Goal: Task Accomplishment & Management: Complete application form

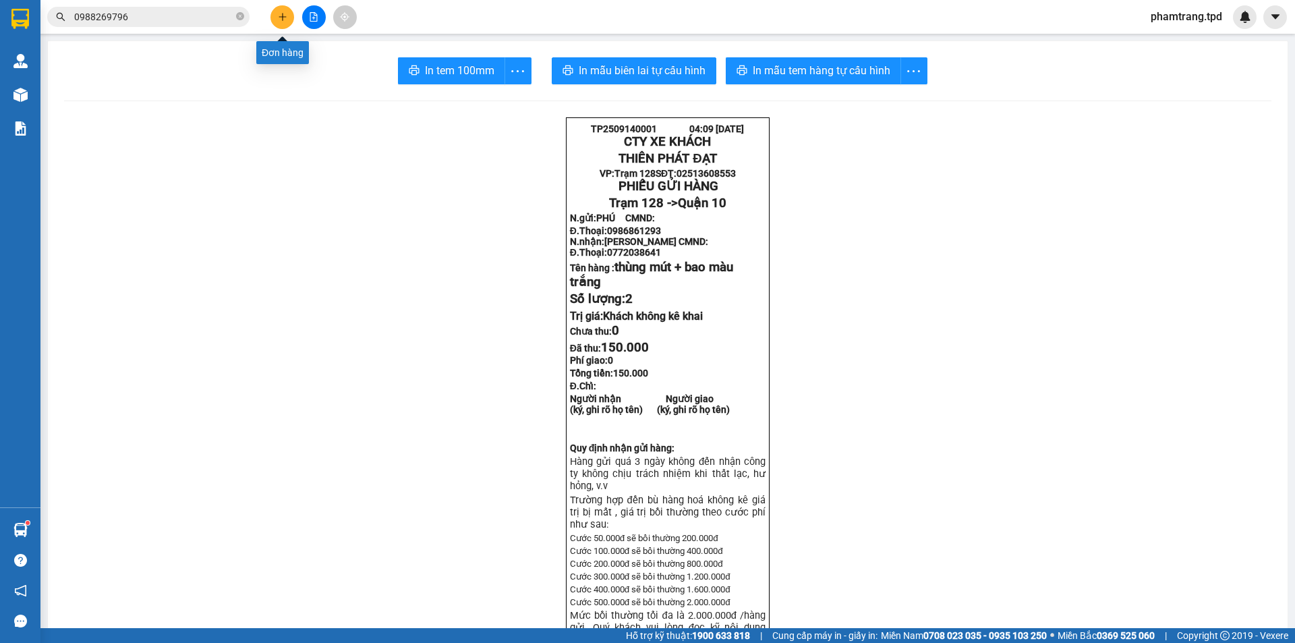
click at [290, 13] on button at bounding box center [283, 17] width 24 height 24
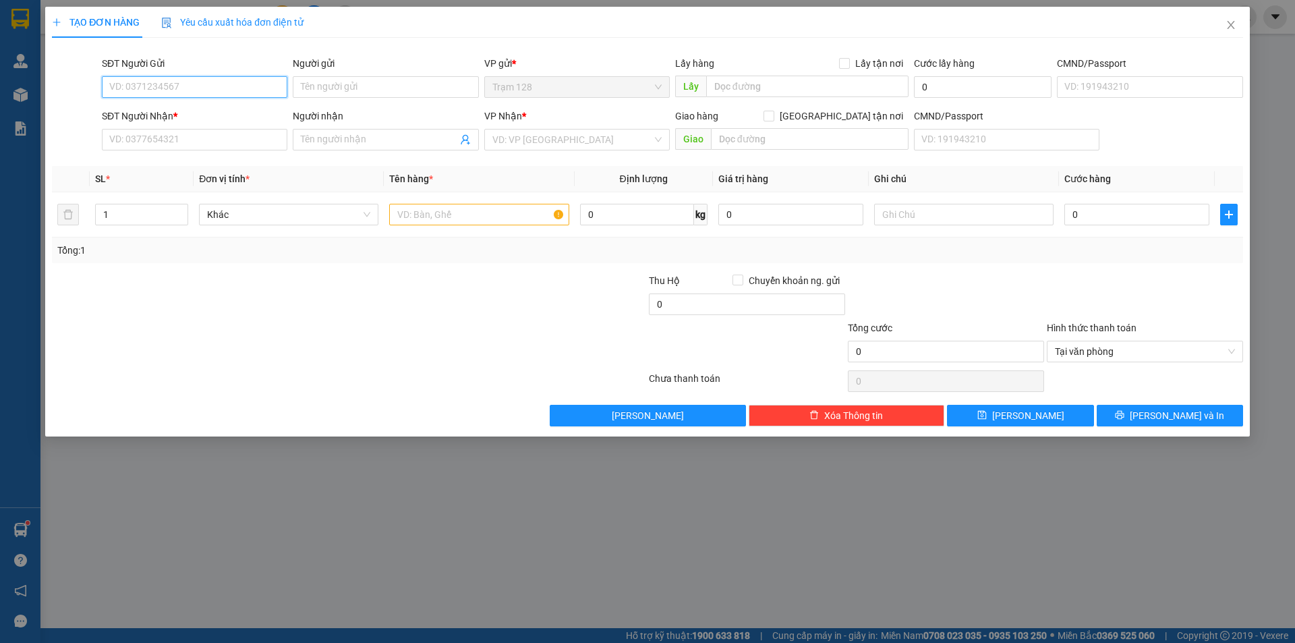
click at [258, 85] on input "SĐT Người Gửi" at bounding box center [195, 87] width 186 height 22
click at [239, 89] on input "0908456616" at bounding box center [195, 87] width 186 height 22
click at [222, 111] on div "0908456618 - AN" at bounding box center [194, 114] width 169 height 15
type input "0908456618"
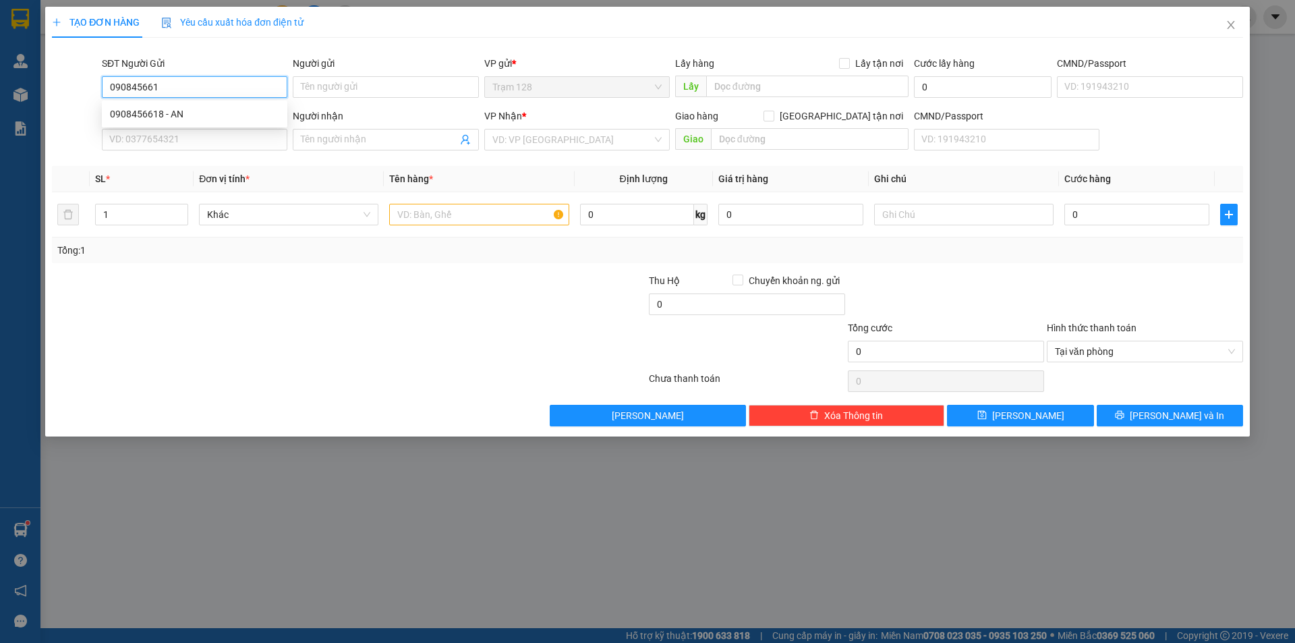
type input "AN"
type input "0919669775"
type input "[PERSON_NAME]"
type input "0908456618"
click at [347, 167] on th "Đơn vị tính *" at bounding box center [289, 179] width 190 height 26
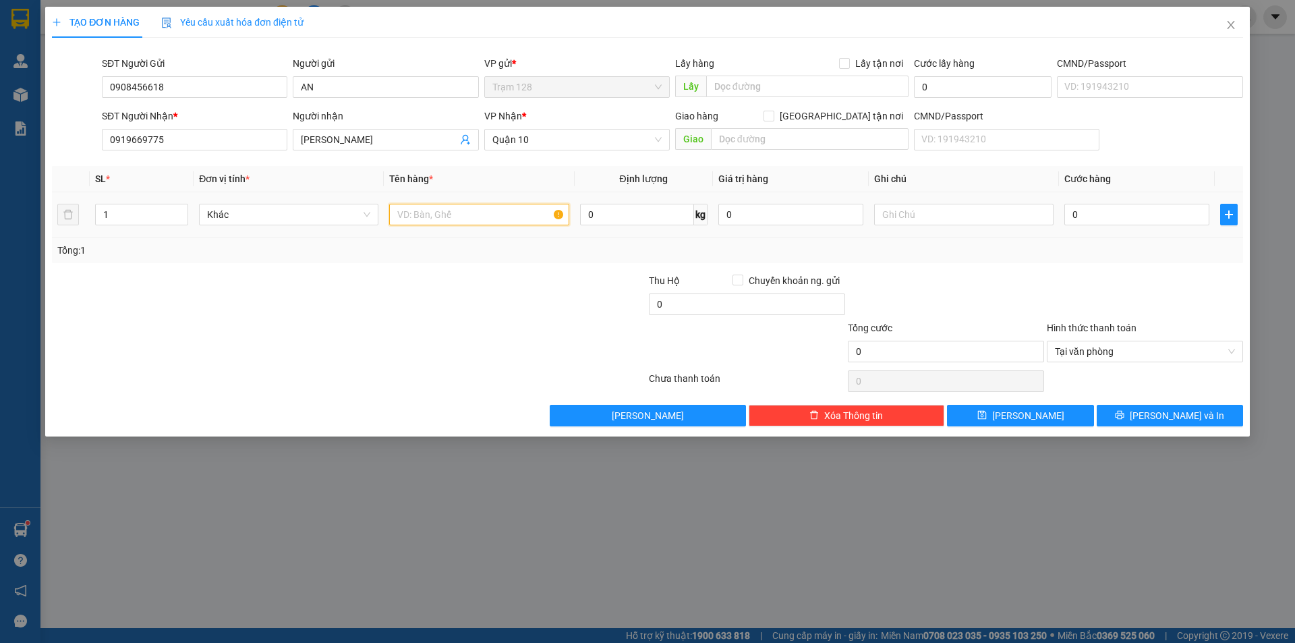
click at [417, 211] on input "text" at bounding box center [478, 215] width 179 height 22
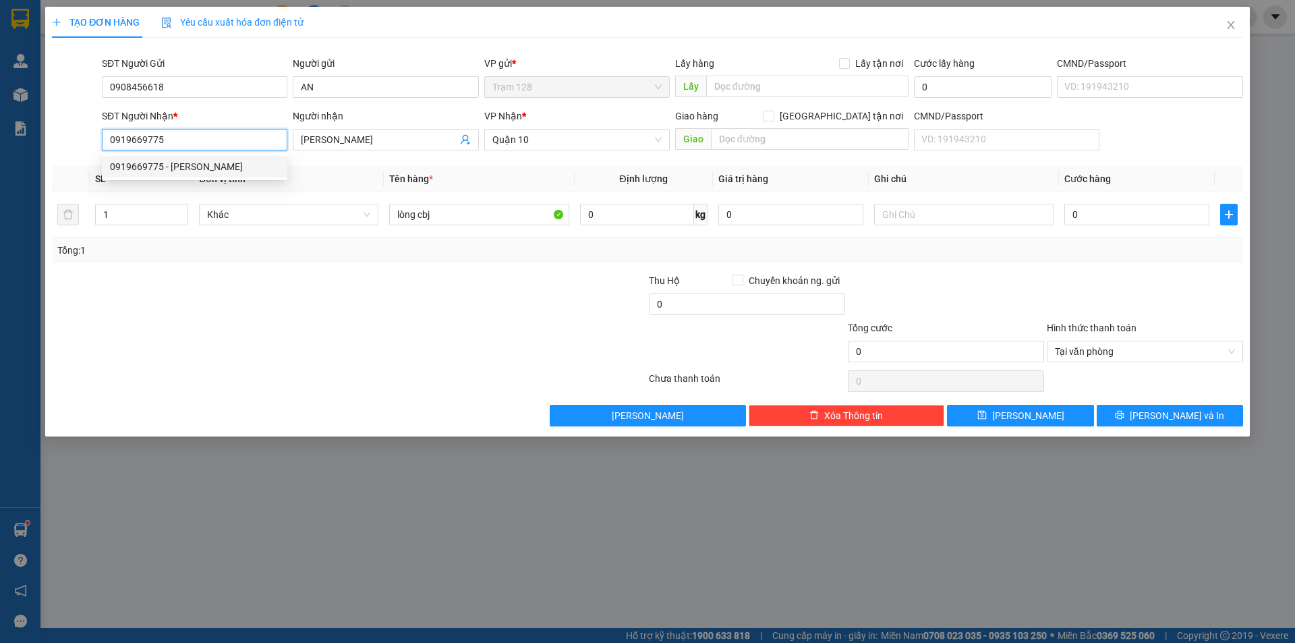
click at [220, 140] on input "0919669775" at bounding box center [195, 140] width 186 height 22
click at [222, 135] on input "0919669775" at bounding box center [195, 140] width 186 height 22
click at [239, 274] on div at bounding box center [250, 296] width 398 height 47
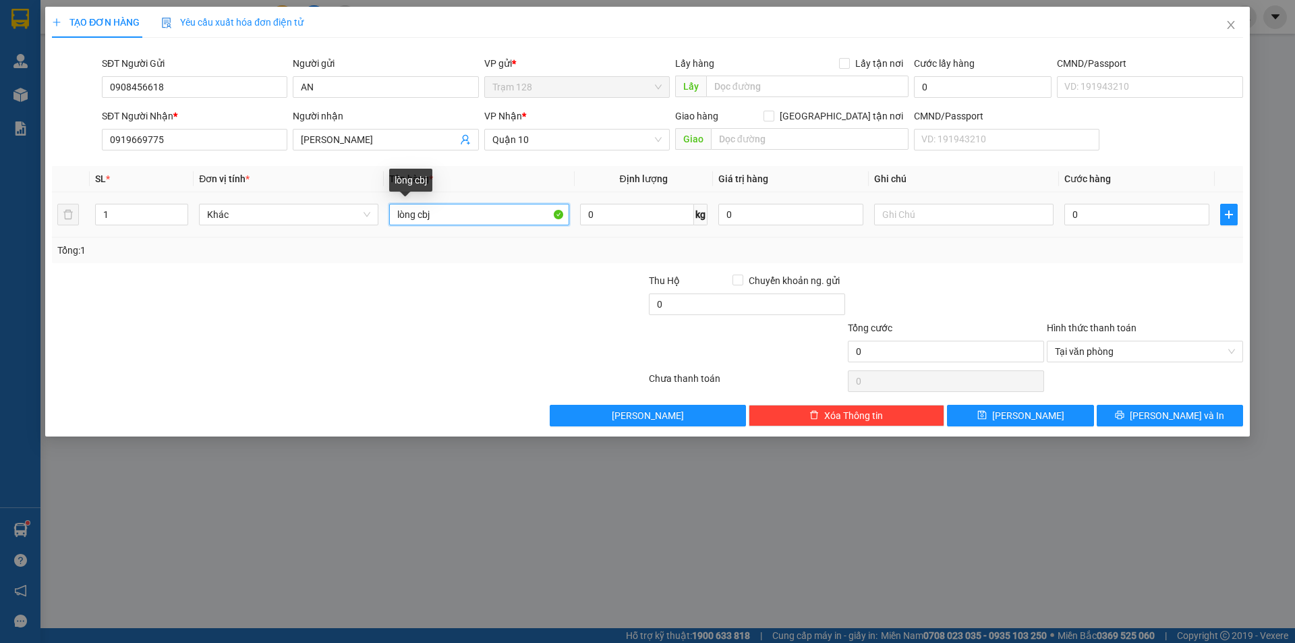
click at [454, 220] on input "lòng cbj" at bounding box center [478, 215] width 179 height 22
type input "lòng chim"
drag, startPoint x: 1104, startPoint y: 217, endPoint x: 1103, endPoint y: 208, distance: 8.9
click at [1106, 216] on input "0" at bounding box center [1137, 215] width 145 height 22
type input "1"
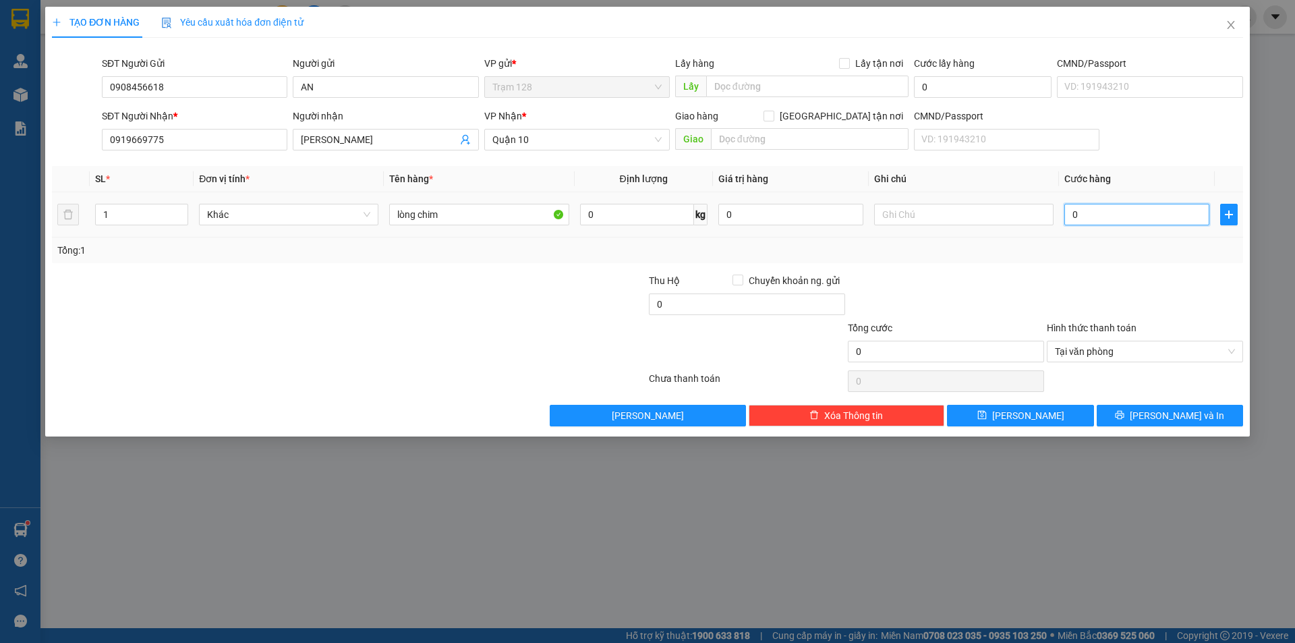
type input "1"
type input "10"
type input "100"
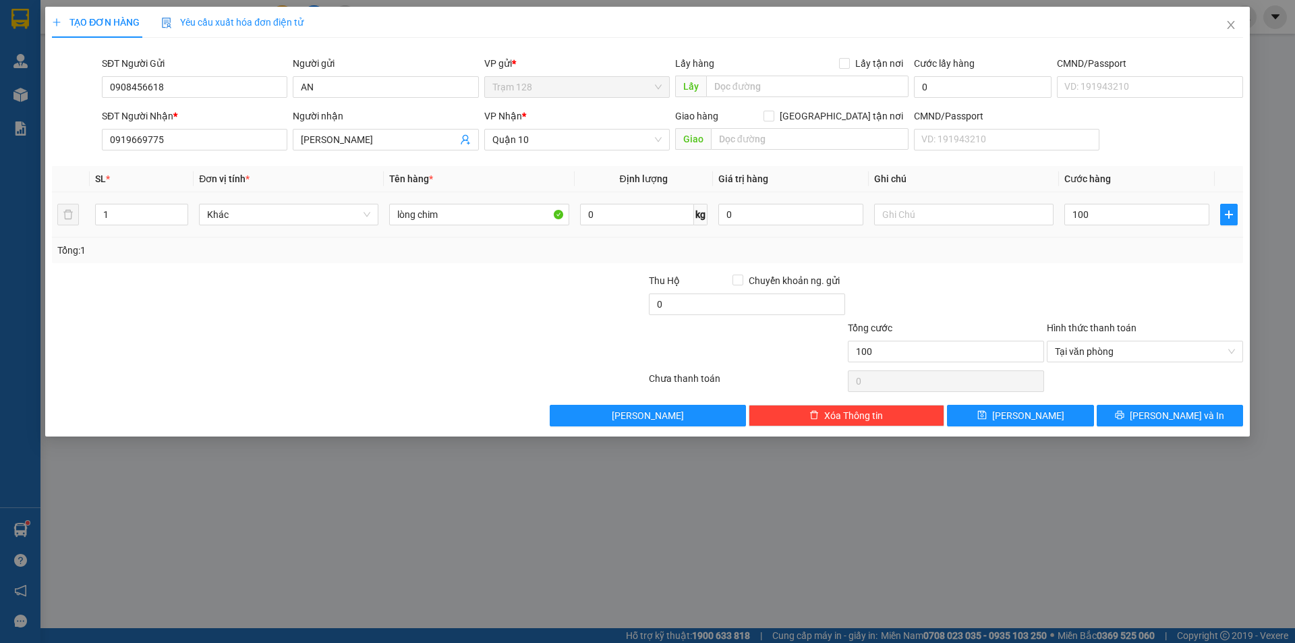
type input "100.000"
drag, startPoint x: 1056, startPoint y: 254, endPoint x: 1038, endPoint y: 238, distance: 23.9
click at [1054, 254] on div "Tổng: 1" at bounding box center [647, 250] width 1181 height 15
click at [1160, 416] on span "[PERSON_NAME] và In" at bounding box center [1177, 415] width 94 height 15
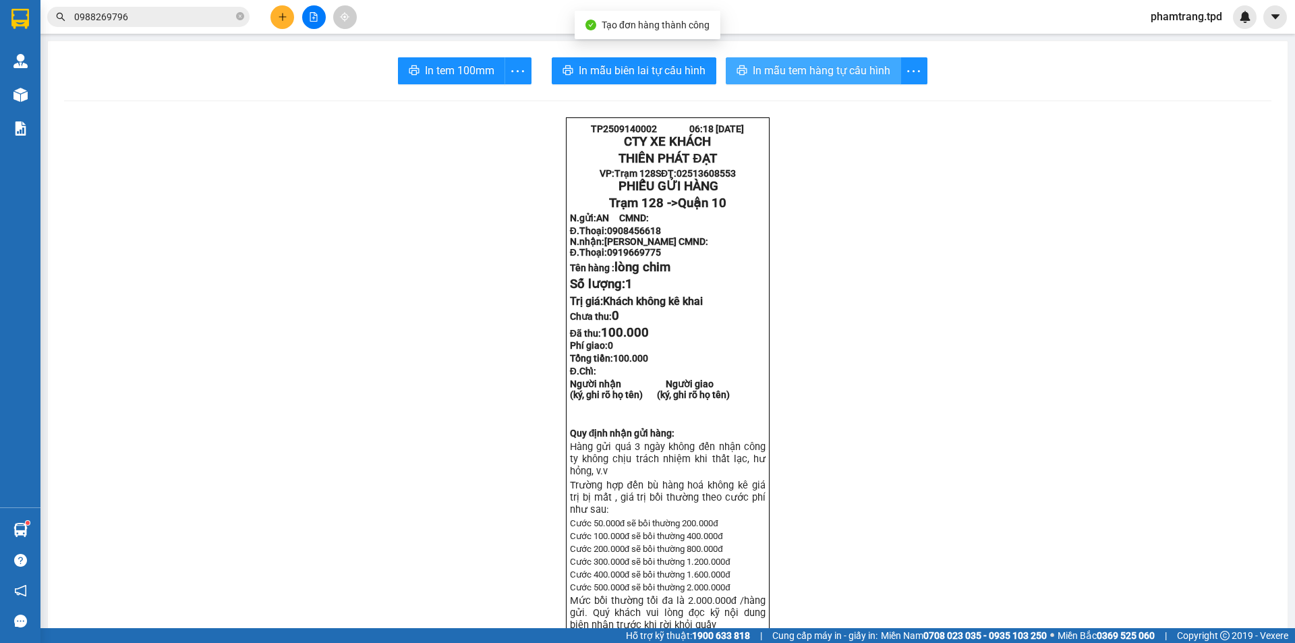
click at [857, 76] on span "In mẫu tem hàng tự cấu hình" at bounding box center [822, 70] width 138 height 17
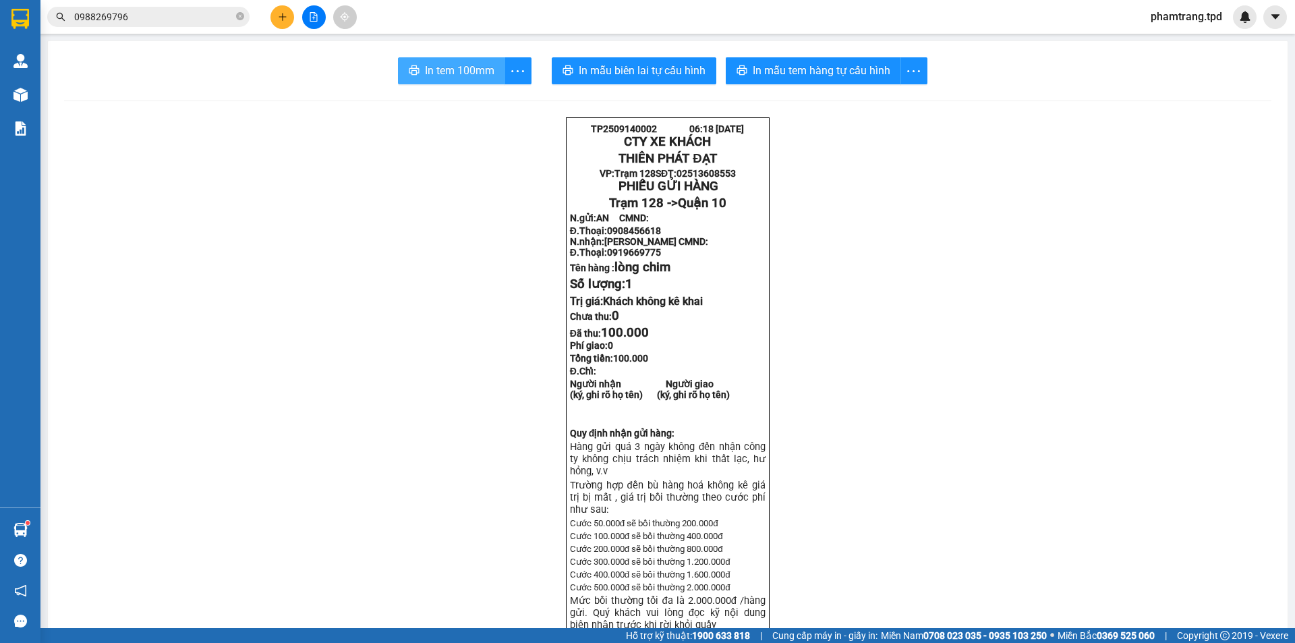
click at [458, 59] on button "In tem 100mm" at bounding box center [451, 70] width 107 height 27
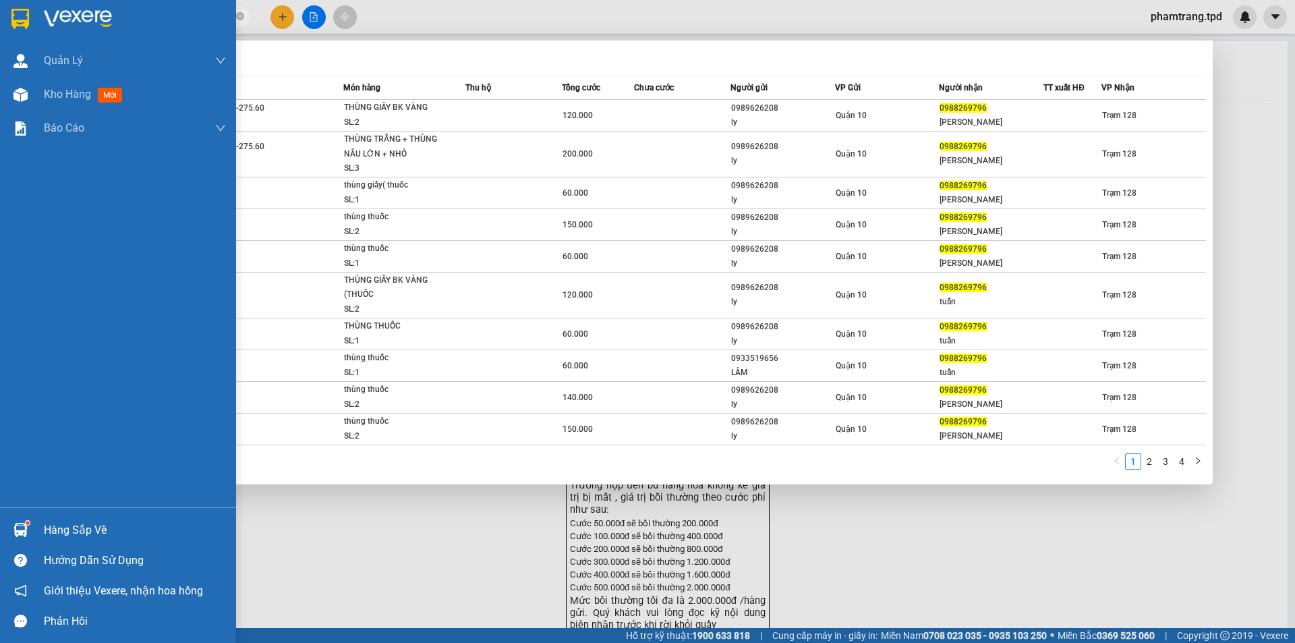
click at [0, 41] on section "Kết quả tìm kiếm ( 35 ) Bộ lọc Mã ĐH Trạng thái Món hàng Thu hộ Tổng cước Chưa …" at bounding box center [647, 321] width 1295 height 643
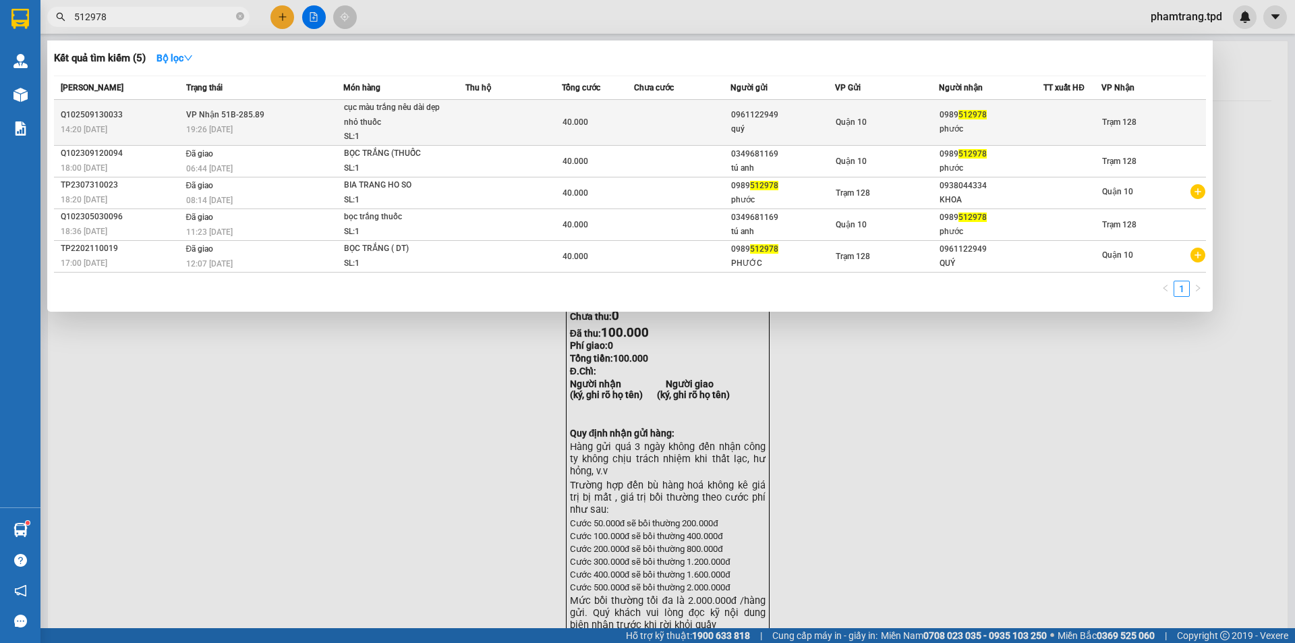
type input "512978"
click at [897, 130] on td "Quận 10" at bounding box center [887, 123] width 105 height 46
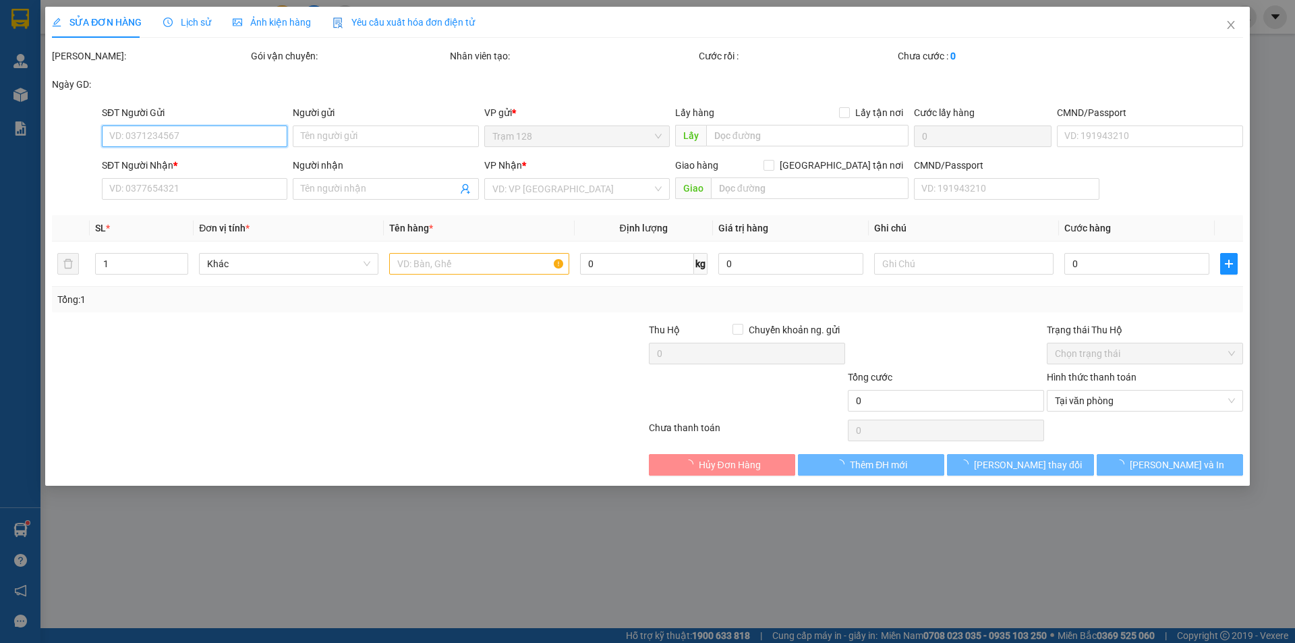
type input "0961122949"
type input "quý"
type input "0989512978"
type input "phước"
type input "40.000"
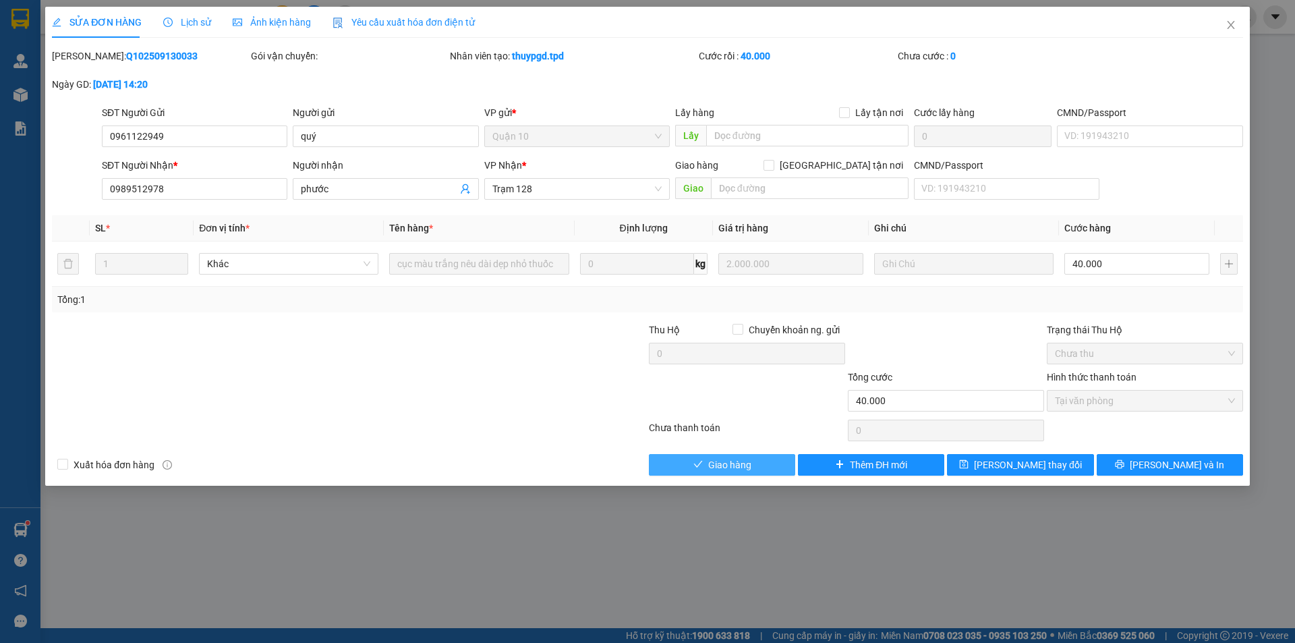
click at [757, 468] on button "Giao hàng" at bounding box center [722, 465] width 146 height 22
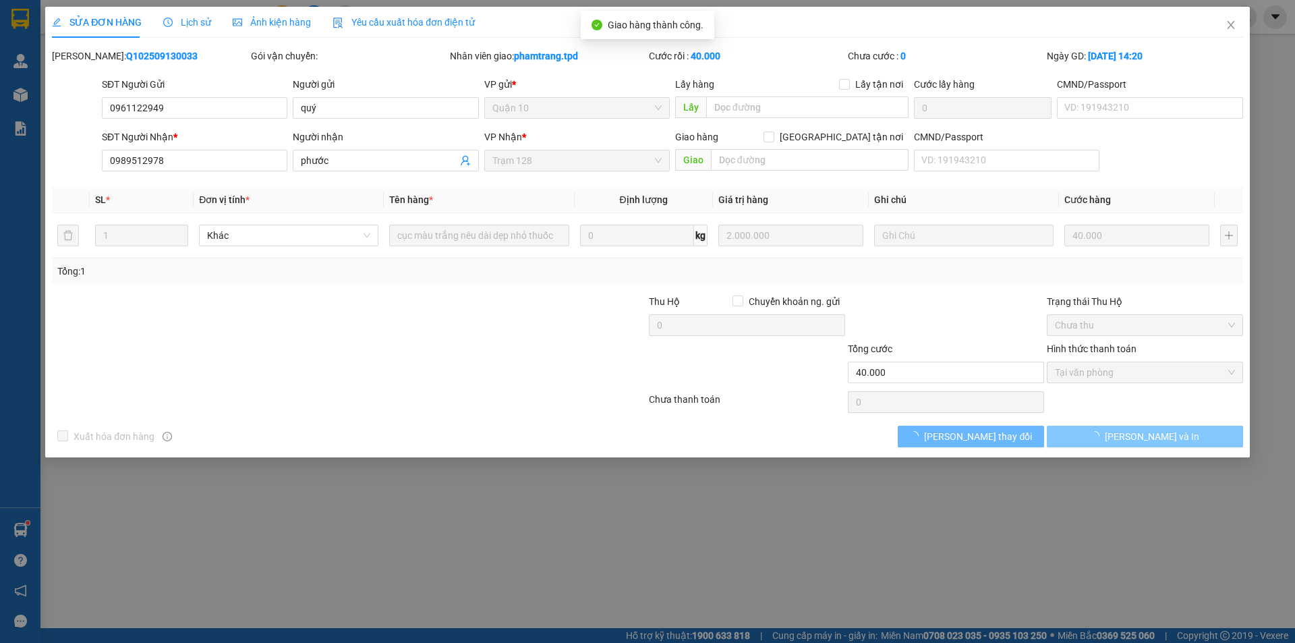
click at [1156, 440] on span "[PERSON_NAME] và In" at bounding box center [1152, 436] width 94 height 15
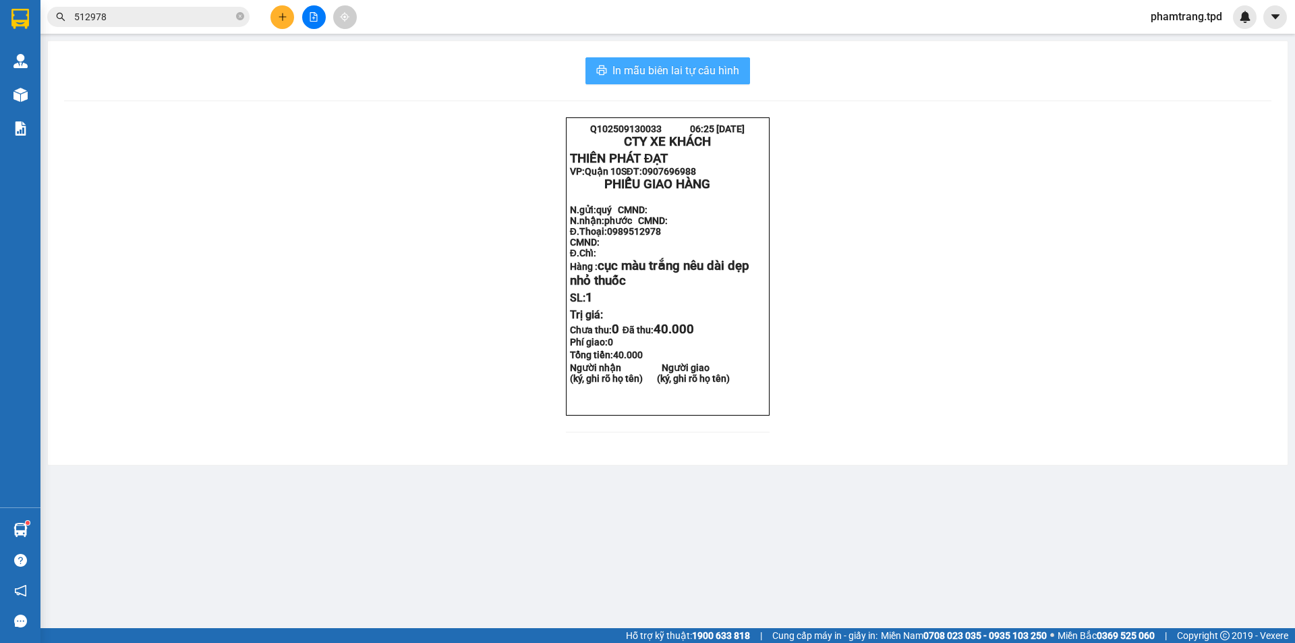
click at [713, 70] on span "In mẫu biên lai tự cấu hình" at bounding box center [676, 70] width 127 height 17
click at [808, 353] on div "Q102509130033 06:25 14-09-2025 CTY XE KHÁCH THIÊN PHÁT ĐẠT VP: Quận 10 SĐT: 09…" at bounding box center [668, 282] width 1208 height 331
click at [808, 352] on div "Q102509130033 06:25 14-09-2025 CTY XE KHÁCH THIÊN PHÁT ĐẠT VP: Quận 10 SĐT: 09…" at bounding box center [668, 282] width 1208 height 331
click at [512, 325] on div "Q102509130033 06:25 14-09-2025 CTY XE KHÁCH THIÊN PHÁT ĐẠT VP: Quận 10 SĐT: 09…" at bounding box center [668, 282] width 1208 height 331
click at [511, 325] on div "Q102509130033 06:25 14-09-2025 CTY XE KHÁCH THIÊN PHÁT ĐẠT VP: Quận 10 SĐT: 09…" at bounding box center [668, 282] width 1208 height 331
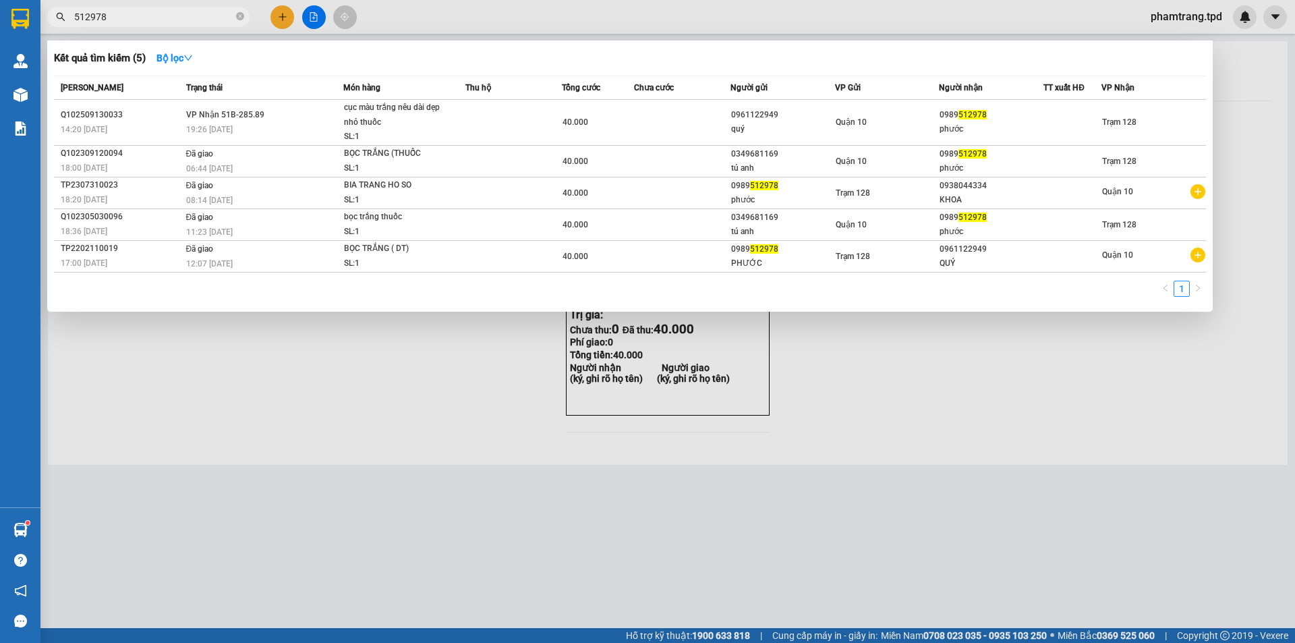
drag, startPoint x: 206, startPoint y: 18, endPoint x: 64, endPoint y: -3, distance: 143.3
click at [64, 0] on html "Kết quả tìm kiếm ( 5 ) Bộ lọc Mã ĐH Trạng thái Món hàng Thu hộ Tổng cước Chưa c…" at bounding box center [647, 321] width 1295 height 643
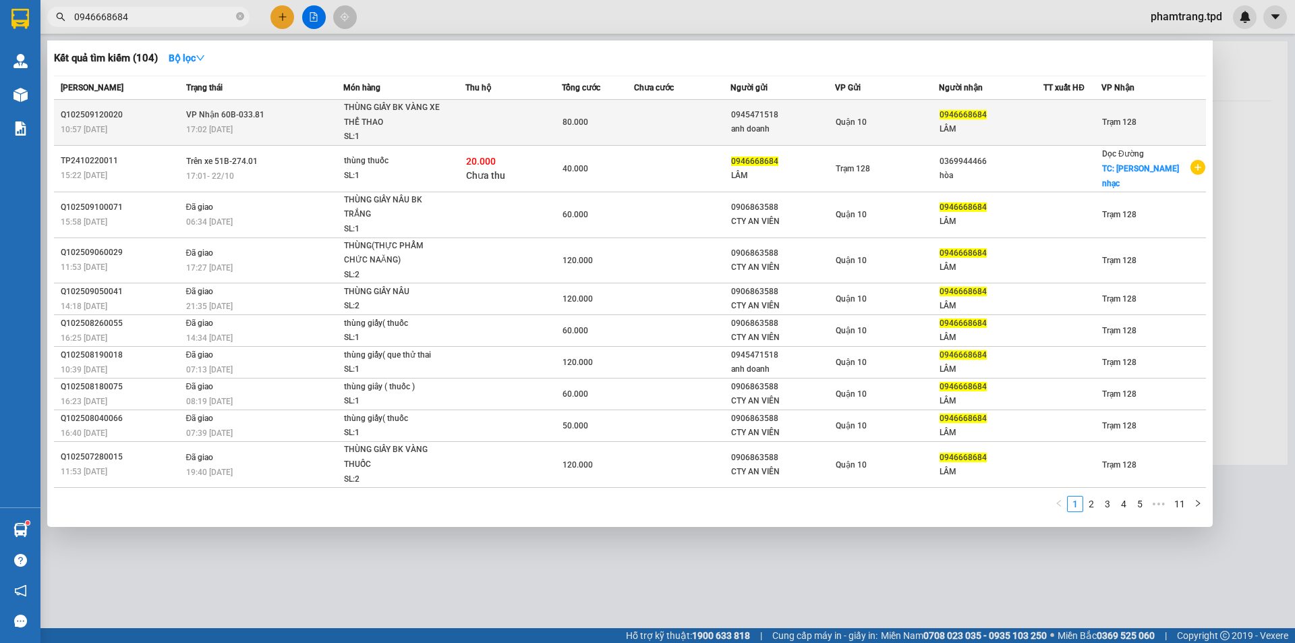
type input "0946668684"
click at [303, 109] on td "VP Nhận 60B-033.81 17:02 - 12/09" at bounding box center [263, 123] width 161 height 46
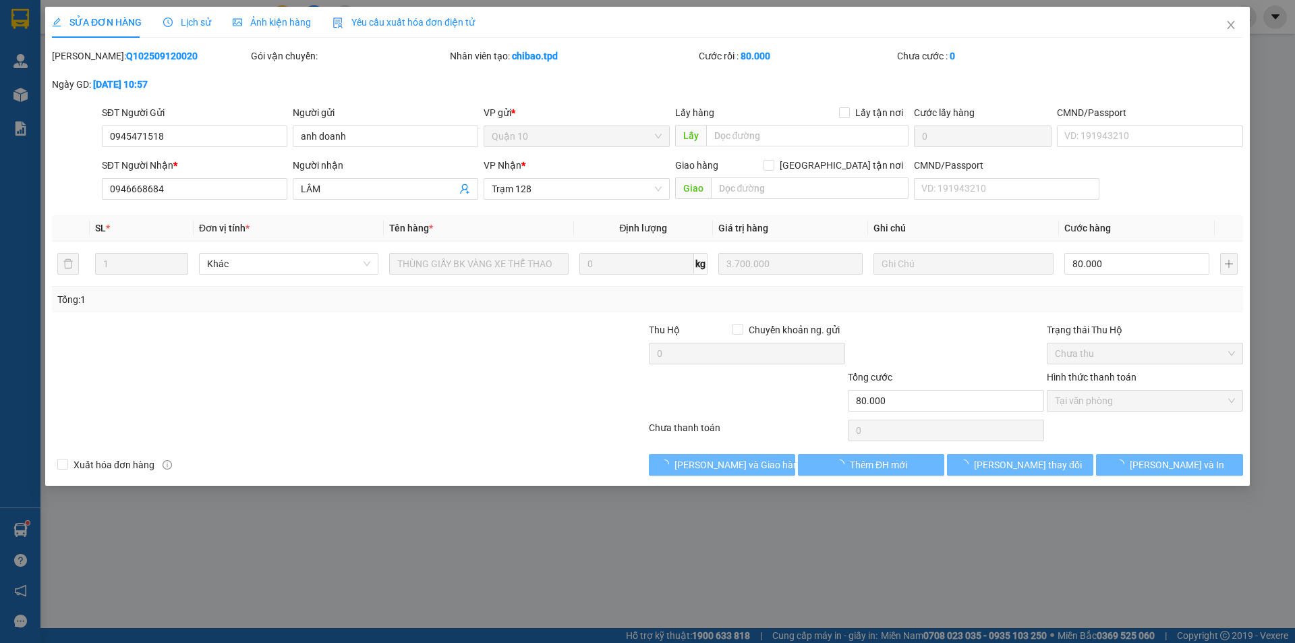
type input "0945471518"
type input "anh doanh"
type input "0946668684"
type input "LÂM"
type input "80.000"
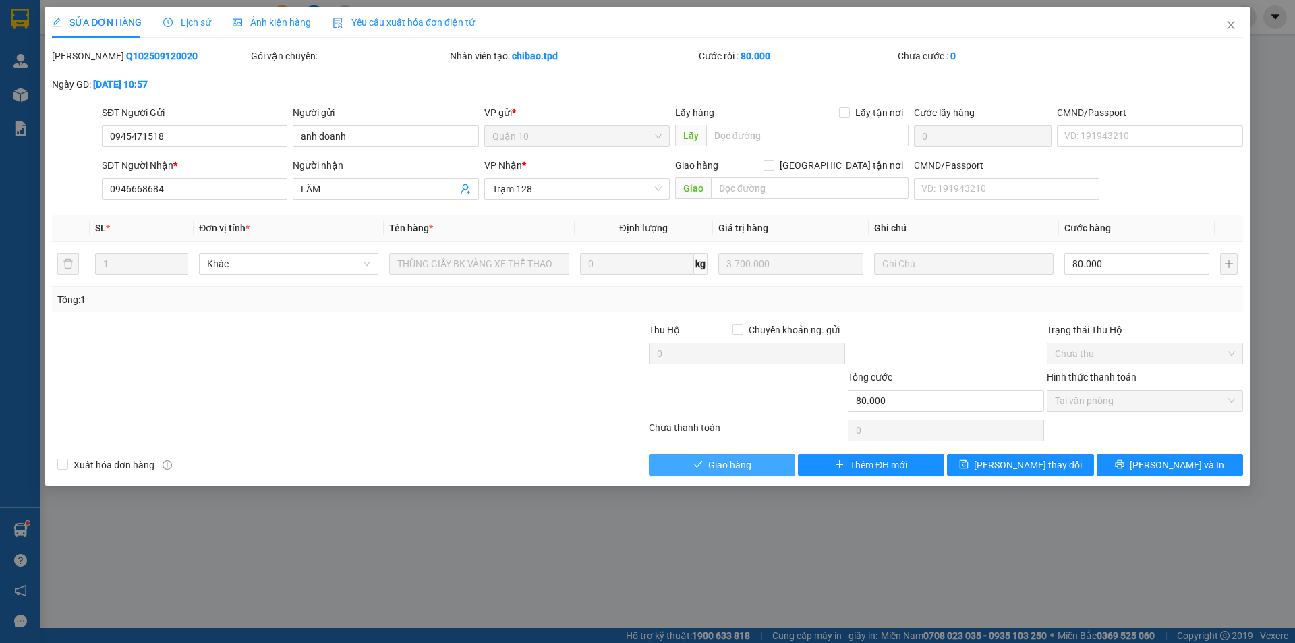
click at [752, 463] on button "Giao hàng" at bounding box center [722, 465] width 146 height 22
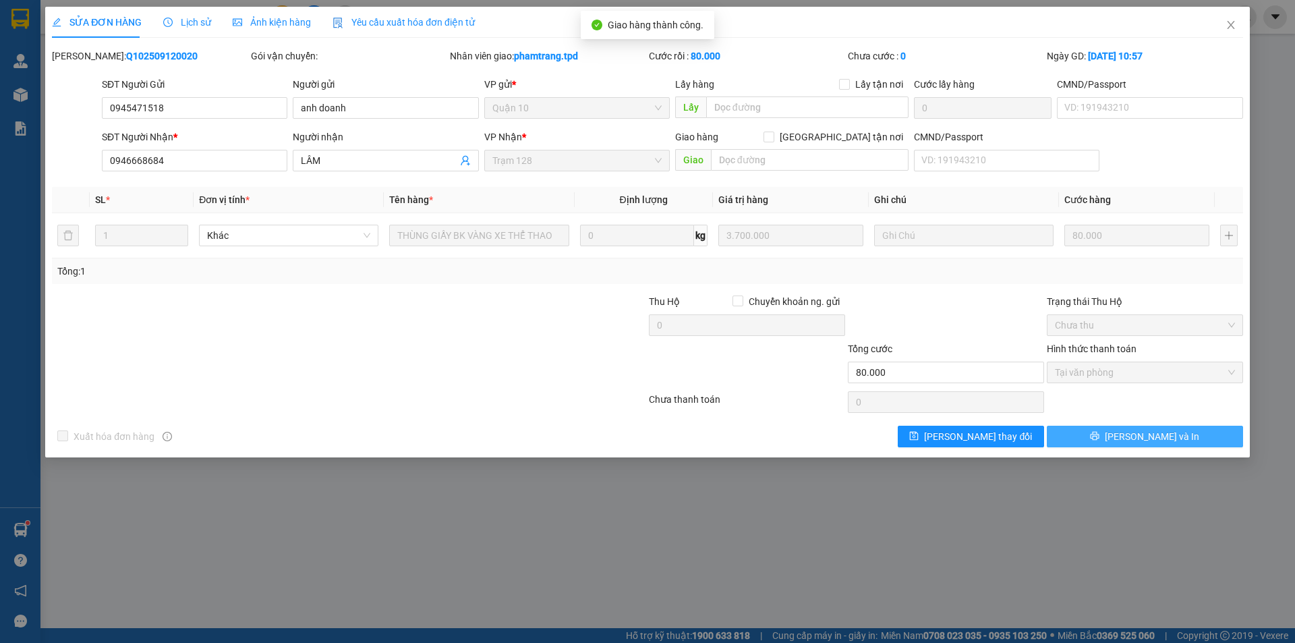
click at [1186, 434] on button "[PERSON_NAME] và In" at bounding box center [1145, 437] width 196 height 22
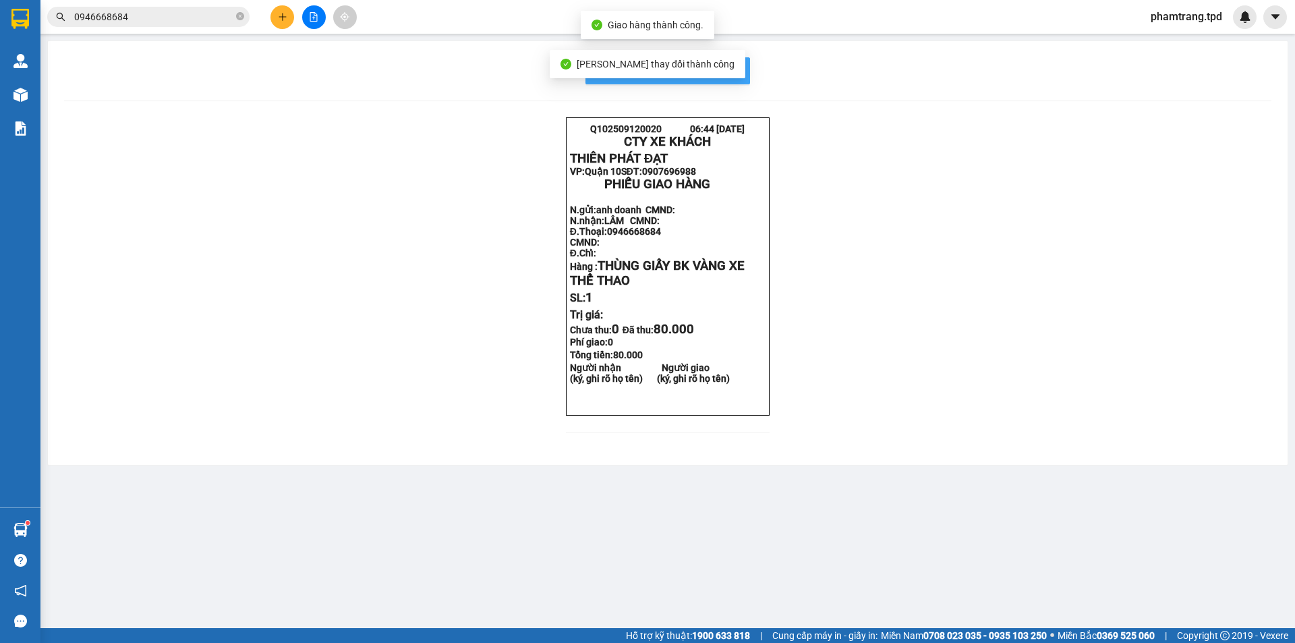
click at [732, 71] on span "In mẫu biên lai tự cấu hình" at bounding box center [676, 70] width 127 height 17
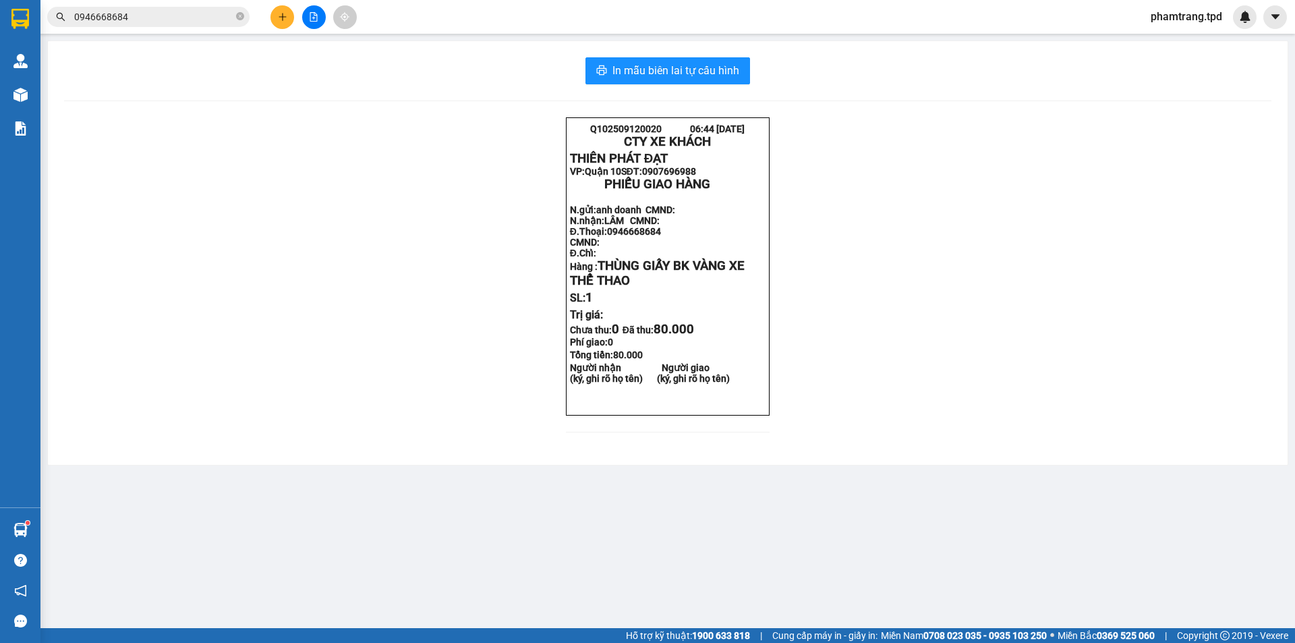
drag, startPoint x: 428, startPoint y: 188, endPoint x: 277, endPoint y: 77, distance: 187.7
click at [423, 181] on div "Q102509120020 06:44 14-09-2025 CTY XE KHÁCH THIÊN PHÁT ĐẠT VP: Quận 10 SĐT: 09…" at bounding box center [668, 282] width 1208 height 331
click at [236, 18] on icon "close-circle" at bounding box center [240, 16] width 8 height 8
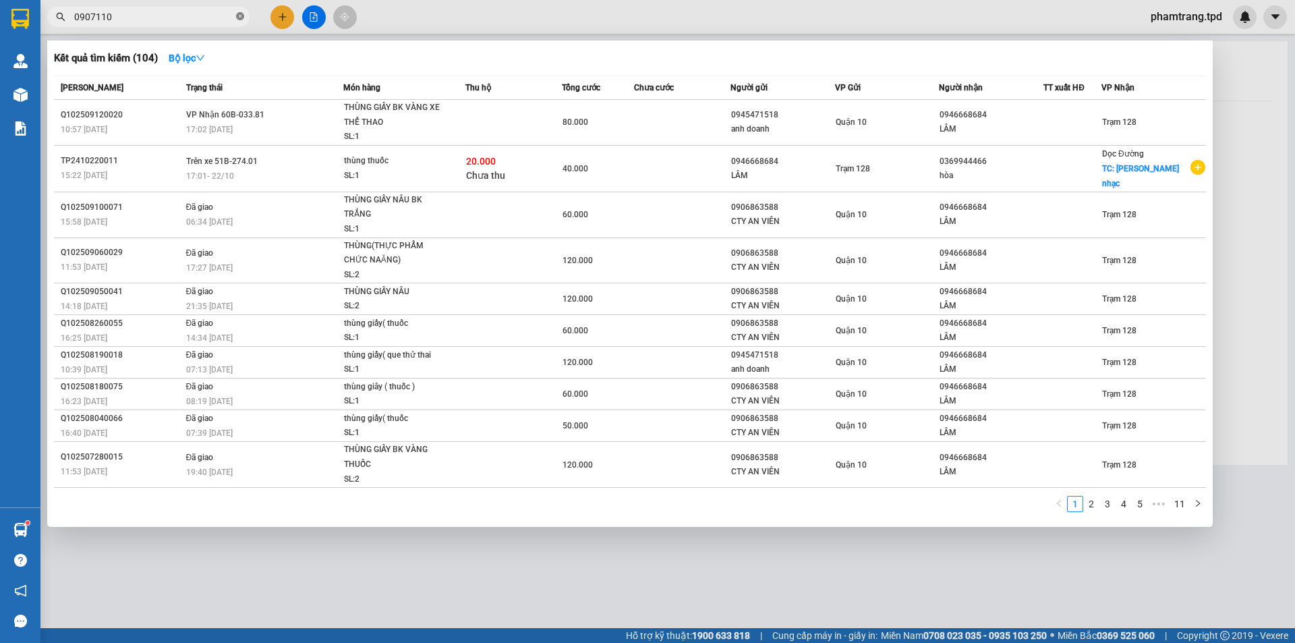
type input "0907110"
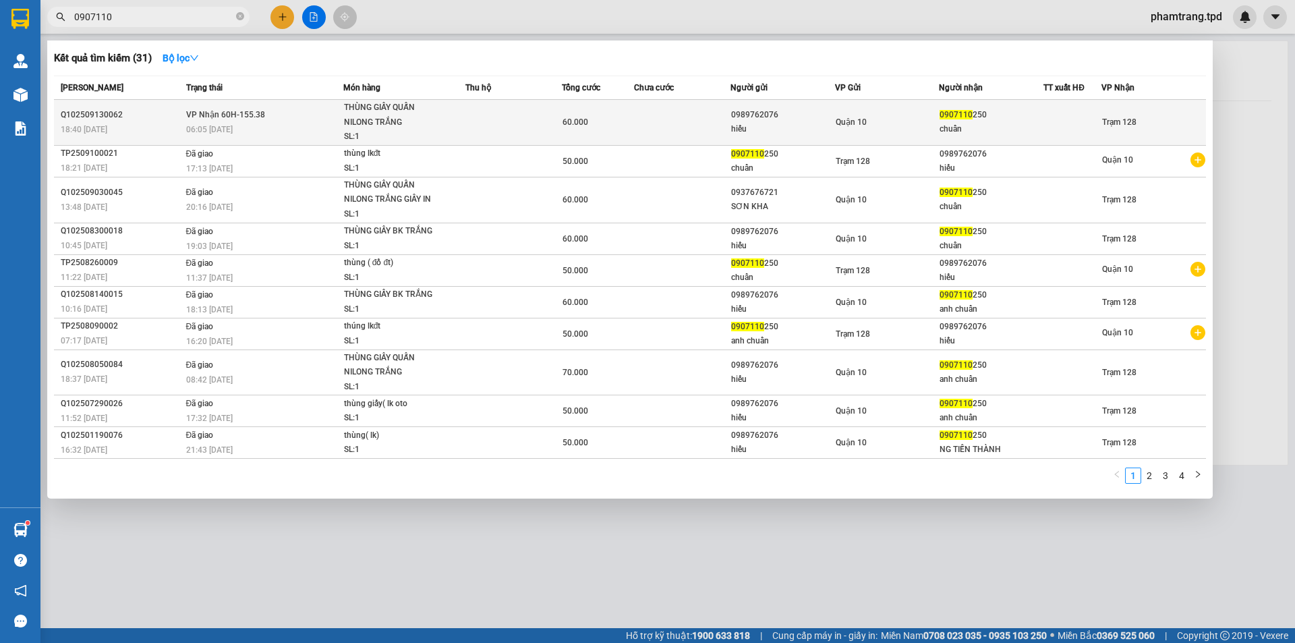
click at [1087, 116] on div at bounding box center [1072, 122] width 57 height 14
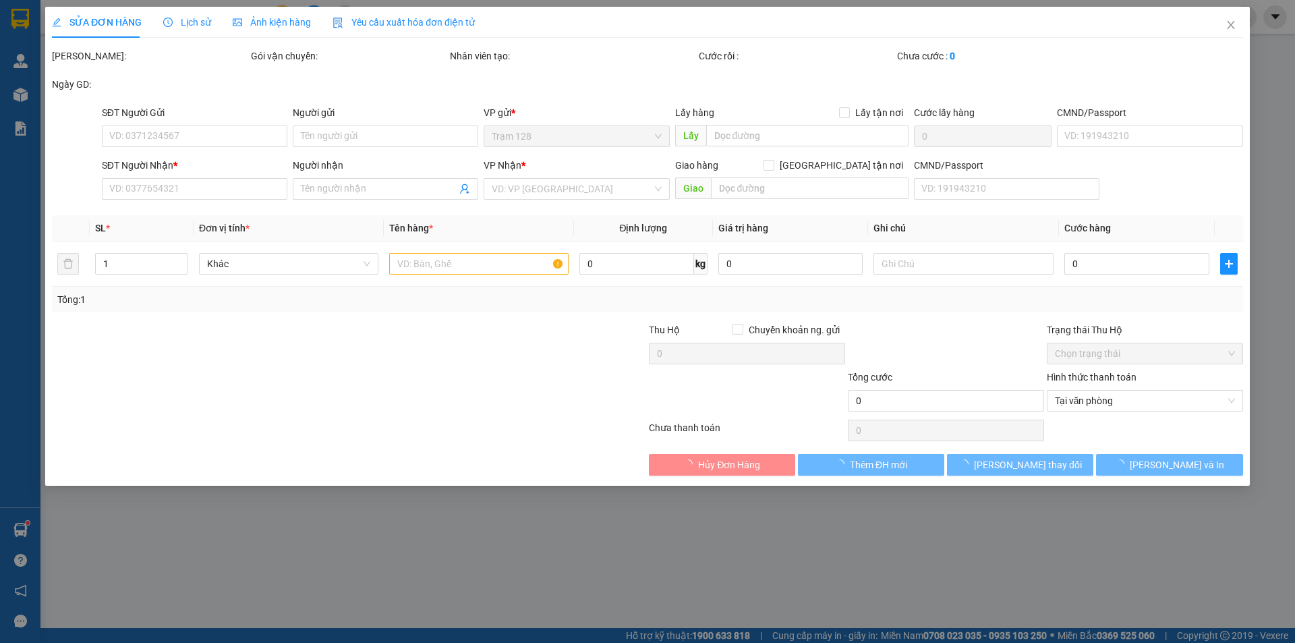
type input "0989762076"
type input "hiếu"
type input "051090013416"
type input "0907110250"
type input "chuẩn"
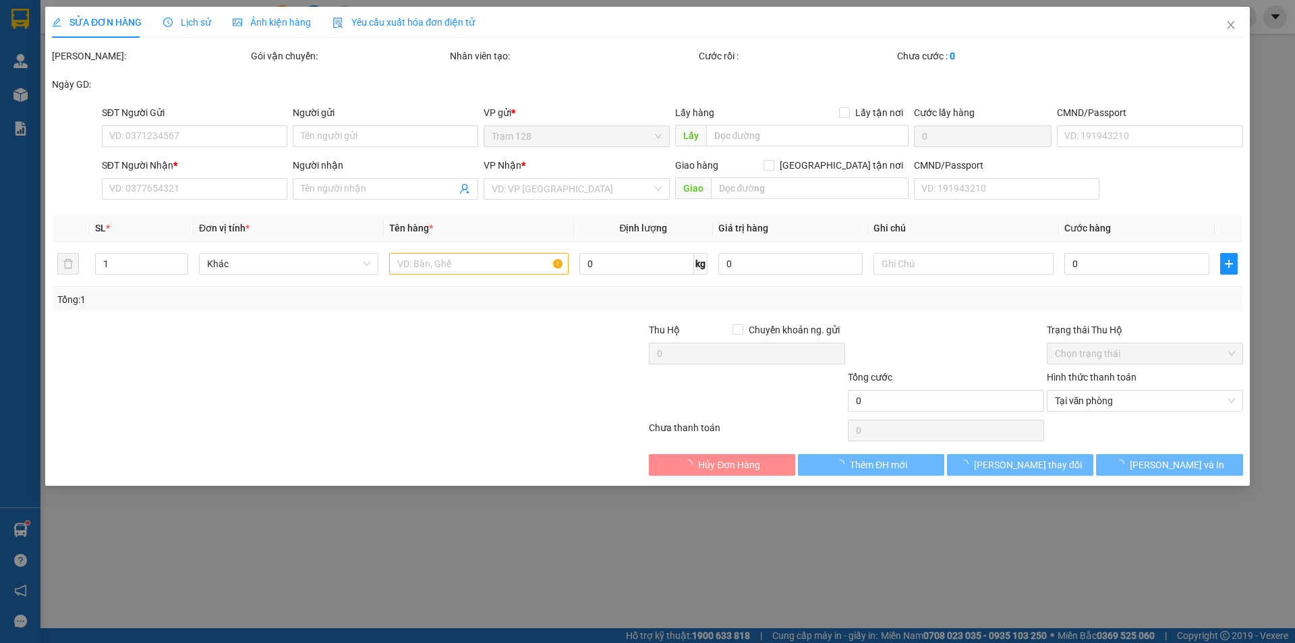
type input "60.000"
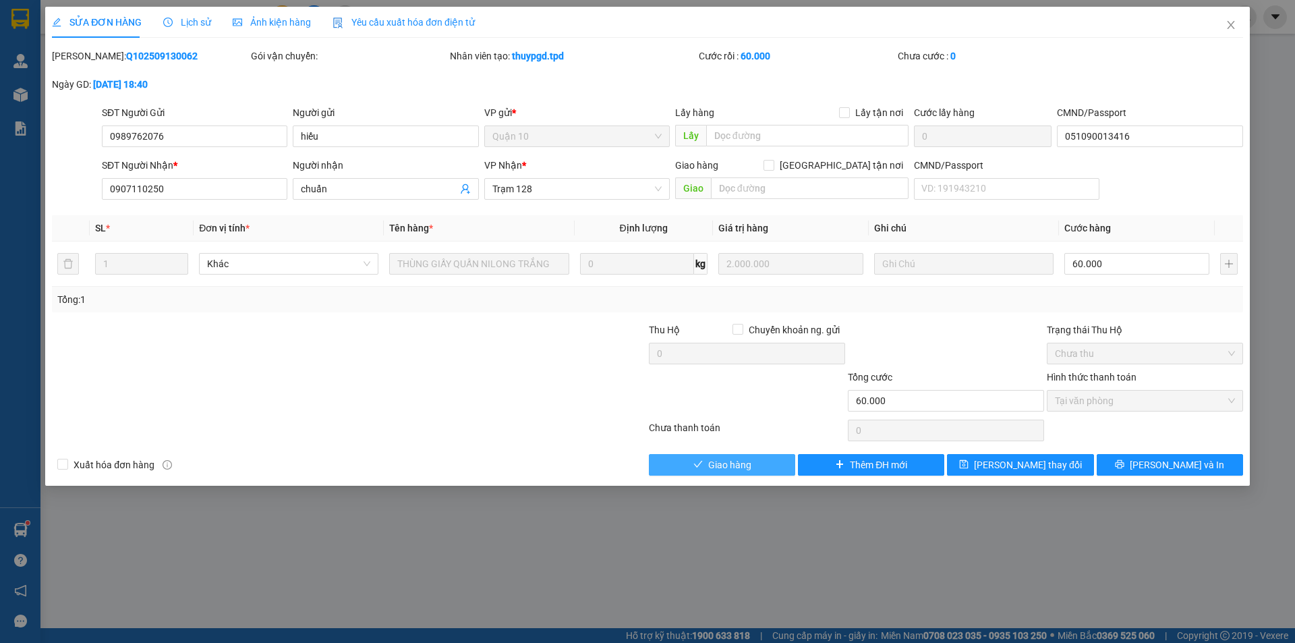
click at [719, 461] on span "Giao hàng" at bounding box center [729, 464] width 43 height 15
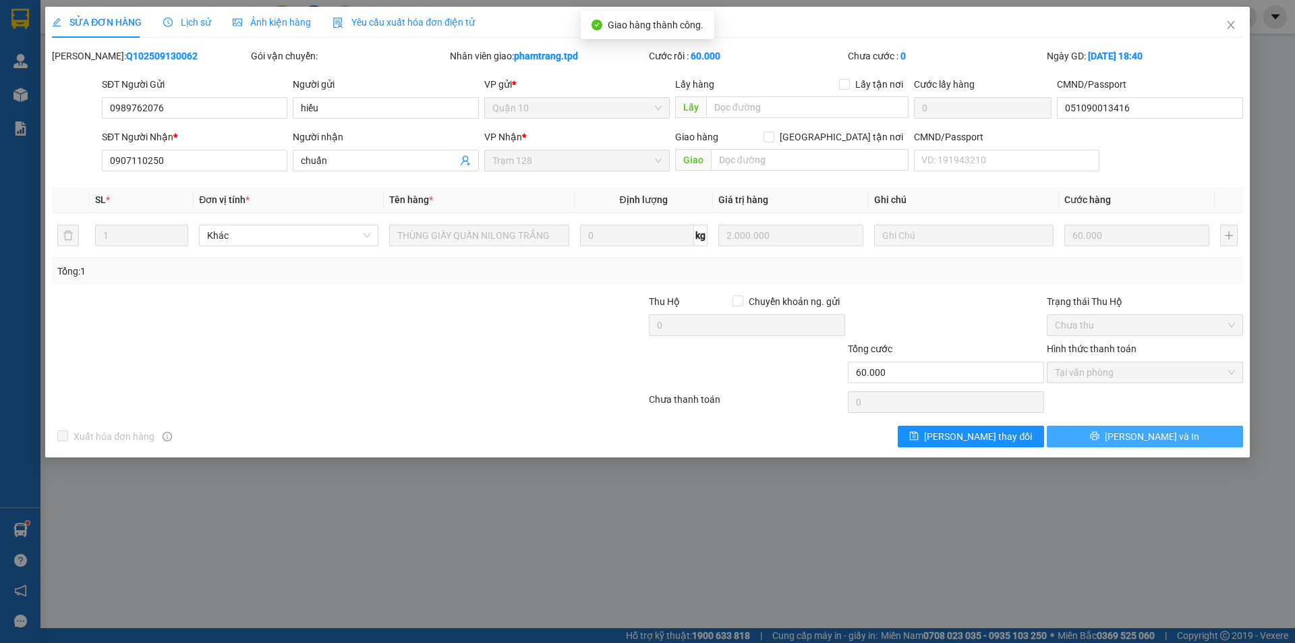
click at [1100, 439] on icon "printer" at bounding box center [1095, 436] width 9 height 9
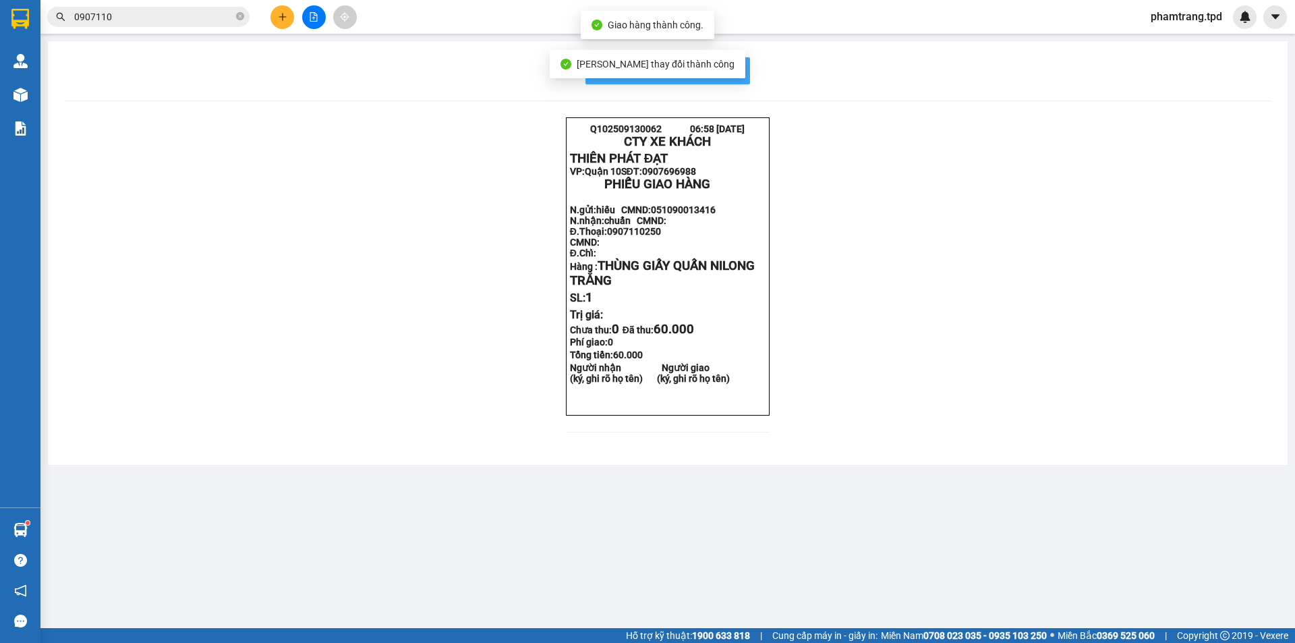
click at [722, 69] on span "In mẫu biên lai tự cấu hình" at bounding box center [676, 70] width 127 height 17
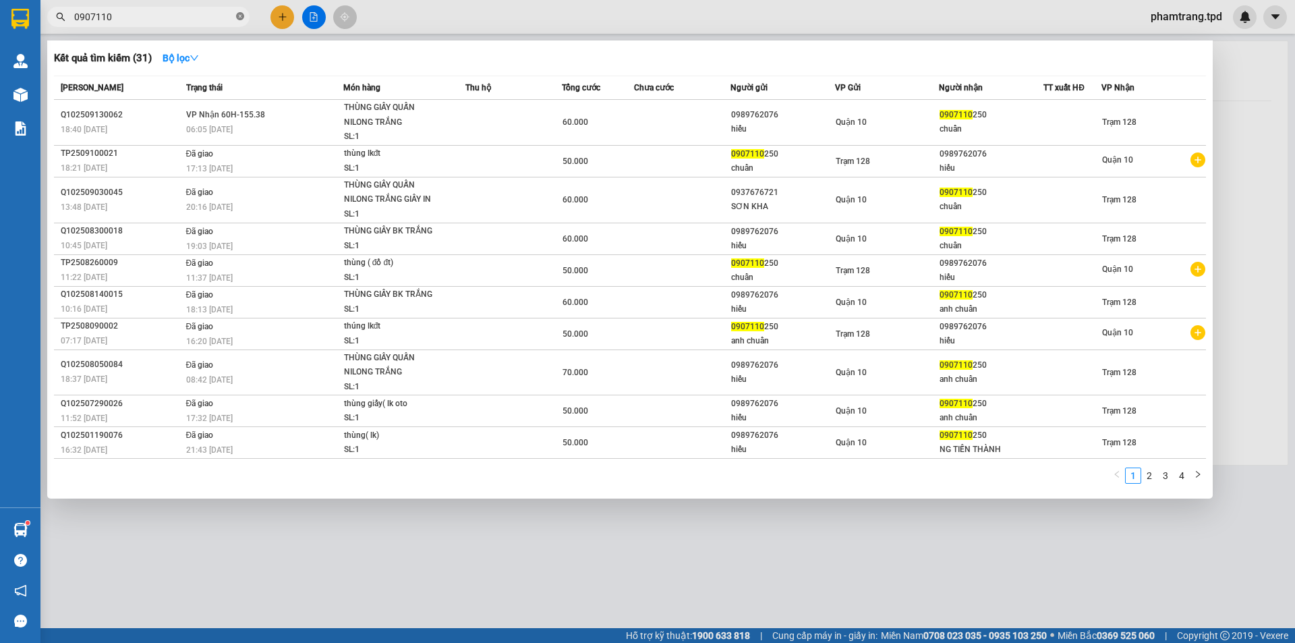
click at [242, 17] on icon "close-circle" at bounding box center [240, 16] width 8 height 8
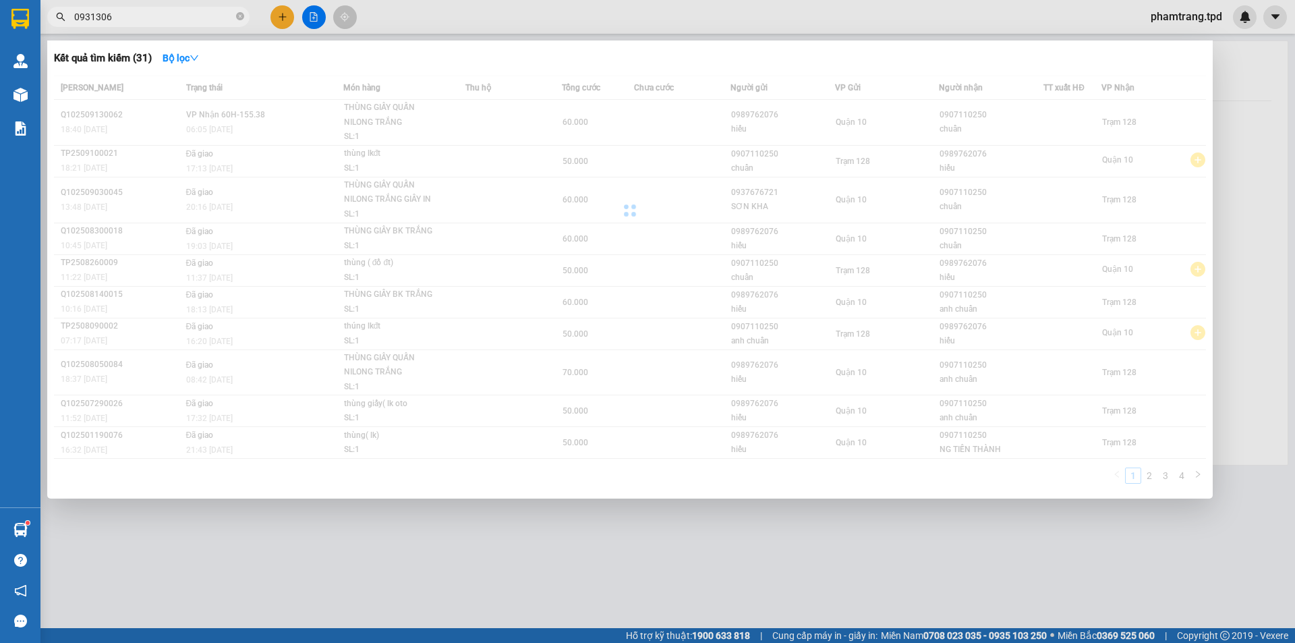
type input "0931306"
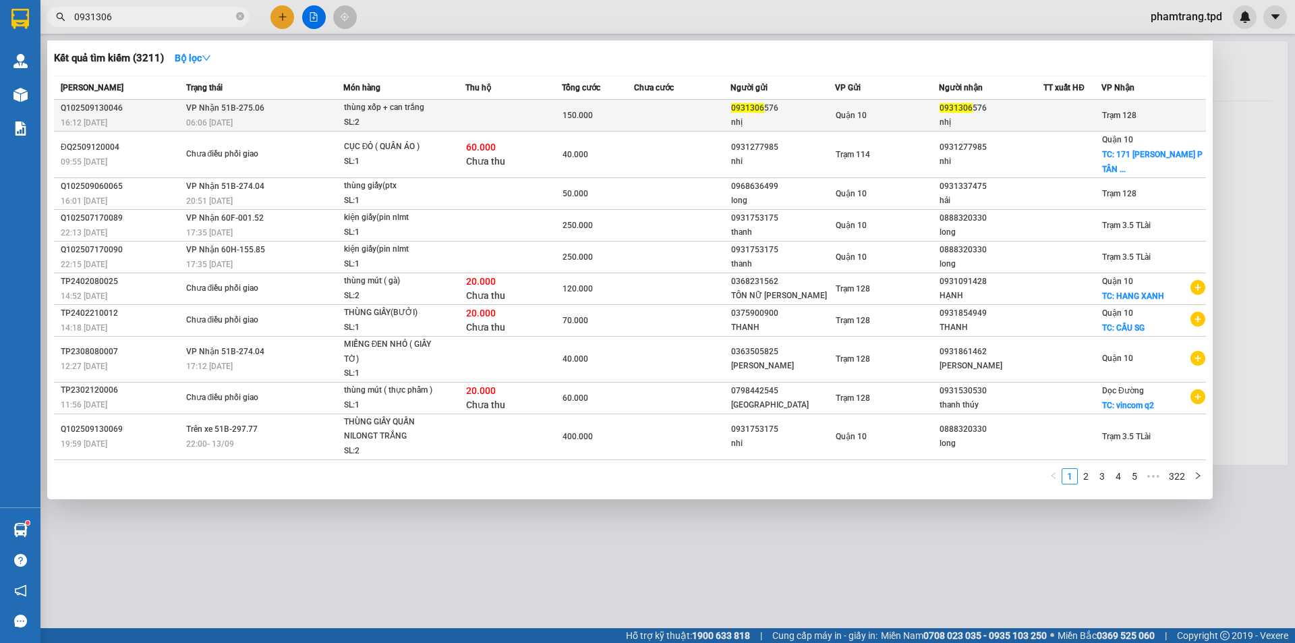
click at [1040, 115] on div "0931306 576" at bounding box center [991, 108] width 103 height 14
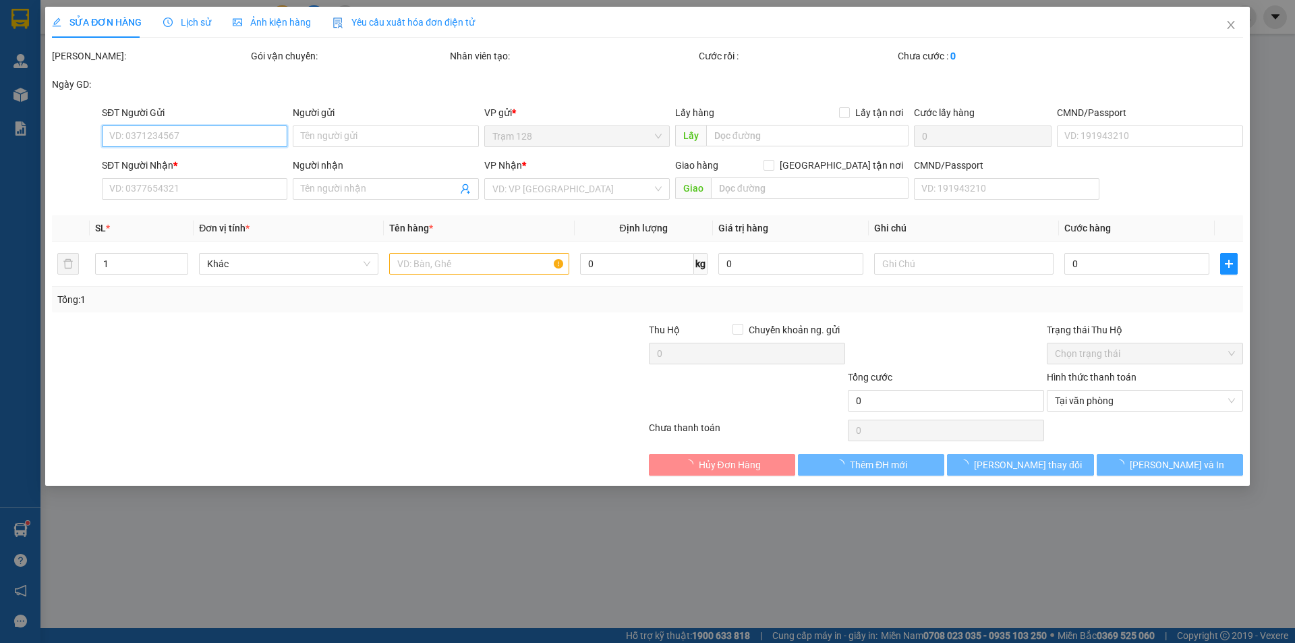
type input "0931306576"
type input "nhị"
type input "0931306576"
type input "nhị"
type input "150.000"
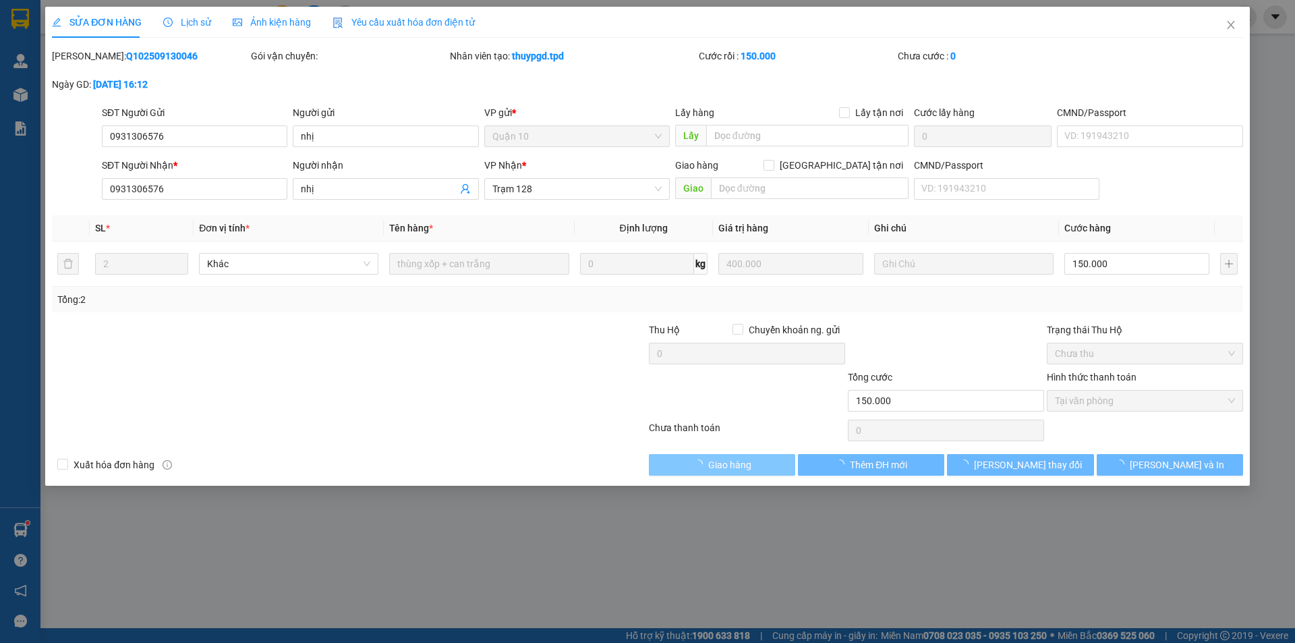
click at [740, 456] on button "Giao hàng" at bounding box center [722, 465] width 146 height 22
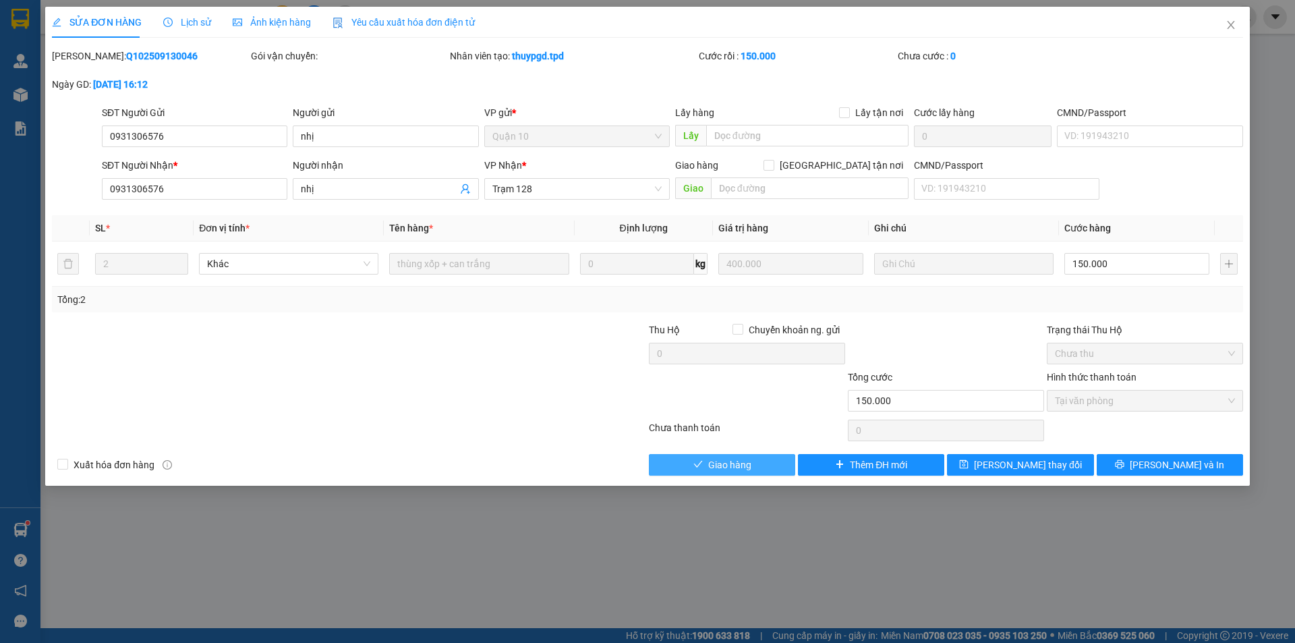
click at [710, 468] on span "Giao hàng" at bounding box center [729, 464] width 43 height 15
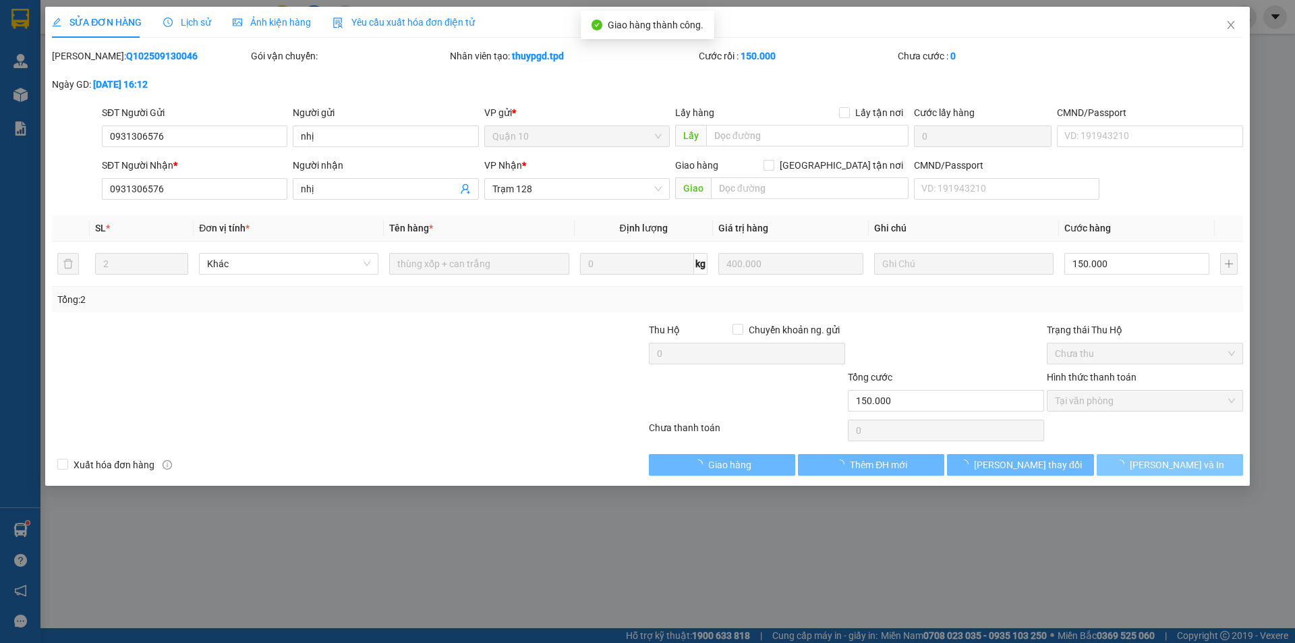
click at [1164, 468] on span "[PERSON_NAME] và In" at bounding box center [1177, 464] width 94 height 15
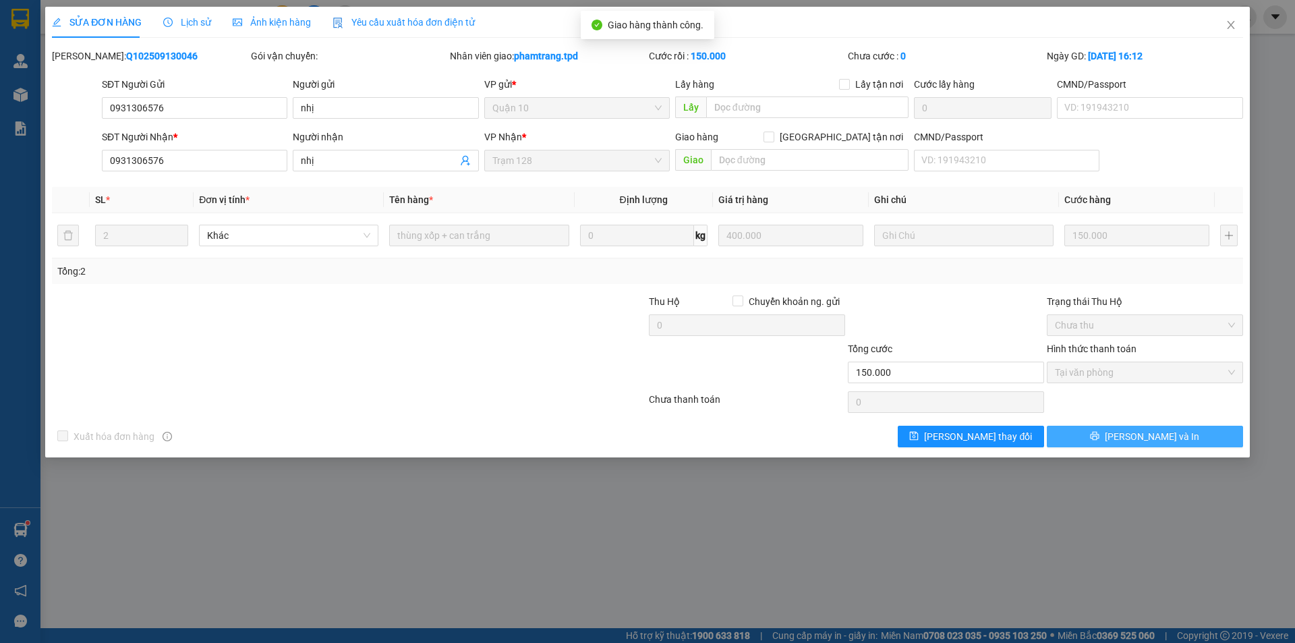
drag, startPoint x: 1166, startPoint y: 443, endPoint x: 977, endPoint y: 314, distance: 229.2
click at [1166, 443] on span "[PERSON_NAME] và In" at bounding box center [1152, 436] width 94 height 15
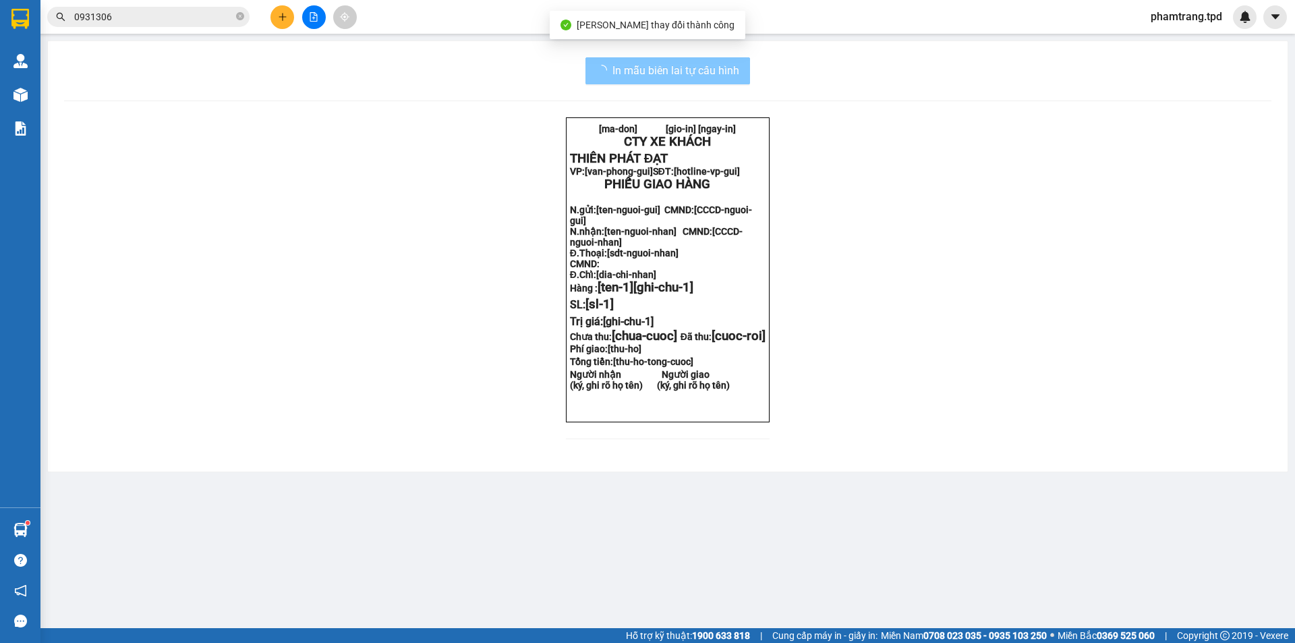
click at [708, 77] on span "In mẫu biên lai tự cấu hình" at bounding box center [676, 70] width 127 height 17
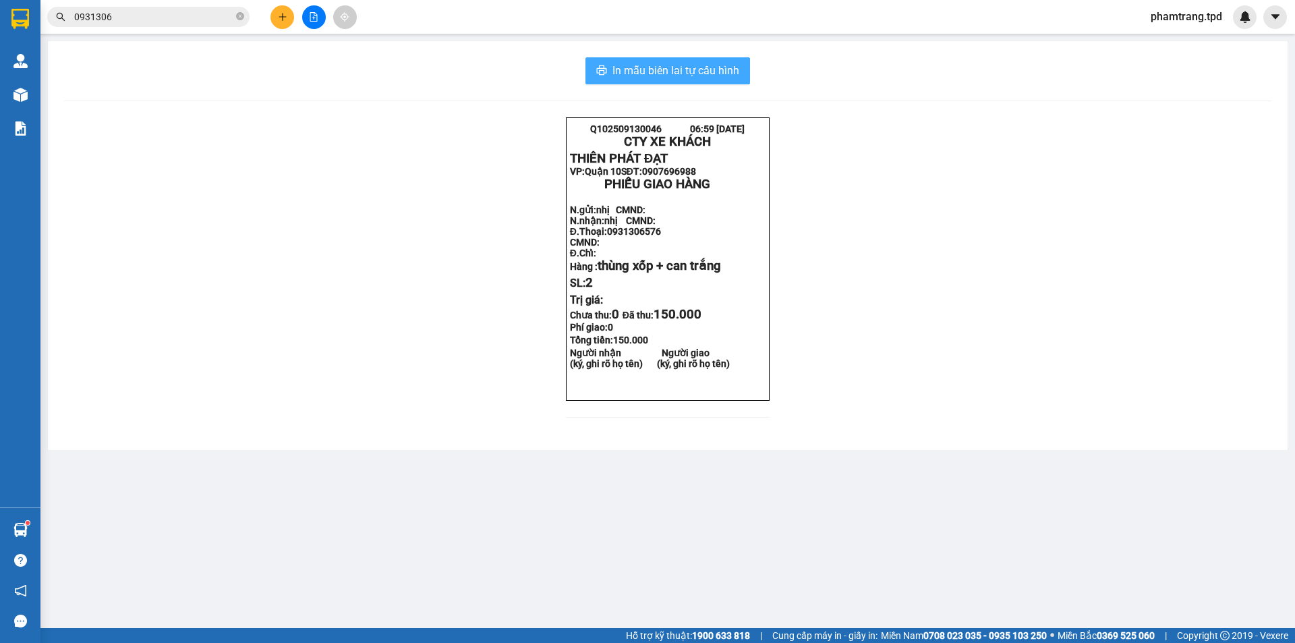
click at [675, 60] on button "In mẫu biên lai tự cấu hình" at bounding box center [668, 70] width 165 height 27
click at [242, 18] on icon "close-circle" at bounding box center [240, 16] width 8 height 8
click at [236, 13] on span at bounding box center [240, 16] width 8 height 15
click at [237, 16] on span at bounding box center [240, 16] width 8 height 15
click at [278, 26] on button at bounding box center [283, 17] width 24 height 24
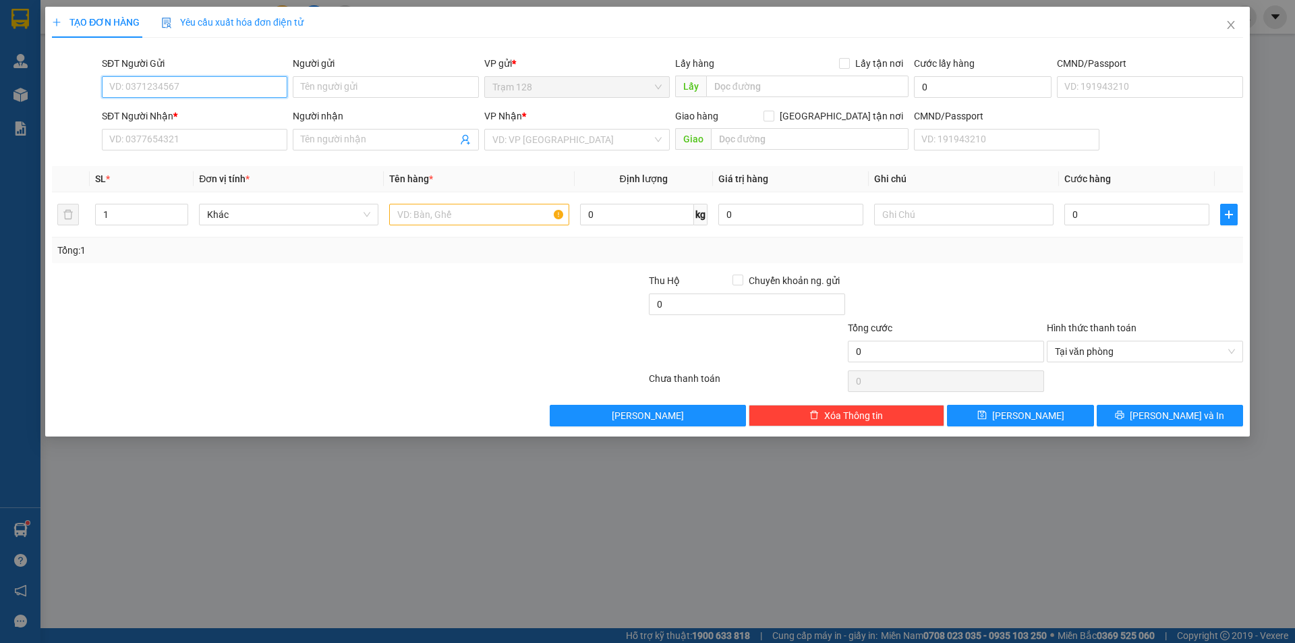
drag, startPoint x: 240, startPoint y: 88, endPoint x: 258, endPoint y: 163, distance: 76.9
click at [239, 88] on input "SĐT Người Gửi" at bounding box center [195, 87] width 186 height 22
click at [176, 115] on div "0978270072 - TUẤN" at bounding box center [194, 114] width 169 height 15
type input "0978270072"
type input "TUẤN"
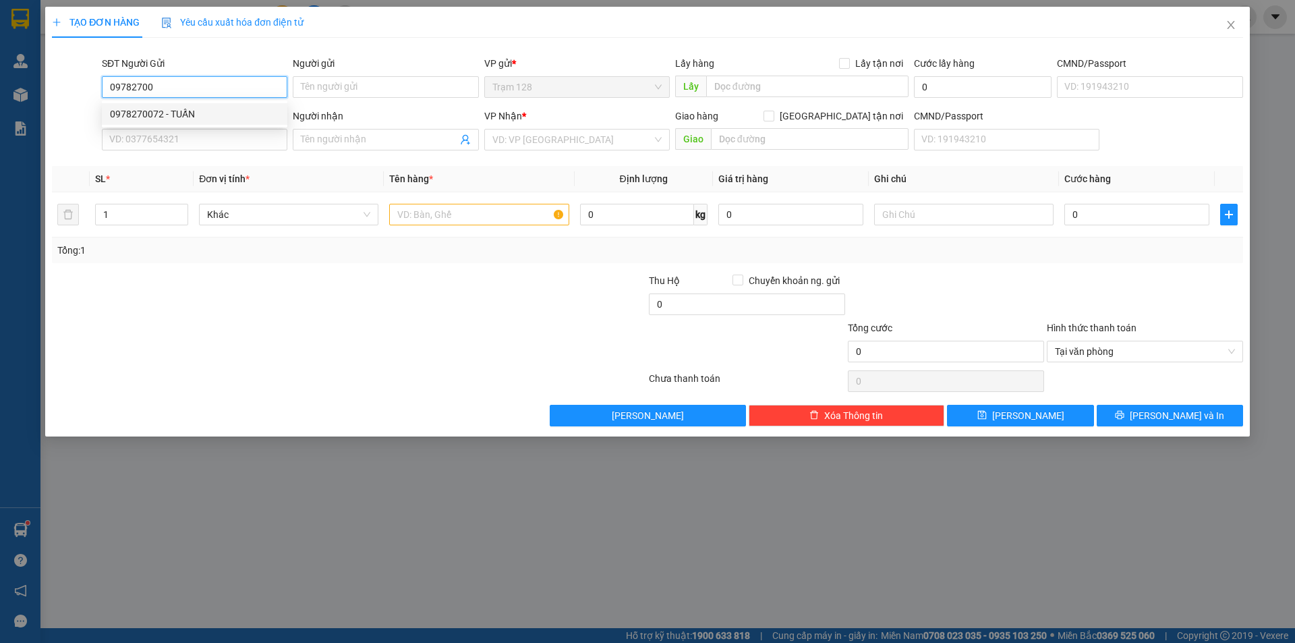
type input "0359470950"
type input "nương"
type input "0978270072"
click at [515, 221] on input "text" at bounding box center [478, 215] width 179 height 22
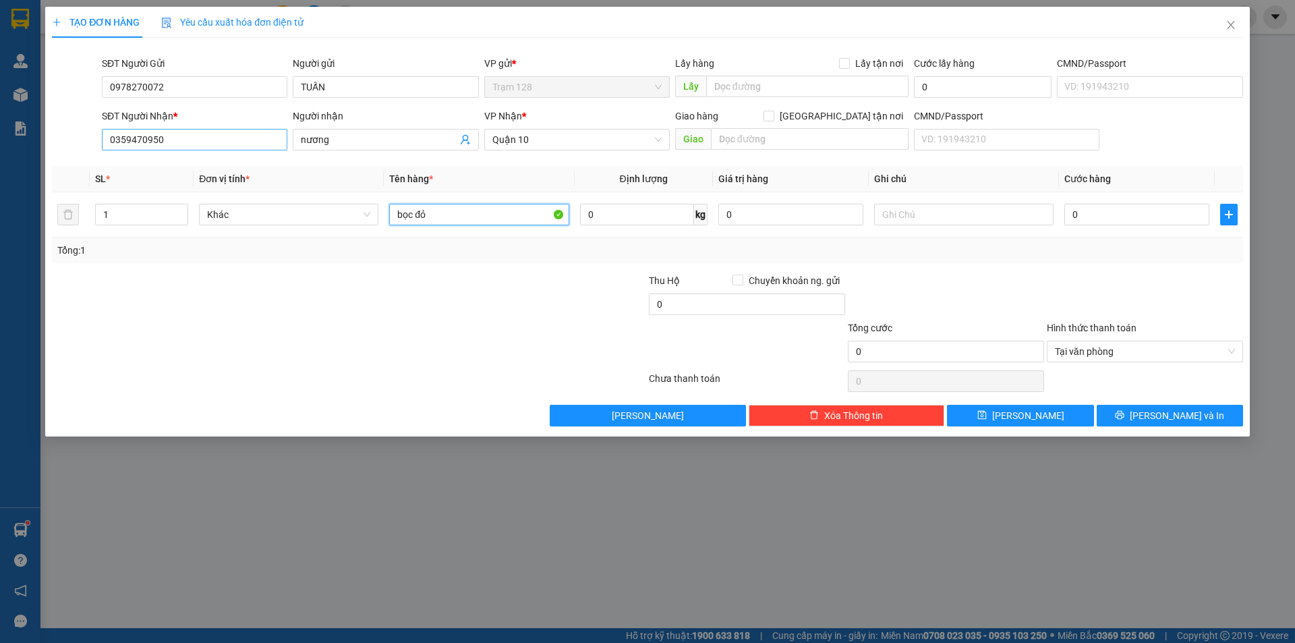
type input "bọc đỏ"
drag, startPoint x: 109, startPoint y: 138, endPoint x: 214, endPoint y: 130, distance: 104.8
click at [206, 136] on input "0359470950" at bounding box center [195, 140] width 186 height 22
type input "0943427171"
click at [223, 172] on div "0943427171 - ĐỨC" at bounding box center [194, 166] width 169 height 15
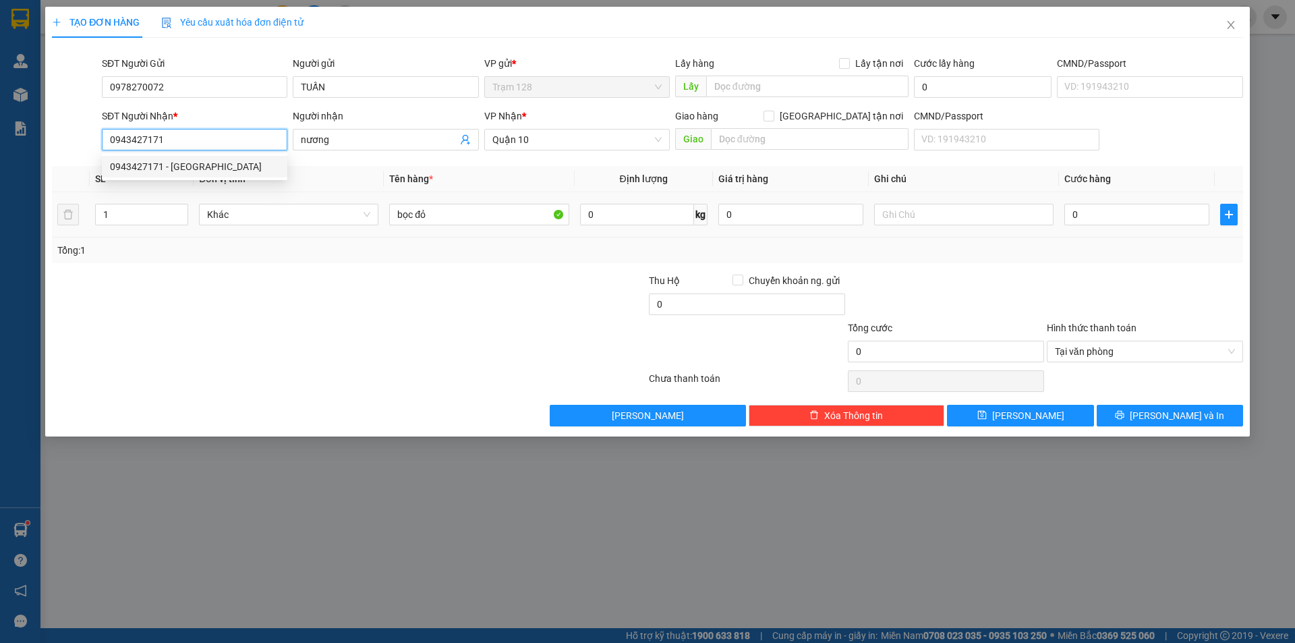
type input "ĐỨC"
type input "0943427171"
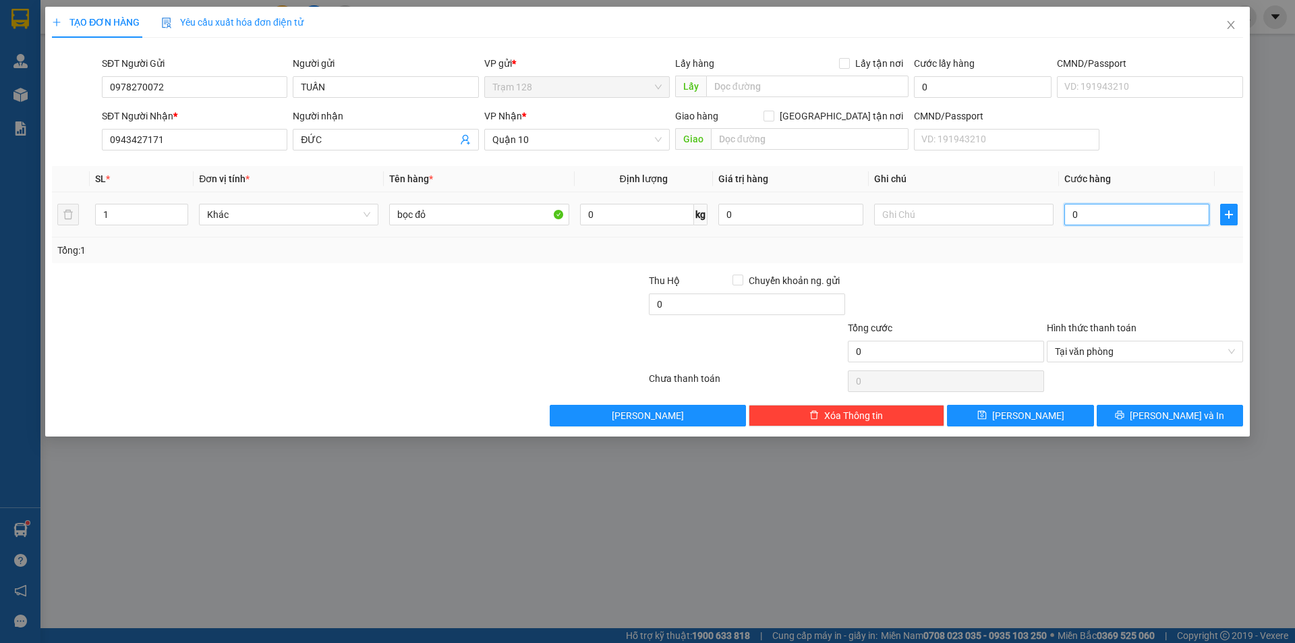
click at [1112, 219] on input "0" at bounding box center [1137, 215] width 145 height 22
type input "4"
type input "40"
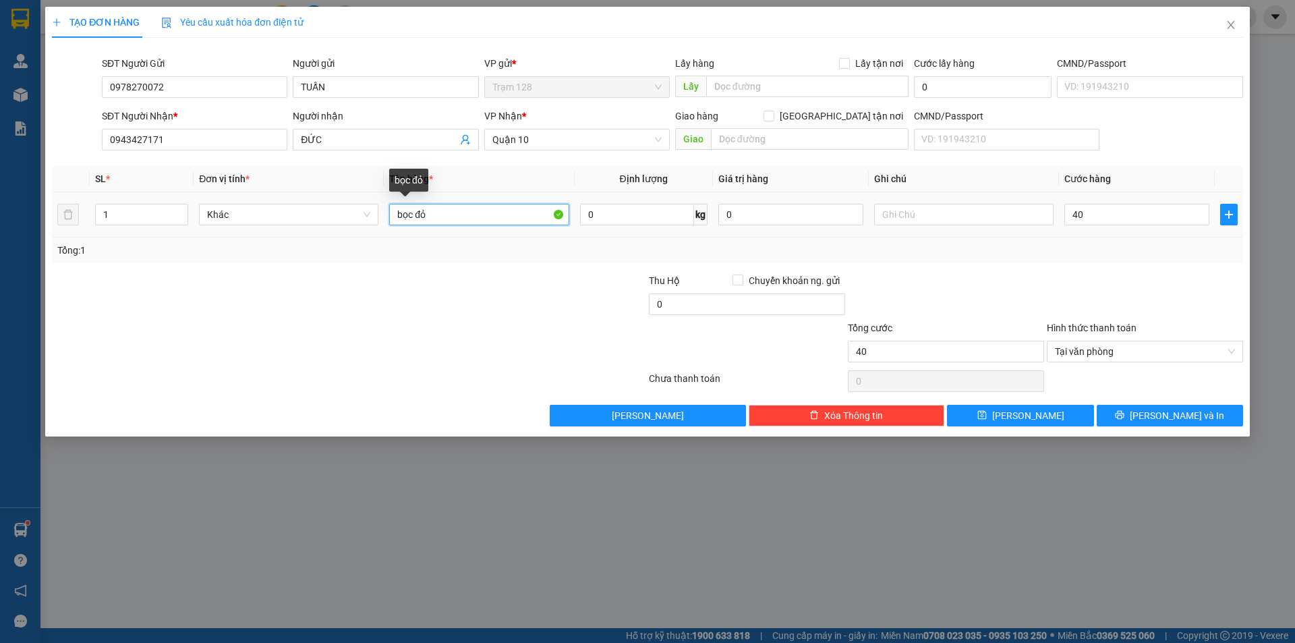
type input "40.000"
click at [508, 220] on input "bọc đỏ" at bounding box center [478, 215] width 179 height 22
type input "bọc đỏ đồ ăn"
click at [795, 208] on input "0" at bounding box center [790, 215] width 145 height 22
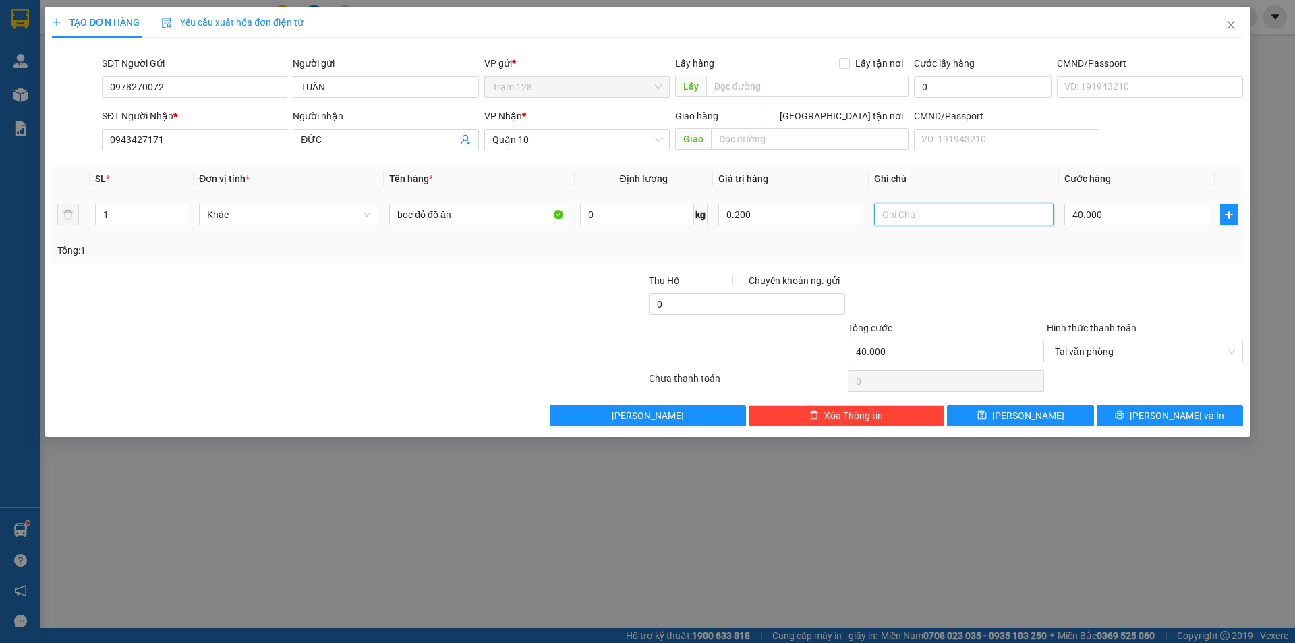
type input "200.000"
click at [355, 132] on span "ĐỨC" at bounding box center [386, 140] width 186 height 22
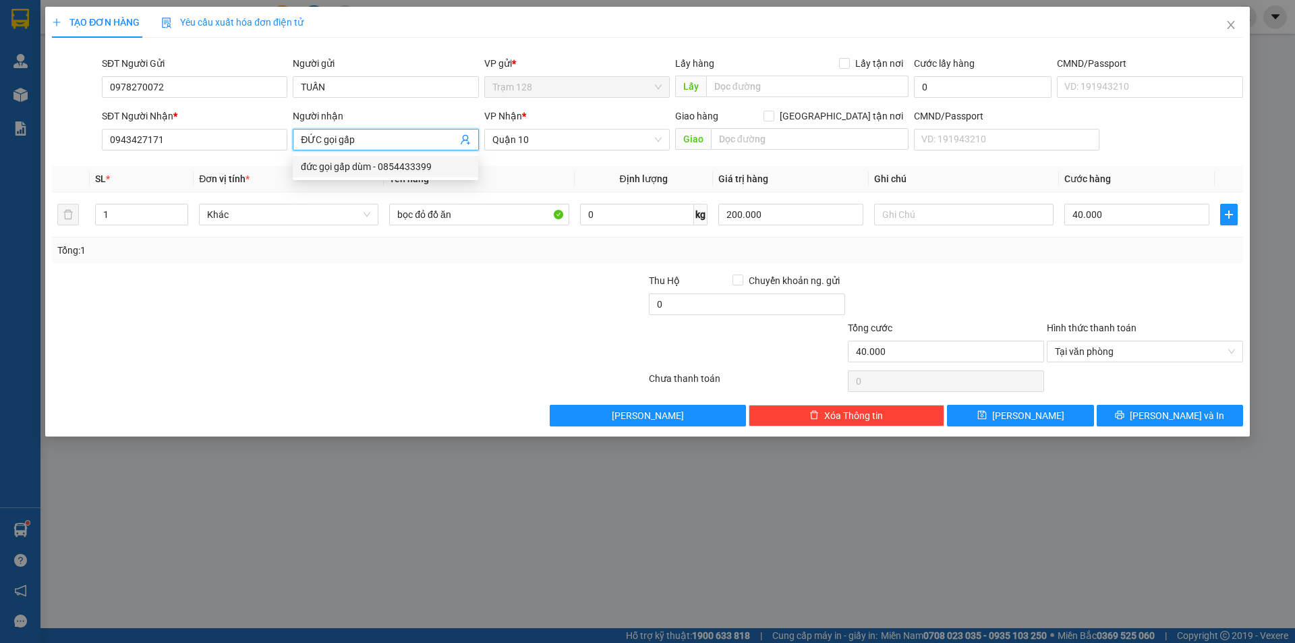
type input "ĐỨC gọi gấp"
click at [337, 284] on div at bounding box center [250, 296] width 398 height 47
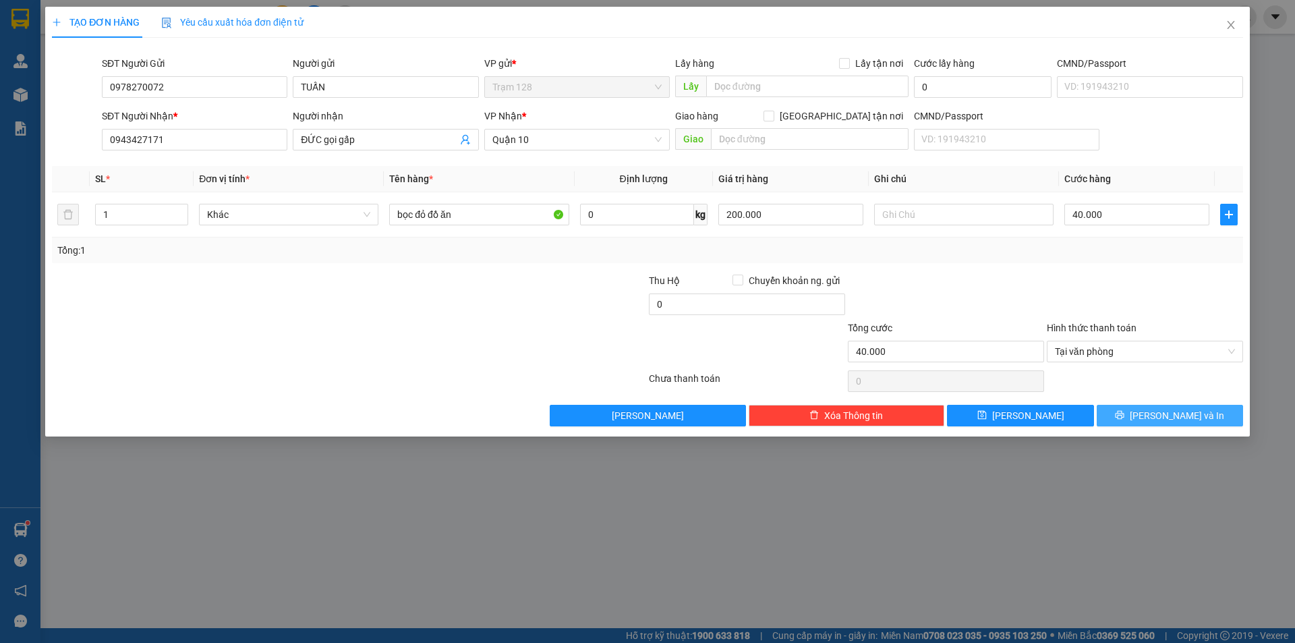
click at [1169, 407] on button "[PERSON_NAME] và In" at bounding box center [1170, 416] width 146 height 22
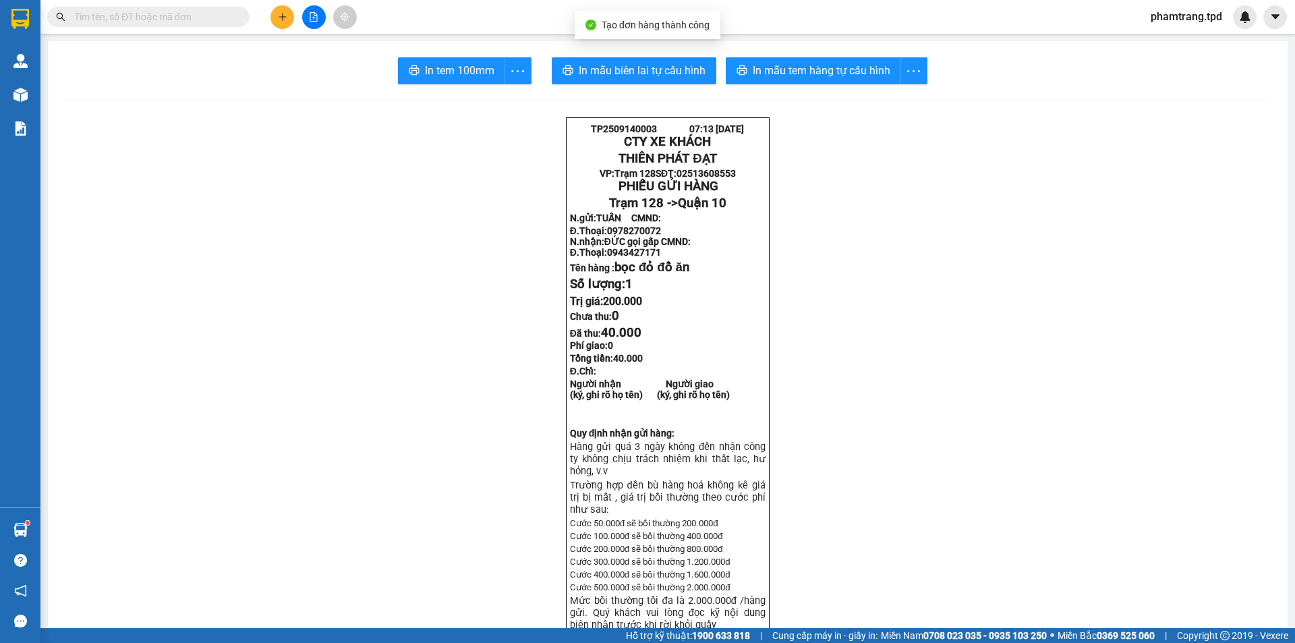
click at [823, 67] on span "In mẫu tem hàng tự cấu hình" at bounding box center [822, 70] width 138 height 17
click at [475, 72] on span "In tem 100mm" at bounding box center [459, 70] width 69 height 17
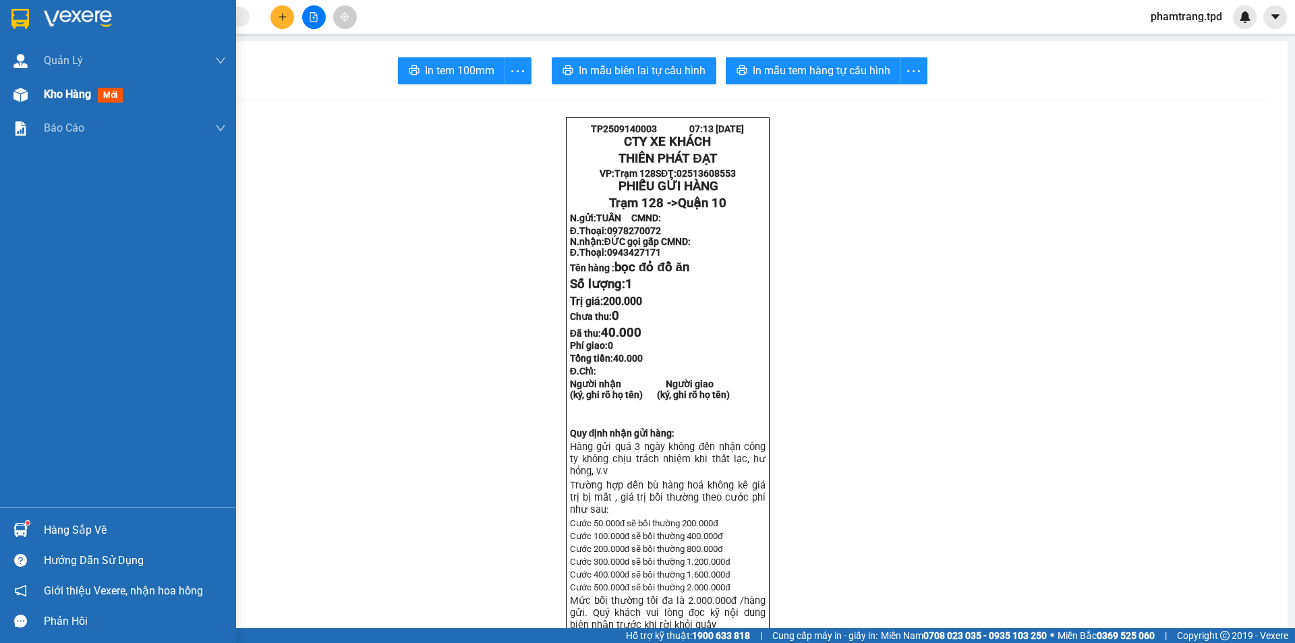
click at [76, 101] on span "Kho hàng" at bounding box center [67, 94] width 47 height 13
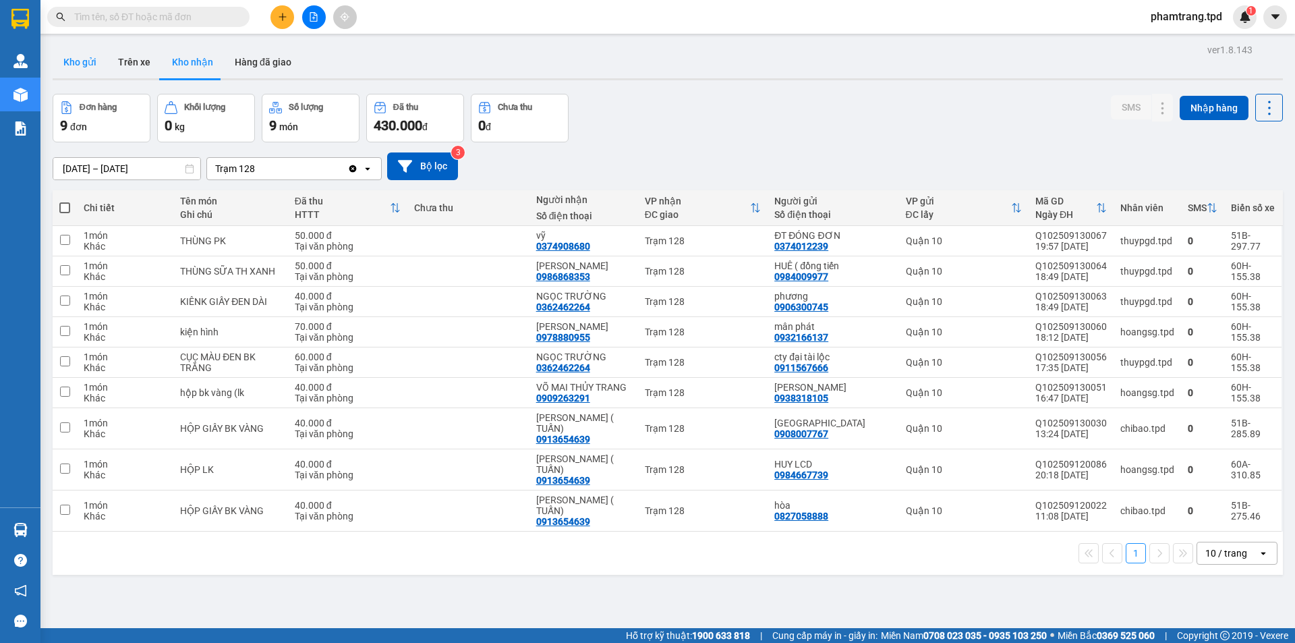
click at [88, 69] on button "Kho gửi" at bounding box center [80, 62] width 55 height 32
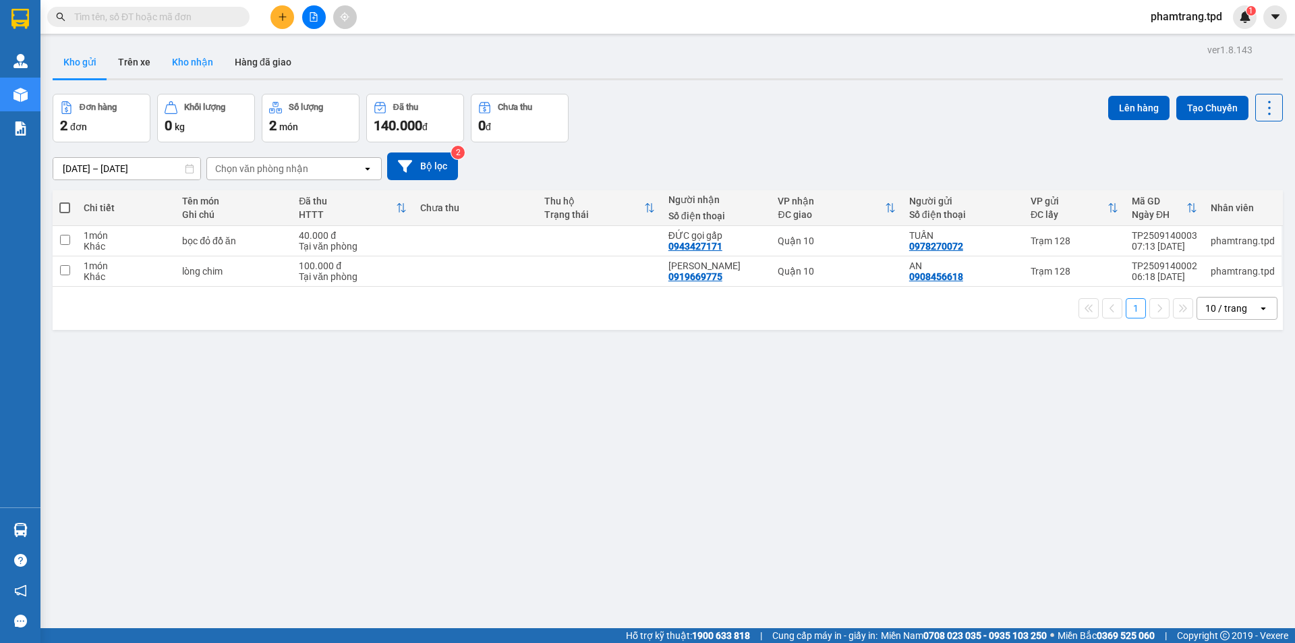
click at [170, 59] on button "Kho nhận" at bounding box center [192, 62] width 63 height 32
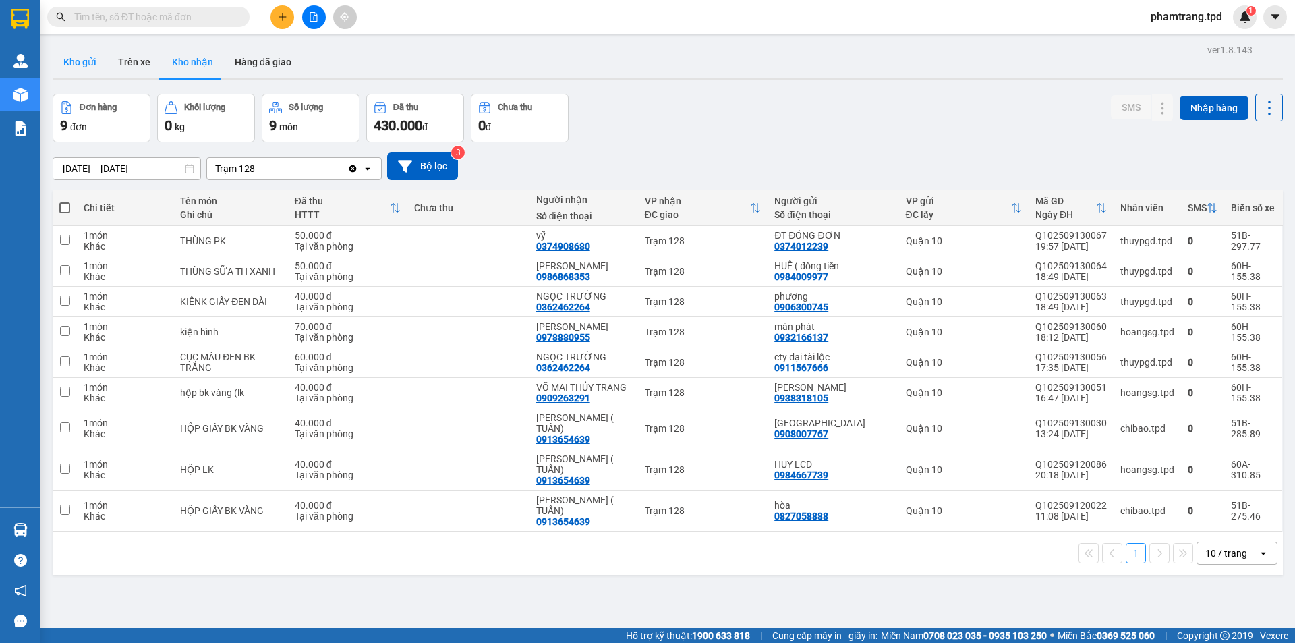
click at [70, 66] on button "Kho gửi" at bounding box center [80, 62] width 55 height 32
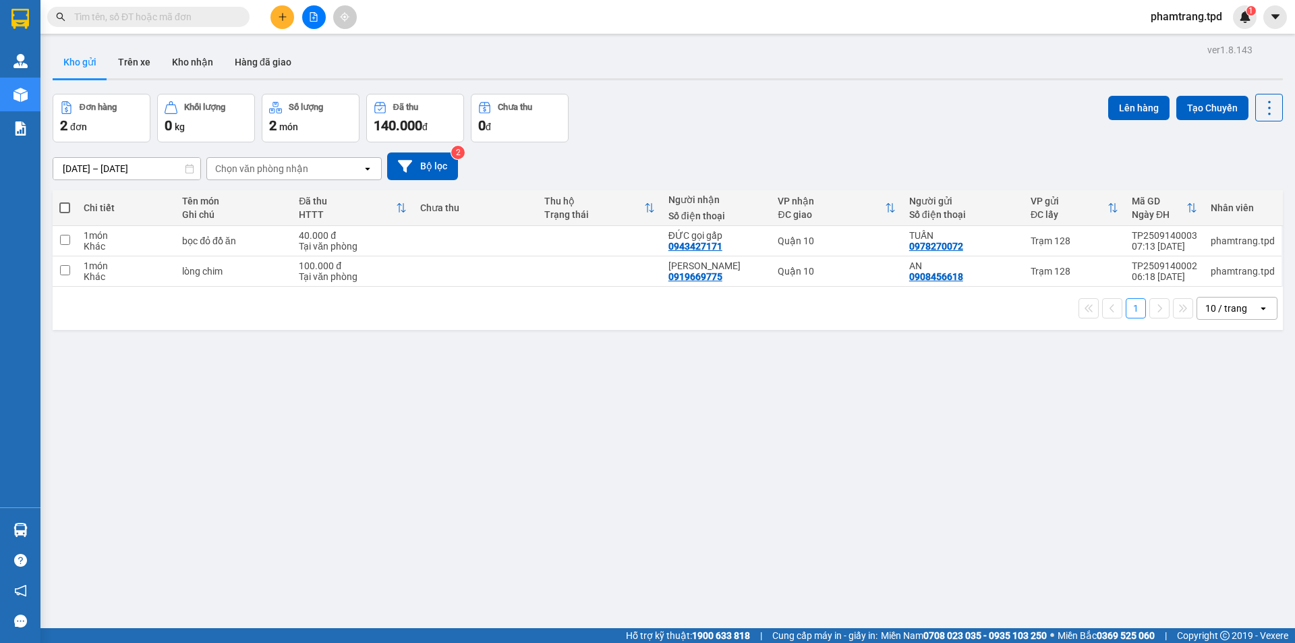
click at [409, 223] on th "Đã thu HTTT" at bounding box center [352, 208] width 121 height 36
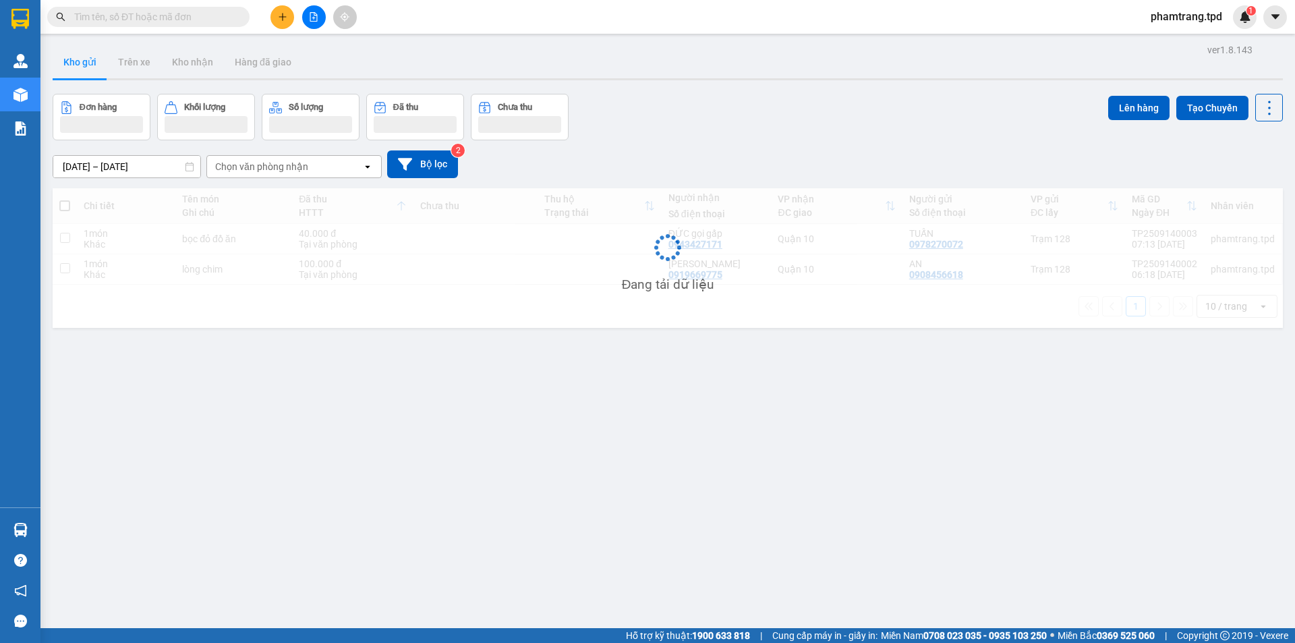
click at [451, 224] on div "Đang tải dữ liệu" at bounding box center [668, 258] width 1231 height 140
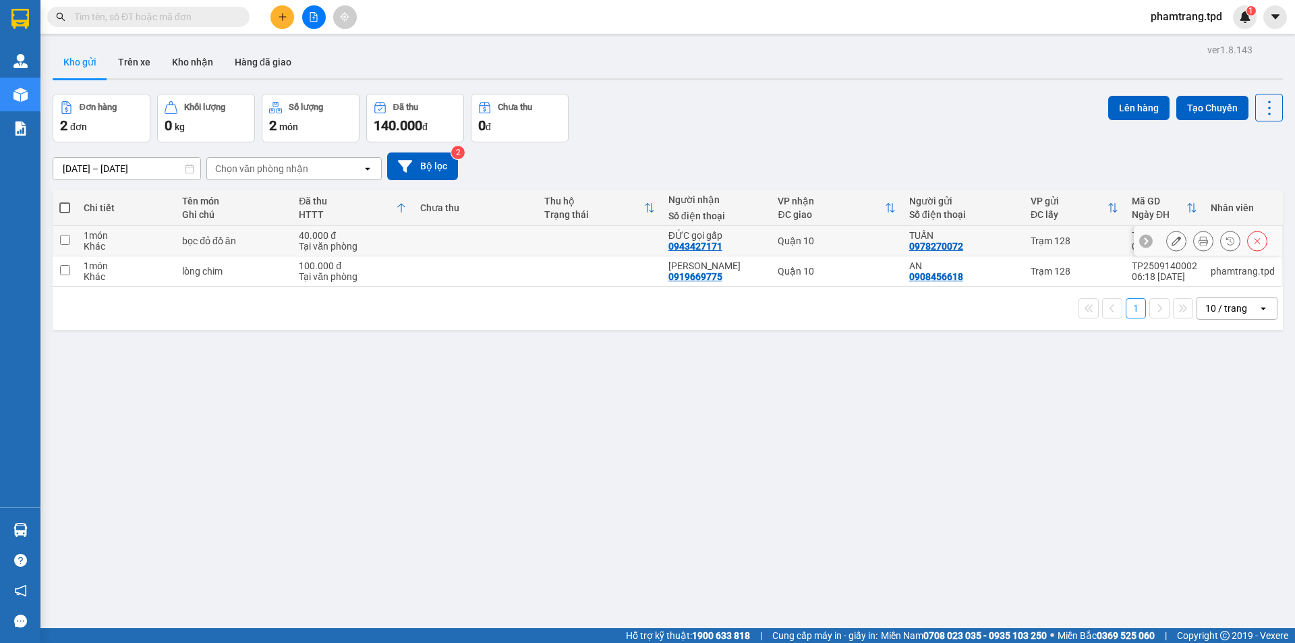
click at [439, 229] on td at bounding box center [476, 241] width 124 height 30
checkbox input "true"
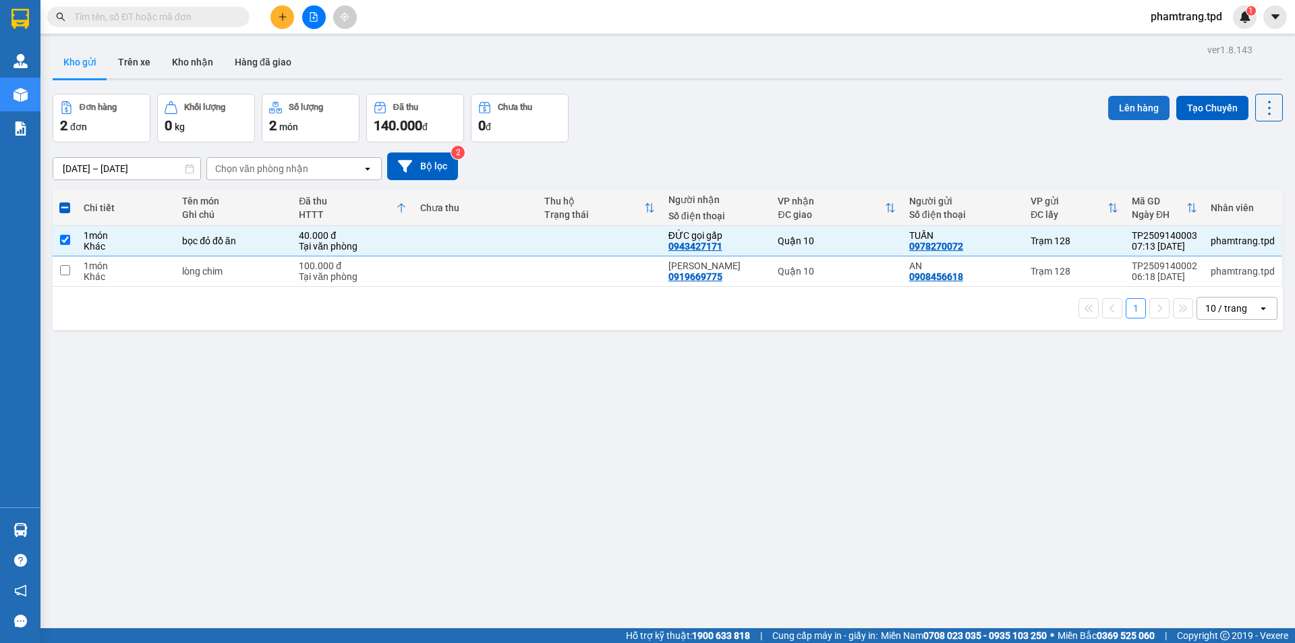
click at [1129, 104] on button "Lên hàng" at bounding box center [1138, 108] width 61 height 24
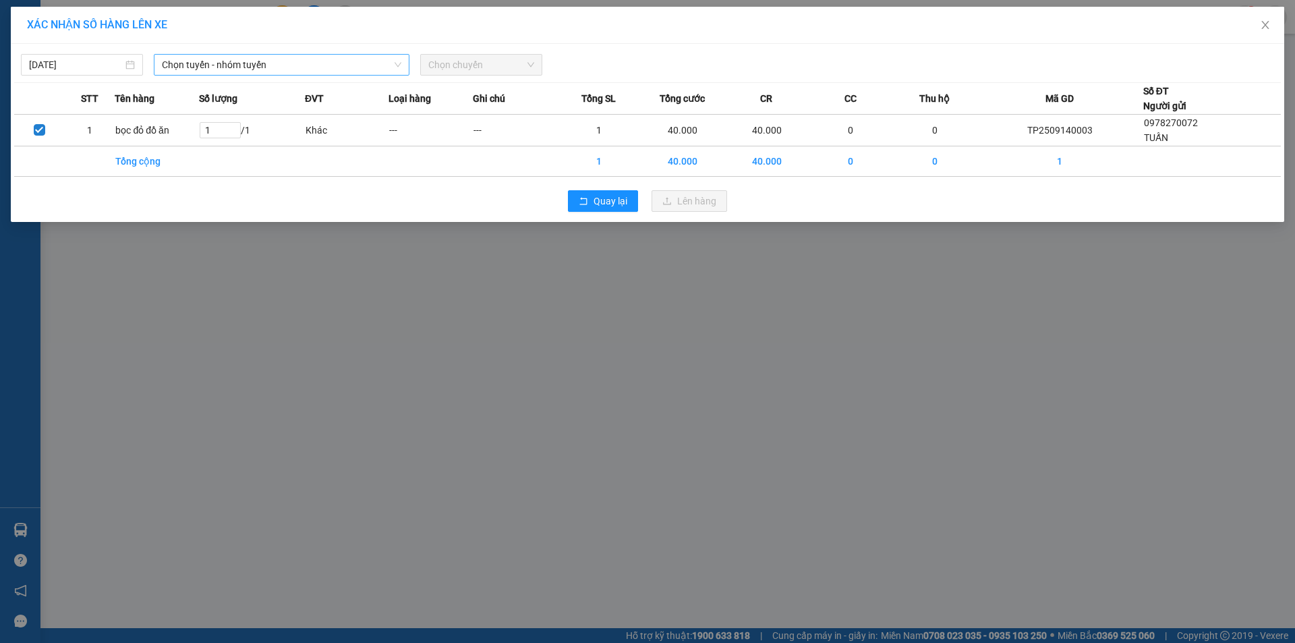
click at [276, 68] on span "Chọn tuyến - nhóm tuyến" at bounding box center [281, 65] width 239 height 20
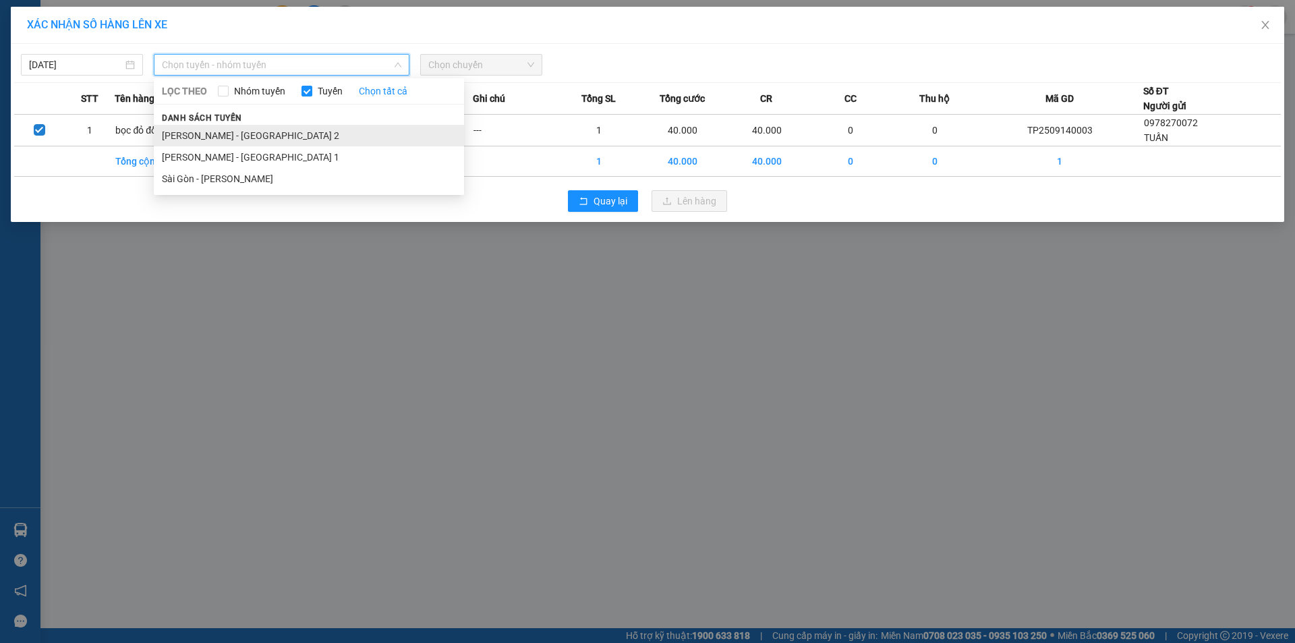
click at [329, 135] on li "[PERSON_NAME] - [GEOGRAPHIC_DATA] 2" at bounding box center [309, 136] width 310 height 22
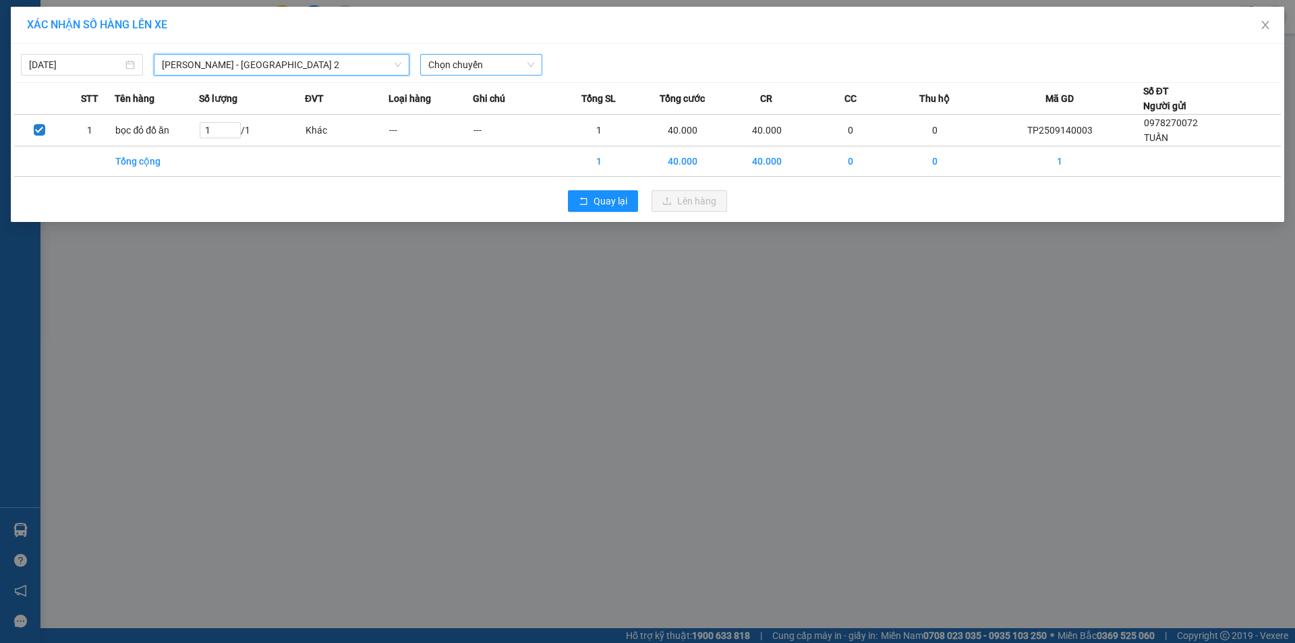
click at [445, 63] on span "Chọn chuyến" at bounding box center [481, 65] width 106 height 20
type input "08"
click at [501, 115] on div "Thêm chuyến " 08:00 "" at bounding box center [492, 114] width 144 height 23
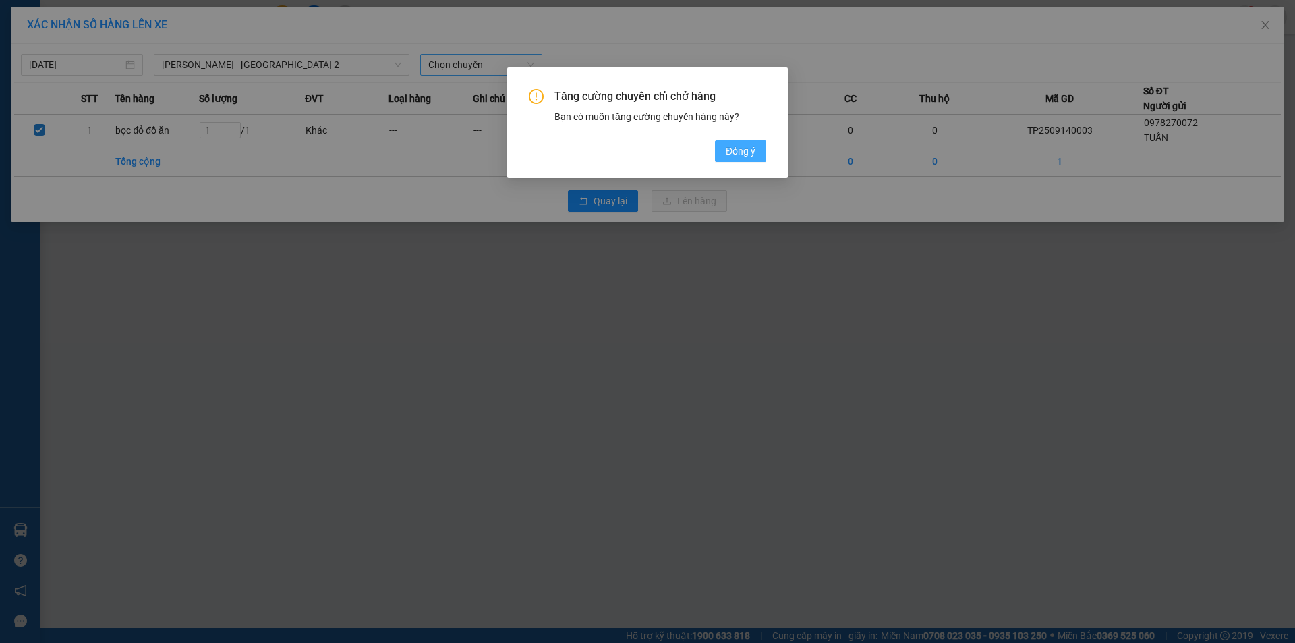
click at [735, 157] on span "Đồng ý" at bounding box center [741, 151] width 30 height 15
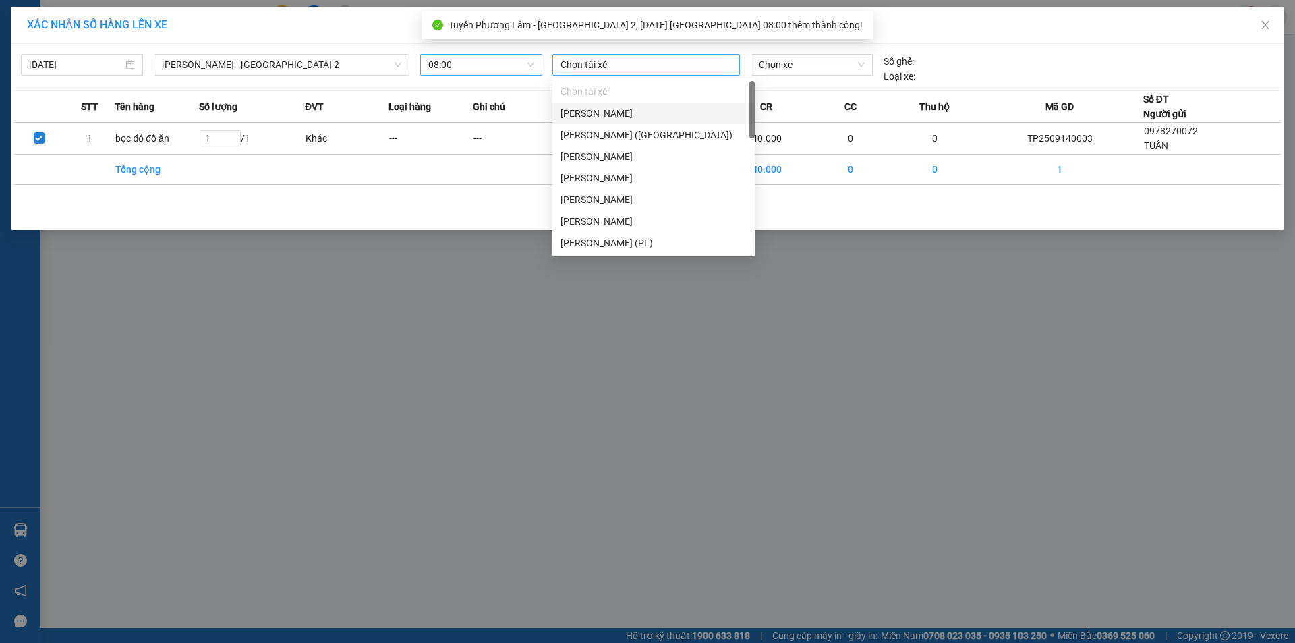
click at [705, 65] on div at bounding box center [646, 65] width 181 height 16
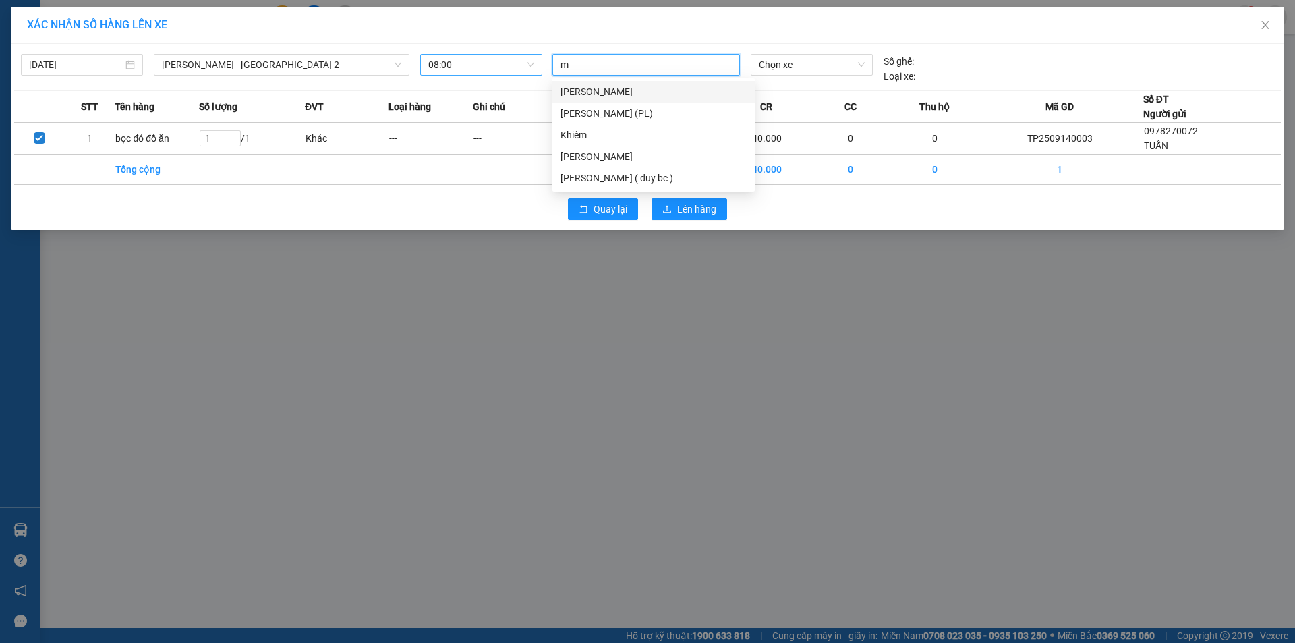
type input "mi"
click at [705, 92] on div "quang minh" at bounding box center [654, 91] width 186 height 15
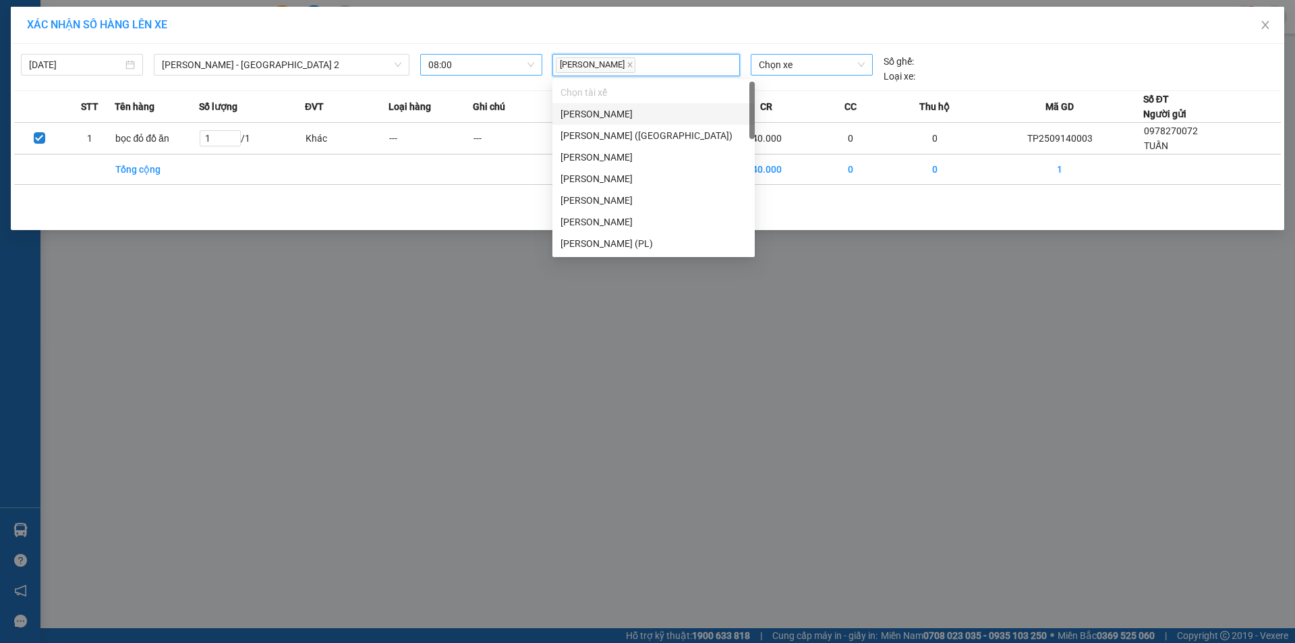
click at [781, 71] on span "Chọn xe" at bounding box center [811, 65] width 105 height 20
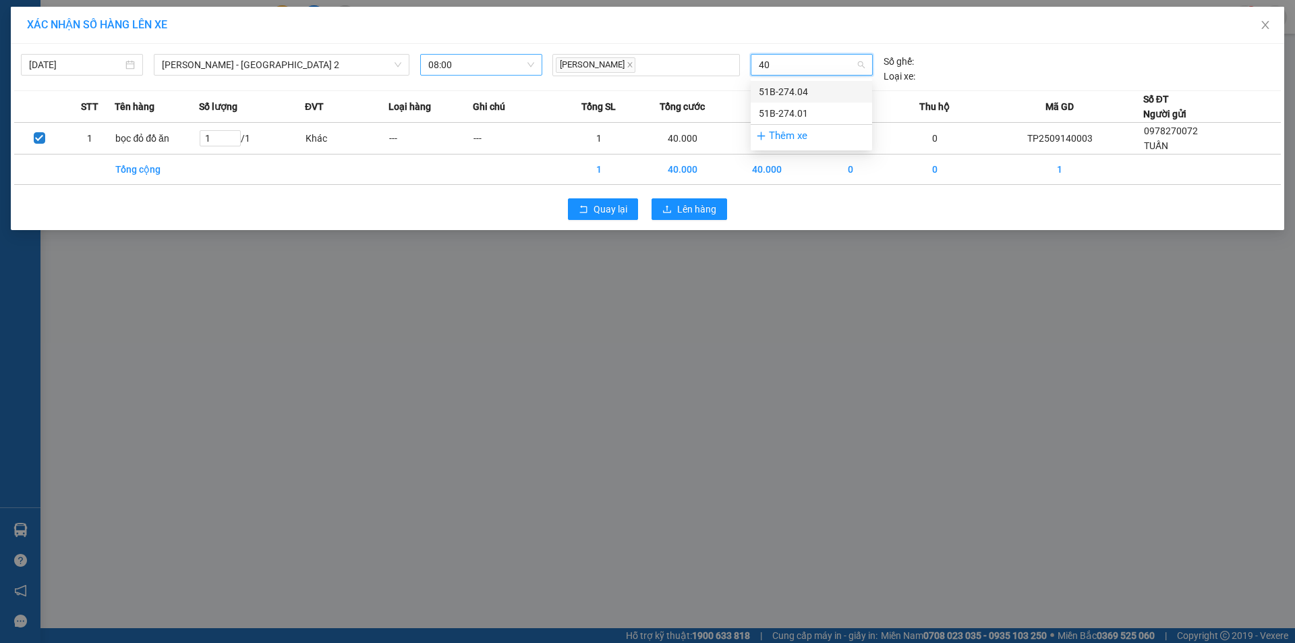
type input "404"
click at [795, 96] on div "51B-274.04" at bounding box center [811, 91] width 105 height 15
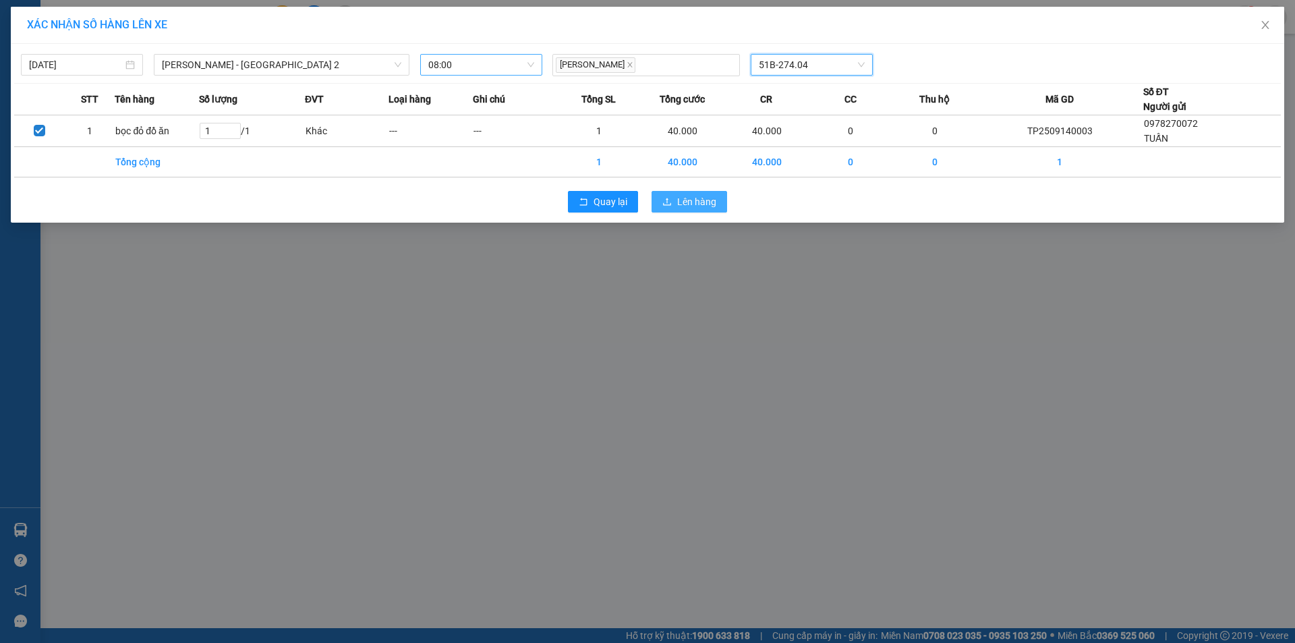
click at [673, 204] on button "Lên hàng" at bounding box center [690, 202] width 76 height 22
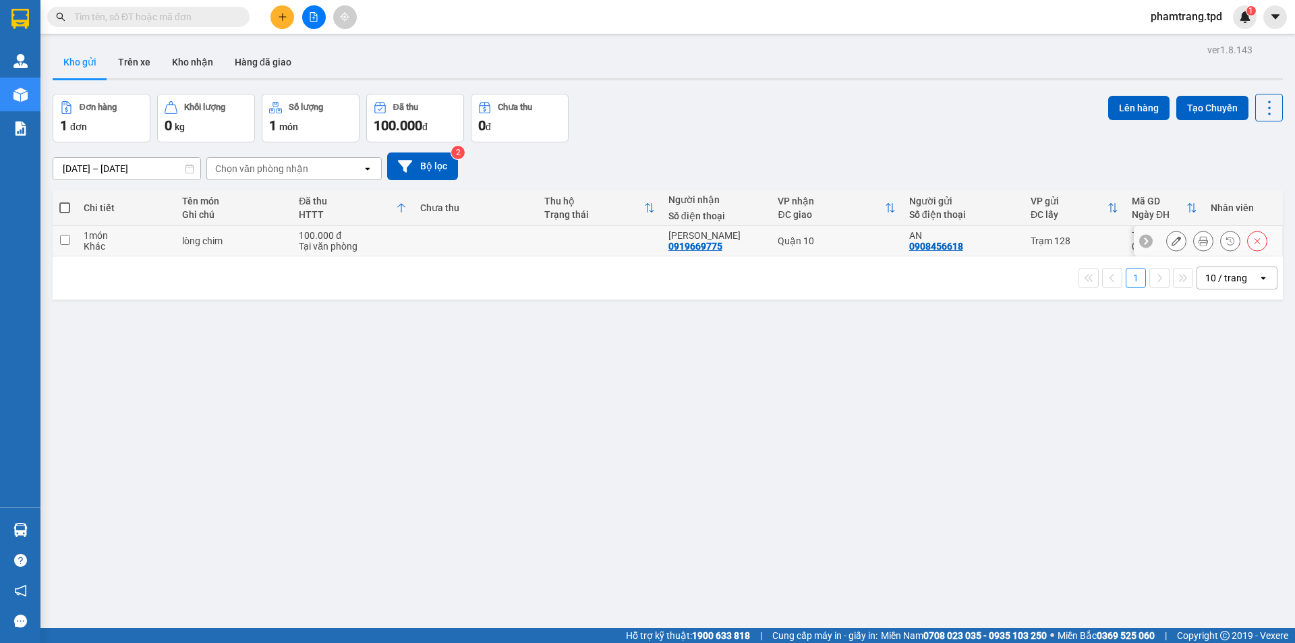
click at [482, 250] on td at bounding box center [476, 241] width 124 height 30
checkbox input "true"
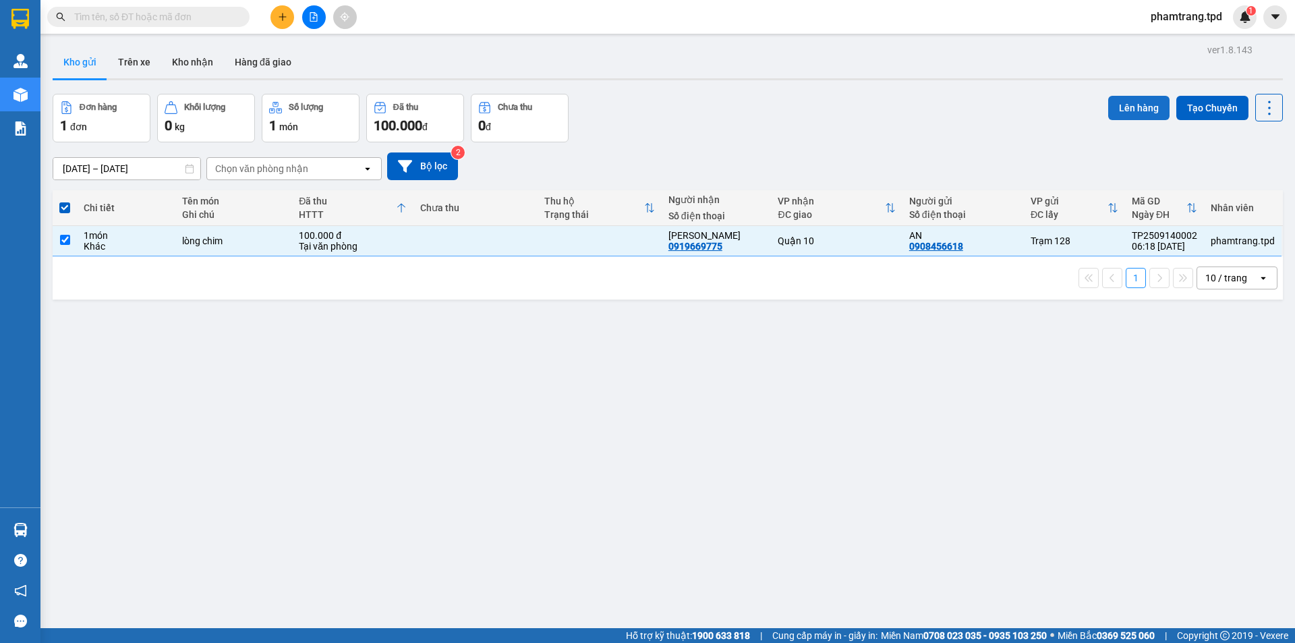
click at [1125, 103] on button "Lên hàng" at bounding box center [1138, 108] width 61 height 24
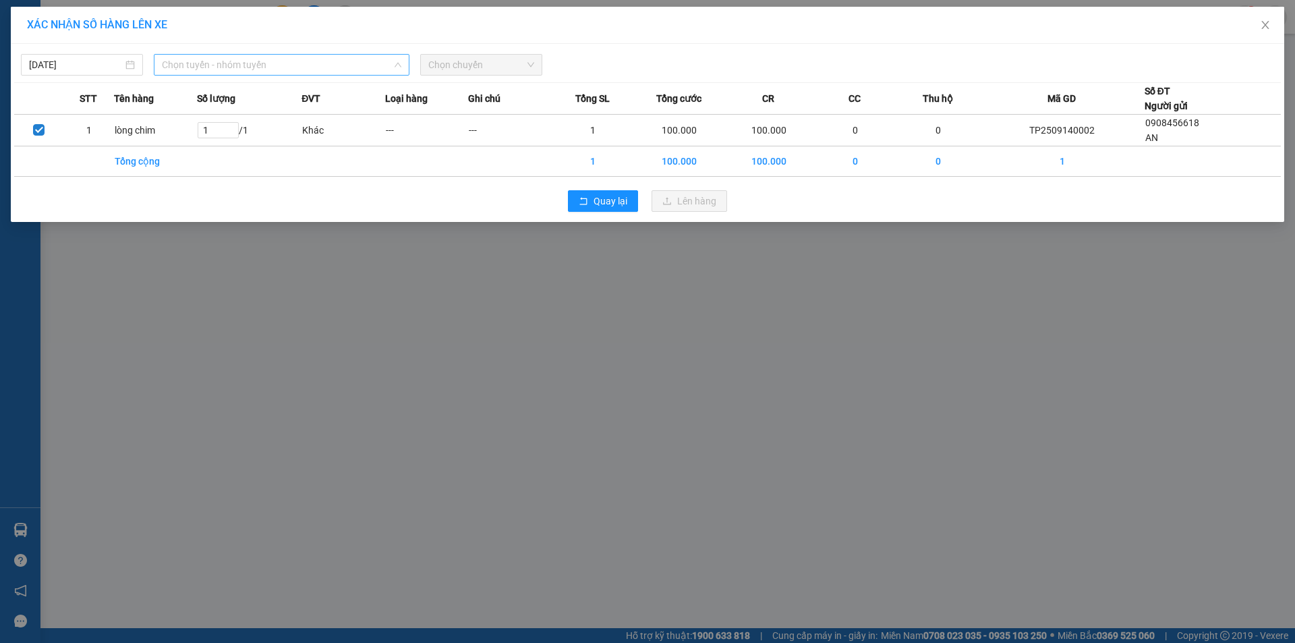
click at [334, 61] on span "Chọn tuyến - nhóm tuyến" at bounding box center [281, 65] width 239 height 20
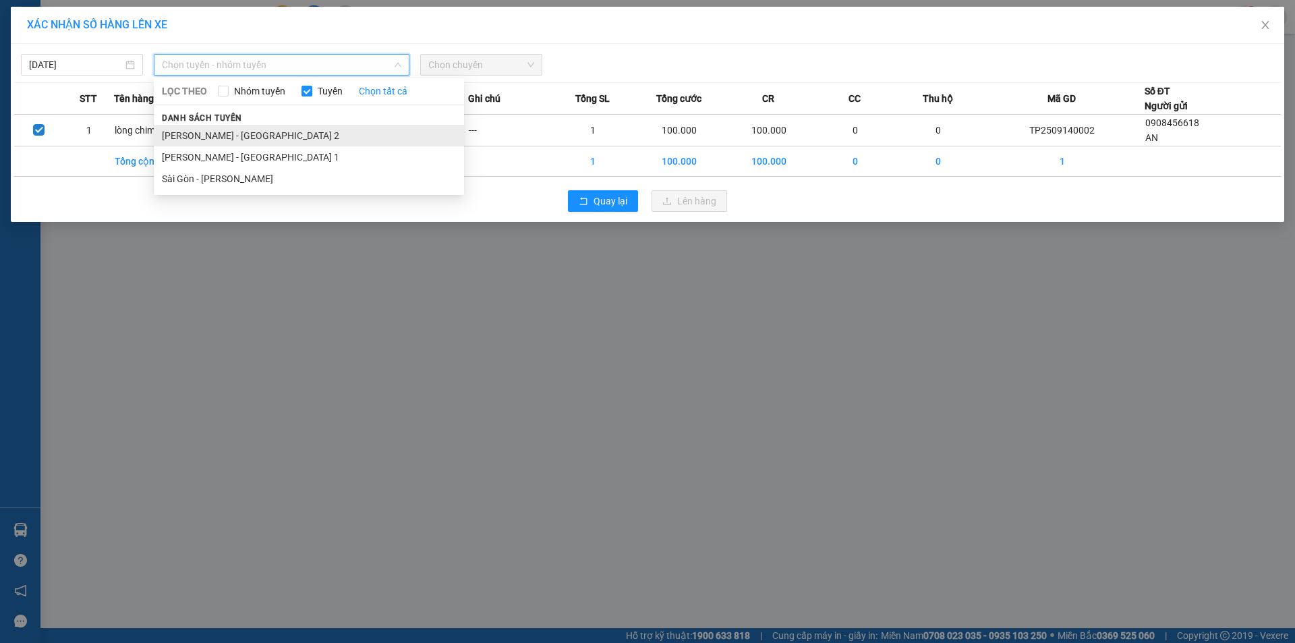
click at [276, 141] on li "[PERSON_NAME] - [GEOGRAPHIC_DATA] 2" at bounding box center [309, 136] width 310 height 22
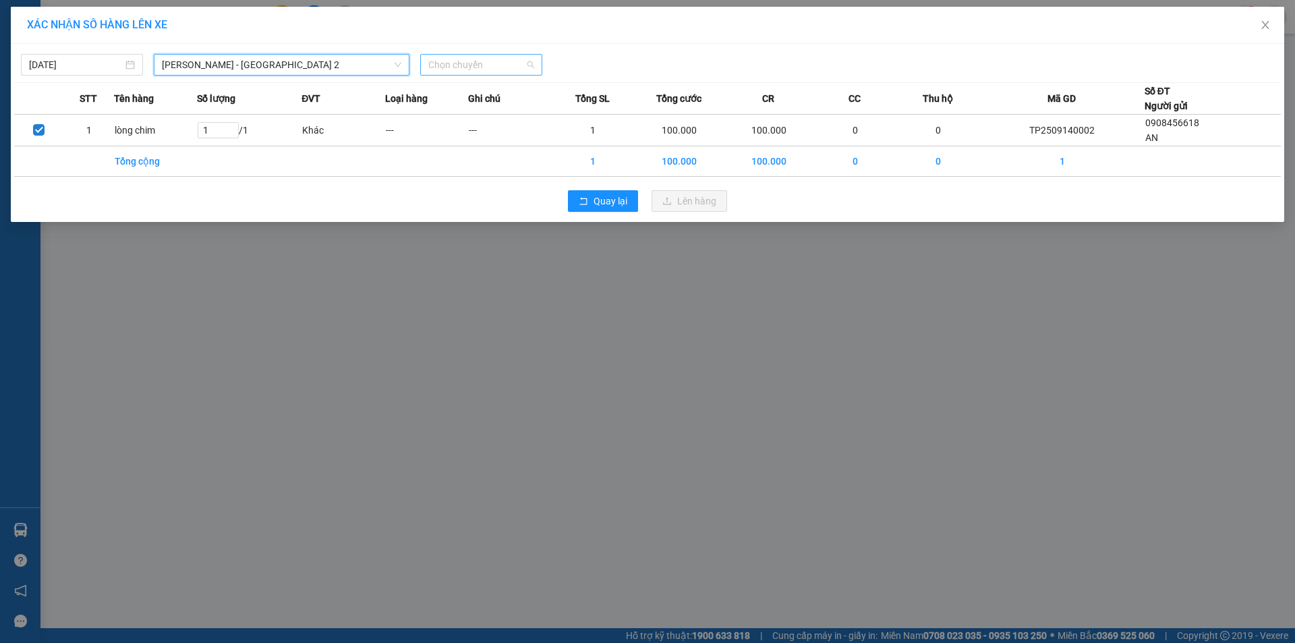
click at [460, 72] on span "Chọn chuyến" at bounding box center [481, 65] width 106 height 20
type input "0"
type input "07"
click at [510, 115] on div "Thêm chuyến " 07:00 "" at bounding box center [492, 114] width 144 height 23
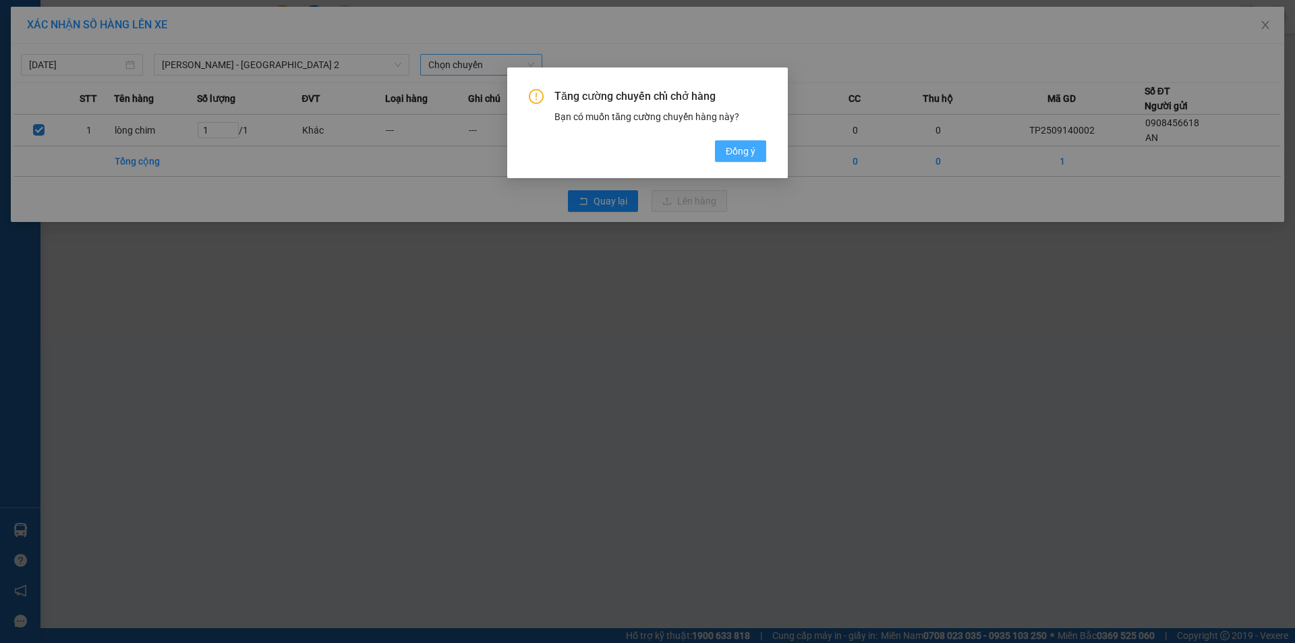
click at [732, 144] on span "Đồng ý" at bounding box center [741, 151] width 30 height 15
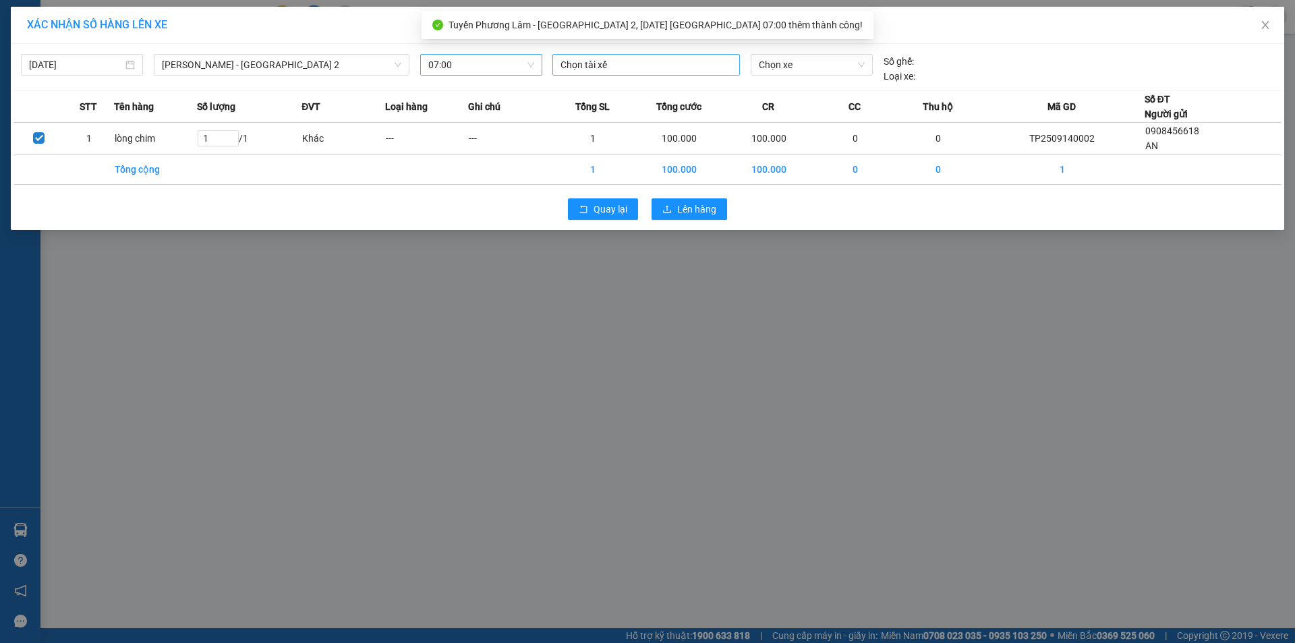
click at [634, 72] on div at bounding box center [646, 65] width 181 height 16
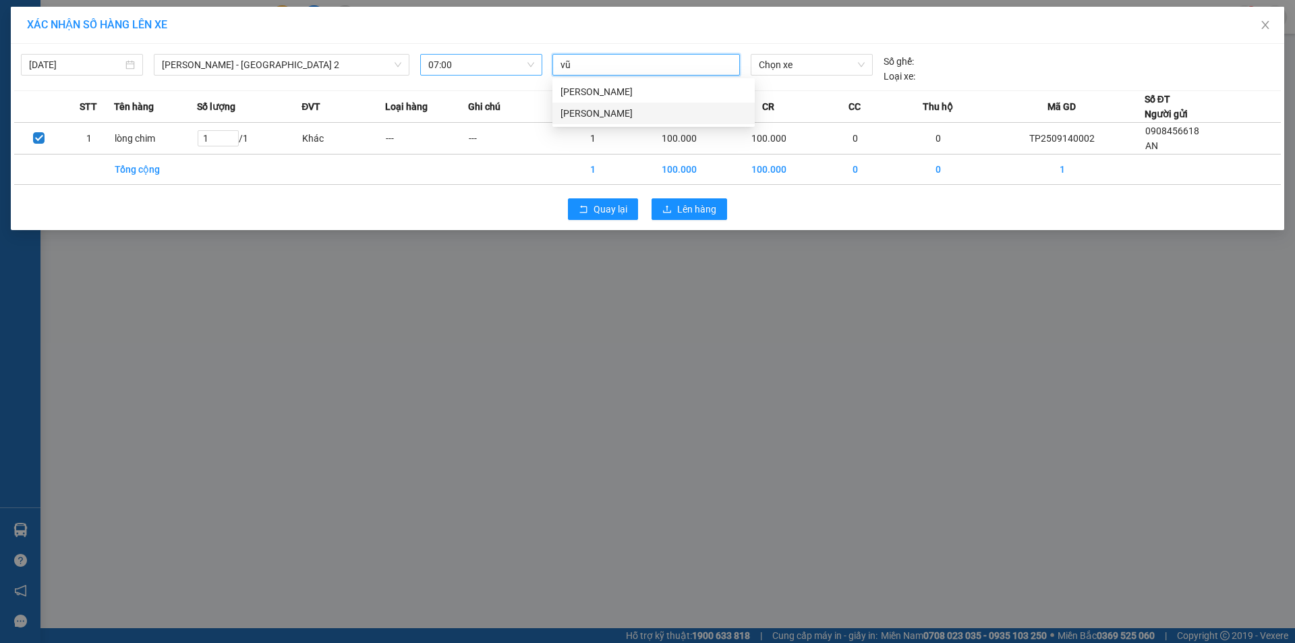
type input "vũ"
click at [600, 130] on div "Vũ L.a" at bounding box center [654, 135] width 186 height 15
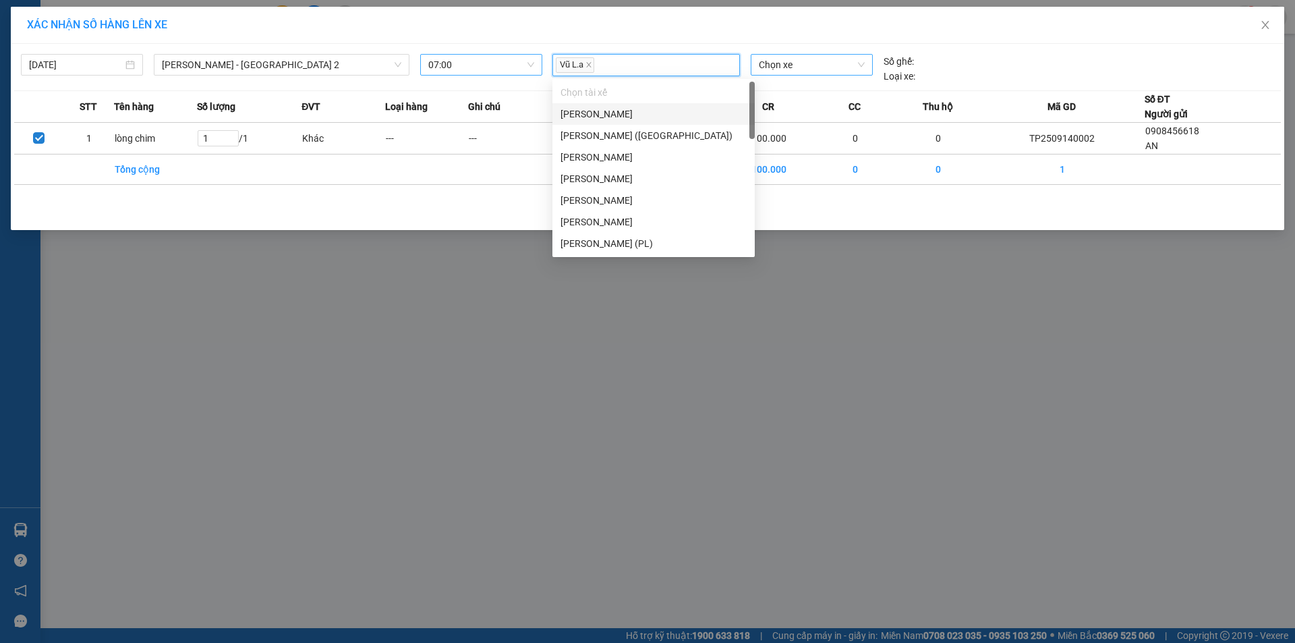
click at [823, 59] on span "Chọn xe" at bounding box center [811, 65] width 105 height 20
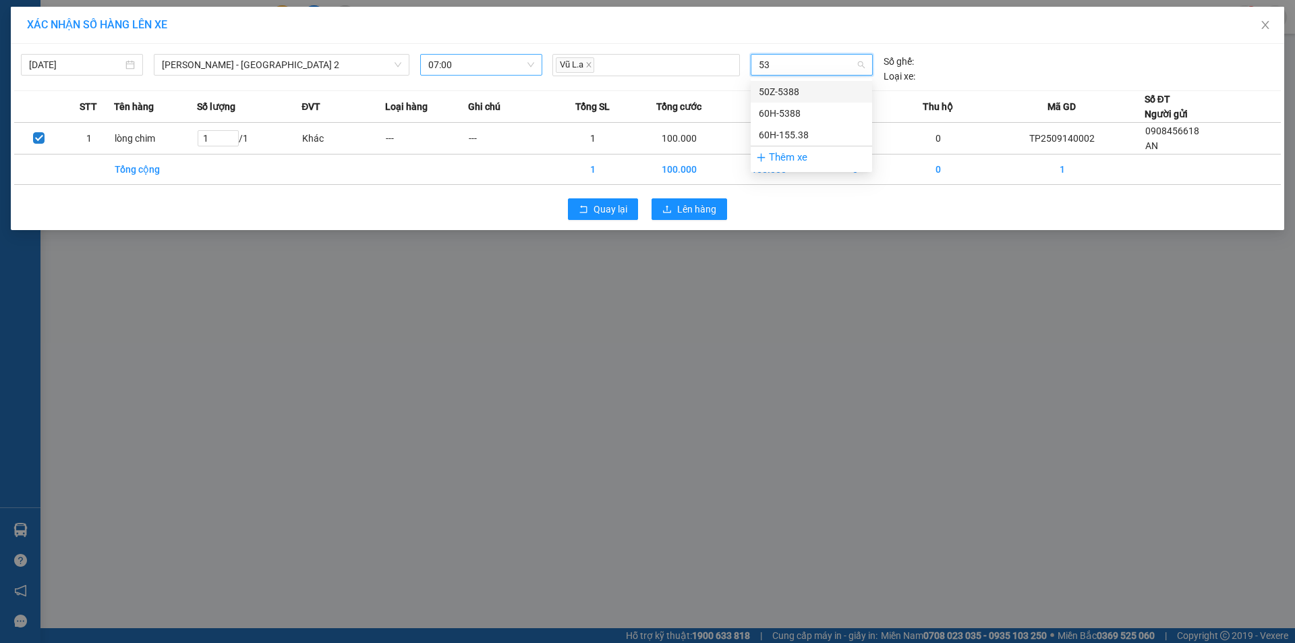
type input "538"
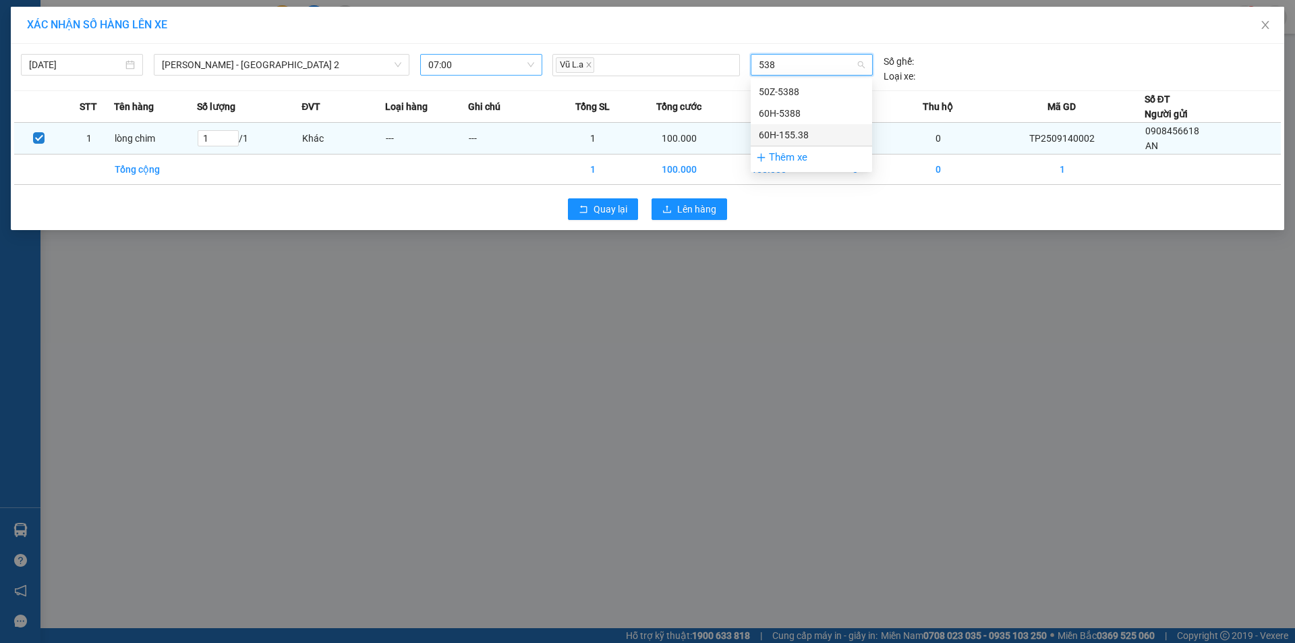
click at [812, 133] on div "60H-155.38" at bounding box center [811, 135] width 105 height 15
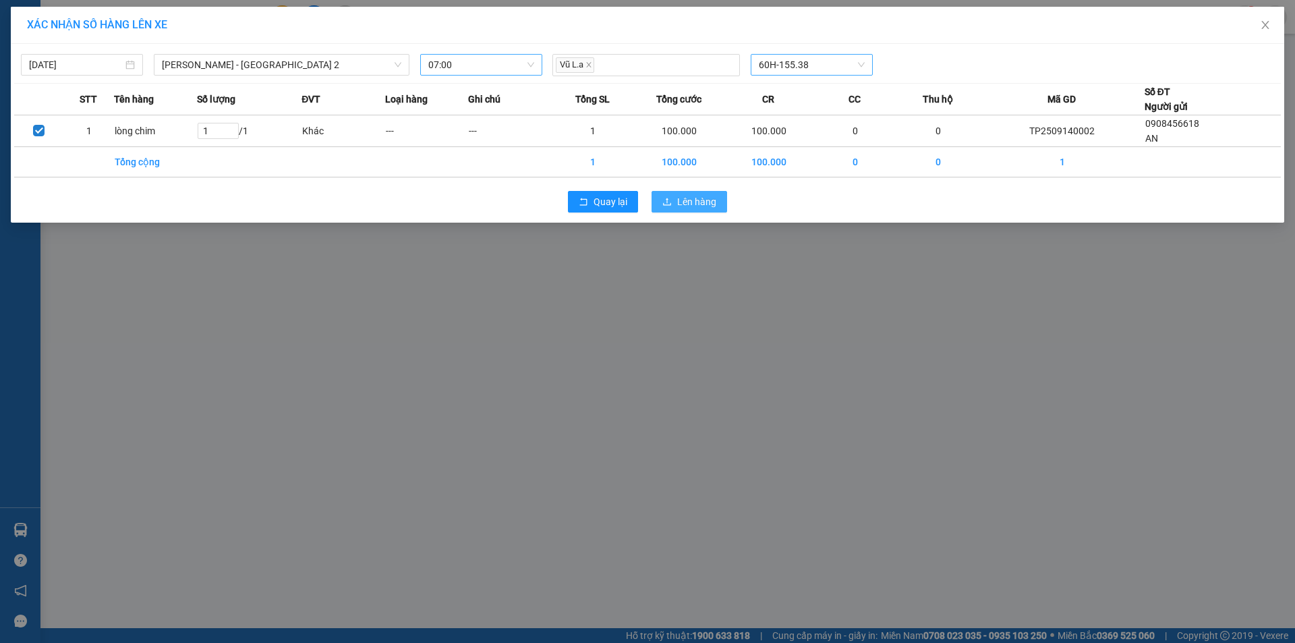
click at [687, 207] on span "Lên hàng" at bounding box center [696, 201] width 39 height 15
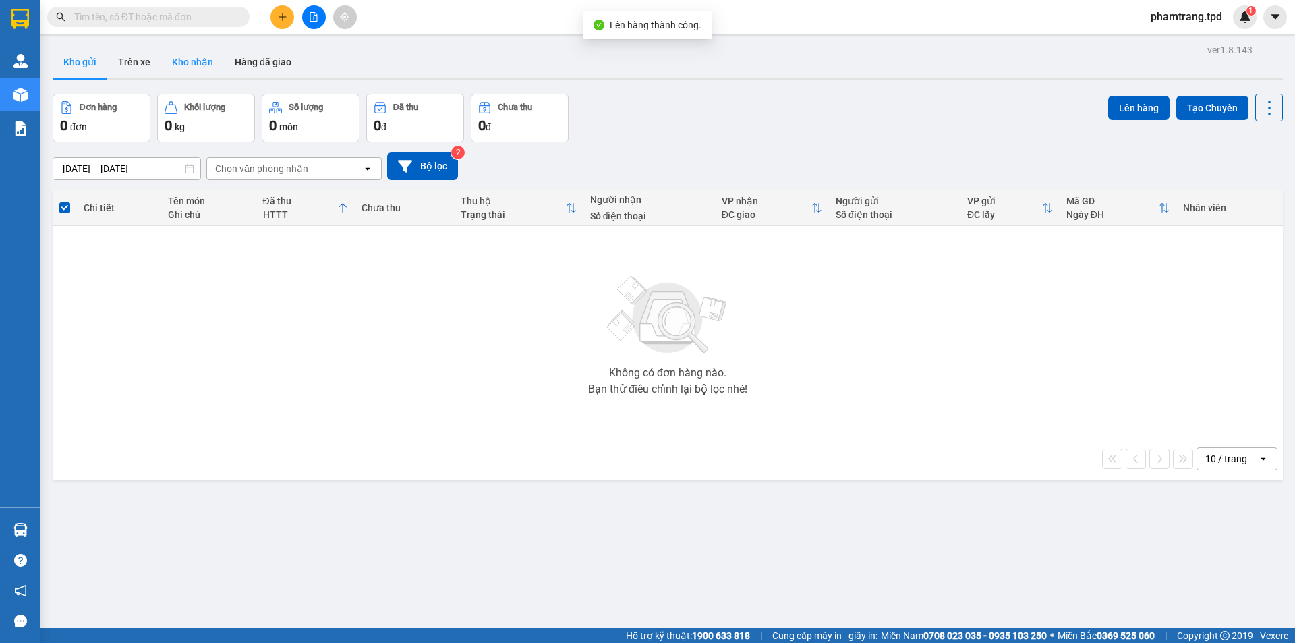
click at [208, 56] on button "Kho nhận" at bounding box center [192, 62] width 63 height 32
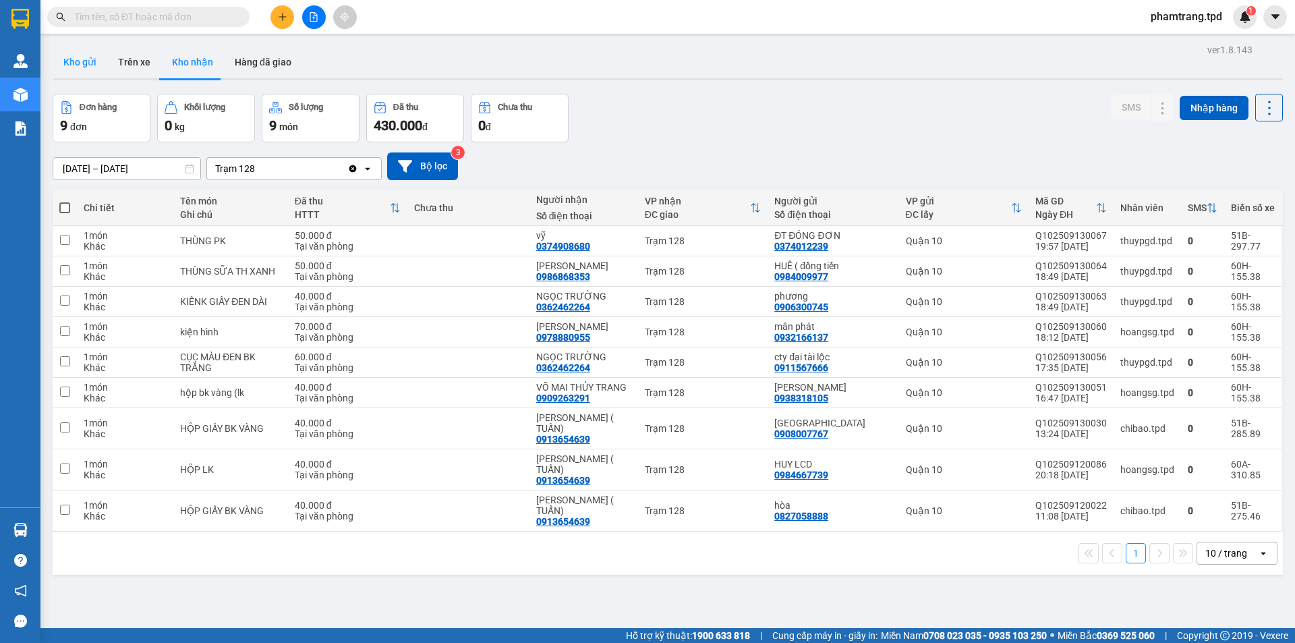
click at [71, 63] on button "Kho gửi" at bounding box center [80, 62] width 55 height 32
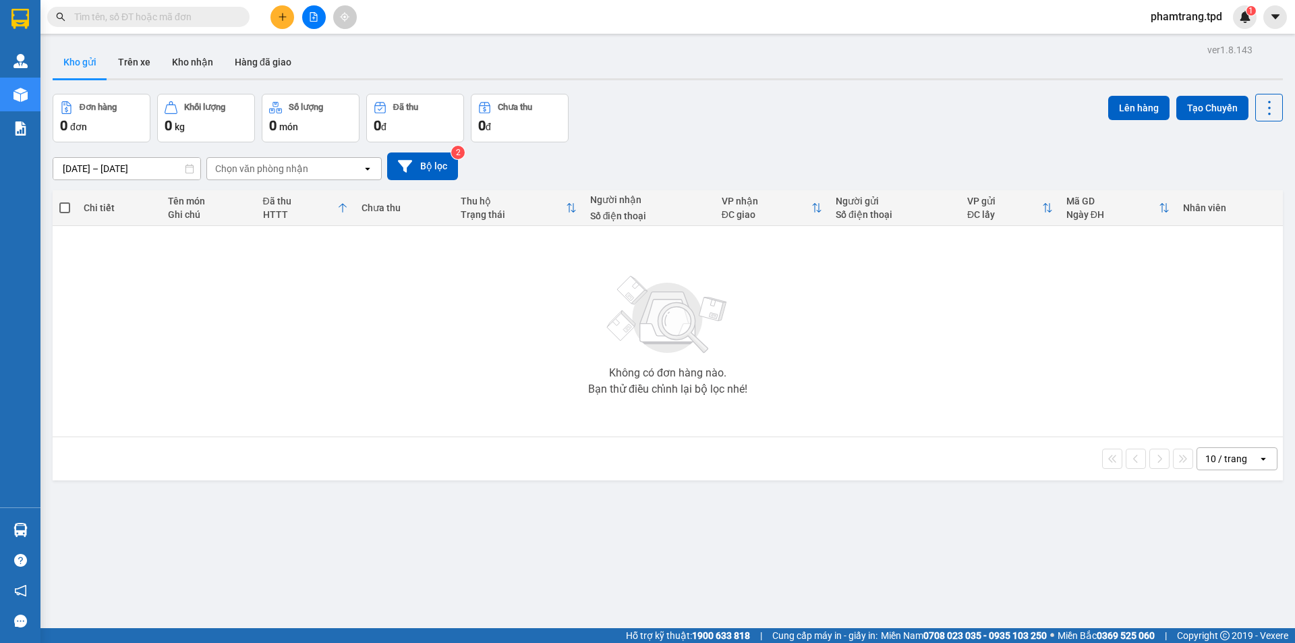
click at [1246, 461] on div "10 / trang" at bounding box center [1227, 459] width 61 height 22
click at [1224, 563] on span "50 / trang" at bounding box center [1218, 559] width 43 height 13
click at [1216, 461] on div "50 / trang" at bounding box center [1227, 458] width 42 height 13
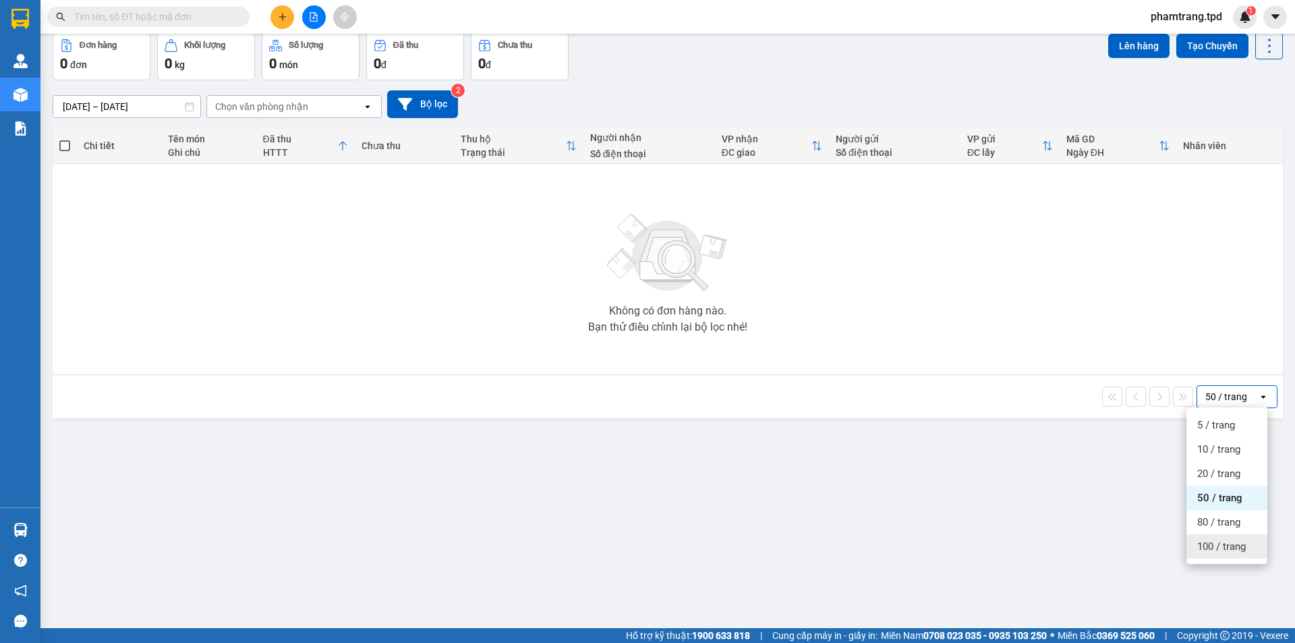
click at [1238, 551] on span "100 / trang" at bounding box center [1221, 546] width 49 height 13
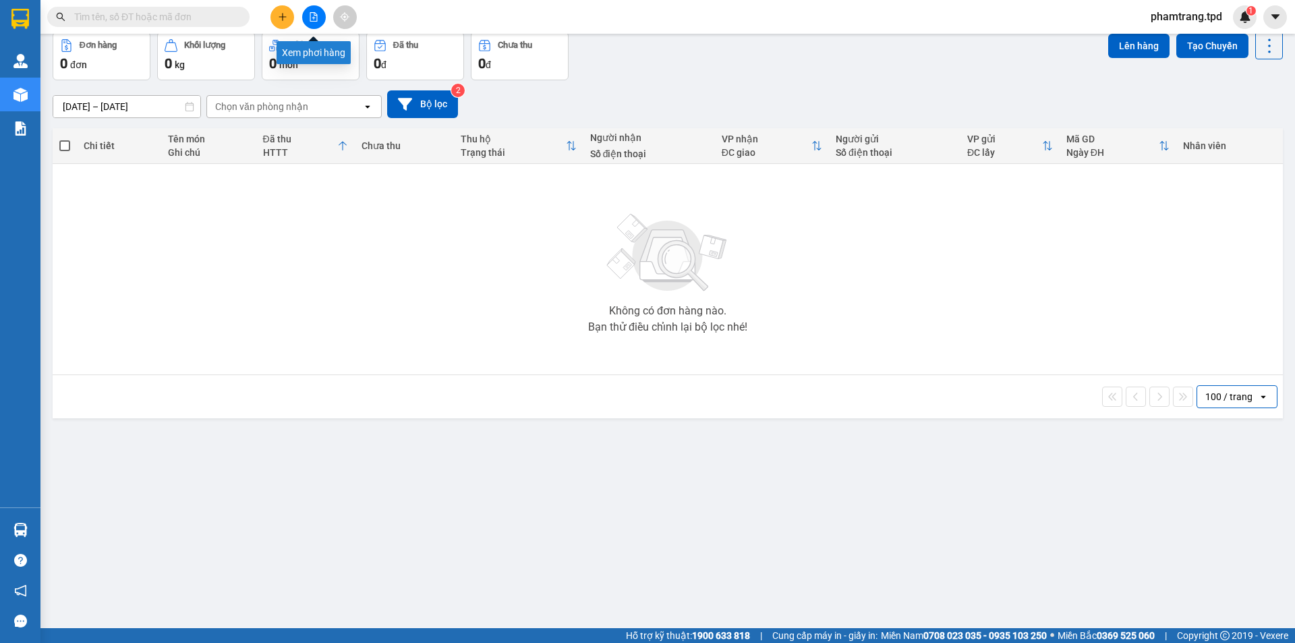
click at [317, 18] on icon "file-add" at bounding box center [313, 16] width 7 height 9
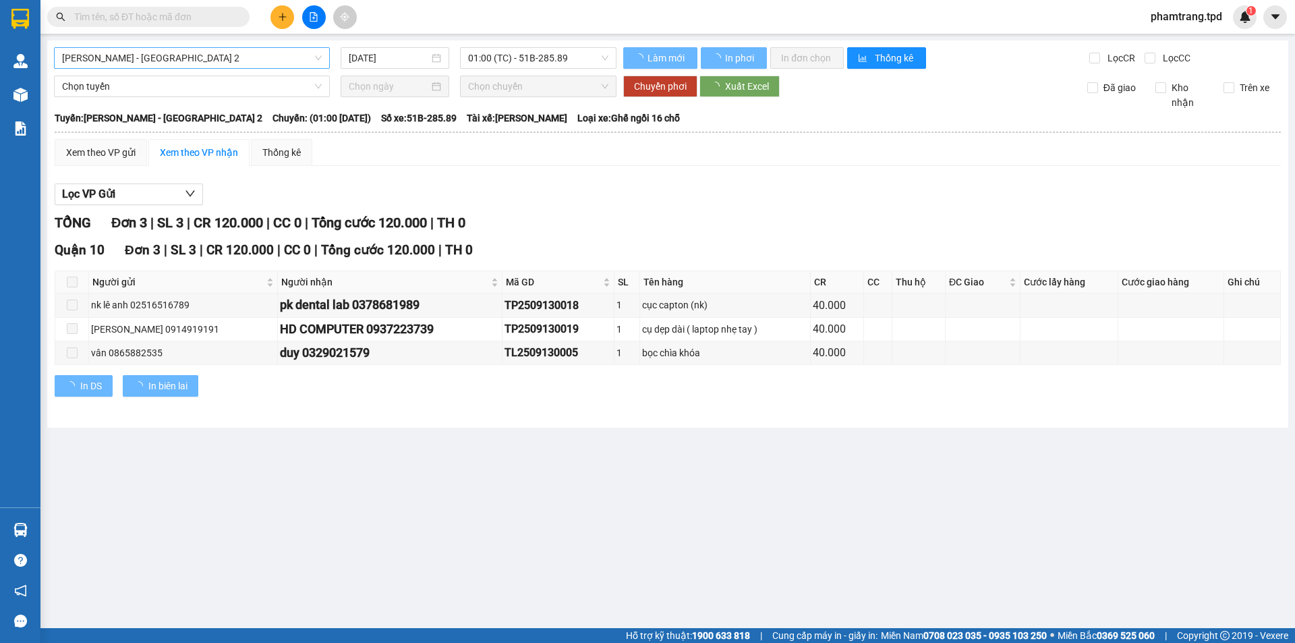
click at [202, 49] on span "[PERSON_NAME] - [GEOGRAPHIC_DATA] 2" at bounding box center [192, 58] width 260 height 20
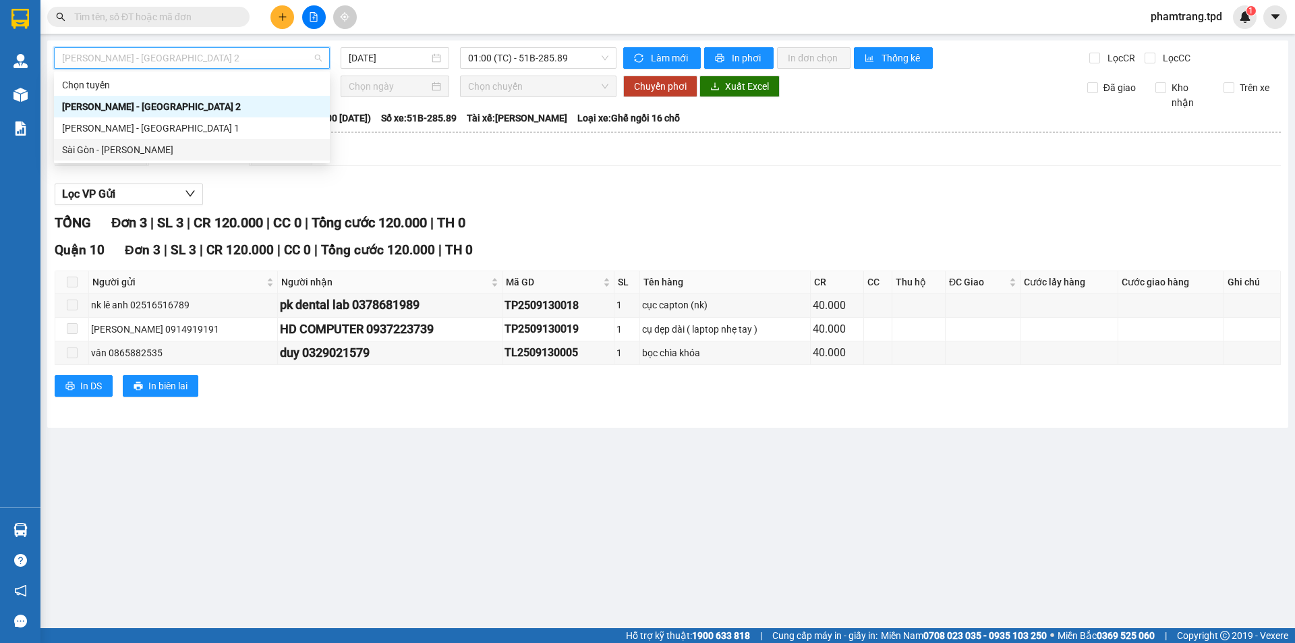
click at [115, 146] on div "Sài Gòn - [PERSON_NAME]" at bounding box center [192, 149] width 260 height 15
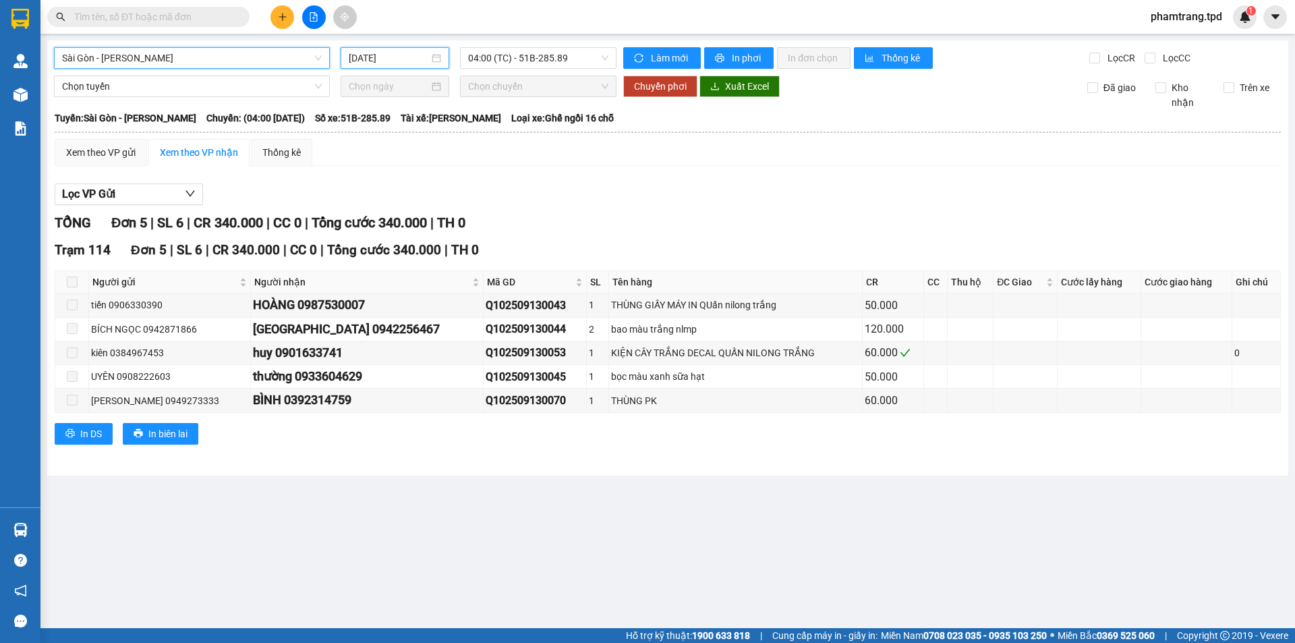
click at [389, 63] on input "[DATE]" at bounding box center [389, 58] width 80 height 15
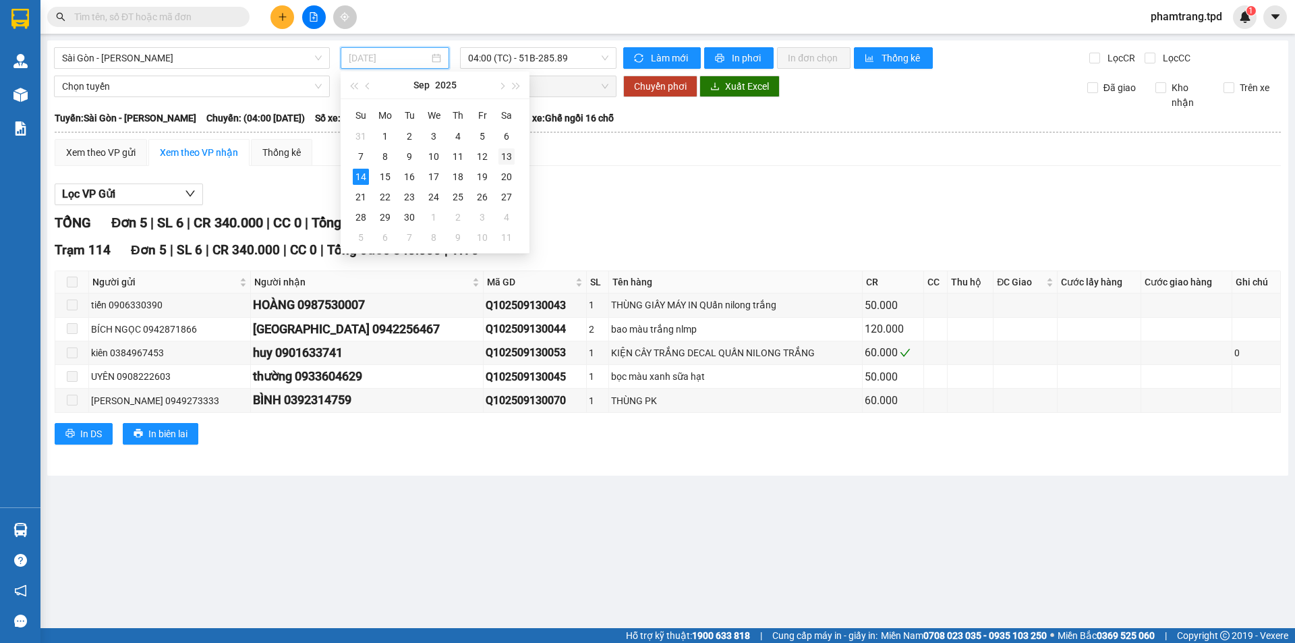
click at [499, 154] on div "13" at bounding box center [507, 156] width 16 height 16
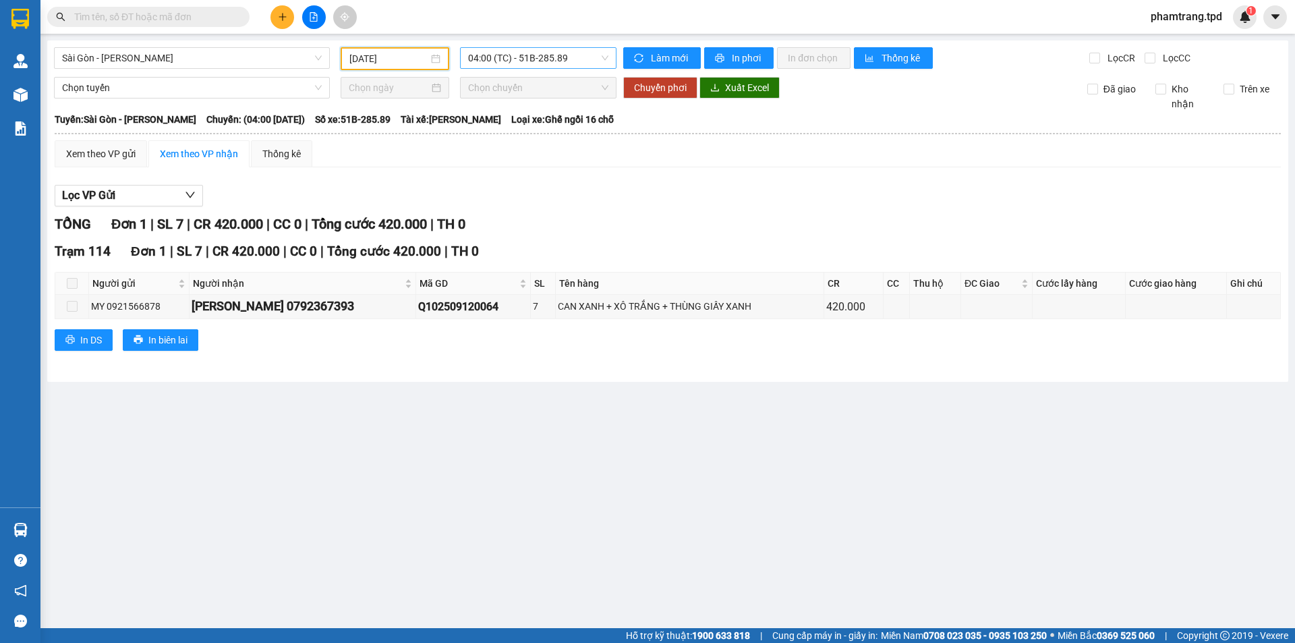
click at [538, 63] on span "04:00 (TC) - 51B-285.89" at bounding box center [538, 58] width 140 height 20
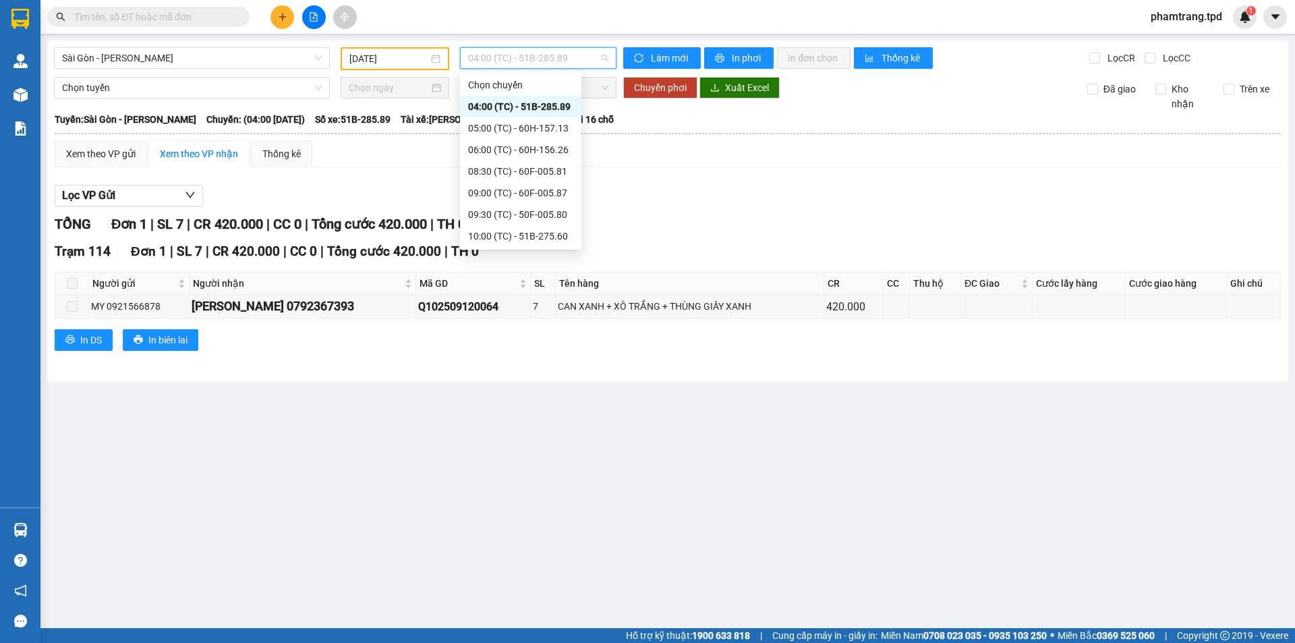
scroll to position [302, 0]
click at [550, 238] on div "22:00 (TC) - 51B-297.77" at bounding box center [520, 236] width 105 height 15
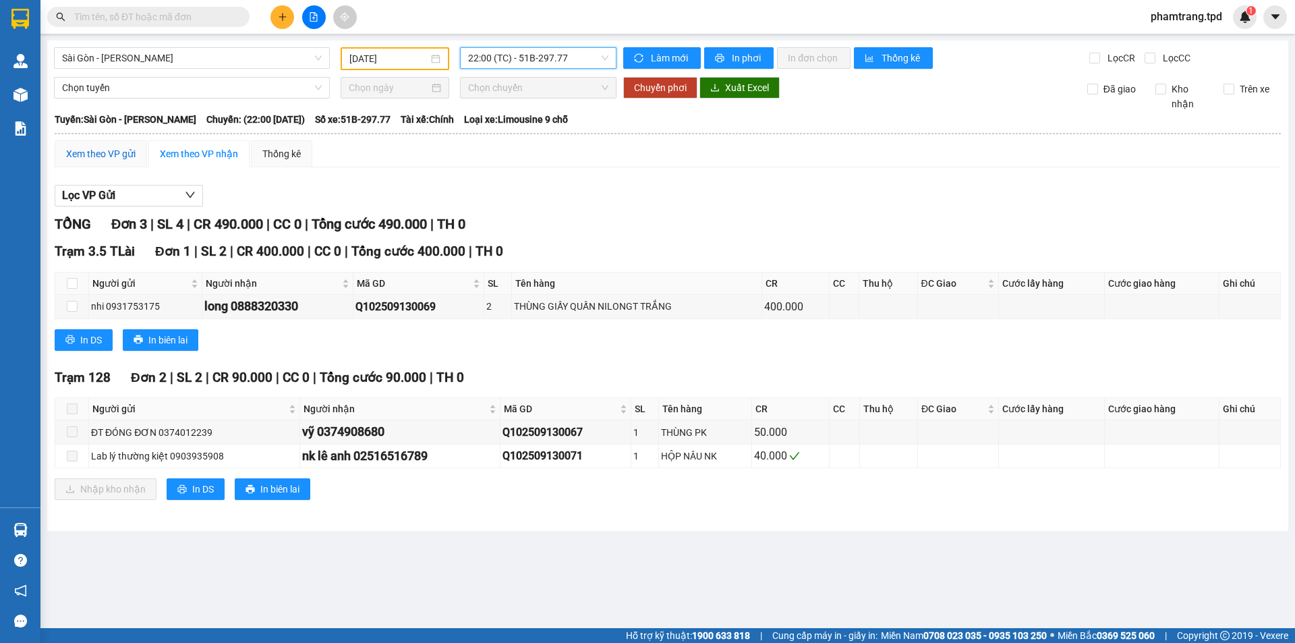
click at [109, 149] on div "Xem theo VP gửi" at bounding box center [100, 153] width 69 height 15
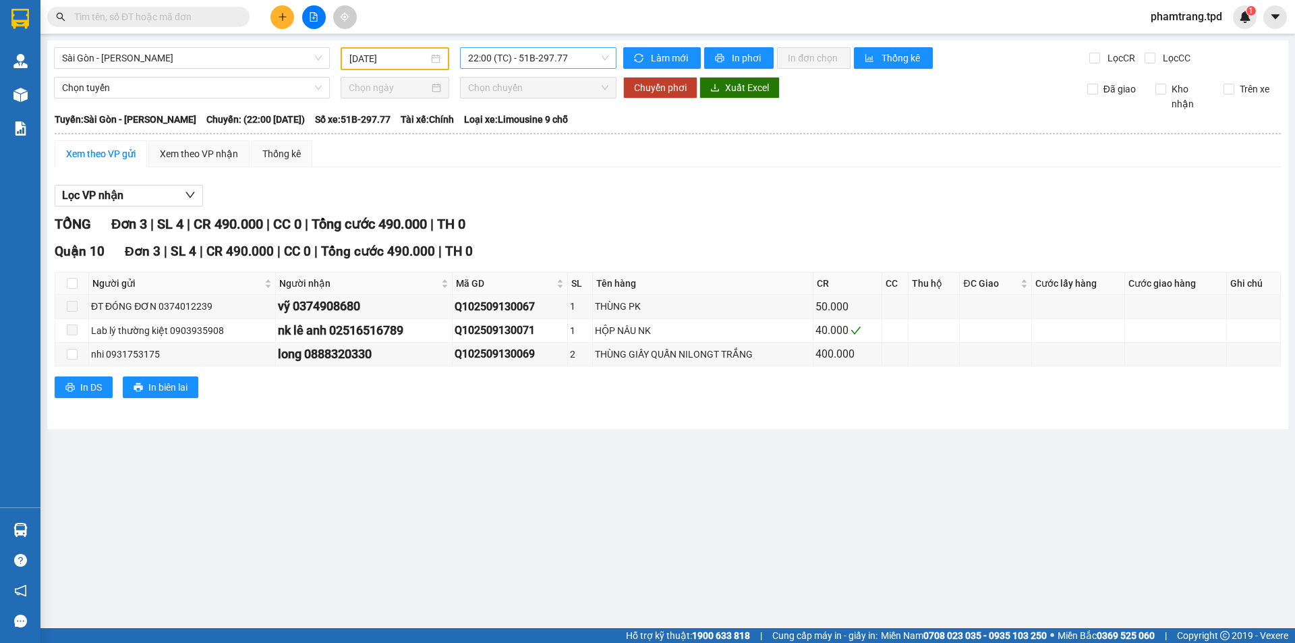
click at [582, 64] on span "22:00 (TC) - 51B-297.77" at bounding box center [538, 58] width 140 height 20
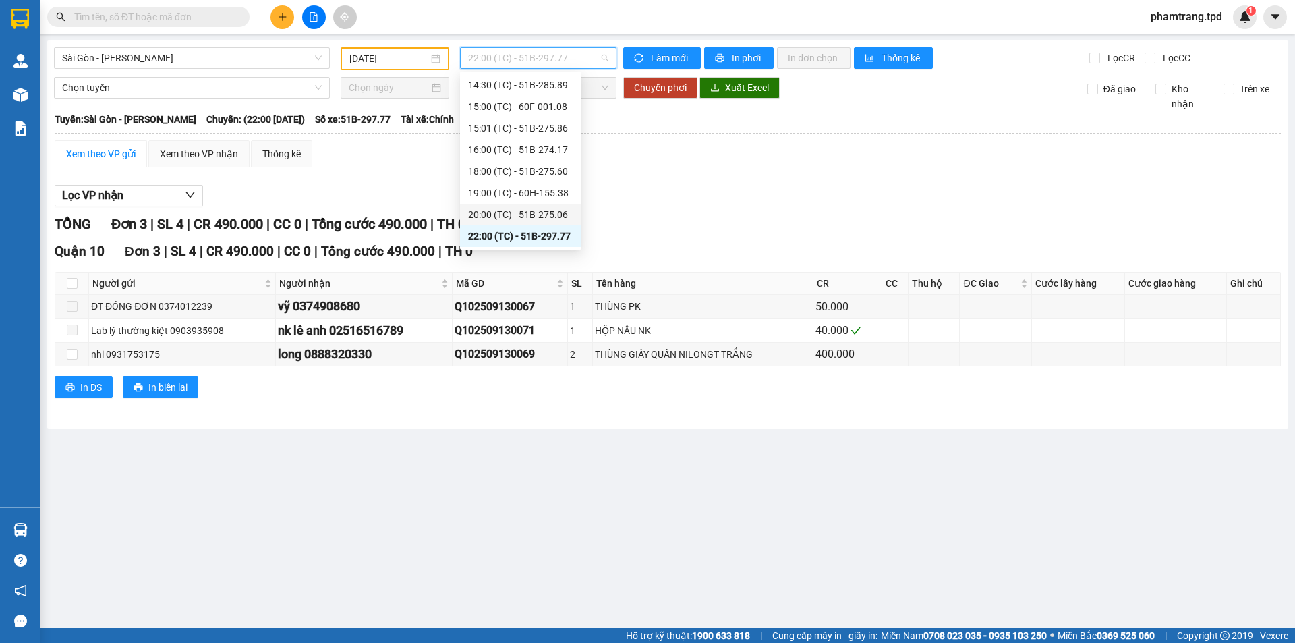
click at [530, 210] on div "20:00 (TC) - 51B-275.06" at bounding box center [520, 214] width 105 height 15
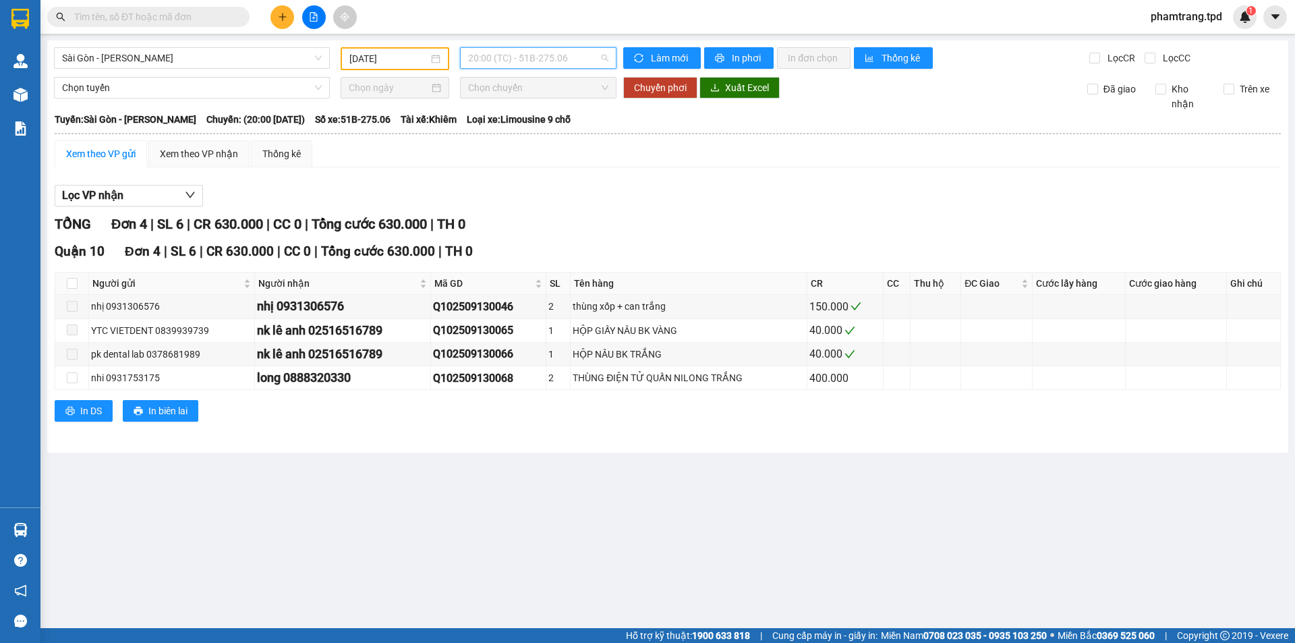
click at [588, 65] on span "20:00 (TC) - 51B-275.06" at bounding box center [538, 58] width 140 height 20
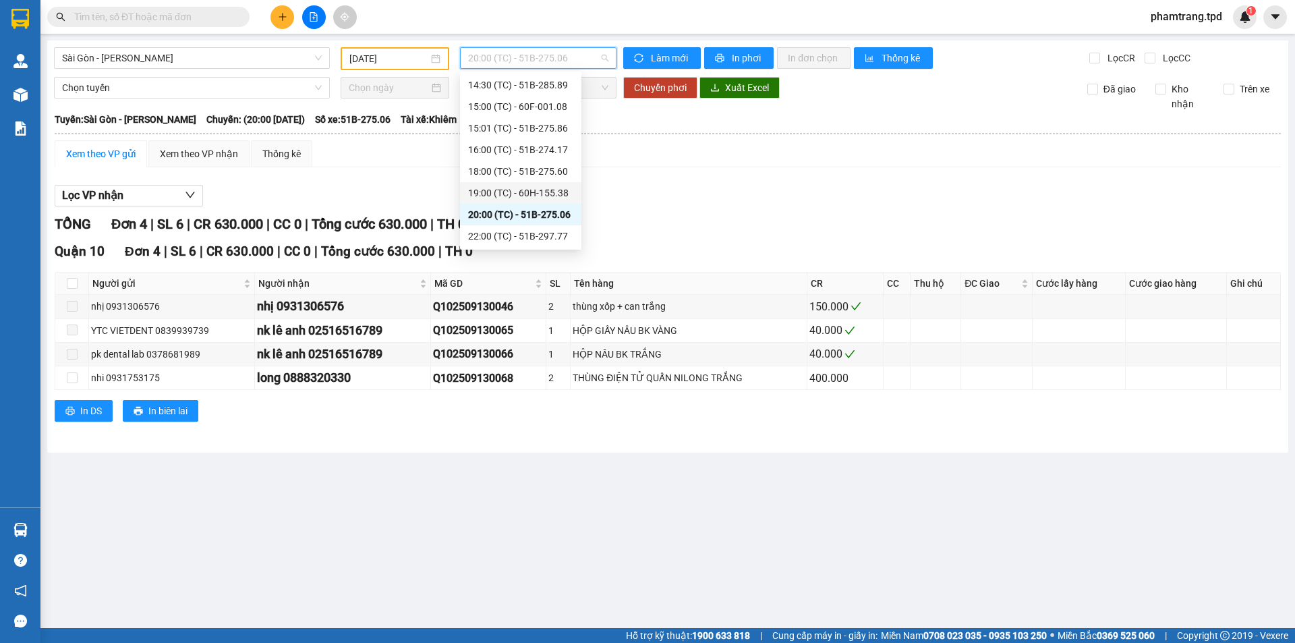
click at [521, 186] on div "19:00 (TC) - 60H-155.38" at bounding box center [520, 193] width 105 height 15
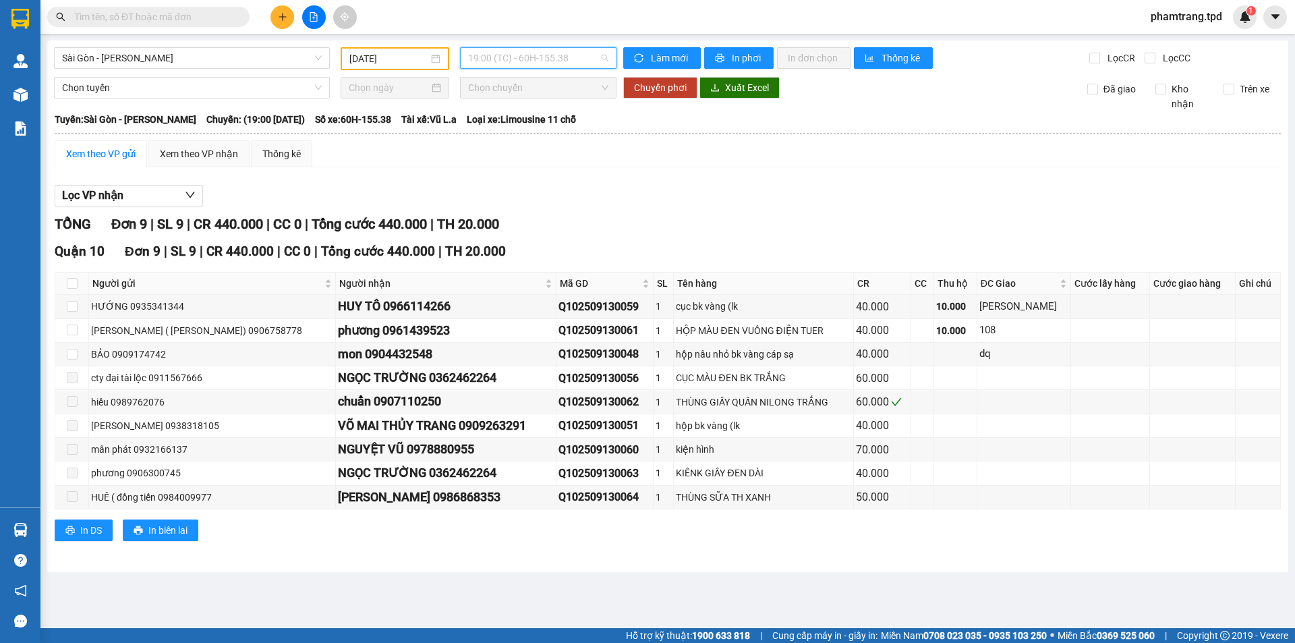
drag, startPoint x: 521, startPoint y: 62, endPoint x: 543, endPoint y: 144, distance: 85.1
click at [519, 63] on span "19:00 (TC) - 60H-155.38" at bounding box center [538, 58] width 140 height 20
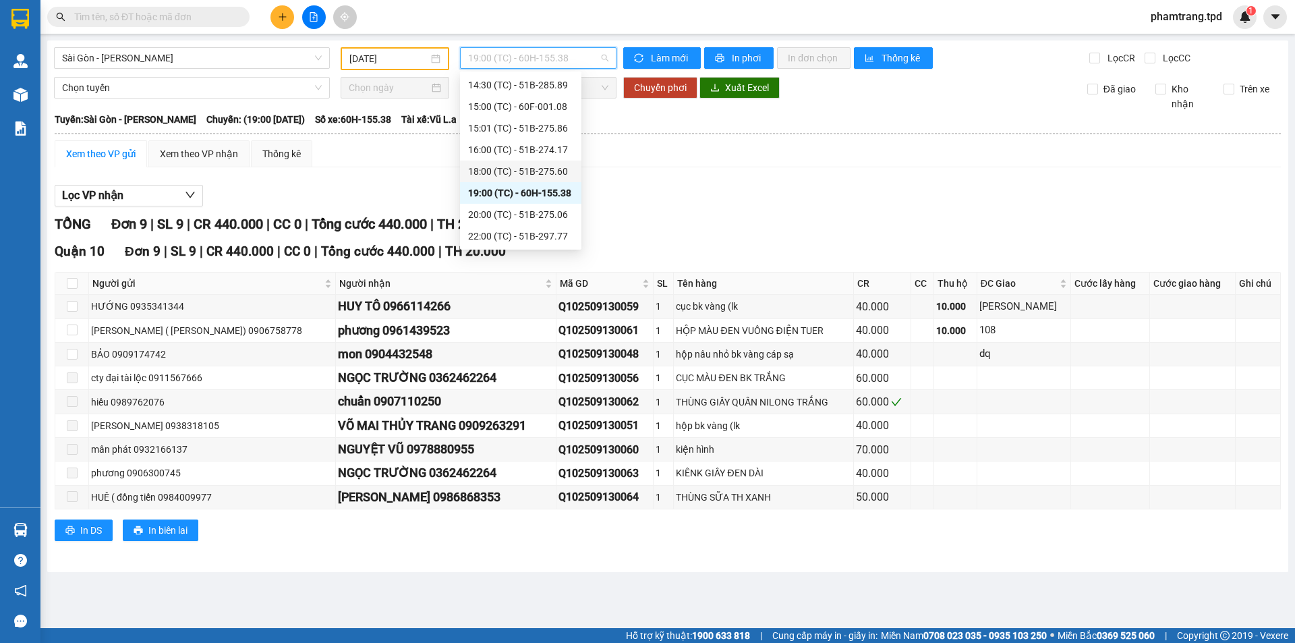
click at [548, 178] on div "18:00 (TC) - 51B-275.60" at bounding box center [520, 171] width 105 height 15
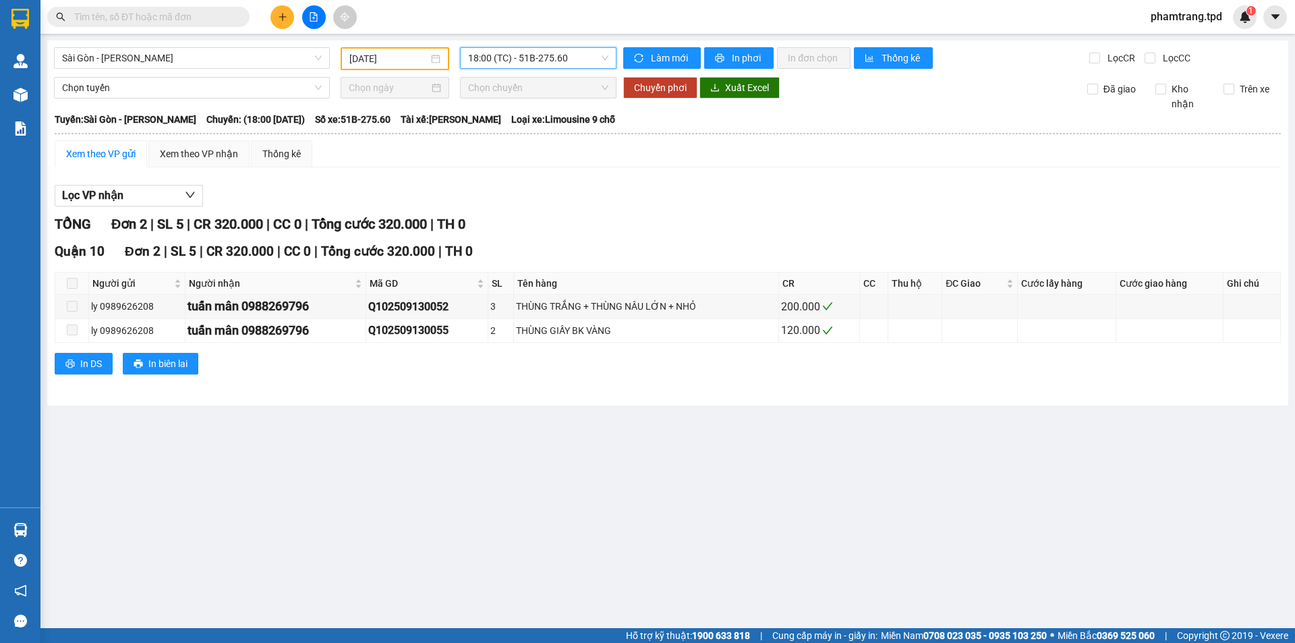
click at [524, 56] on span "18:00 (TC) - 51B-275.60" at bounding box center [538, 58] width 140 height 20
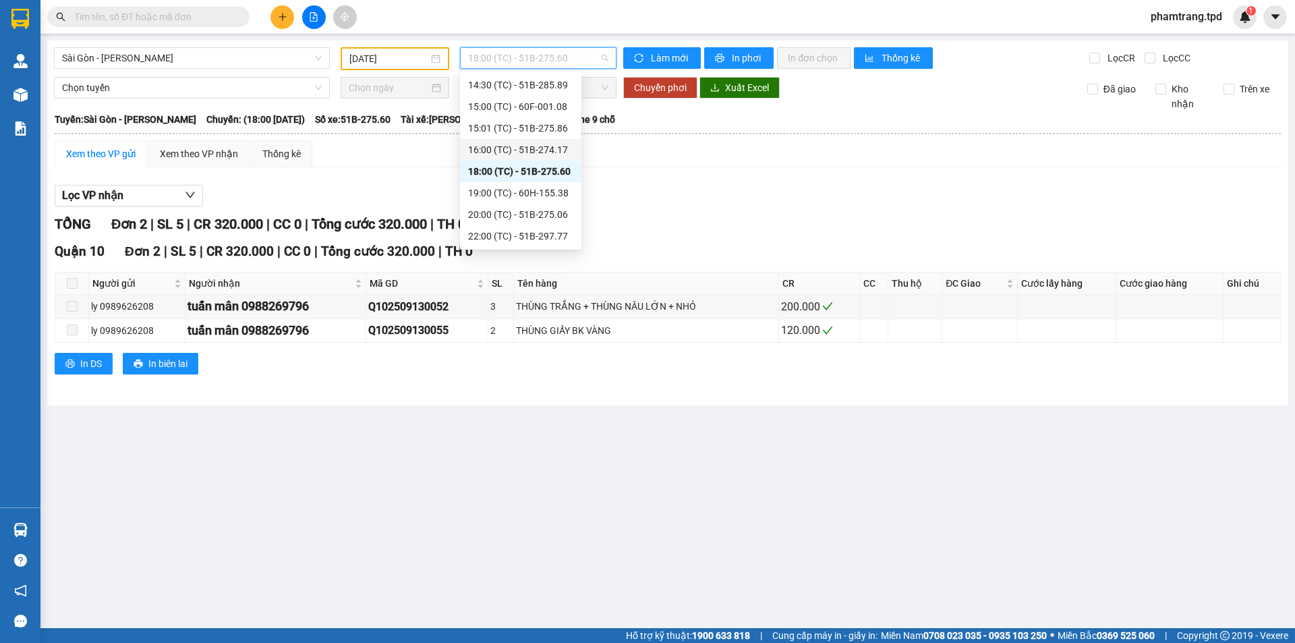
click at [547, 152] on div "16:00 (TC) - 51B-274.17" at bounding box center [520, 149] width 105 height 15
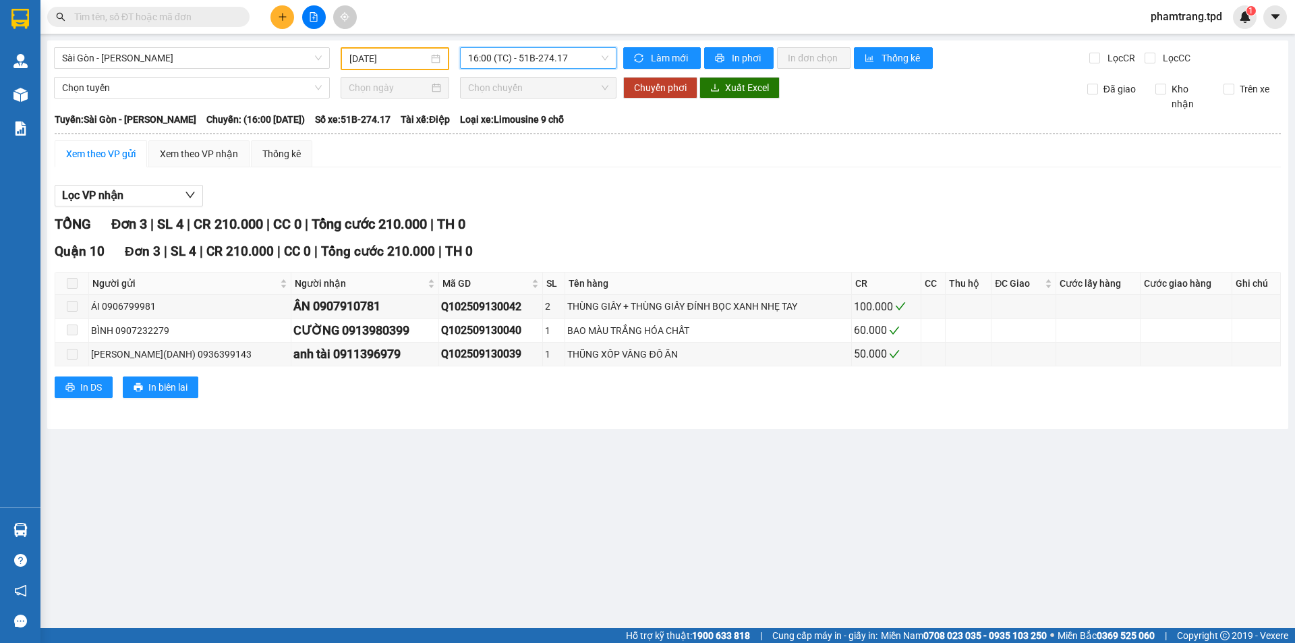
click at [505, 64] on span "16:00 (TC) - 51B-274.17" at bounding box center [538, 58] width 140 height 20
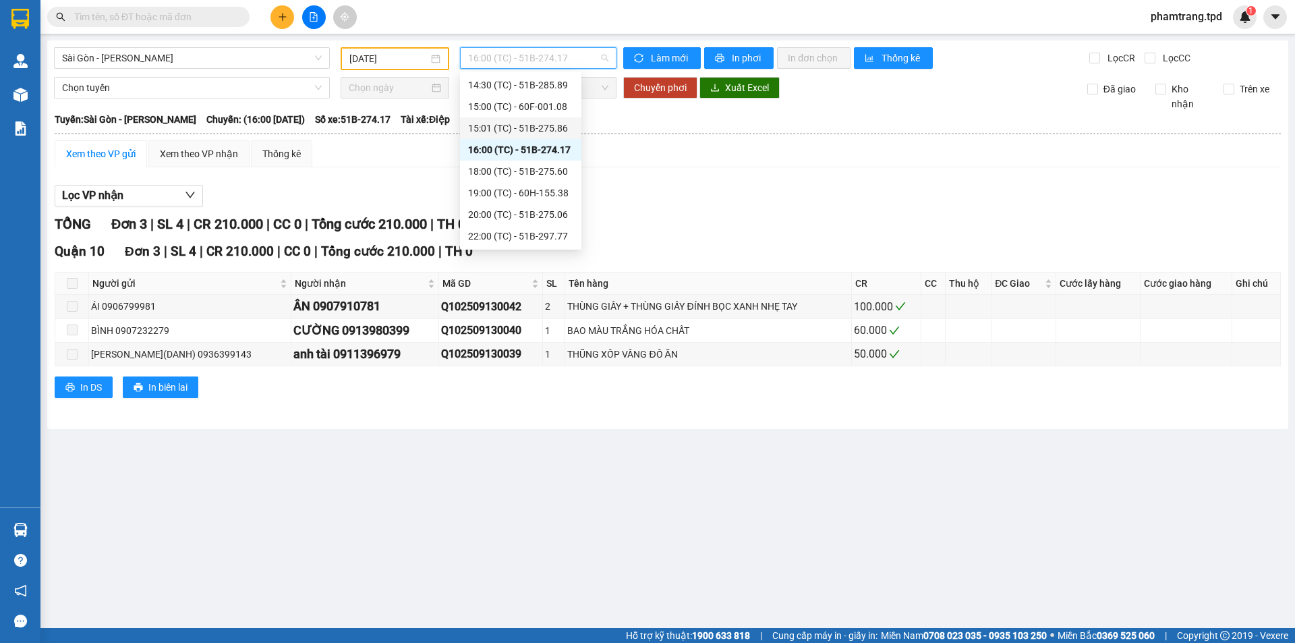
click at [542, 125] on div "15:01 (TC) - 51B-275.86" at bounding box center [520, 128] width 105 height 15
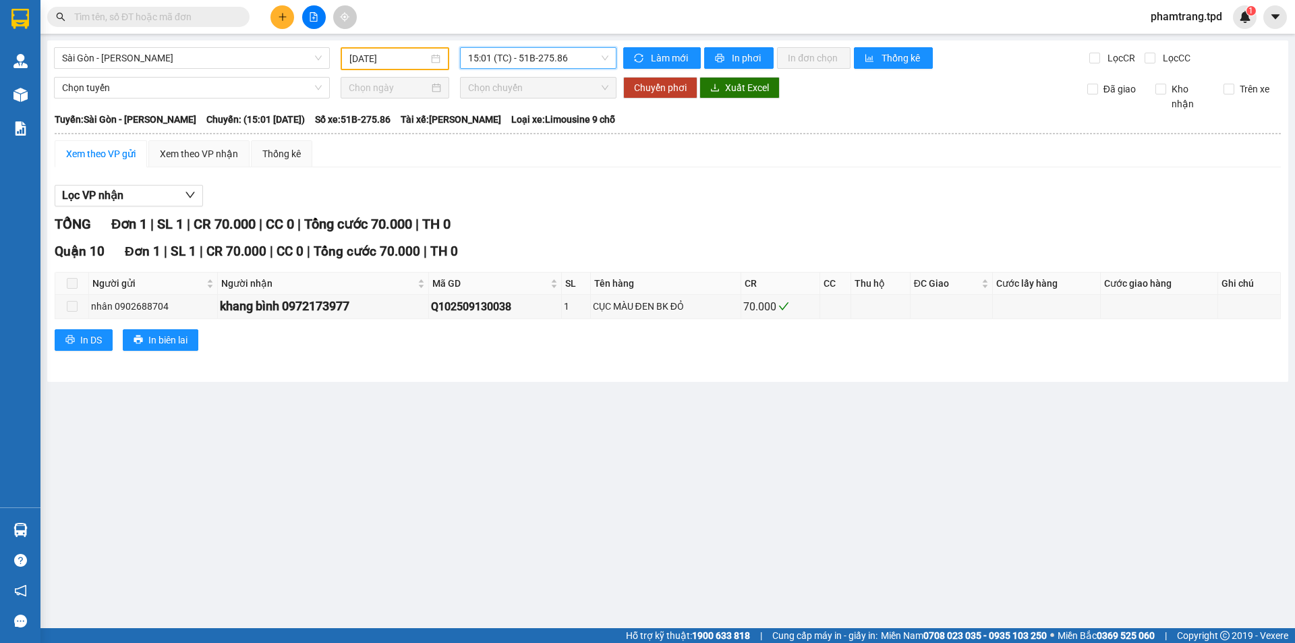
click at [536, 69] on div "15:01 15:01 (TC) - 51B-275.86" at bounding box center [538, 58] width 167 height 23
click at [536, 59] on span "15:01 (TC) - 51B-275.86" at bounding box center [538, 58] width 140 height 20
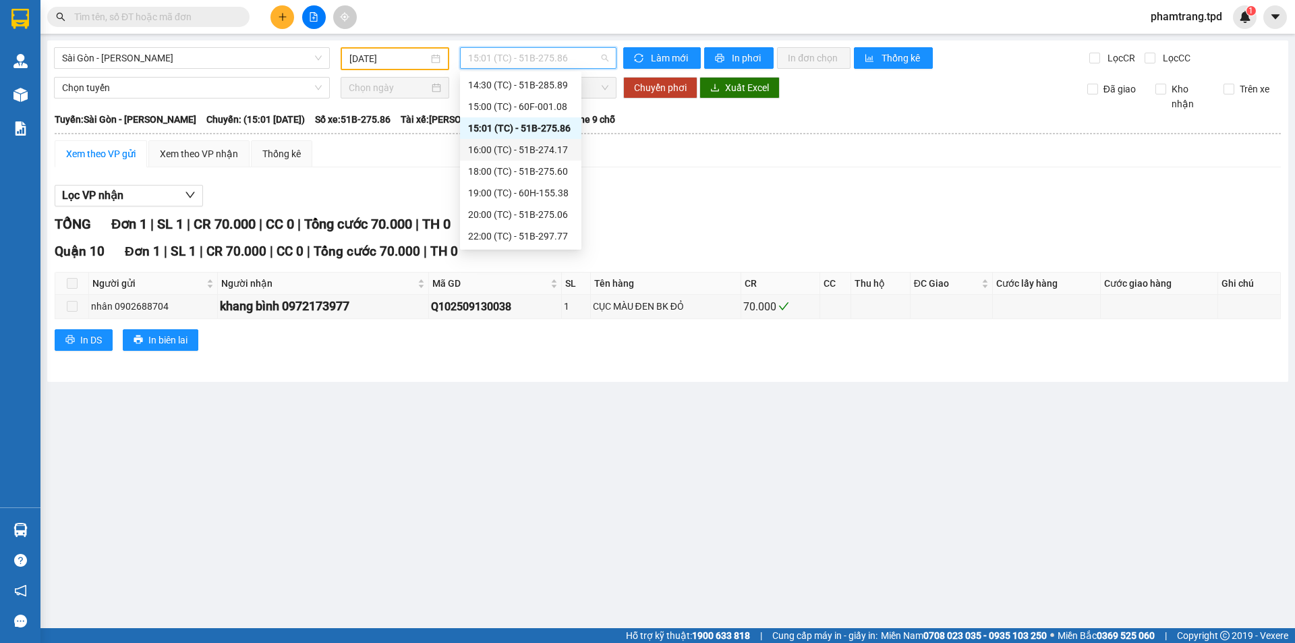
scroll to position [235, 0]
click at [530, 163] on div "15:00 (TC) - 60F-001.08" at bounding box center [520, 174] width 121 height 22
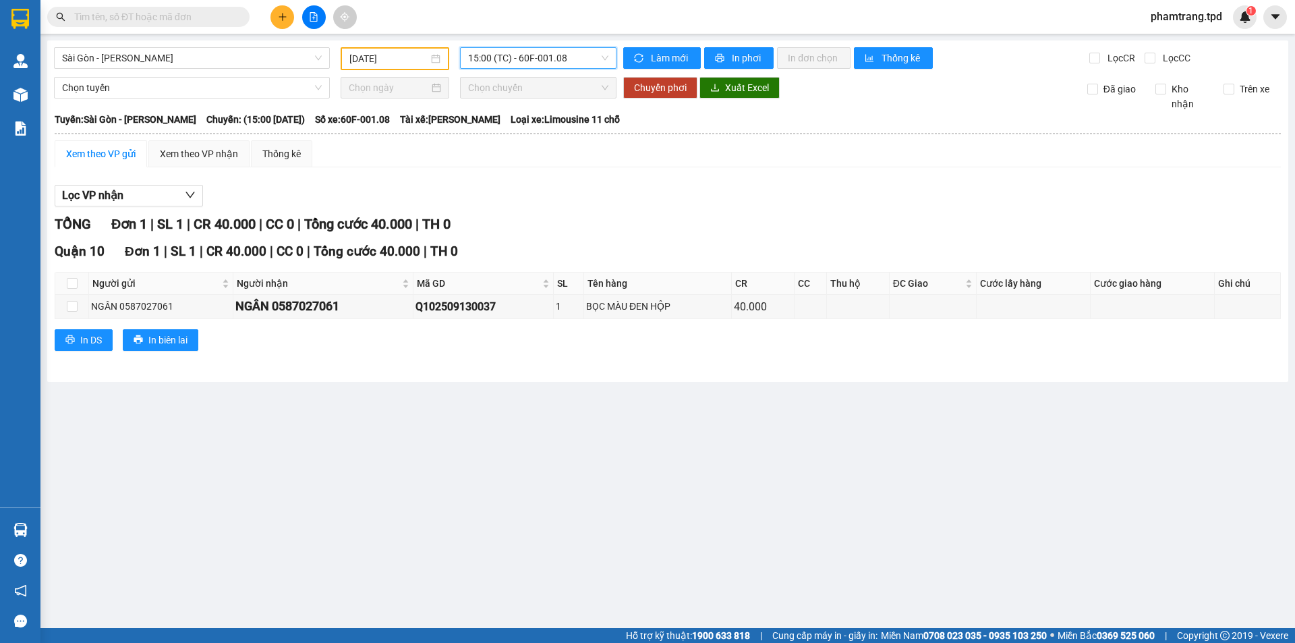
click at [574, 64] on span "15:00 (TC) - 60F-001.08" at bounding box center [538, 58] width 140 height 20
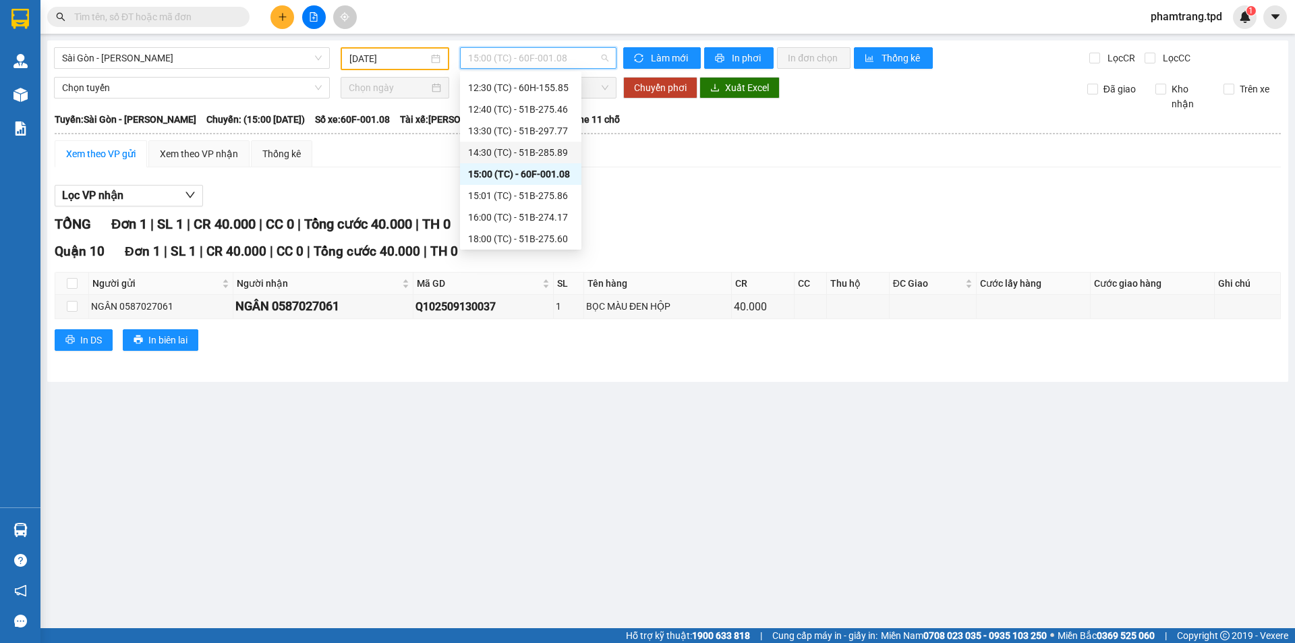
click at [517, 149] on div "14:30 (TC) - 51B-285.89" at bounding box center [520, 152] width 105 height 15
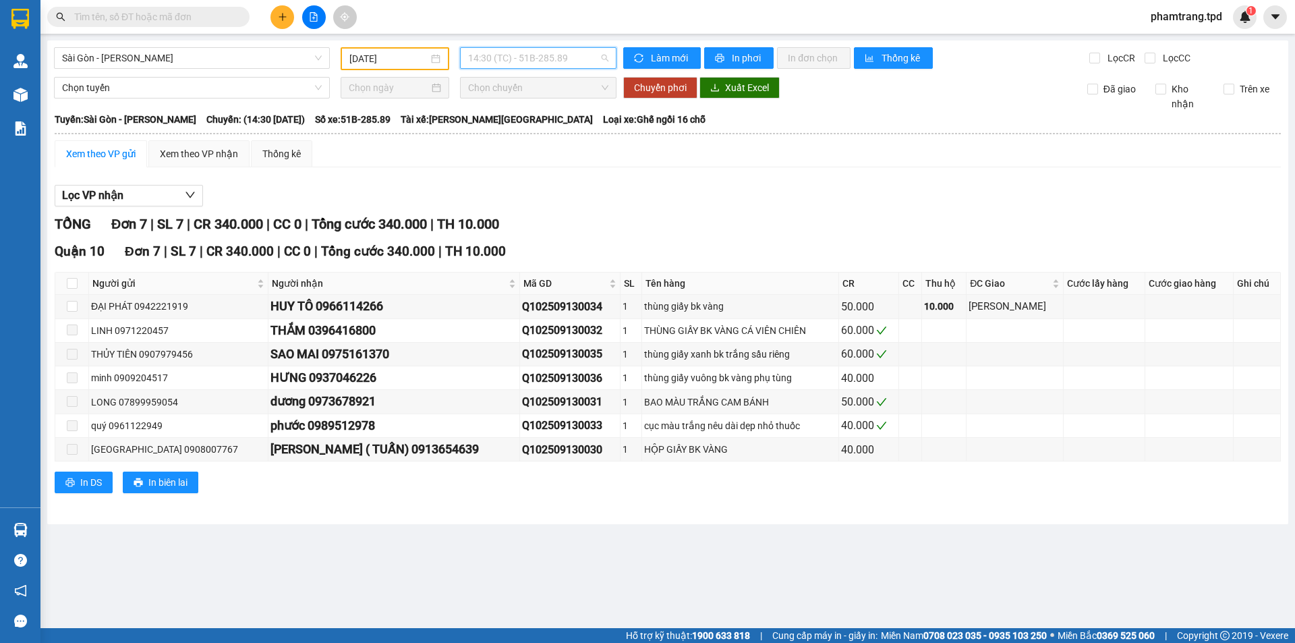
click at [530, 55] on span "14:30 (TC) - 51B-285.89" at bounding box center [538, 58] width 140 height 20
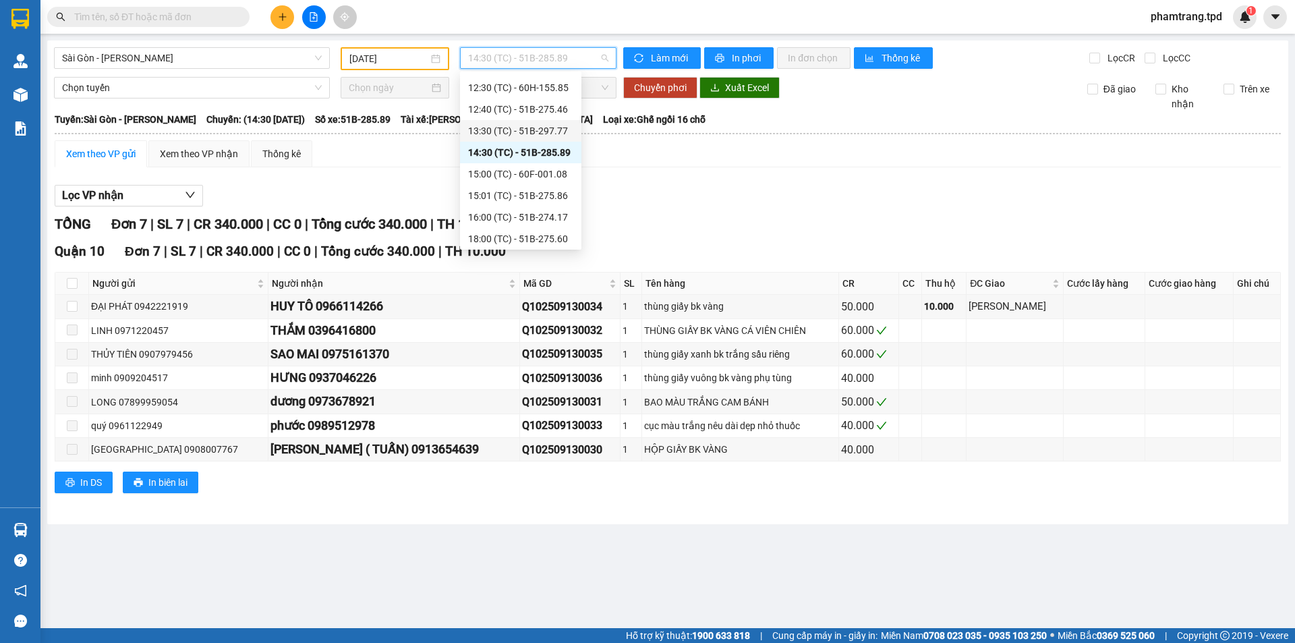
click at [544, 121] on div "13:30 (TC) - 51B-297.77" at bounding box center [520, 131] width 121 height 22
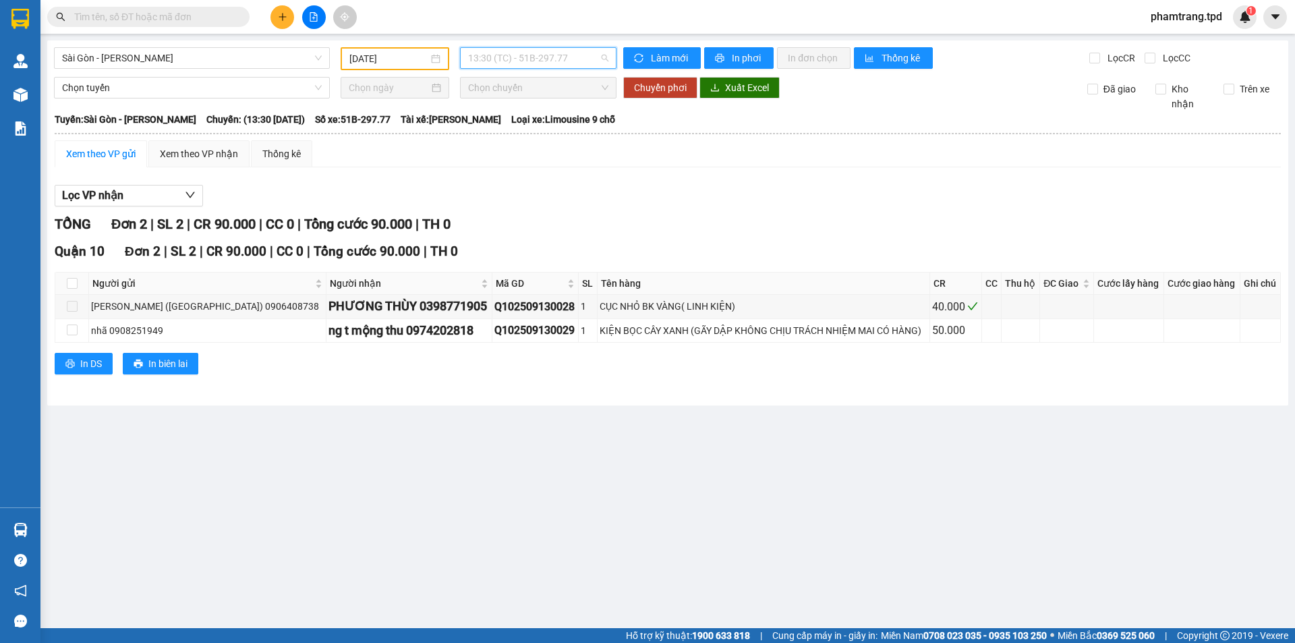
click at [550, 62] on span "13:30 (TC) - 51B-297.77" at bounding box center [538, 58] width 140 height 20
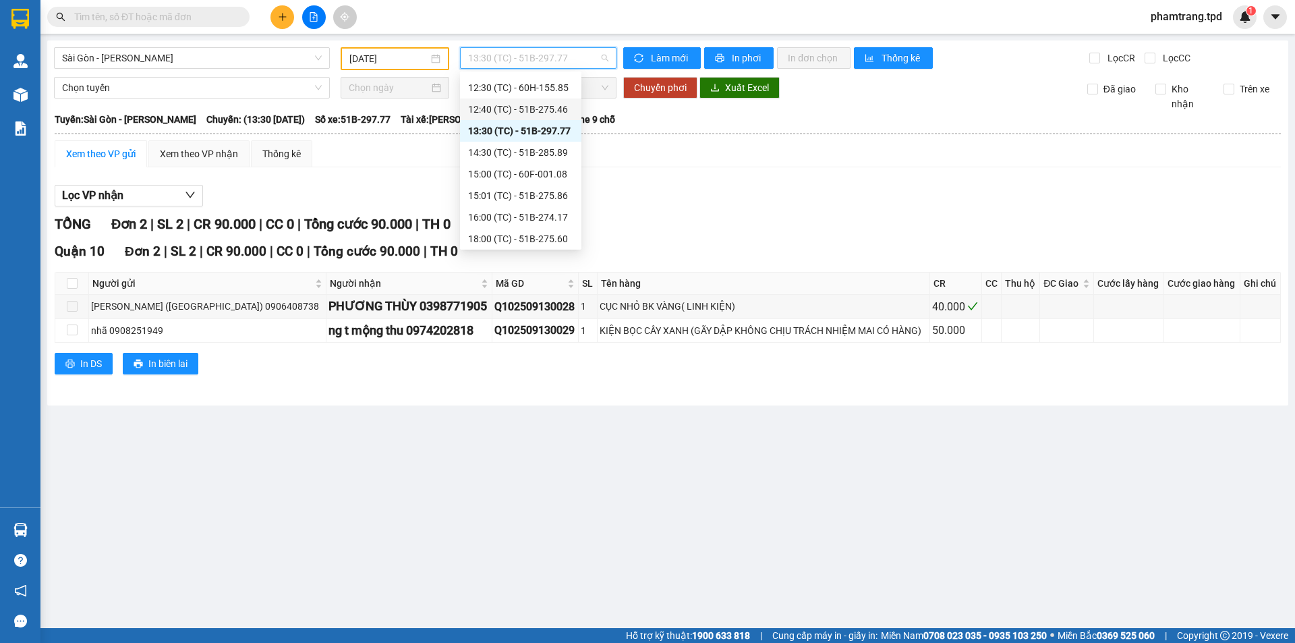
click at [537, 106] on div "12:40 (TC) - 51B-275.46" at bounding box center [520, 109] width 105 height 15
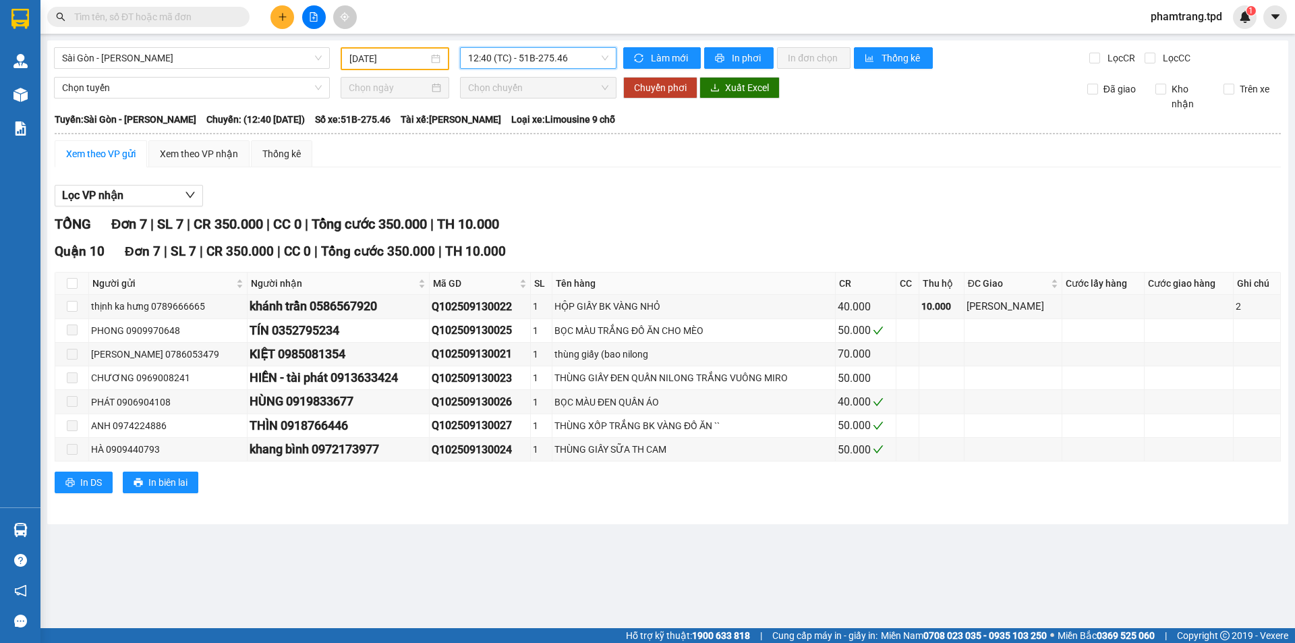
click at [552, 61] on span "12:40 (TC) - 51B-275.46" at bounding box center [538, 58] width 140 height 20
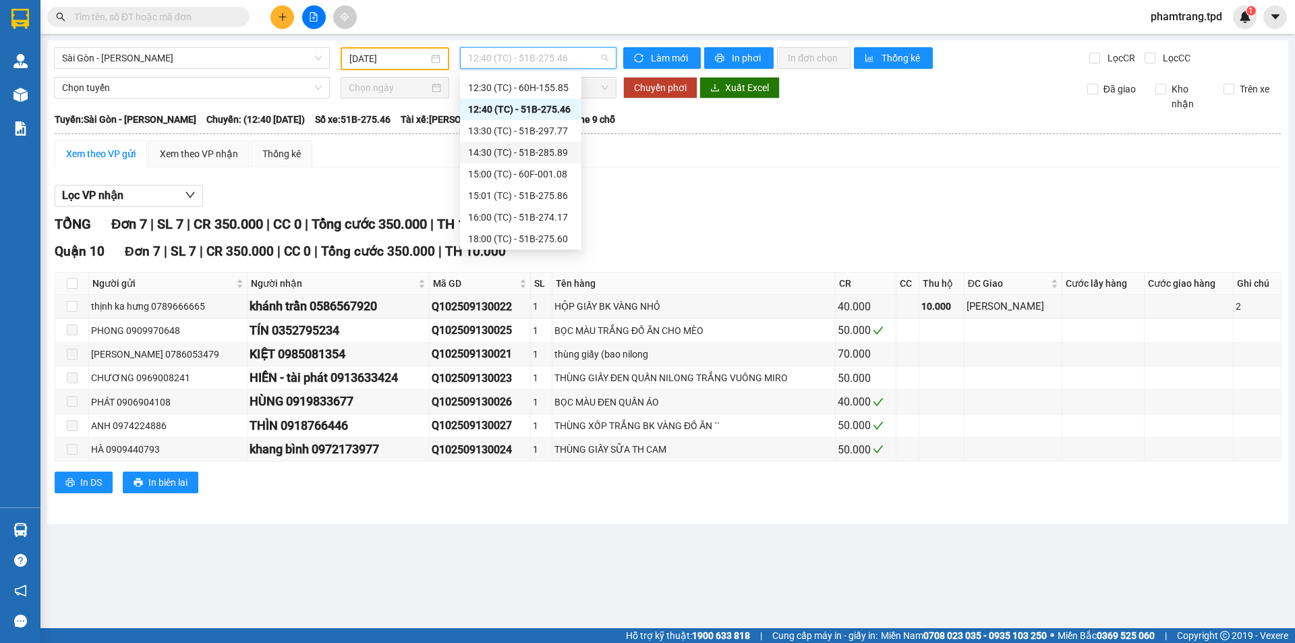
scroll to position [167, 0]
click at [561, 152] on div "12:30 (TC) - 60H-155.85" at bounding box center [520, 155] width 105 height 15
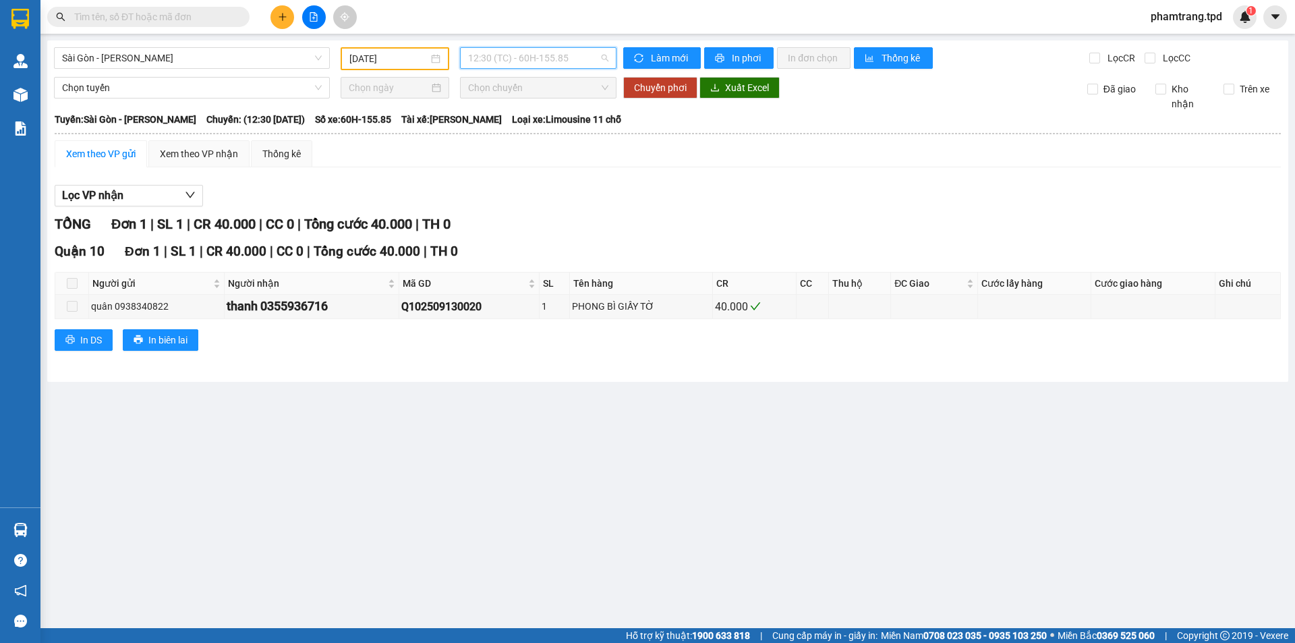
click at [545, 59] on span "12:30 (TC) - 60H-155.85" at bounding box center [538, 58] width 140 height 20
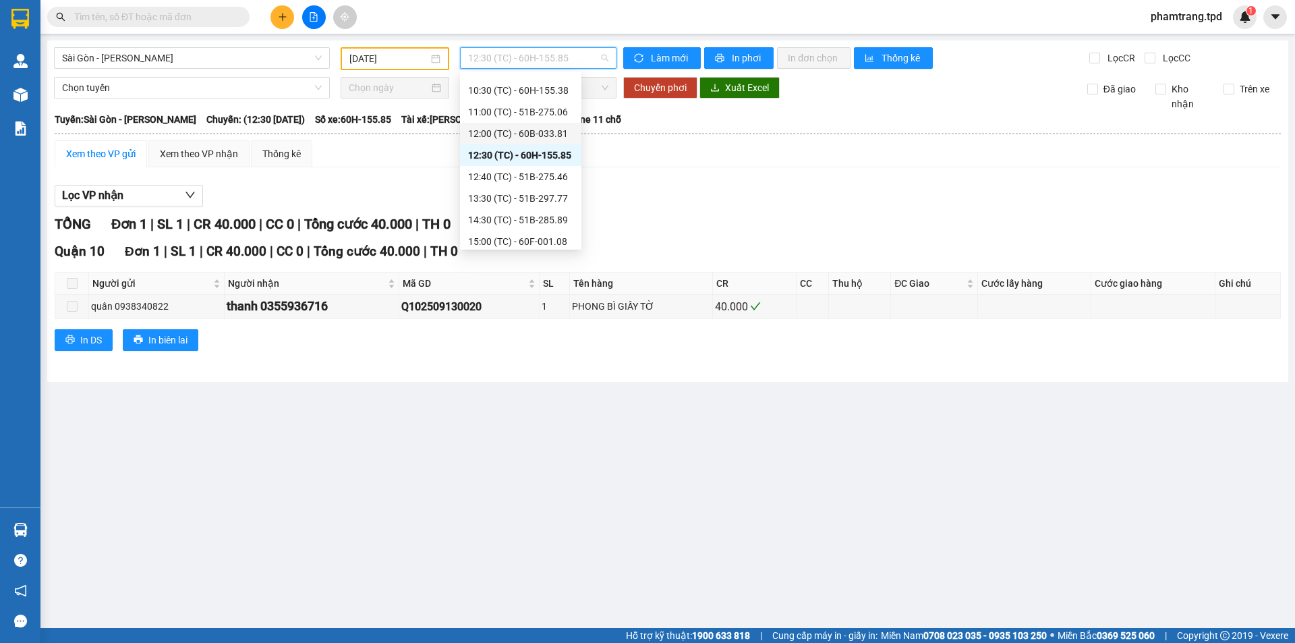
click at [538, 135] on div "12:00 (TC) - 60B-033.81" at bounding box center [520, 133] width 105 height 15
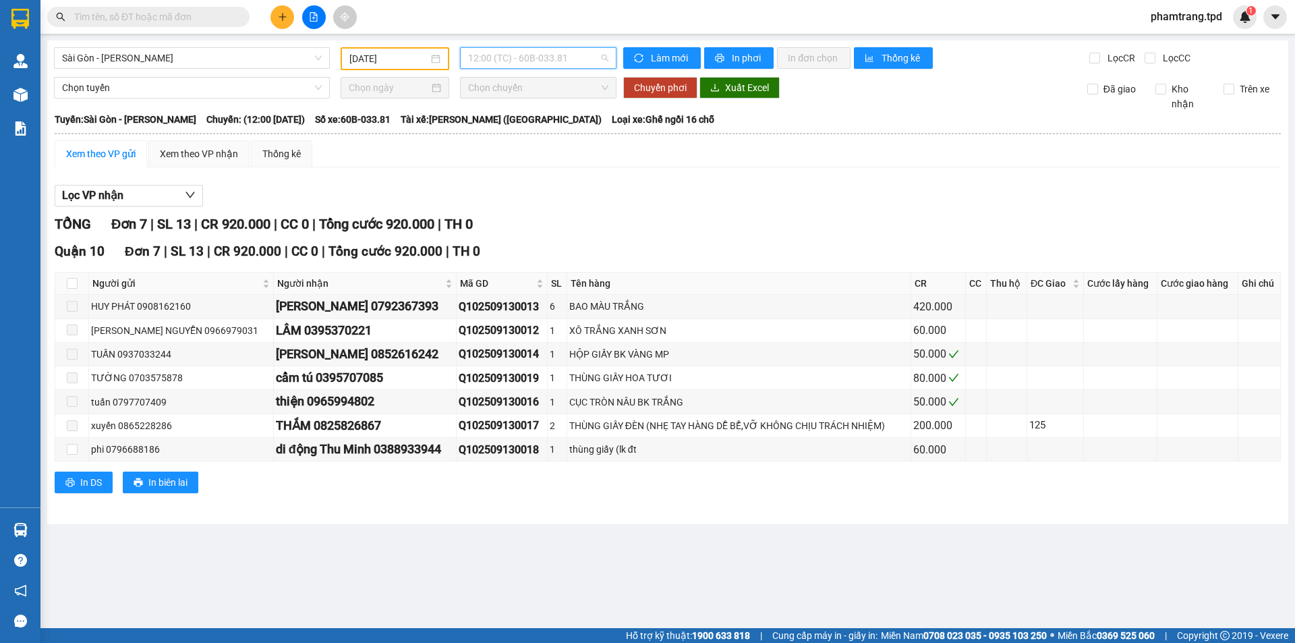
click at [521, 56] on span "12:00 (TC) - 60B-033.81" at bounding box center [538, 58] width 140 height 20
click at [161, 60] on span "Sài Gòn - Phương Lâm" at bounding box center [192, 58] width 260 height 20
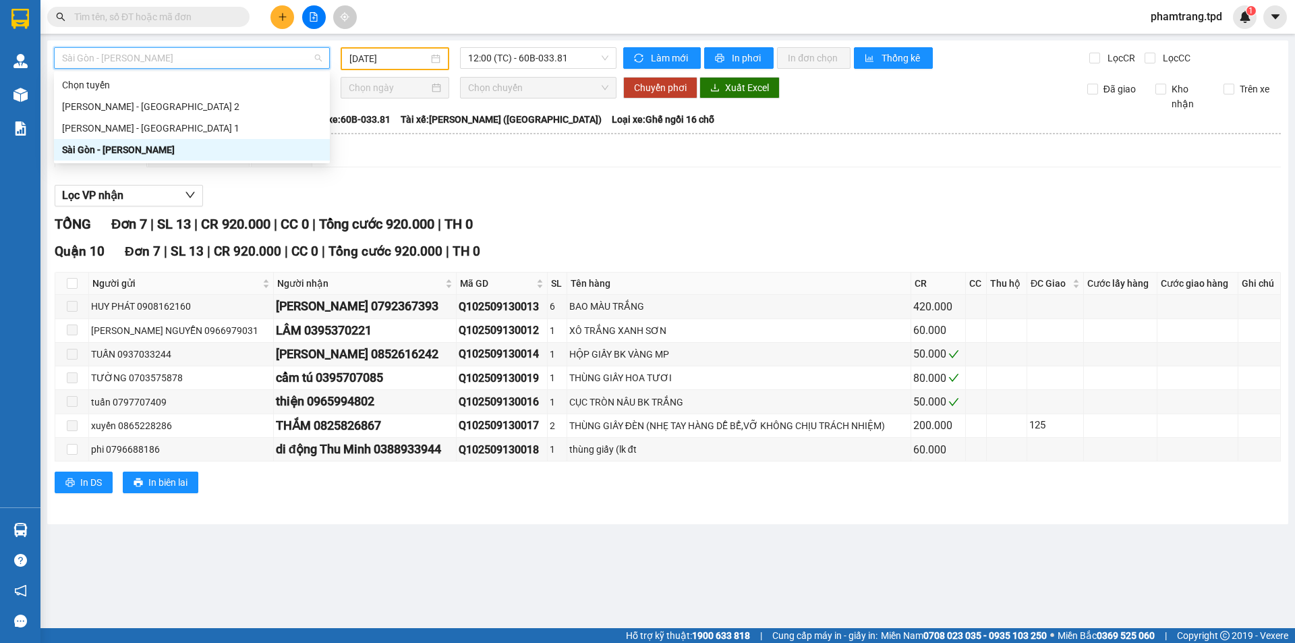
click at [193, 148] on div "Sài Gòn - Phương Lâm" at bounding box center [192, 149] width 260 height 15
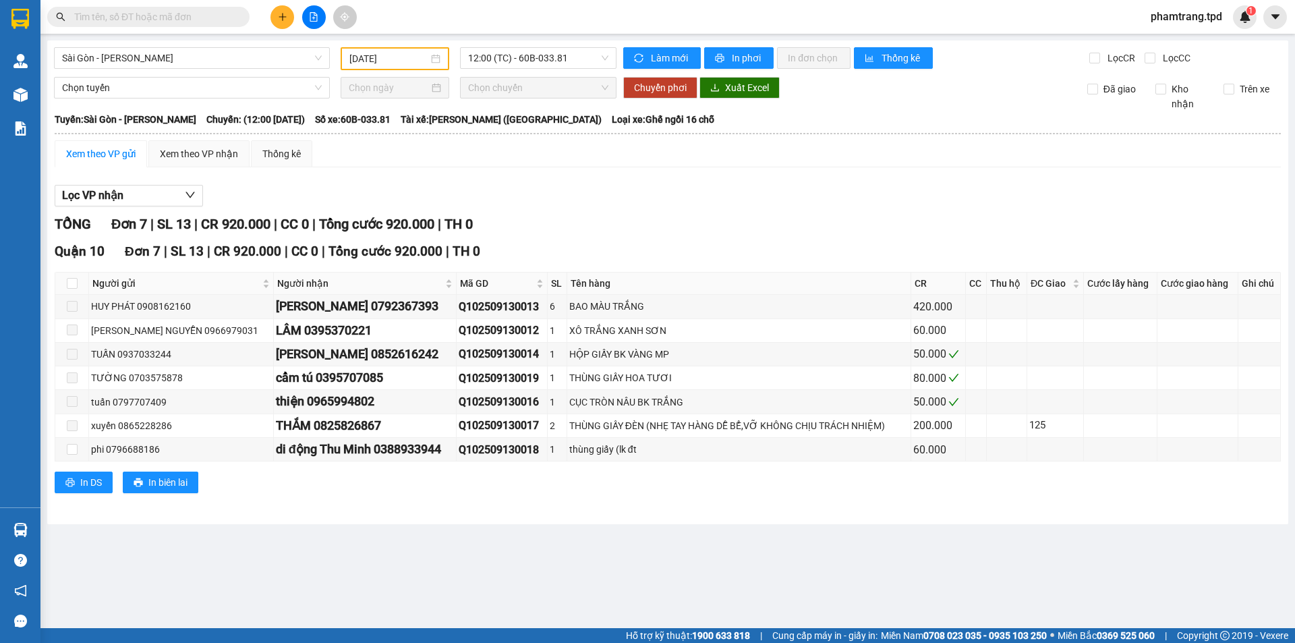
click at [372, 49] on div "13/09/2025" at bounding box center [395, 58] width 109 height 23
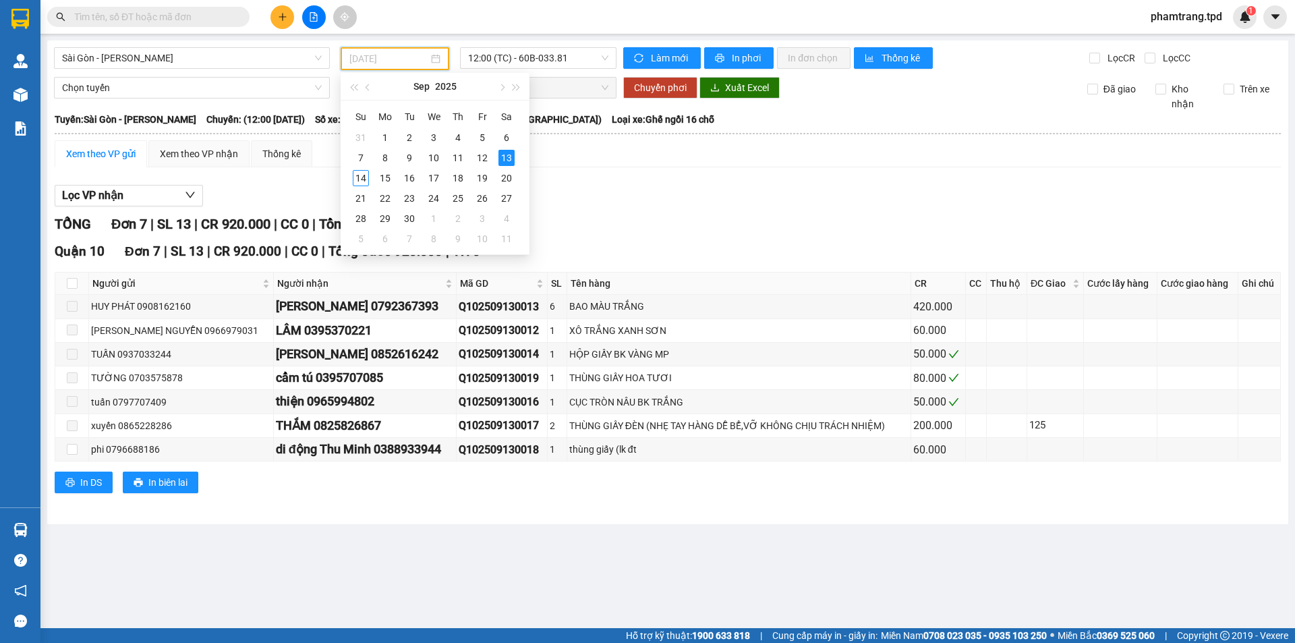
type input "13/09/2025"
click at [505, 159] on div "13" at bounding box center [507, 158] width 16 height 16
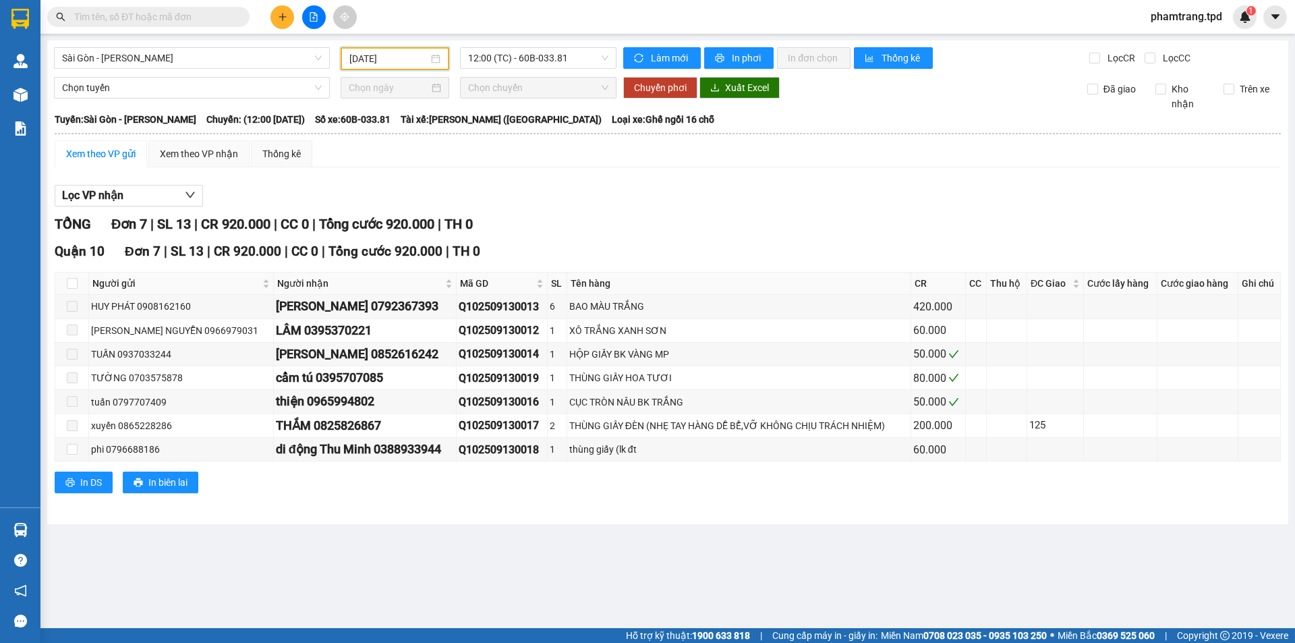
click at [706, 196] on div "Lọc VP nhận" at bounding box center [668, 196] width 1226 height 22
click at [566, 59] on span "12:00 (TC) - 60B-033.81" at bounding box center [538, 58] width 140 height 20
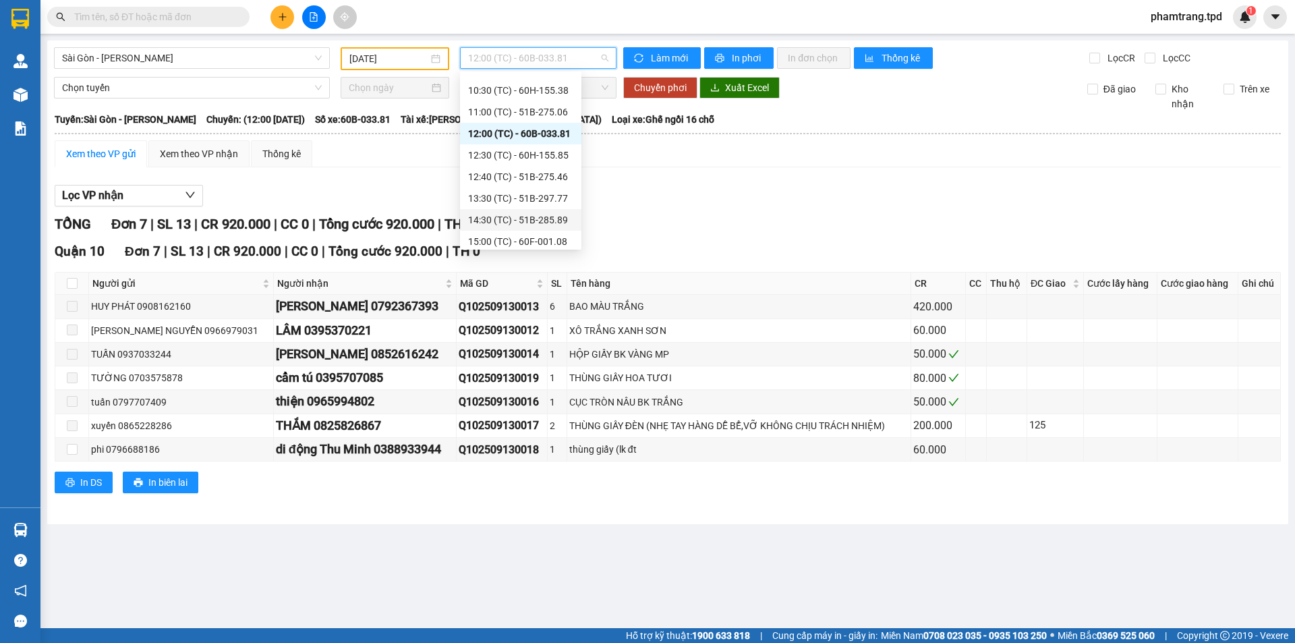
scroll to position [302, 0]
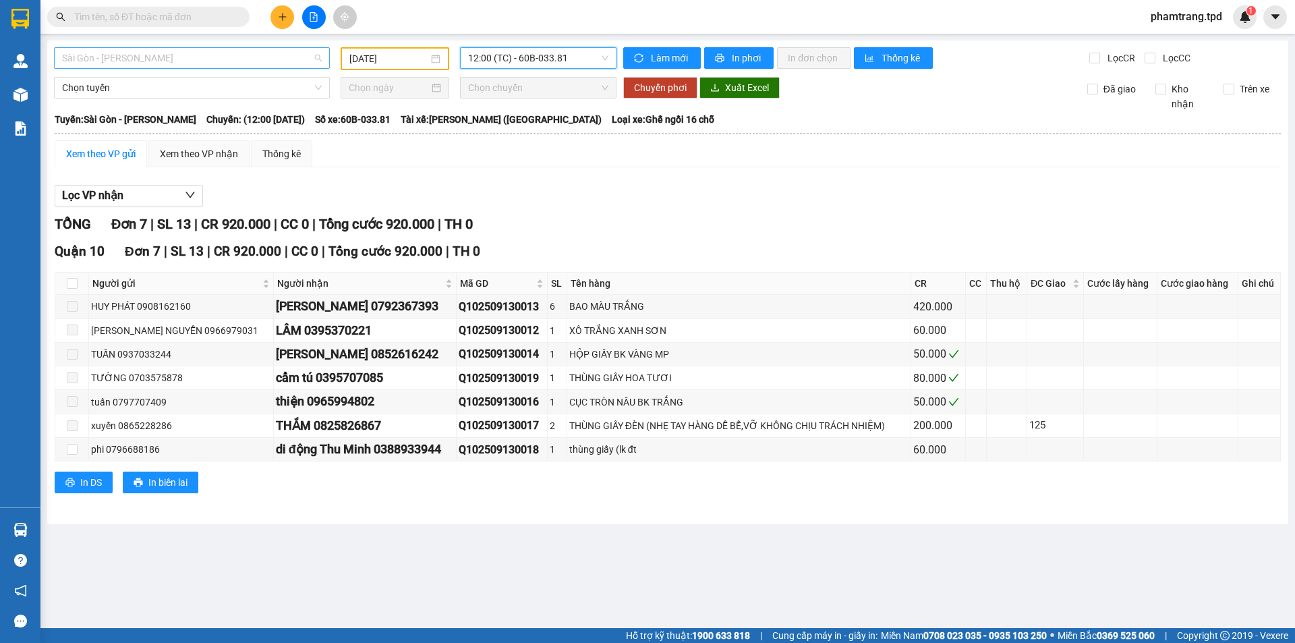
click at [103, 55] on span "Sài Gòn - Phương Lâm" at bounding box center [192, 58] width 260 height 20
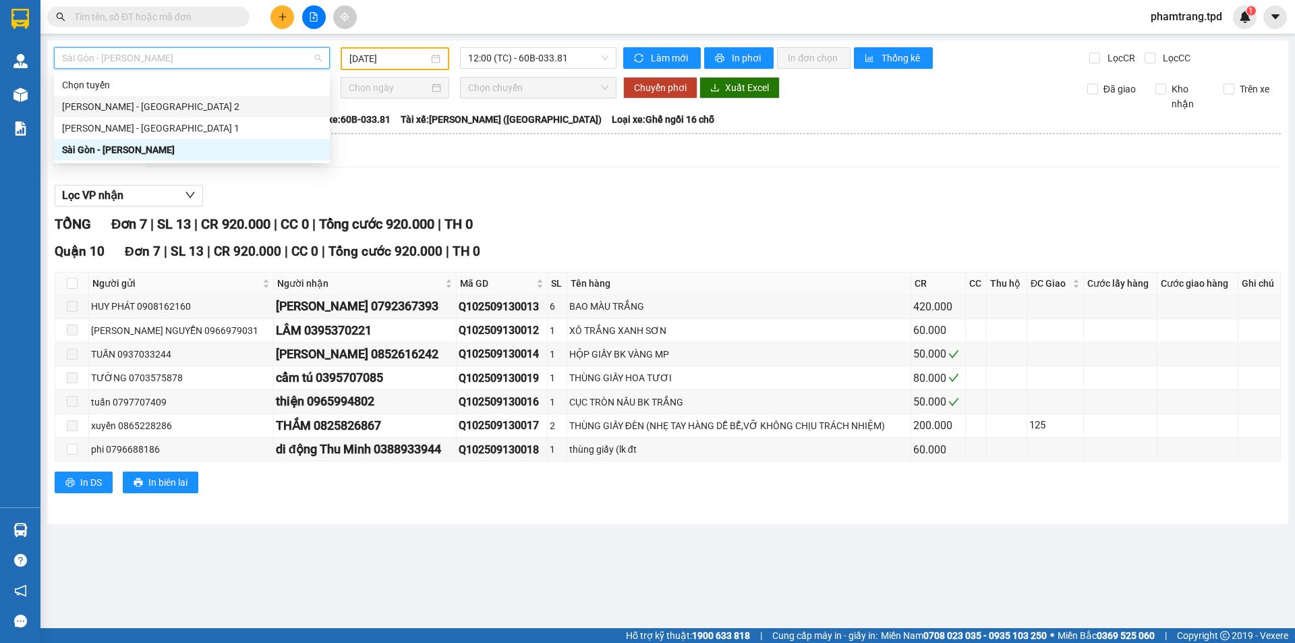
click at [107, 111] on div "[PERSON_NAME] - [GEOGRAPHIC_DATA] 2" at bounding box center [192, 106] width 260 height 15
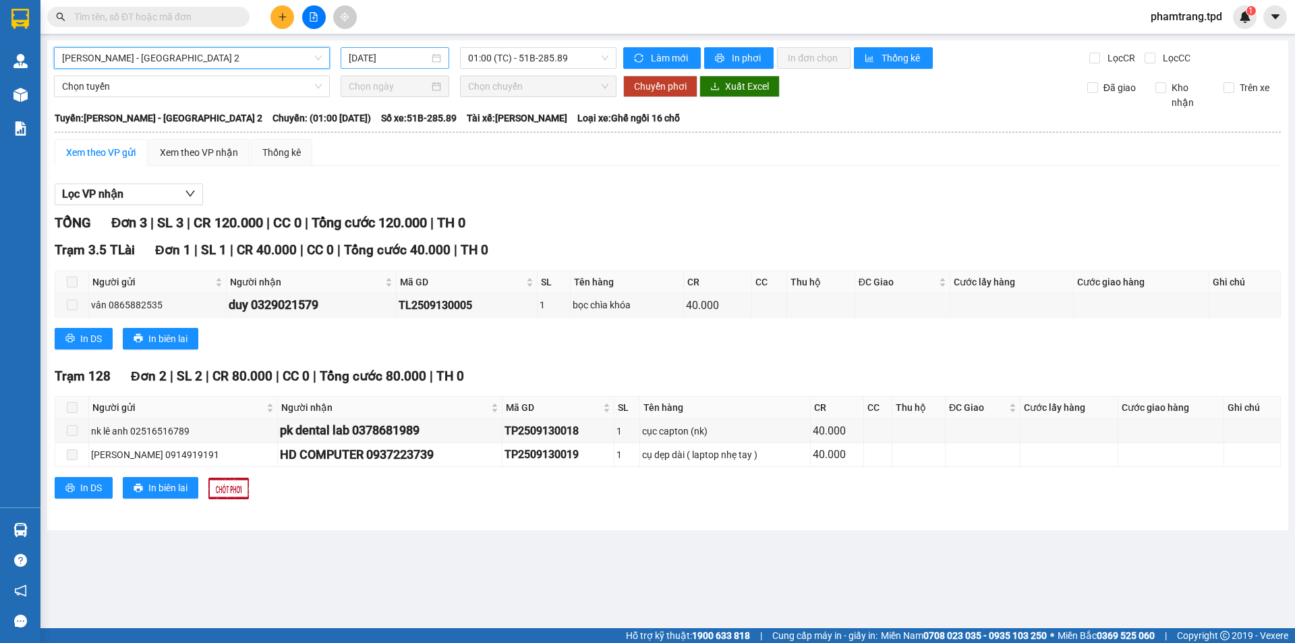
click at [390, 57] on input "[DATE]" at bounding box center [389, 58] width 80 height 15
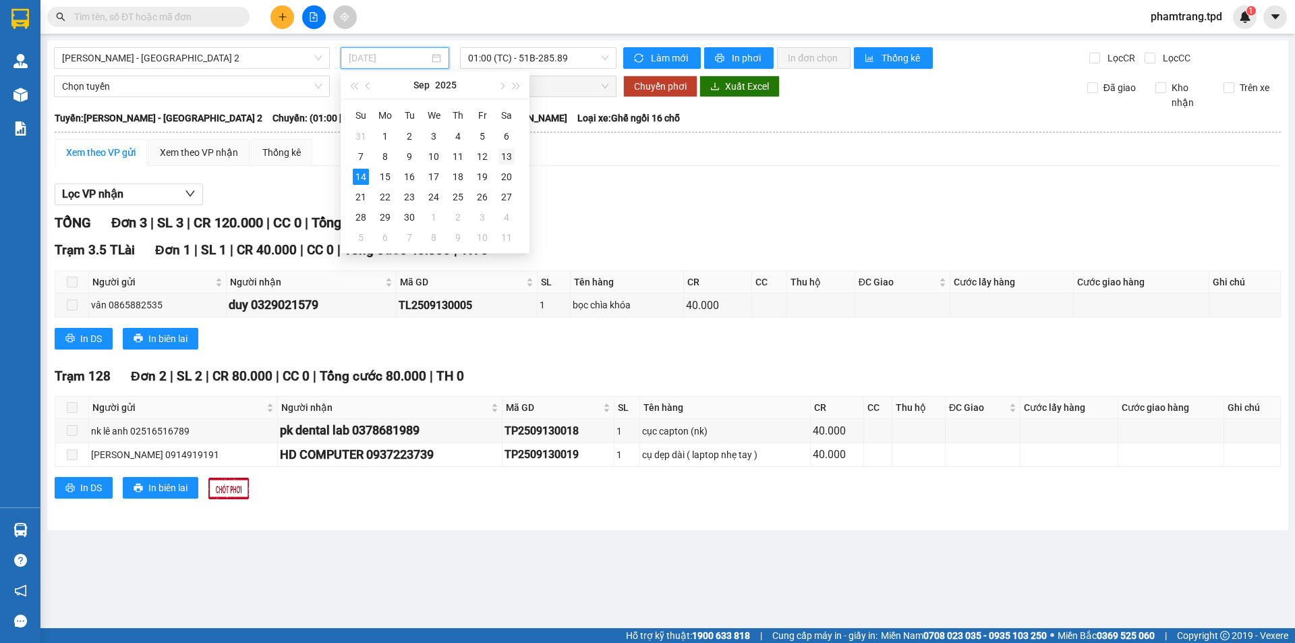
click at [513, 154] on div "13" at bounding box center [507, 156] width 16 height 16
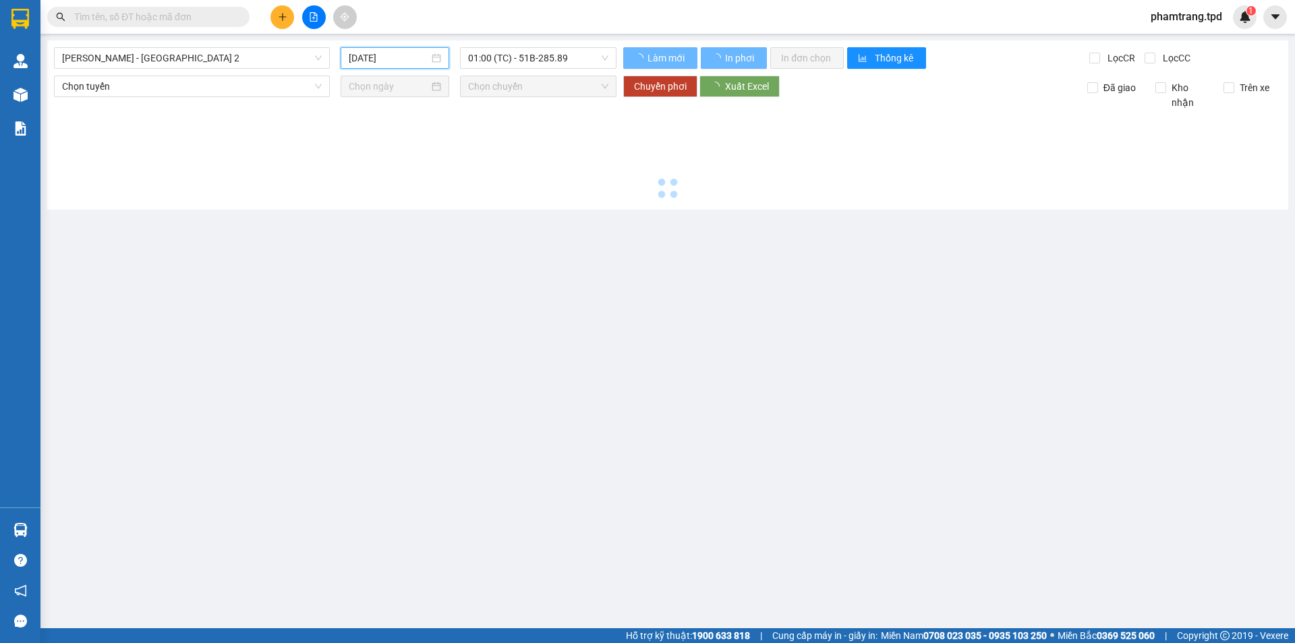
type input "13/09/2025"
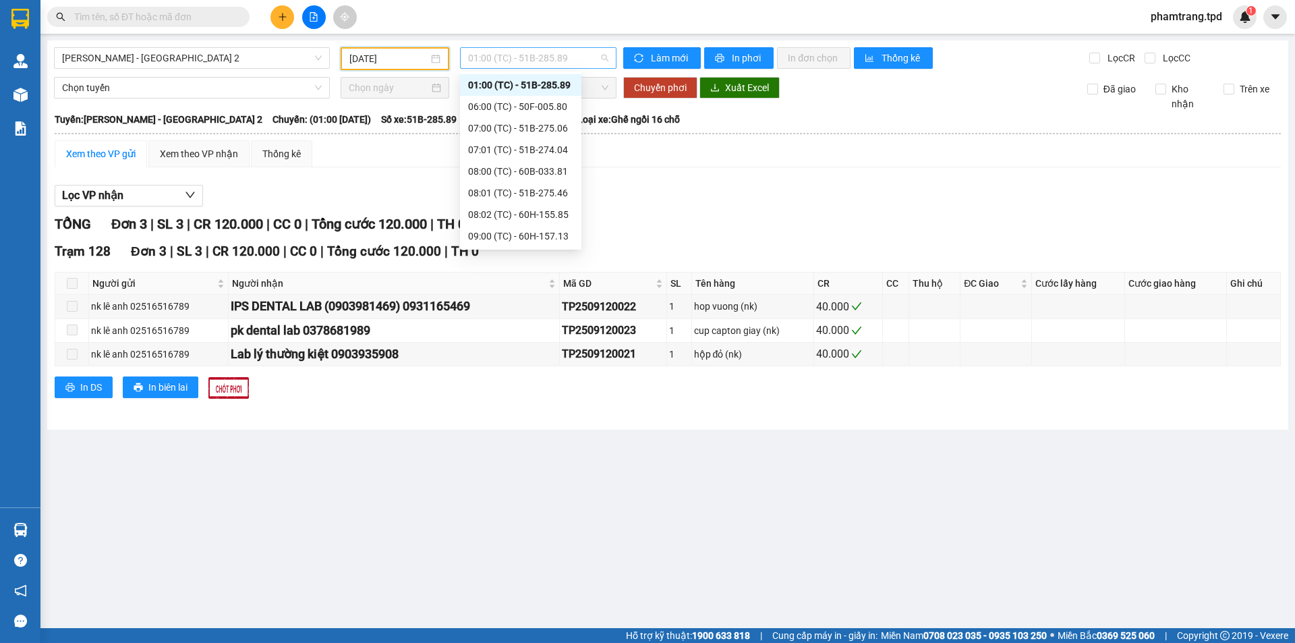
click at [524, 63] on span "01:00 (TC) - 51B-285.89" at bounding box center [538, 58] width 140 height 20
click at [534, 237] on div "18:00 (TC) - 51B-297.77" at bounding box center [520, 236] width 105 height 15
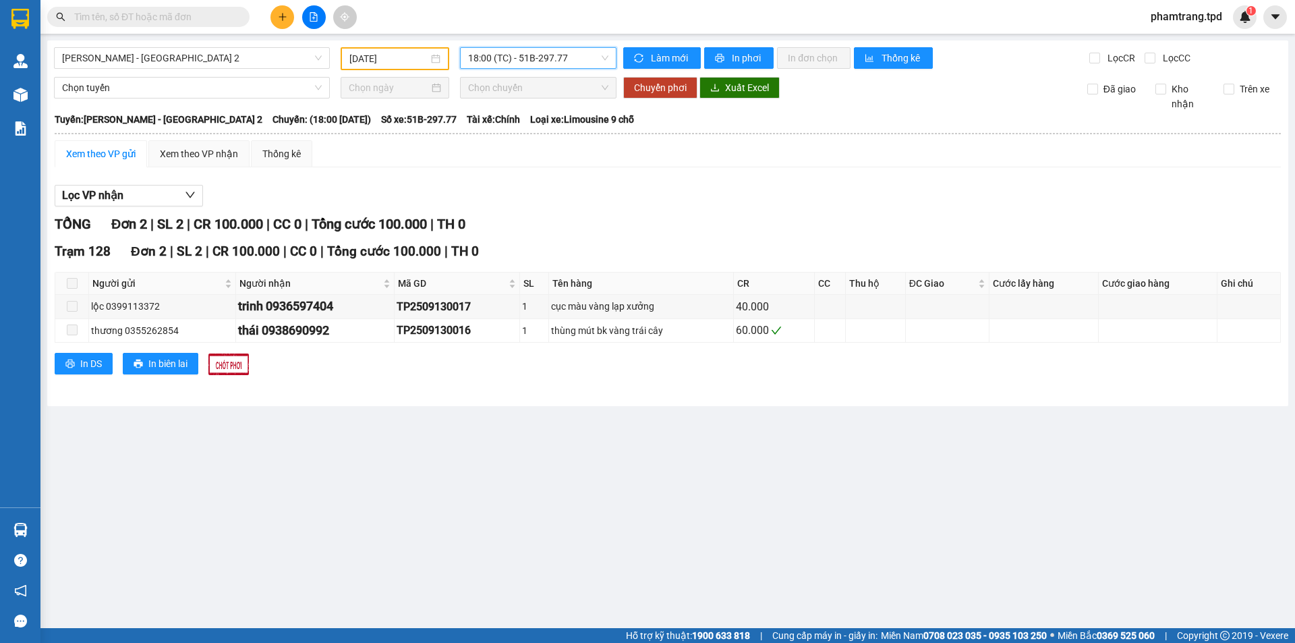
click at [530, 63] on span "18:00 (TC) - 51B-297.77" at bounding box center [538, 58] width 140 height 20
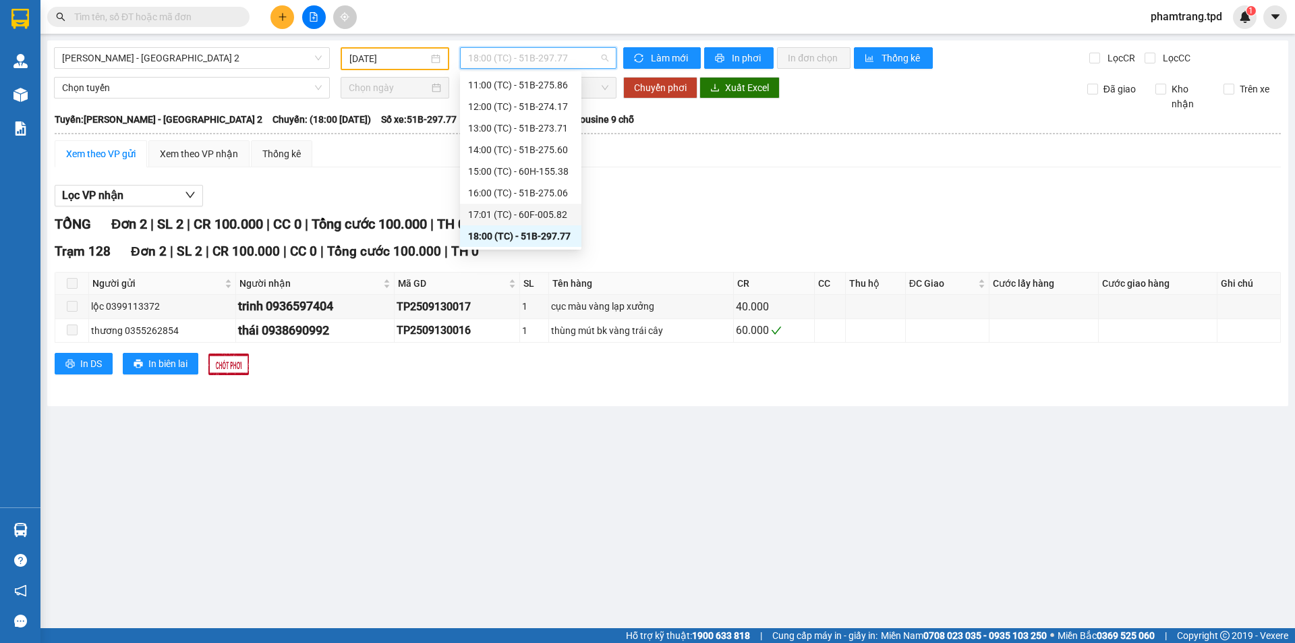
click at [530, 209] on div "17:01 (TC) - 60F-005.82" at bounding box center [520, 214] width 105 height 15
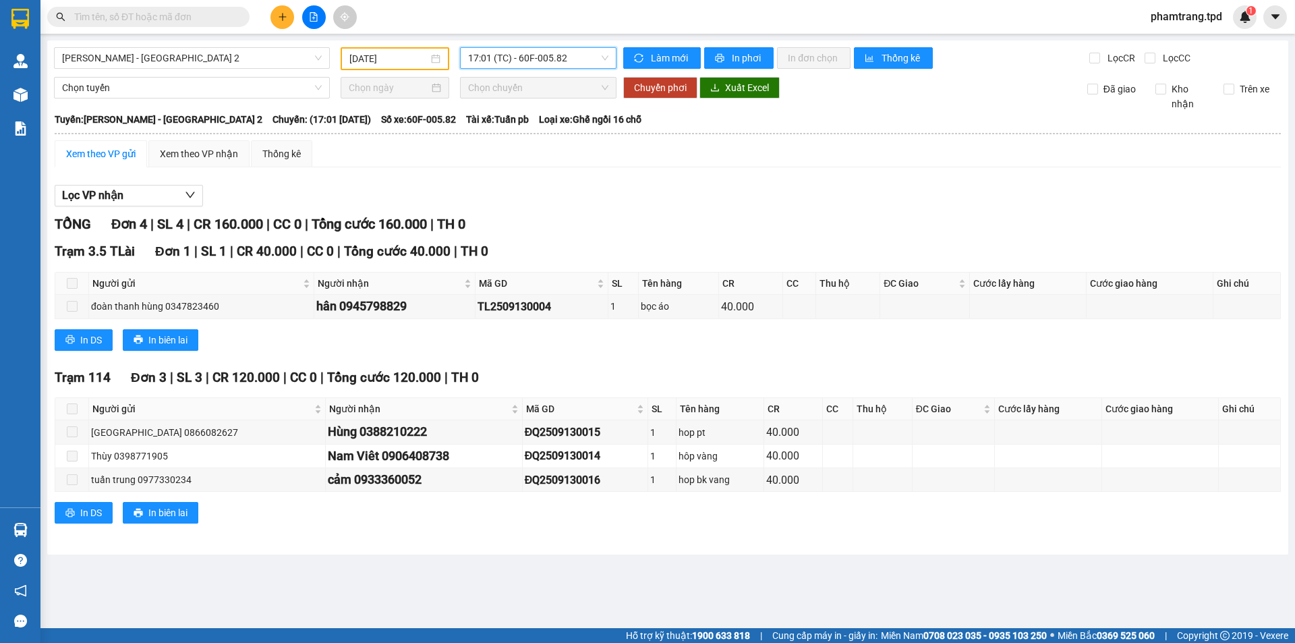
click at [557, 57] on span "17:01 (TC) - 60F-005.82" at bounding box center [538, 58] width 140 height 20
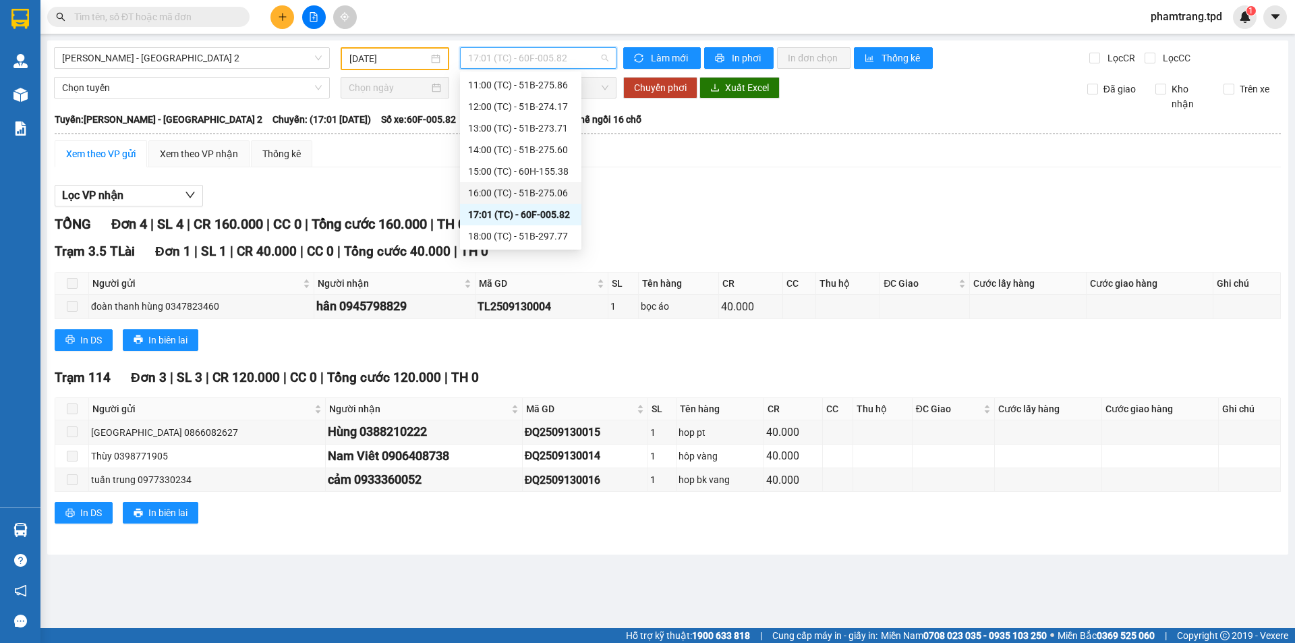
click at [497, 190] on div "16:00 (TC) - 51B-275.06" at bounding box center [520, 193] width 105 height 15
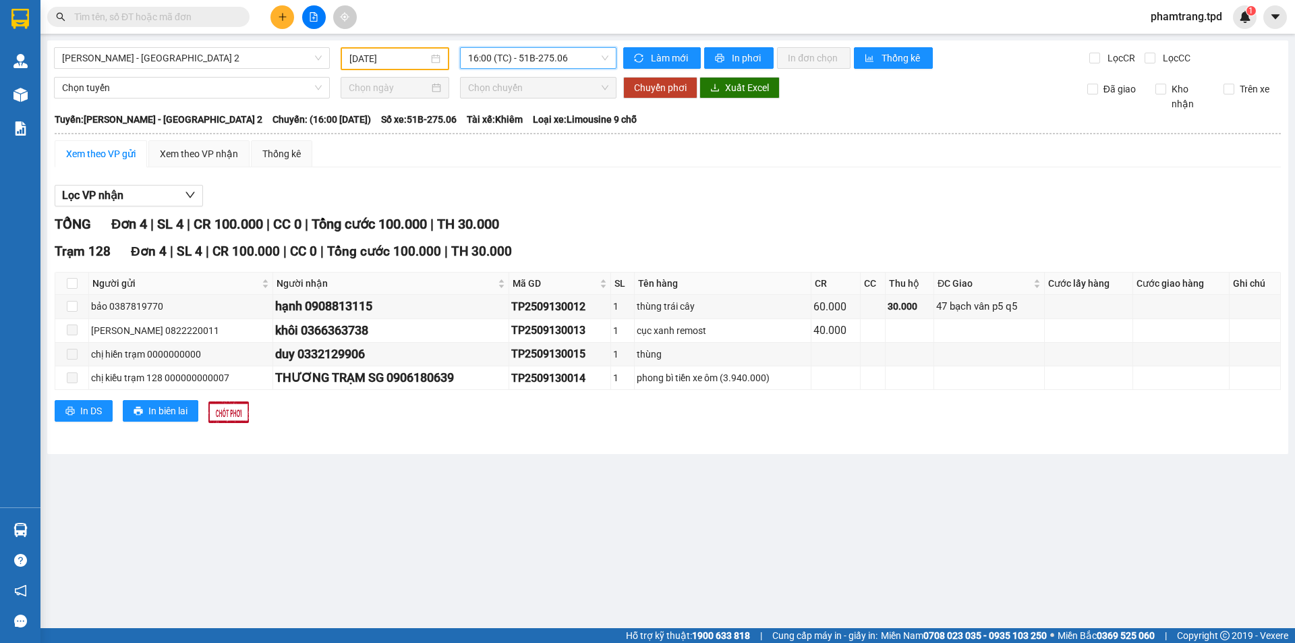
click at [586, 59] on span "16:00 (TC) - 51B-275.06" at bounding box center [538, 58] width 140 height 20
click at [539, 53] on span "16:00 (TC) - 51B-275.06" at bounding box center [538, 58] width 140 height 20
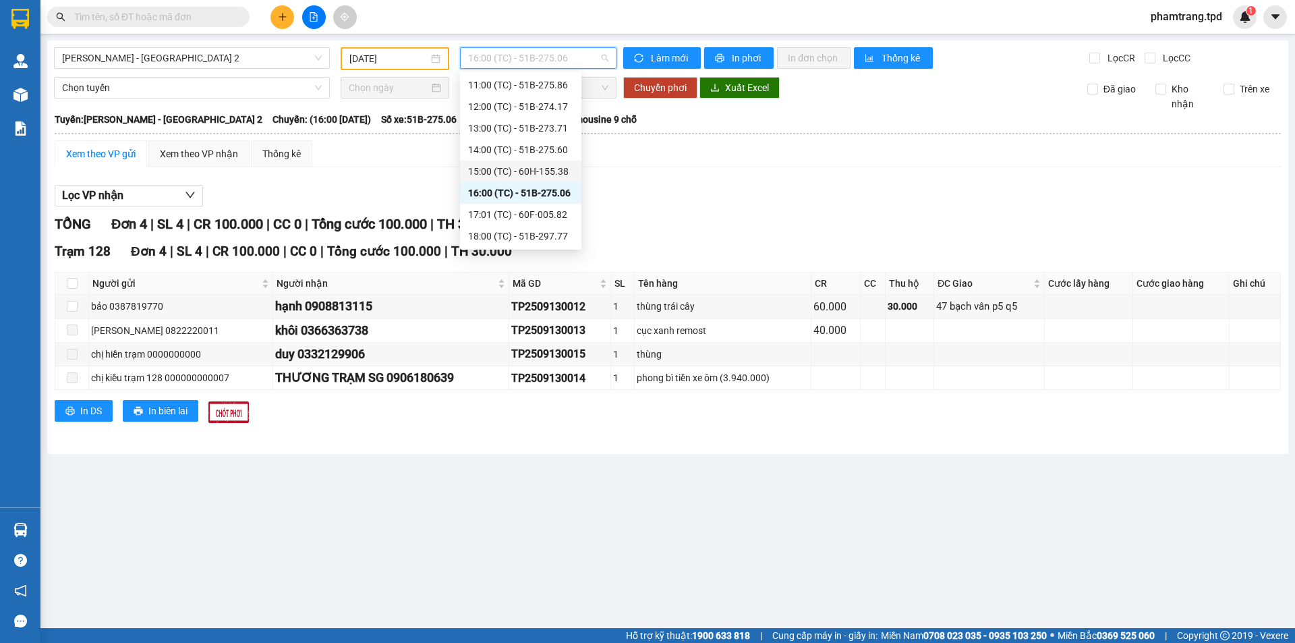
click at [562, 171] on div "15:00 (TC) - 60H-155.38" at bounding box center [520, 171] width 105 height 15
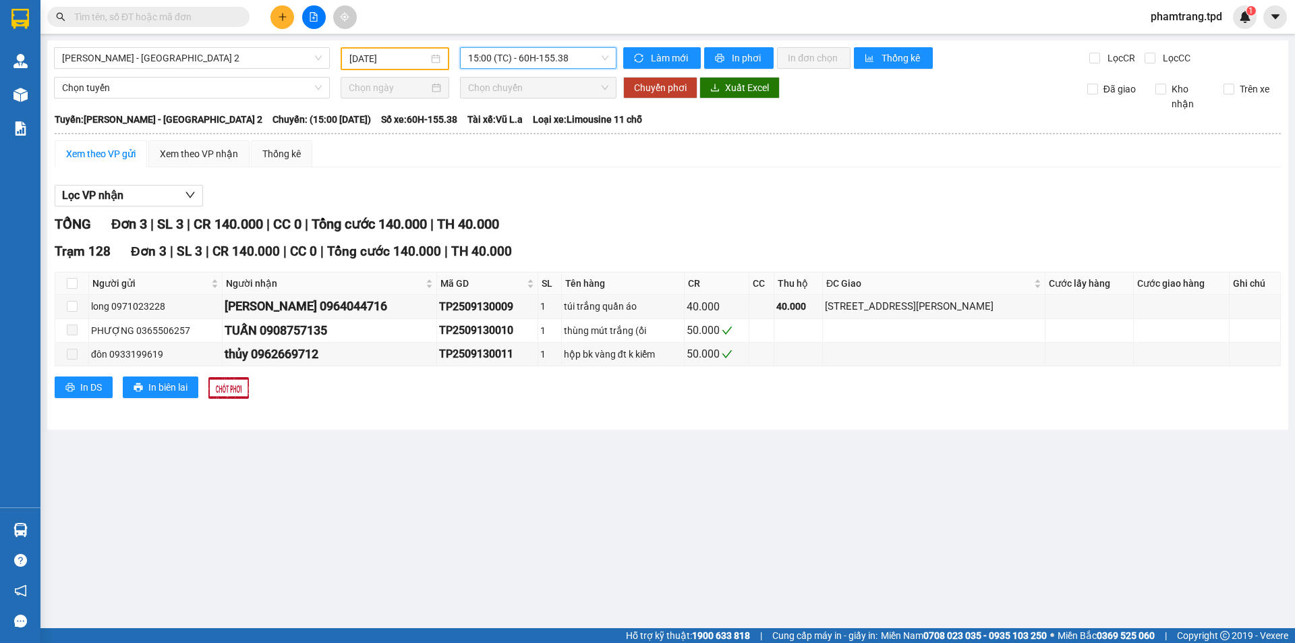
click at [520, 70] on div "Phương Lâm - Sài Gòn 2 13/09/2025 15:00 15:00 (TC) - 60H-155.38 Làm mới In phơi…" at bounding box center [667, 234] width 1241 height 389
click at [546, 63] on span "15:00 (TC) - 60H-155.38" at bounding box center [538, 58] width 140 height 20
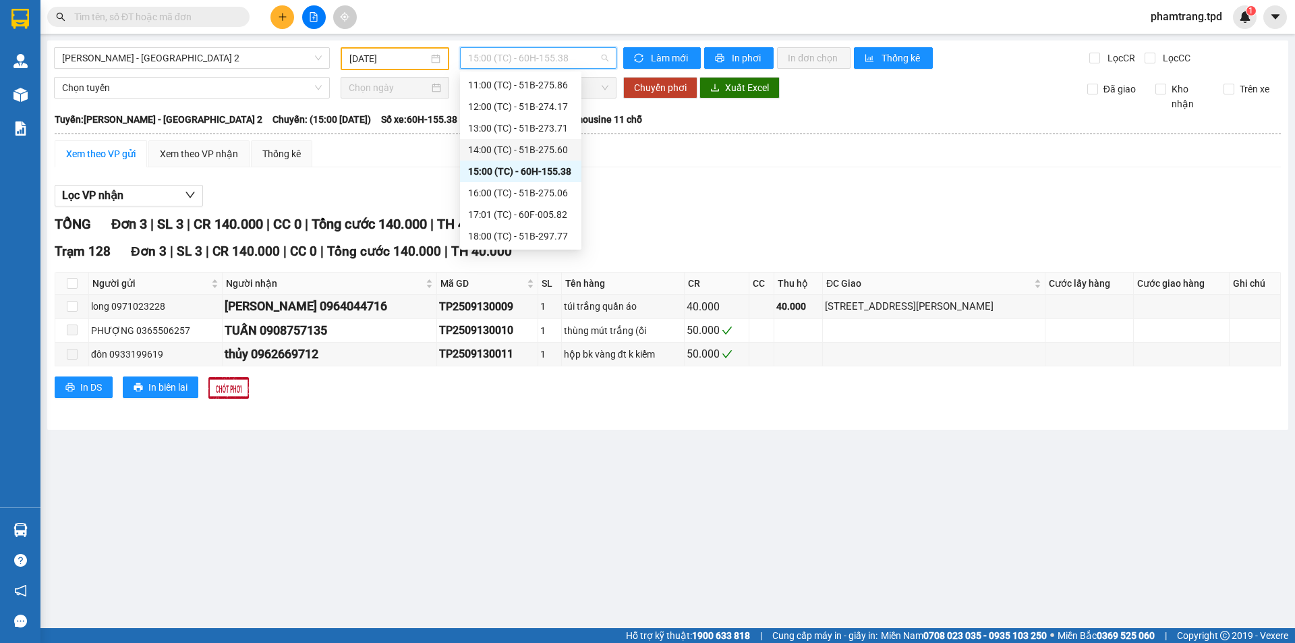
click at [547, 145] on div "14:00 (TC) - 51B-275.60" at bounding box center [520, 149] width 105 height 15
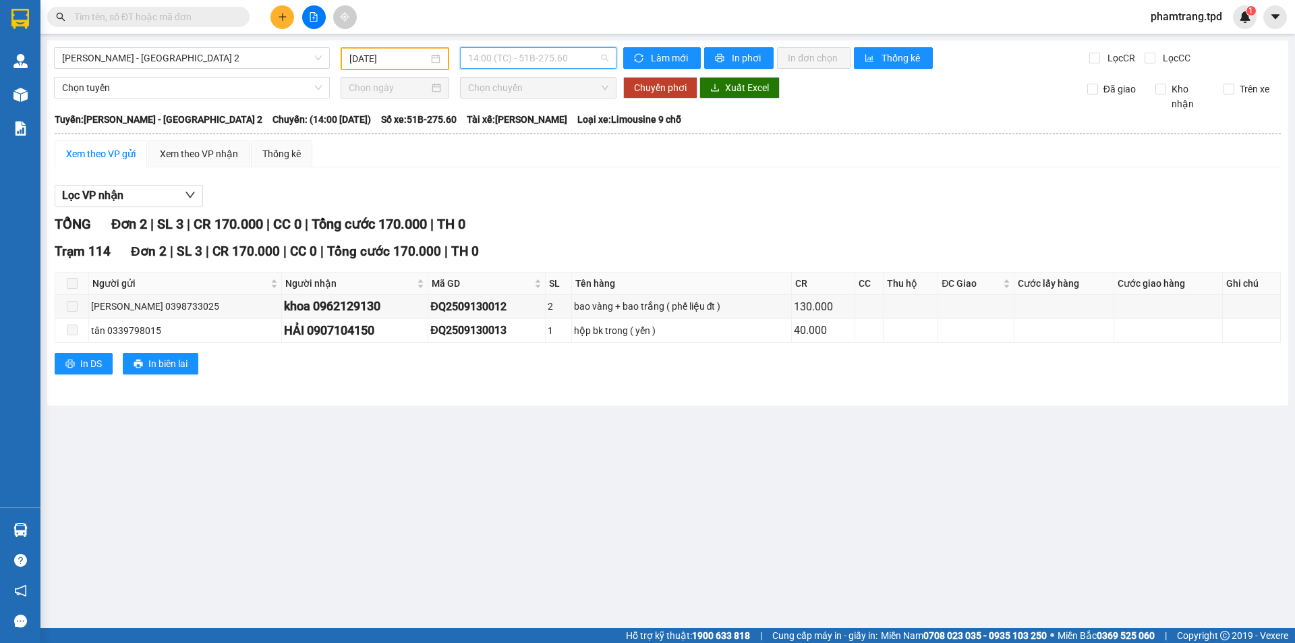
click at [546, 65] on span "14:00 (TC) - 51B-275.60" at bounding box center [538, 58] width 140 height 20
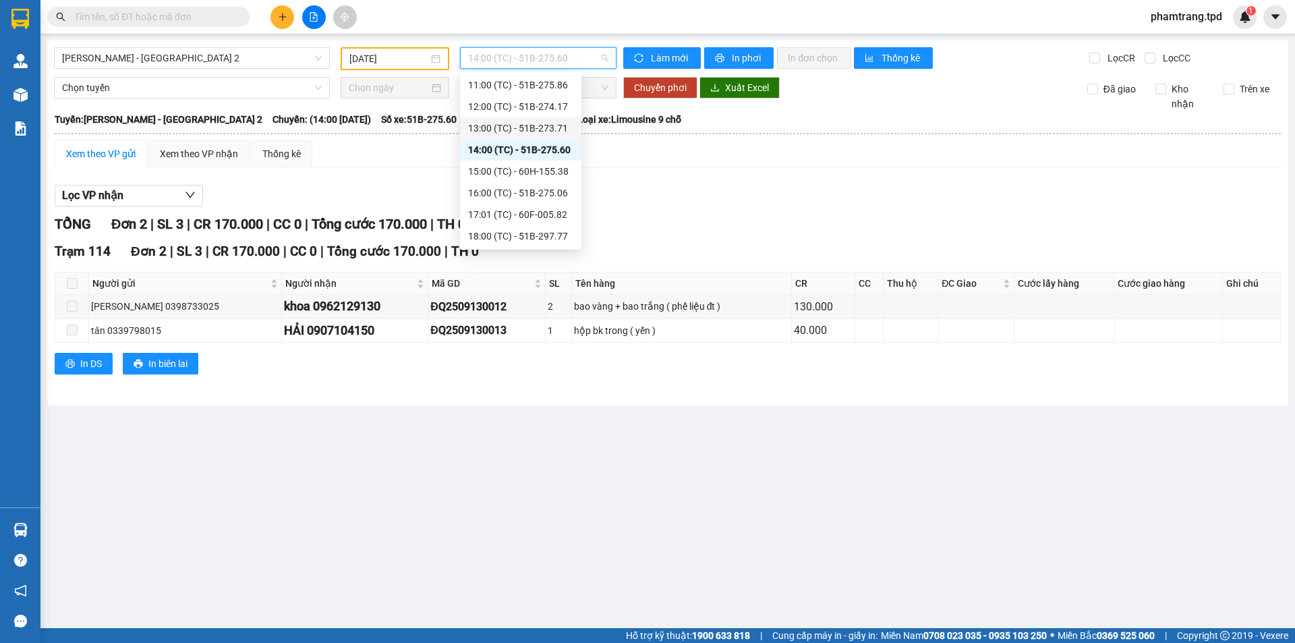
click at [535, 126] on div "13:00 (TC) - 51B-273.71" at bounding box center [520, 128] width 105 height 15
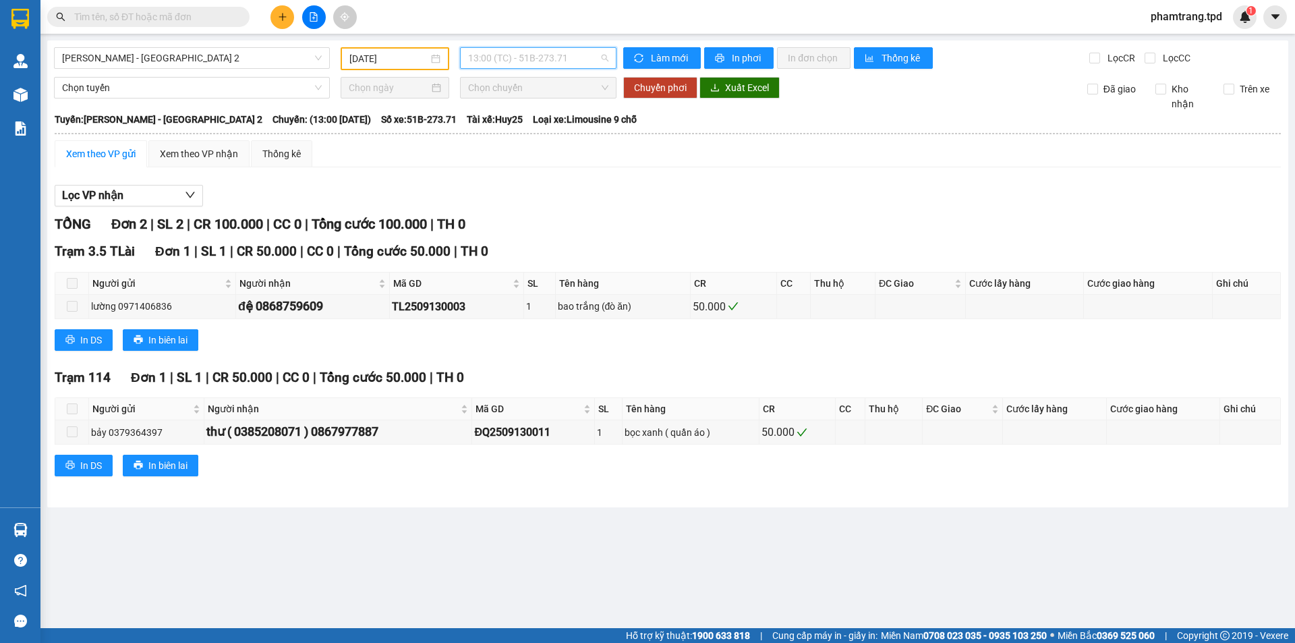
click at [550, 53] on span "13:00 (TC) - 51B-273.71" at bounding box center [538, 58] width 140 height 20
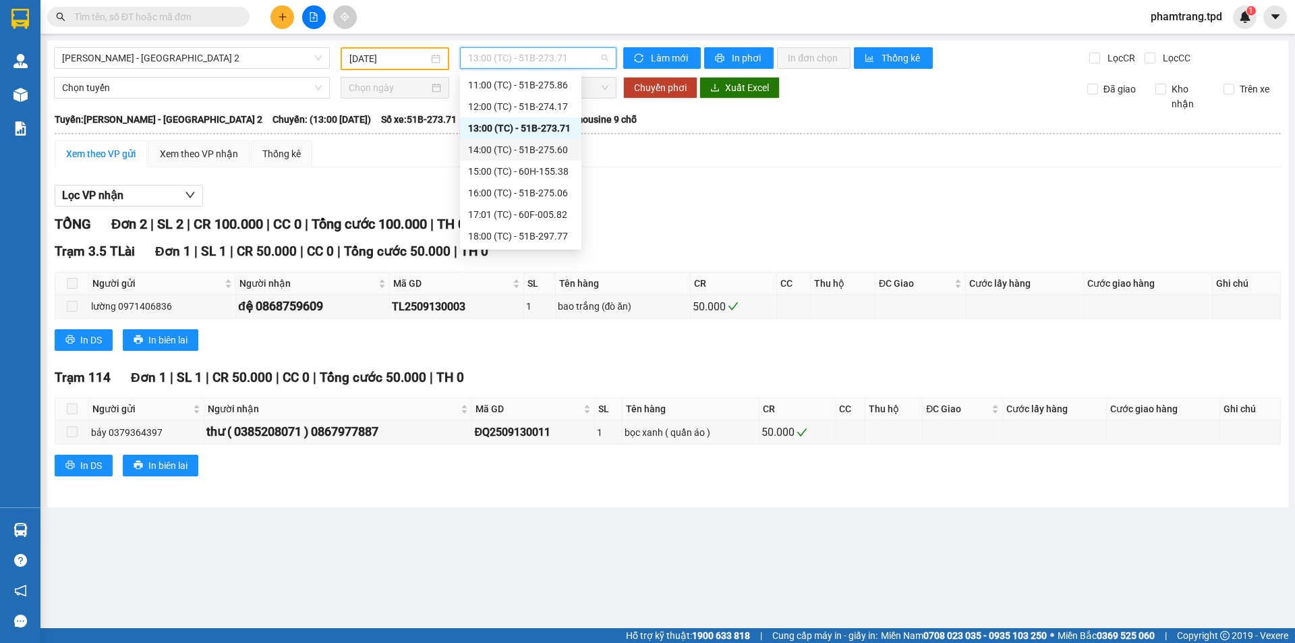
scroll to position [170, 0]
click at [525, 182] on div "12:00 (TC) - 51B-274.17" at bounding box center [520, 174] width 121 height 22
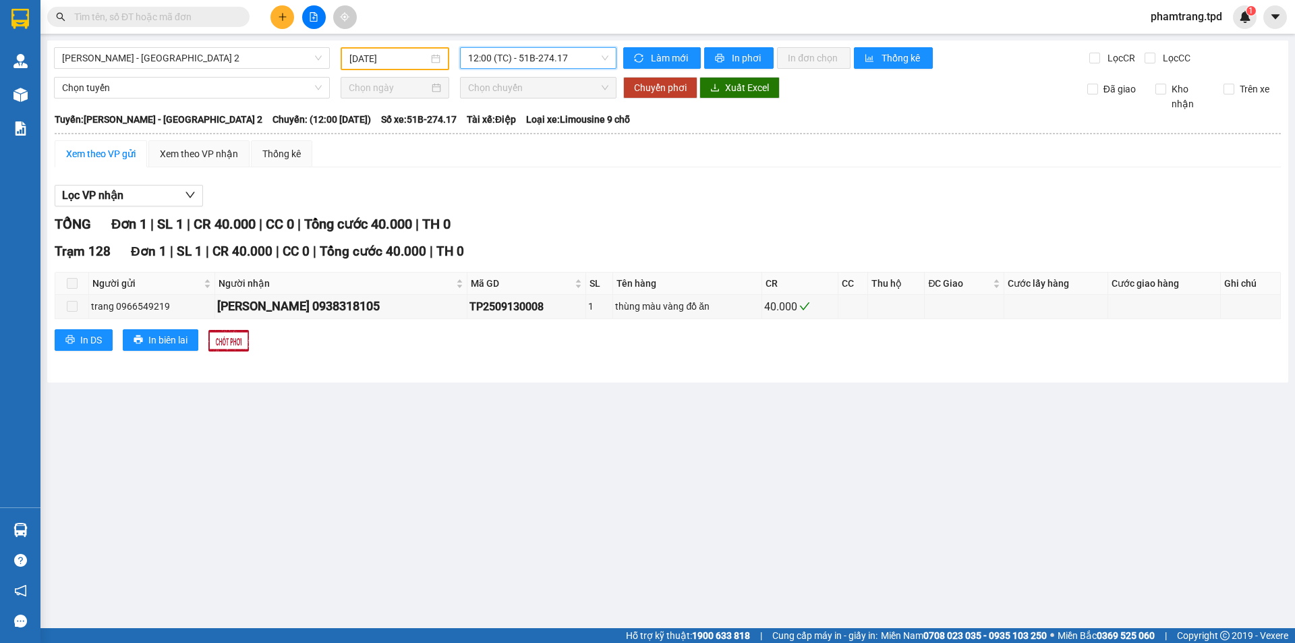
click at [527, 63] on span "12:00 (TC) - 51B-274.17" at bounding box center [538, 58] width 140 height 20
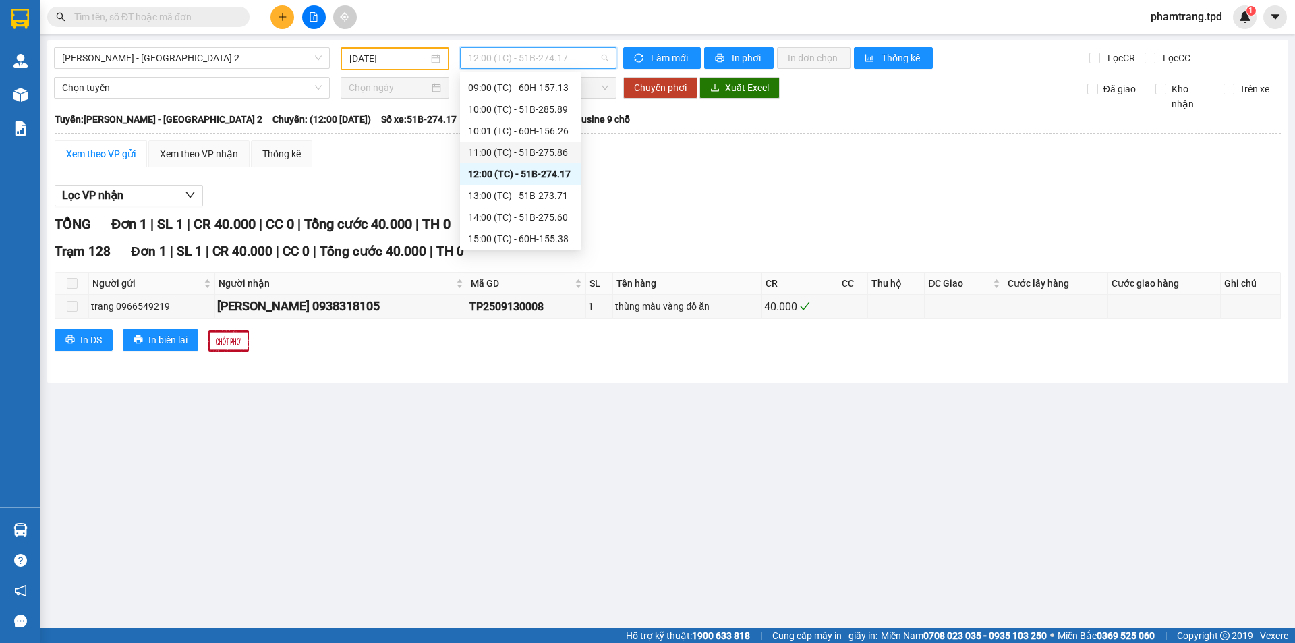
click at [508, 148] on div "11:00 (TC) - 51B-275.86" at bounding box center [520, 152] width 105 height 15
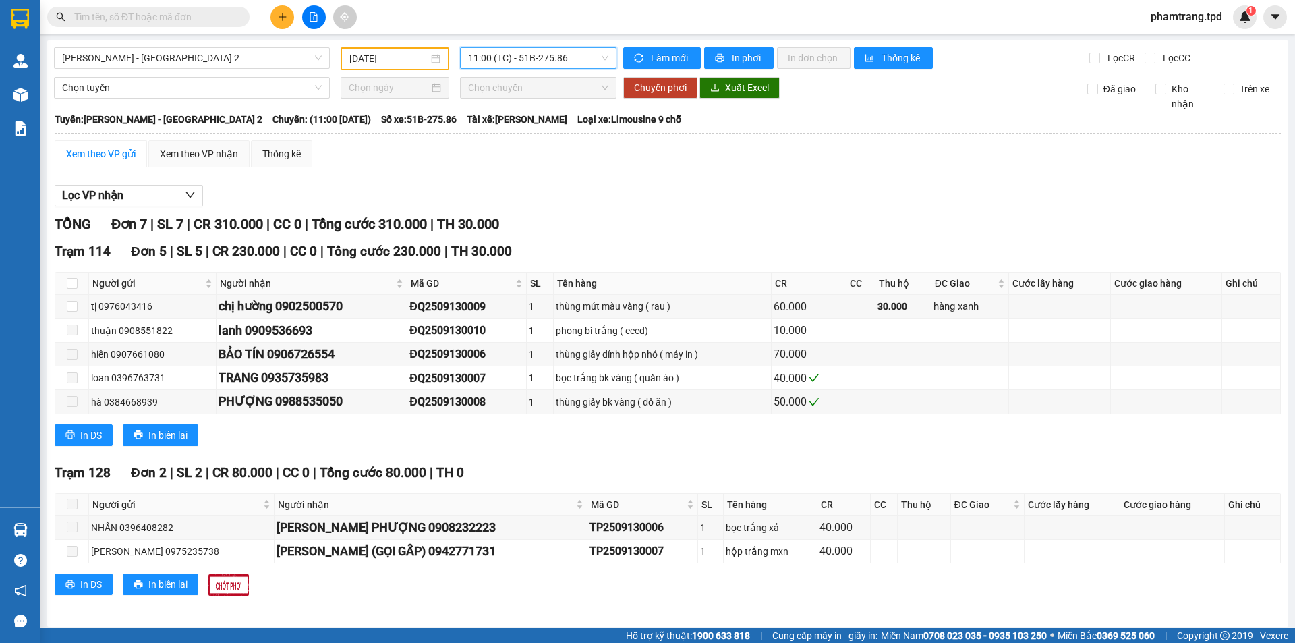
scroll to position [6, 0]
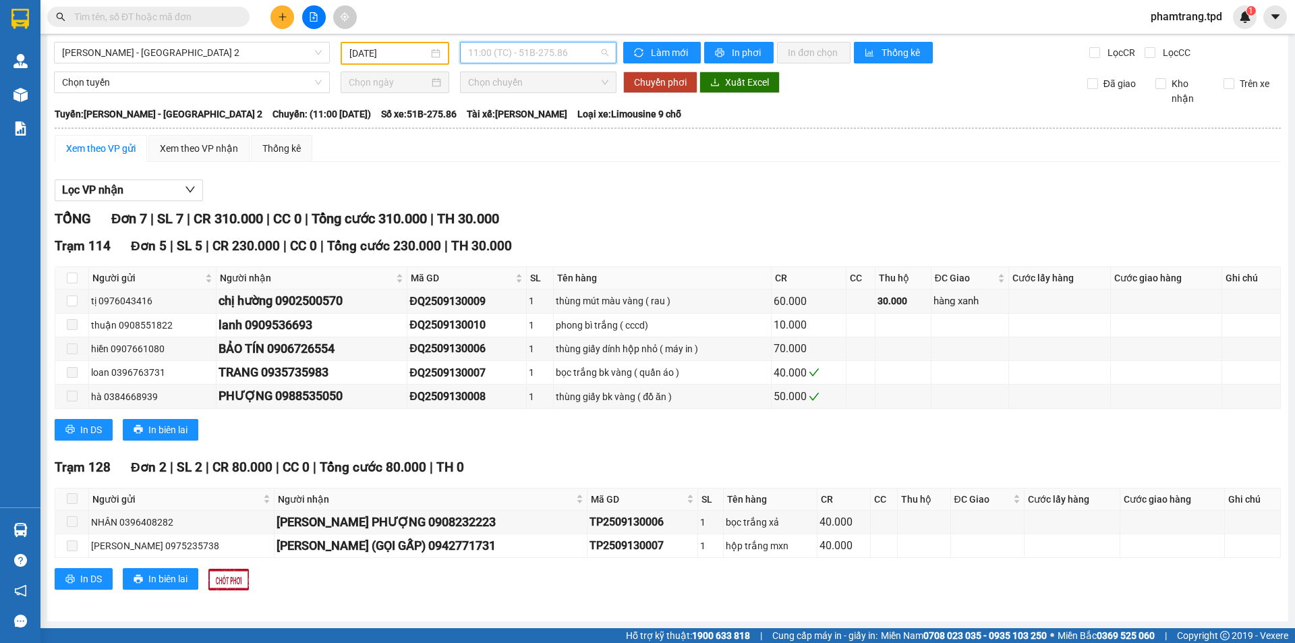
click at [505, 45] on span "11:00 (TC) - 51B-275.86" at bounding box center [538, 53] width 140 height 20
click at [188, 53] on span "[PERSON_NAME] - [GEOGRAPHIC_DATA] 2" at bounding box center [192, 53] width 260 height 20
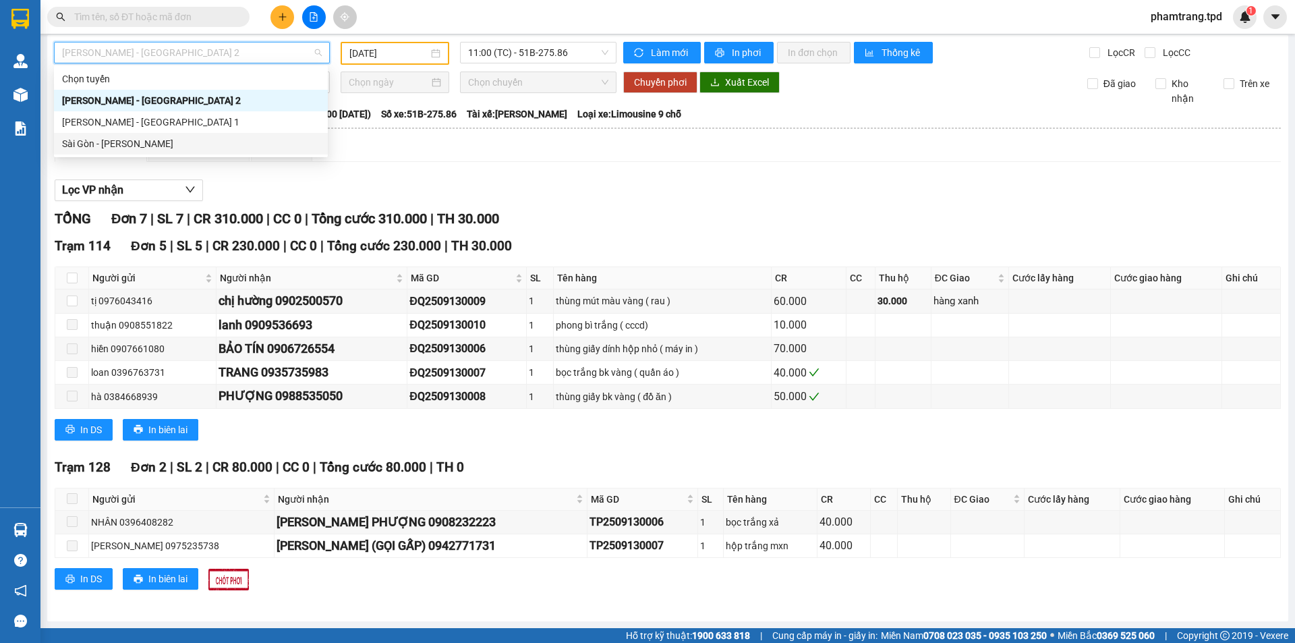
click at [142, 142] on div "Sài Gòn - Phương Lâm" at bounding box center [191, 143] width 258 height 15
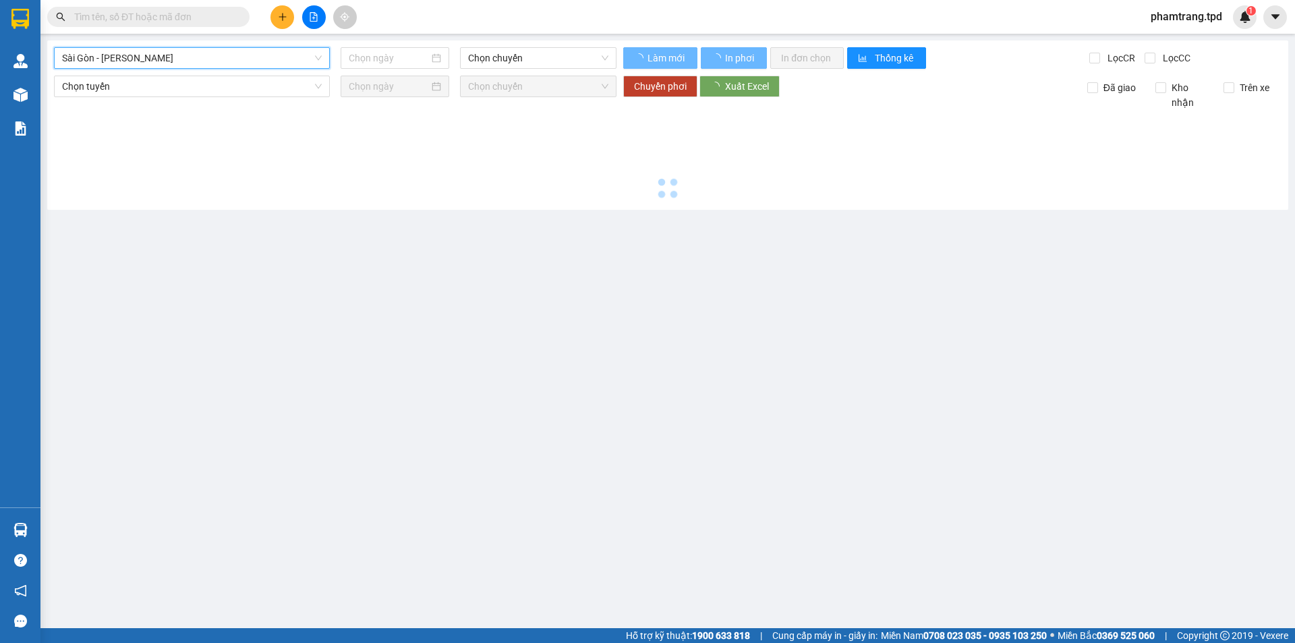
scroll to position [0, 0]
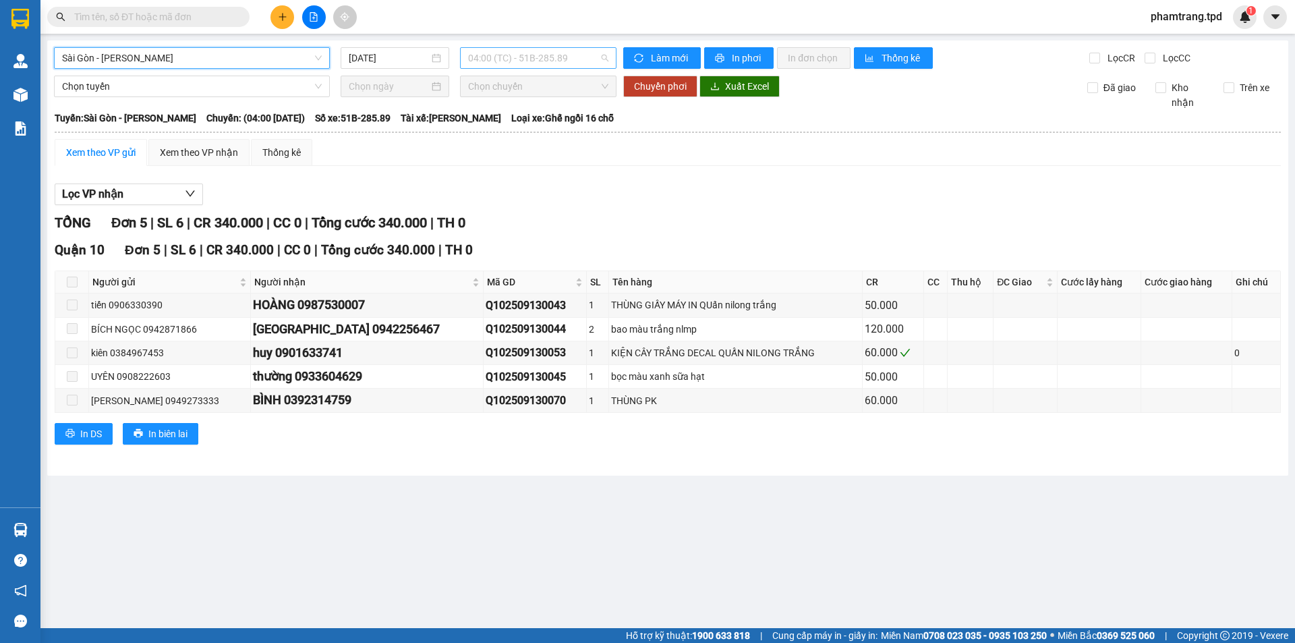
click at [517, 58] on span "04:00 (TC) - 51B-285.89" at bounding box center [538, 58] width 140 height 20
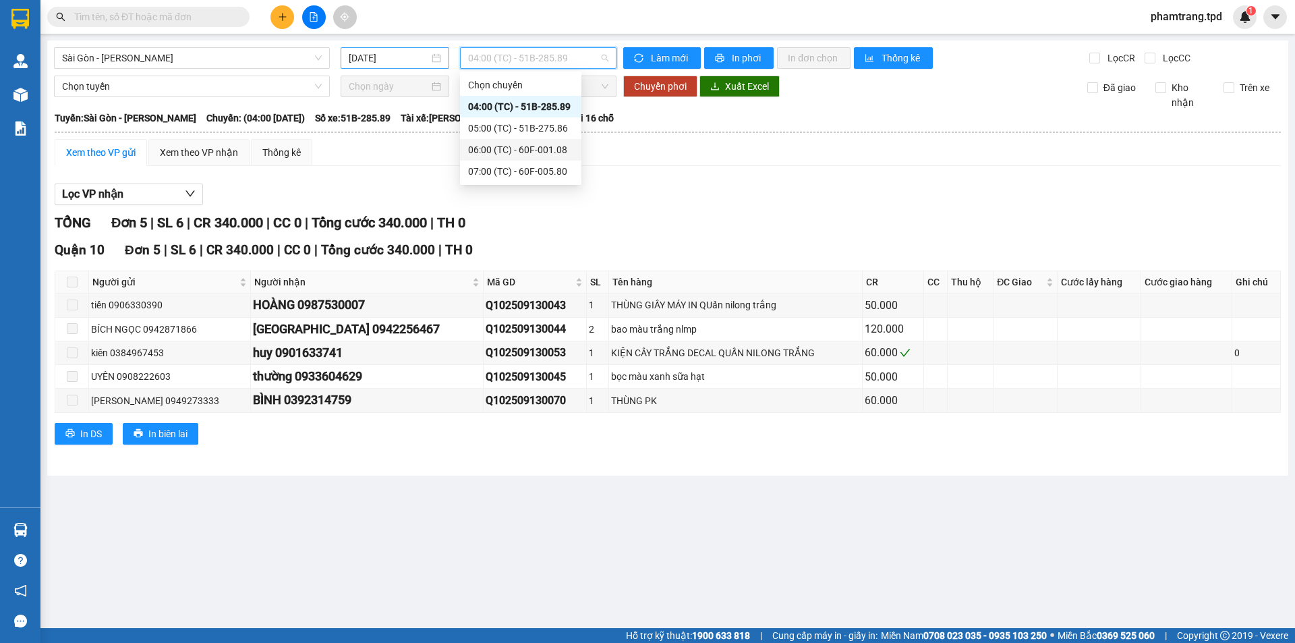
click at [395, 55] on input "[DATE]" at bounding box center [389, 58] width 80 height 15
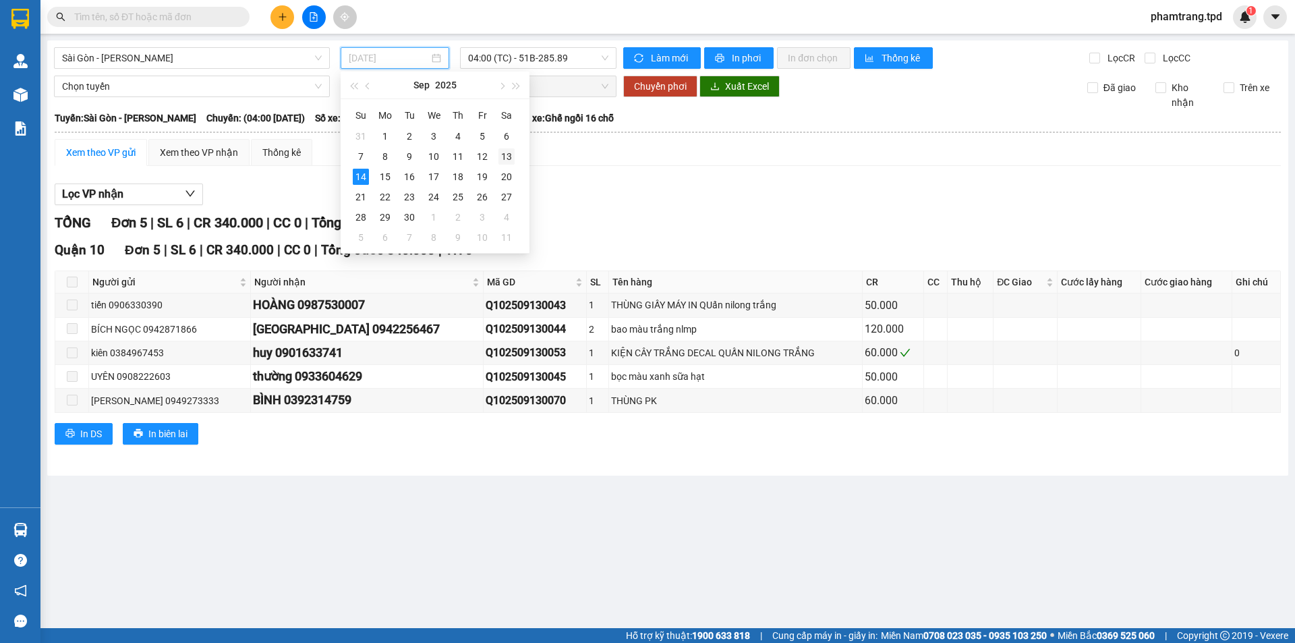
click at [509, 154] on div "13" at bounding box center [507, 156] width 16 height 16
type input "13/09/2025"
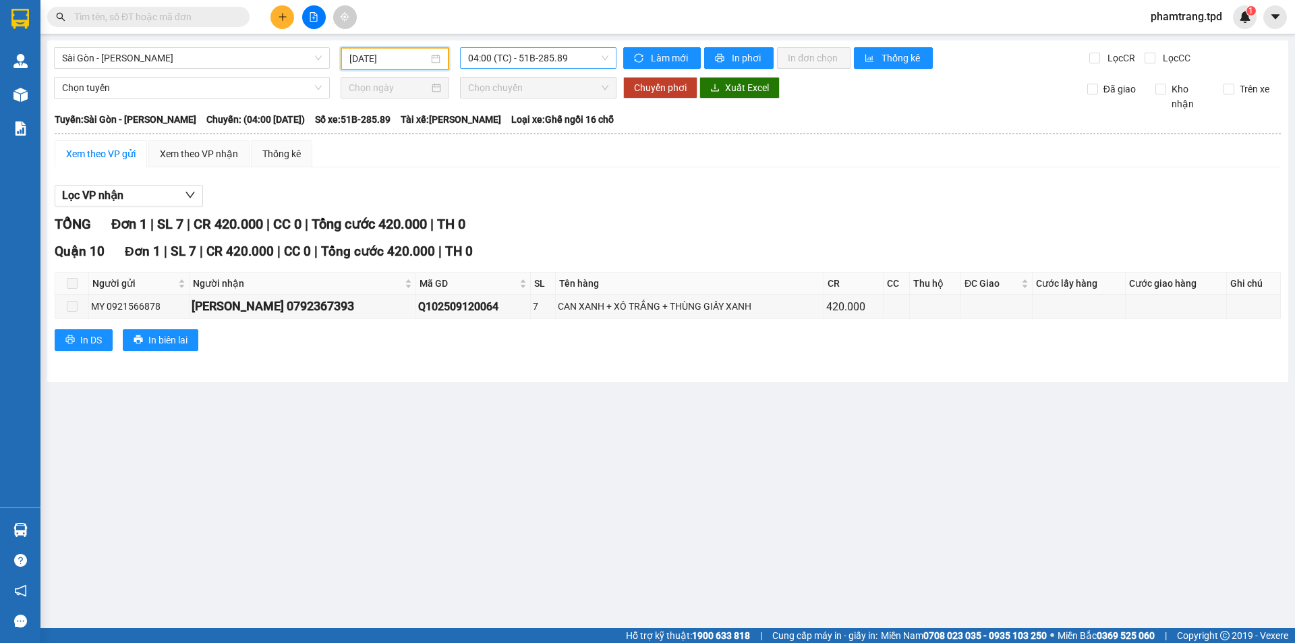
click at [526, 63] on span "04:00 (TC) - 51B-285.89" at bounding box center [538, 58] width 140 height 20
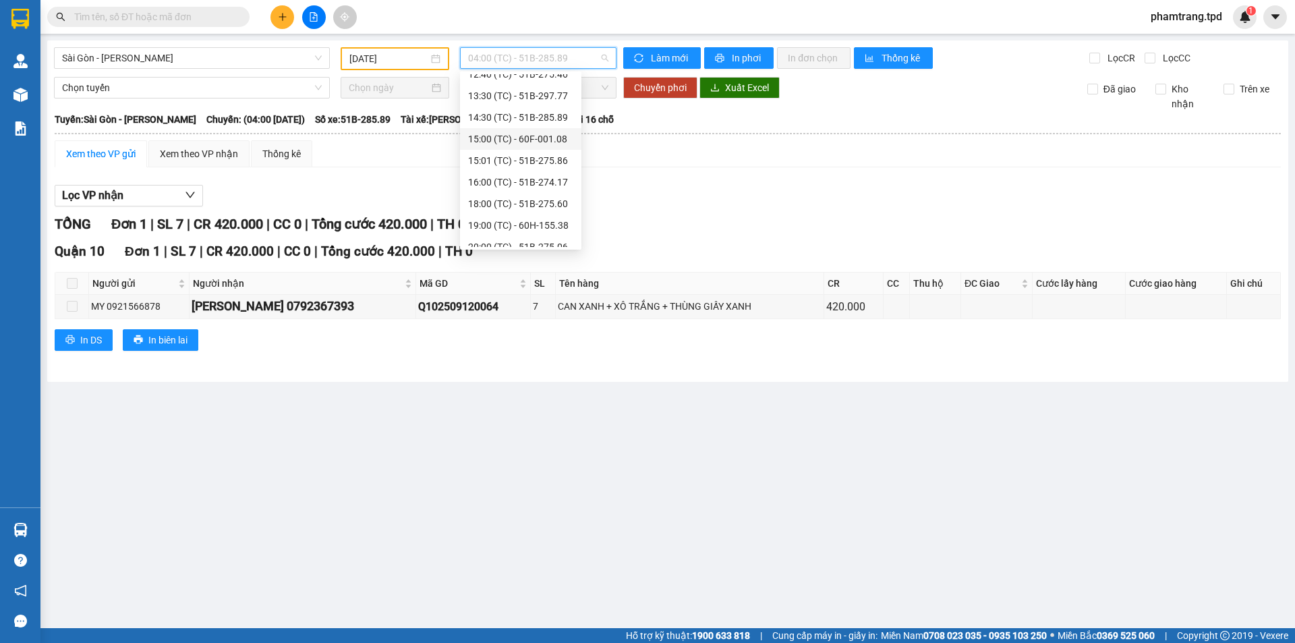
scroll to position [302, 0]
click at [499, 191] on div "19:00 (TC) - 60H-155.38" at bounding box center [520, 193] width 105 height 15
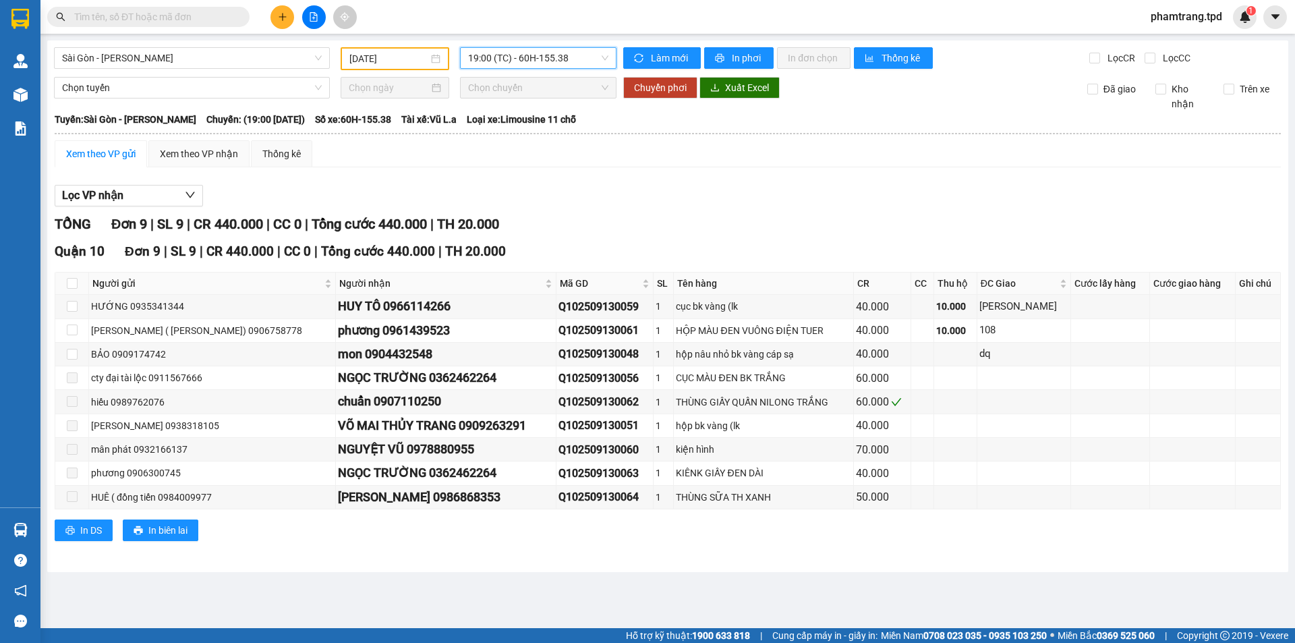
click at [545, 61] on span "19:00 (TC) - 60H-155.38" at bounding box center [538, 58] width 140 height 20
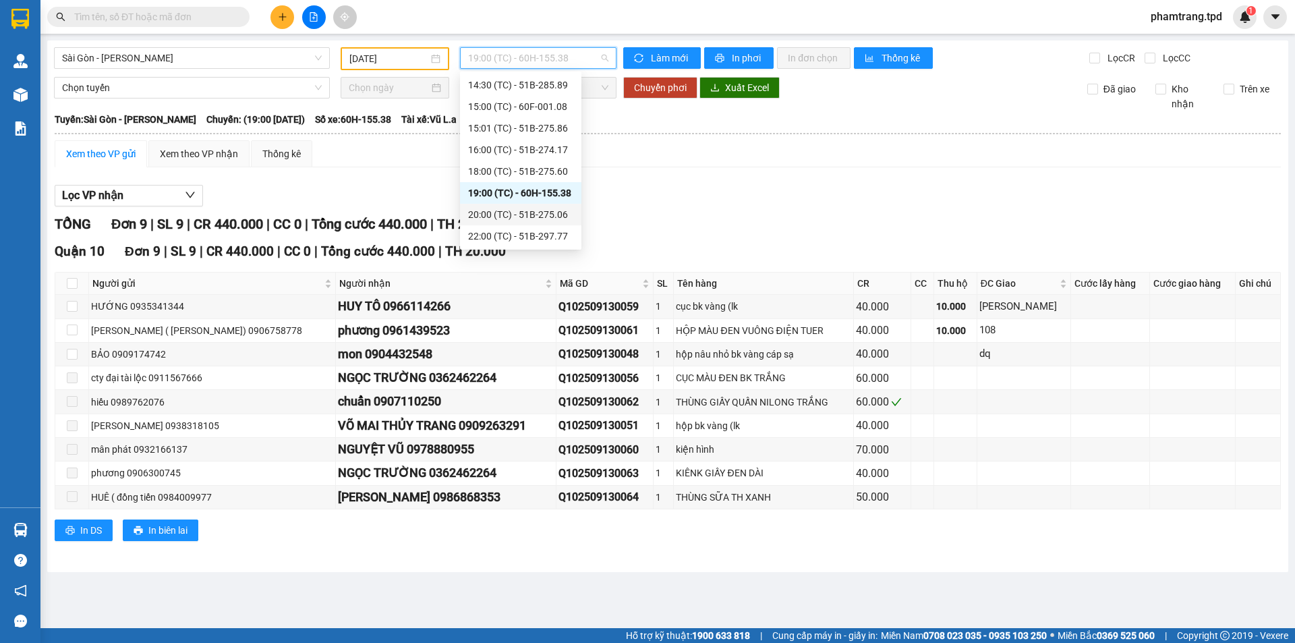
click at [562, 212] on div "20:00 (TC) - 51B-275.06" at bounding box center [520, 214] width 105 height 15
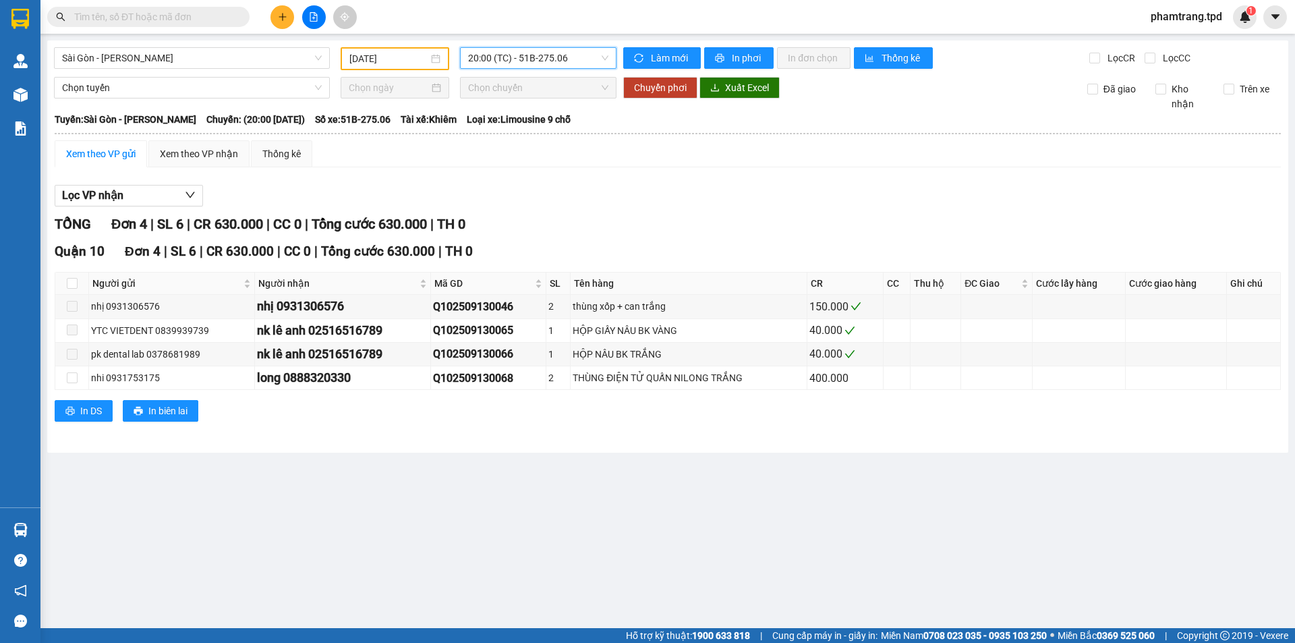
click at [540, 51] on span "20:00 (TC) - 51B-275.06" at bounding box center [538, 58] width 140 height 20
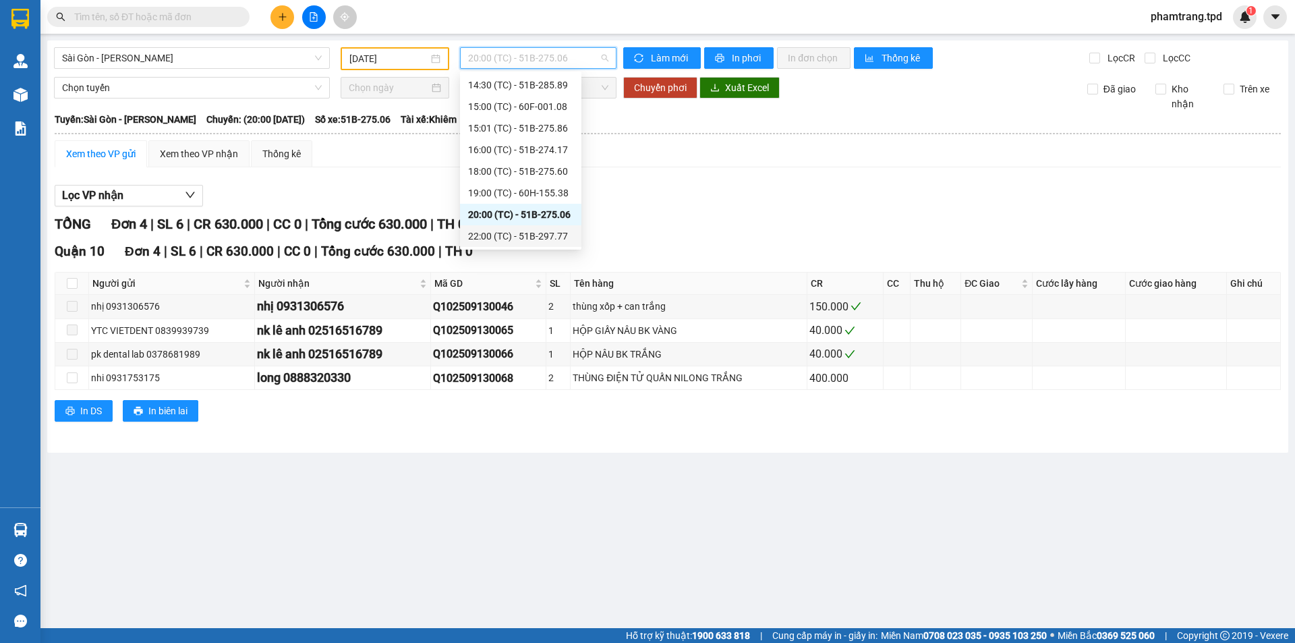
click at [536, 233] on div "22:00 (TC) - 51B-297.77" at bounding box center [520, 236] width 105 height 15
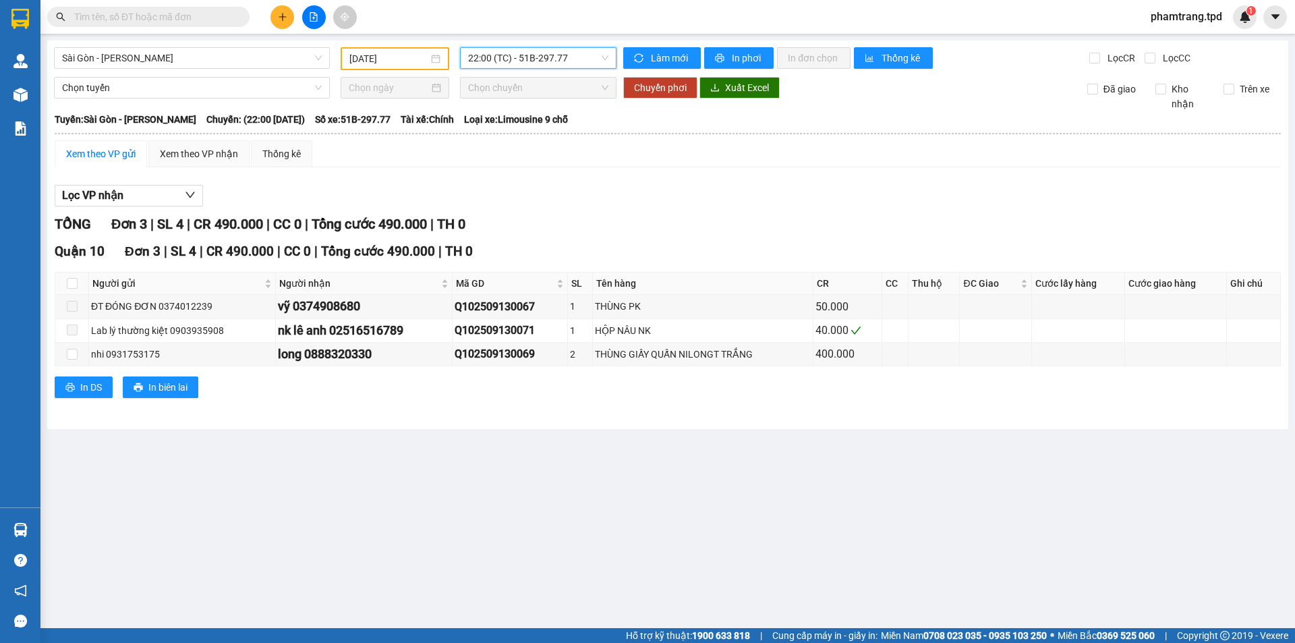
click at [289, 13] on button at bounding box center [283, 17] width 24 height 24
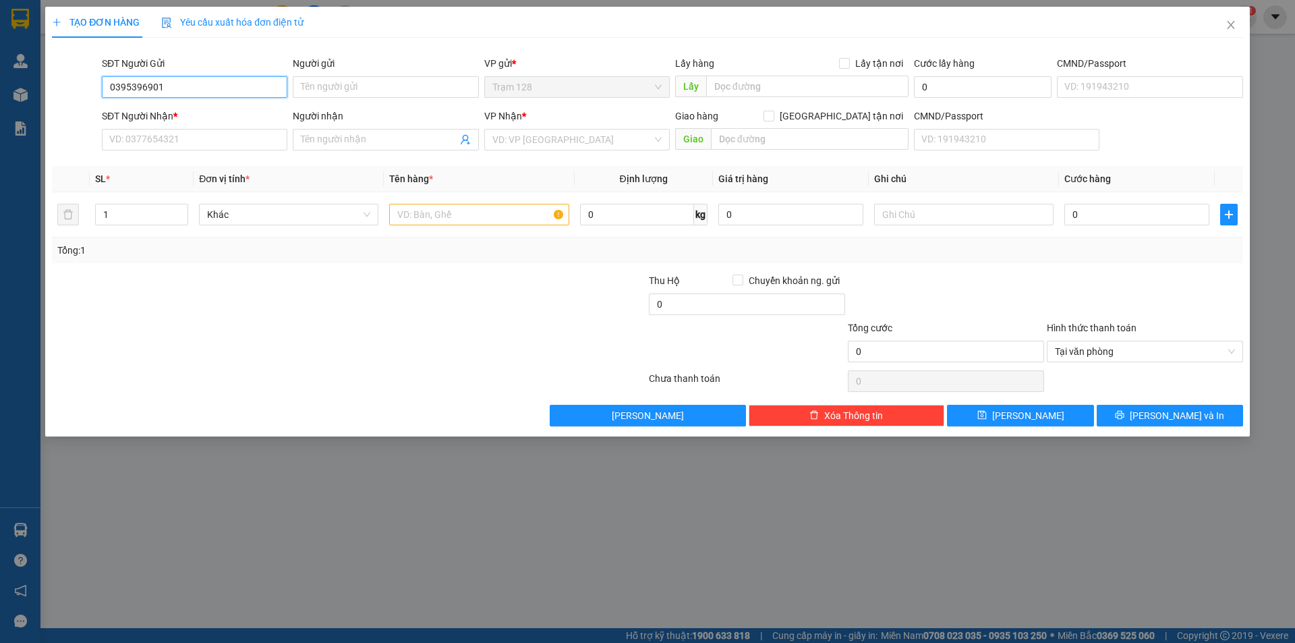
click at [239, 94] on input "0395396901" at bounding box center [195, 87] width 186 height 22
type input "0395396901"
click at [316, 92] on input "Người gửi" at bounding box center [386, 87] width 186 height 22
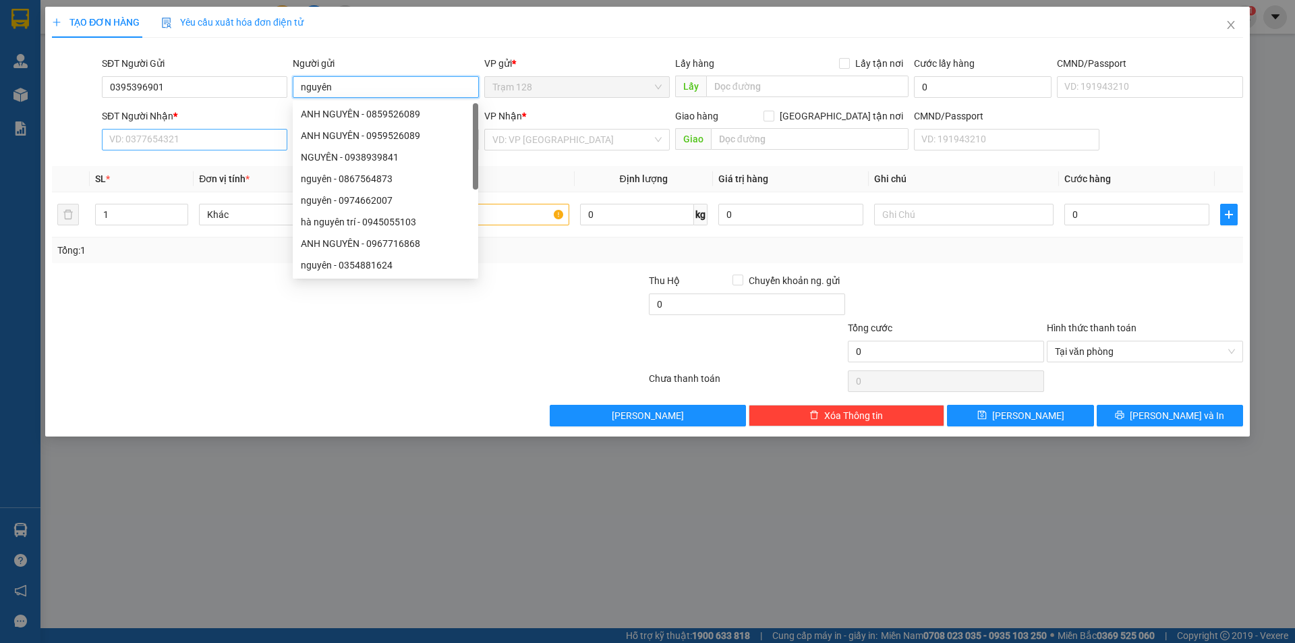
type input "nguyên"
click at [163, 146] on input "SĐT Người Nhận *" at bounding box center [195, 140] width 186 height 22
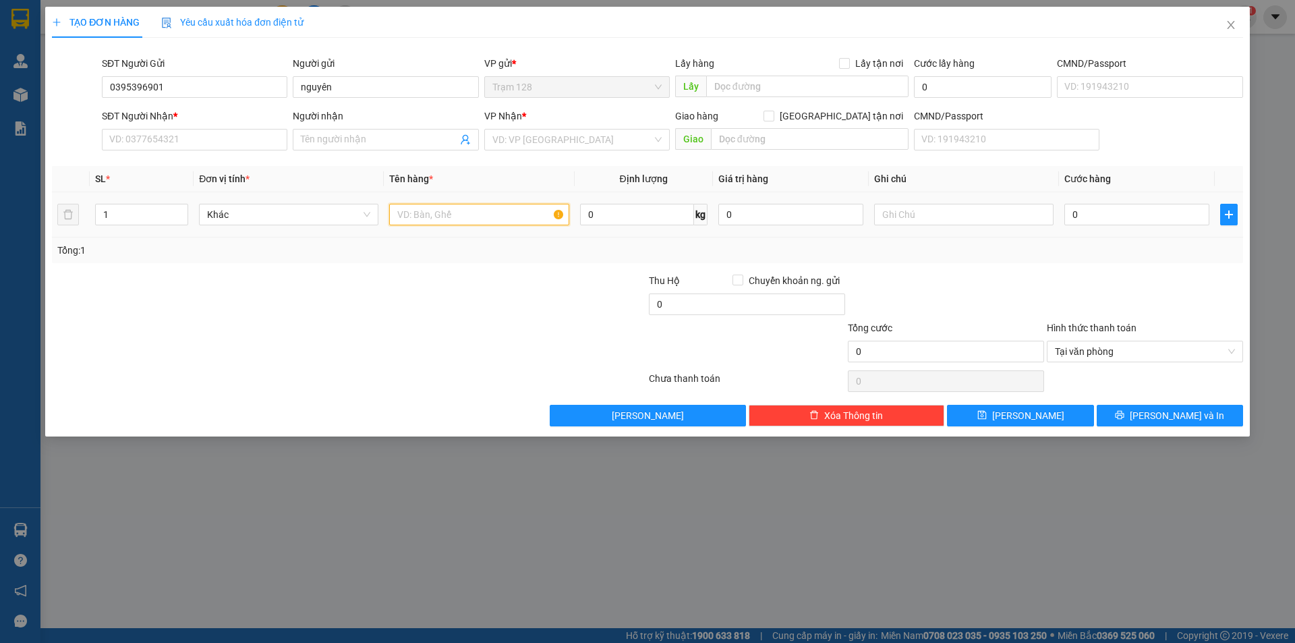
click at [530, 216] on input "text" at bounding box center [478, 215] width 179 height 22
type input "balo laptop"
click at [1088, 217] on input "0" at bounding box center [1137, 215] width 145 height 22
click at [770, 209] on input "0" at bounding box center [790, 215] width 145 height 22
click at [547, 156] on body "Kết quả tìm kiếm ( 0 ) Bộ lọc No Data phamtrang.tpd 1 Quản Lý Quản lý khách hàn…" at bounding box center [647, 321] width 1295 height 643
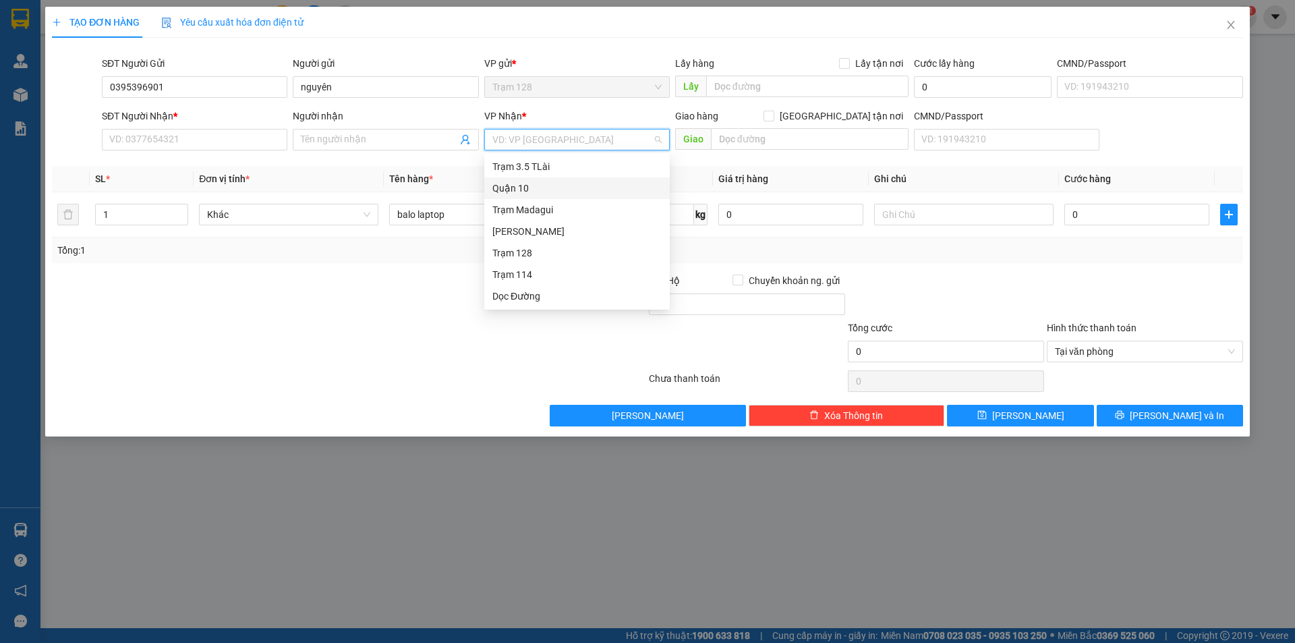
click at [537, 186] on div "Quận 10" at bounding box center [576, 188] width 169 height 15
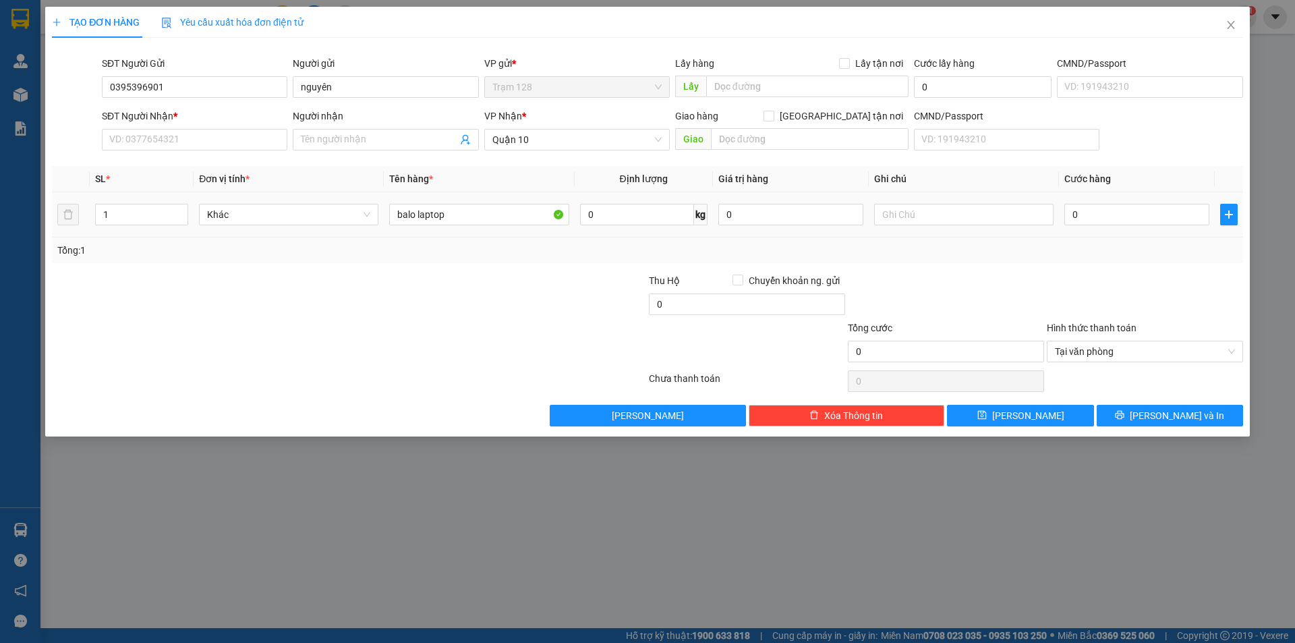
click at [761, 227] on div "0" at bounding box center [790, 214] width 145 height 27
click at [761, 221] on input "0" at bounding box center [790, 215] width 145 height 22
type input "5.000.000"
click at [992, 270] on div "Transit Pickup Surcharge Ids Transit Deliver Surcharge Ids Transit Deliver Surc…" at bounding box center [647, 238] width 1191 height 378
click at [1069, 217] on input "0" at bounding box center [1137, 215] width 145 height 22
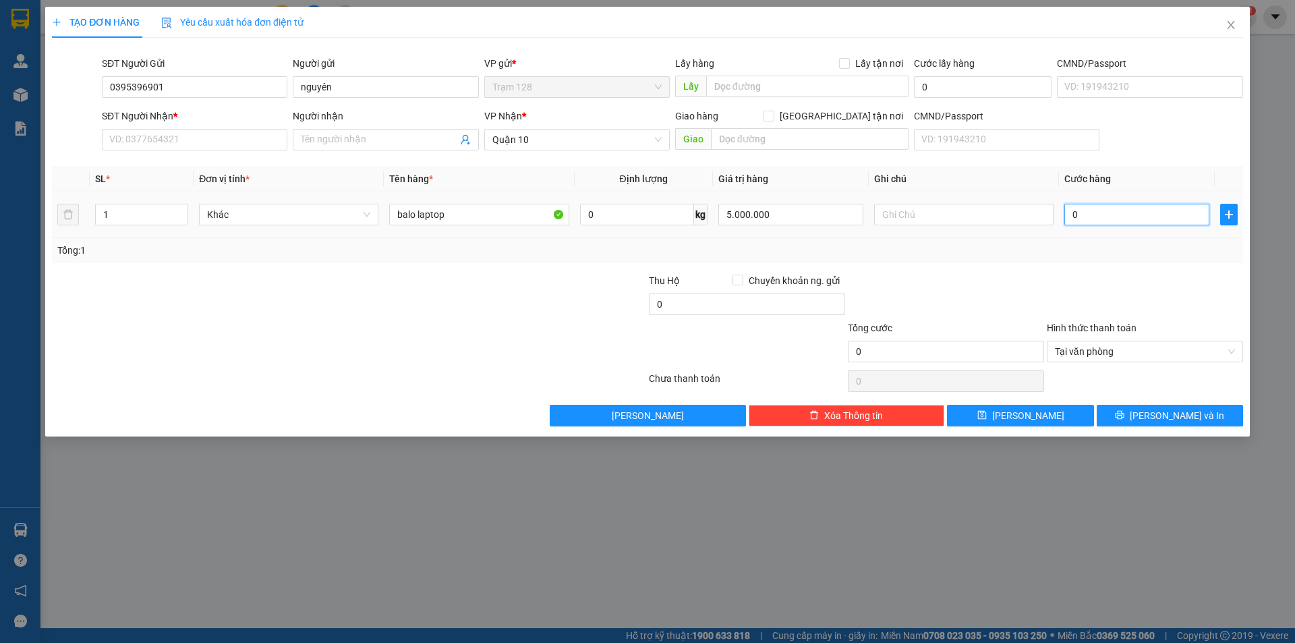
type input "5"
type input "50"
type input "50.000"
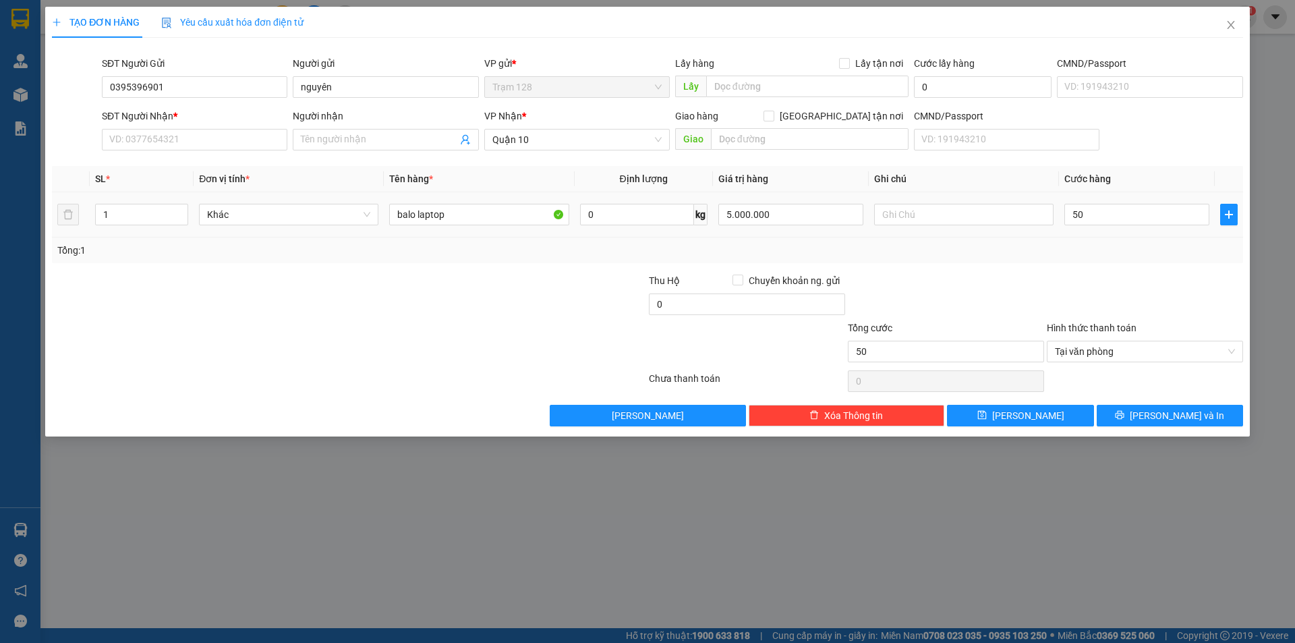
type input "50.000"
click at [1072, 274] on div at bounding box center [1145, 296] width 199 height 47
click at [155, 147] on input "SĐT Người Nhận *" at bounding box center [195, 140] width 186 height 22
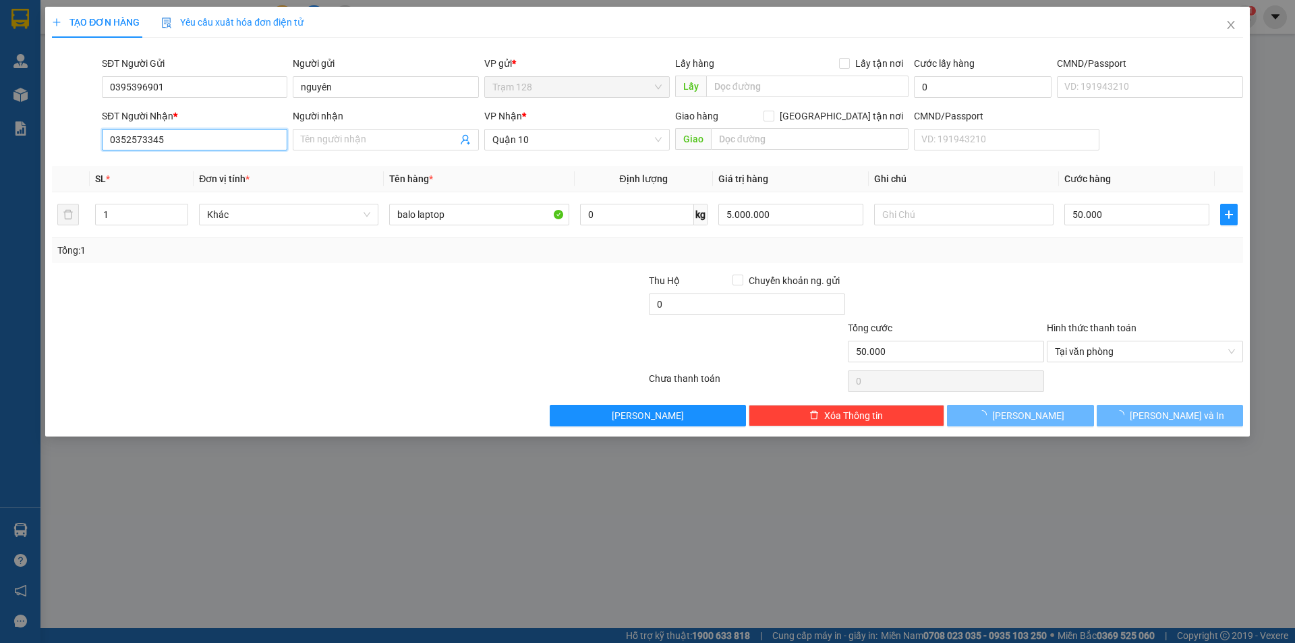
type input "0352573345"
click at [315, 316] on div at bounding box center [250, 296] width 398 height 47
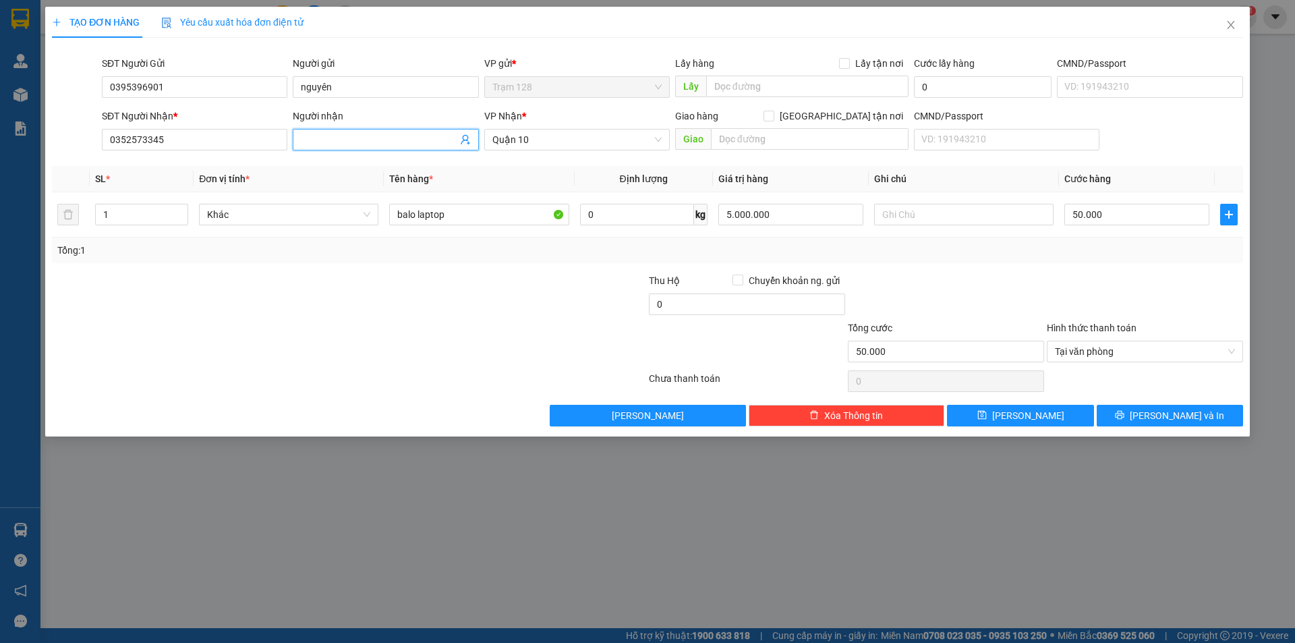
click at [322, 138] on input "Người nhận" at bounding box center [379, 139] width 156 height 15
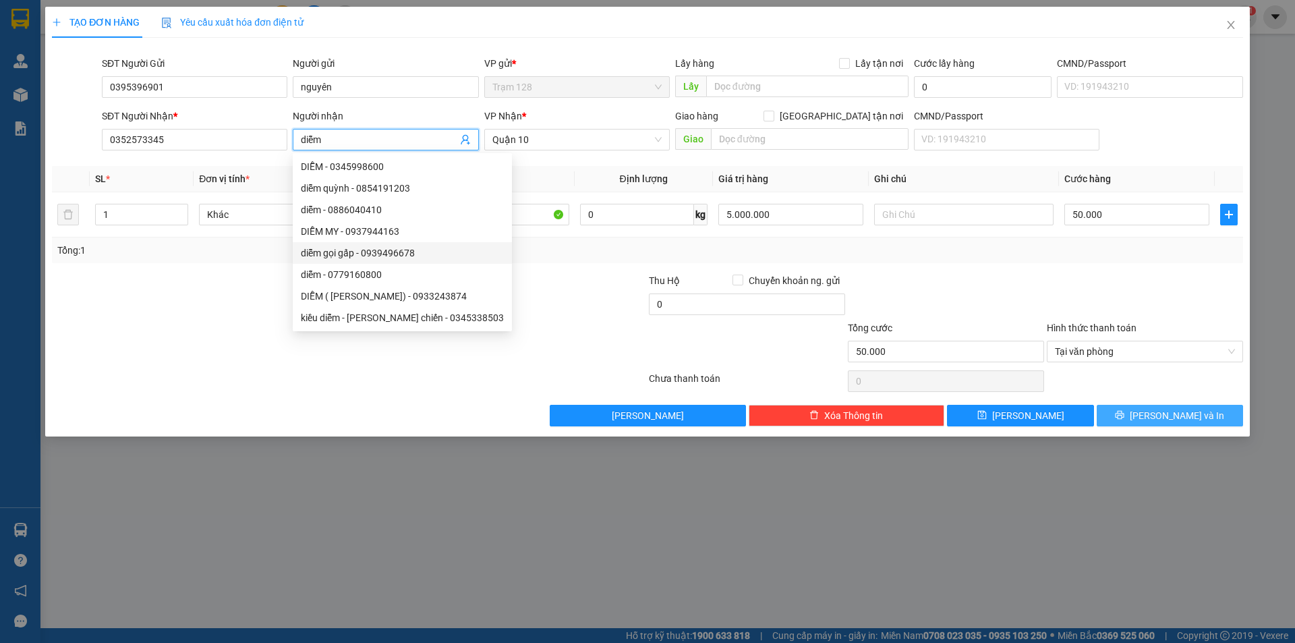
type input "diễm"
click at [1159, 417] on span "[PERSON_NAME] và In" at bounding box center [1177, 415] width 94 height 15
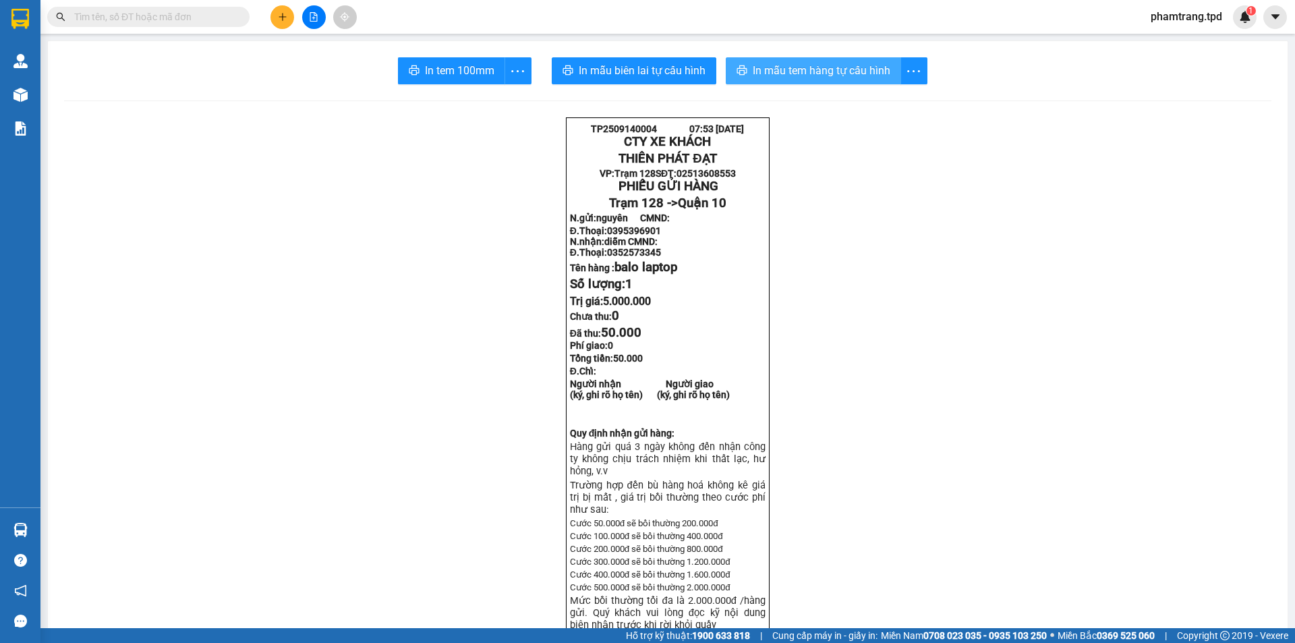
click at [797, 69] on span "In mẫu tem hàng tự cấu hình" at bounding box center [822, 70] width 138 height 17
drag, startPoint x: 220, startPoint y: 7, endPoint x: 222, endPoint y: 57, distance: 50.6
click at [219, 7] on span at bounding box center [148, 17] width 202 height 20
click at [183, 18] on input "text" at bounding box center [153, 16] width 159 height 15
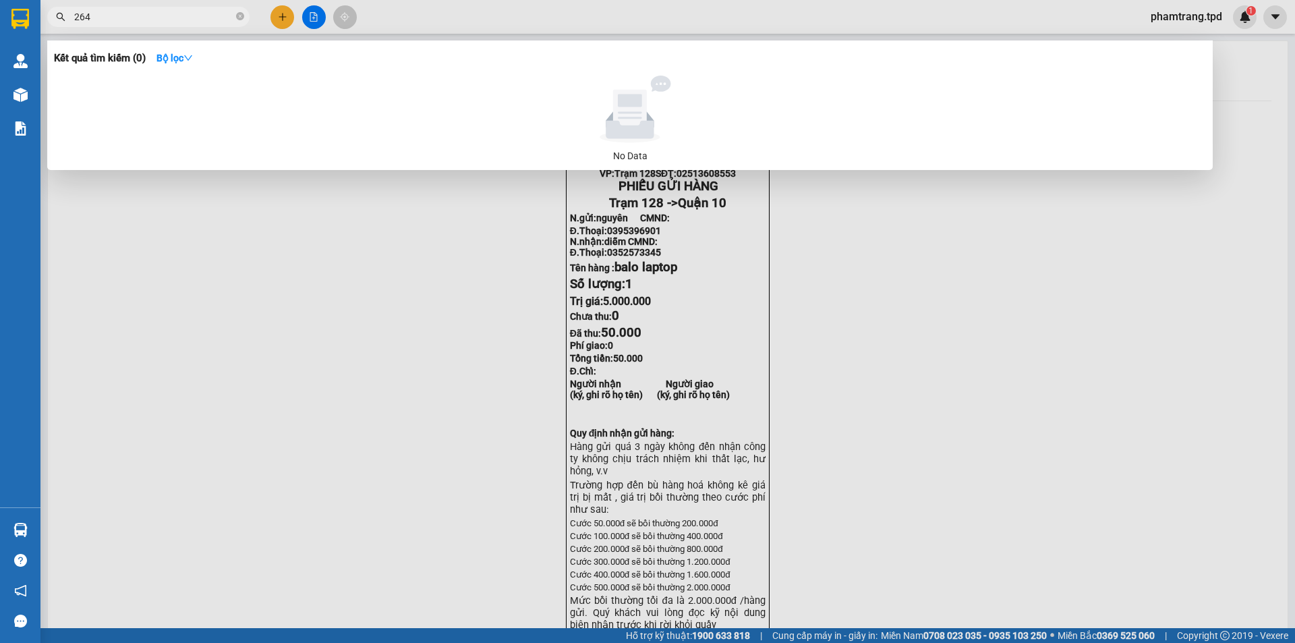
type input "264"
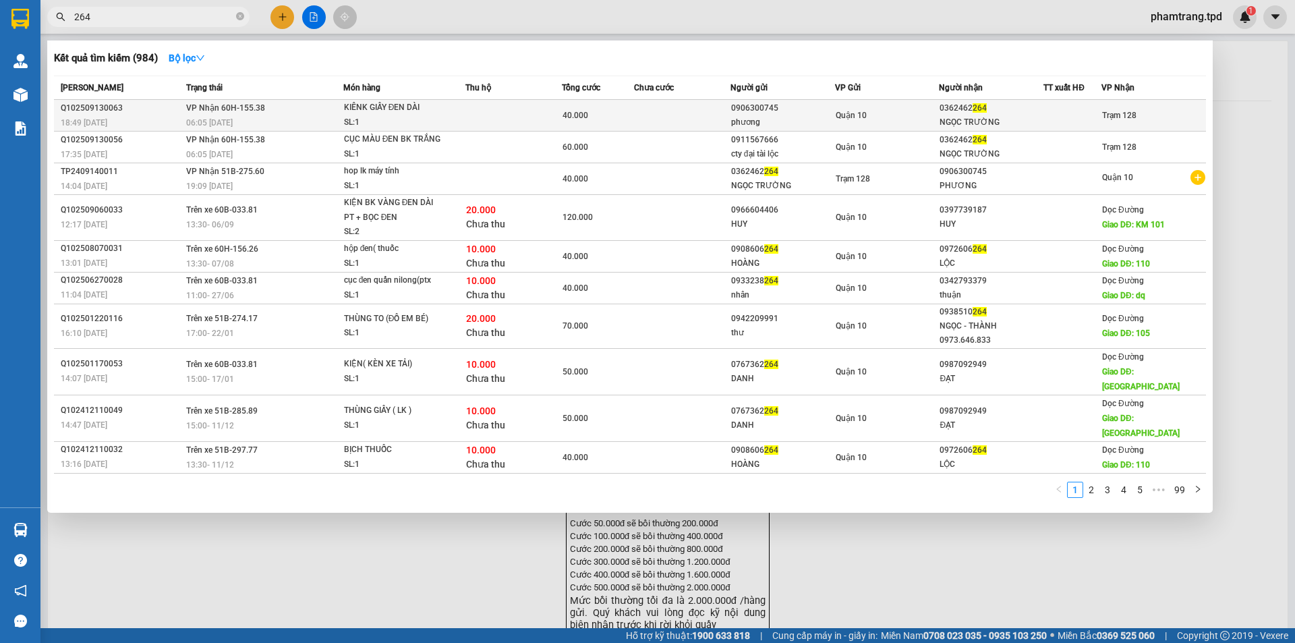
click at [1054, 117] on div at bounding box center [1072, 116] width 57 height 14
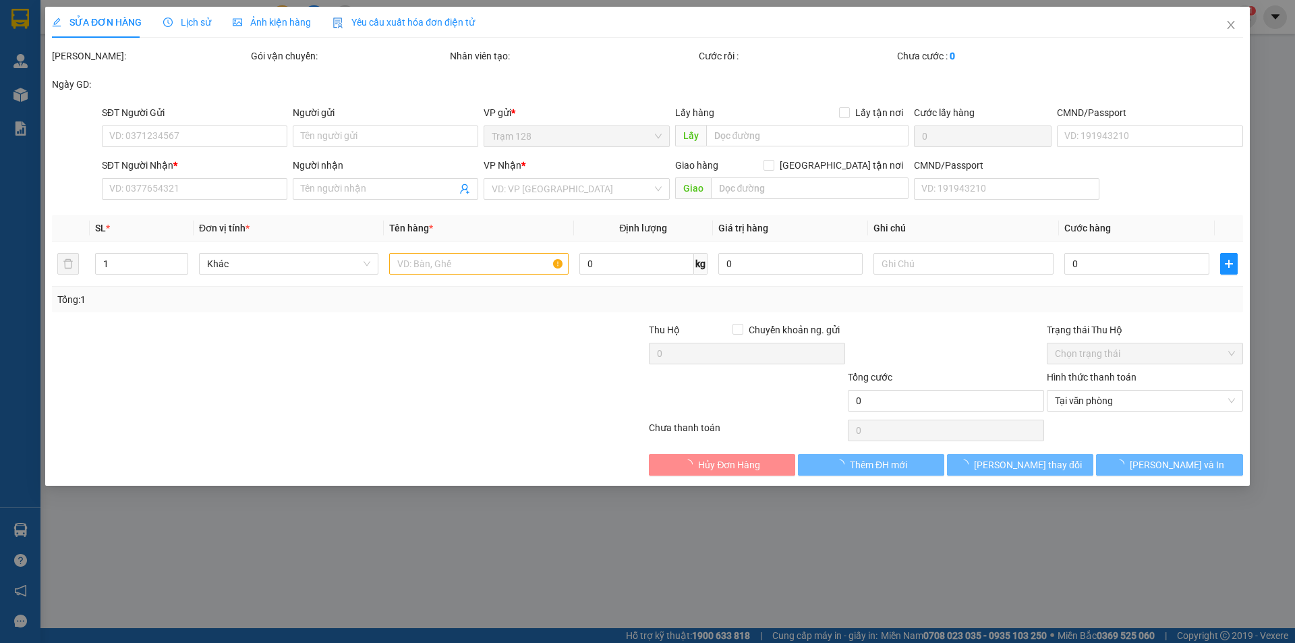
type input "0906300745"
type input "phương"
type input "341164791"
type input "0362462264"
type input "NGỌC TRƯỜNG"
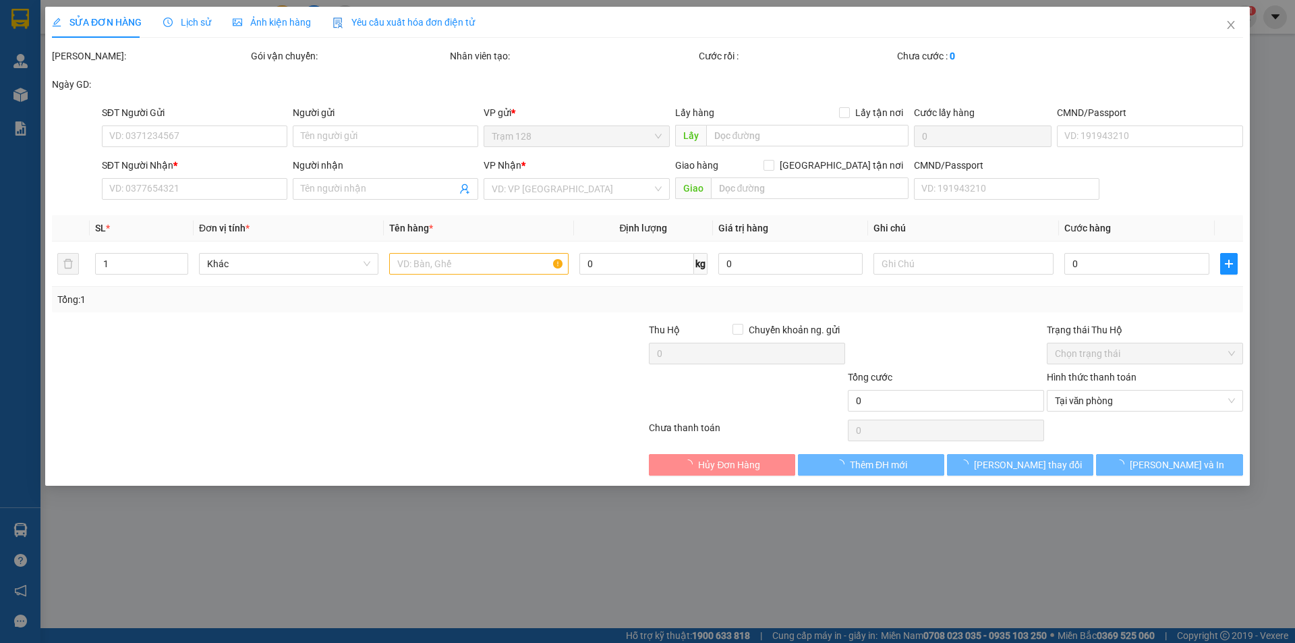
type input "40.000"
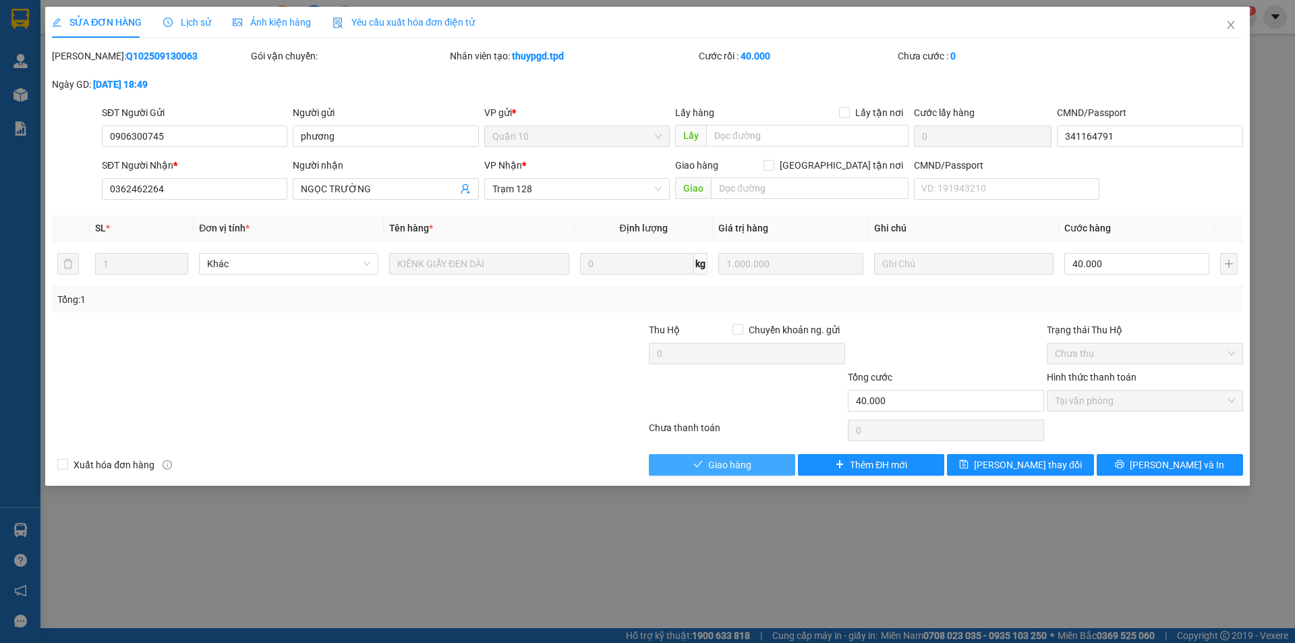
click at [715, 464] on span "Giao hàng" at bounding box center [729, 464] width 43 height 15
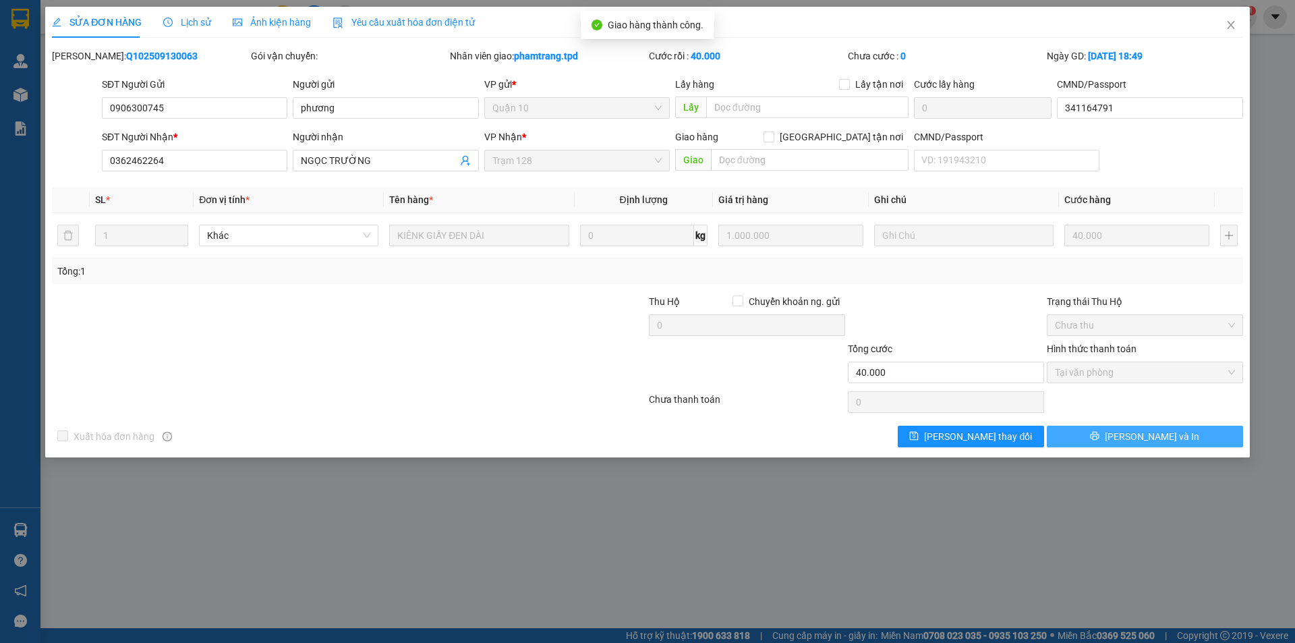
click at [1135, 445] on button "[PERSON_NAME] và In" at bounding box center [1145, 437] width 196 height 22
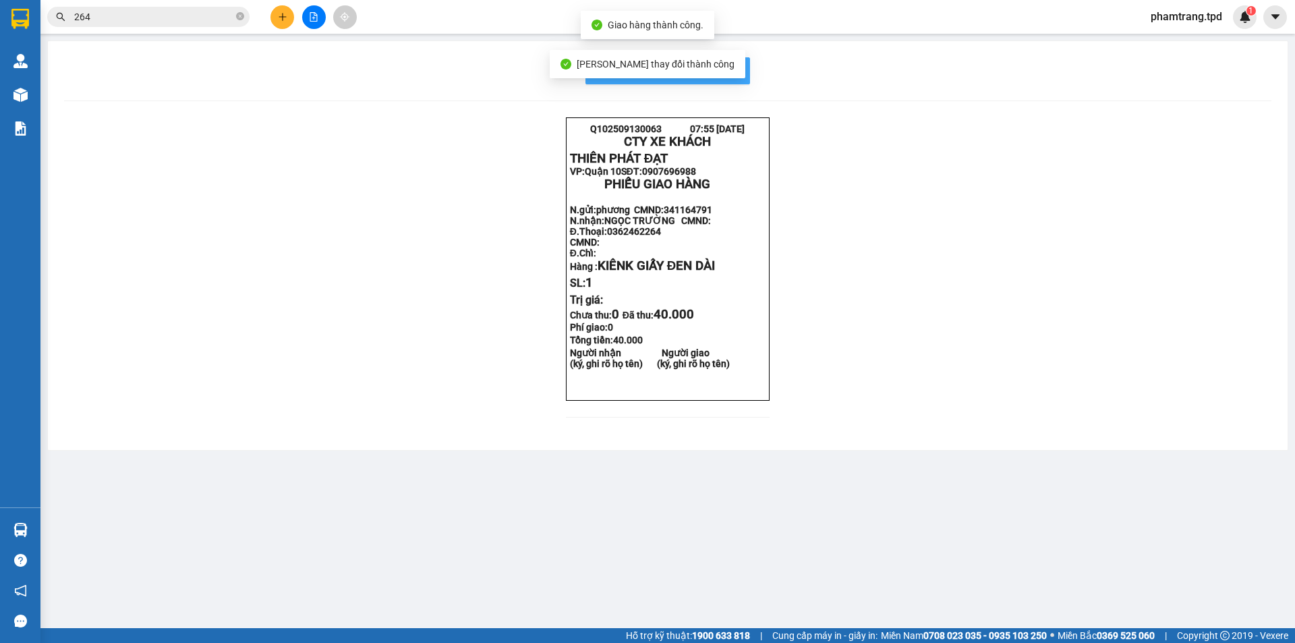
click at [733, 70] on span "In mẫu biên lai tự cấu hình" at bounding box center [676, 70] width 127 height 17
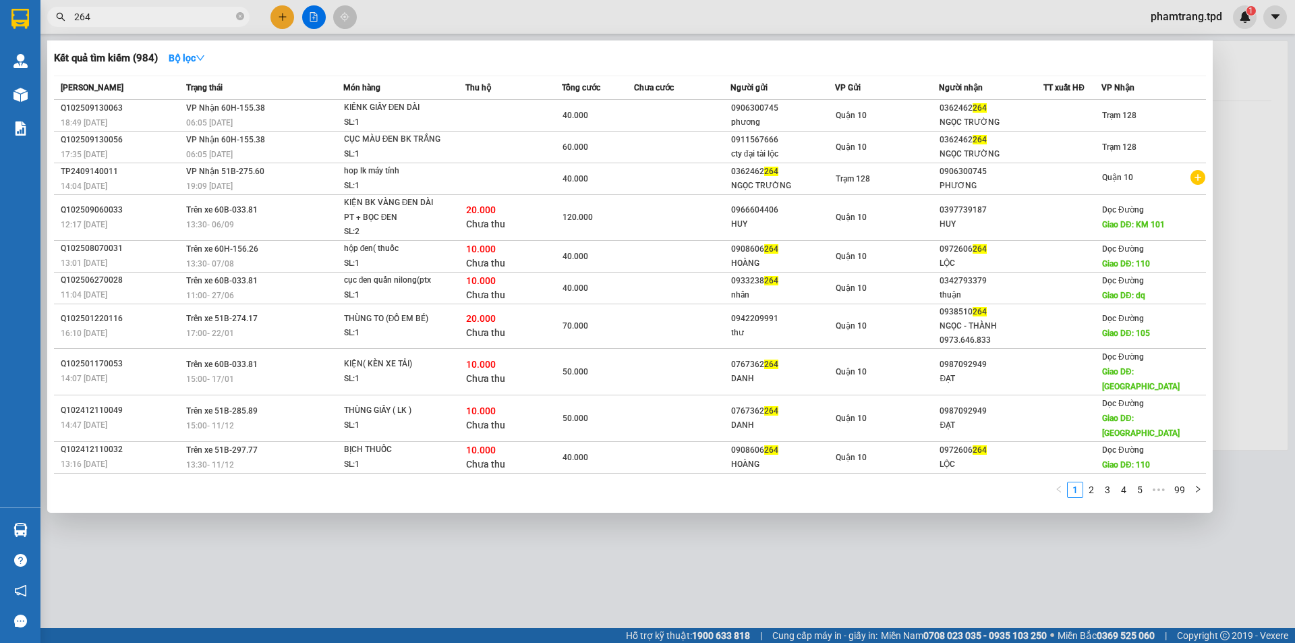
click at [184, 20] on input "264" at bounding box center [153, 16] width 159 height 15
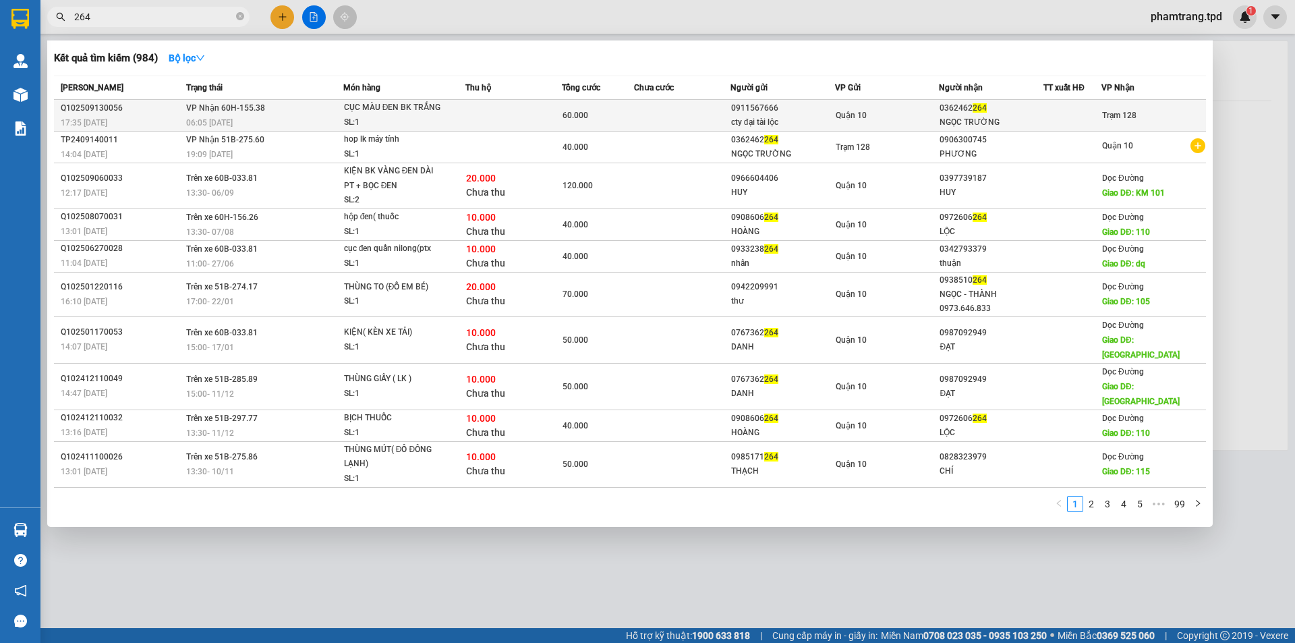
click at [748, 111] on div "0911567666" at bounding box center [782, 108] width 103 height 14
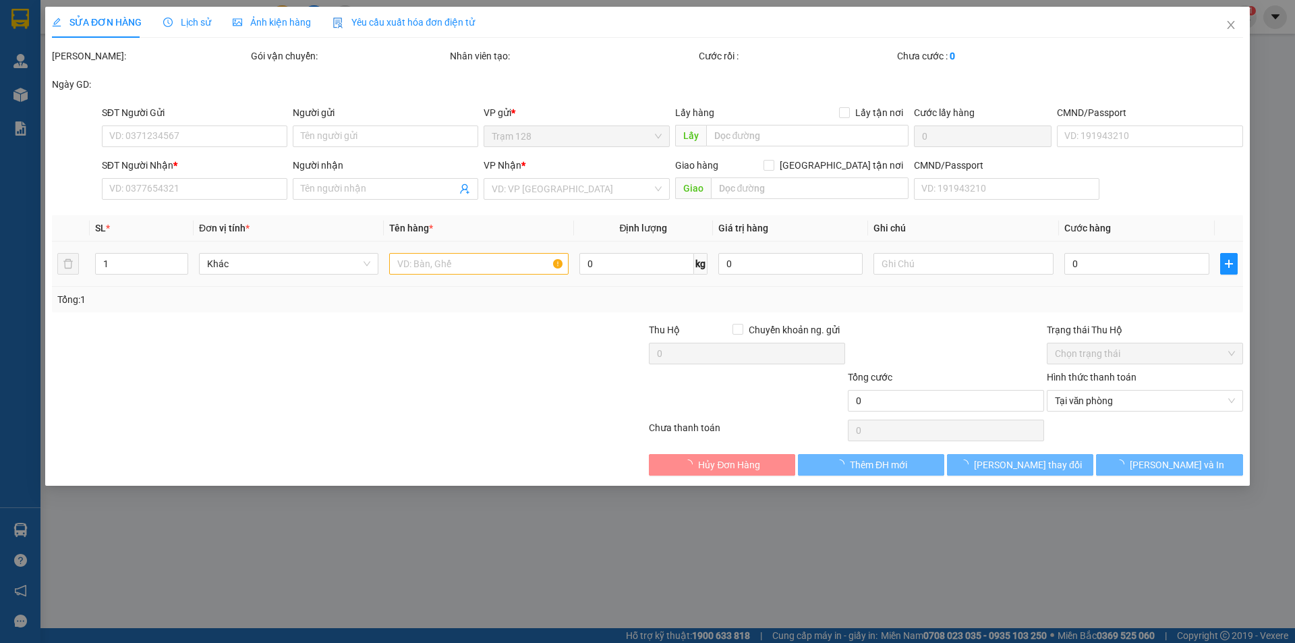
type input "0911567666"
type input "cty đại tài lộc"
type input "079082002830"
type input "0362462264"
type input "NGỌC TRƯỜNG"
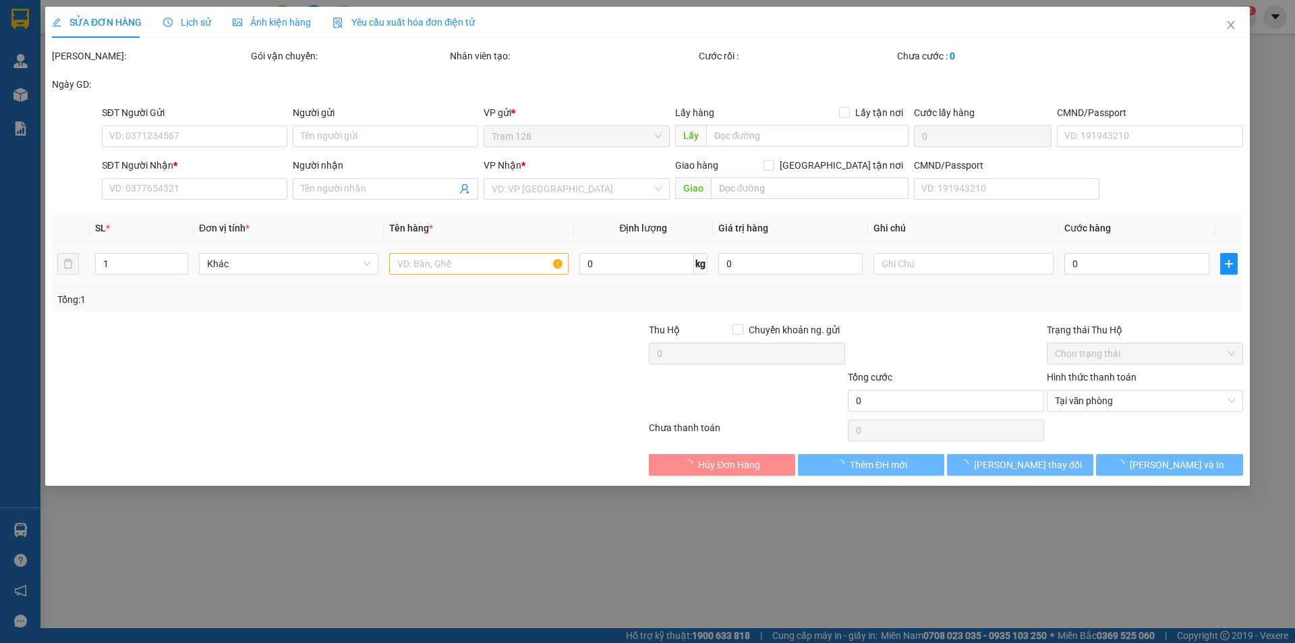
type input "60.000"
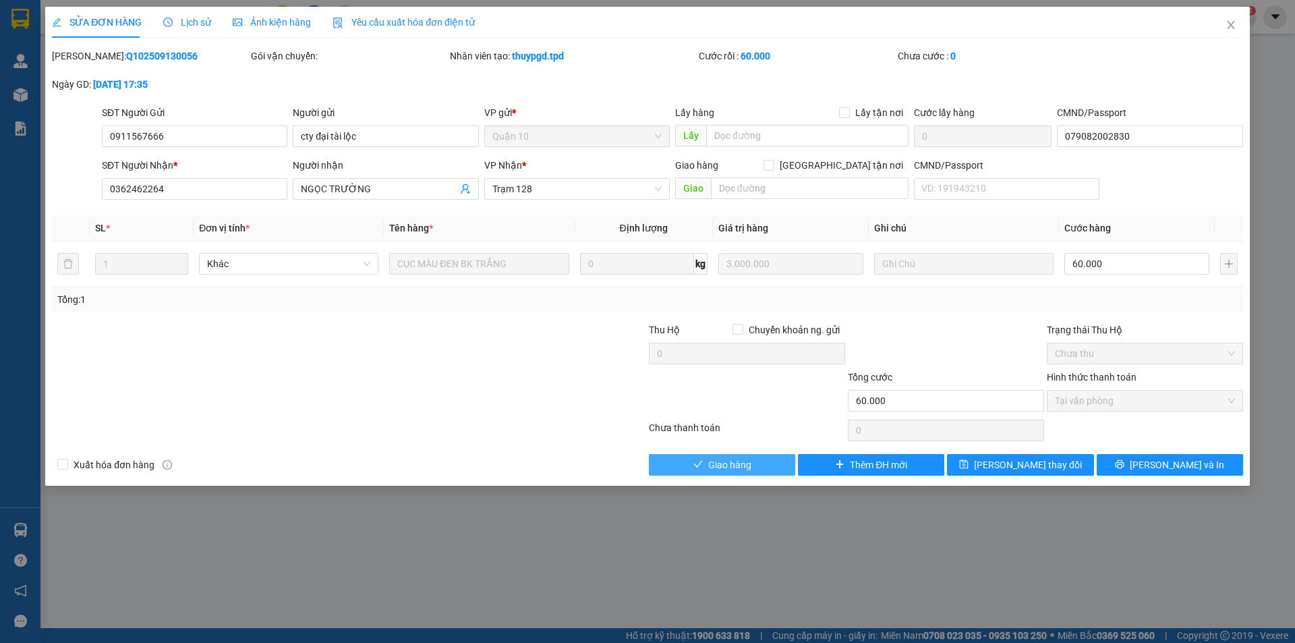
click at [727, 455] on button "Giao hàng" at bounding box center [722, 465] width 146 height 22
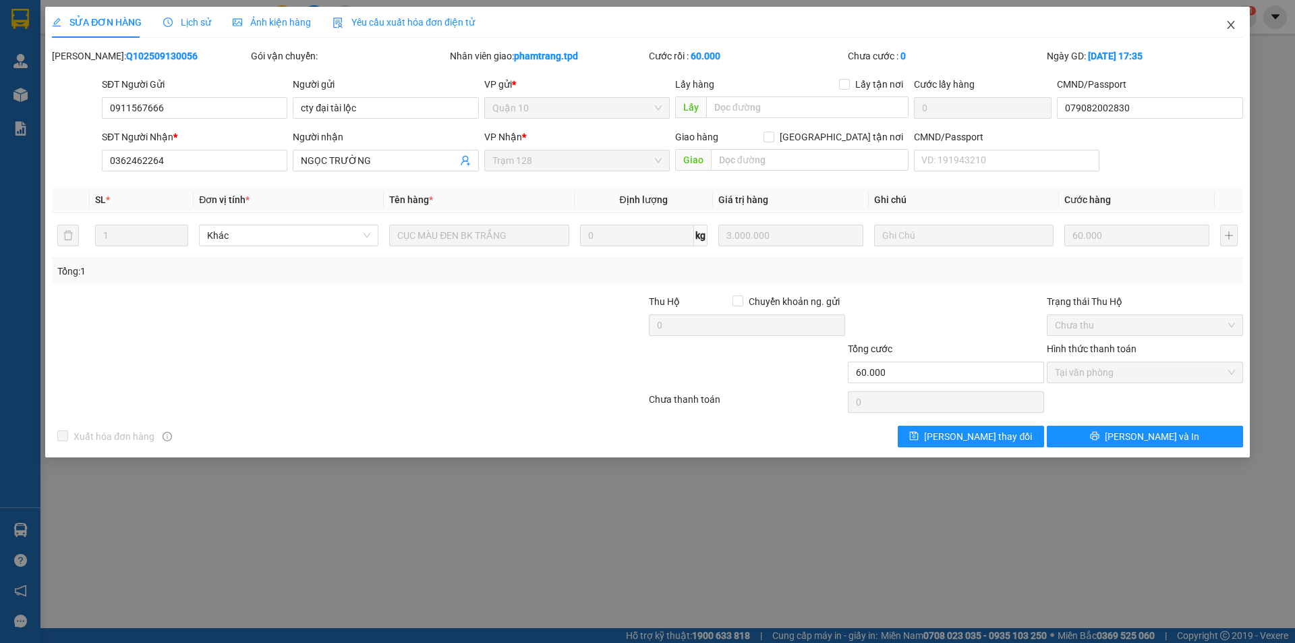
drag, startPoint x: 1230, startPoint y: 21, endPoint x: 1229, endPoint y: 39, distance: 18.2
click at [1231, 21] on icon "close" at bounding box center [1231, 25] width 11 height 11
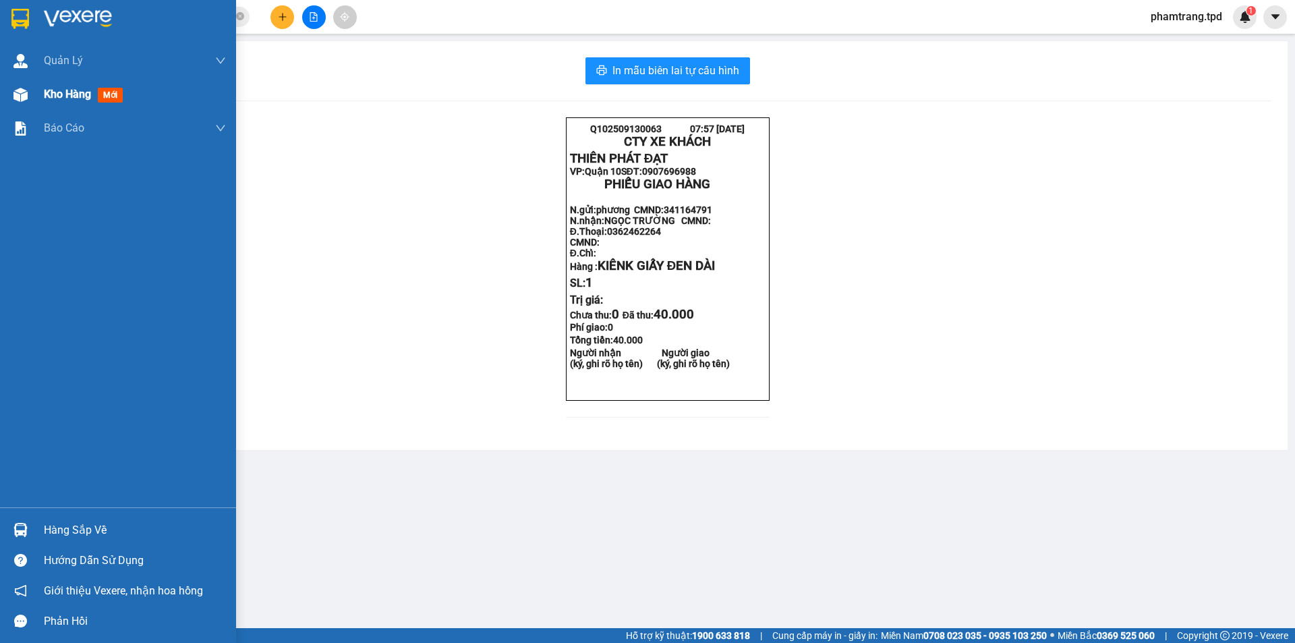
click at [48, 95] on span "Kho hàng" at bounding box center [67, 94] width 47 height 13
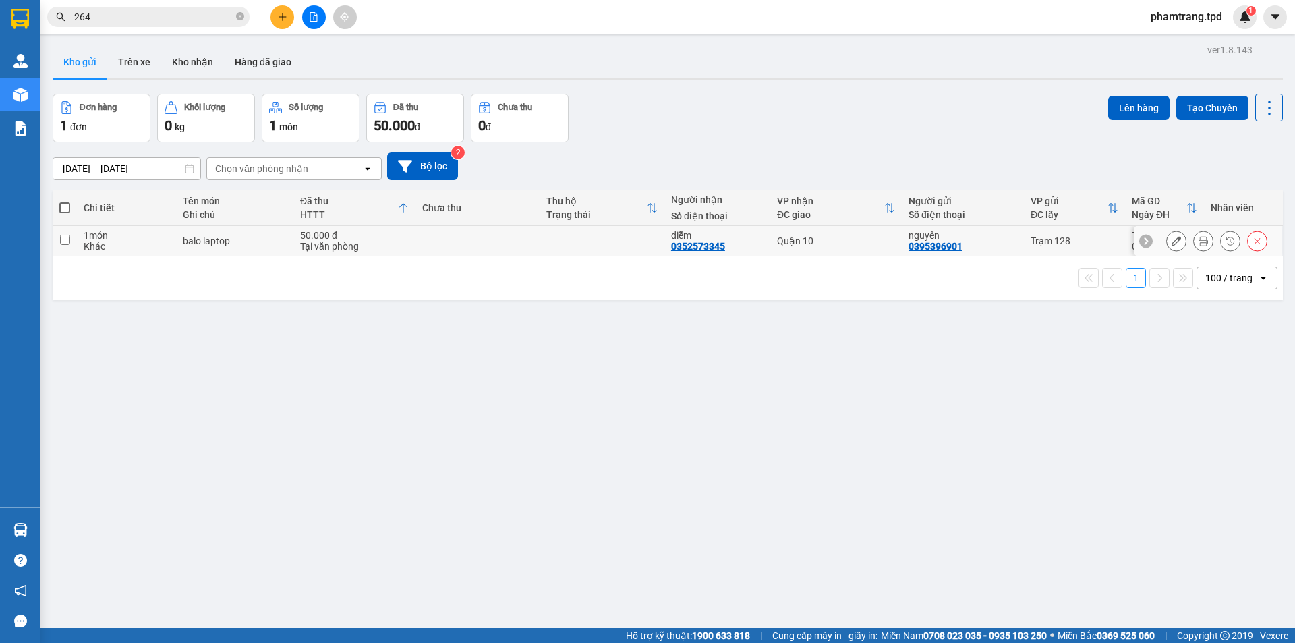
click at [1199, 241] on icon at bounding box center [1203, 240] width 9 height 9
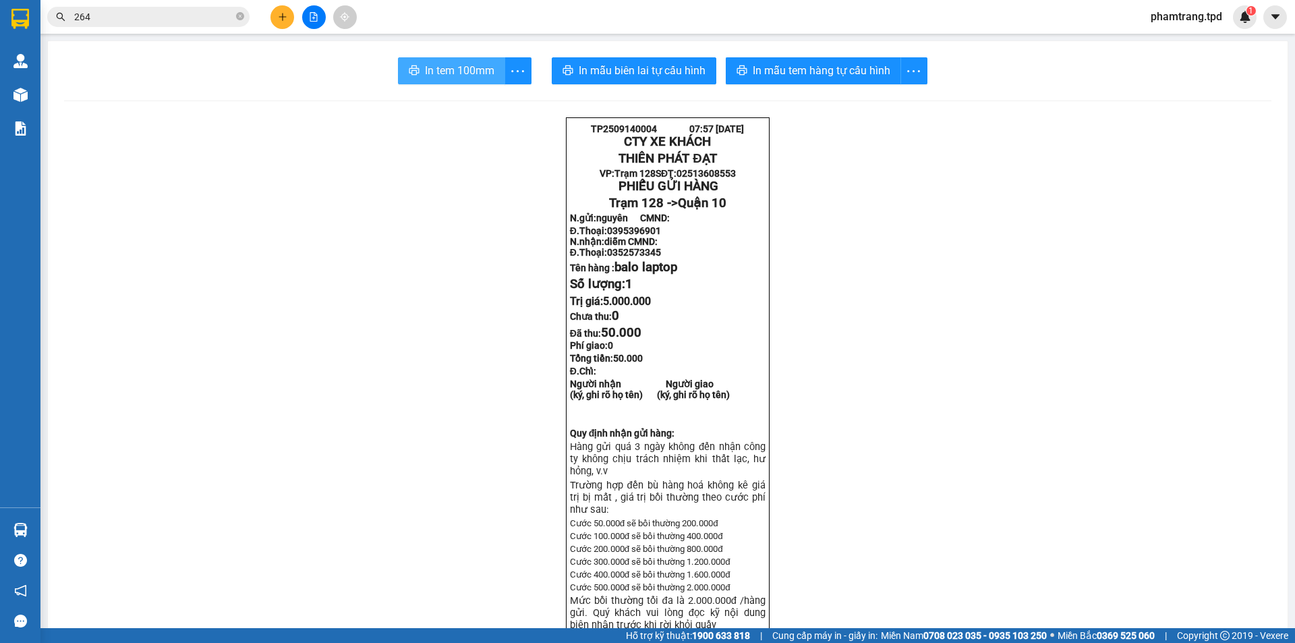
click at [443, 65] on span "In tem 100mm" at bounding box center [459, 70] width 69 height 17
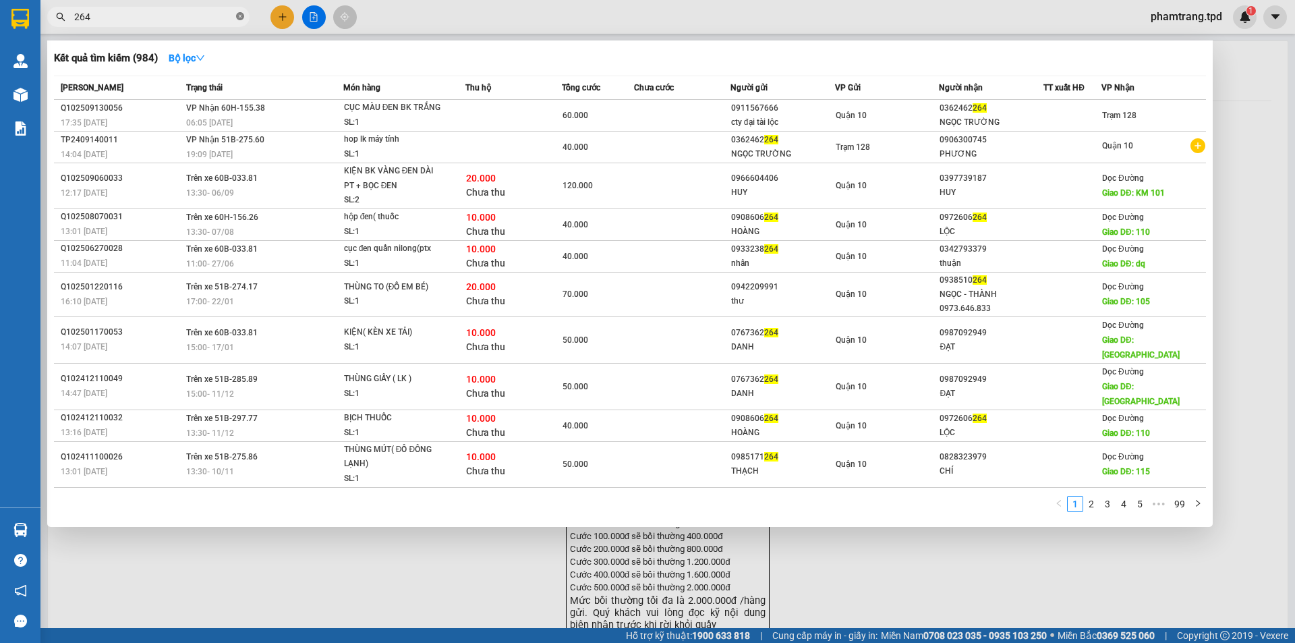
click at [242, 18] on icon "close-circle" at bounding box center [240, 16] width 8 height 8
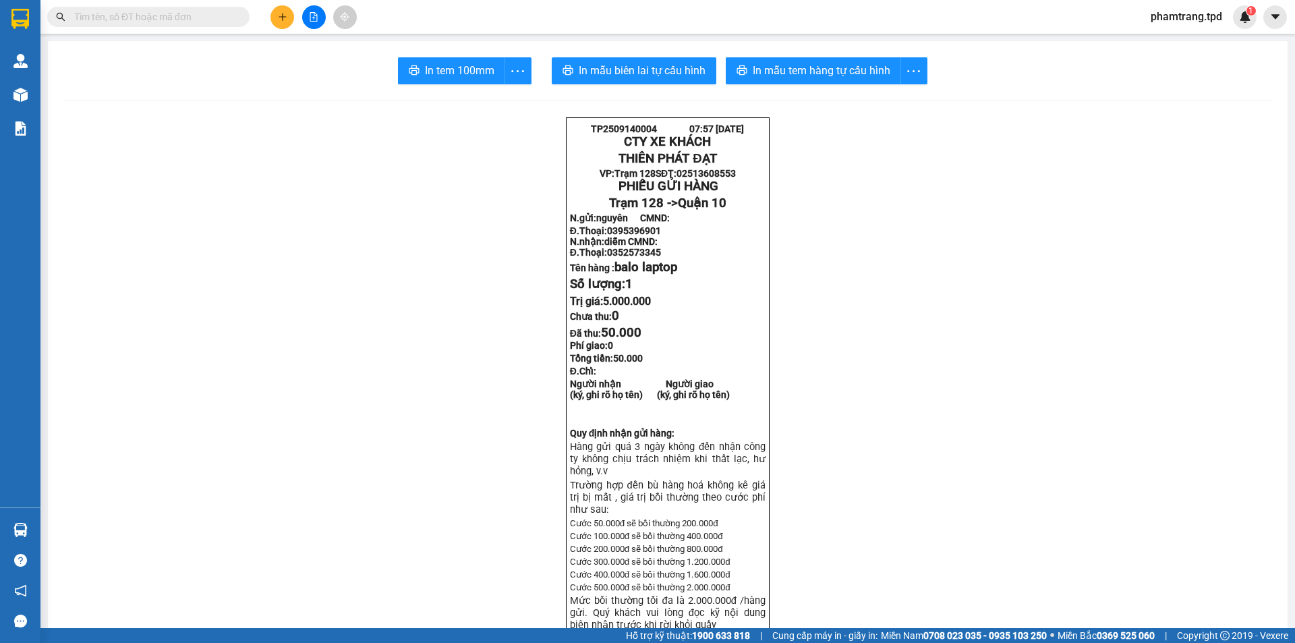
click at [275, 13] on button at bounding box center [283, 17] width 24 height 24
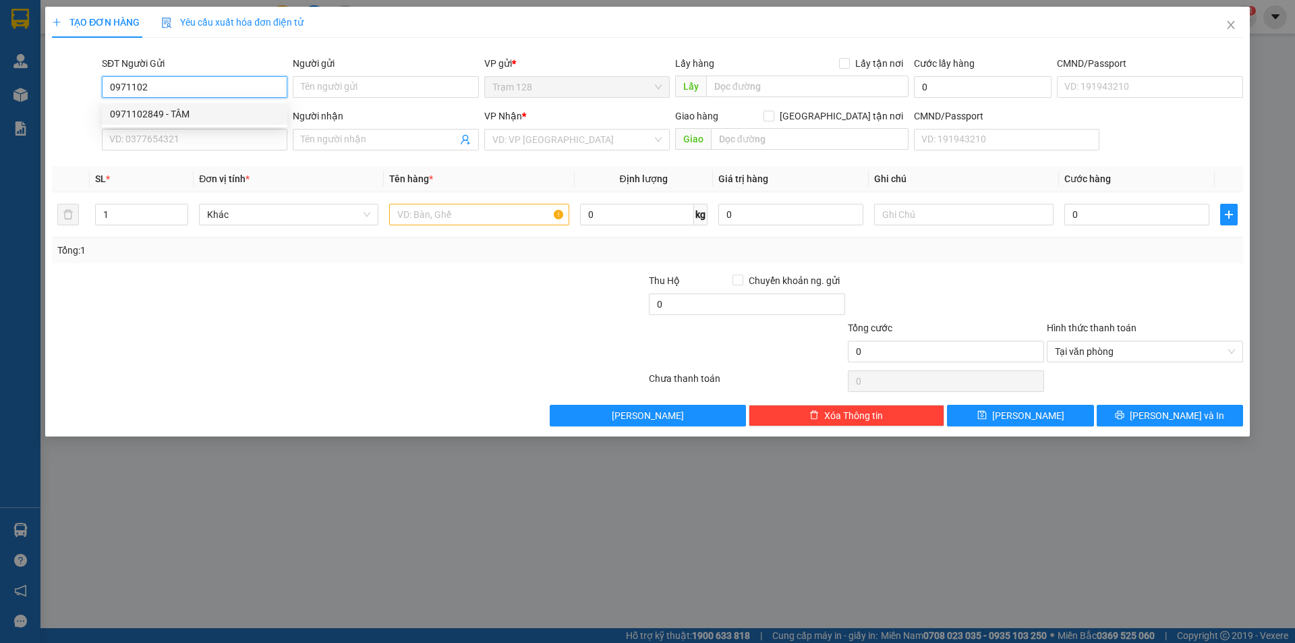
click at [188, 105] on div "0971102849 - TÂM" at bounding box center [195, 114] width 186 height 22
type input "0971102849"
type input "TÂM"
type input "0906848782"
type input "minh"
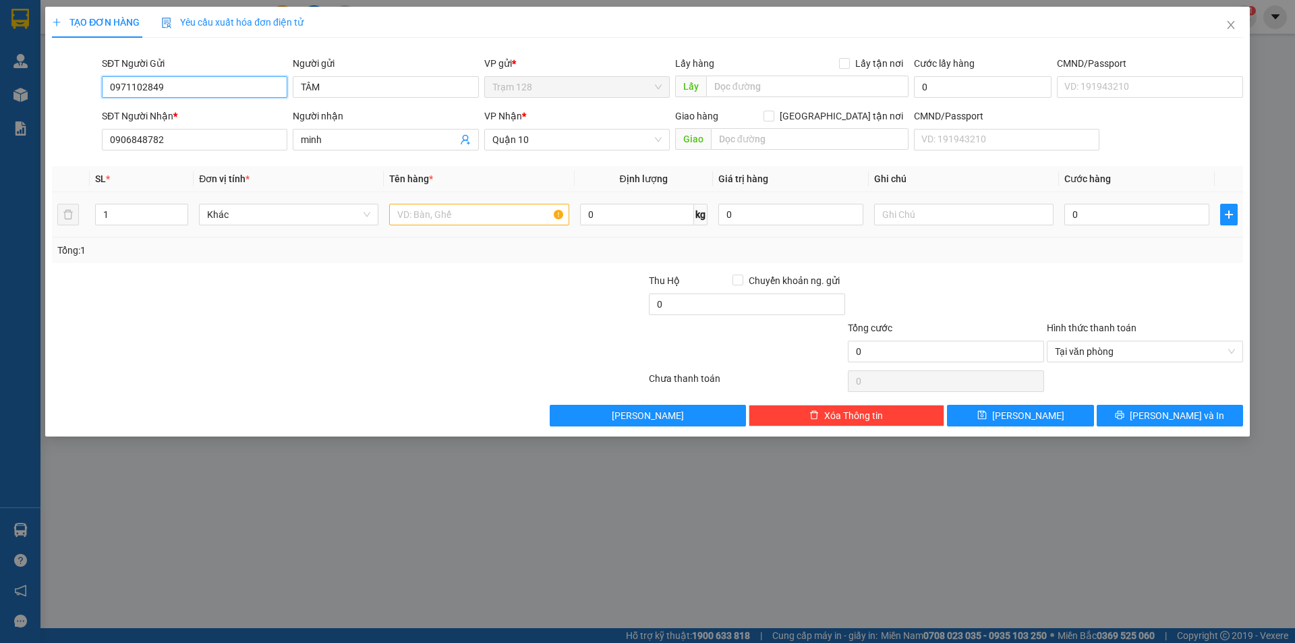
type input "0971102849"
click at [436, 205] on input "text" at bounding box center [478, 215] width 179 height 22
type input "thùng mút lkđt"
click at [1094, 215] on input "0" at bounding box center [1137, 215] width 145 height 22
type input "8"
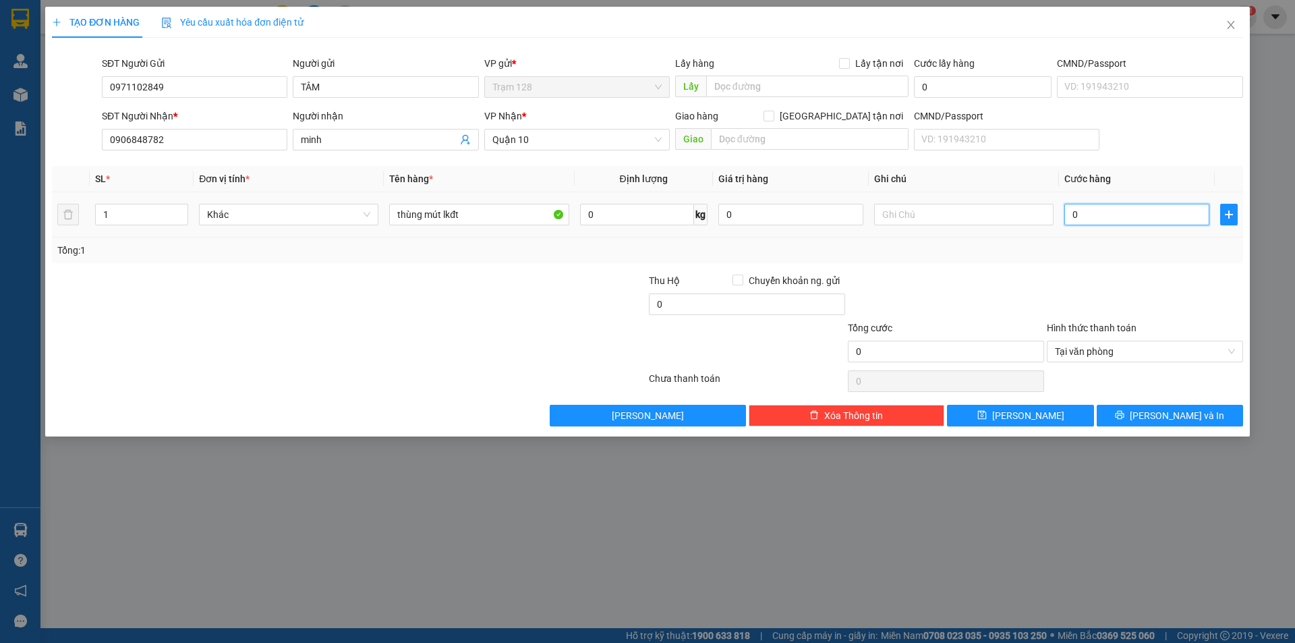
type input "8"
type input "80"
type input "80.000"
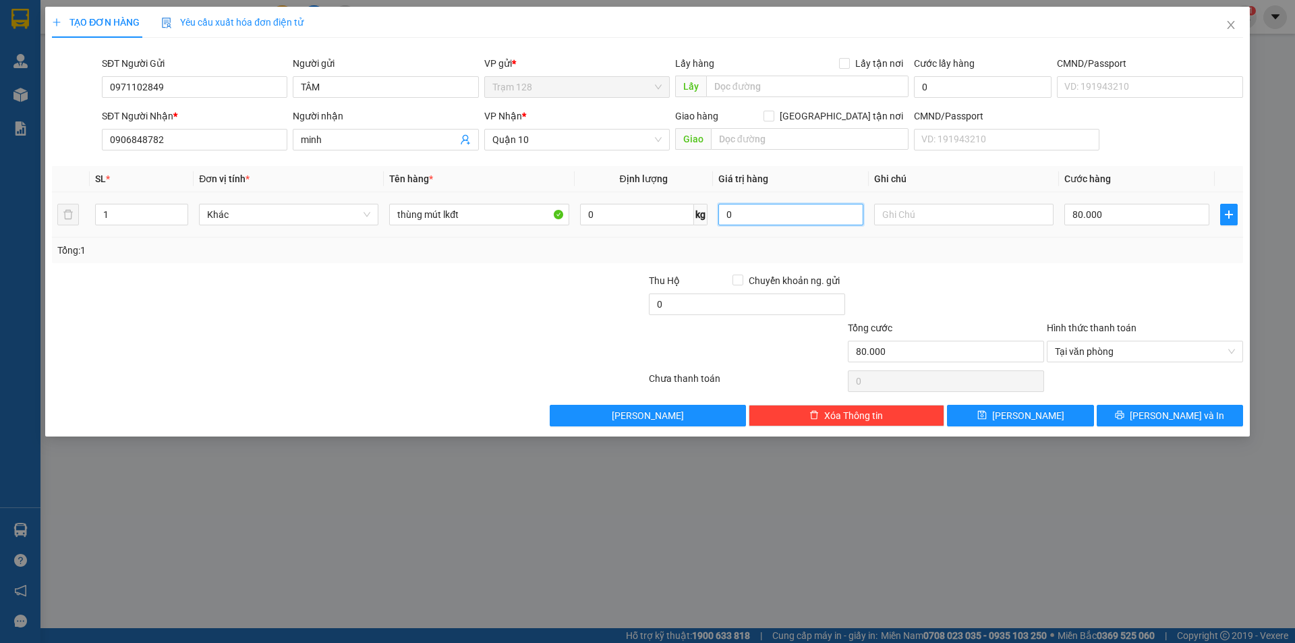
click at [817, 221] on input "0" at bounding box center [790, 215] width 145 height 22
type input "2.000.000"
click at [1131, 269] on div "Transit Pickup Surcharge Ids Transit Deliver Surcharge Ids Transit Deliver Surc…" at bounding box center [647, 238] width 1191 height 378
click at [1155, 409] on button "[PERSON_NAME] và In" at bounding box center [1170, 416] width 146 height 22
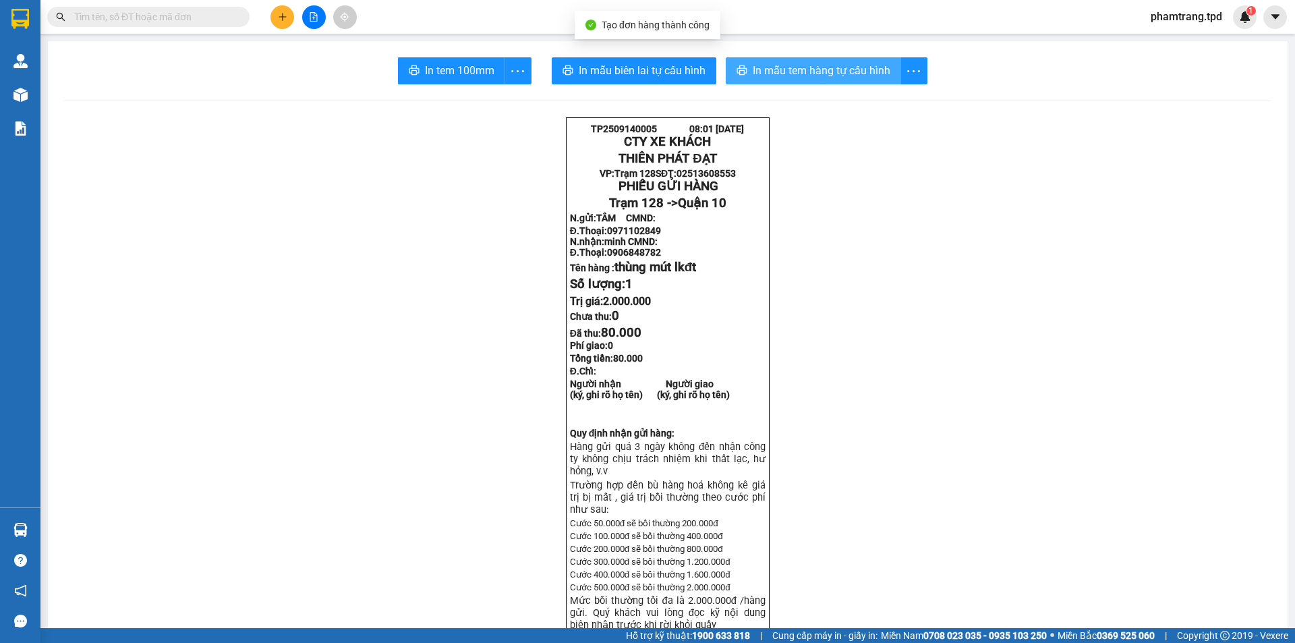
click at [811, 70] on span "In mẫu tem hàng tự cấu hình" at bounding box center [822, 70] width 138 height 17
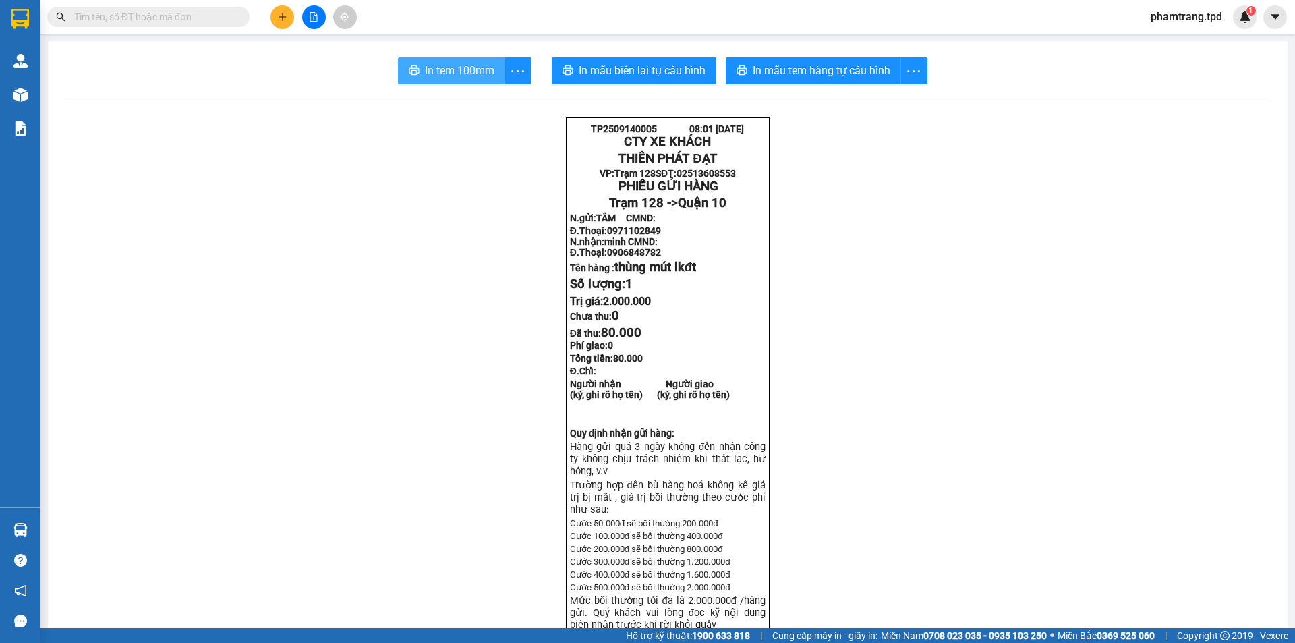
click at [452, 71] on span "In tem 100mm" at bounding box center [459, 70] width 69 height 17
click at [194, 16] on input "text" at bounding box center [153, 16] width 159 height 15
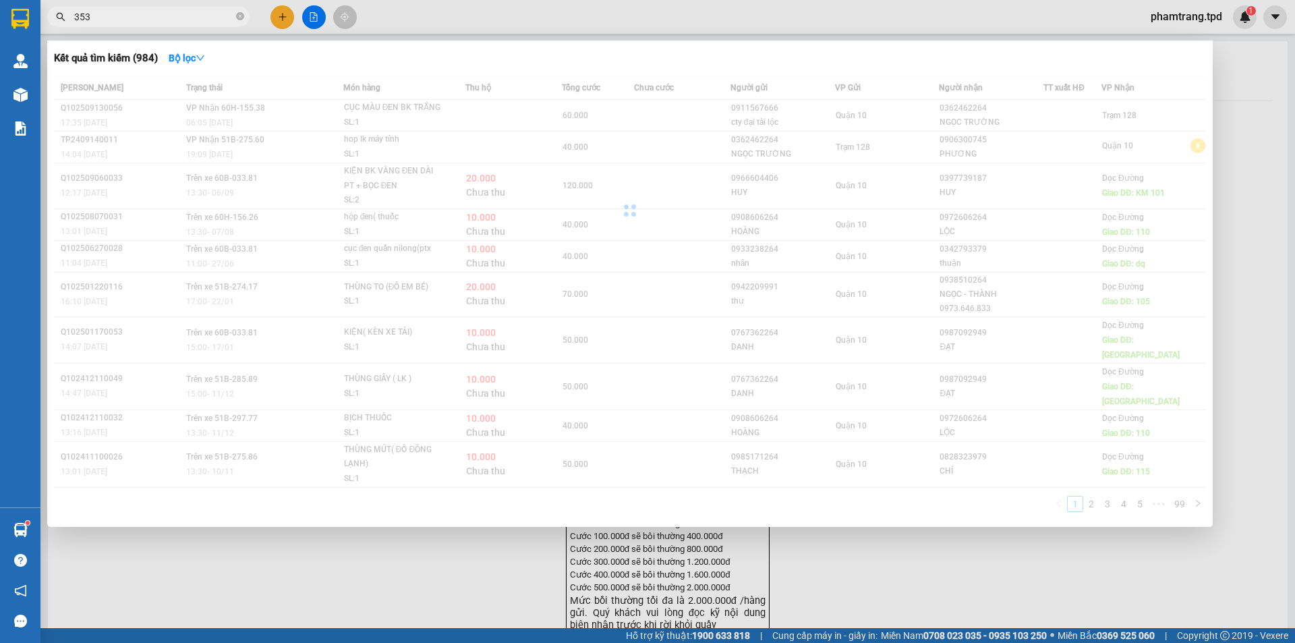
type input "353"
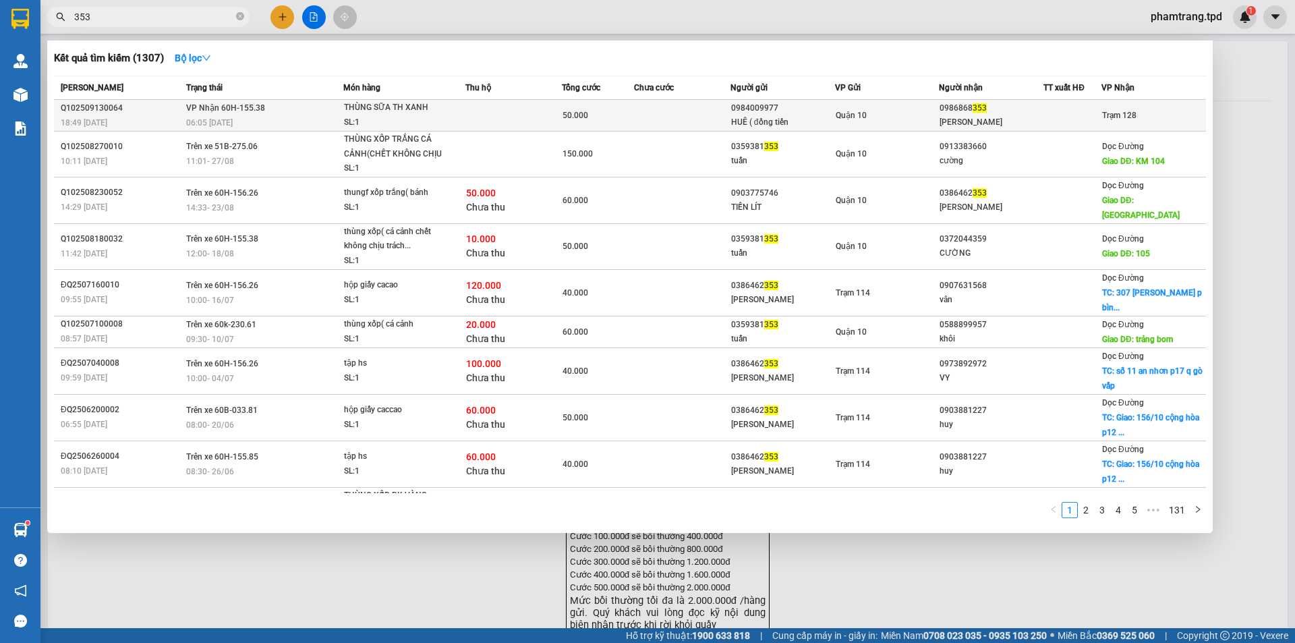
click at [1102, 111] on span "Trạm 128" at bounding box center [1119, 115] width 34 height 9
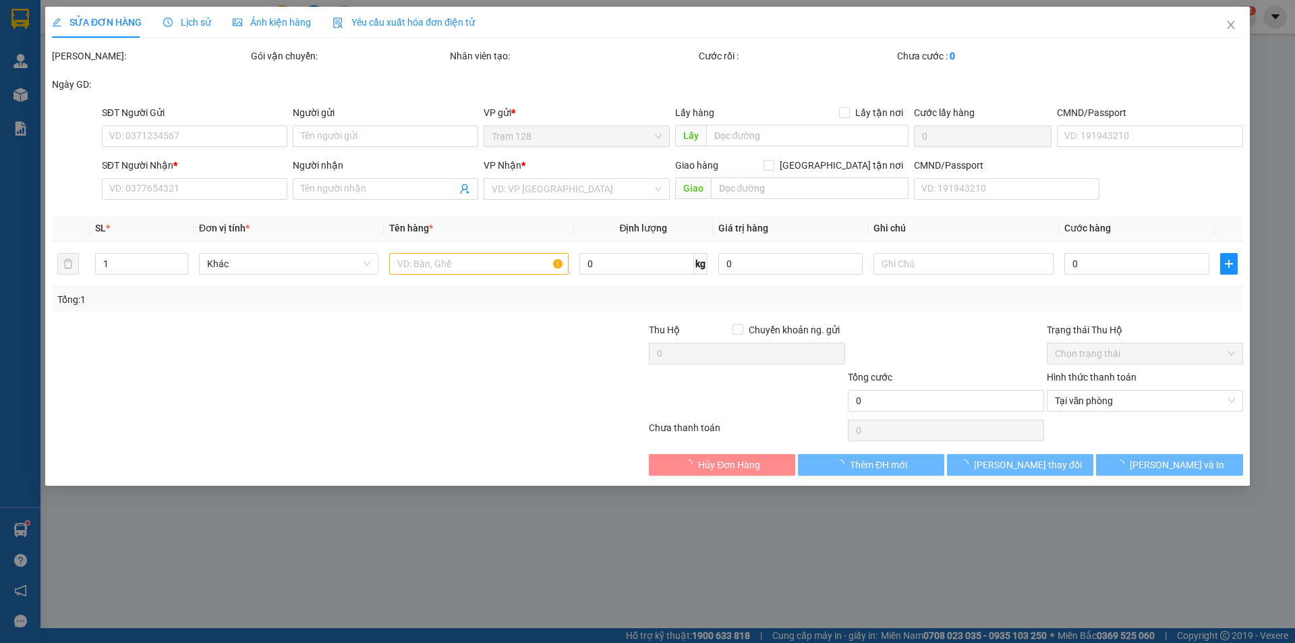
type input "0984009977"
type input "HUÊ ( đồng tiến"
type input "022304917"
type input "0986868353"
type input "THANH VŨ"
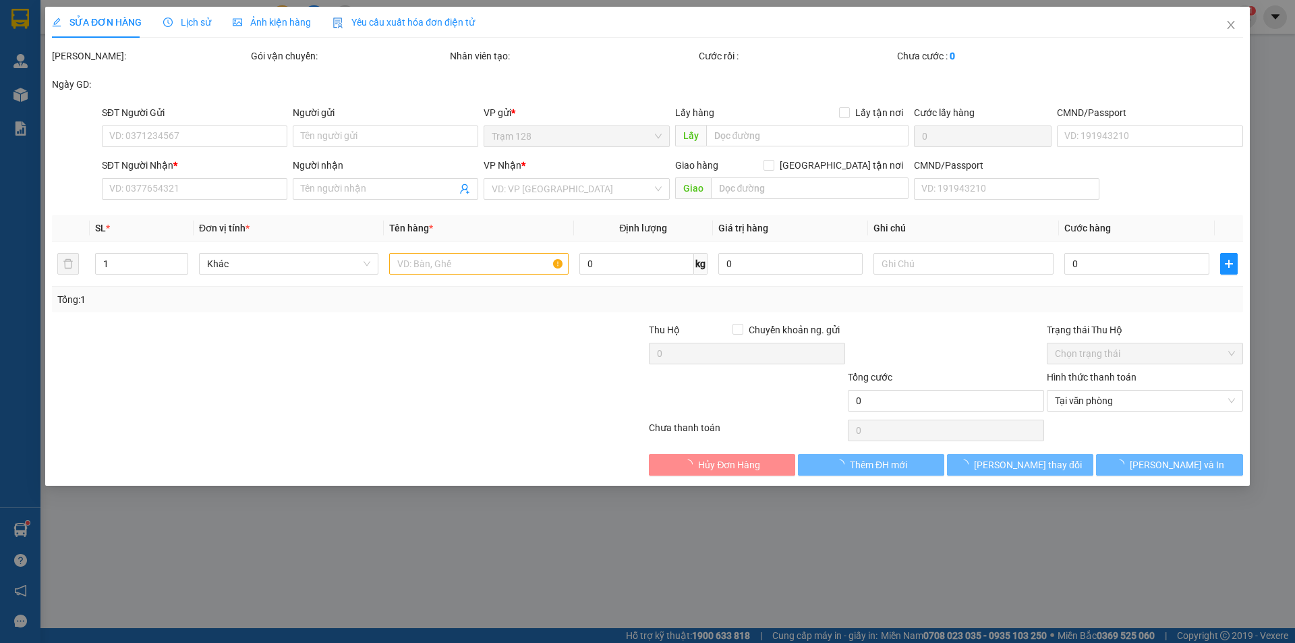
type input "50.000"
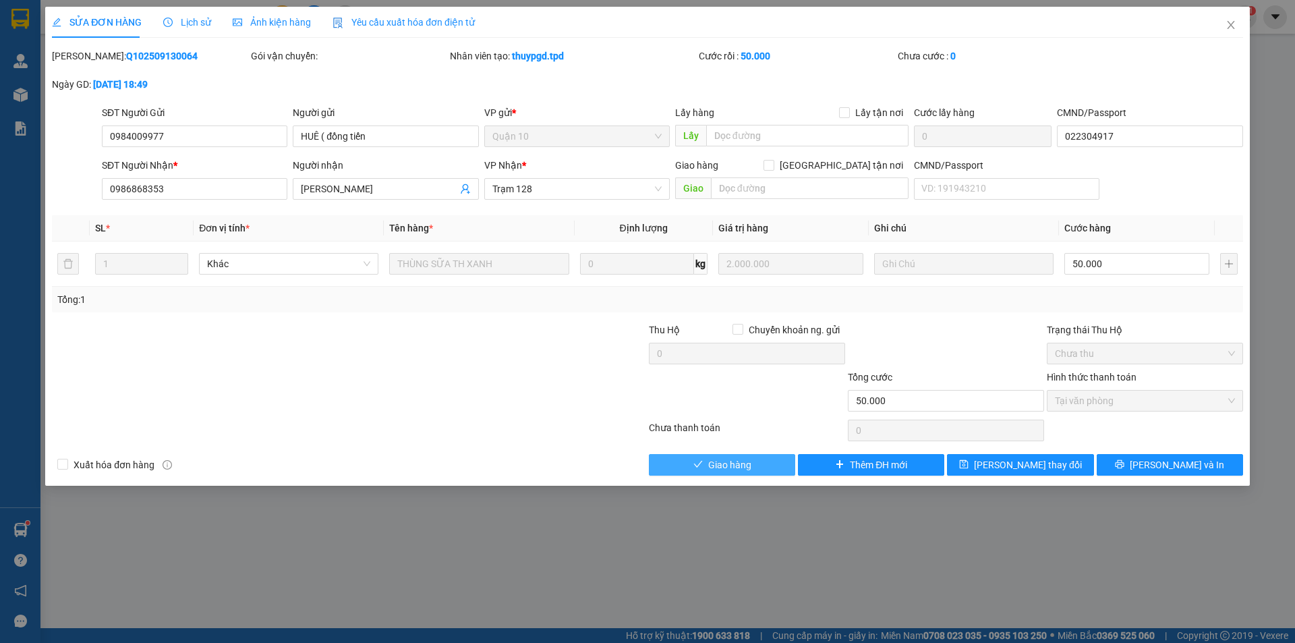
click at [721, 459] on span "Giao hàng" at bounding box center [729, 464] width 43 height 15
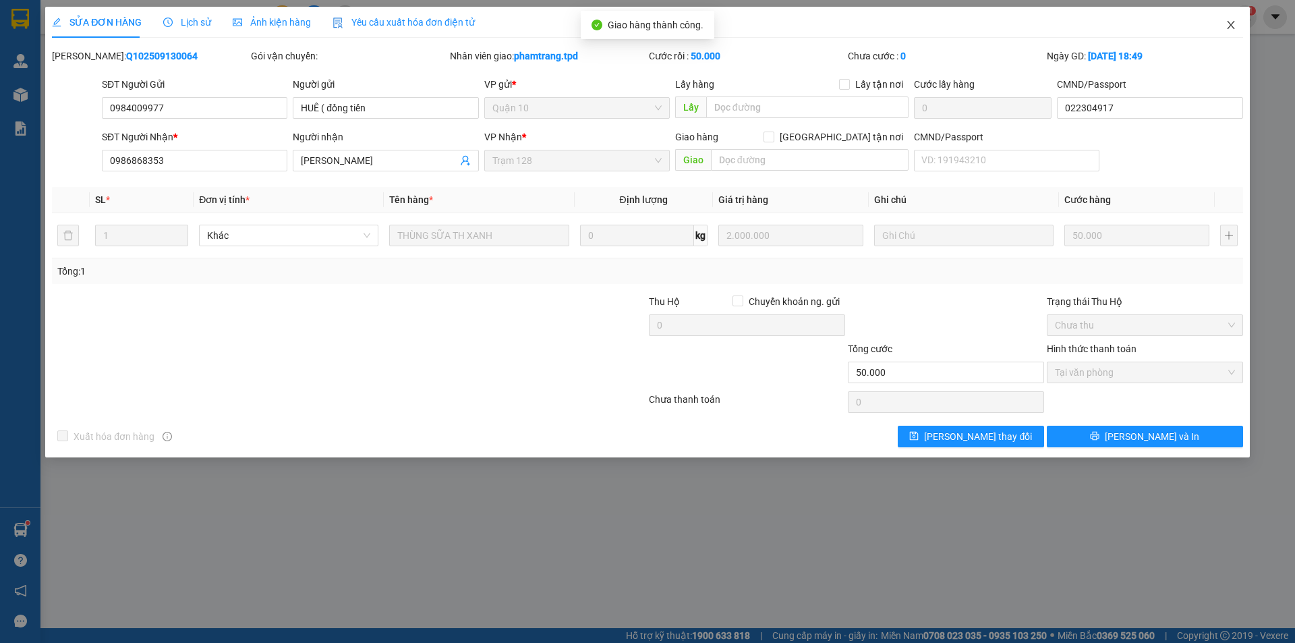
click at [1229, 23] on icon "close" at bounding box center [1230, 25] width 7 height 8
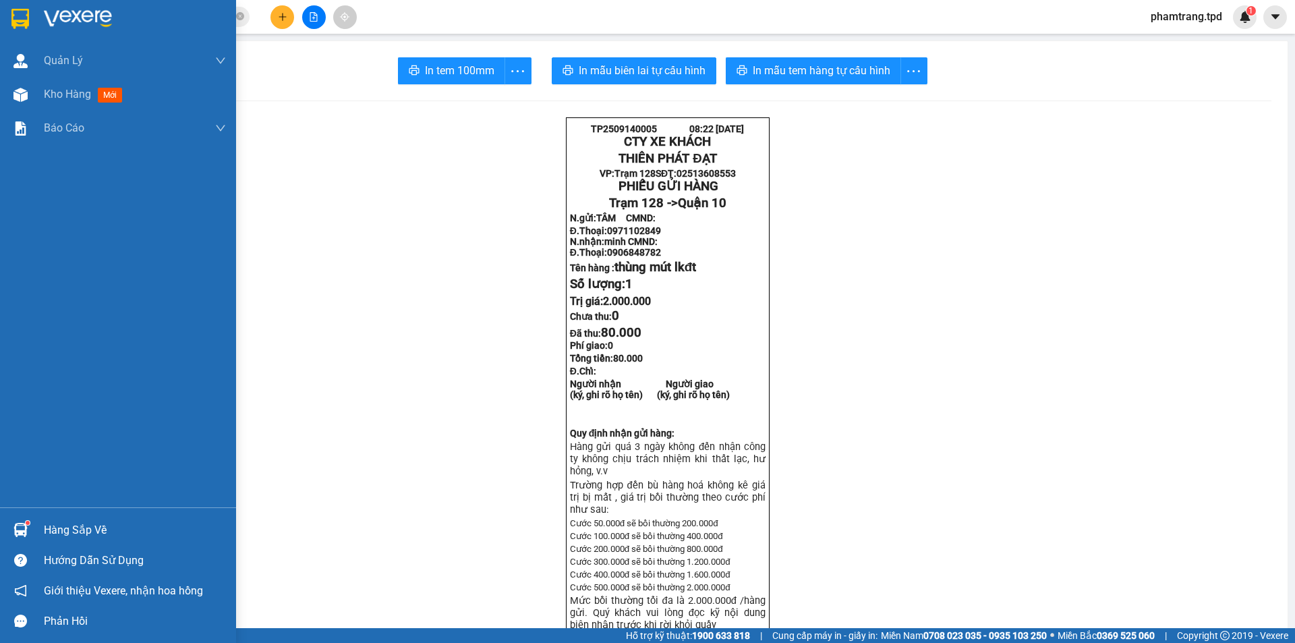
click at [69, 534] on div "Hàng sắp về" at bounding box center [135, 530] width 182 height 20
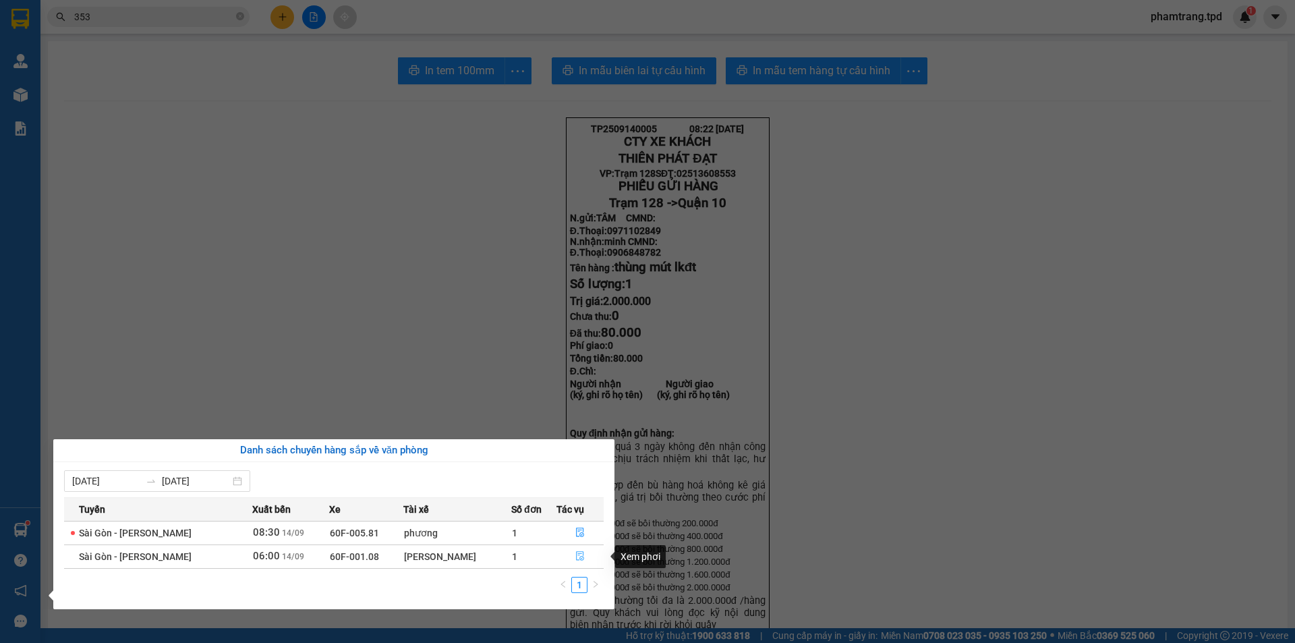
click at [575, 557] on icon "file-done" at bounding box center [579, 555] width 9 height 9
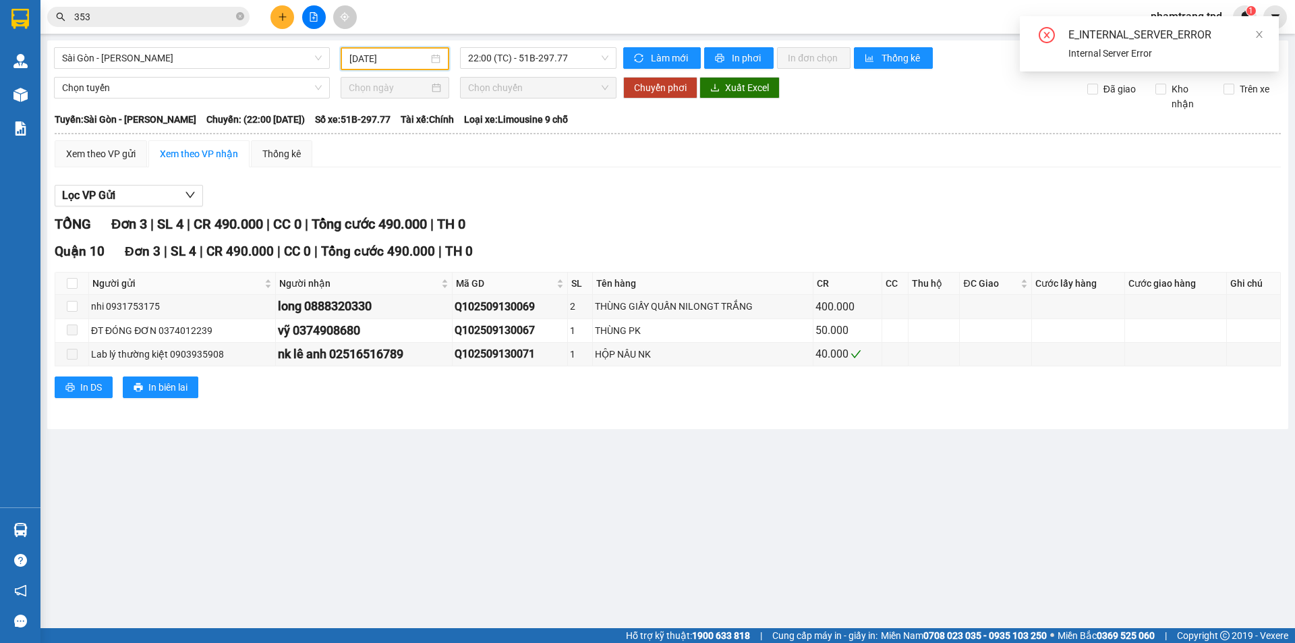
click at [356, 57] on input "13/09/2025" at bounding box center [388, 58] width 79 height 15
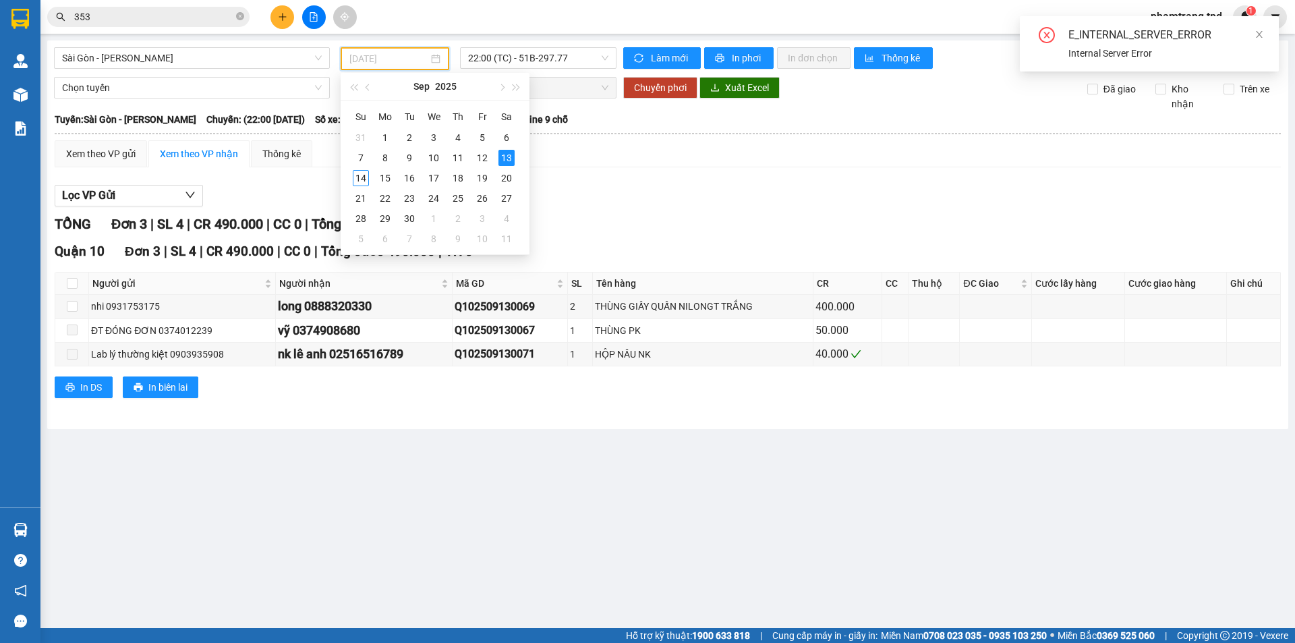
type input "13/09/2025"
click at [502, 154] on div "13" at bounding box center [507, 158] width 16 height 16
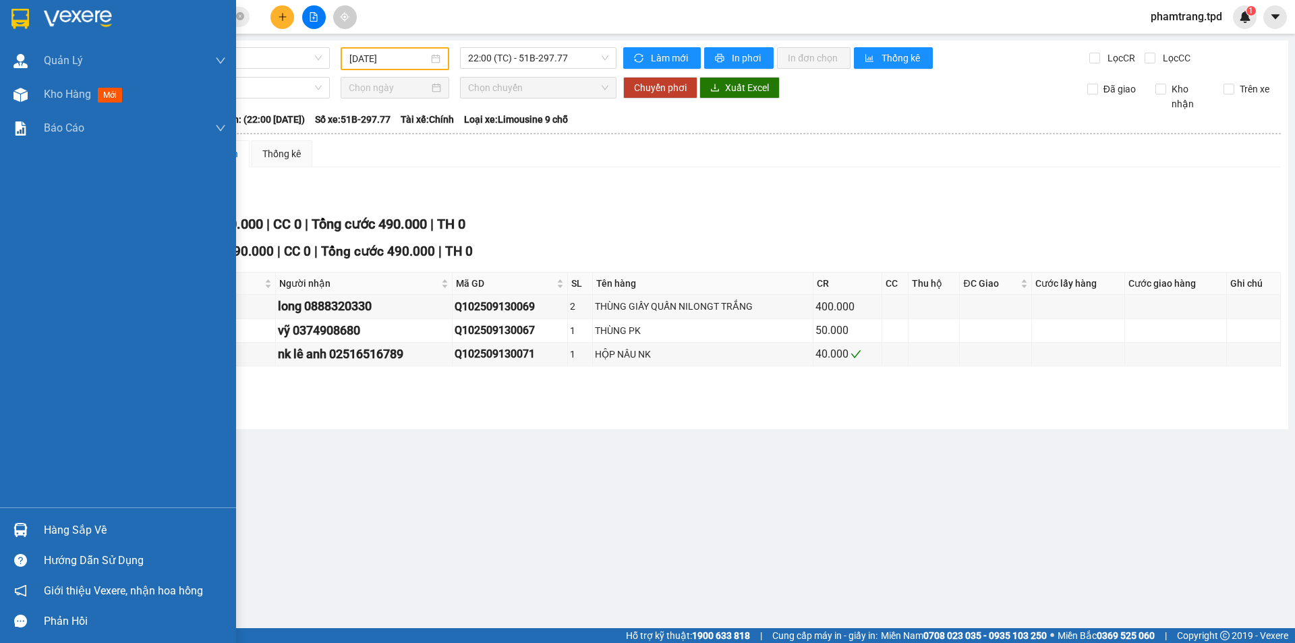
click at [57, 532] on div "Hàng sắp về" at bounding box center [135, 530] width 182 height 20
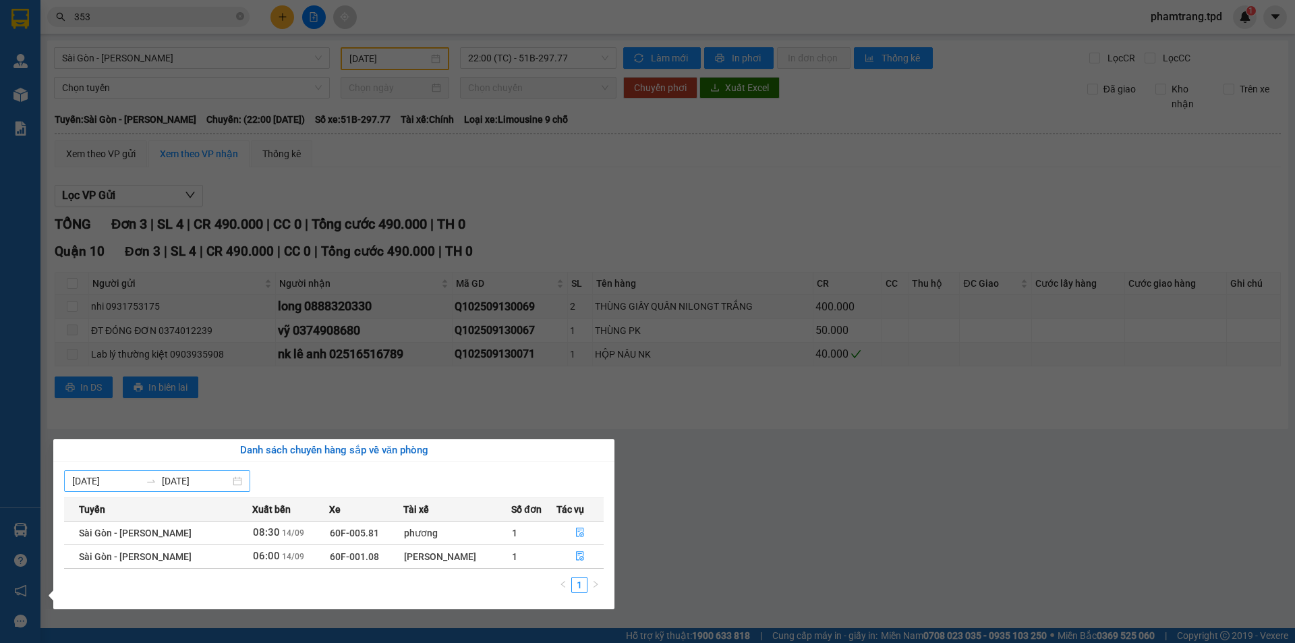
click at [87, 482] on input "08/09/2025" at bounding box center [106, 481] width 68 height 15
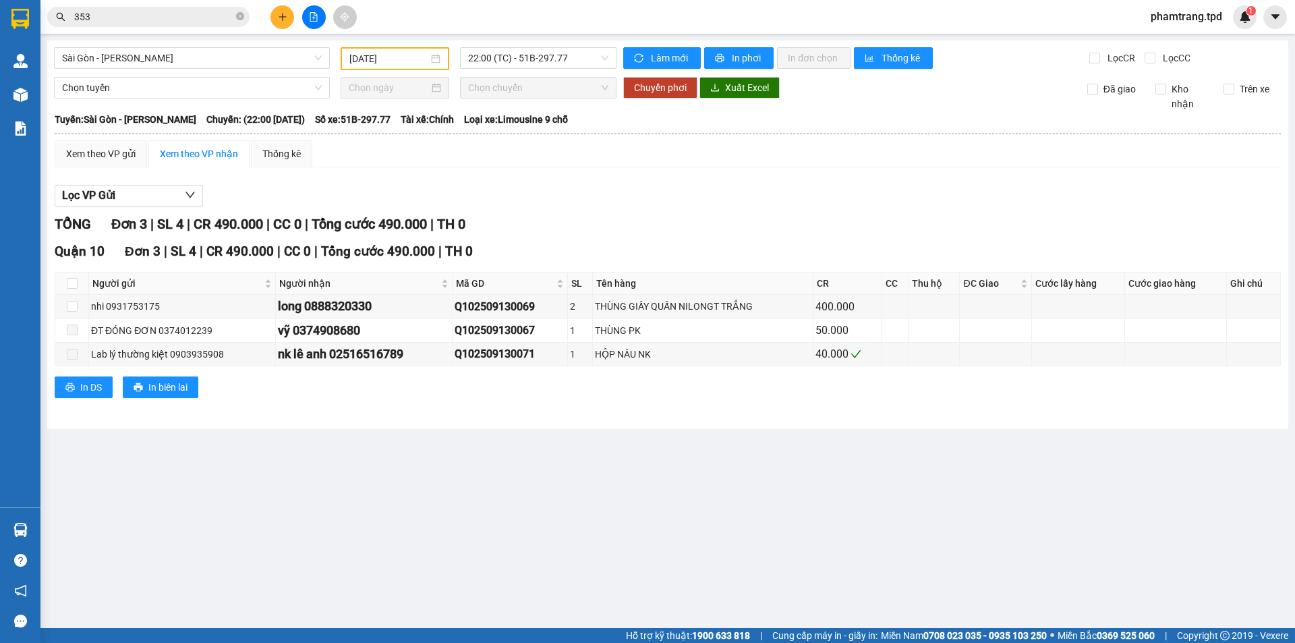
click at [762, 497] on section "Kết quả tìm kiếm ( 1307 ) Bộ lọc Mã ĐH Trạng thái Món hàng Thu hộ Tổng cước Chư…" at bounding box center [647, 321] width 1295 height 643
click at [499, 59] on span "22:00 (TC) - 51B-297.77" at bounding box center [538, 58] width 140 height 20
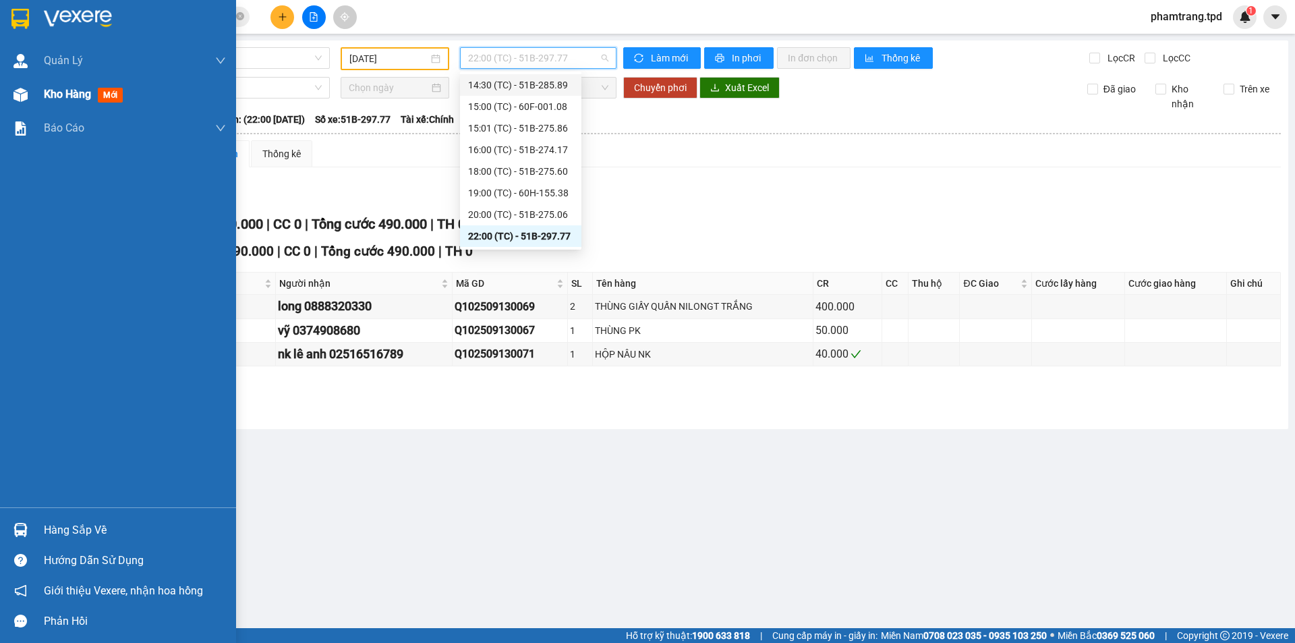
click at [34, 102] on div "Kho hàng mới" at bounding box center [118, 95] width 236 height 34
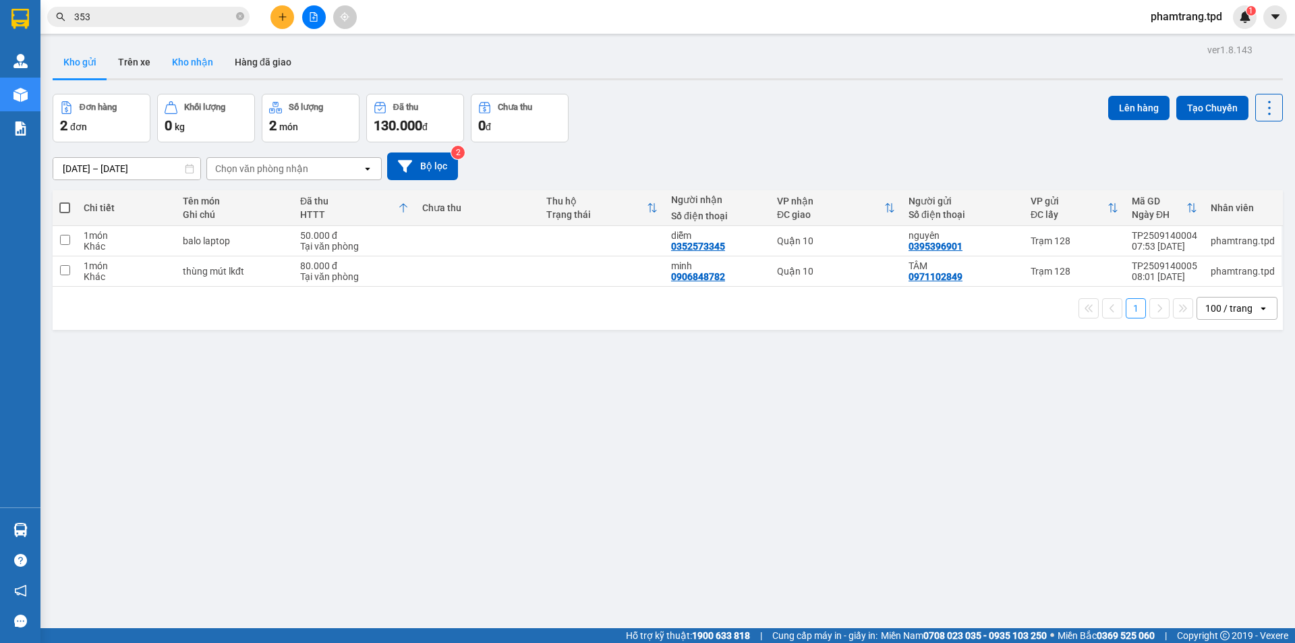
click at [194, 66] on button "Kho nhận" at bounding box center [192, 62] width 63 height 32
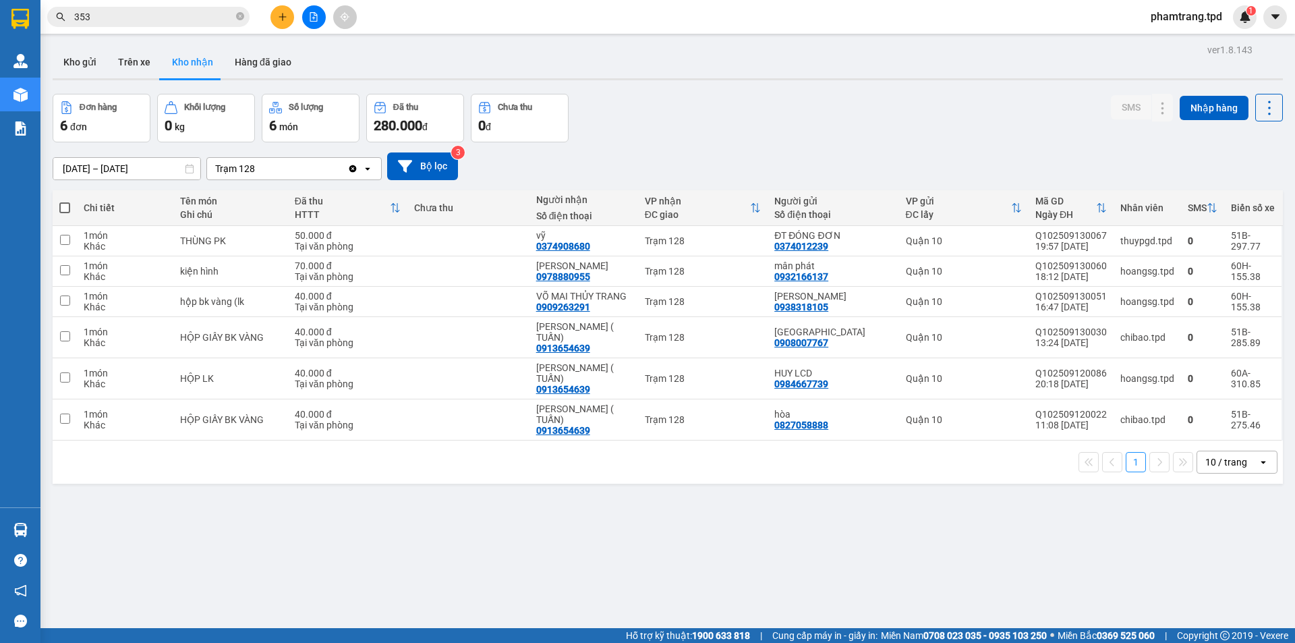
click at [1221, 441] on div "1 10 / trang open" at bounding box center [668, 462] width 1231 height 43
click at [1216, 455] on div "10 / trang" at bounding box center [1227, 461] width 42 height 13
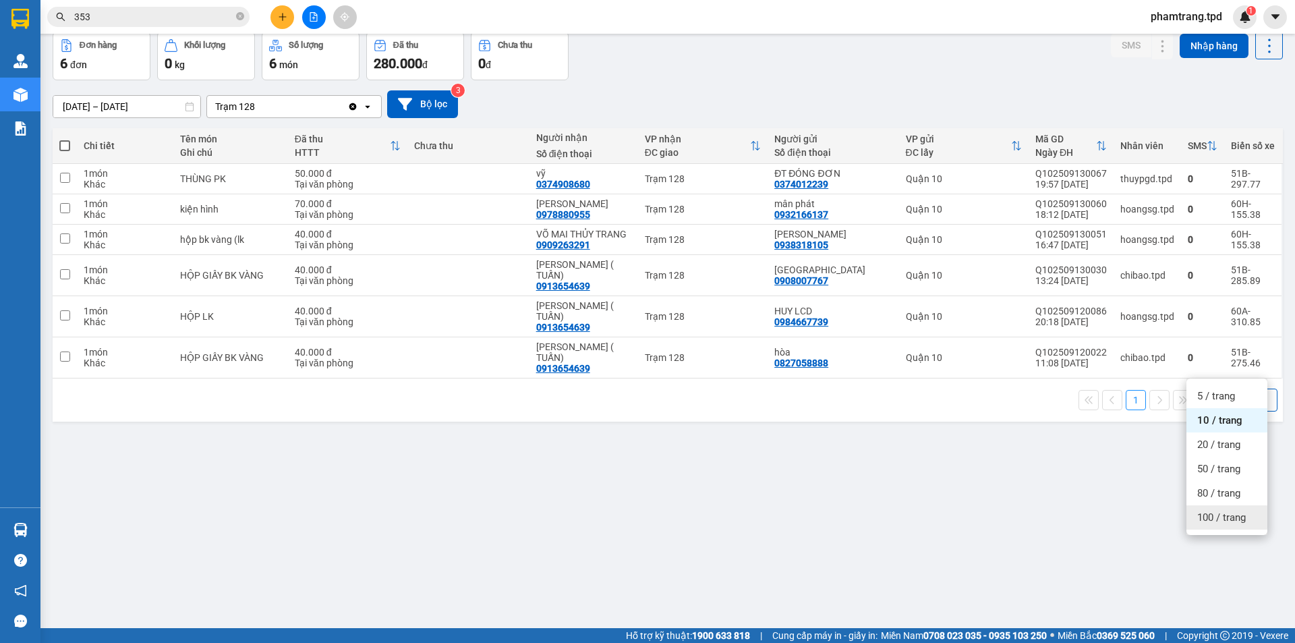
click at [1202, 521] on span "100 / trang" at bounding box center [1221, 517] width 49 height 13
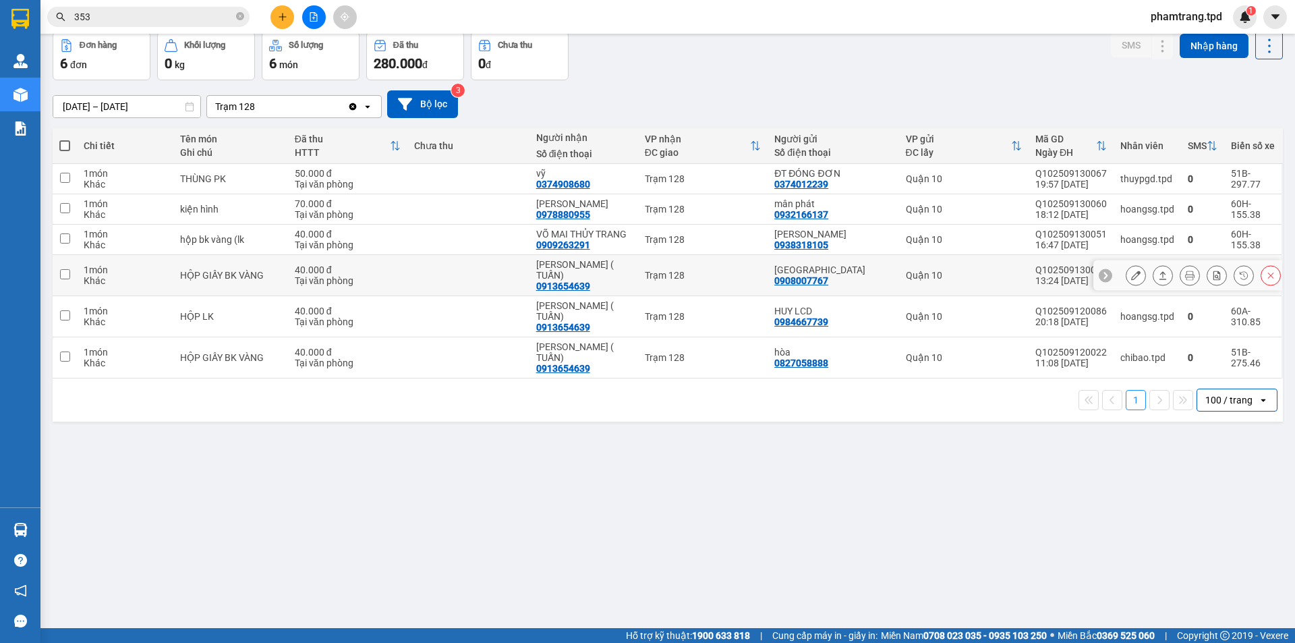
scroll to position [0, 0]
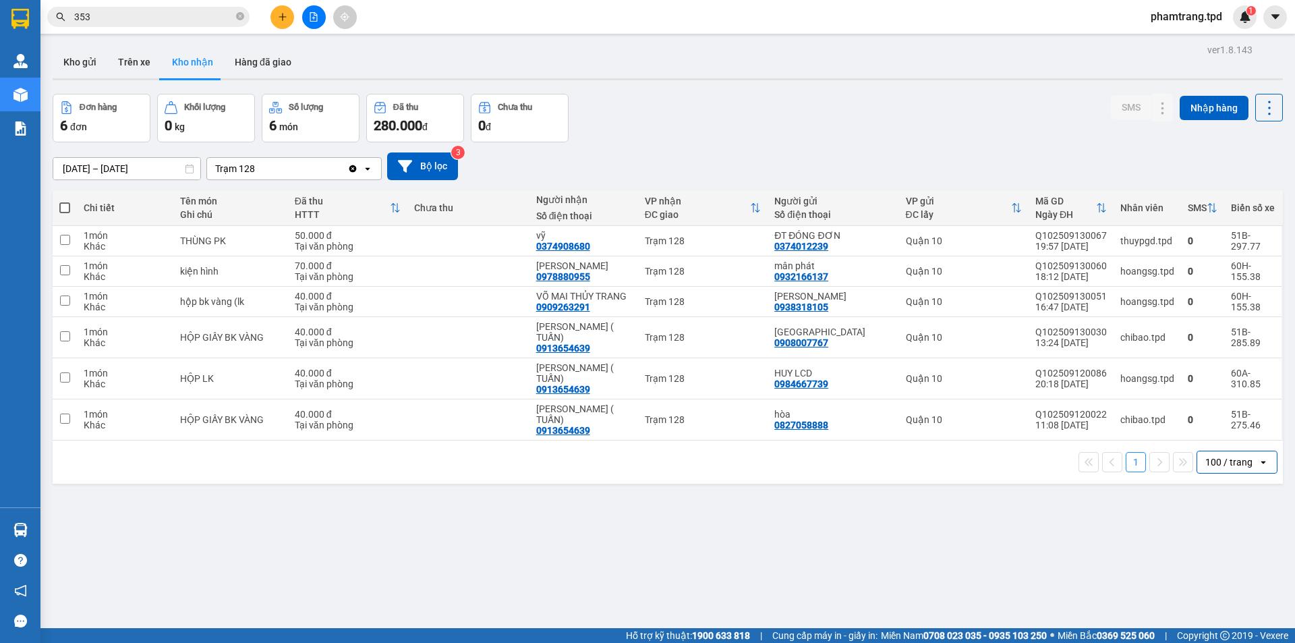
click at [75, 163] on input "[DATE] – [DATE]" at bounding box center [126, 169] width 147 height 22
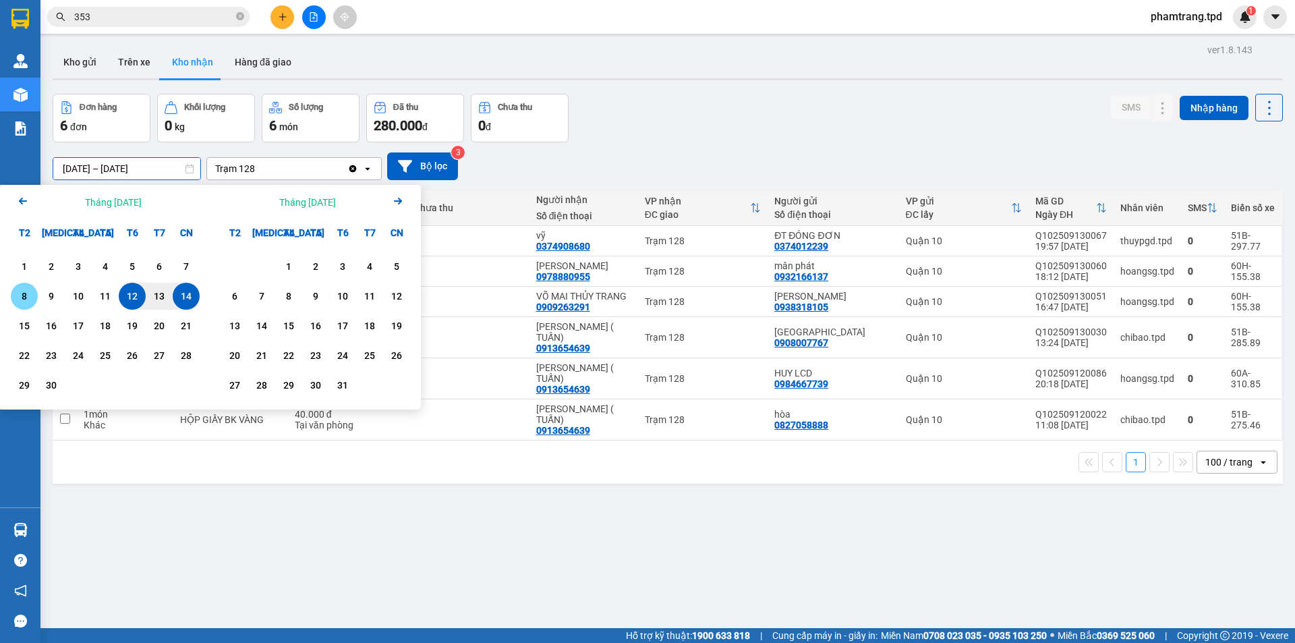
drag, startPoint x: 26, startPoint y: 298, endPoint x: 221, endPoint y: 259, distance: 199.5
click at [26, 298] on div "8" at bounding box center [24, 296] width 19 height 16
click at [177, 298] on div "14" at bounding box center [186, 296] width 19 height 16
type input "08/09/2025 – 14/09/2025"
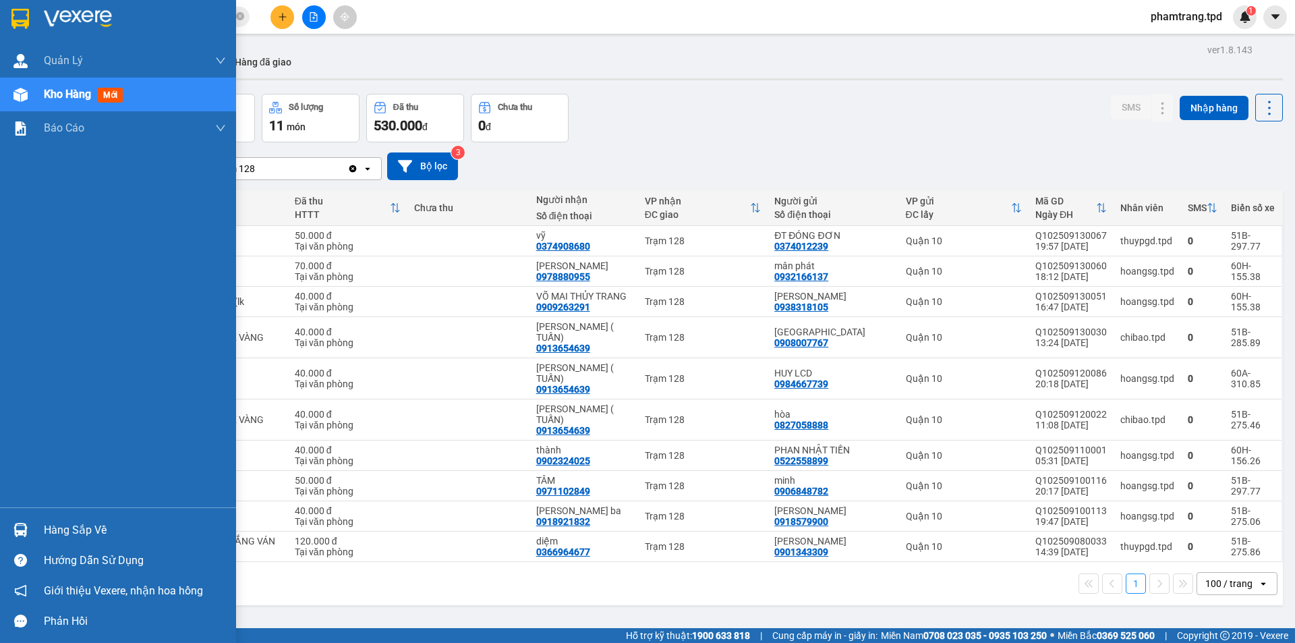
click at [74, 536] on div "Hàng sắp về" at bounding box center [135, 530] width 182 height 20
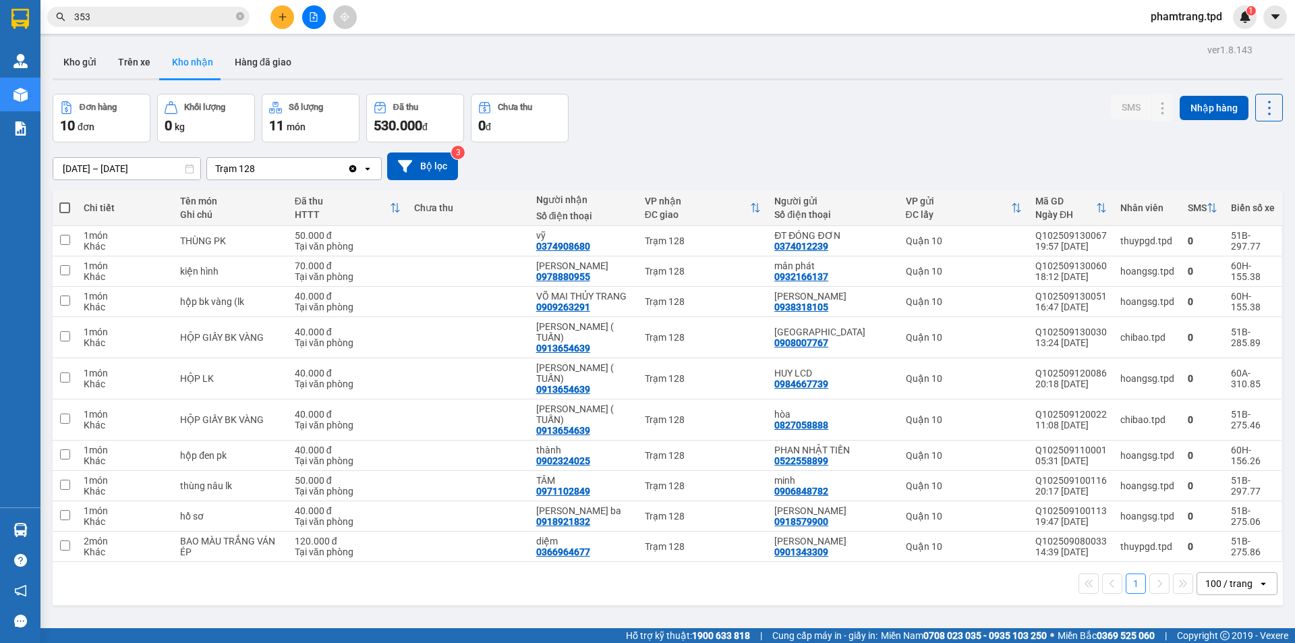
click at [830, 596] on section "Kết quả tìm kiếm ( 1307 ) Bộ lọc Mã ĐH Trạng thái Món hàng Thu hộ Tổng cước Chư…" at bounding box center [647, 321] width 1295 height 643
click at [157, 13] on input "353" at bounding box center [153, 16] width 159 height 15
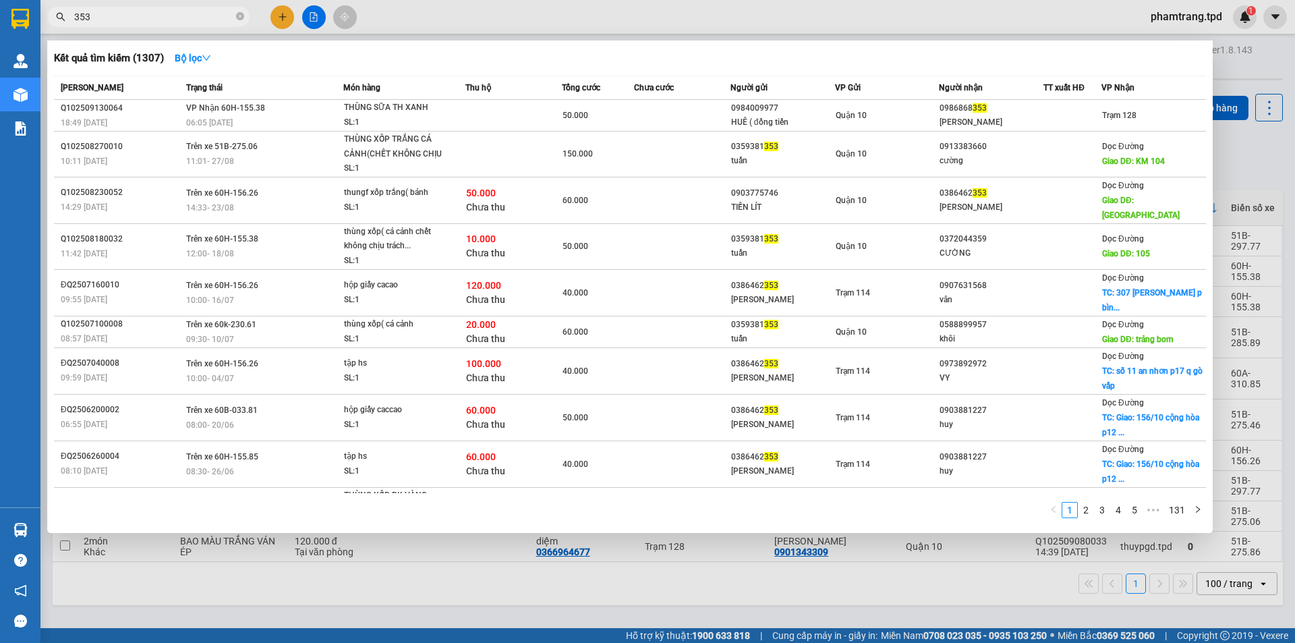
click at [314, 16] on div at bounding box center [647, 321] width 1295 height 643
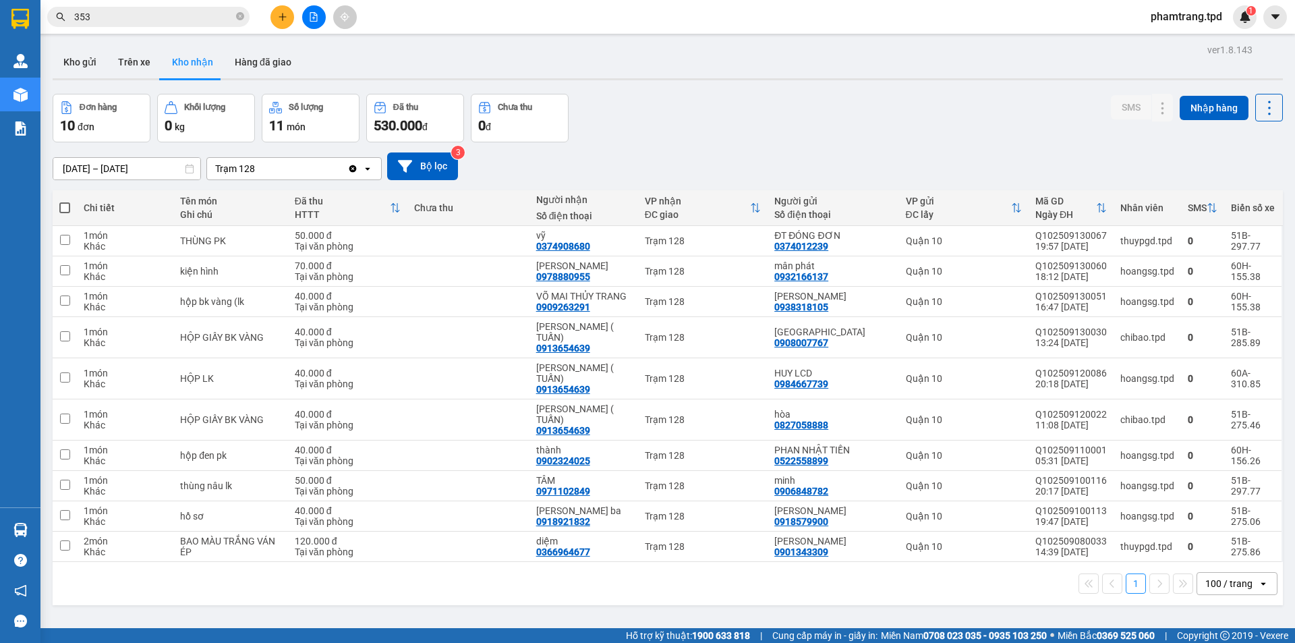
click at [317, 24] on button at bounding box center [314, 17] width 24 height 24
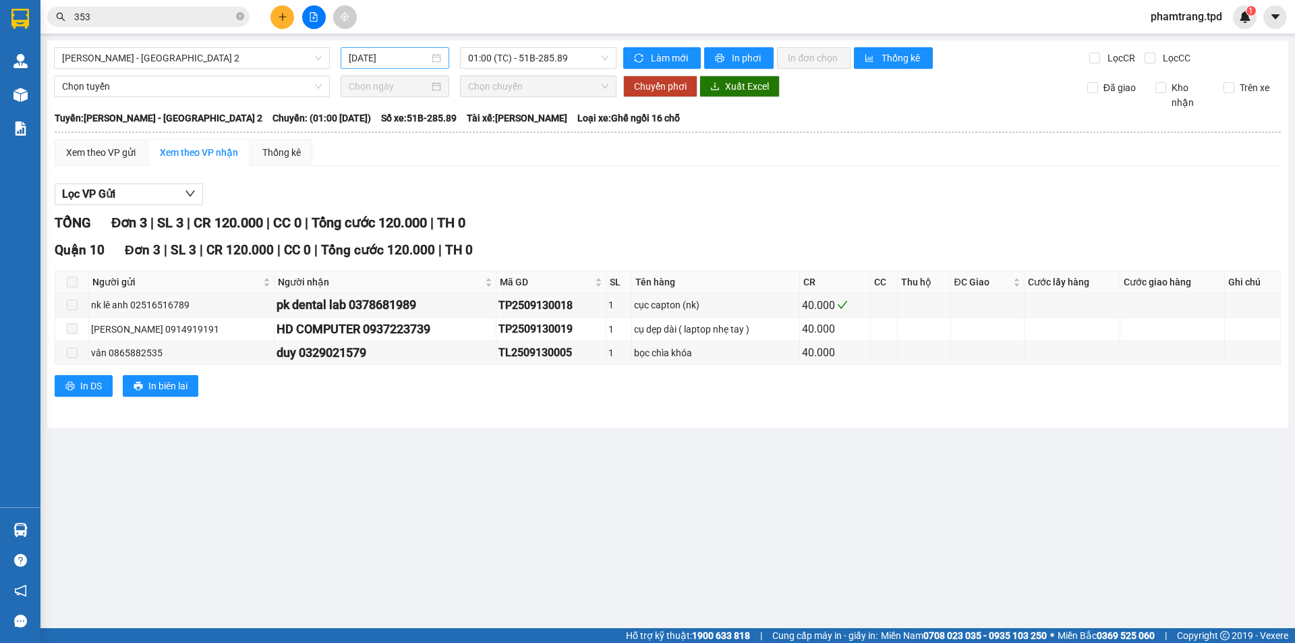
click at [399, 59] on input "[DATE]" at bounding box center [389, 58] width 80 height 15
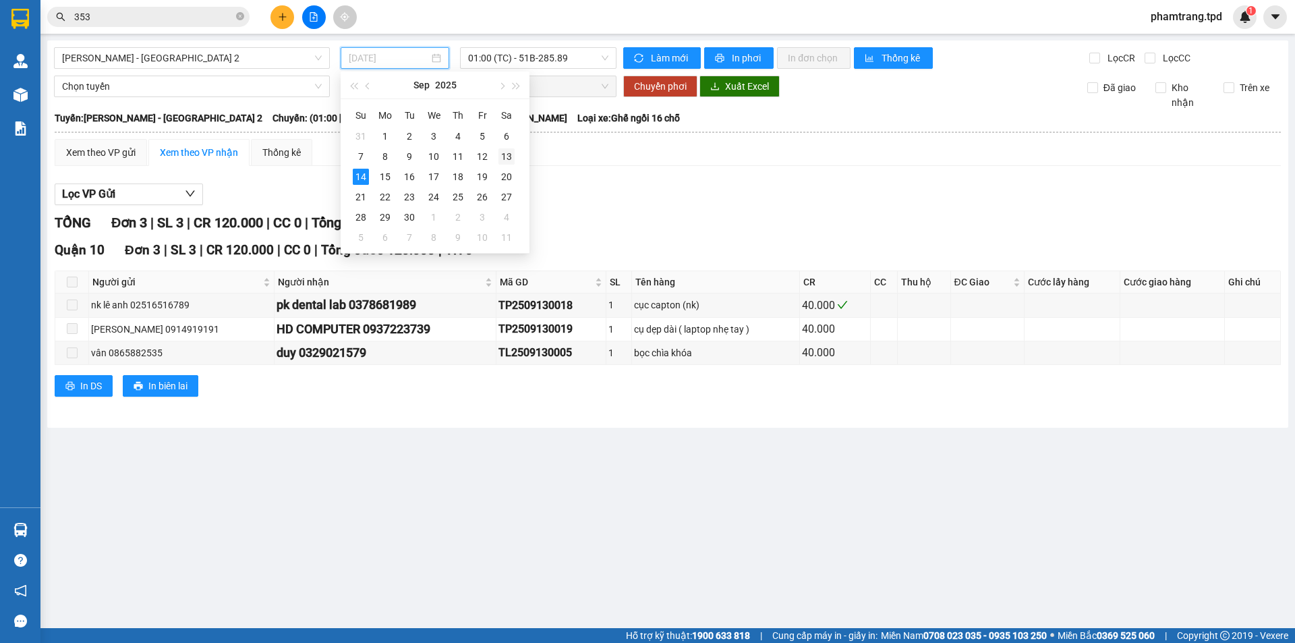
click at [512, 155] on div "13" at bounding box center [507, 156] width 16 height 16
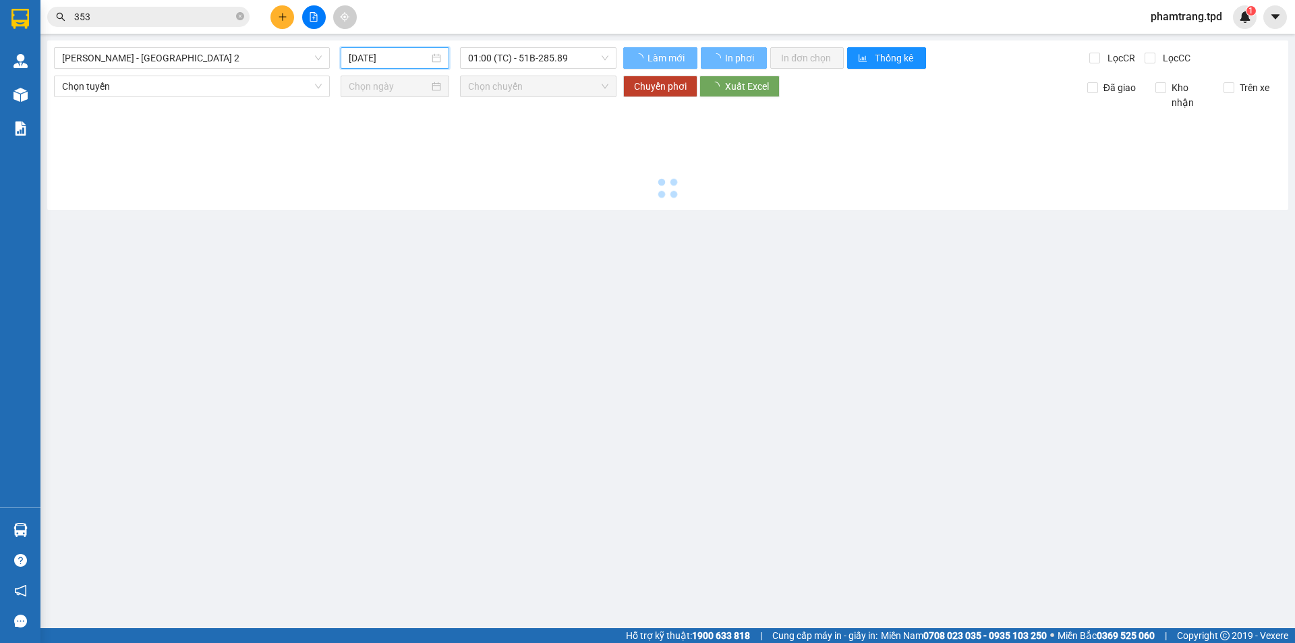
type input "13/09/2025"
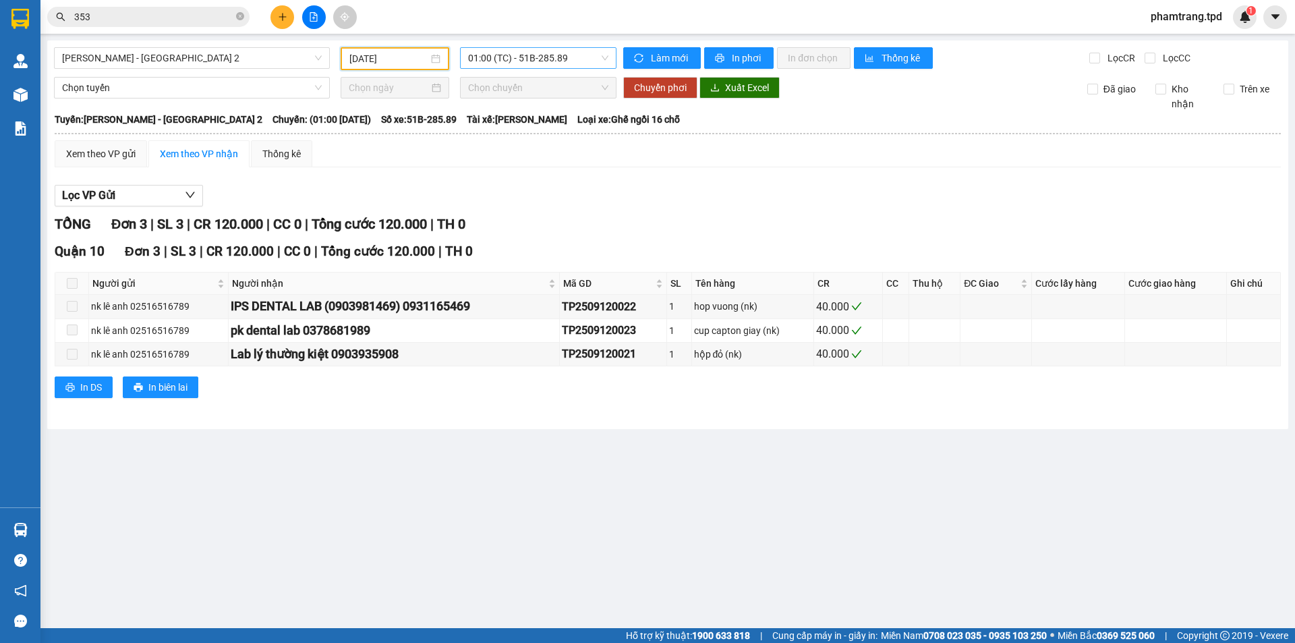
click at [521, 63] on span "01:00 (TC) - 51B-285.89" at bounding box center [538, 58] width 140 height 20
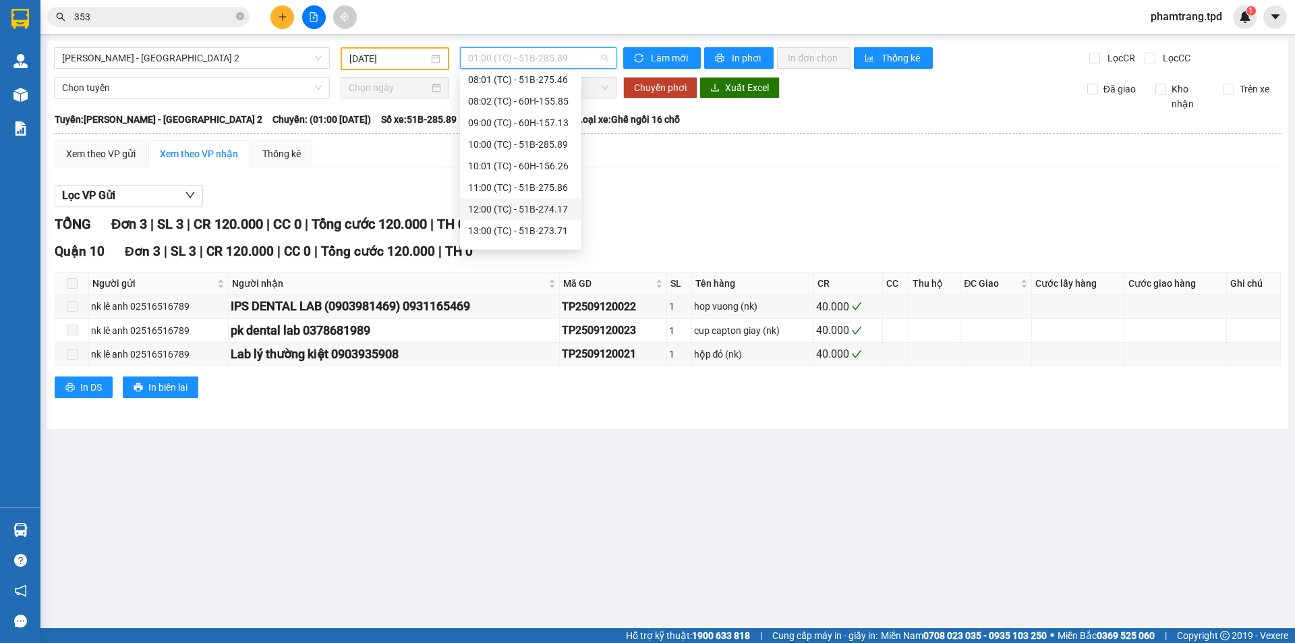
scroll to position [237, 0]
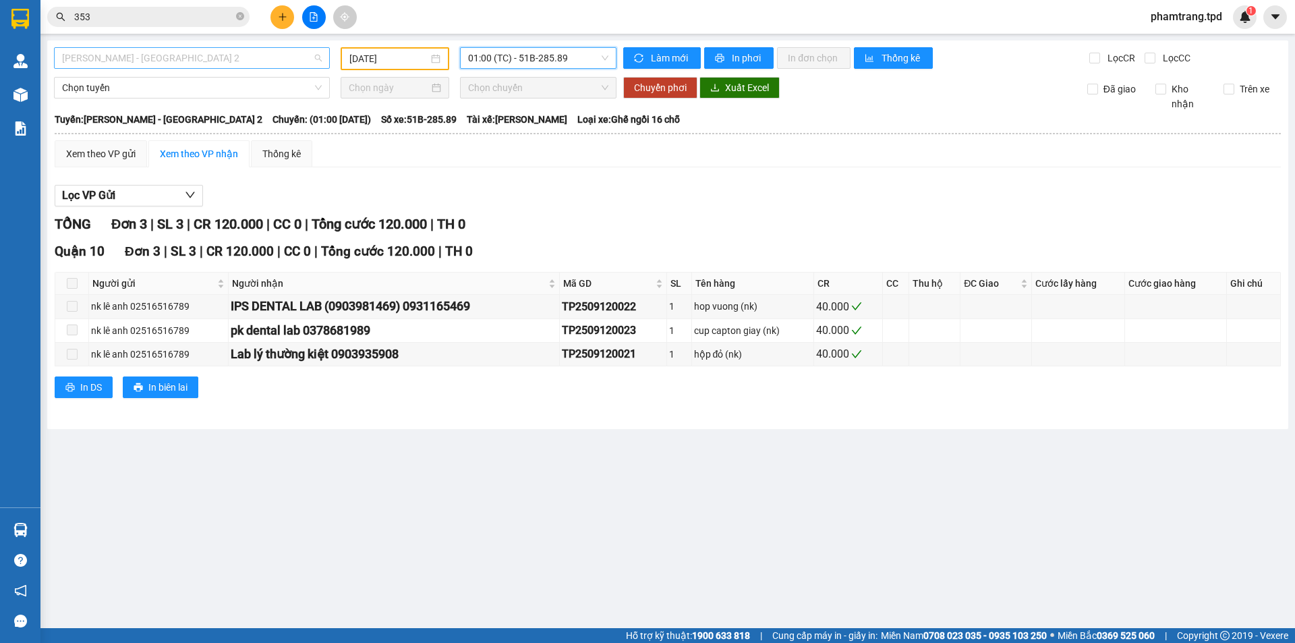
click at [206, 58] on span "[PERSON_NAME] - [GEOGRAPHIC_DATA] 2" at bounding box center [192, 58] width 260 height 20
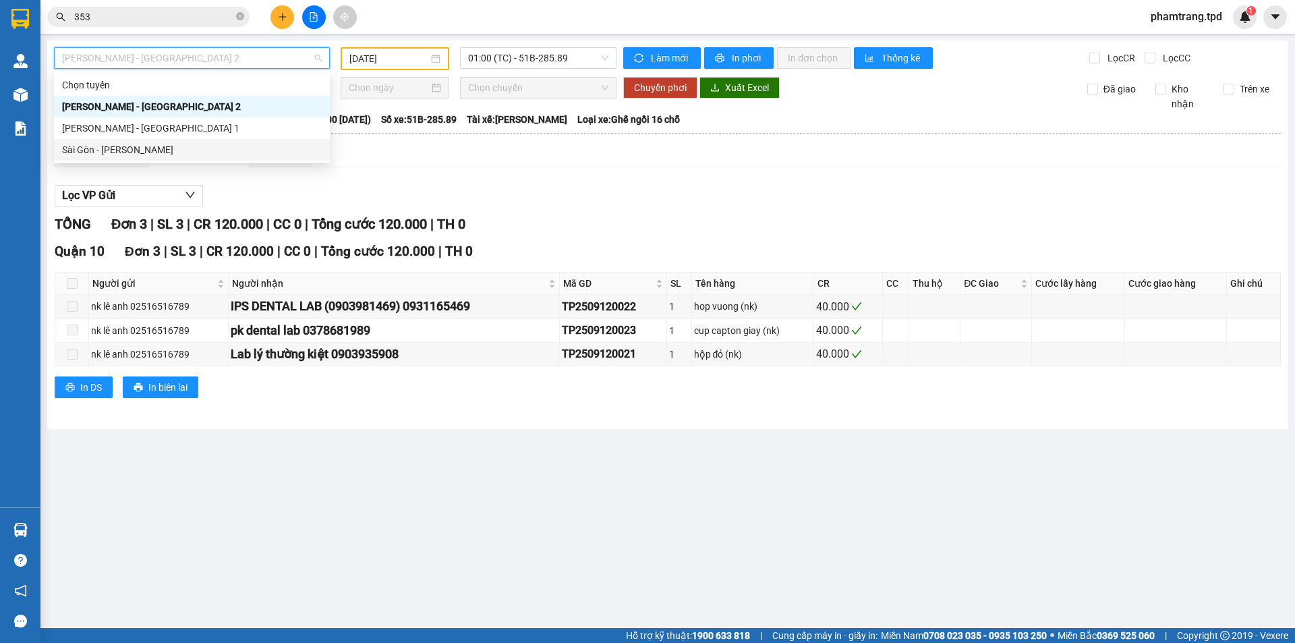
click at [138, 148] on div "Sài Gòn - Phương Lâm" at bounding box center [192, 149] width 260 height 15
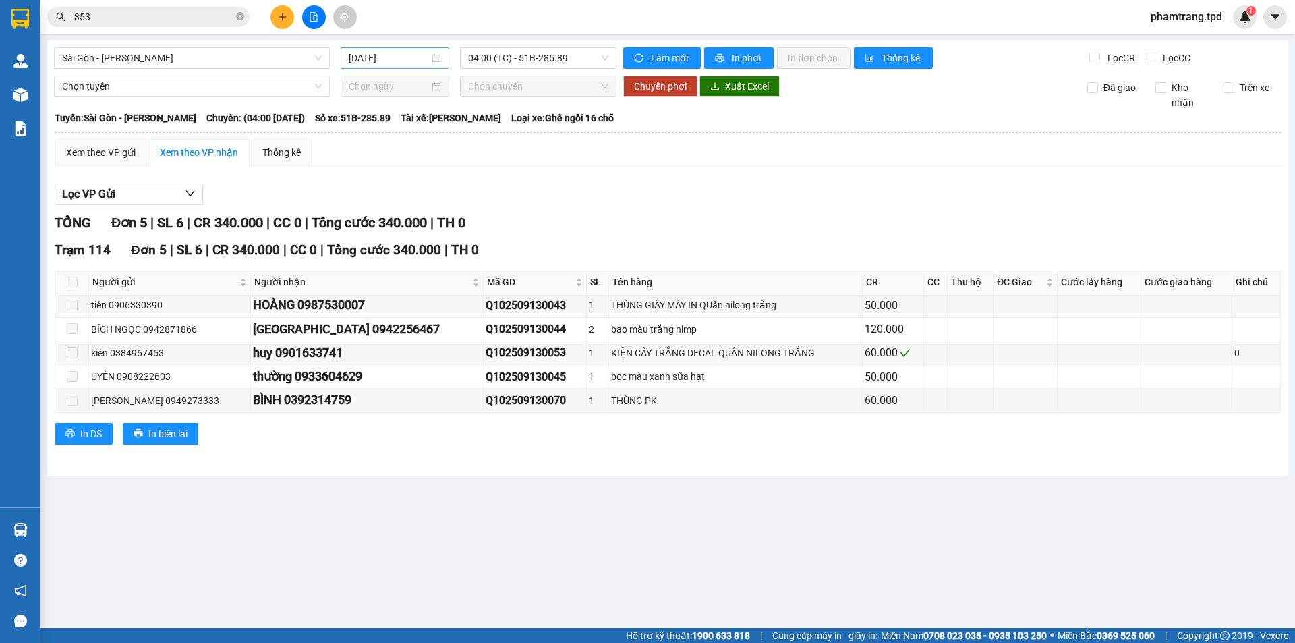
click at [419, 65] on div "[DATE]" at bounding box center [395, 58] width 109 height 22
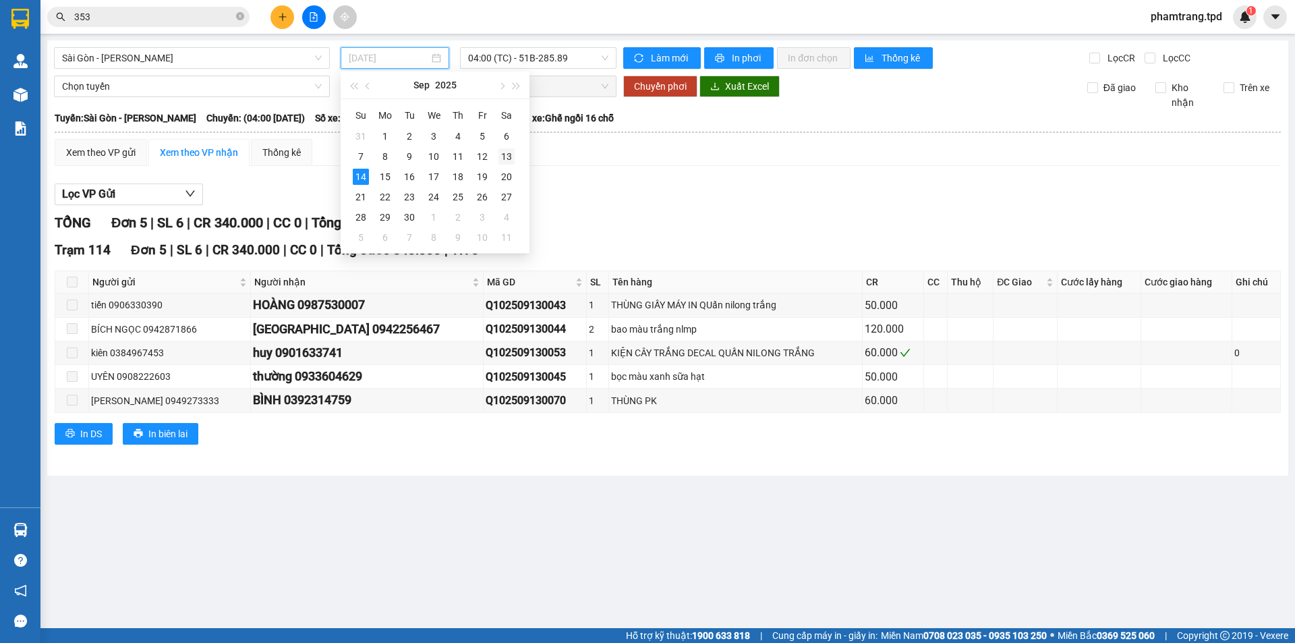
click at [503, 161] on div "13" at bounding box center [507, 156] width 16 height 16
type input "13/09/2025"
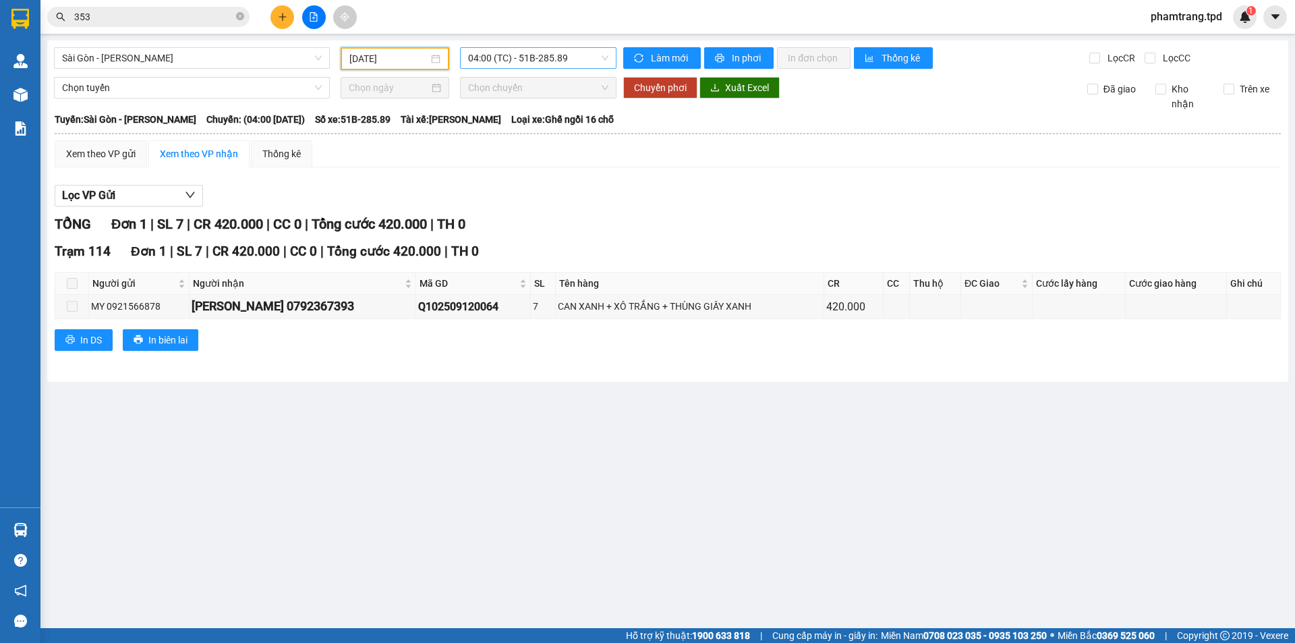
click at [526, 63] on span "04:00 (TC) - 51B-285.89" at bounding box center [538, 58] width 140 height 20
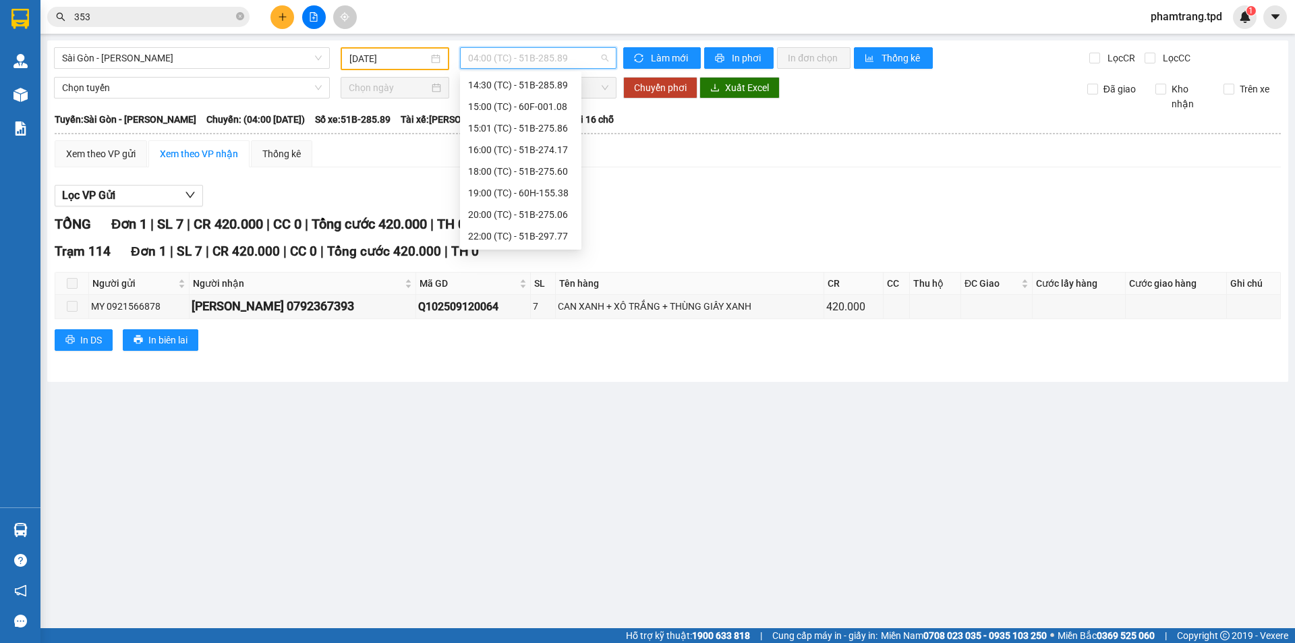
scroll to position [100, 0]
click at [511, 204] on div "12:00 (TC) - 60B-033.81" at bounding box center [520, 201] width 105 height 15
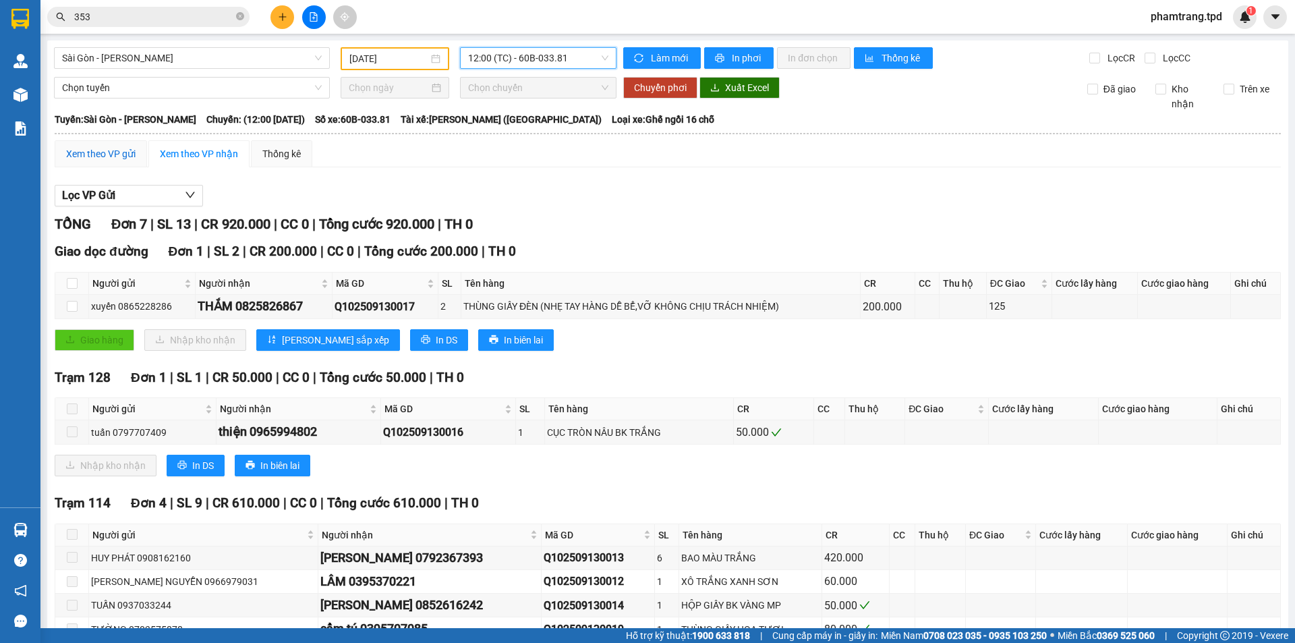
click at [107, 160] on div "Xem theo VP gửi" at bounding box center [100, 153] width 69 height 15
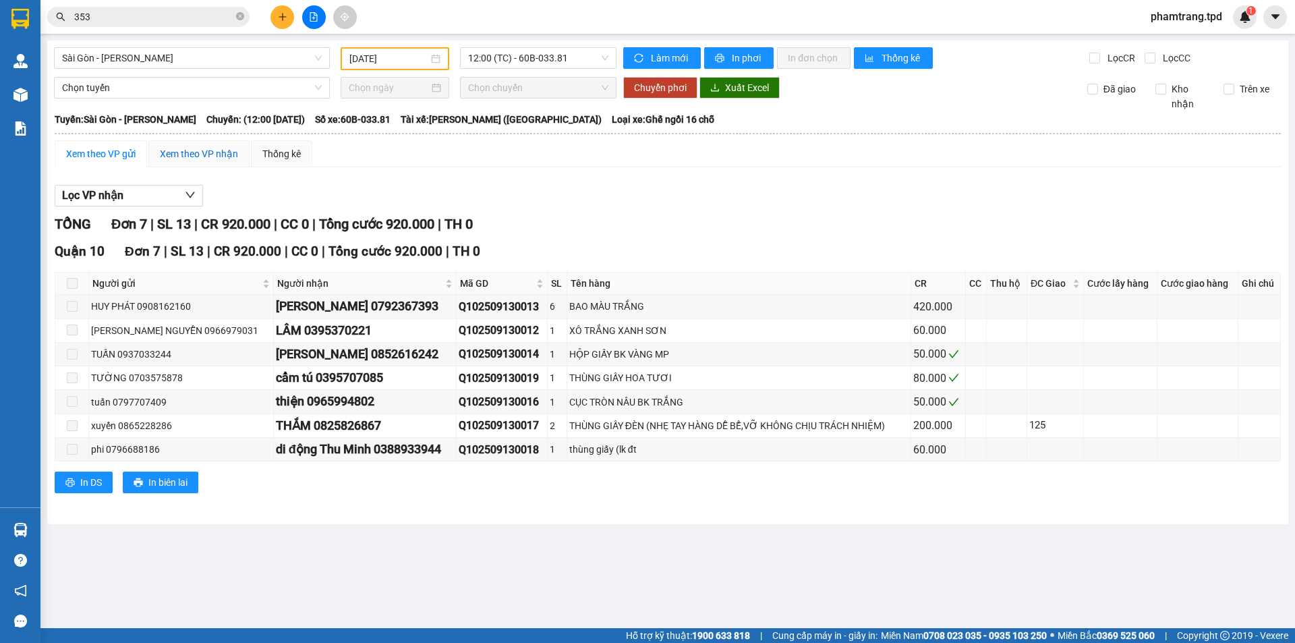
click at [188, 153] on div "Xem theo VP nhận" at bounding box center [199, 153] width 78 height 15
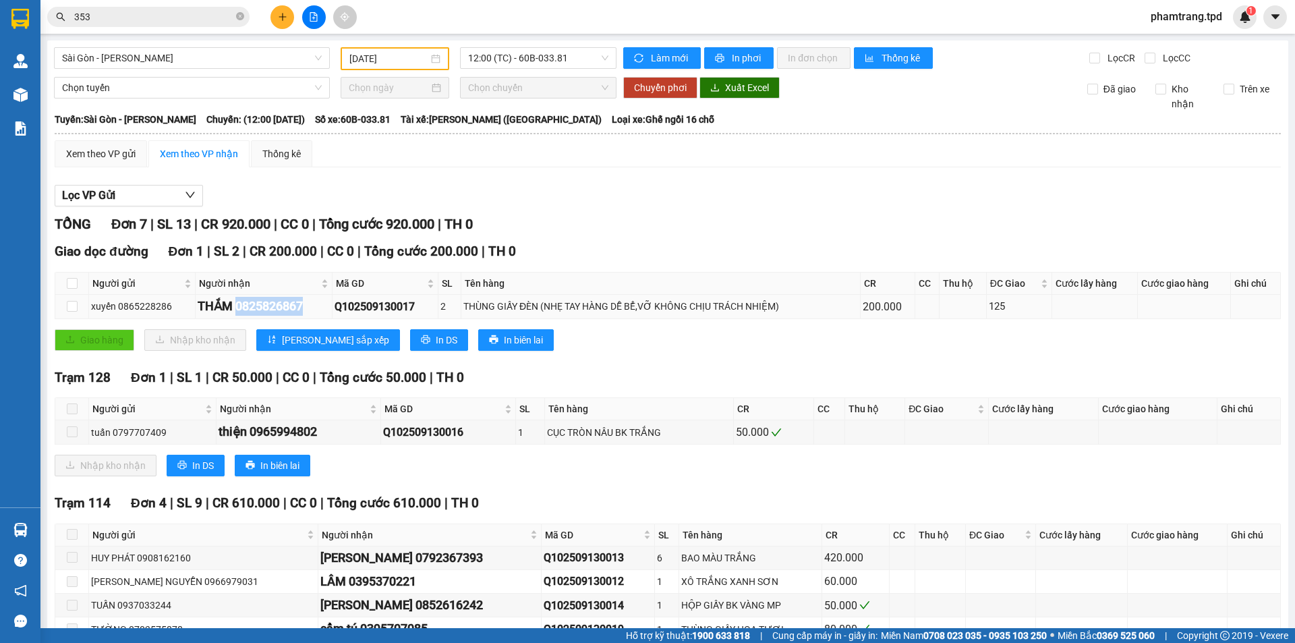
drag, startPoint x: 235, startPoint y: 308, endPoint x: 311, endPoint y: 314, distance: 76.5
click at [311, 314] on div "THẮM 0825826867" at bounding box center [264, 306] width 132 height 19
copy div "0825826867"
click at [237, 18] on icon "close-circle" at bounding box center [240, 16] width 8 height 8
paste input "0825826867"
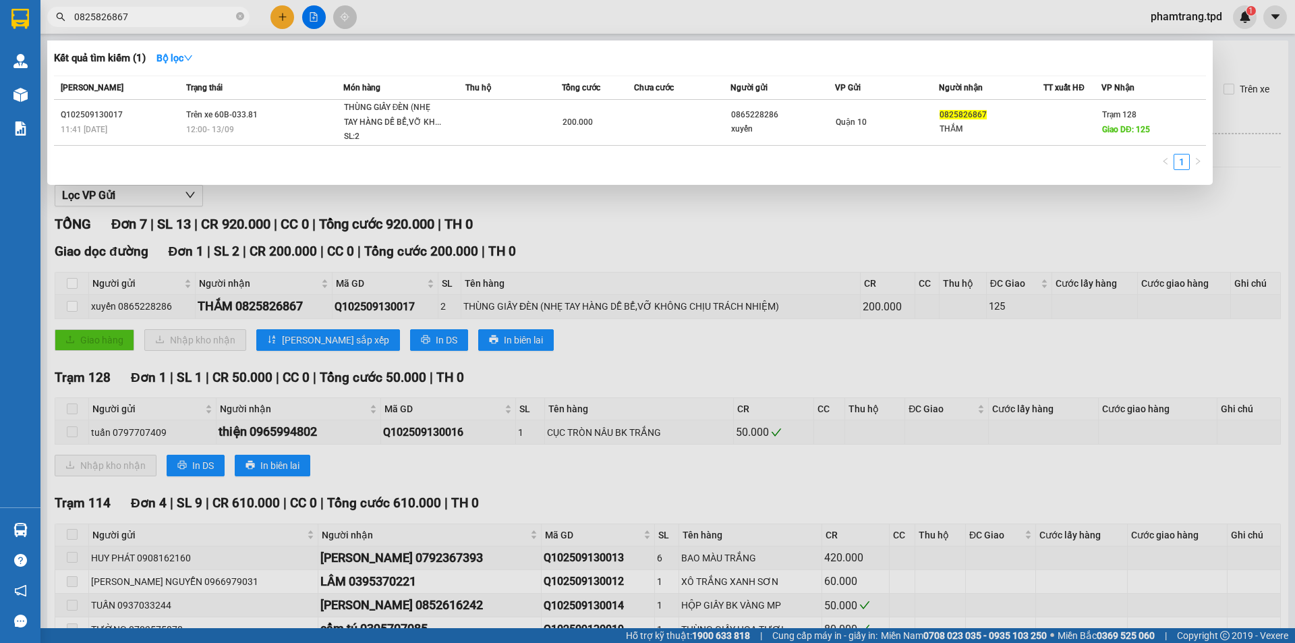
type input "0825826867"
click at [941, 96] on th "Người nhận" at bounding box center [991, 88] width 105 height 24
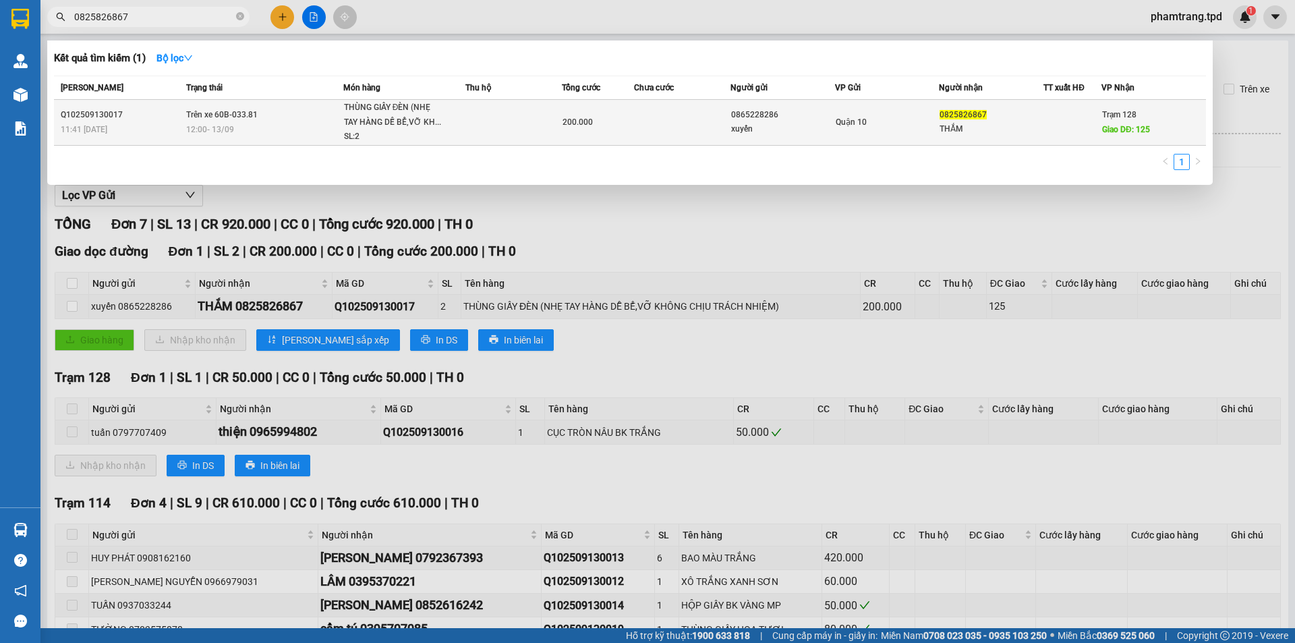
click at [941, 117] on span "0825826867" at bounding box center [963, 114] width 47 height 9
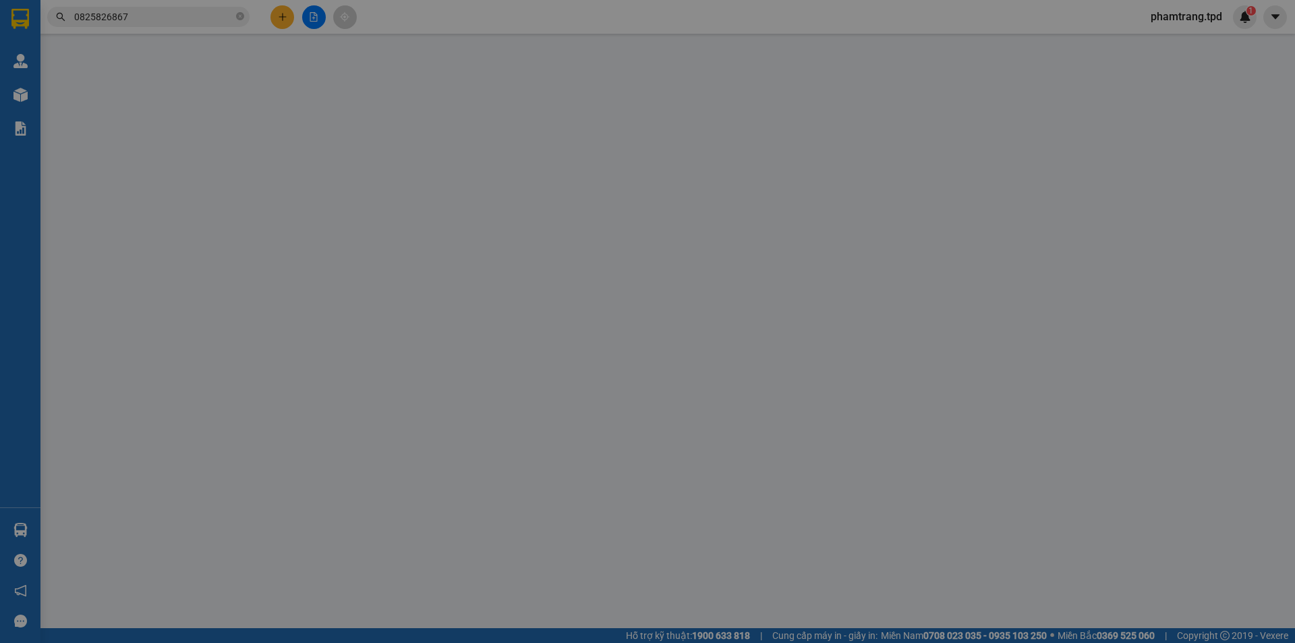
type input "0865228286"
type input "xuyến"
type input "0825826867"
type input "THẮM"
type input "125"
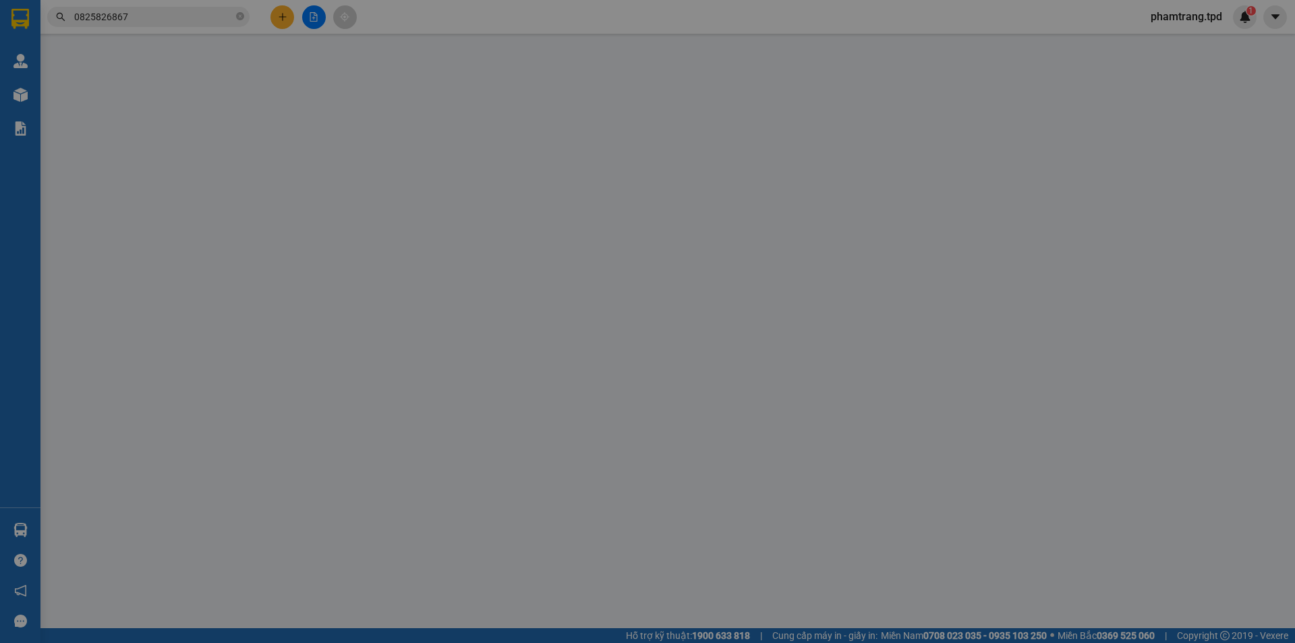
type input "200.000"
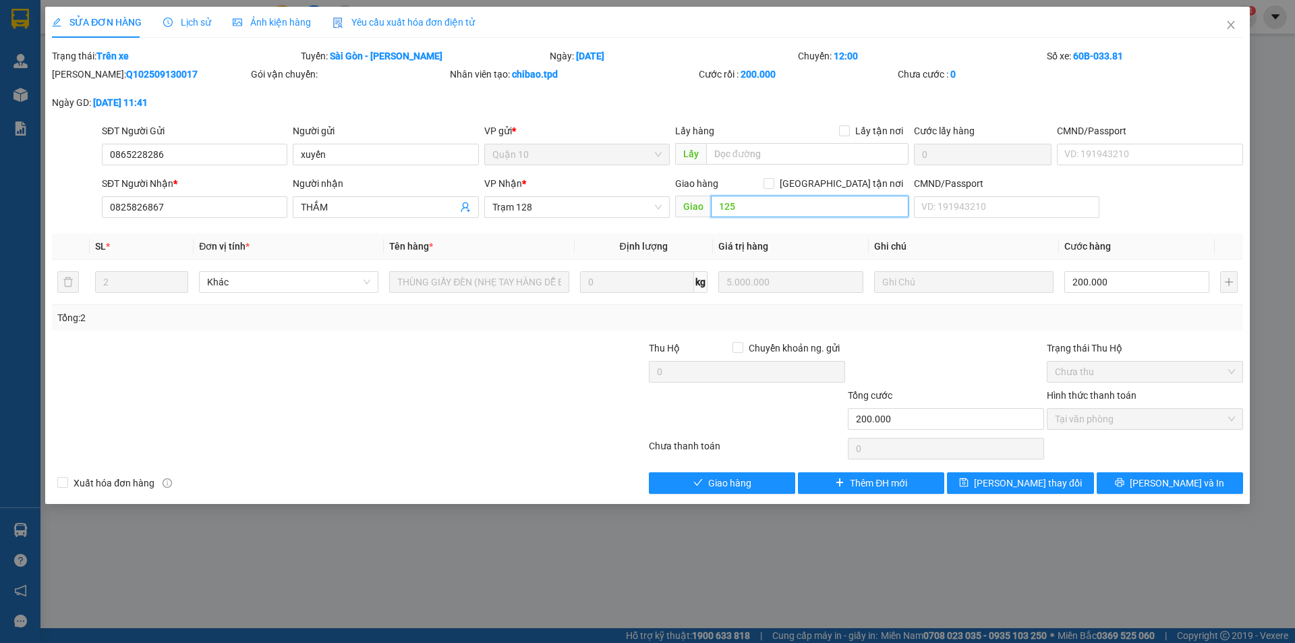
click at [732, 206] on input "125" at bounding box center [810, 207] width 198 height 22
click at [1038, 488] on span "[PERSON_NAME] thay đổi" at bounding box center [1028, 483] width 108 height 15
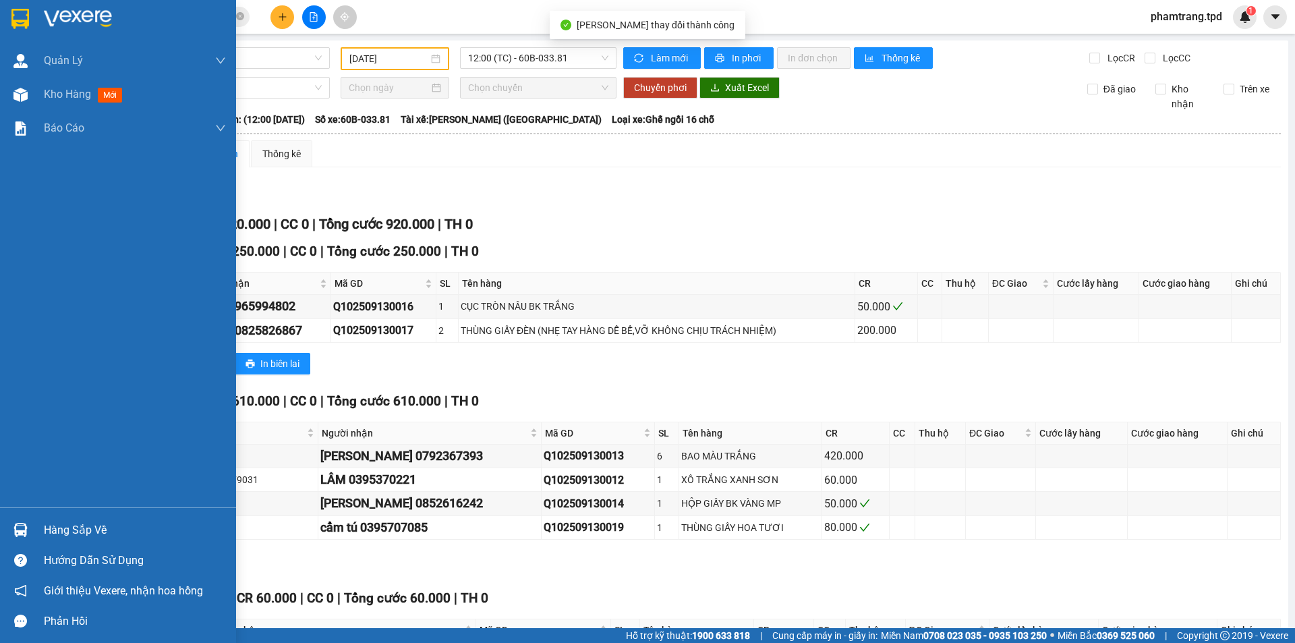
click at [54, 530] on div "Hàng sắp về" at bounding box center [135, 530] width 182 height 20
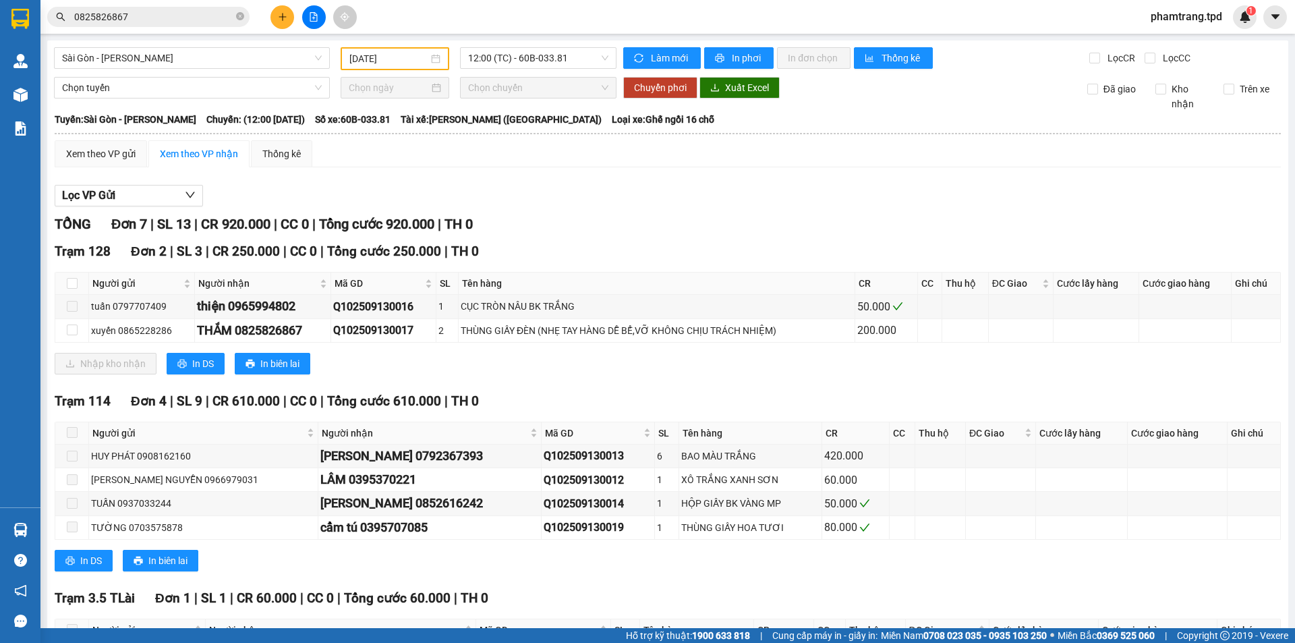
click at [675, 260] on section "Kết quả tìm kiếm ( 1 ) Bộ lọc Mã ĐH Trạng thái Món hàng Thu hộ Tổng cước Chưa c…" at bounding box center [647, 321] width 1295 height 643
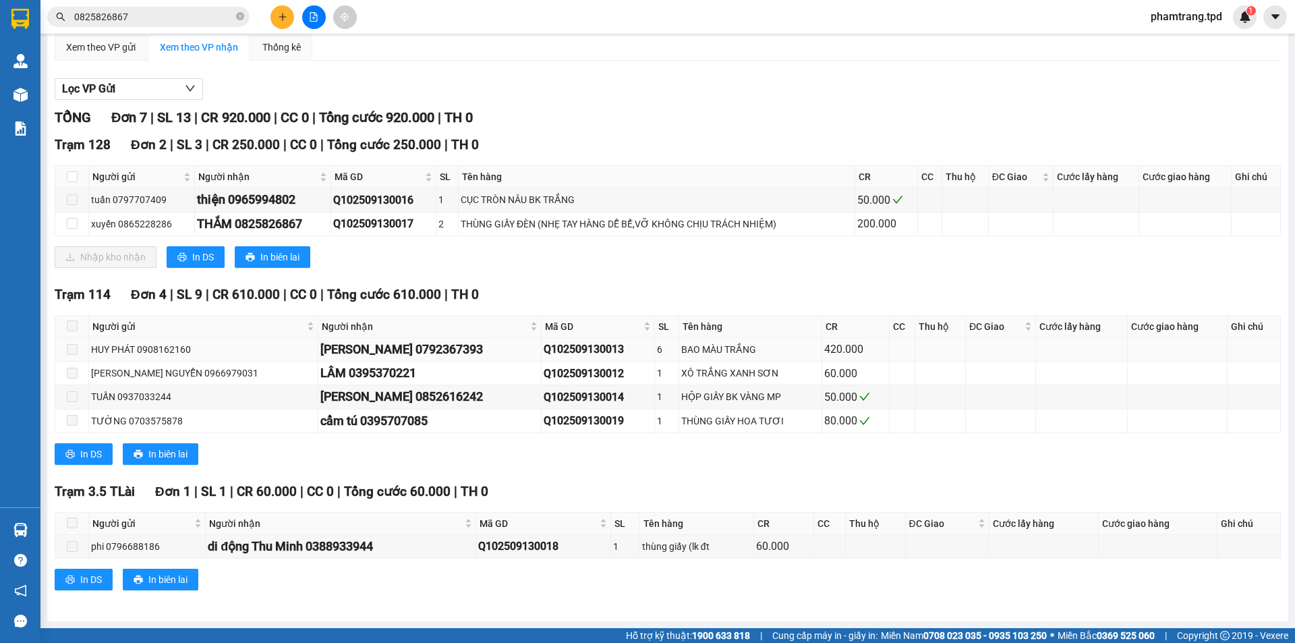
scroll to position [39, 0]
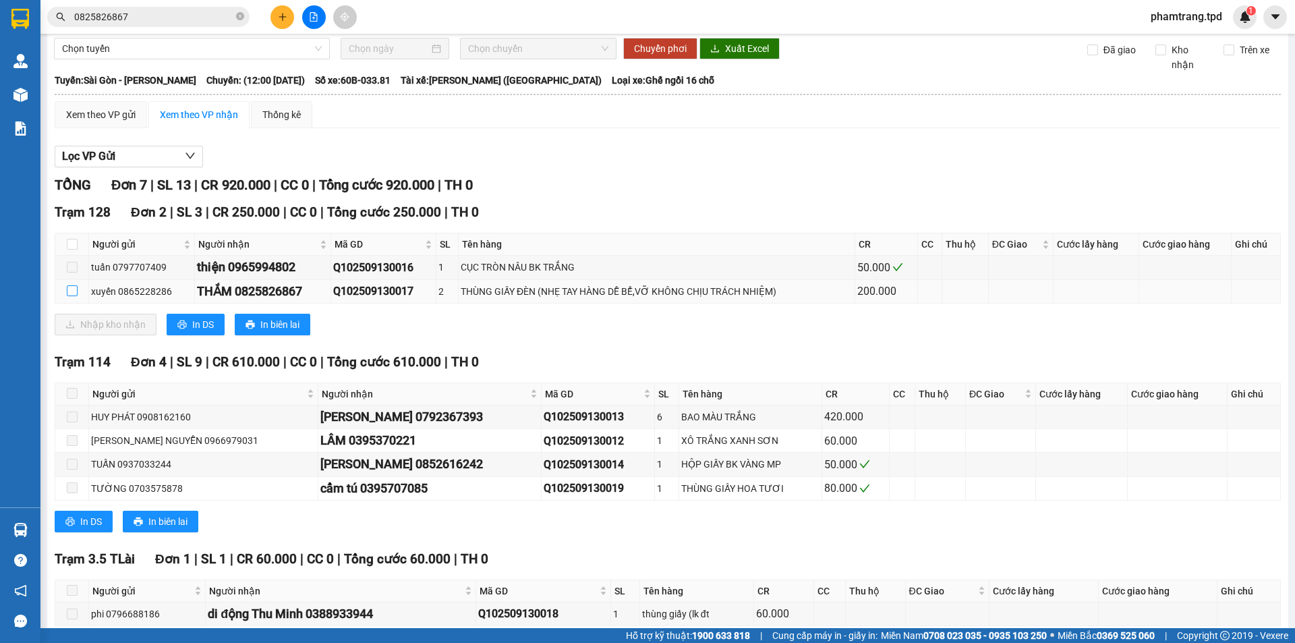
click at [72, 294] on input "checkbox" at bounding box center [72, 290] width 11 height 11
checkbox input "true"
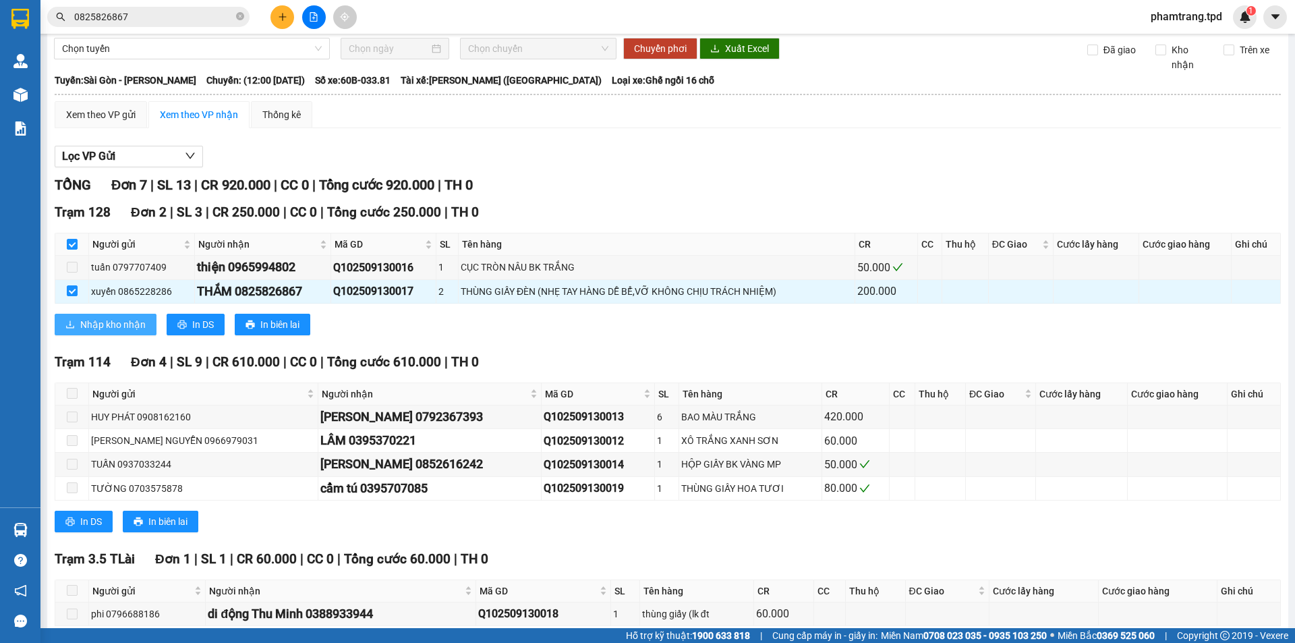
click at [93, 322] on span "Nhập kho nhận" at bounding box center [112, 324] width 65 height 15
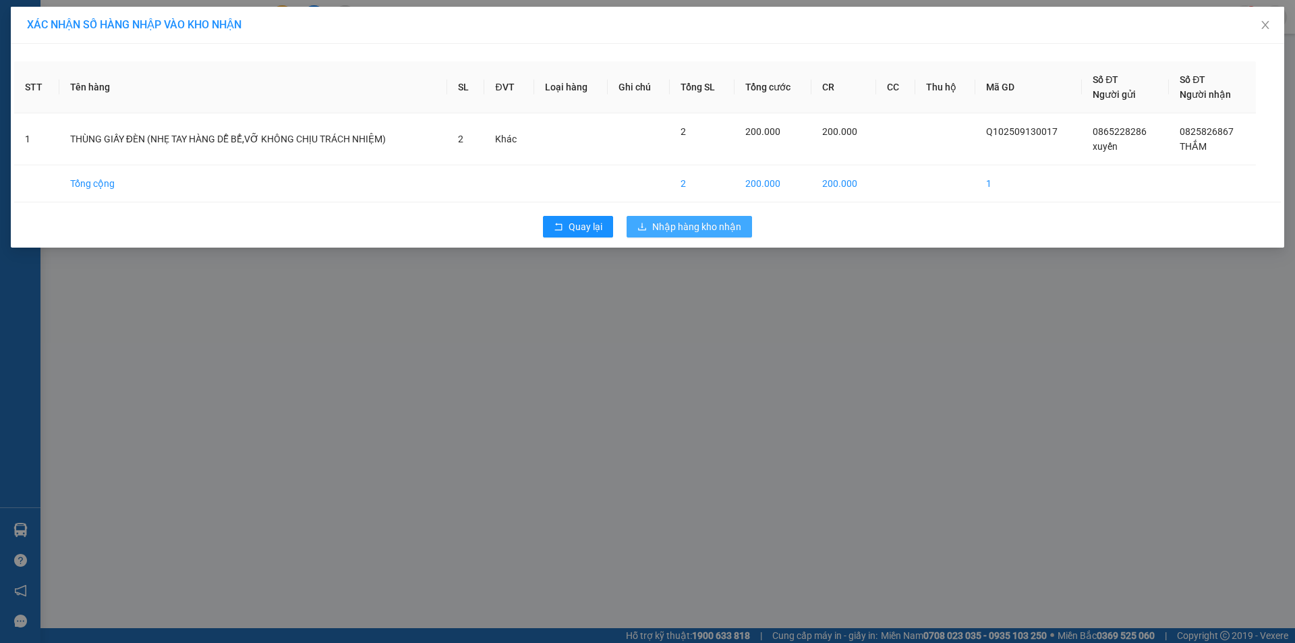
click at [665, 227] on span "Nhập hàng kho nhận" at bounding box center [696, 226] width 89 height 15
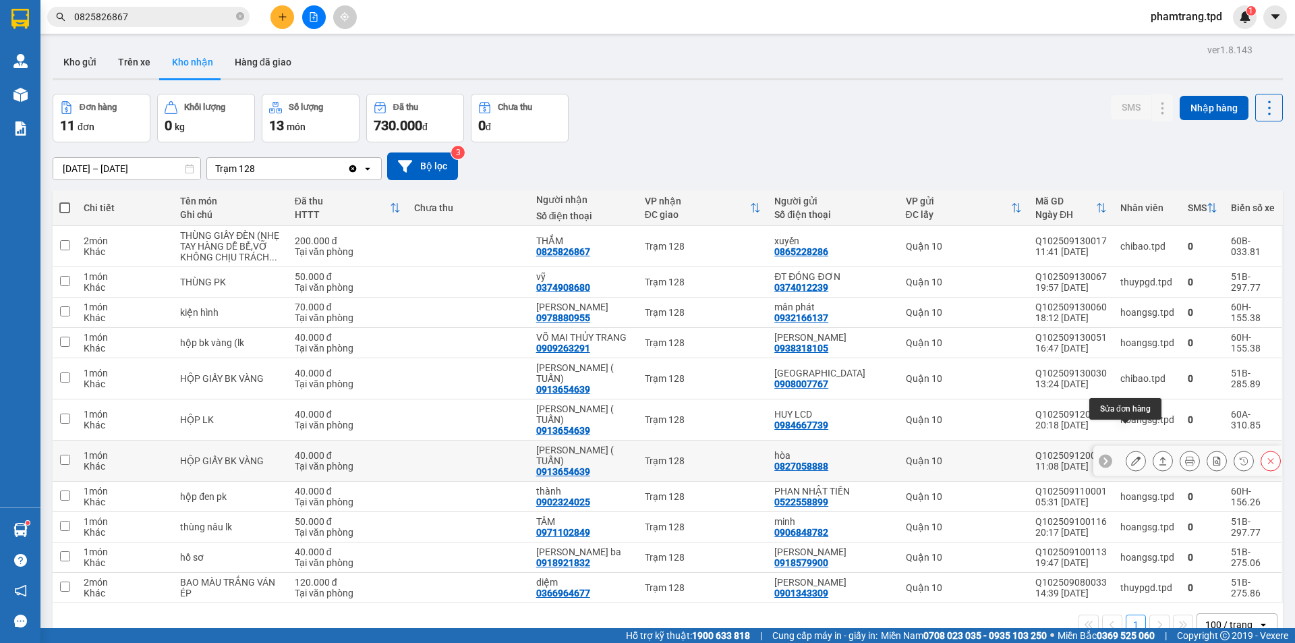
click at [1131, 456] on icon at bounding box center [1135, 460] width 9 height 9
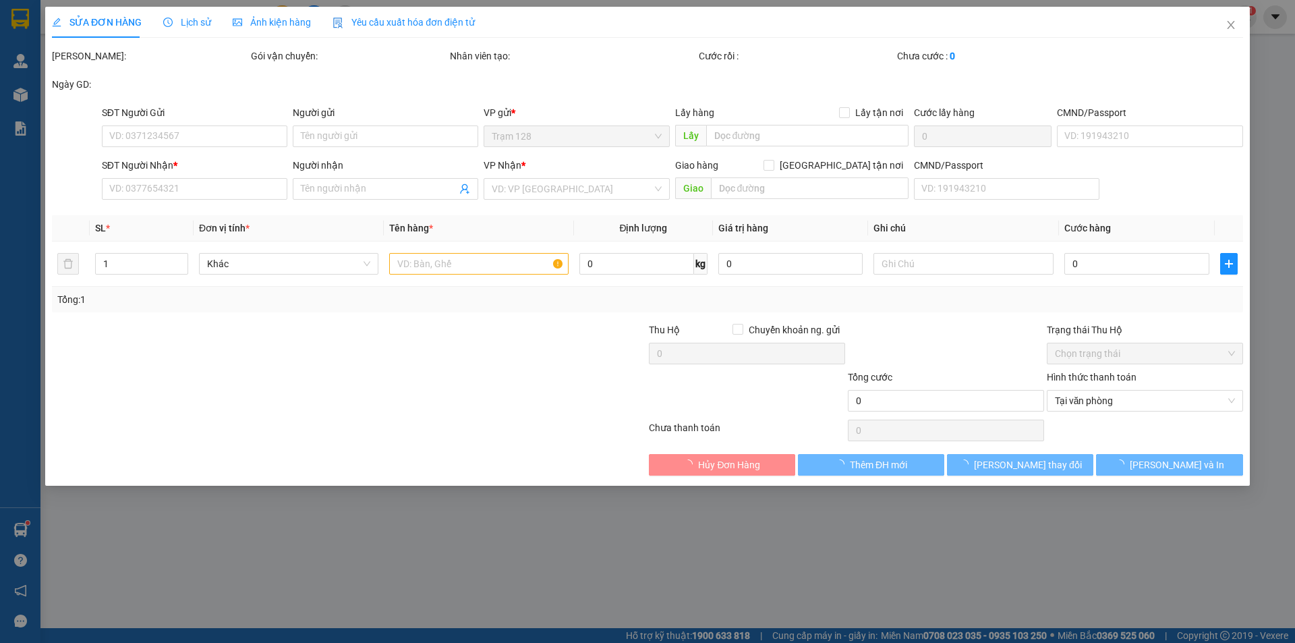
type input "0827058888"
type input "hòa"
type input "079088006676"
type input "0913654639"
type input "LÊ MINH ( TUẤN)"
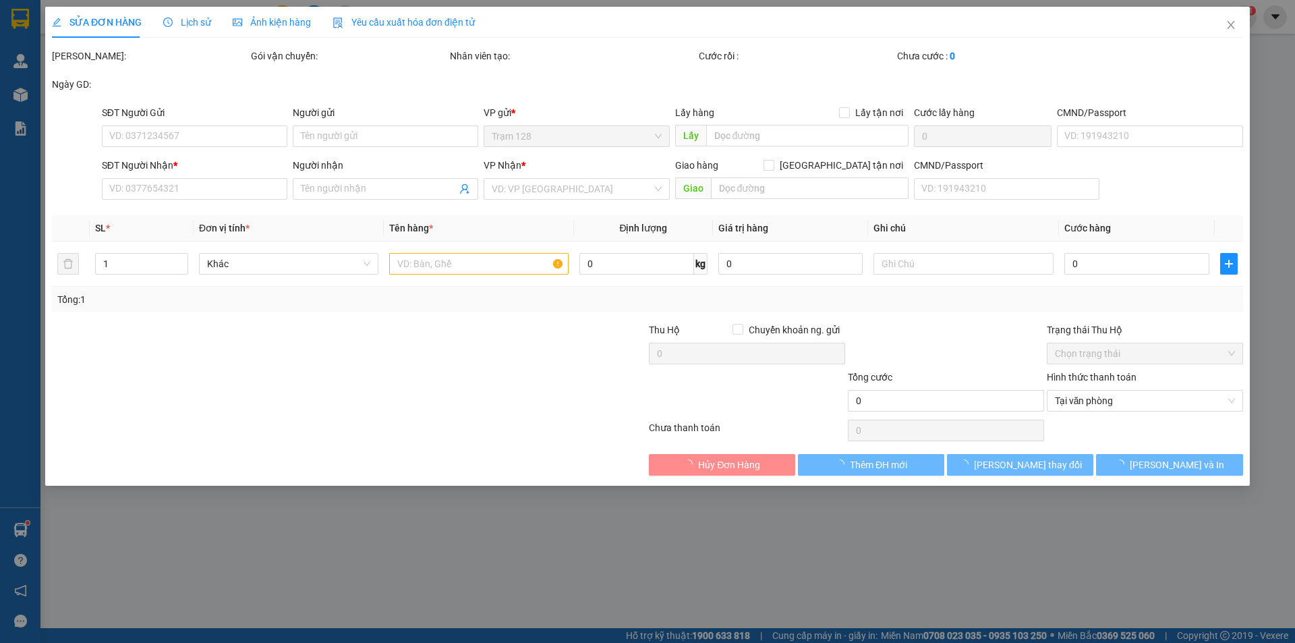
type input "40.000"
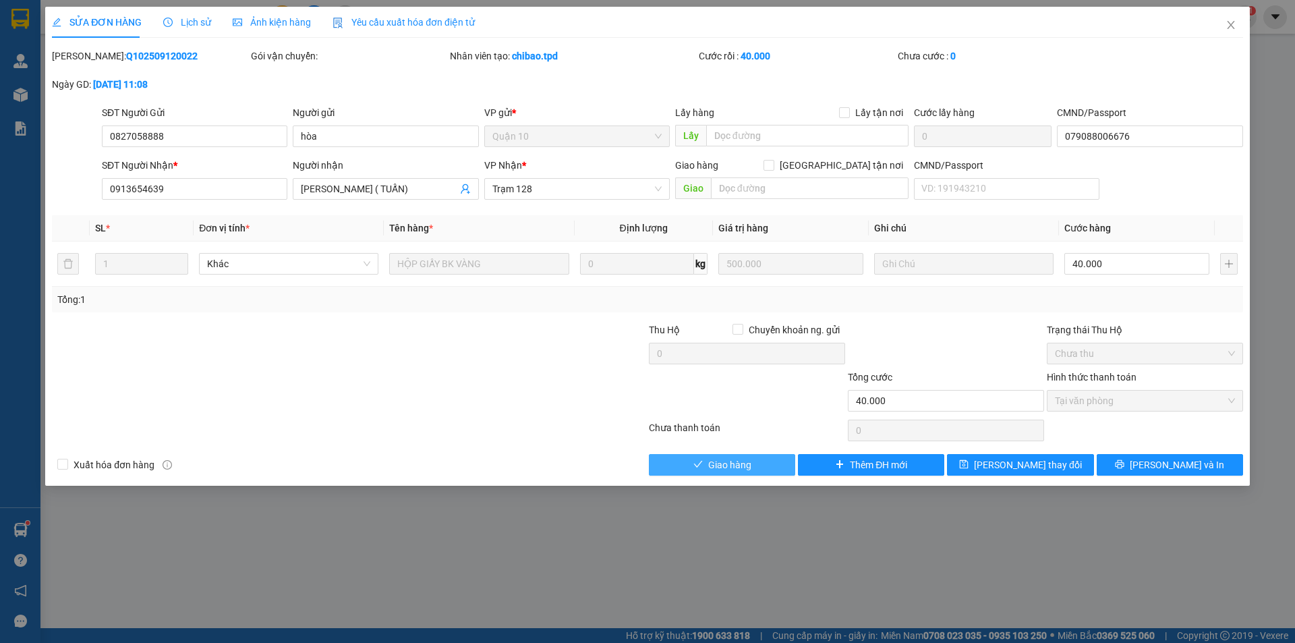
click at [732, 464] on span "Giao hàng" at bounding box center [729, 464] width 43 height 15
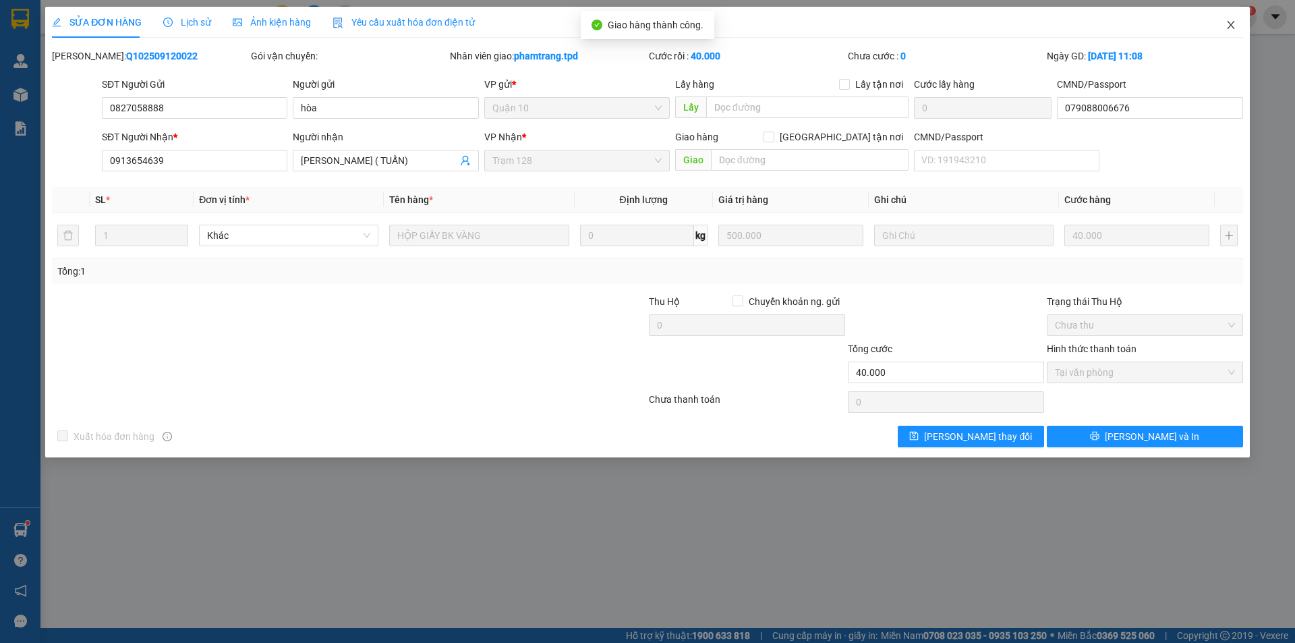
click at [1226, 26] on icon "close" at bounding box center [1231, 25] width 11 height 11
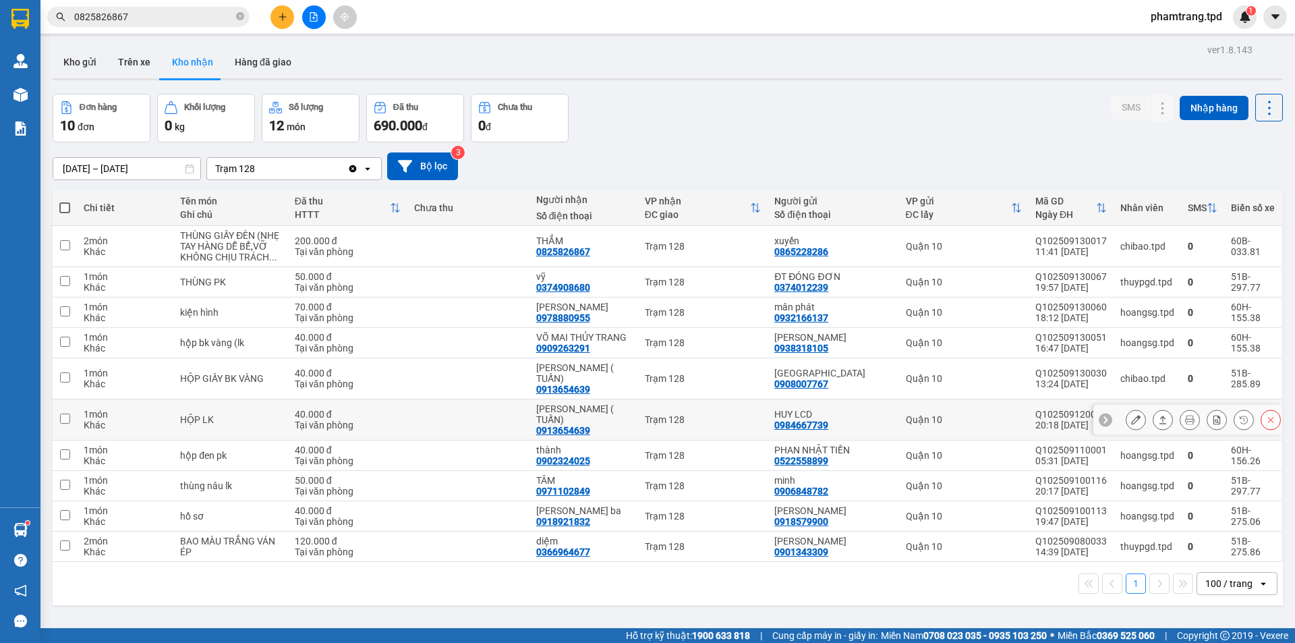
click at [1127, 408] on button at bounding box center [1136, 420] width 19 height 24
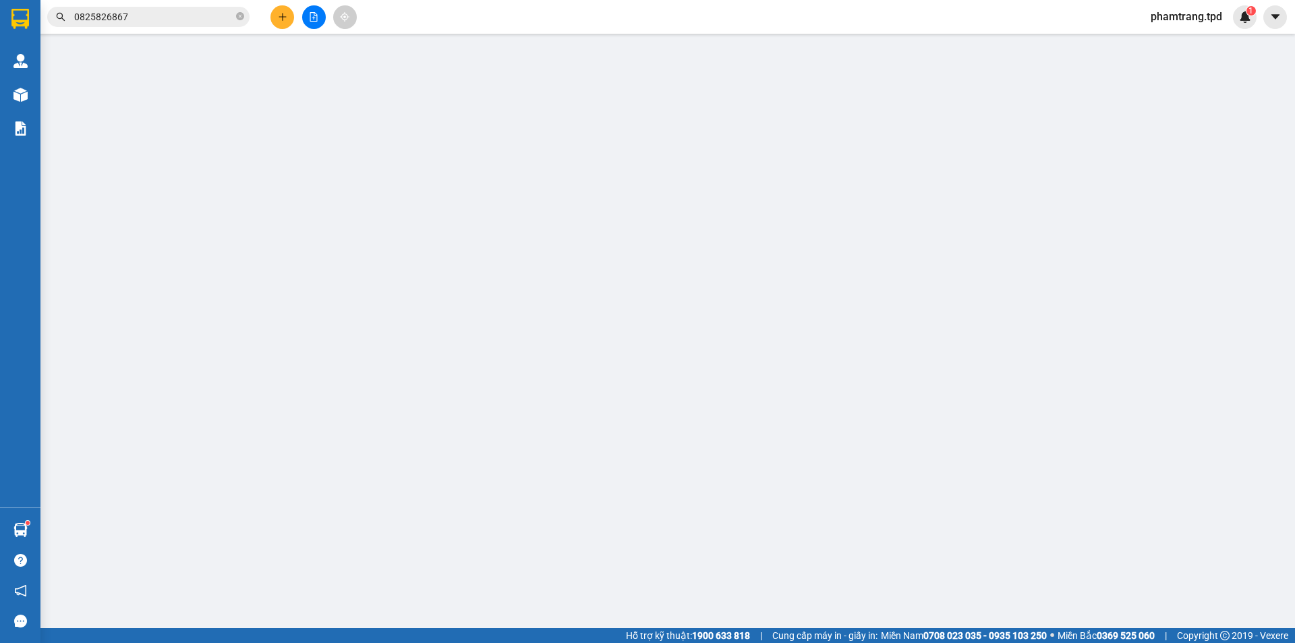
type input "0984667739"
type input "HUY LCD"
type input "0913654639"
type input "LÊ MINH ( TUẤN)"
type input "40.000"
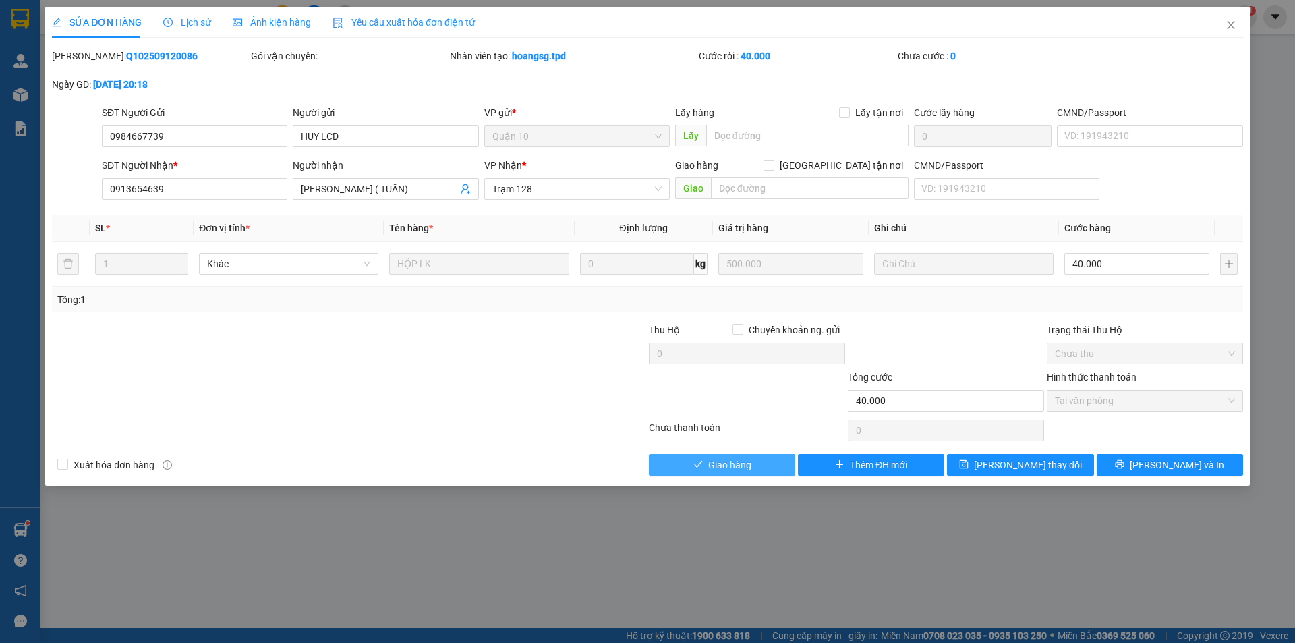
click at [739, 470] on span "Giao hàng" at bounding box center [729, 464] width 43 height 15
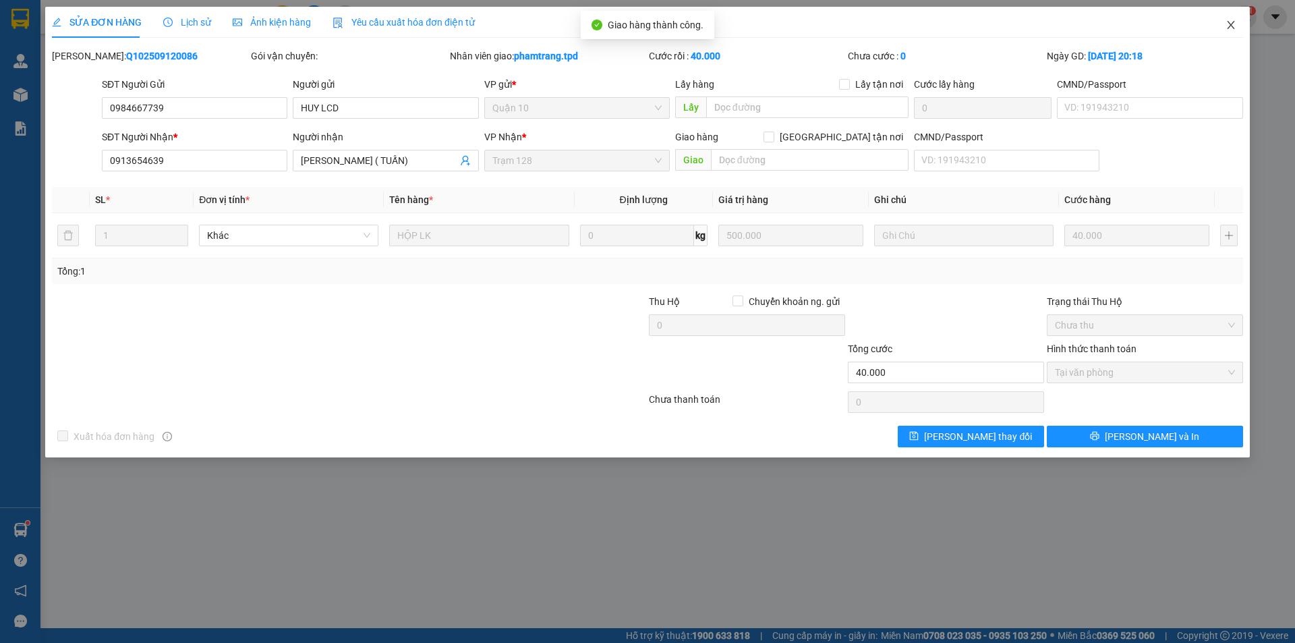
click at [1232, 25] on icon "close" at bounding box center [1230, 25] width 7 height 8
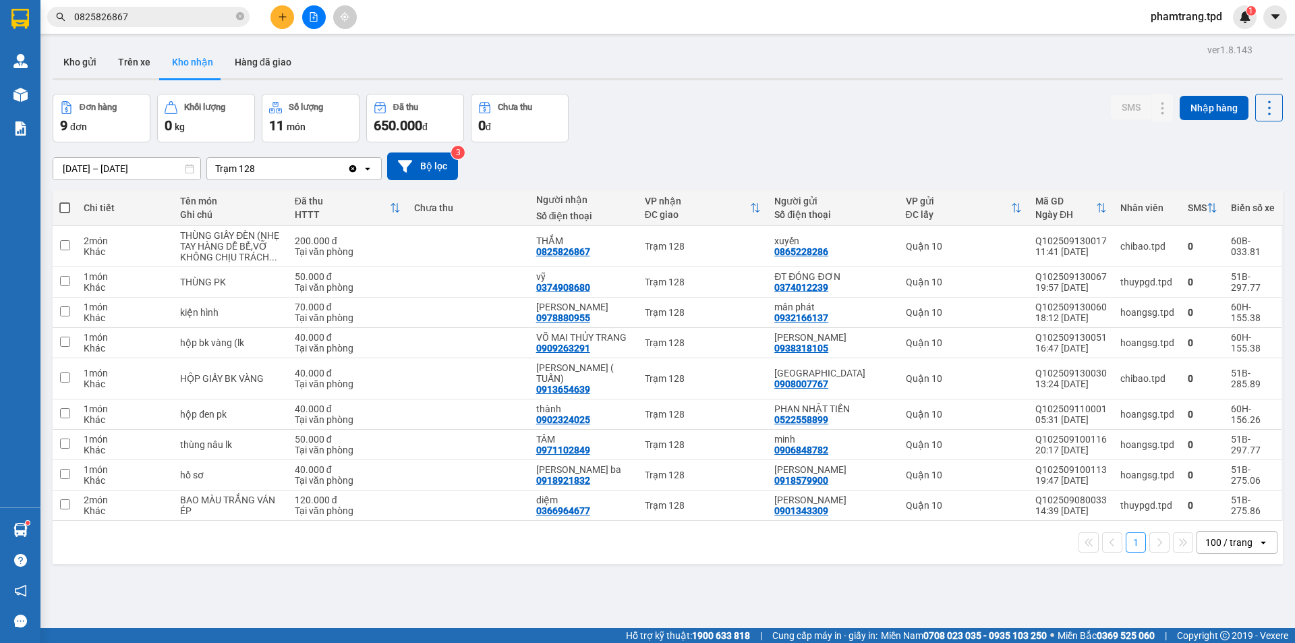
click at [235, 18] on span "0825826867" at bounding box center [148, 17] width 202 height 20
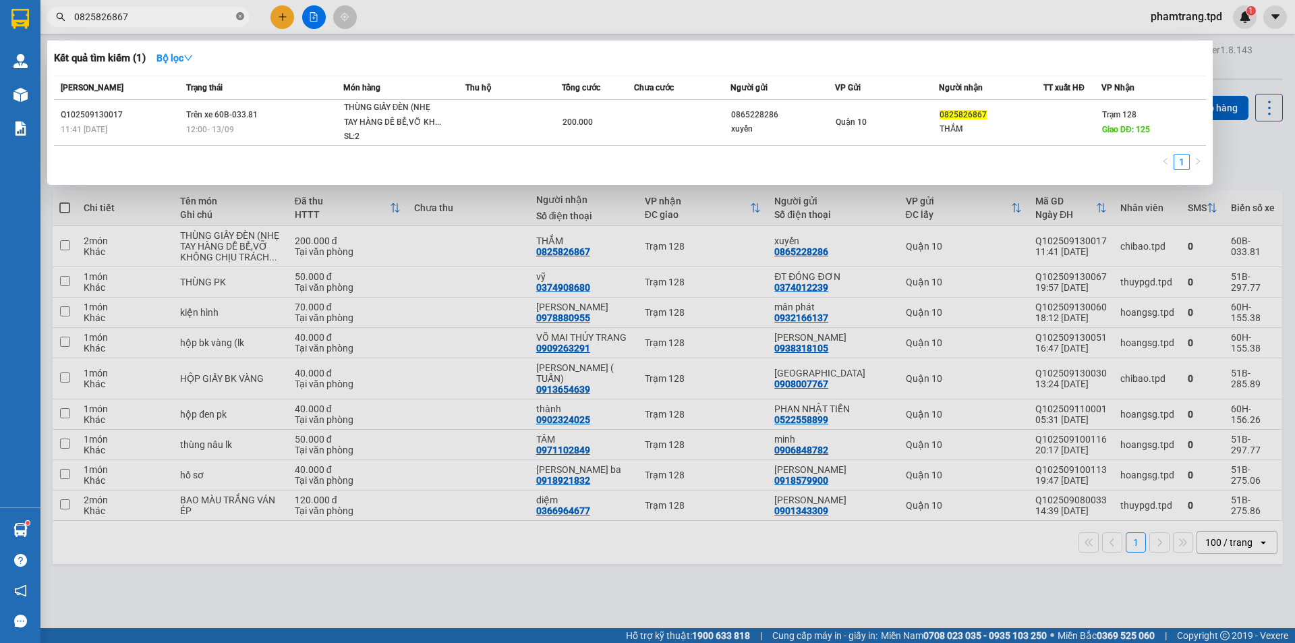
click at [239, 18] on icon "close-circle" at bounding box center [240, 16] width 8 height 8
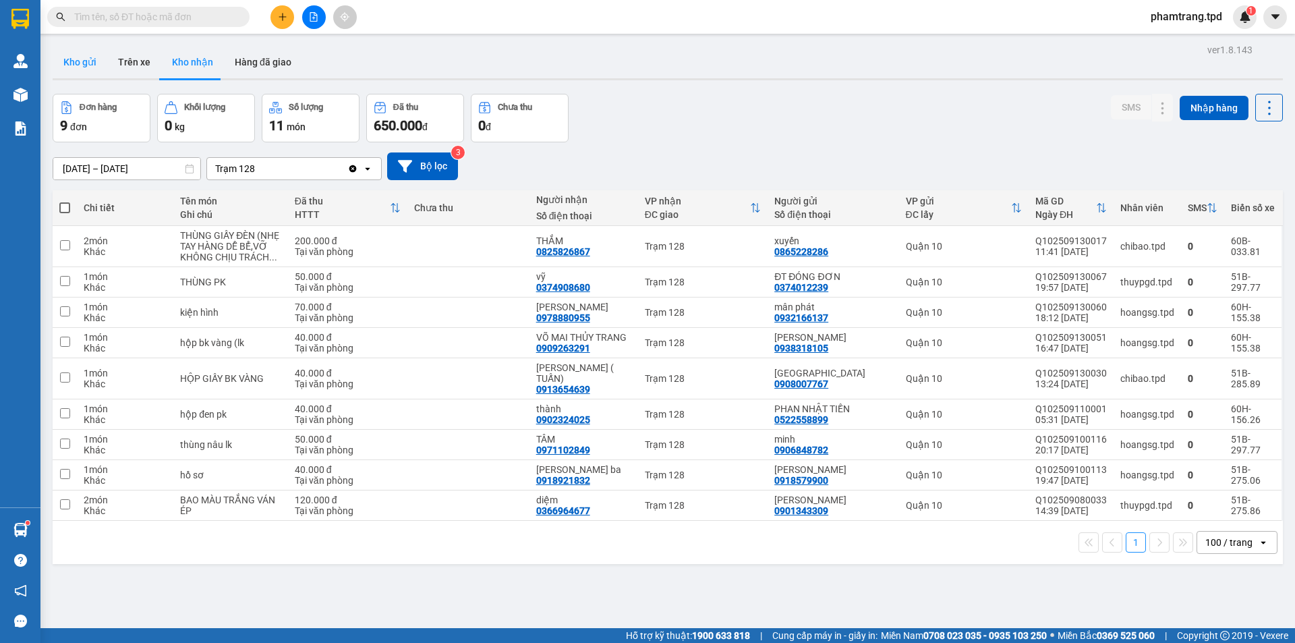
click at [77, 69] on button "Kho gửi" at bounding box center [80, 62] width 55 height 32
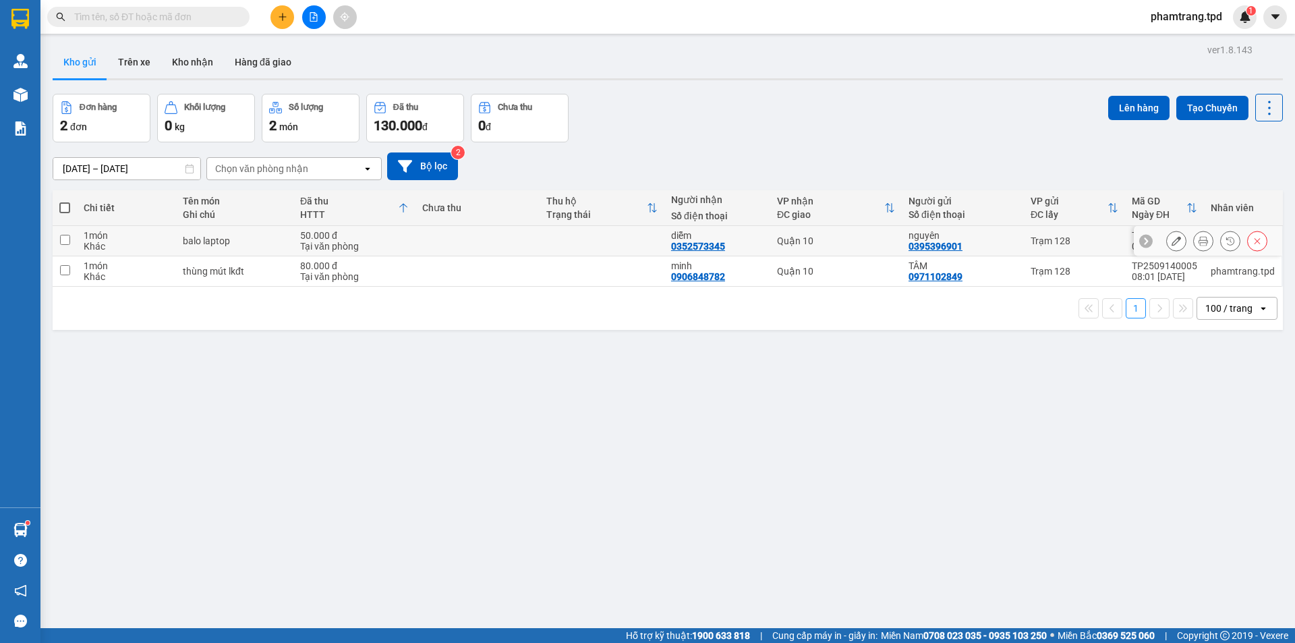
drag, startPoint x: 410, startPoint y: 247, endPoint x: 1081, endPoint y: 198, distance: 673.7
click at [410, 246] on td "50.000 đ Tại văn phòng" at bounding box center [354, 241] width 122 height 30
checkbox input "true"
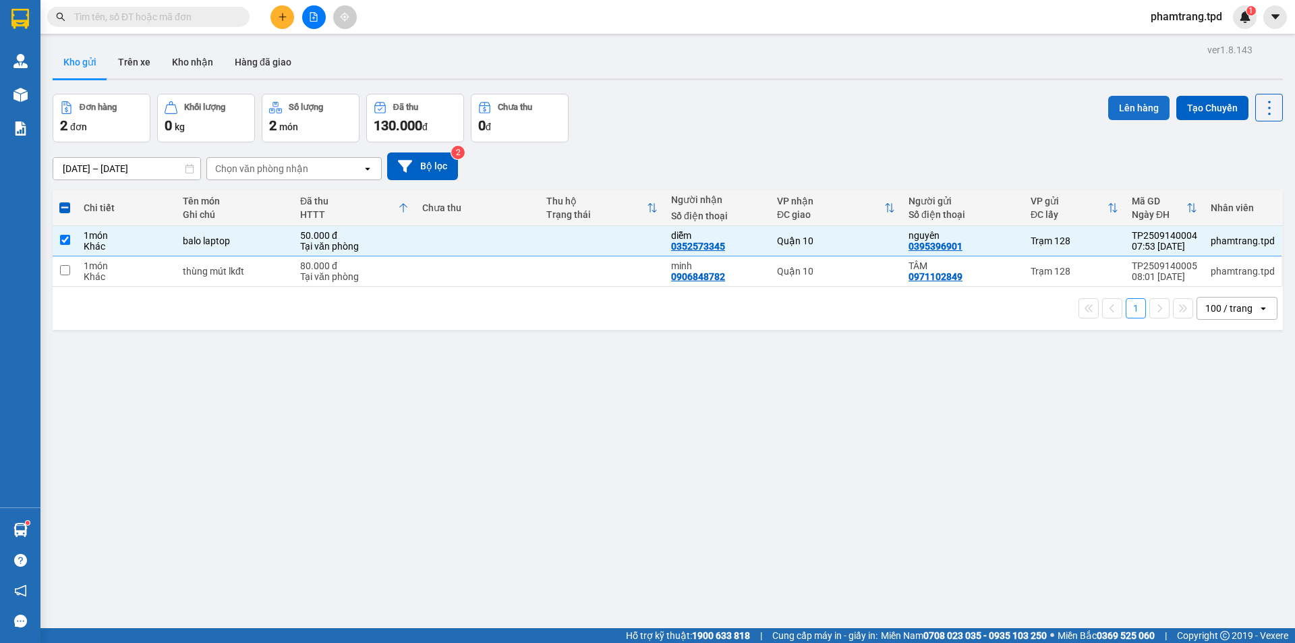
click at [1139, 109] on button "Lên hàng" at bounding box center [1138, 108] width 61 height 24
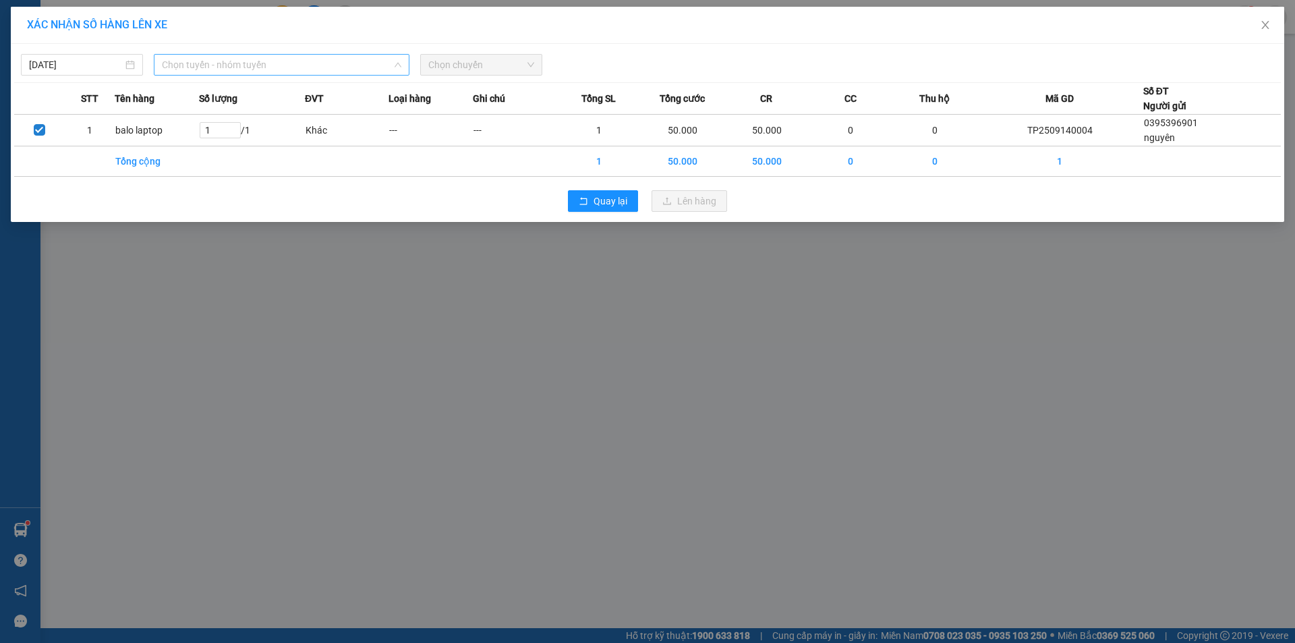
drag, startPoint x: 271, startPoint y: 67, endPoint x: 333, endPoint y: 101, distance: 70.6
click at [270, 68] on span "Chọn tuyến - nhóm tuyến" at bounding box center [281, 65] width 239 height 20
type input "0"
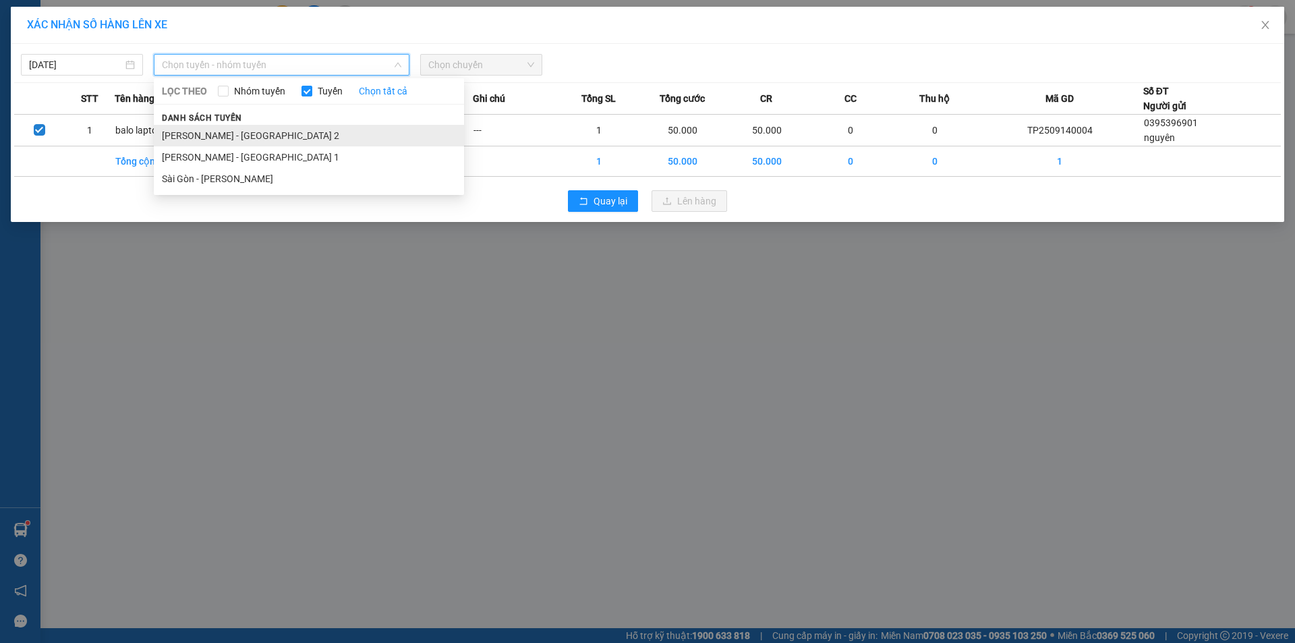
click at [286, 132] on li "[PERSON_NAME] - [GEOGRAPHIC_DATA] 2" at bounding box center [309, 136] width 310 height 22
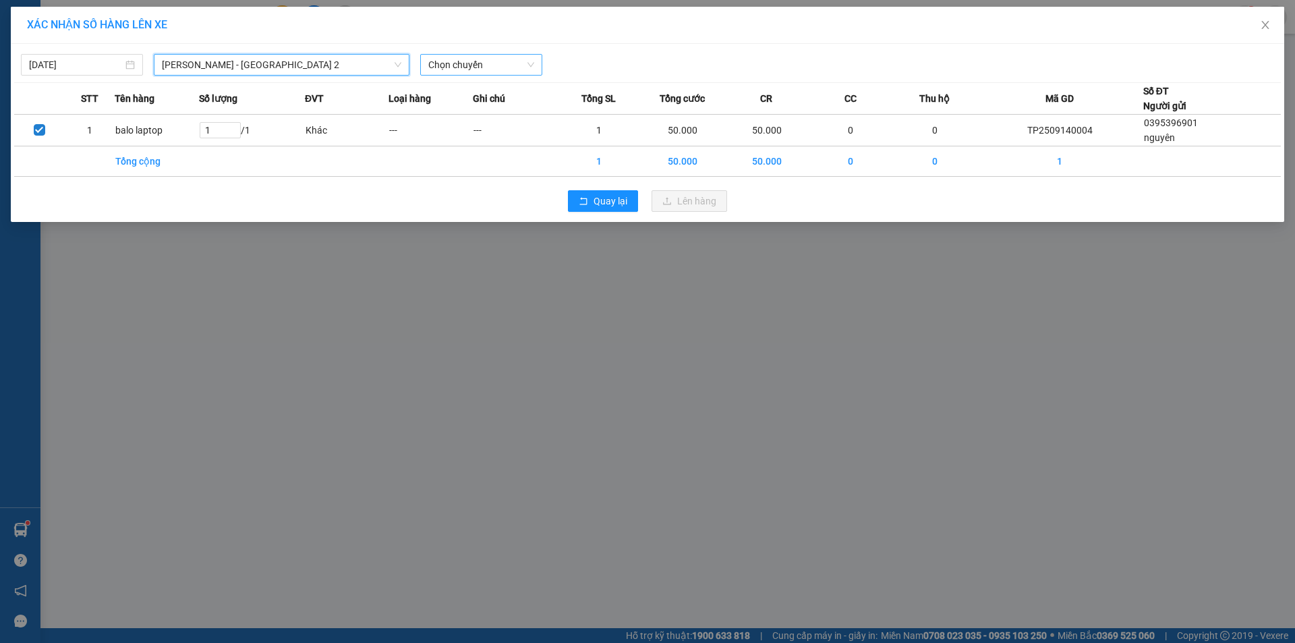
click at [457, 61] on span "Chọn chuyến" at bounding box center [481, 65] width 106 height 20
type input "09"
click at [505, 111] on div "Thêm chuyến " 09:00 "" at bounding box center [492, 114] width 144 height 23
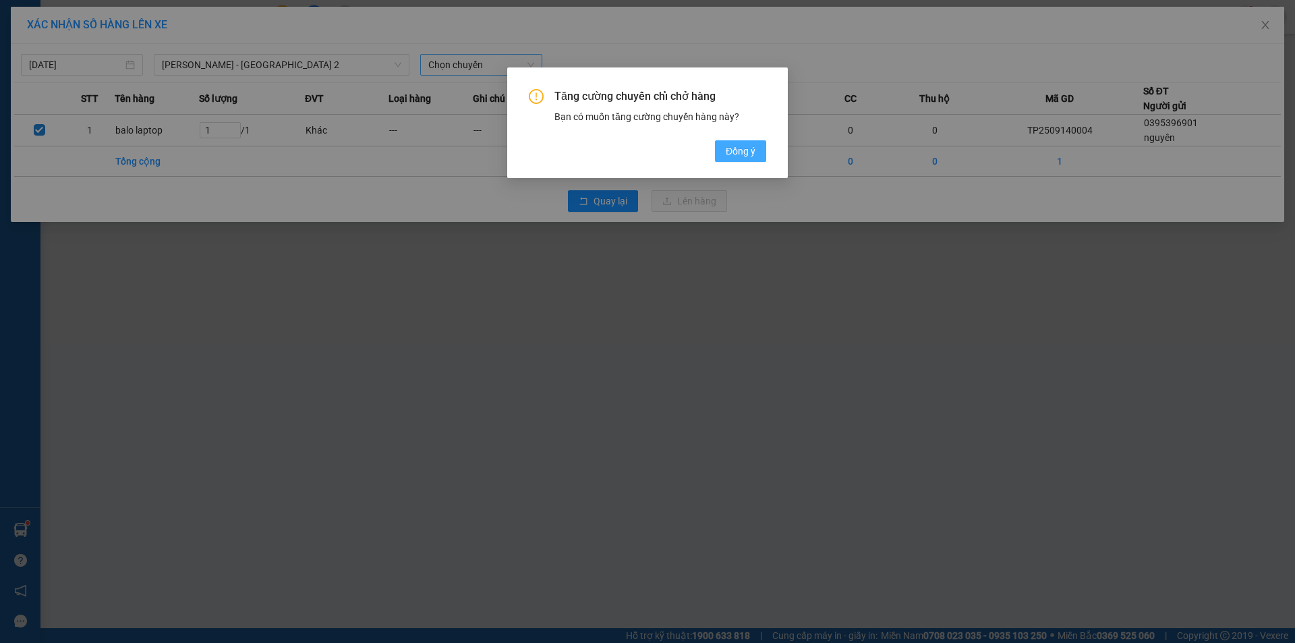
click at [758, 157] on button "Đồng ý" at bounding box center [740, 151] width 51 height 22
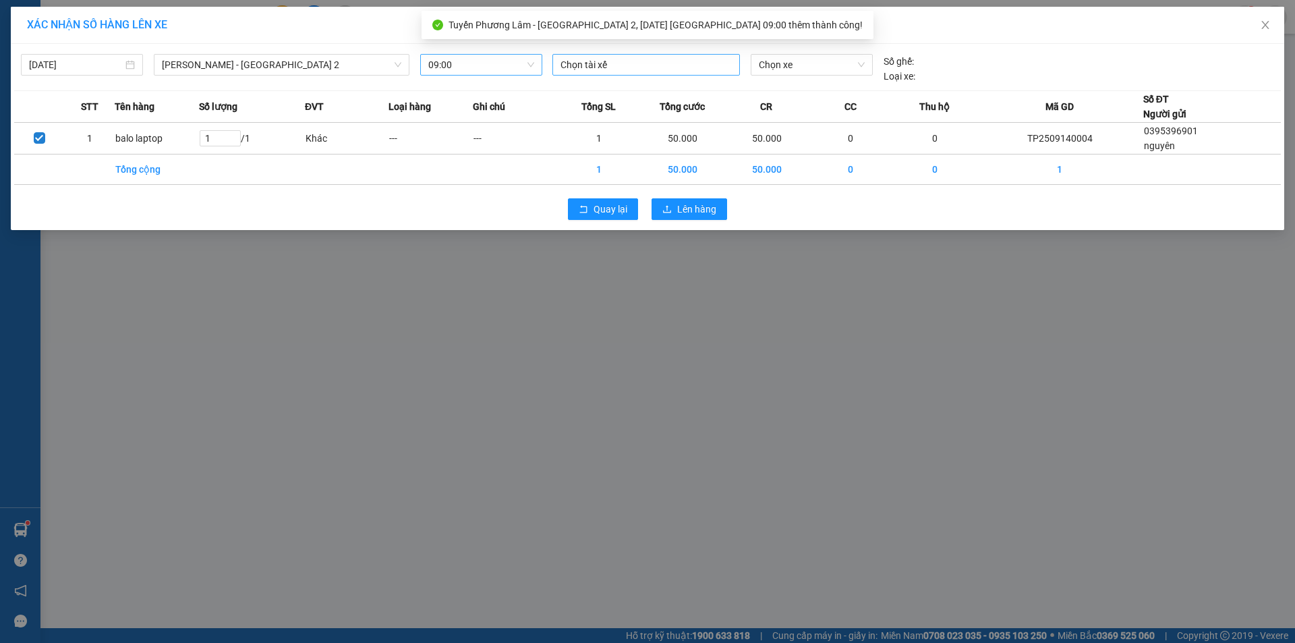
click at [644, 67] on div at bounding box center [646, 65] width 181 height 16
type input "vũ"
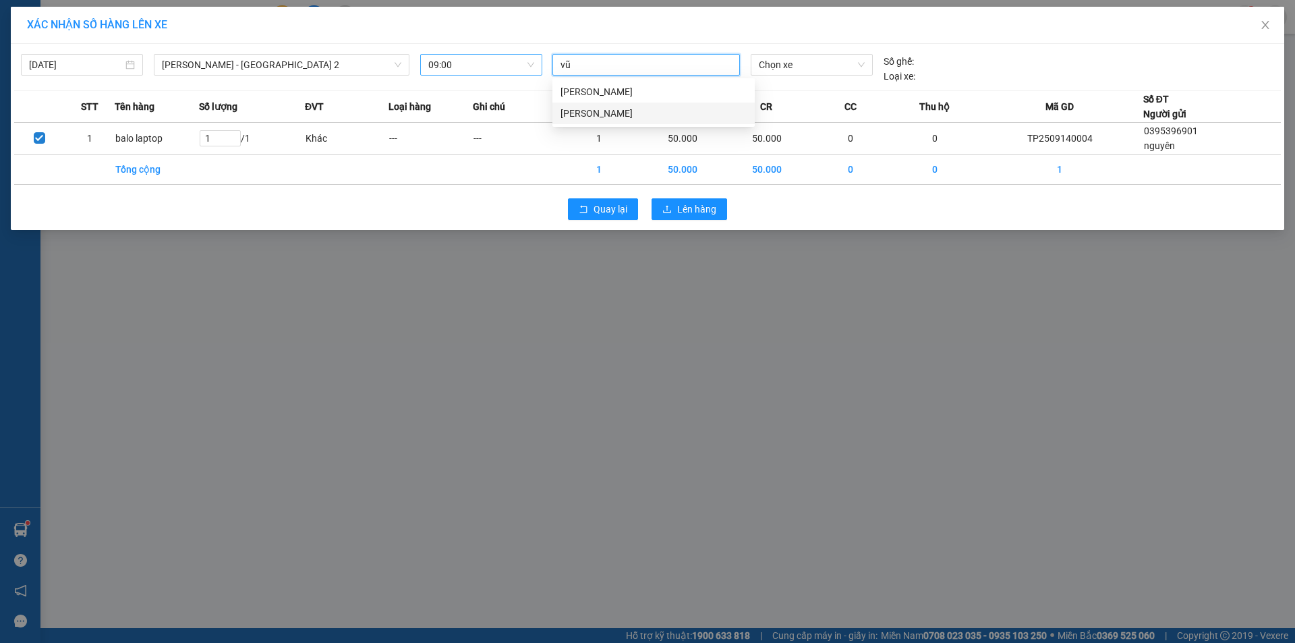
click at [631, 110] on div "vũ Tb" at bounding box center [654, 113] width 186 height 15
click at [808, 63] on span "Chọn xe" at bounding box center [811, 65] width 105 height 20
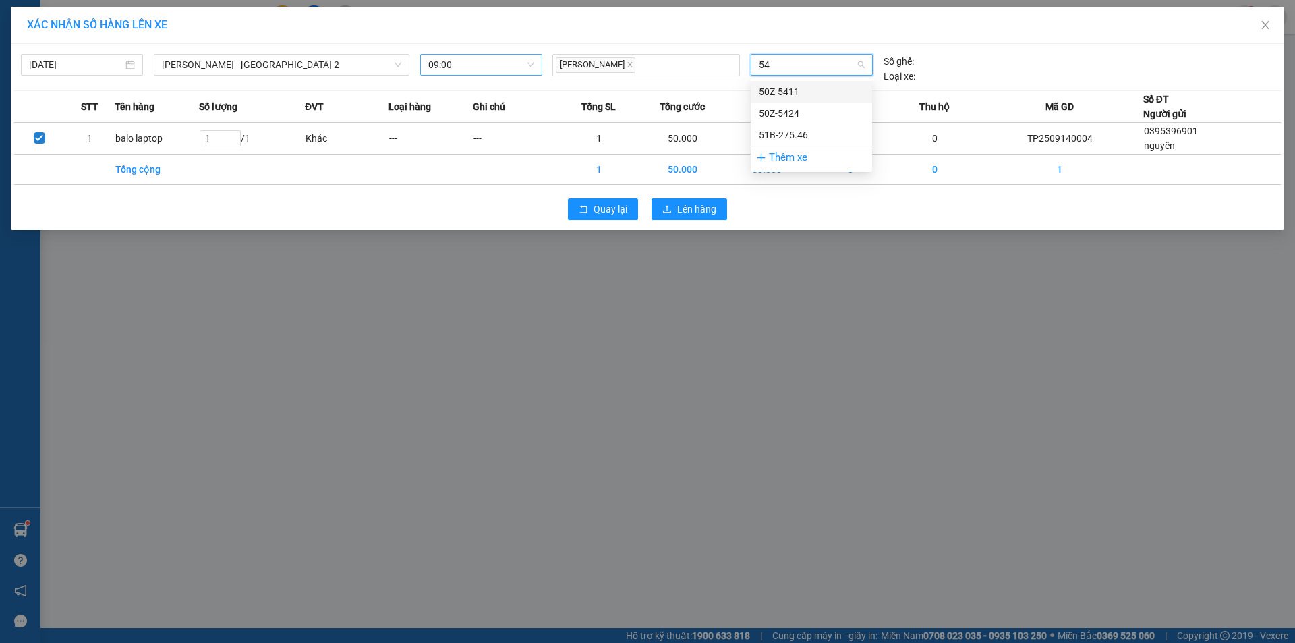
type input "546"
click at [793, 92] on div "51B-275.46" at bounding box center [811, 91] width 105 height 15
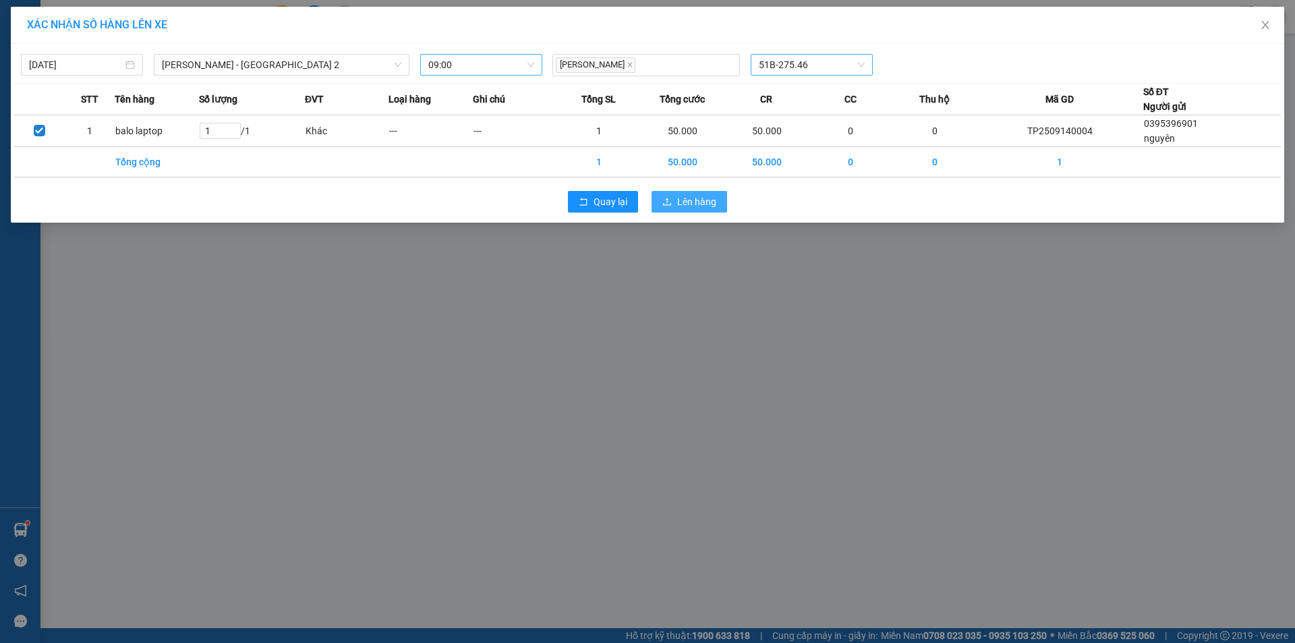
click at [712, 202] on span "Lên hàng" at bounding box center [696, 201] width 39 height 15
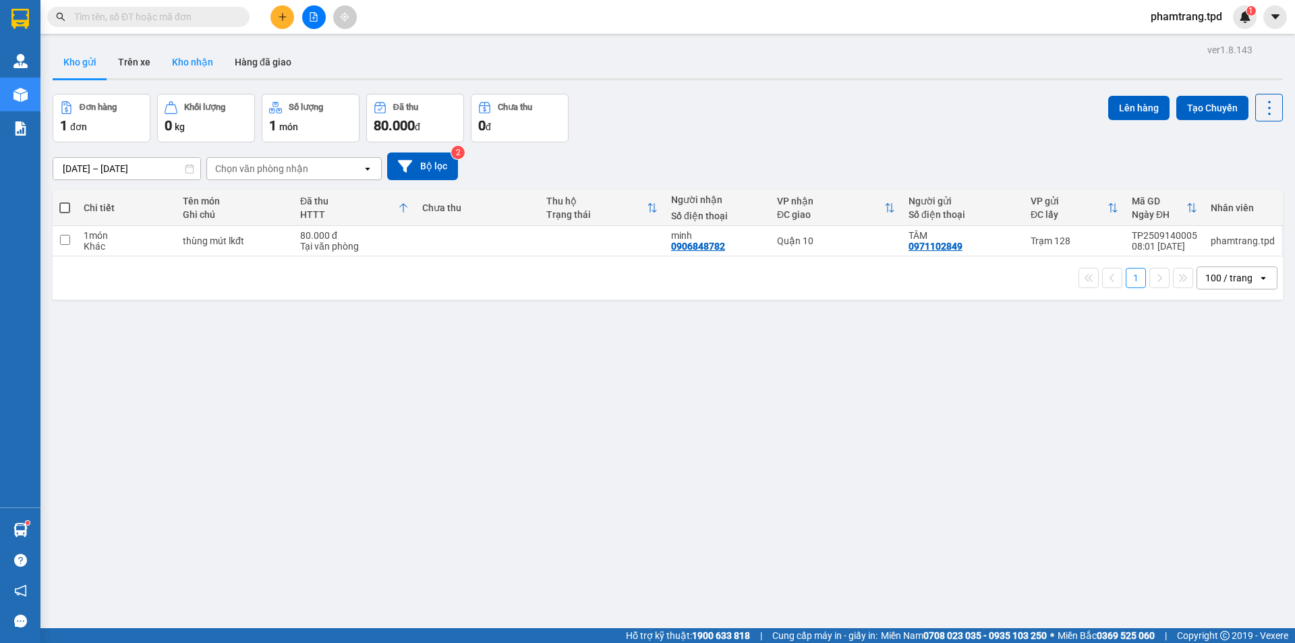
click at [205, 63] on button "Kho nhận" at bounding box center [192, 62] width 63 height 32
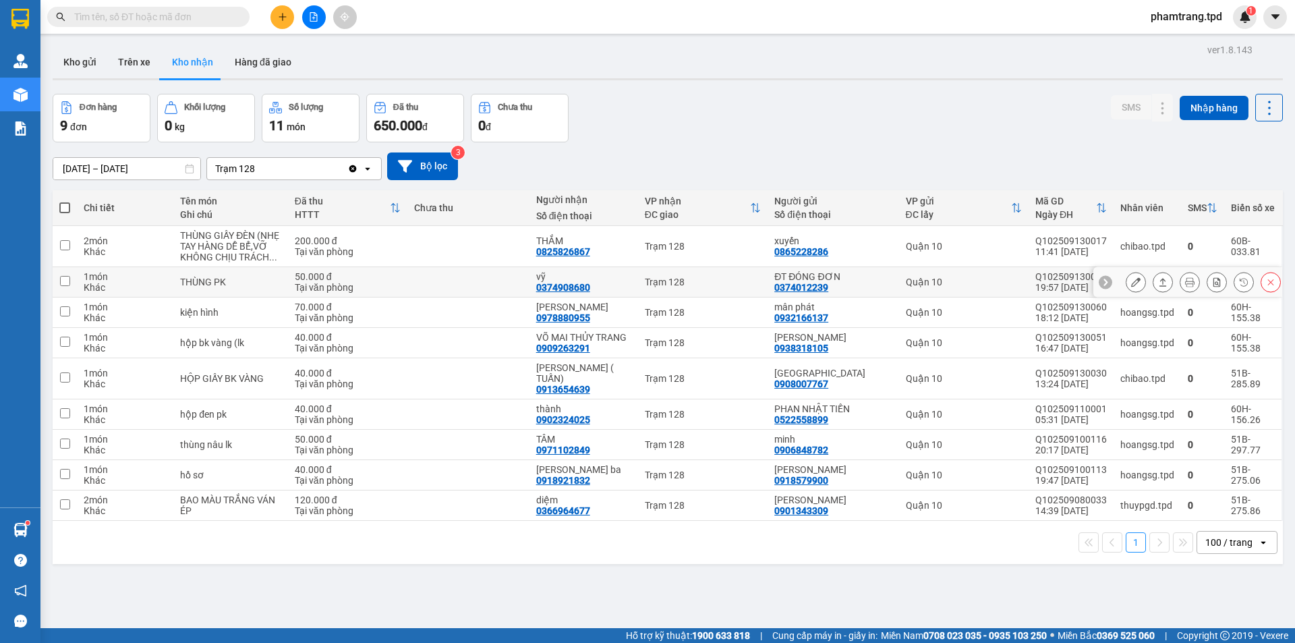
click at [1131, 285] on button at bounding box center [1136, 283] width 19 height 24
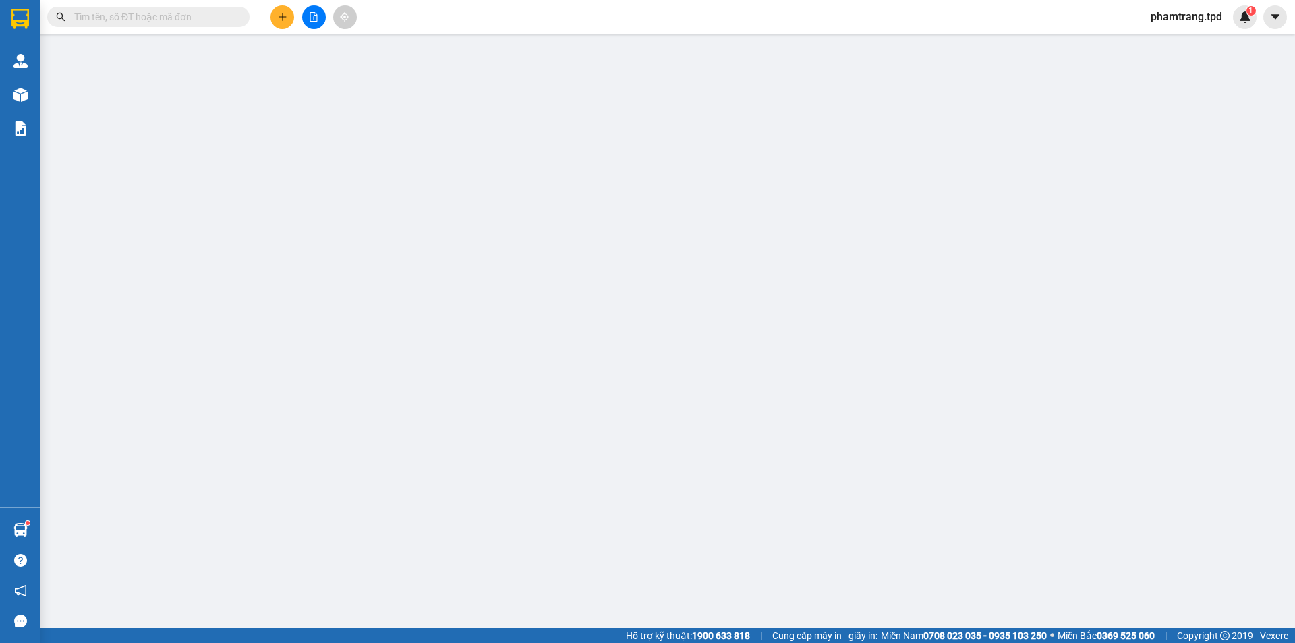
type input "0374012239"
type input "ĐT ĐÓNG ĐƠN"
type input "0374908680"
type input "vỹ"
type input "50.000"
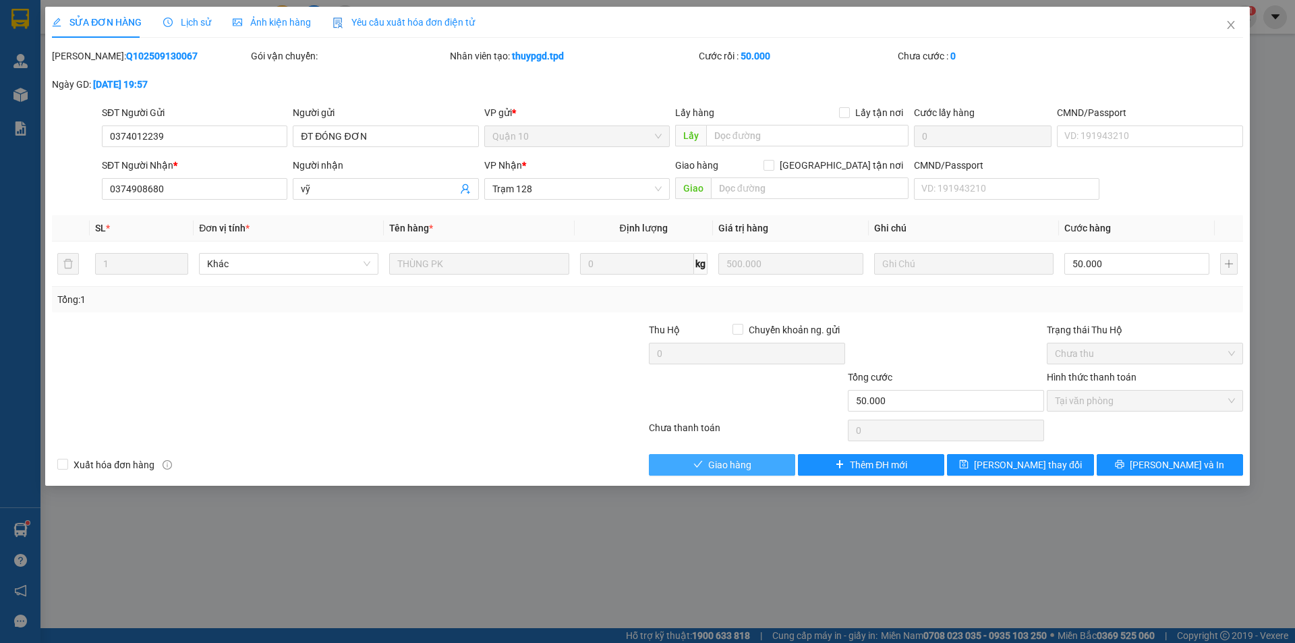
click at [728, 457] on span "Giao hàng" at bounding box center [729, 464] width 43 height 15
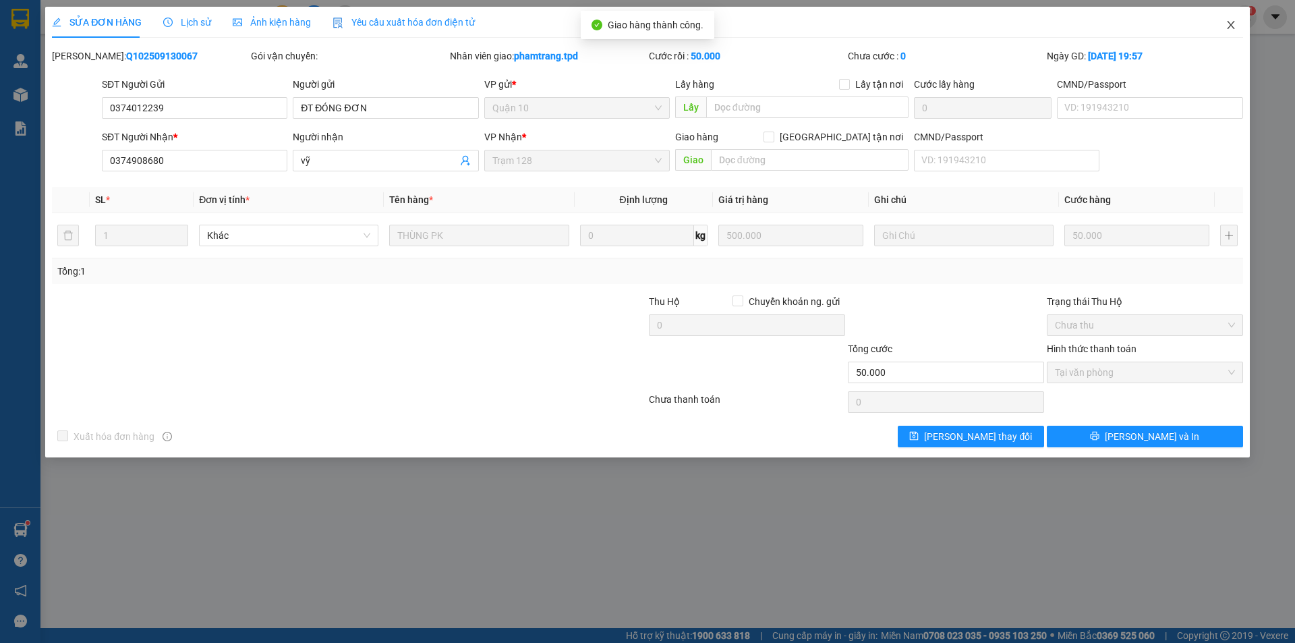
click at [1235, 22] on icon "close" at bounding box center [1231, 25] width 11 height 11
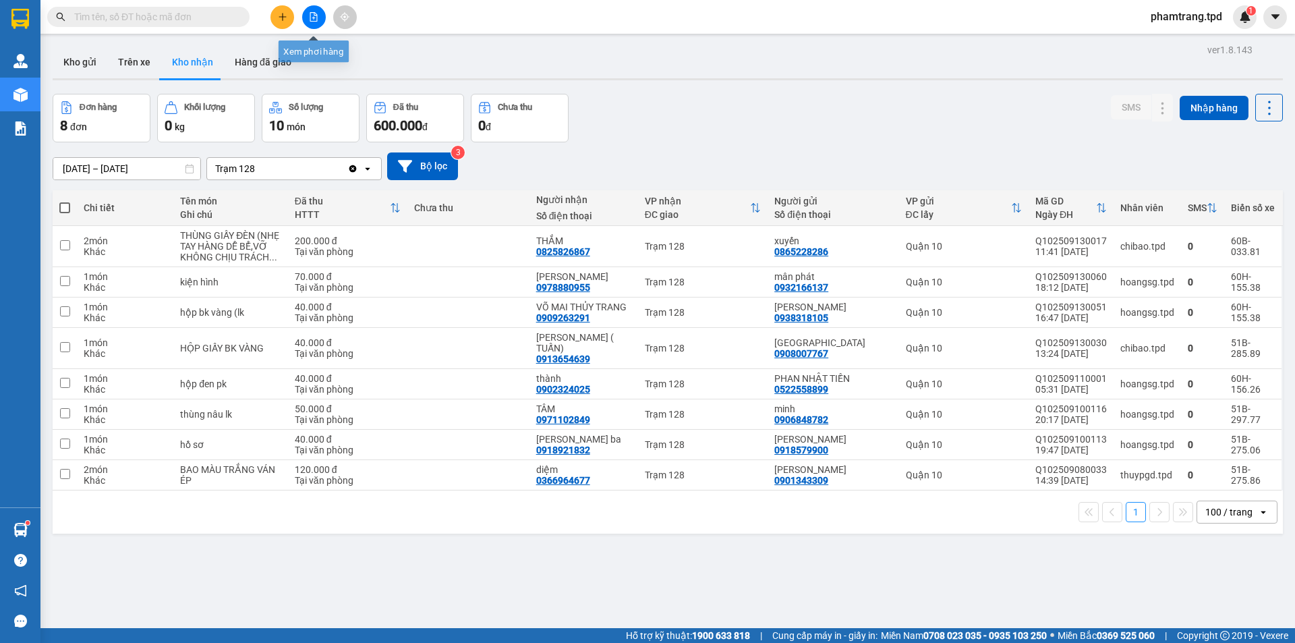
click at [289, 16] on button at bounding box center [283, 17] width 24 height 24
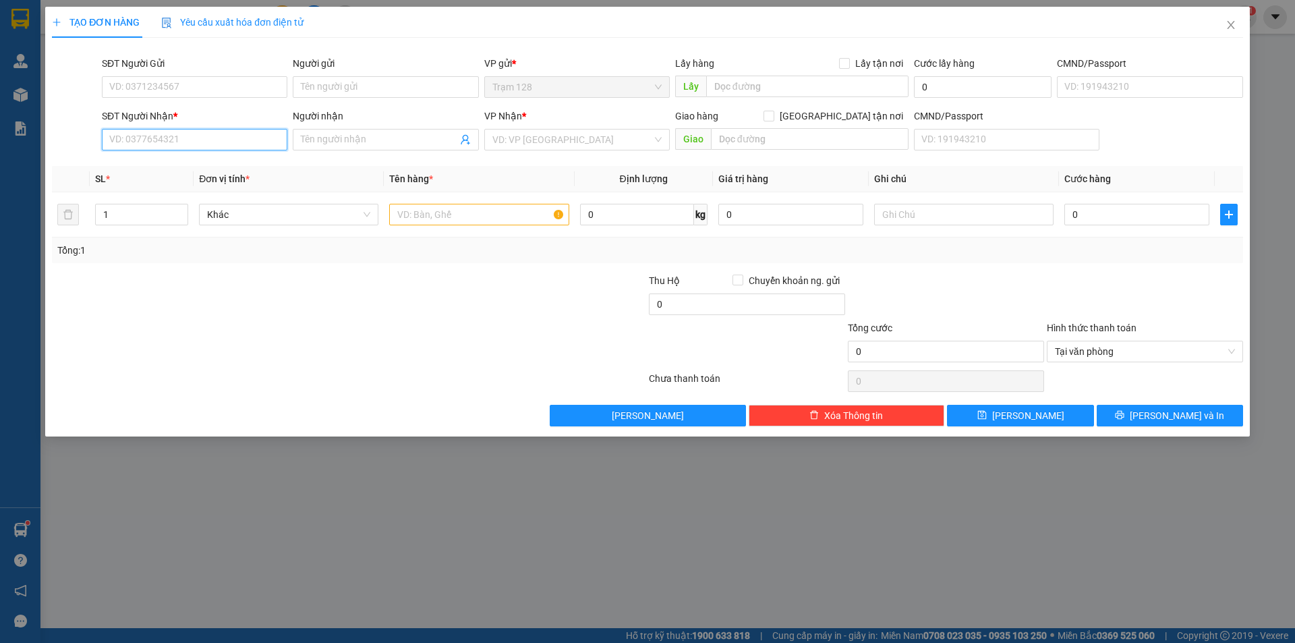
click at [204, 142] on input "SĐT Người Nhận *" at bounding box center [195, 140] width 186 height 22
click at [478, 217] on input "text" at bounding box center [478, 215] width 179 height 22
type input "thùng đồ ăn"
click at [1121, 220] on input "0" at bounding box center [1137, 215] width 145 height 22
type input "6"
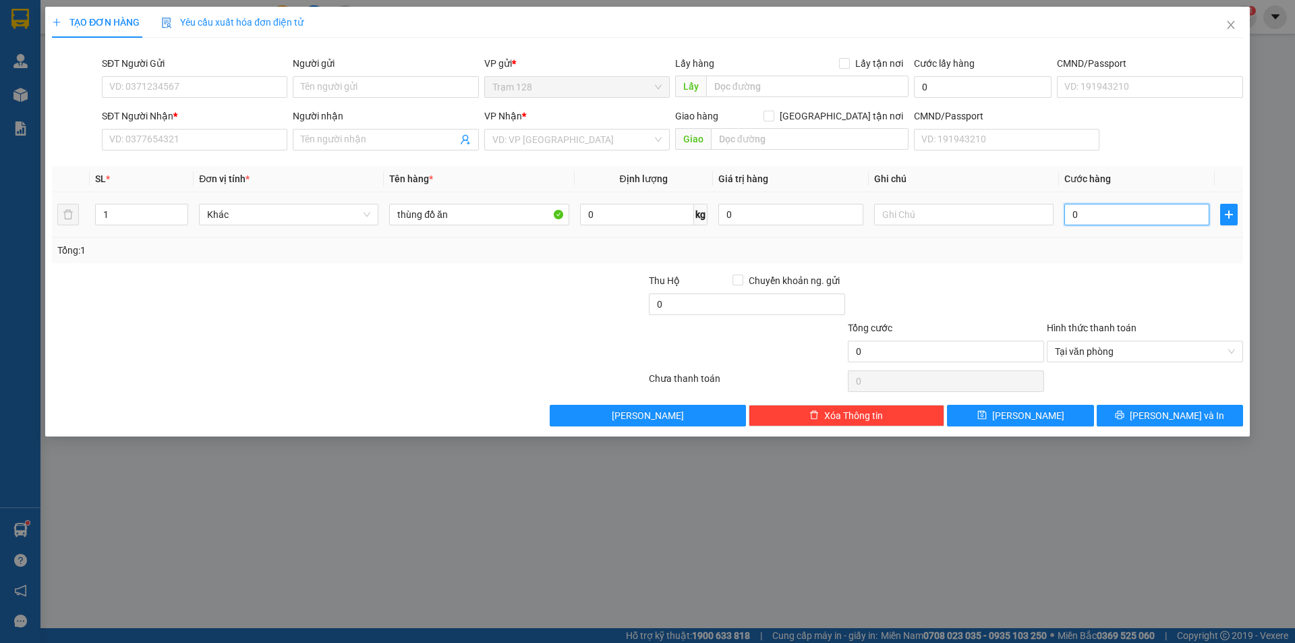
type input "6"
type input "60"
type input "60.000"
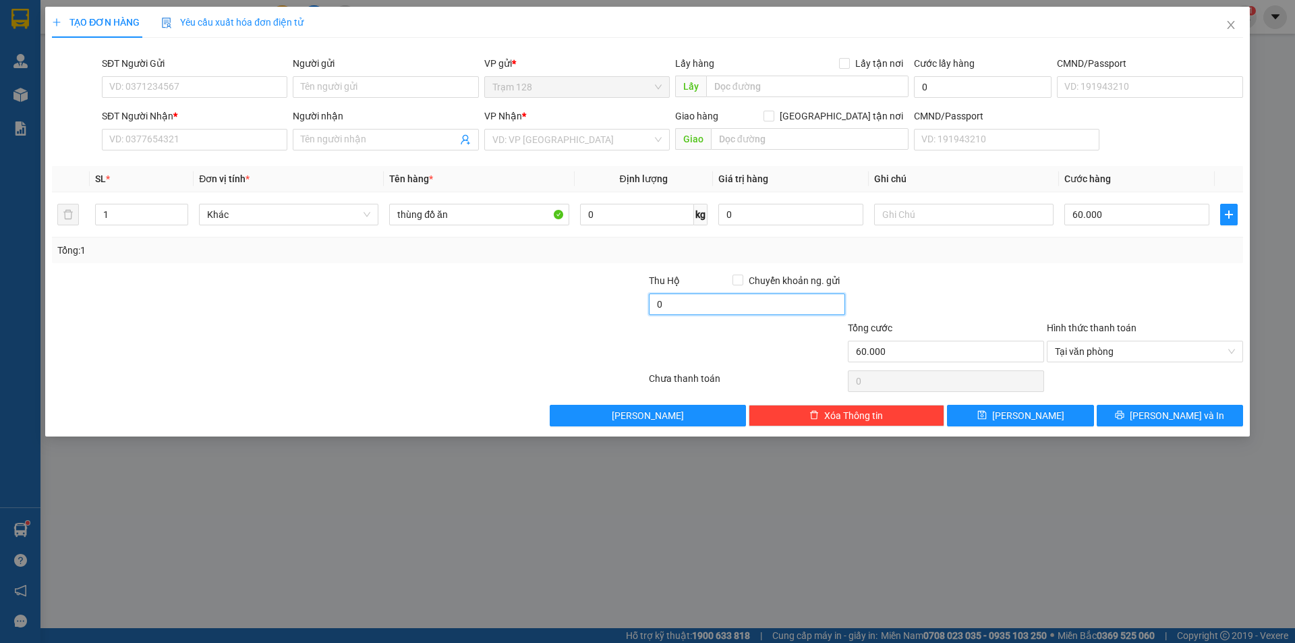
drag, startPoint x: 797, startPoint y: 306, endPoint x: 803, endPoint y: 298, distance: 10.1
click at [799, 304] on input "0" at bounding box center [747, 304] width 196 height 22
type input "20.000"
drag, startPoint x: 1004, startPoint y: 254, endPoint x: 921, endPoint y: 240, distance: 84.2
click at [1003, 254] on div "Tổng: 1" at bounding box center [647, 250] width 1181 height 15
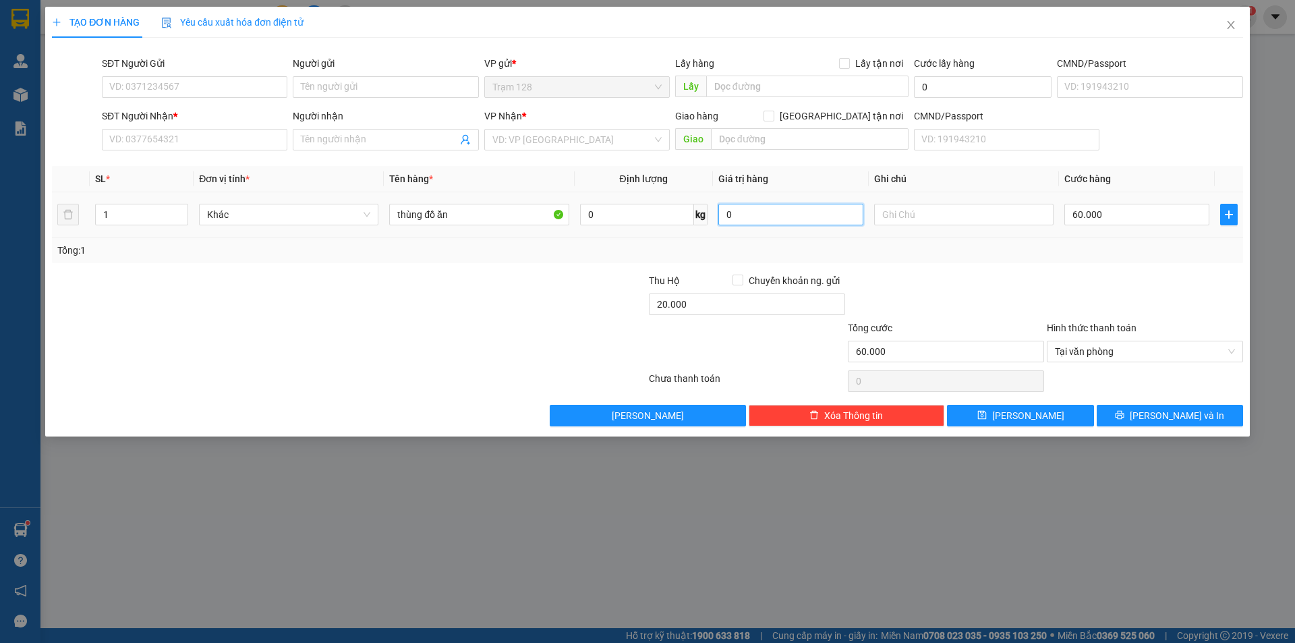
click at [783, 204] on input "0" at bounding box center [790, 215] width 145 height 22
click at [528, 138] on input "search" at bounding box center [572, 140] width 160 height 20
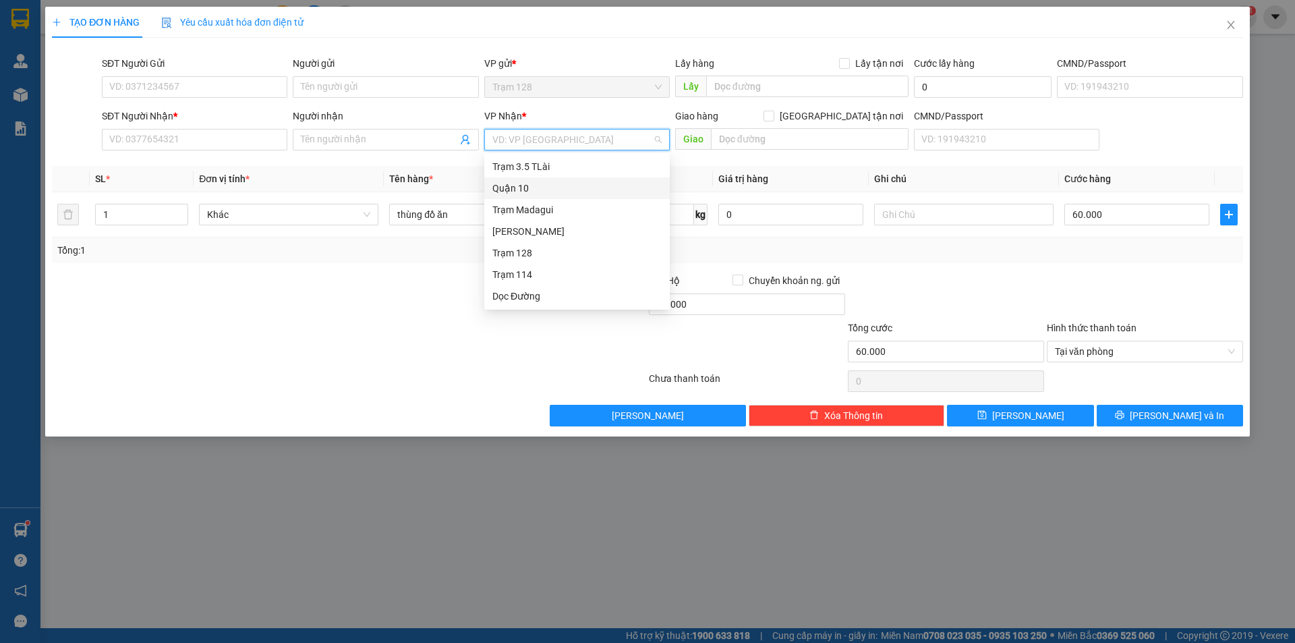
click at [521, 179] on div "Quận 10" at bounding box center [577, 188] width 186 height 22
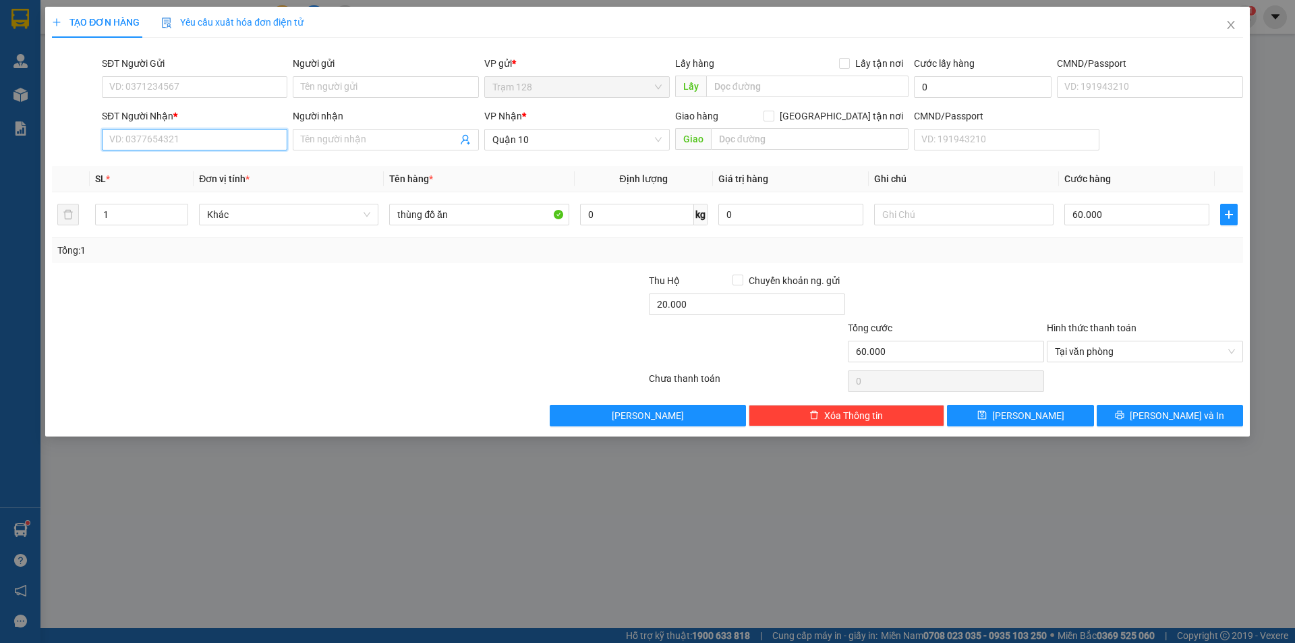
click at [220, 142] on input "SĐT Người Nhận *" at bounding box center [195, 140] width 186 height 22
click at [1239, 26] on span "Close" at bounding box center [1231, 26] width 38 height 38
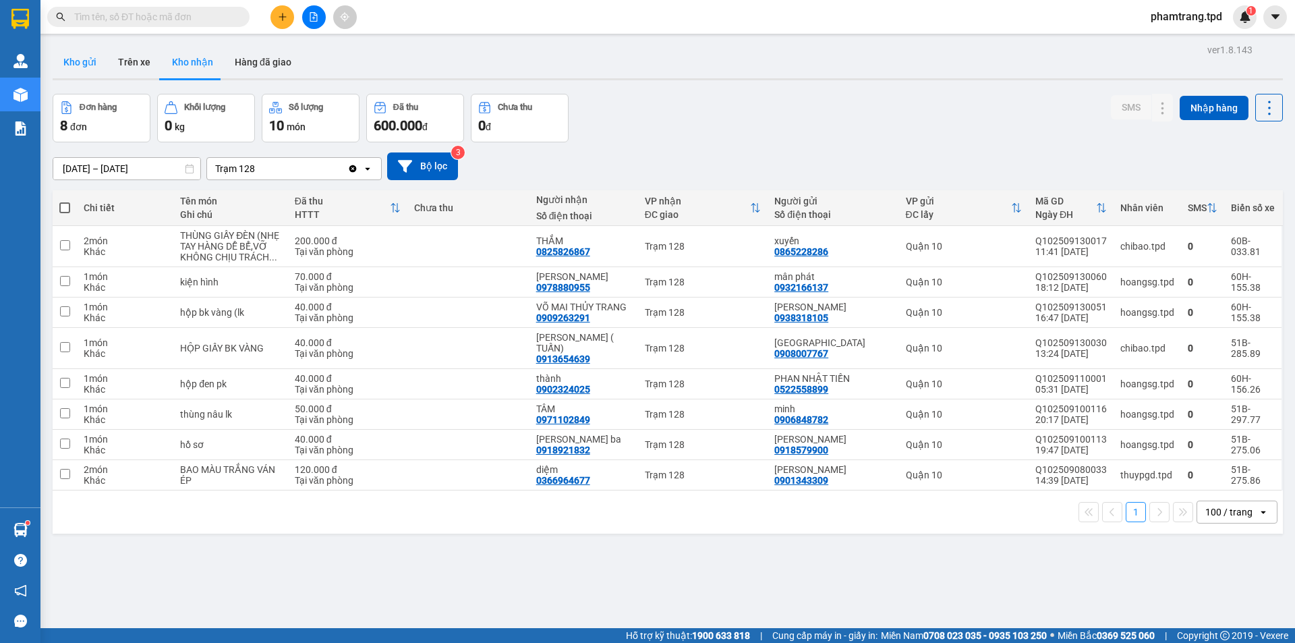
click at [90, 60] on button "Kho gửi" at bounding box center [80, 62] width 55 height 32
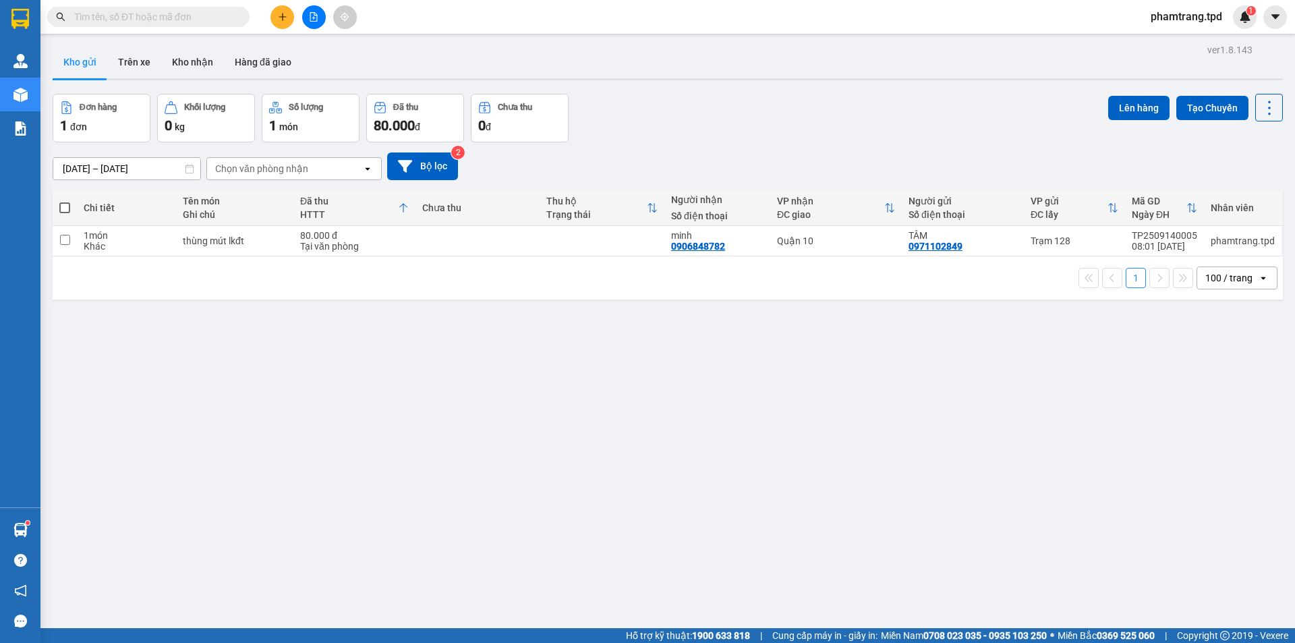
click at [316, 22] on button at bounding box center [314, 17] width 24 height 24
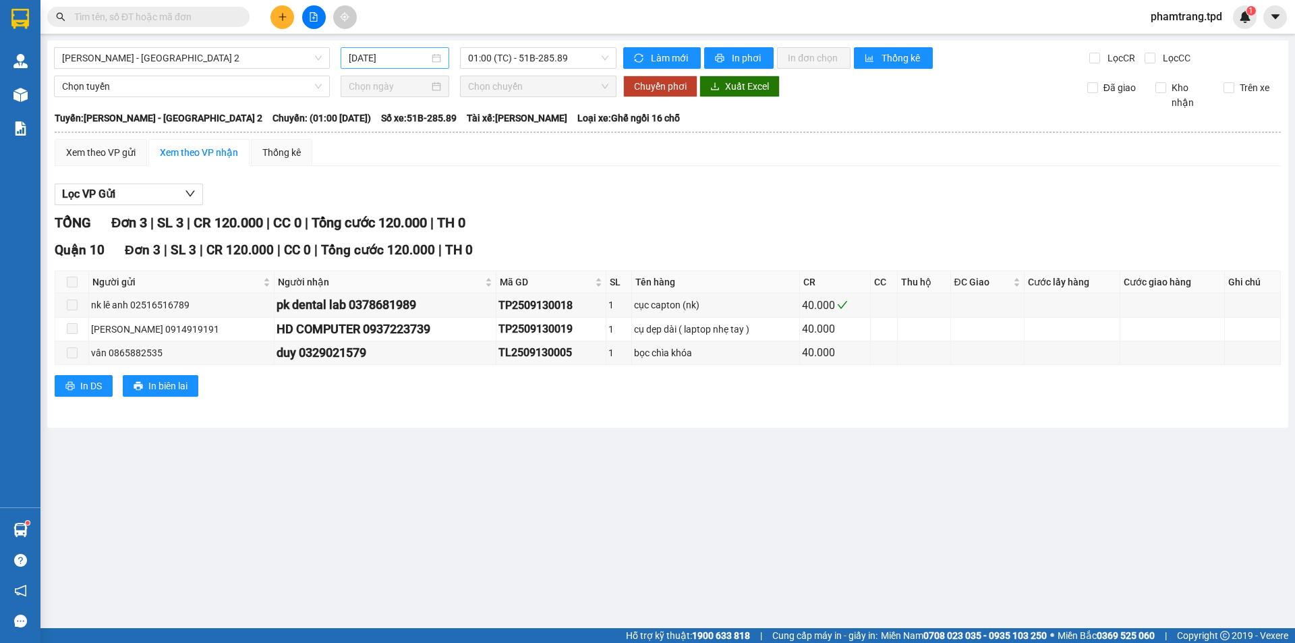
click at [351, 53] on input "[DATE]" at bounding box center [389, 58] width 80 height 15
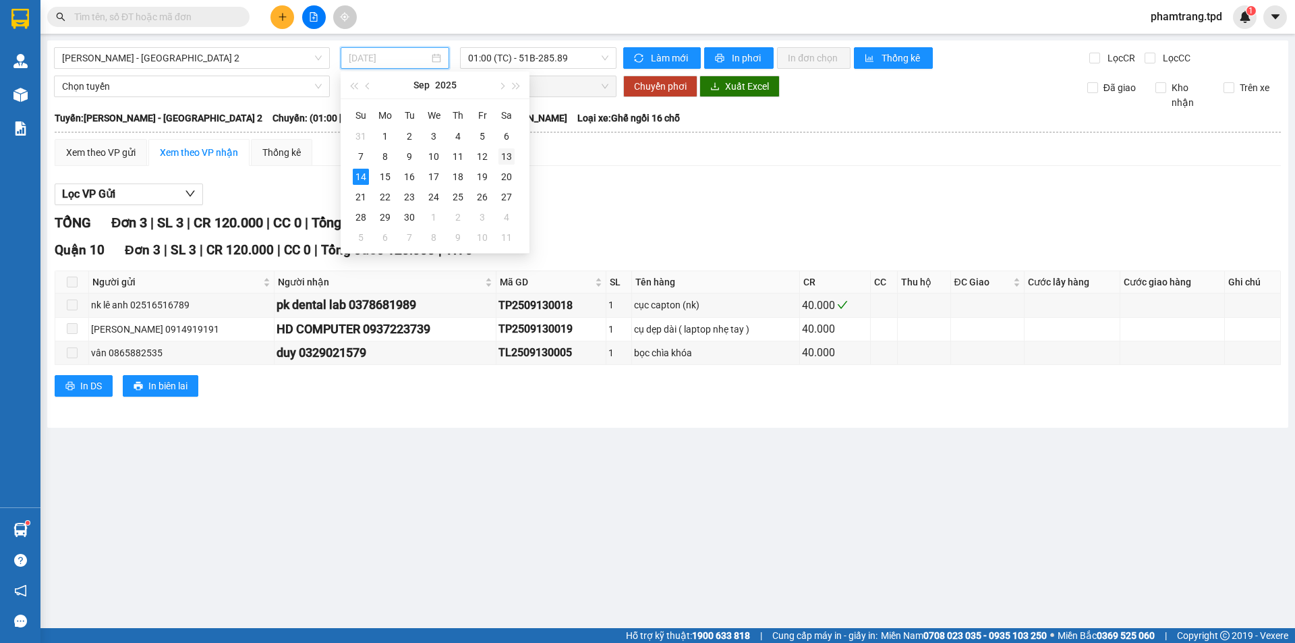
click at [504, 155] on div "13" at bounding box center [507, 156] width 16 height 16
type input "13/09/2025"
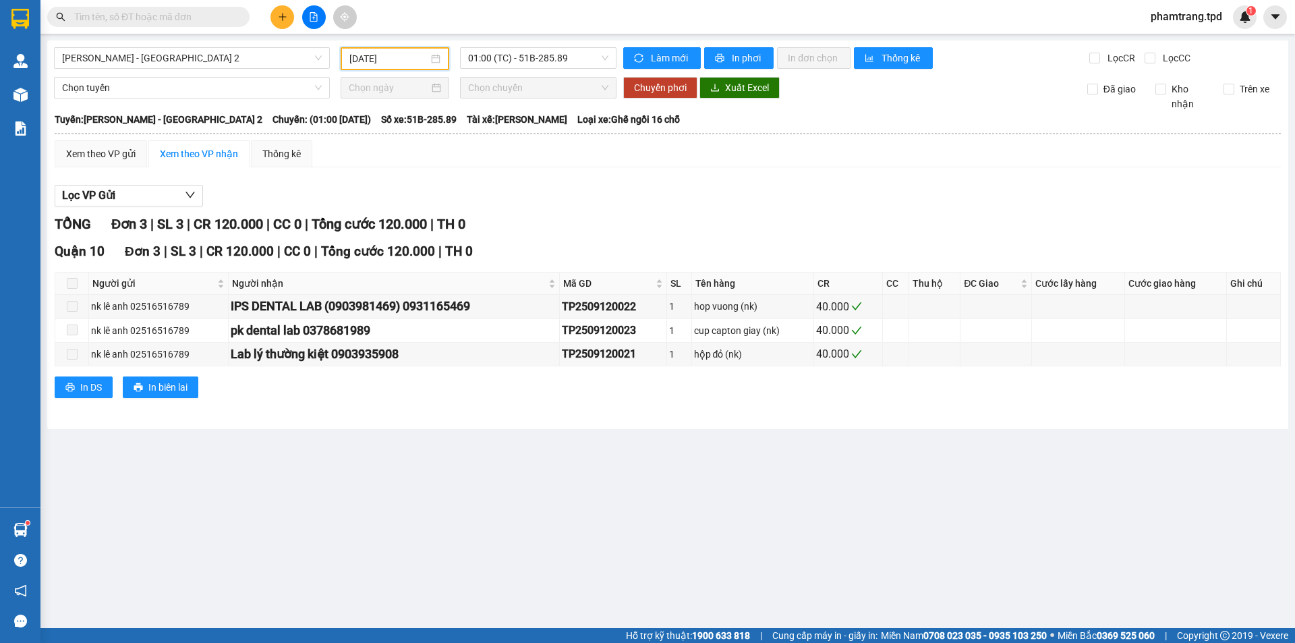
click at [532, 72] on div "Phương Lâm - Sài Gòn 2 13/09/2025 01:00 (TC) - 51B-285.89 Làm mới In phơi In đơ…" at bounding box center [667, 234] width 1241 height 389
click at [532, 60] on span "01:00 (TC) - 51B-285.89" at bounding box center [538, 58] width 140 height 20
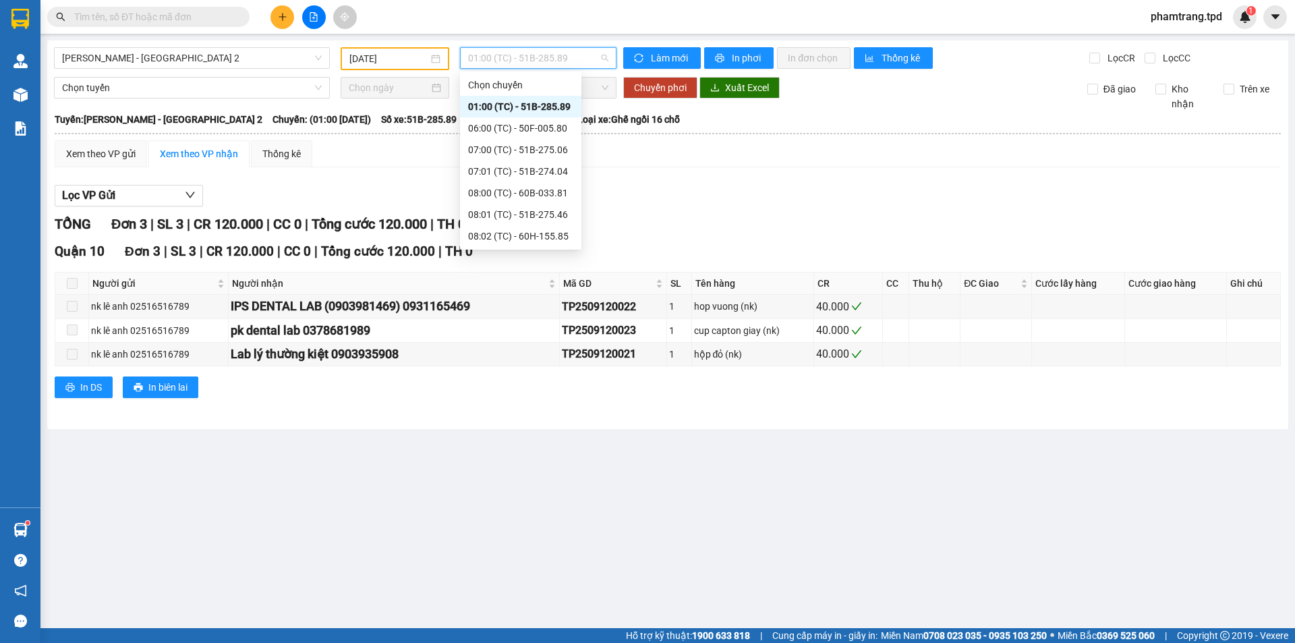
scroll to position [237, 0]
click at [497, 183] on div "16:00 (TC) - 51B-275.06" at bounding box center [520, 193] width 121 height 22
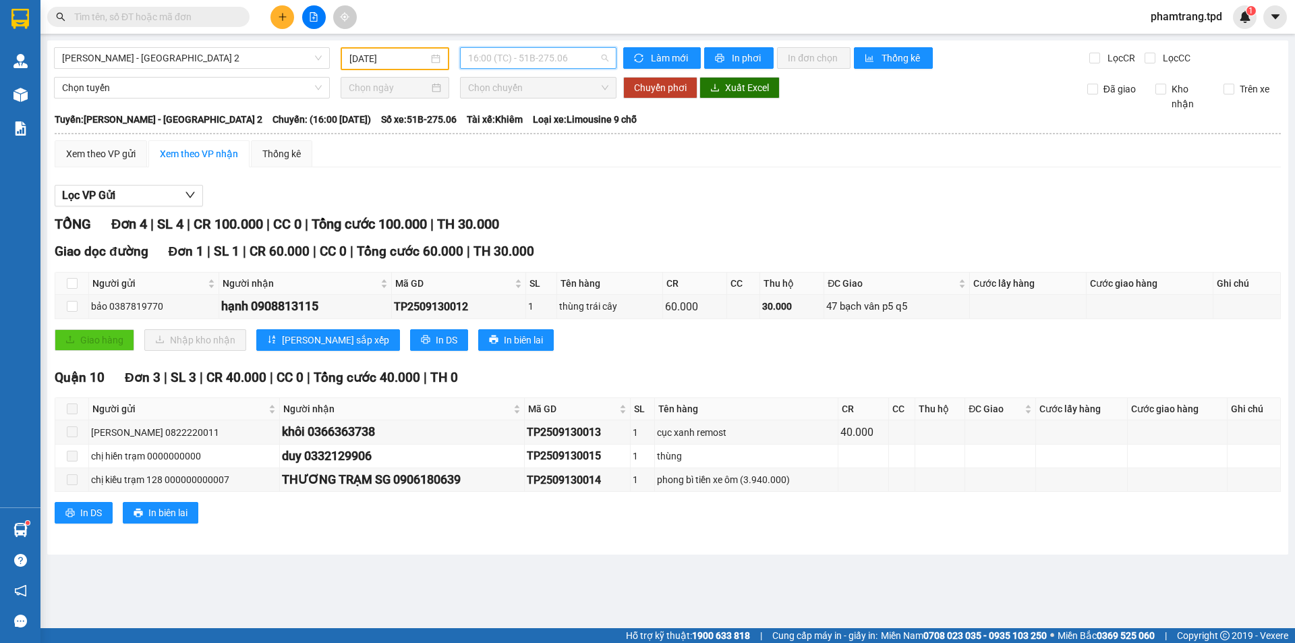
drag, startPoint x: 553, startPoint y: 49, endPoint x: 553, endPoint y: 105, distance: 56.7
click at [553, 50] on span "16:00 (TC) - 51B-275.06" at bounding box center [538, 58] width 140 height 20
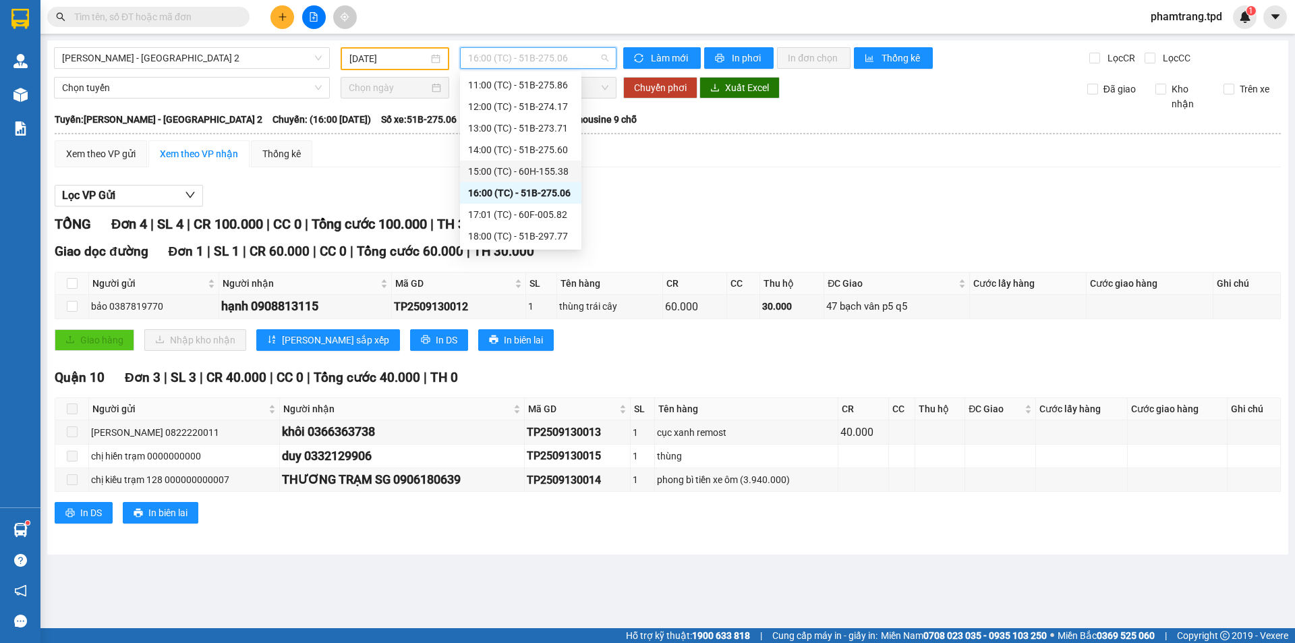
click at [524, 171] on div "15:00 (TC) - 60H-155.38" at bounding box center [520, 171] width 105 height 15
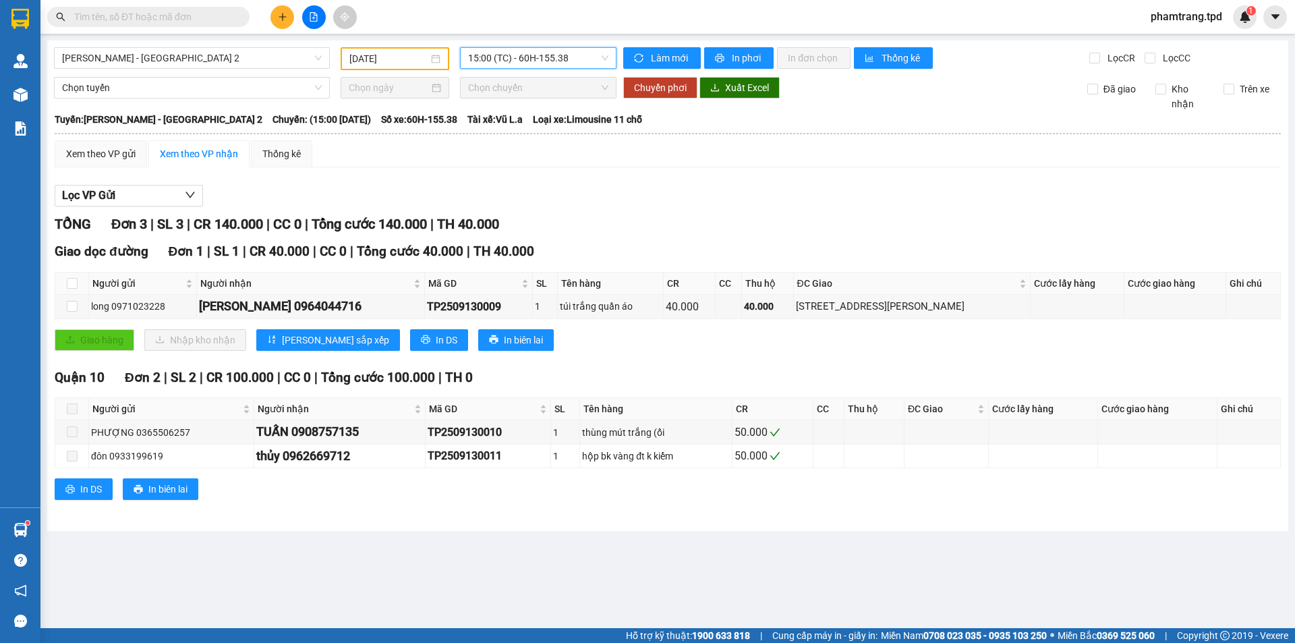
click at [285, 19] on icon "plus" at bounding box center [282, 16] width 9 height 9
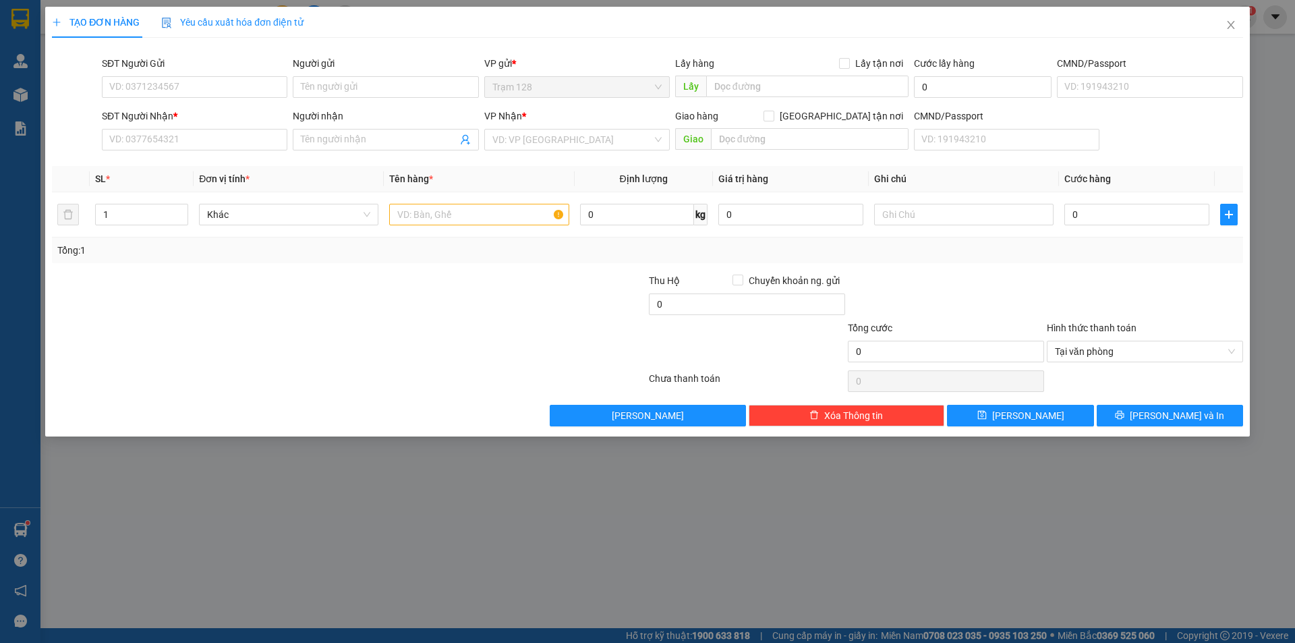
click at [170, 123] on div "SĐT Người Nhận *" at bounding box center [195, 119] width 186 height 20
click at [180, 144] on input "SĐT Người Nhận *" at bounding box center [195, 140] width 186 height 22
type input "0706915823"
click at [350, 132] on input "Người nhận" at bounding box center [379, 139] width 156 height 15
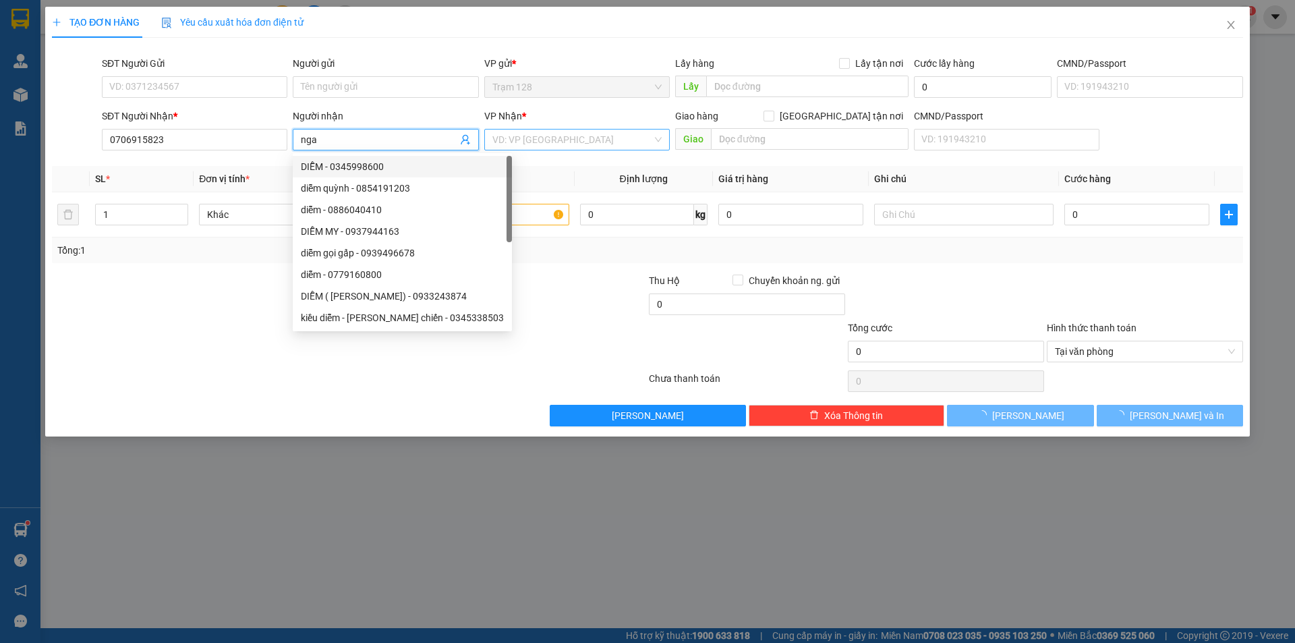
click at [566, 129] on div "VD: VP [GEOGRAPHIC_DATA]" at bounding box center [577, 140] width 186 height 22
type input "nga"
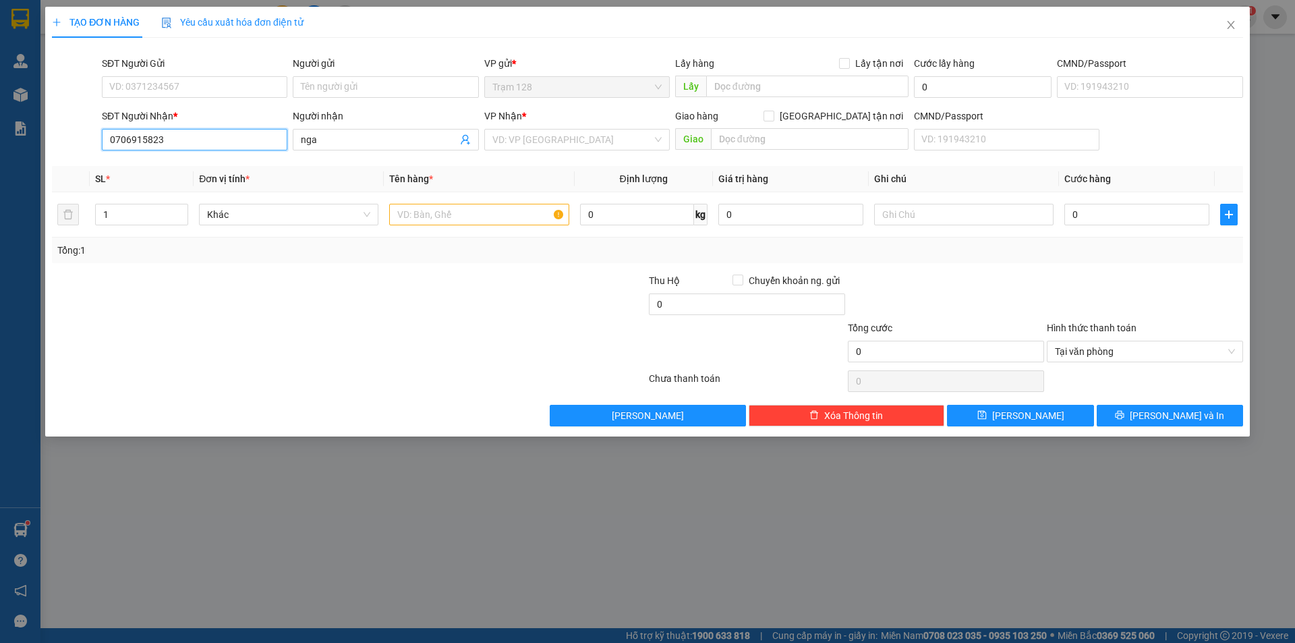
click at [156, 135] on input "0706915823" at bounding box center [195, 140] width 186 height 22
type input "0706915843"
click at [554, 139] on input "search" at bounding box center [572, 140] width 160 height 20
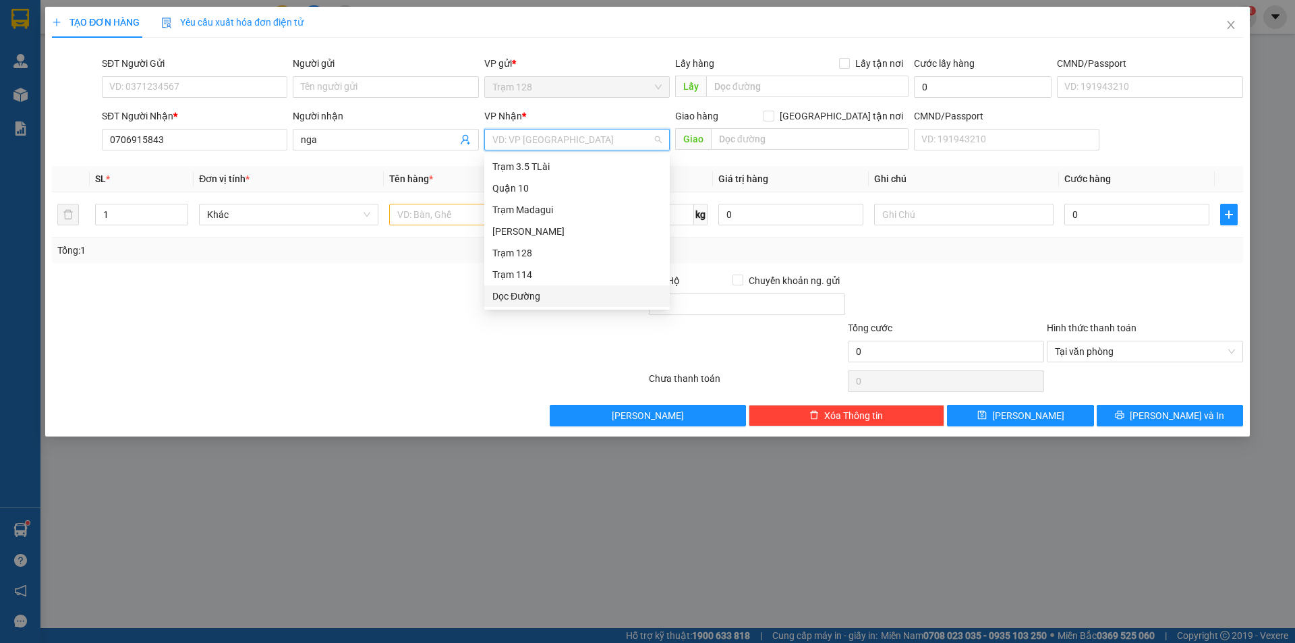
click at [522, 298] on div "Dọc Đường" at bounding box center [576, 296] width 169 height 15
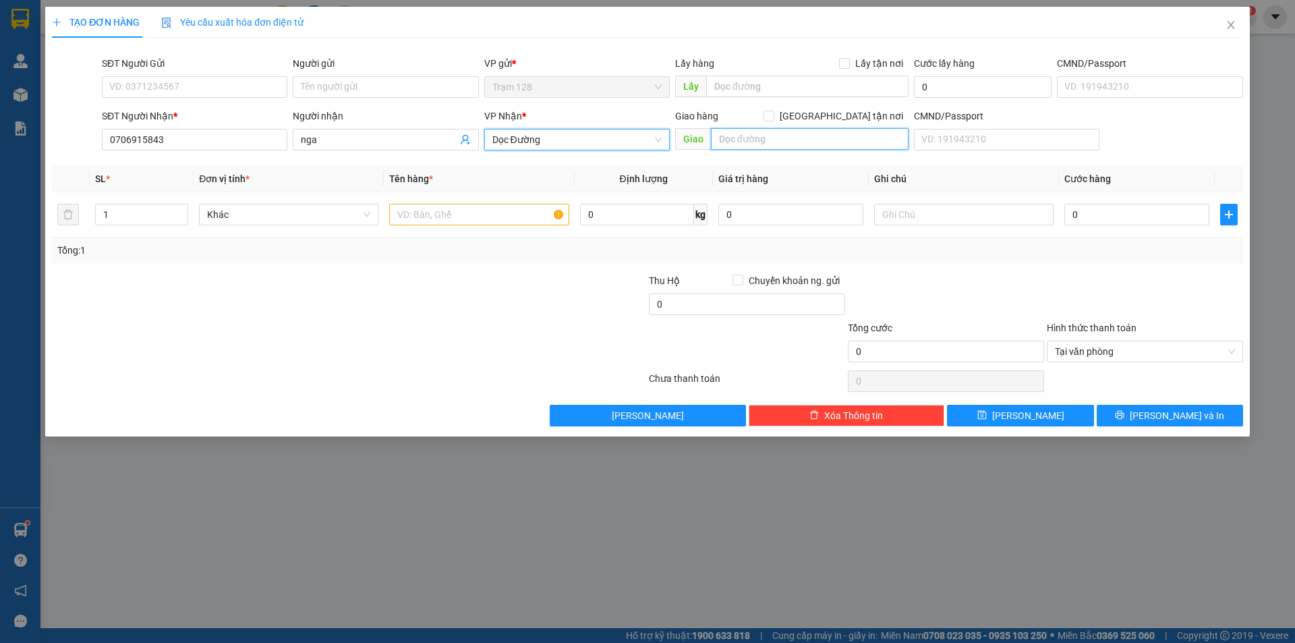
click at [783, 146] on input "text" at bounding box center [810, 139] width 198 height 22
type input "văn thánh"
drag, startPoint x: 492, startPoint y: 443, endPoint x: 486, endPoint y: 366, distance: 76.5
click at [492, 440] on div "TẠO ĐƠN HÀNG Yêu cầu xuất hóa đơn điện tử Transit Pickup Surcharge Ids Transit …" at bounding box center [647, 321] width 1295 height 643
click at [434, 217] on input "text" at bounding box center [478, 215] width 179 height 22
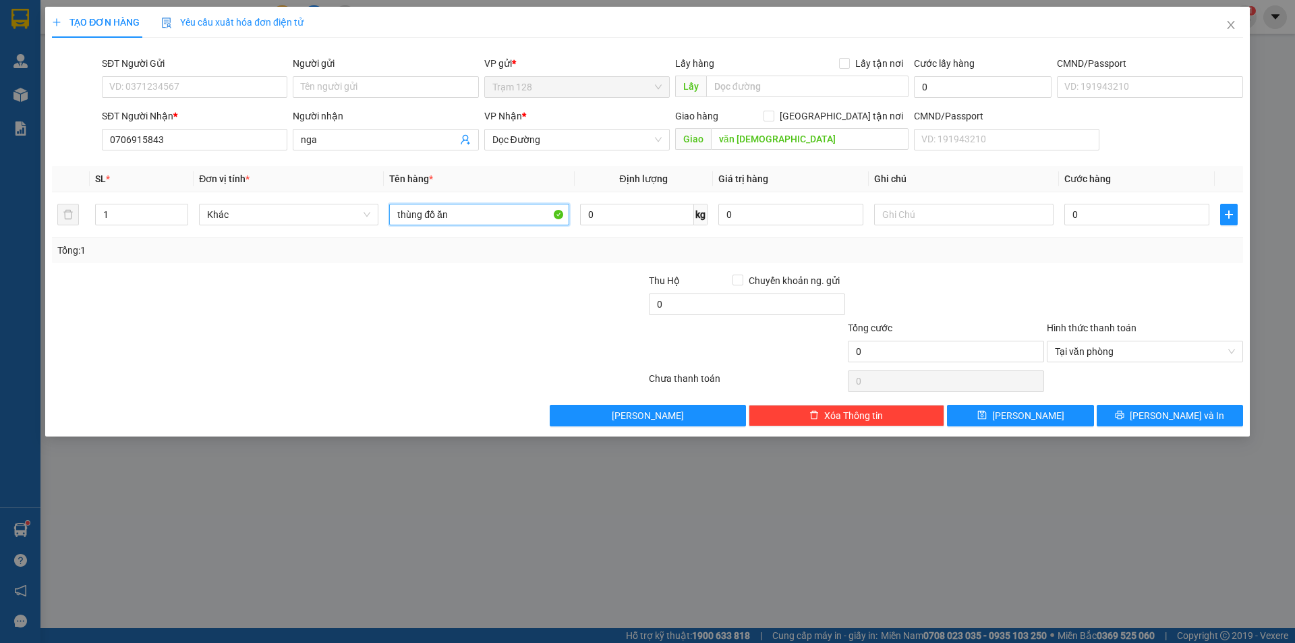
type input "thùng đồ ăn"
drag, startPoint x: 1123, startPoint y: 238, endPoint x: 1121, endPoint y: 226, distance: 12.4
click at [1123, 237] on div "Tổng: 1" at bounding box center [647, 250] width 1191 height 26
click at [1115, 213] on input "0" at bounding box center [1137, 215] width 145 height 22
type input "3"
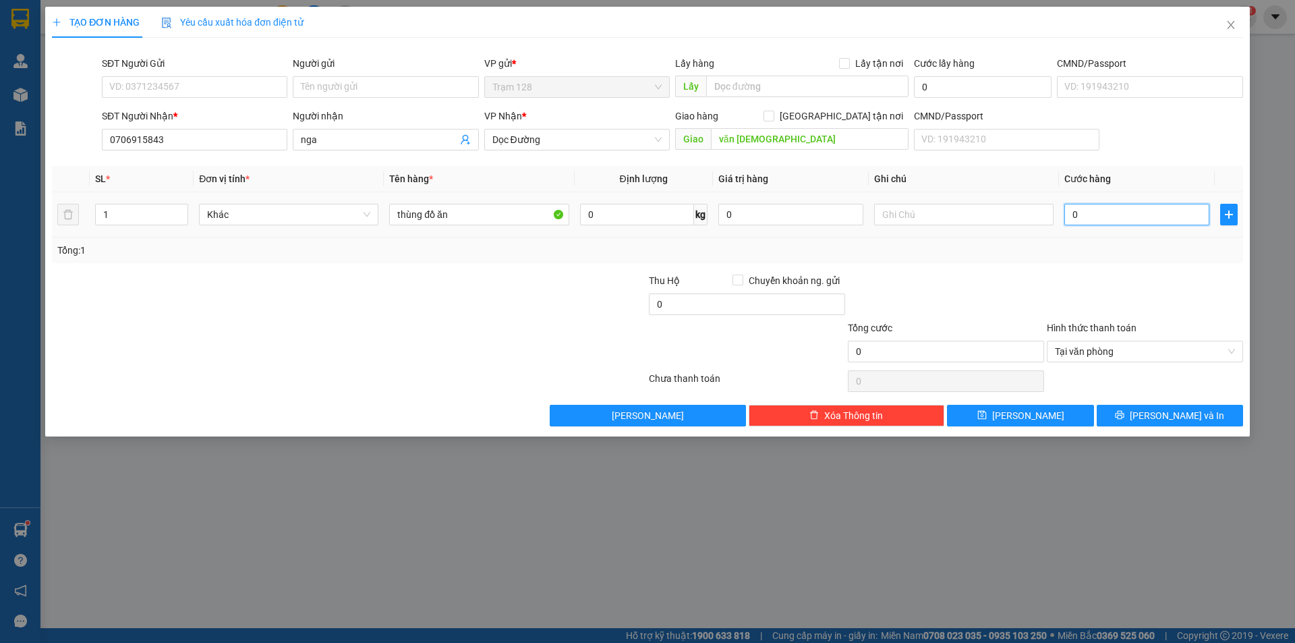
type input "3"
type input "30"
click at [1087, 209] on input "30" at bounding box center [1137, 215] width 145 height 22
type input "3"
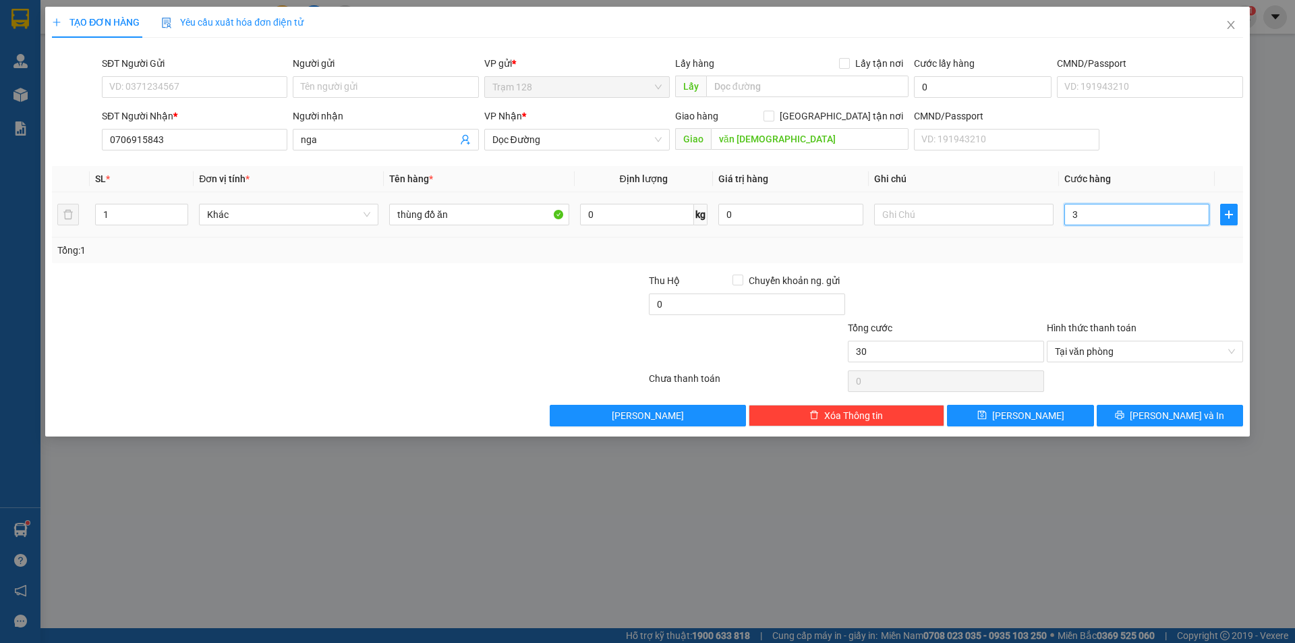
type input "3"
type input "0"
type input "06"
type input "6"
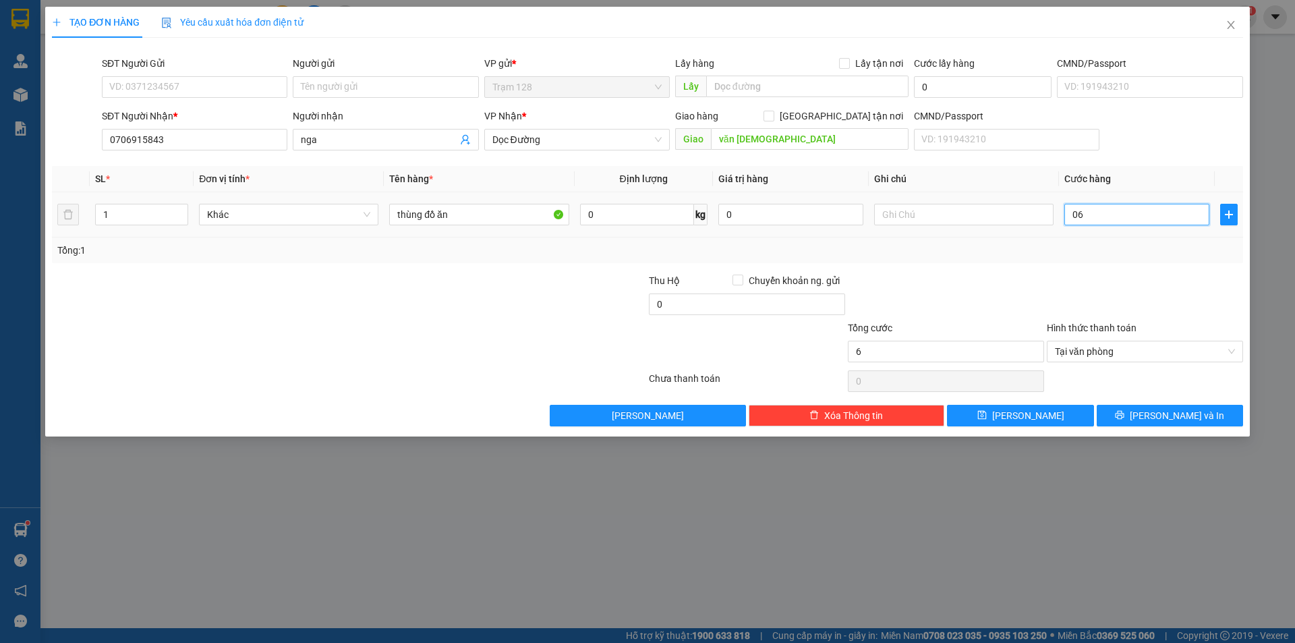
type input "060"
type input "60"
type input "06"
type input "6"
type input "0"
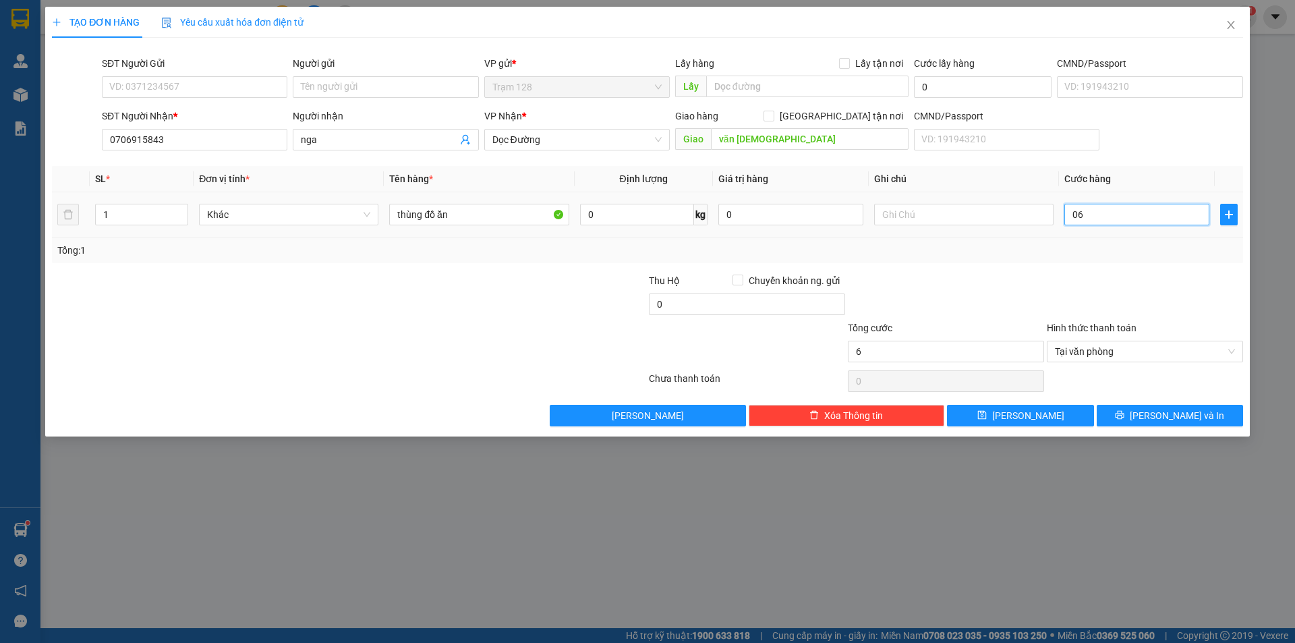
type input "0"
type input "07"
type input "7"
type input "070"
type input "70"
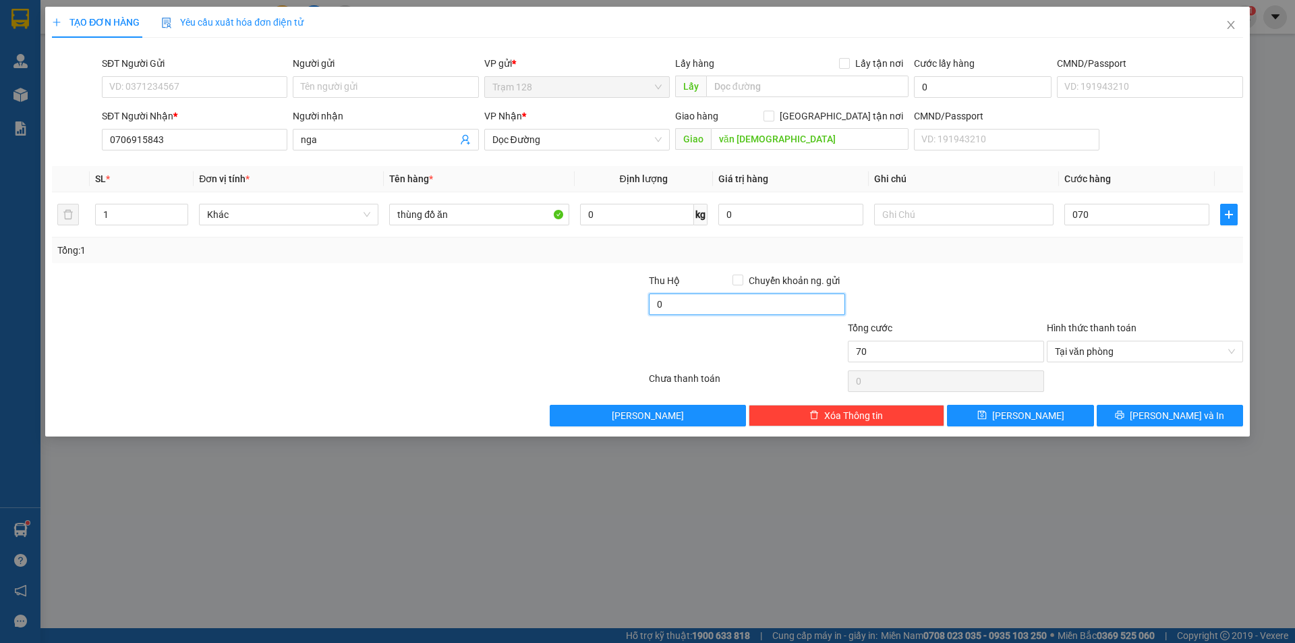
type input "70.000"
click at [774, 312] on input "0" at bounding box center [747, 304] width 196 height 22
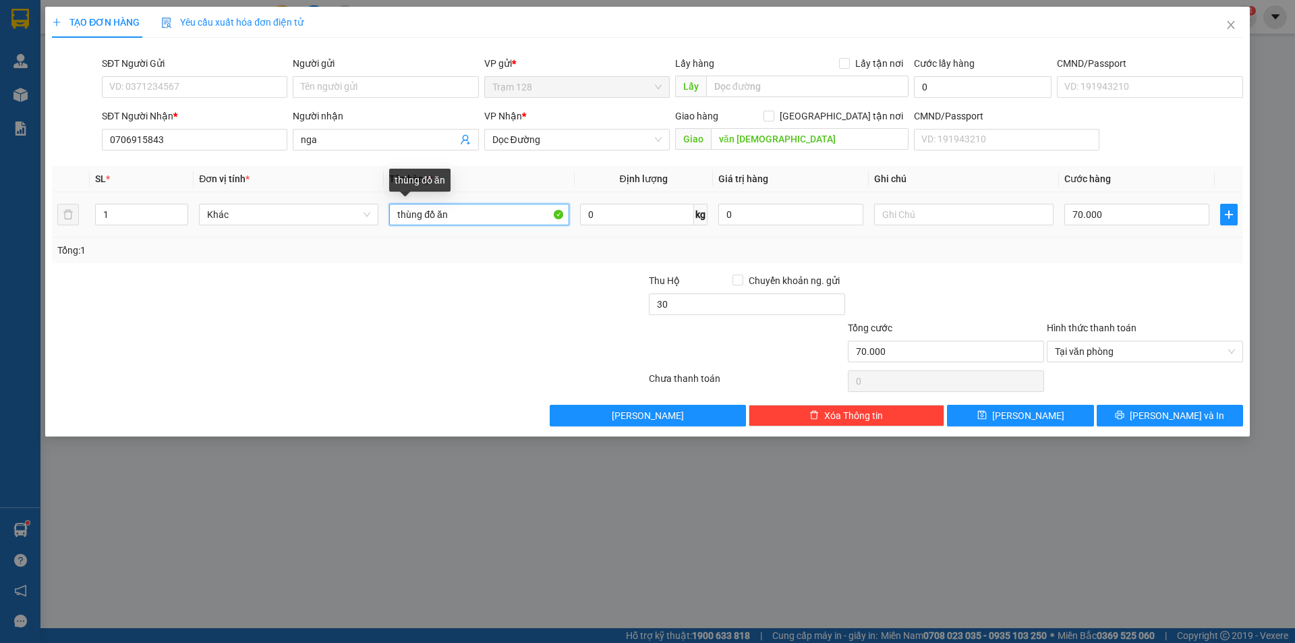
type input "30.000"
click at [477, 219] on input "thùng đồ ăn" at bounding box center [478, 215] width 179 height 22
click at [799, 217] on input "0" at bounding box center [790, 215] width 145 height 22
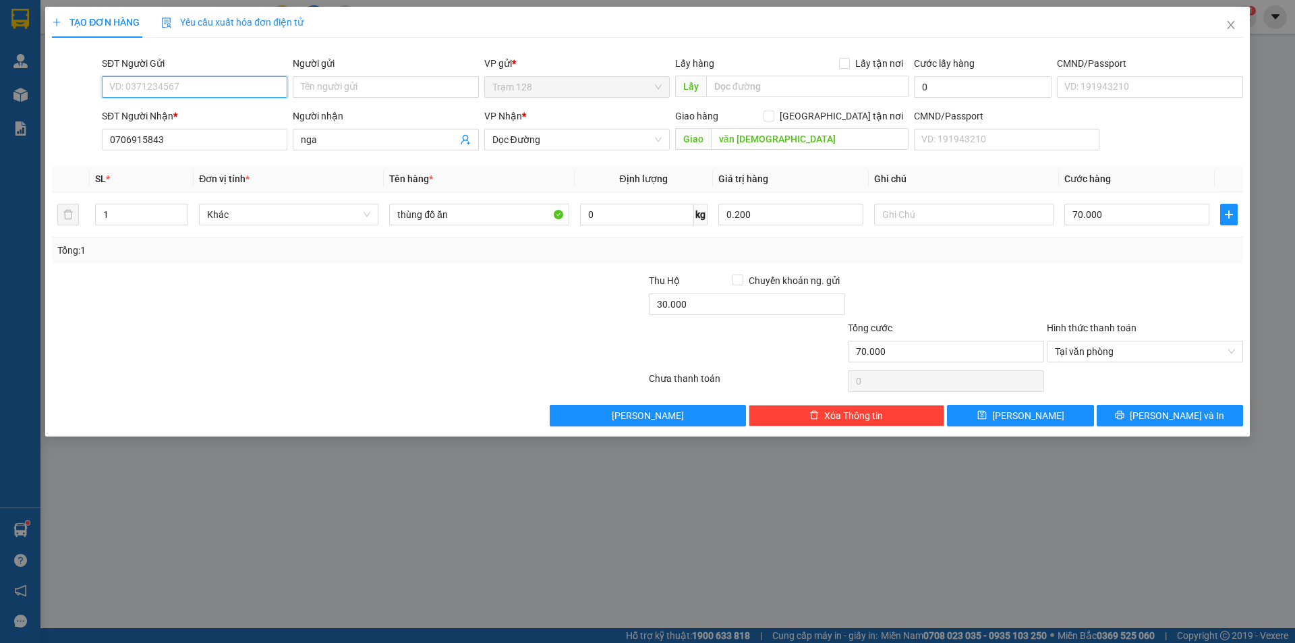
type input "200.000"
click at [236, 84] on input "SĐT Người Gửi" at bounding box center [195, 87] width 186 height 22
type input "0399482382"
click at [160, 112] on div "0399482382 - TUYỀN" at bounding box center [194, 114] width 169 height 15
type input "TUYỀN"
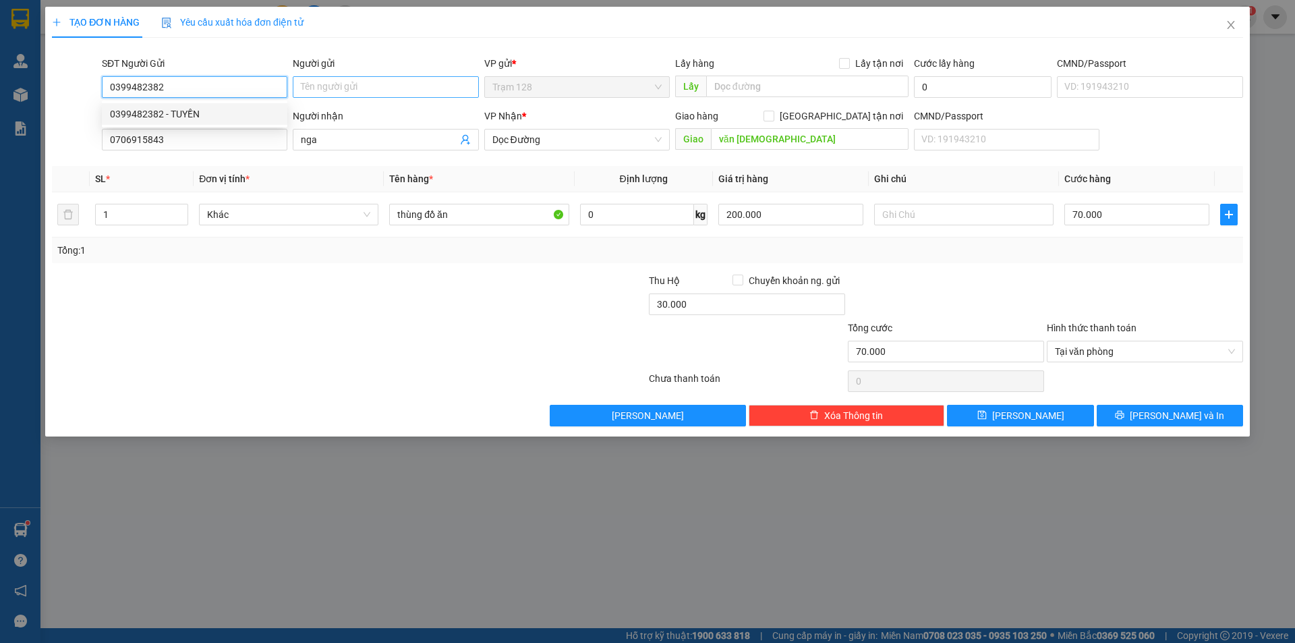
type input "102"
type input "0399482382"
click at [397, 92] on input "TUYỀN" at bounding box center [386, 87] width 186 height 22
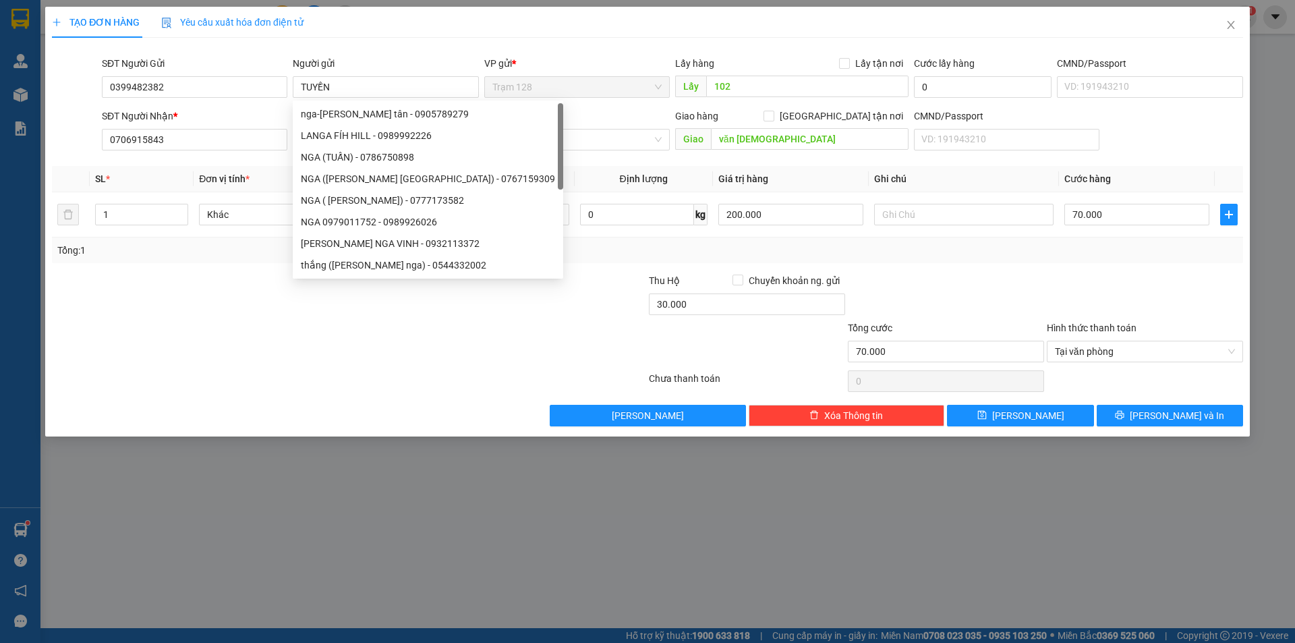
drag, startPoint x: 522, startPoint y: 336, endPoint x: 436, endPoint y: 155, distance: 200.1
click at [519, 335] on div at bounding box center [548, 343] width 199 height 47
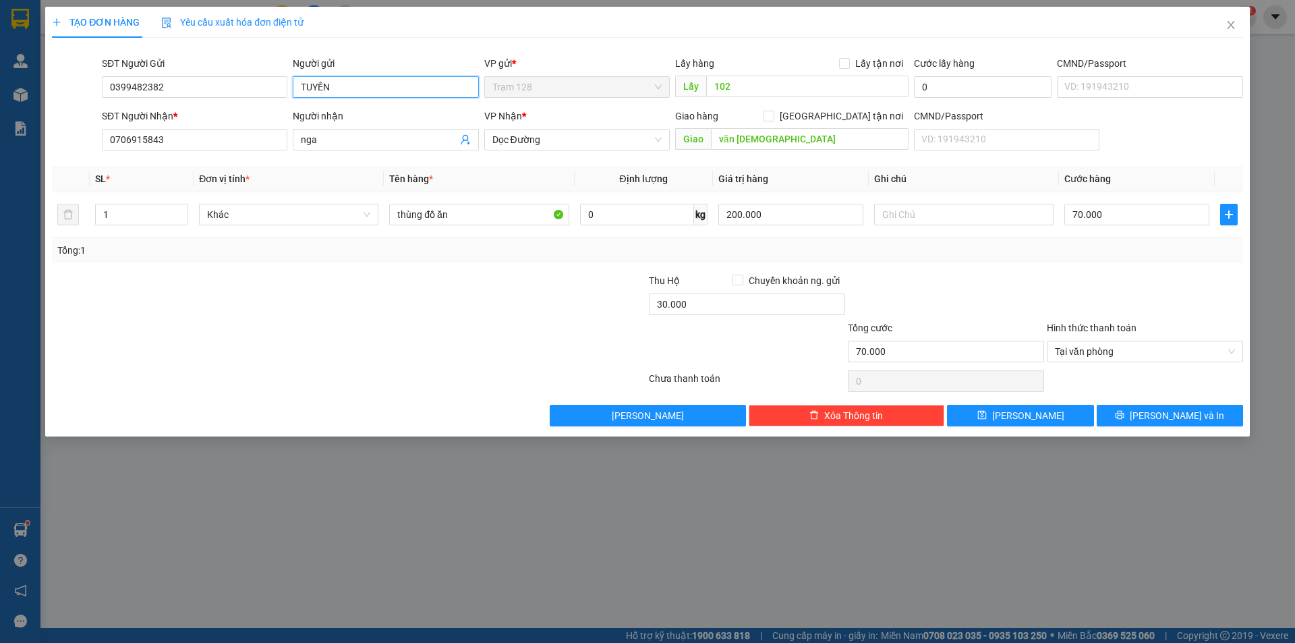
click at [403, 93] on input "TUYỀN" at bounding box center [386, 87] width 186 height 22
type input "TUYỀN lấy hàng 102"
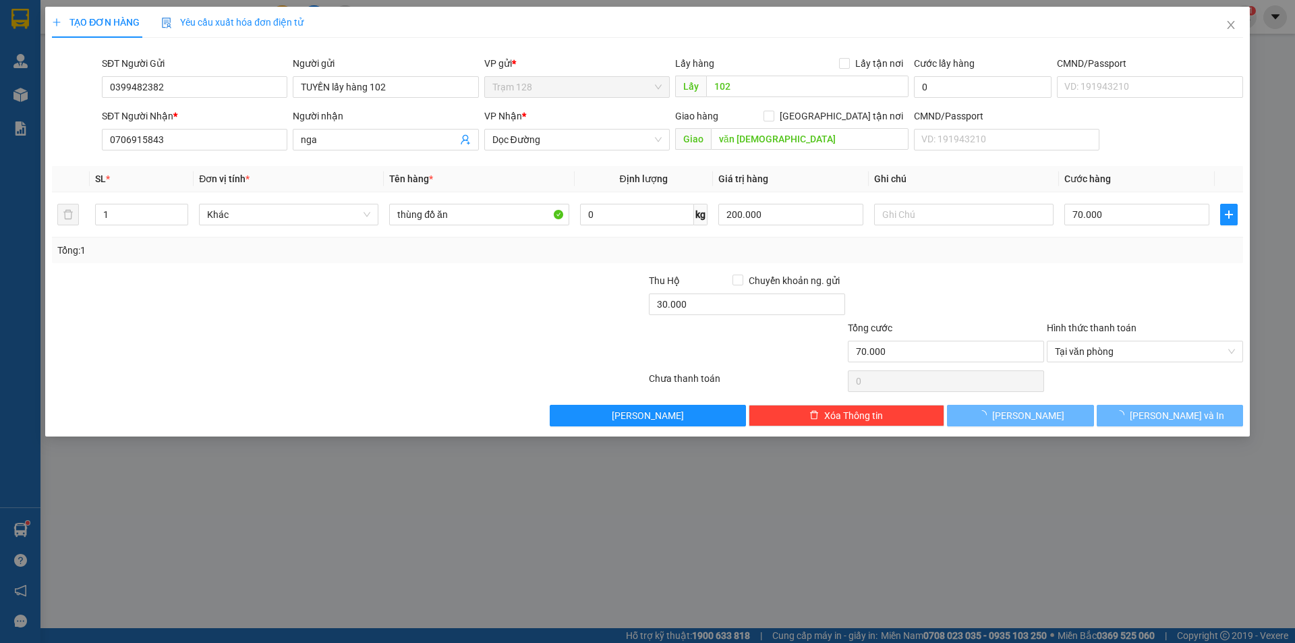
click at [990, 296] on div at bounding box center [946, 296] width 199 height 47
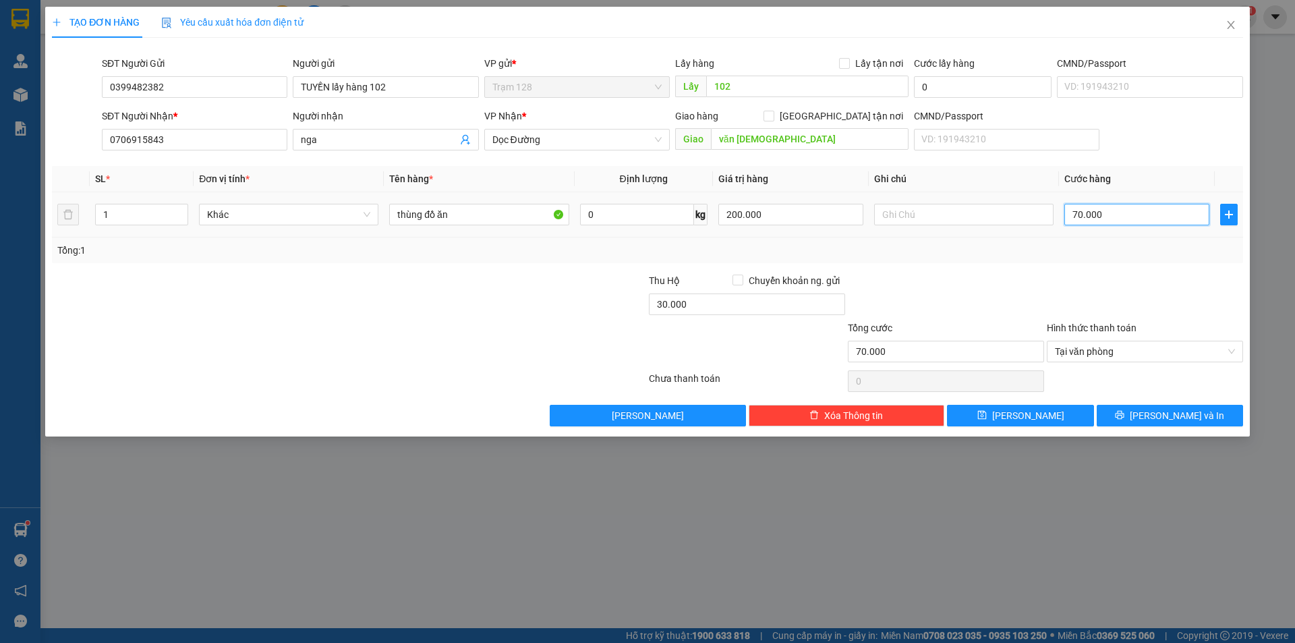
click at [1121, 217] on input "70.000" at bounding box center [1137, 215] width 145 height 22
type input "6"
type input "60"
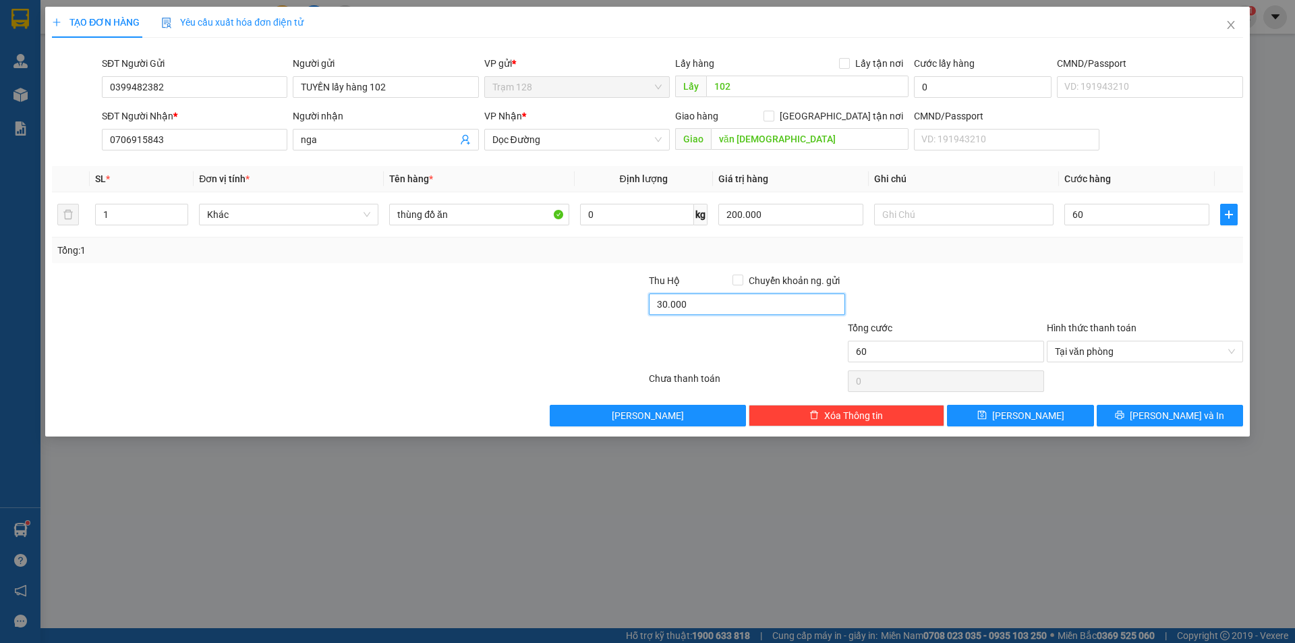
type input "60.000"
click at [682, 308] on input "30.000" at bounding box center [747, 304] width 196 height 22
click at [944, 284] on div at bounding box center [946, 296] width 199 height 47
type input "40.000"
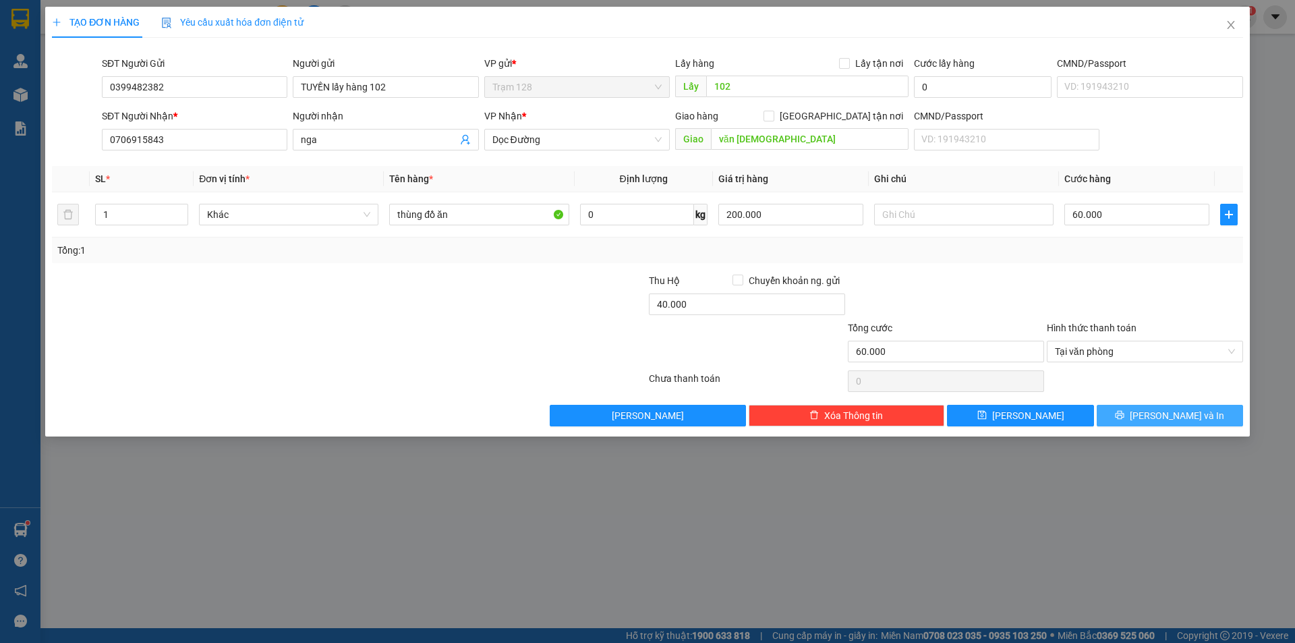
click at [1179, 416] on span "[PERSON_NAME] và In" at bounding box center [1177, 415] width 94 height 15
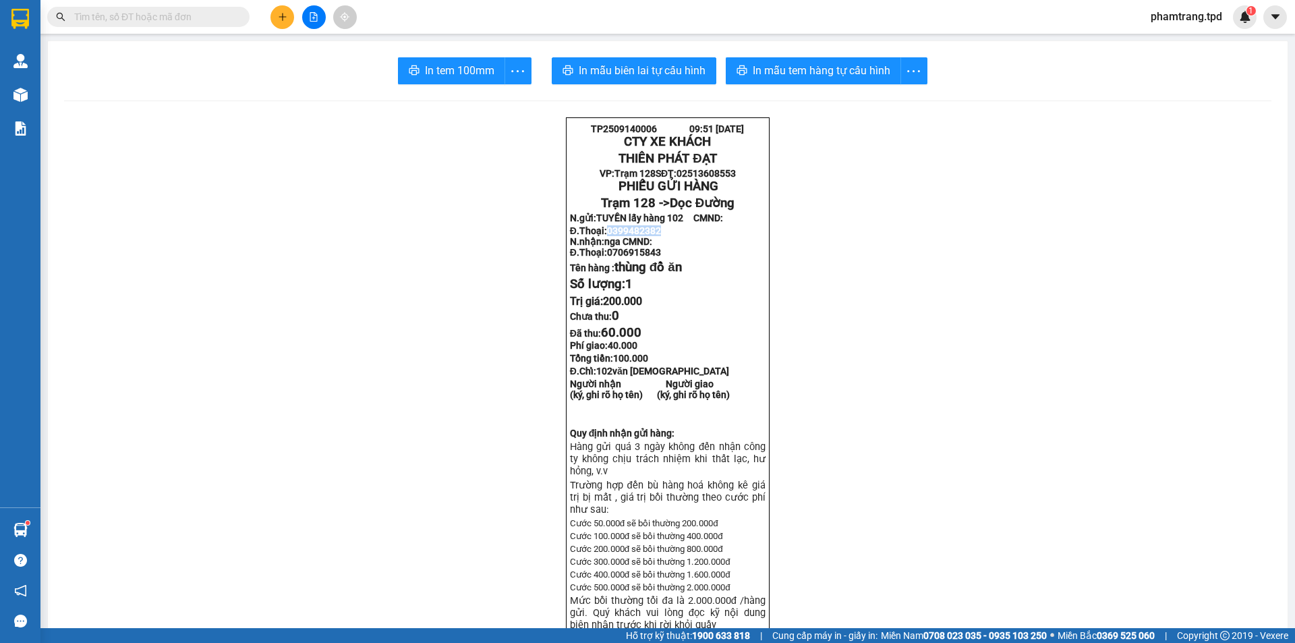
drag, startPoint x: 605, startPoint y: 245, endPoint x: 662, endPoint y: 248, distance: 57.4
click at [662, 248] on p "Đ.Thoại: 0399482382 N.nhận: nga CMND: Đ.Thoại: 0706915843" at bounding box center [668, 241] width 196 height 32
copy span "0399482382"
drag, startPoint x: 603, startPoint y: 273, endPoint x: 664, endPoint y: 276, distance: 60.8
click at [664, 258] on p "Đ.Thoại: 0399482382 N.nhận: nga CMND: Đ.Thoại: 0706915843" at bounding box center [668, 241] width 196 height 32
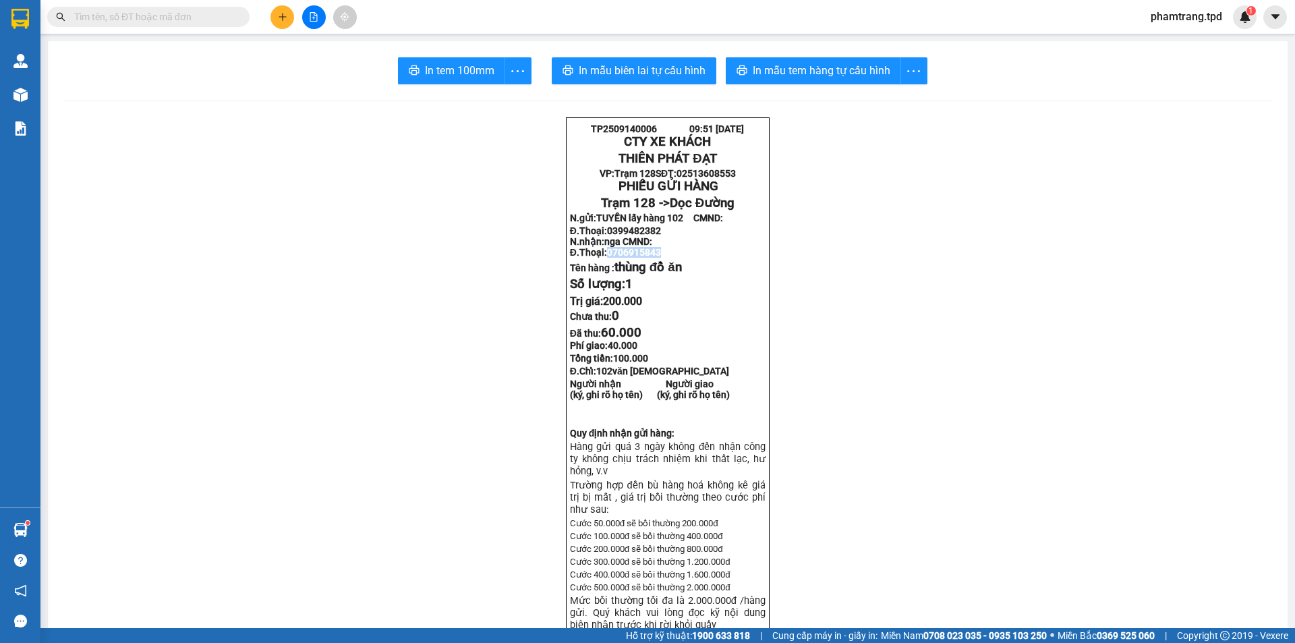
copy span "0706915843"
click at [194, 13] on input "text" at bounding box center [153, 16] width 159 height 15
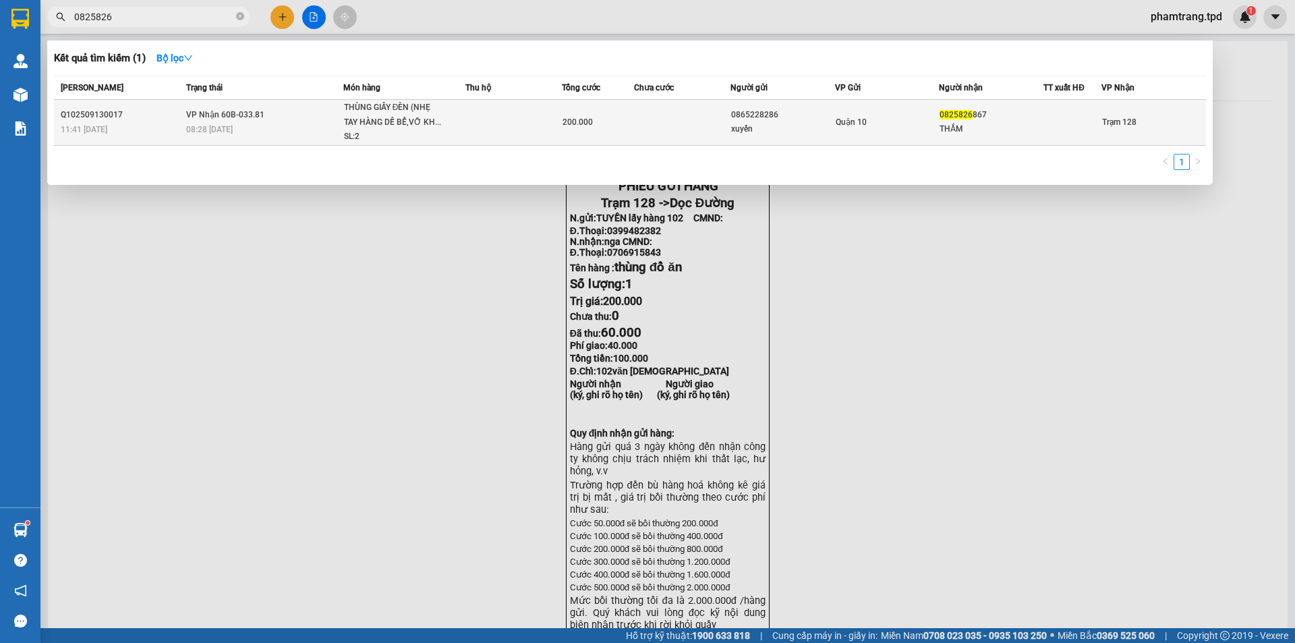
type input "0825826"
click at [1007, 126] on div "THẮM" at bounding box center [991, 129] width 103 height 14
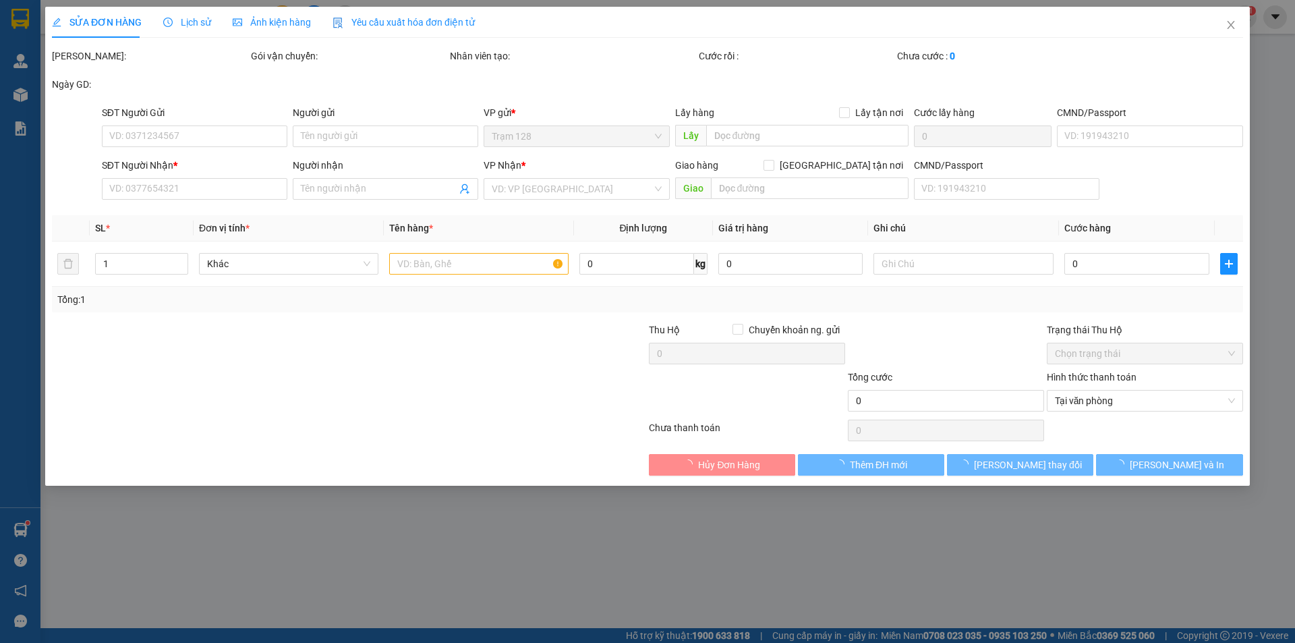
type input "0865228286"
type input "xuyến"
type input "0825826867"
type input "THẮM"
type input "200.000"
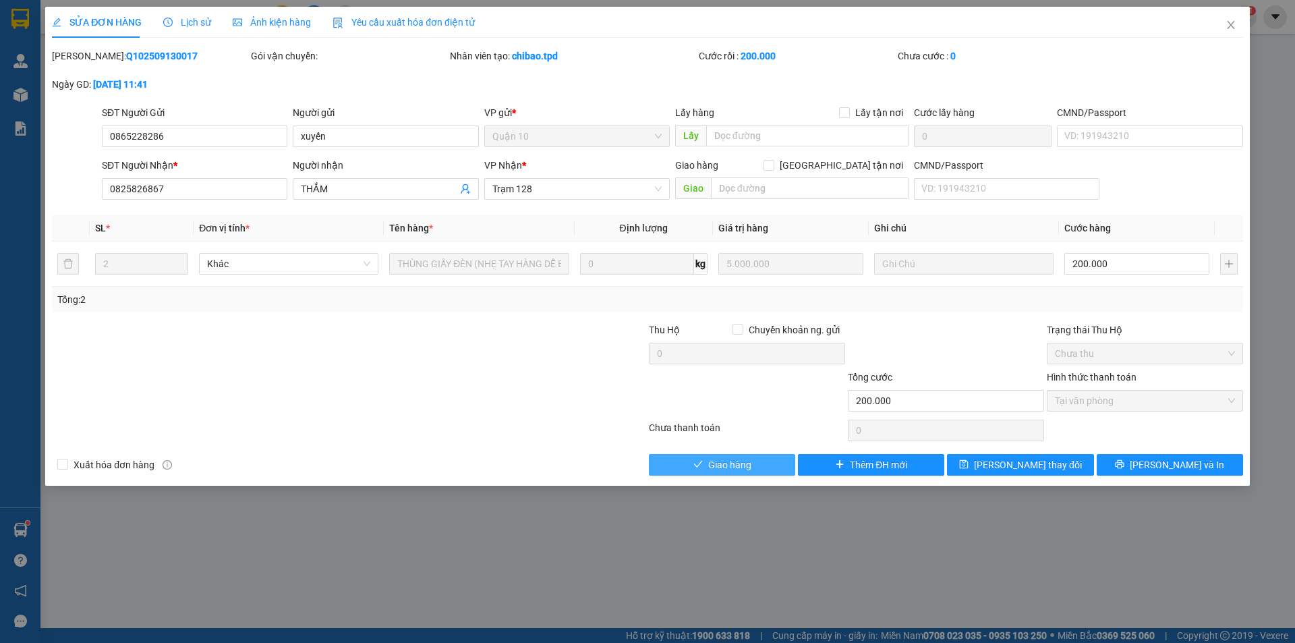
click at [737, 468] on span "Giao hàng" at bounding box center [729, 464] width 43 height 15
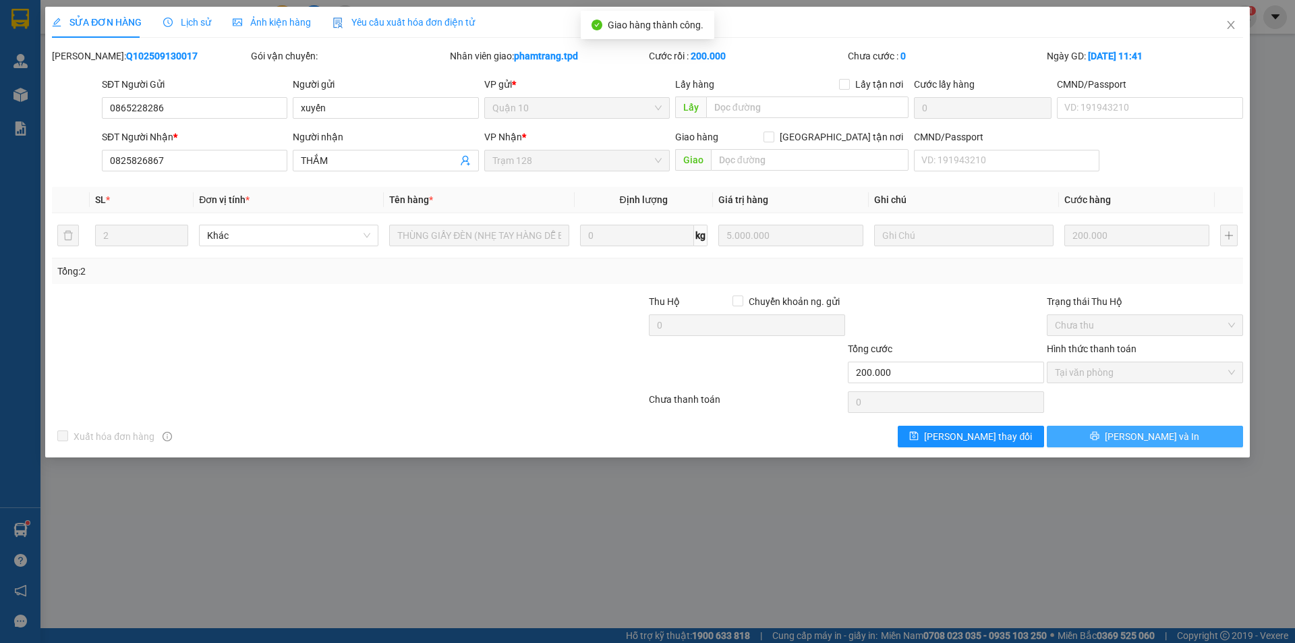
click at [1186, 428] on button "[PERSON_NAME] và In" at bounding box center [1145, 437] width 196 height 22
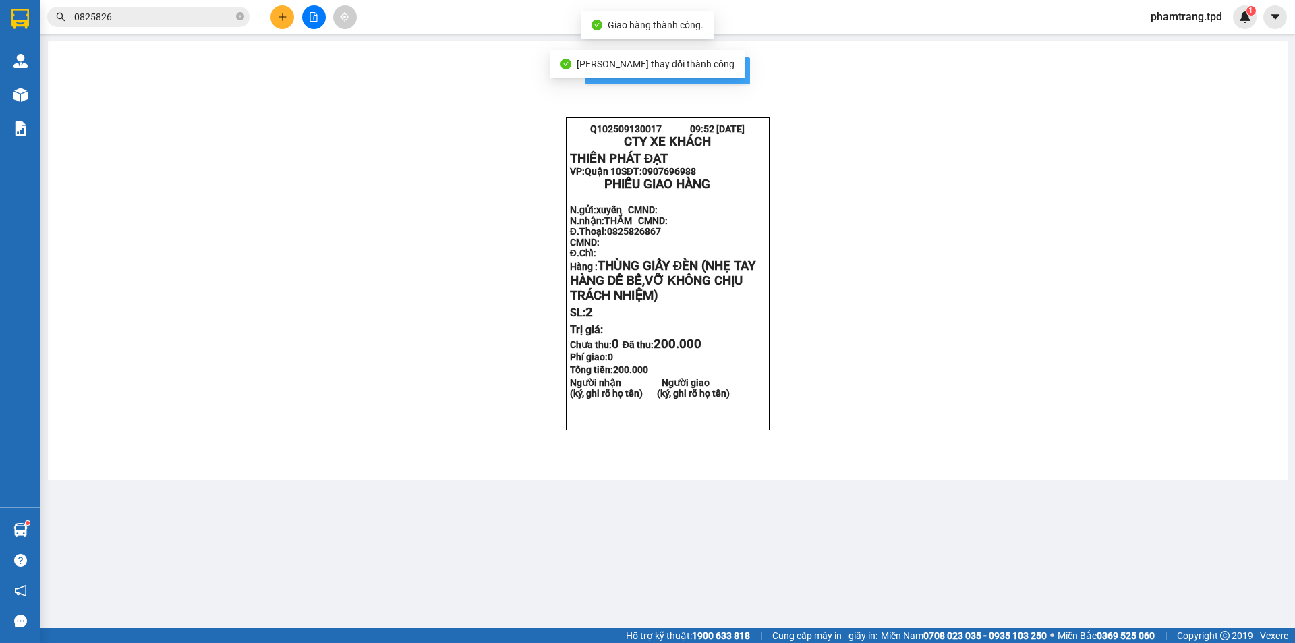
click at [735, 71] on span "In mẫu biên lai tự cấu hình" at bounding box center [676, 70] width 127 height 17
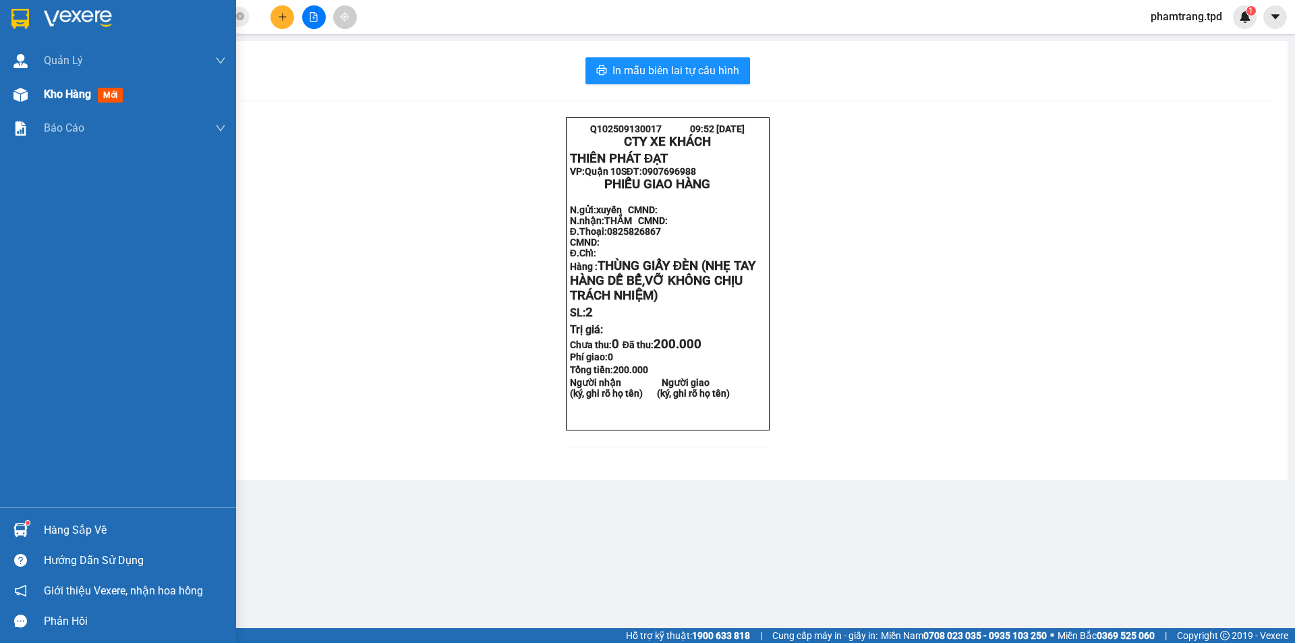
click at [66, 97] on span "Kho hàng" at bounding box center [67, 94] width 47 height 13
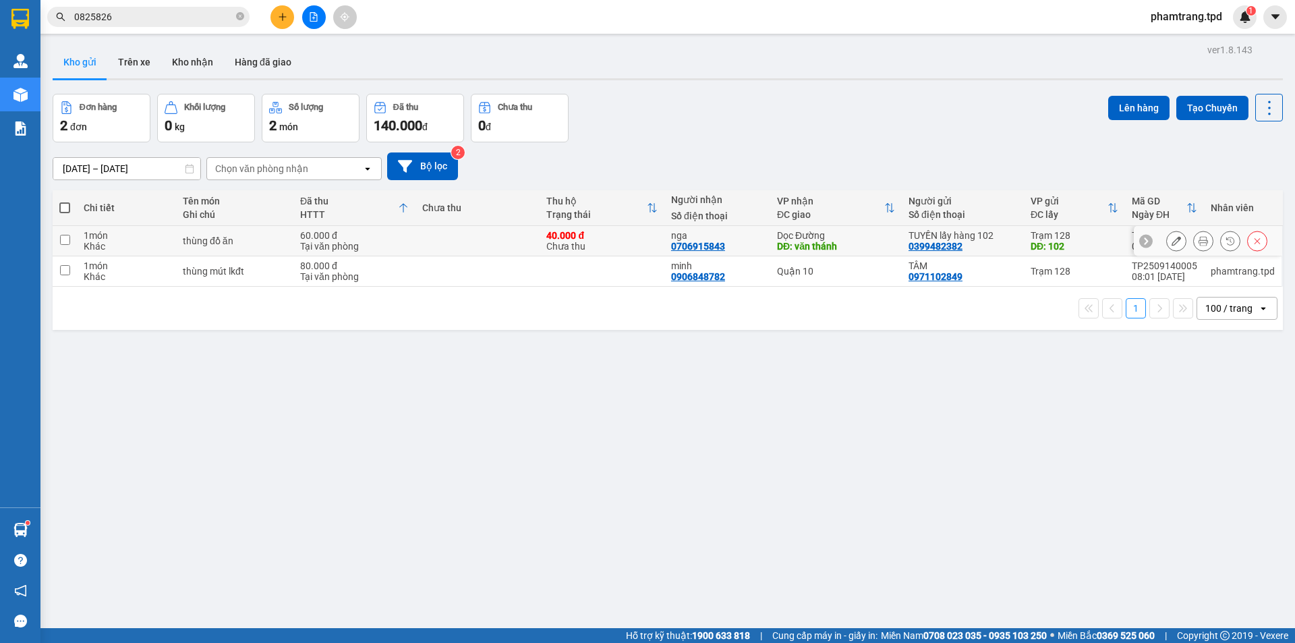
click at [462, 238] on td at bounding box center [478, 241] width 124 height 30
checkbox input "true"
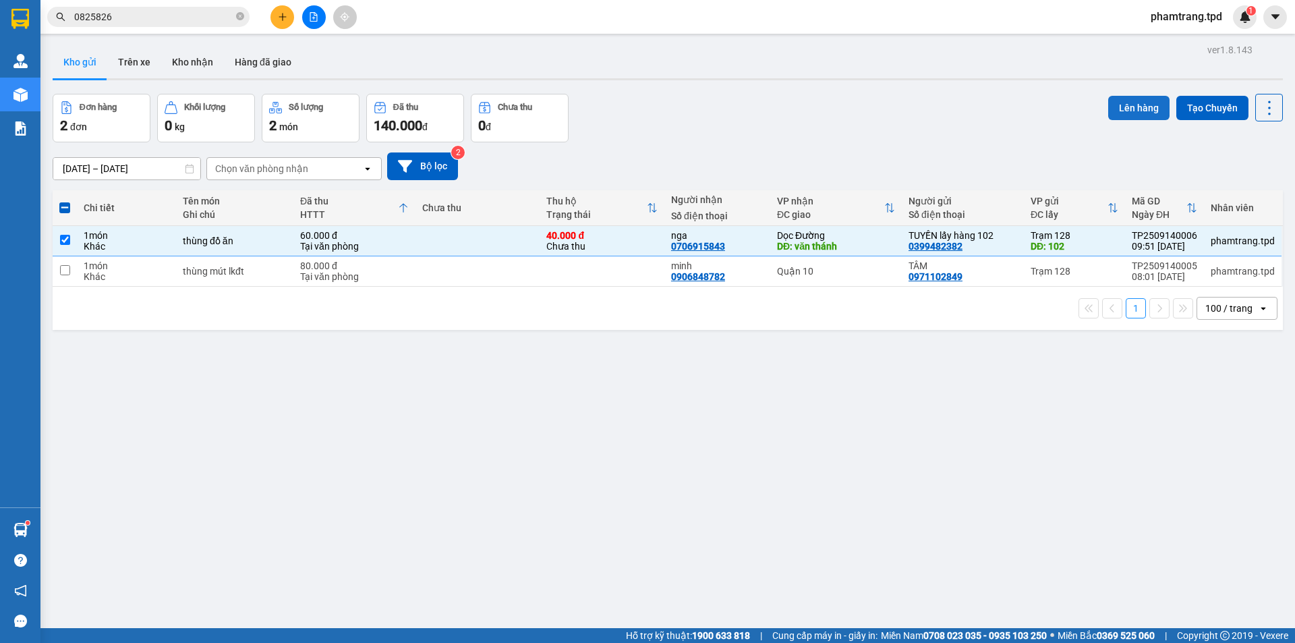
click at [1114, 111] on button "Lên hàng" at bounding box center [1138, 108] width 61 height 24
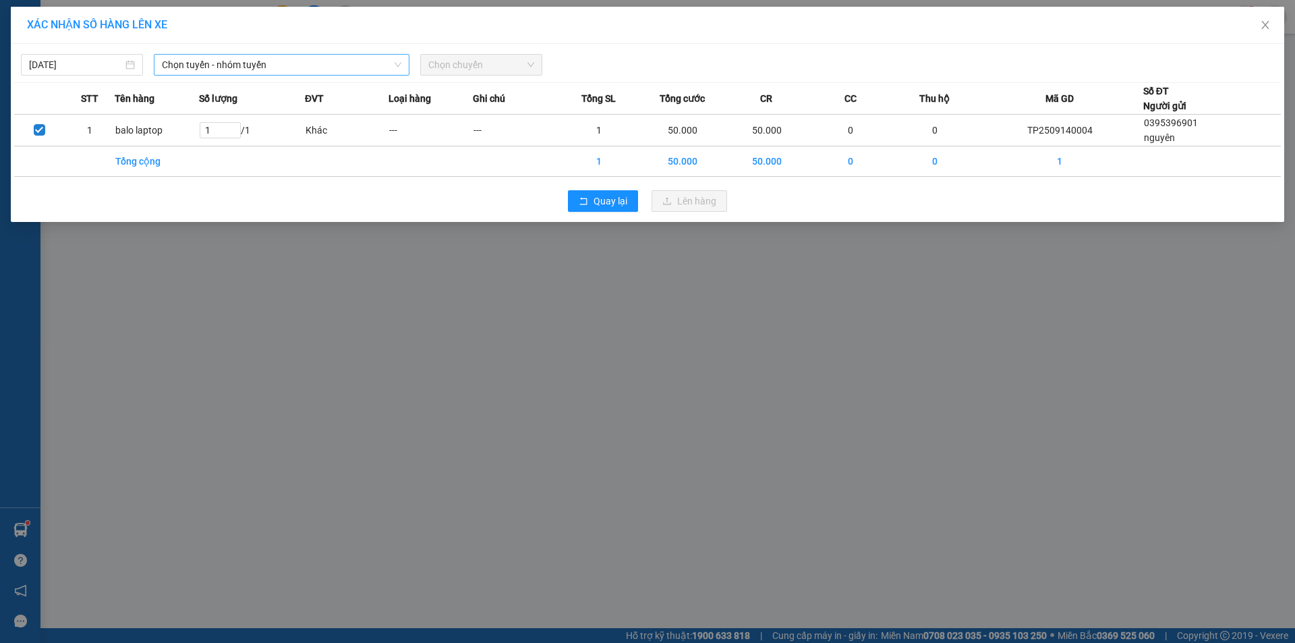
click at [274, 68] on span "Chọn tuyến - nhóm tuyến" at bounding box center [281, 65] width 239 height 20
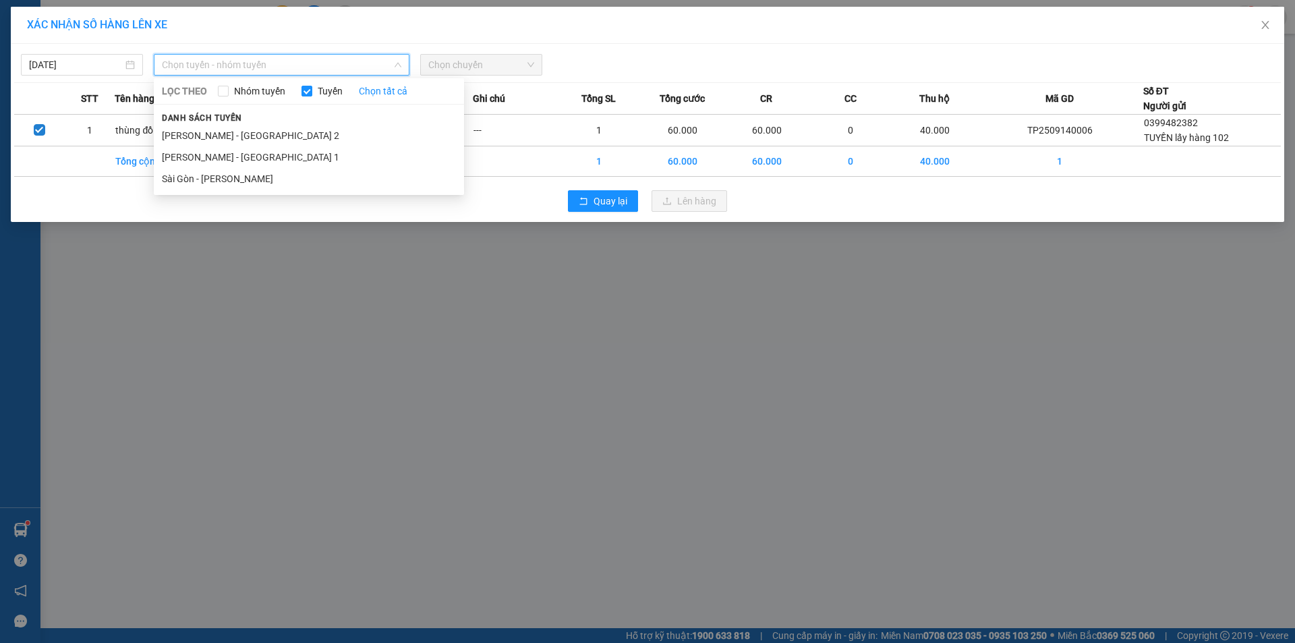
click at [234, 123] on span "Danh sách tuyến" at bounding box center [202, 118] width 96 height 12
click at [230, 131] on li "[PERSON_NAME] - [GEOGRAPHIC_DATA] 2" at bounding box center [309, 136] width 310 height 22
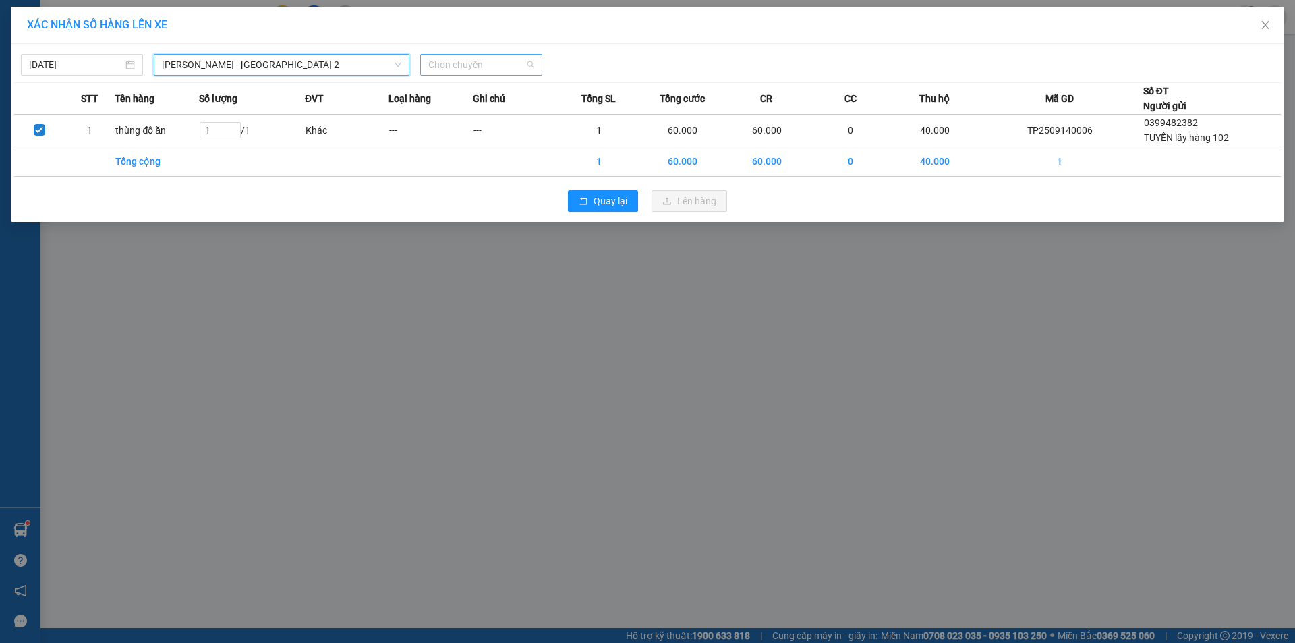
drag, startPoint x: 480, startPoint y: 65, endPoint x: 500, endPoint y: 55, distance: 22.3
click at [481, 65] on span "Chọn chuyến" at bounding box center [481, 65] width 106 height 20
type input "10"
click at [502, 112] on div "Thêm chuyến " 10:00 "" at bounding box center [480, 114] width 121 height 23
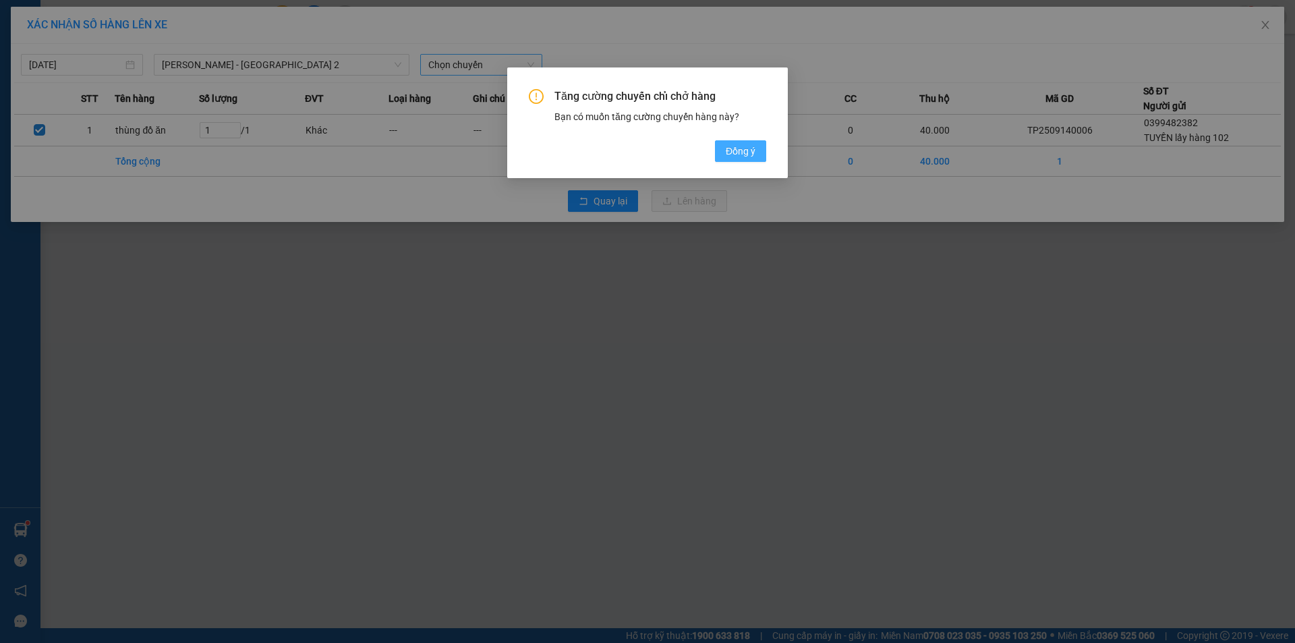
click at [733, 151] on span "Đồng ý" at bounding box center [741, 151] width 30 height 15
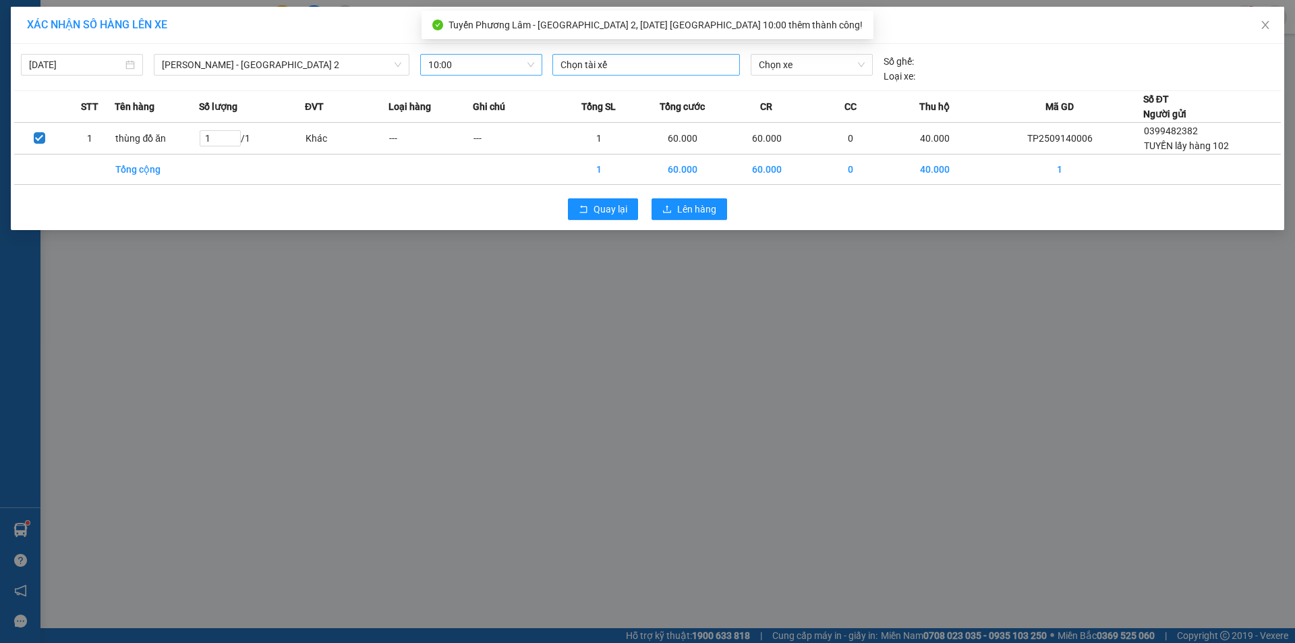
click at [604, 72] on div at bounding box center [646, 65] width 181 height 16
type input "thuận"
click at [616, 96] on div "Vũ Đức Thuận" at bounding box center [654, 91] width 186 height 15
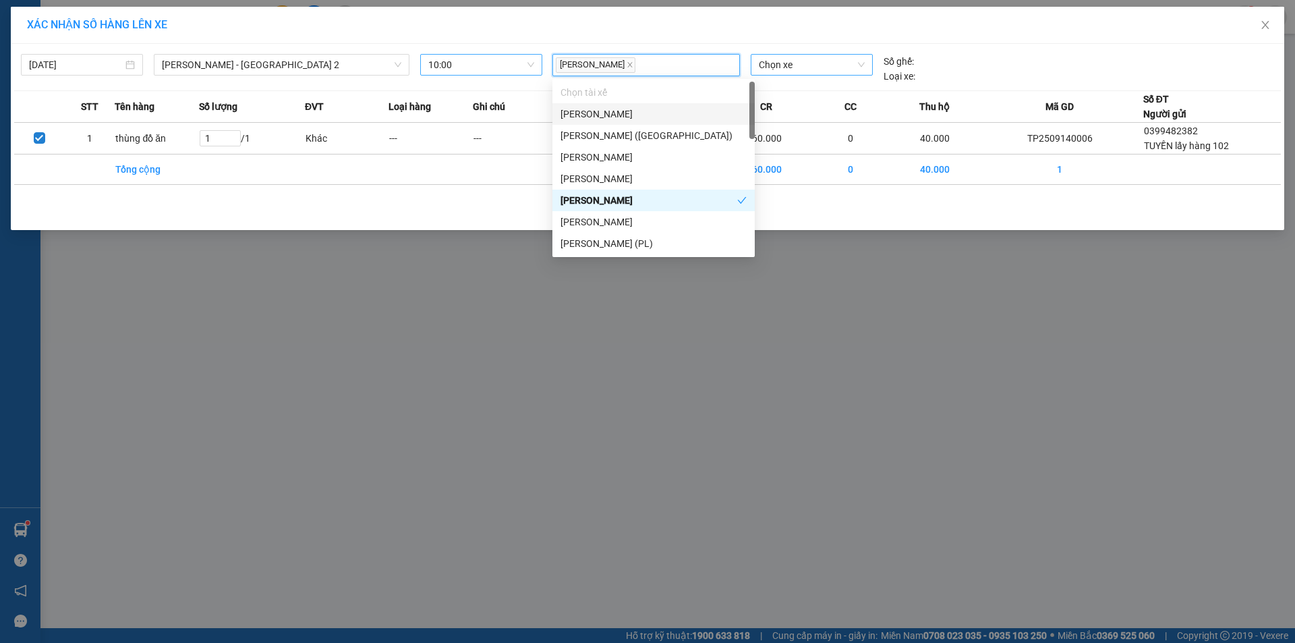
click at [792, 57] on span "Chọn xe" at bounding box center [811, 65] width 105 height 20
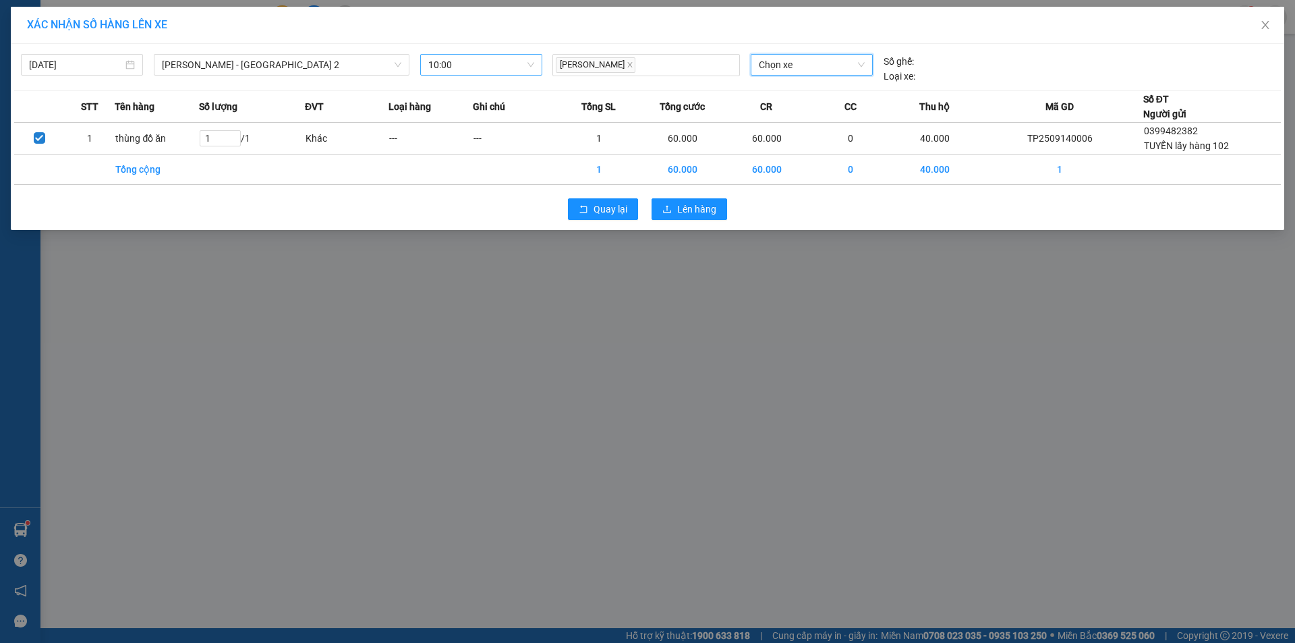
click at [793, 65] on span "Chọn xe" at bounding box center [811, 65] width 105 height 20
type input "108"
click at [800, 104] on div "60F-001.08" at bounding box center [811, 114] width 121 height 22
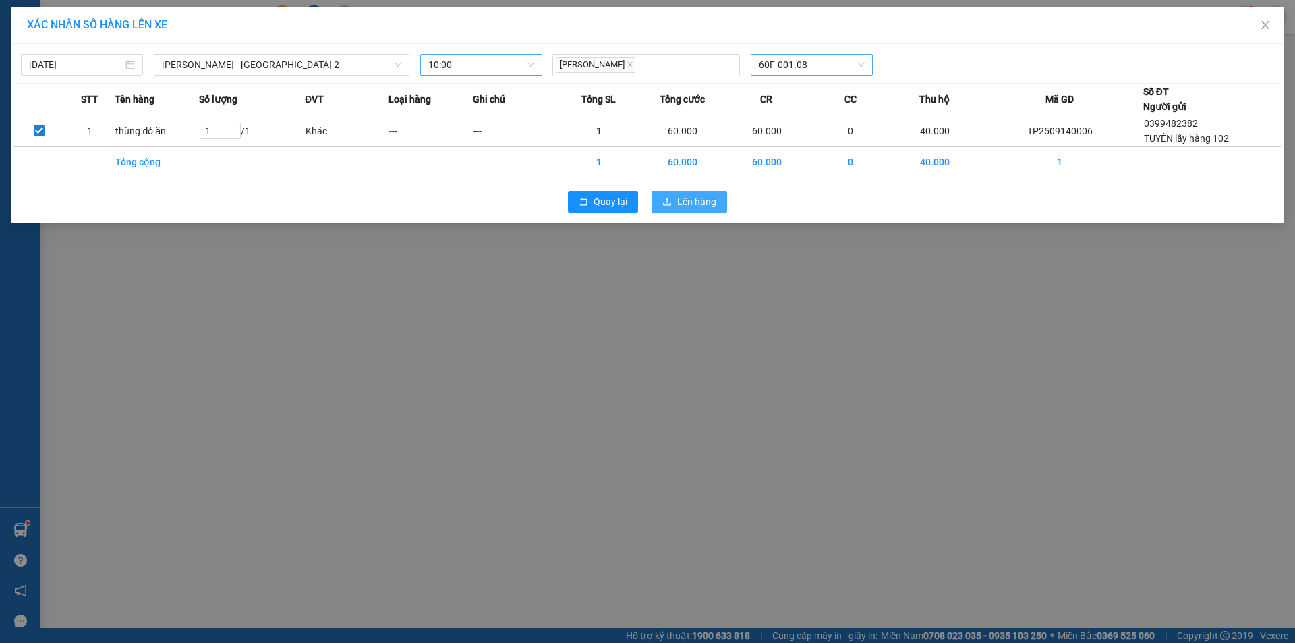
click at [682, 201] on span "Lên hàng" at bounding box center [696, 201] width 39 height 15
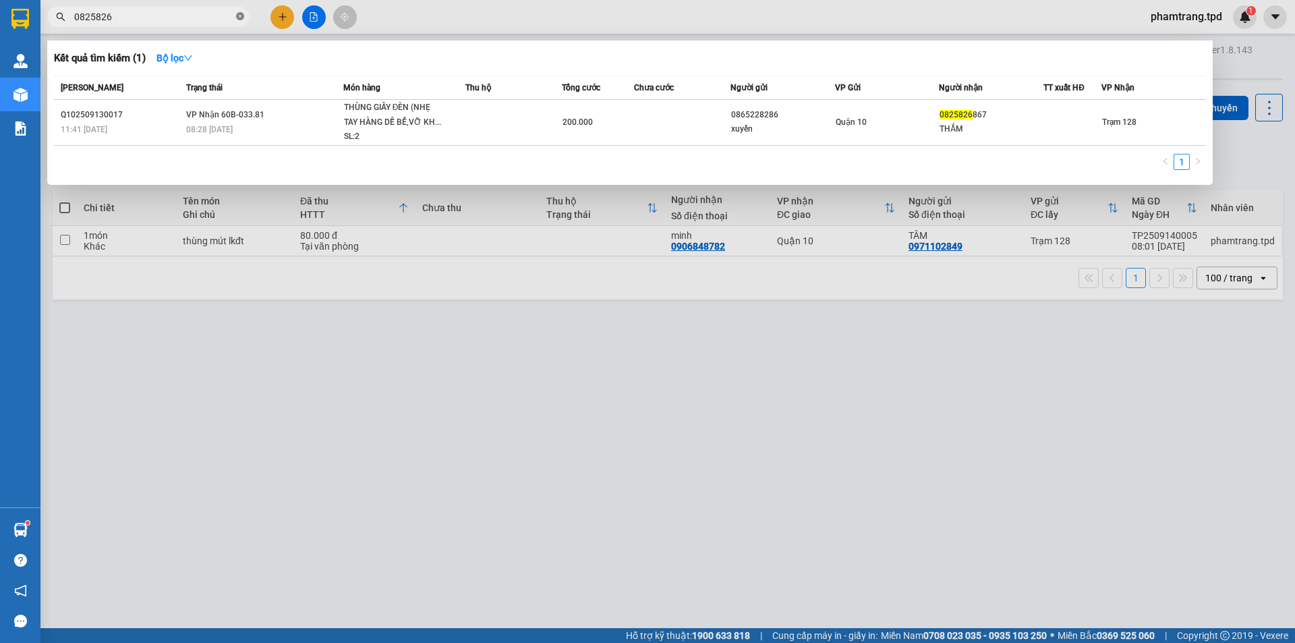
click at [237, 16] on icon "close-circle" at bounding box center [240, 16] width 8 height 8
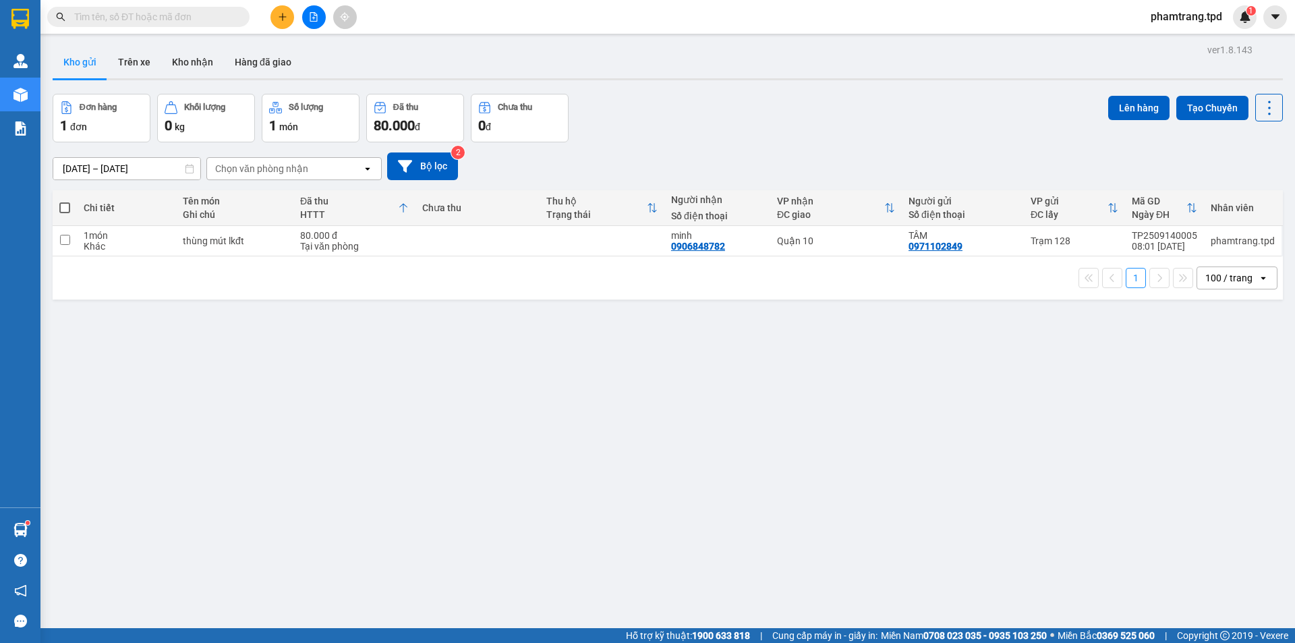
click at [656, 128] on div "Đơn hàng 1 đơn Khối lượng 0 kg Số lượng 1 món Đã thu 80.000 đ Chưa thu 0 đ Lên …" at bounding box center [668, 118] width 1231 height 49
click at [209, 65] on button "Kho nhận" at bounding box center [192, 62] width 63 height 32
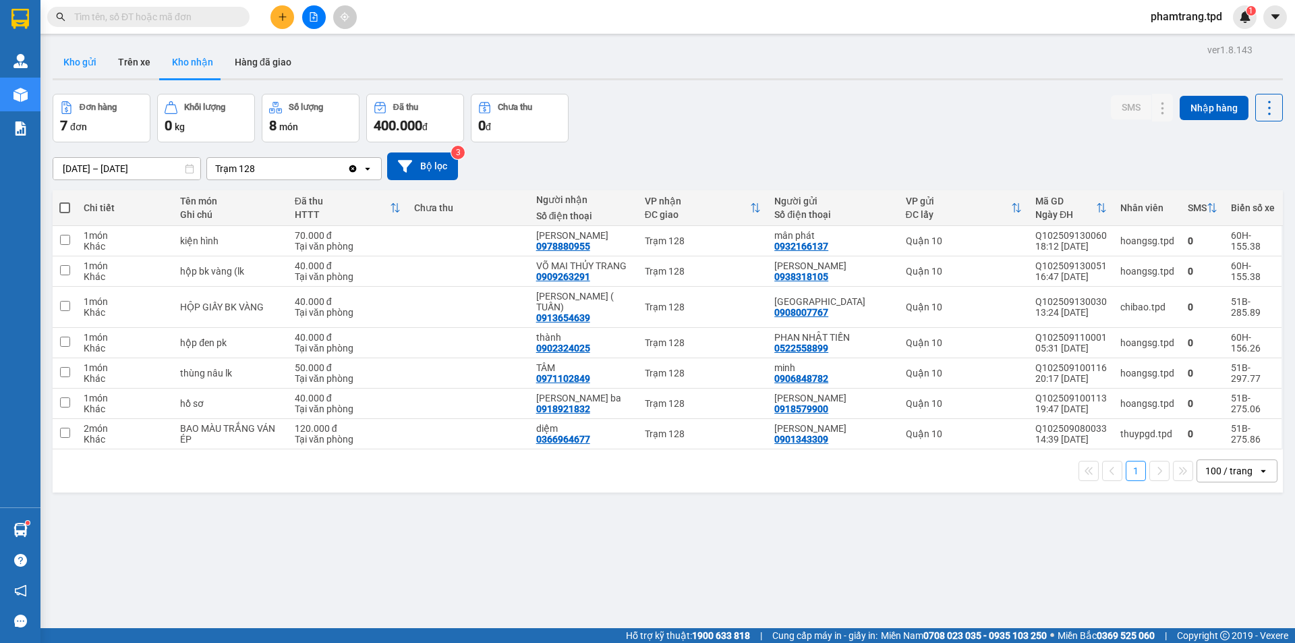
click at [75, 65] on button "Kho gửi" at bounding box center [80, 62] width 55 height 32
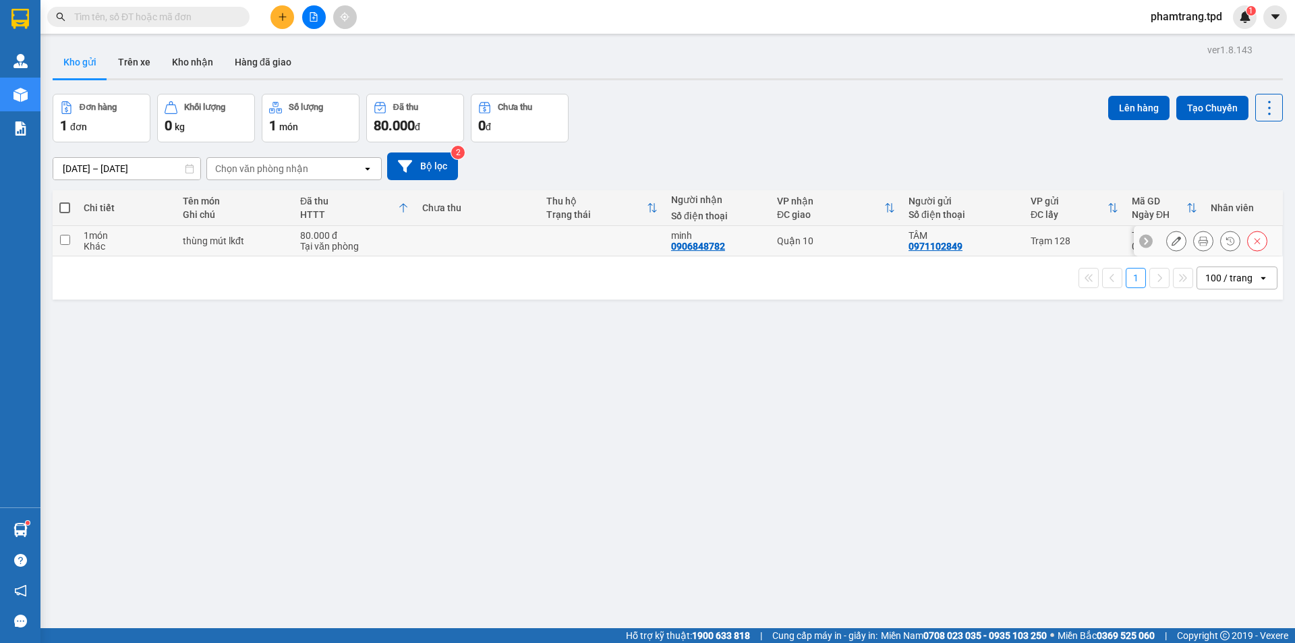
click at [366, 243] on div "Tại văn phòng" at bounding box center [354, 246] width 109 height 11
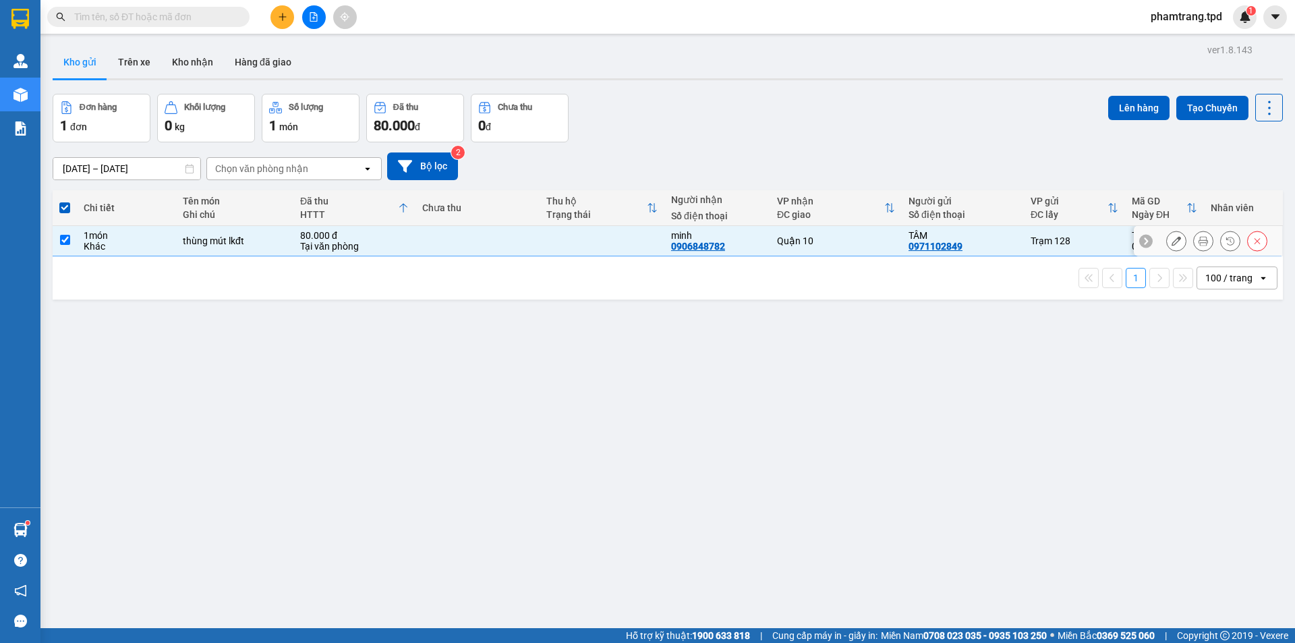
click at [464, 246] on td at bounding box center [478, 241] width 124 height 30
checkbox input "false"
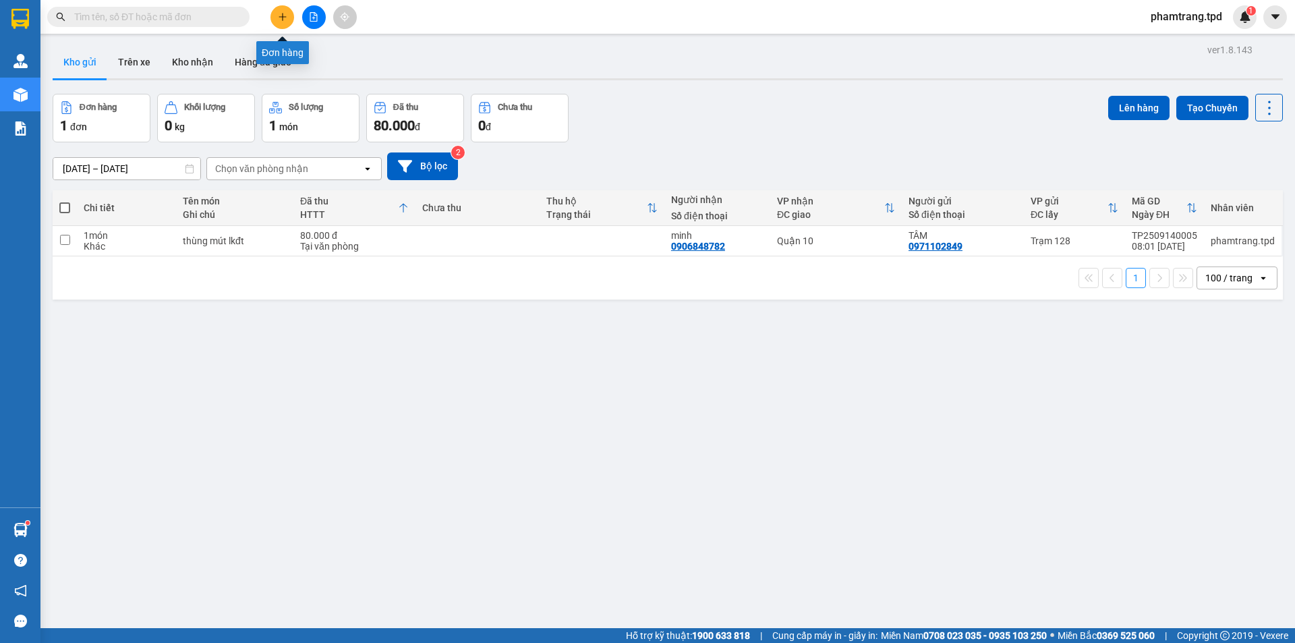
click at [281, 11] on button at bounding box center [283, 17] width 24 height 24
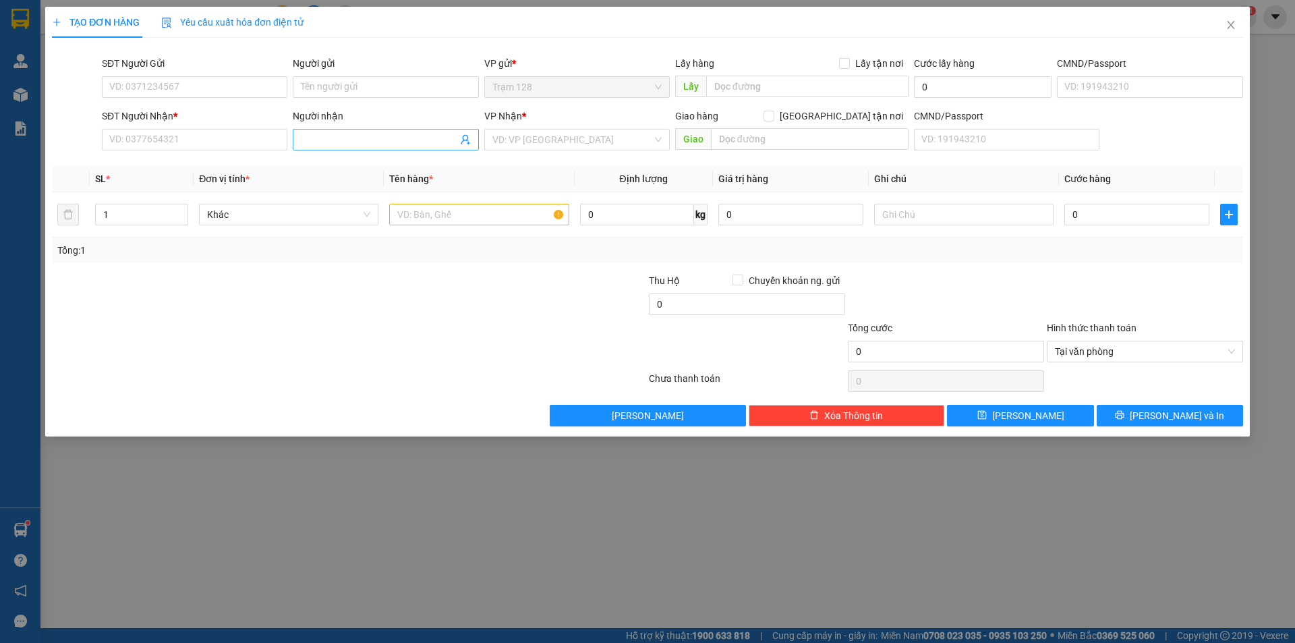
click at [332, 141] on input "Người nhận" at bounding box center [379, 139] width 156 height 15
click at [447, 215] on input "text" at bounding box center [478, 215] width 179 height 22
type input "xe máy"
click at [165, 86] on input "SĐT Người Gửi" at bounding box center [195, 87] width 186 height 22
type input "0348501909"
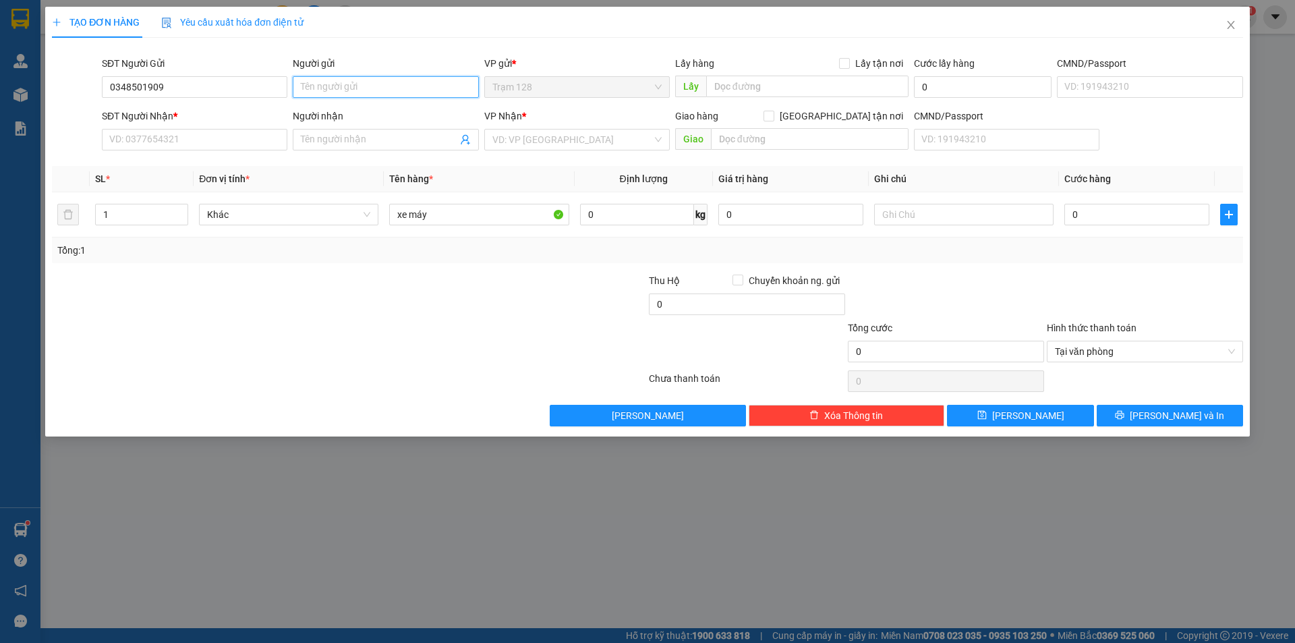
click at [360, 88] on input "Người gửi" at bounding box center [386, 87] width 186 height 22
type input "ngọc trư"
drag, startPoint x: 190, startPoint y: 140, endPoint x: 185, endPoint y: 156, distance: 16.4
click at [190, 144] on input "SĐT Người Nhận *" at bounding box center [195, 140] width 186 height 22
type input "0869781103"
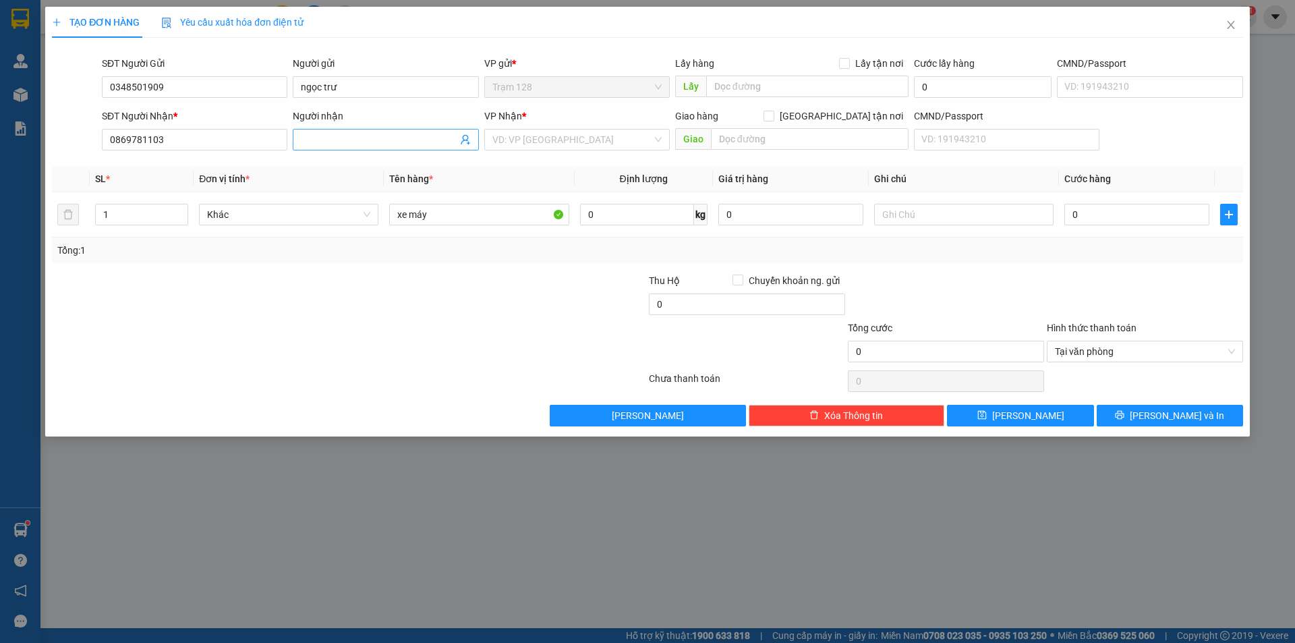
click at [335, 138] on input "Người nhận" at bounding box center [379, 139] width 156 height 15
type input "d"
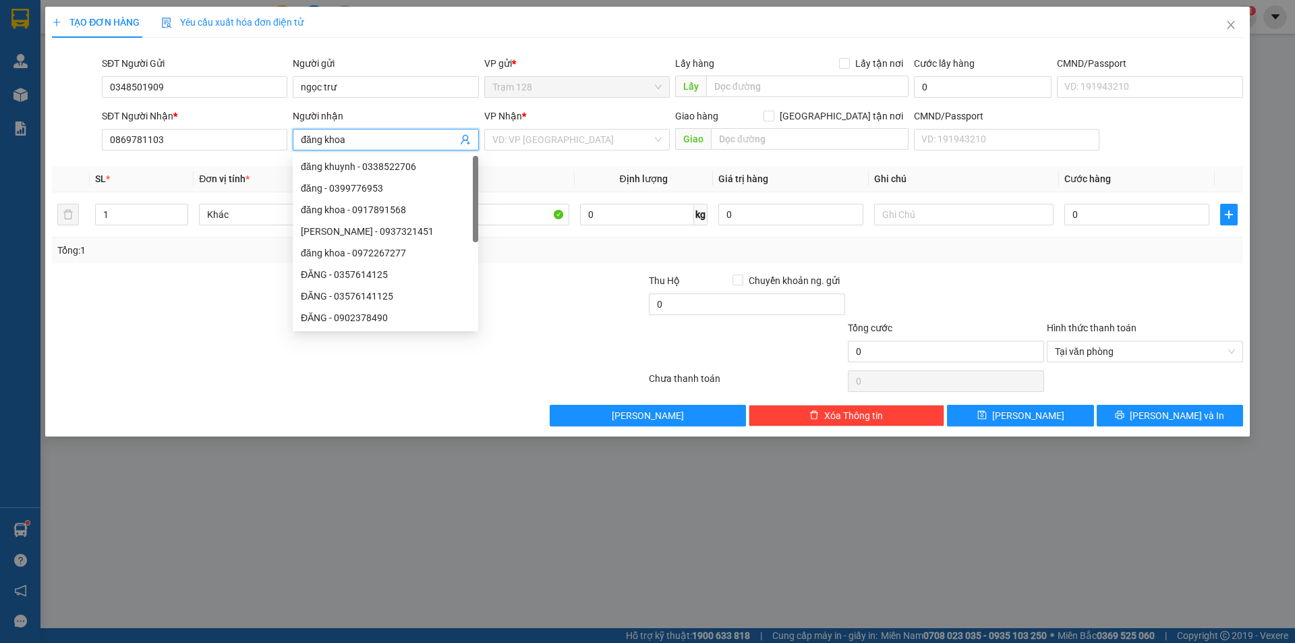
type input "đăng khoa"
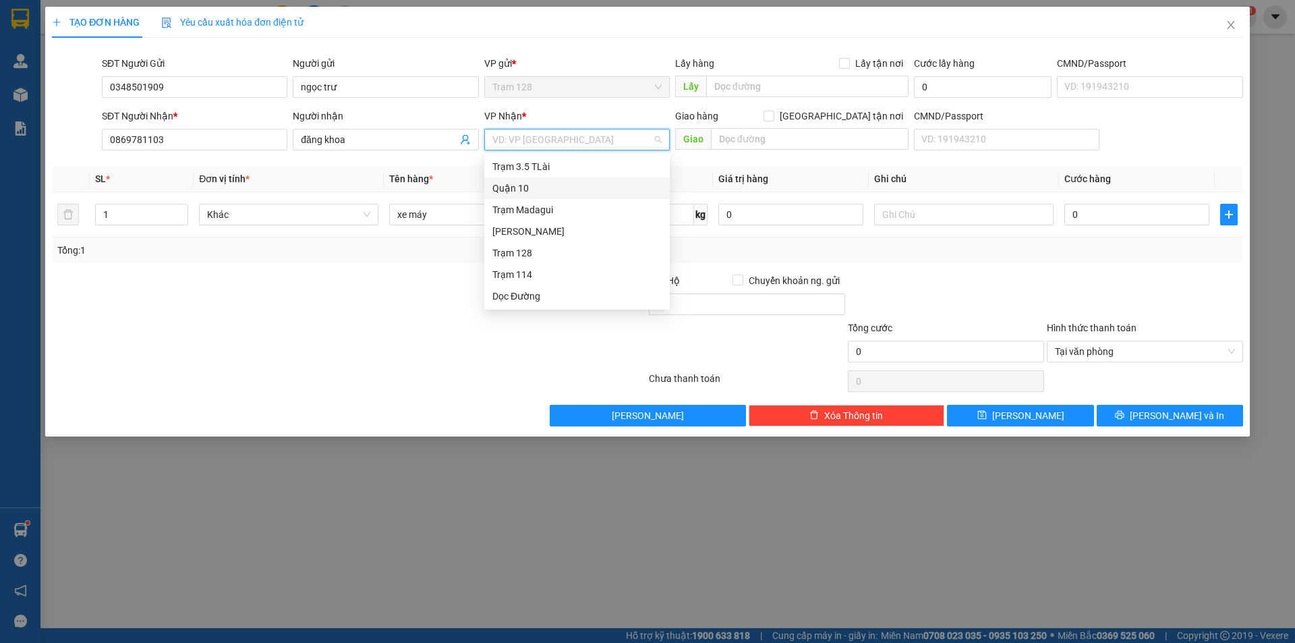
click at [540, 182] on div "Quận 10" at bounding box center [576, 188] width 169 height 15
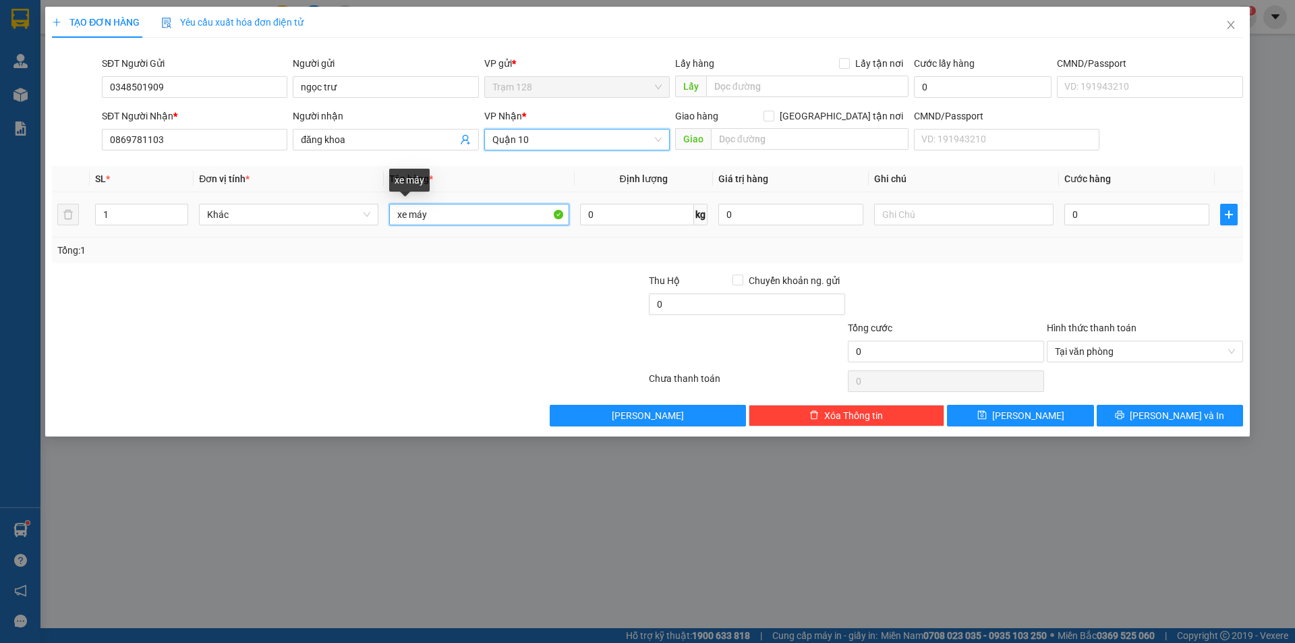
click at [433, 216] on input "xe máy" at bounding box center [478, 215] width 179 height 22
type input "xe máy + cavec"
click at [1126, 219] on input "0" at bounding box center [1137, 215] width 145 height 22
type input "4"
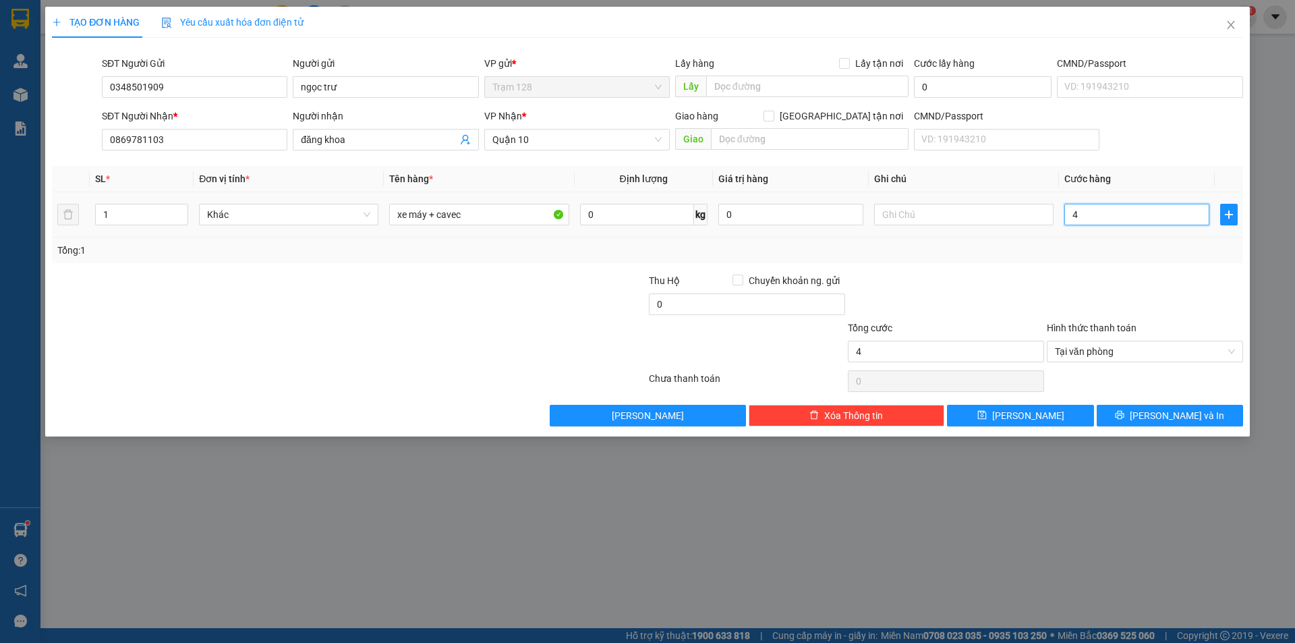
type input "45"
type input "450"
type input "450.000"
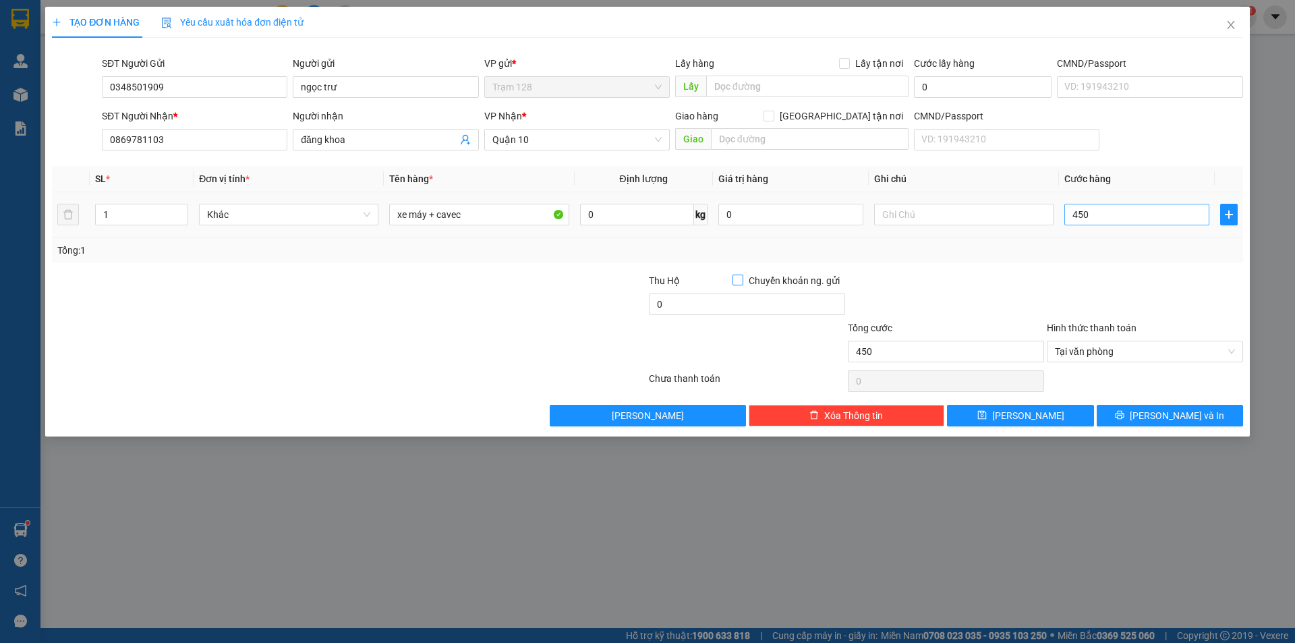
type input "450.000"
click at [184, 205] on span "Increase Value" at bounding box center [180, 210] width 15 height 12
type input "2"
click at [1125, 417] on icon "printer" at bounding box center [1120, 415] width 9 height 9
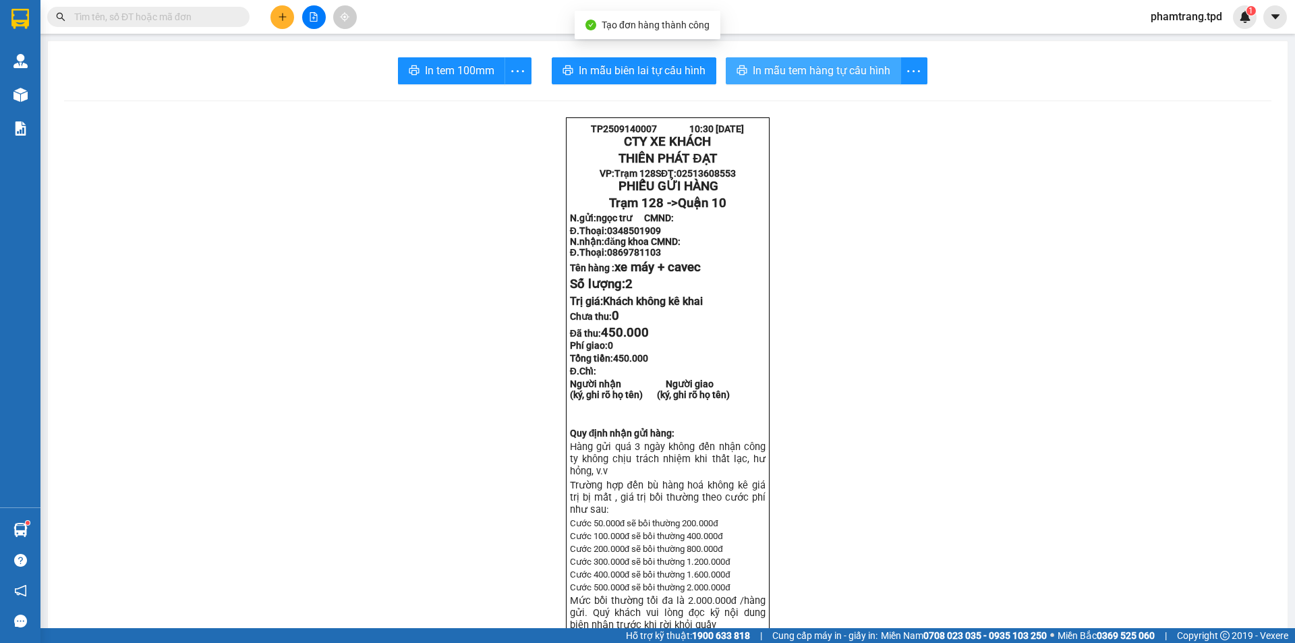
click at [783, 74] on span "In mẫu tem hàng tự cấu hình" at bounding box center [822, 70] width 138 height 17
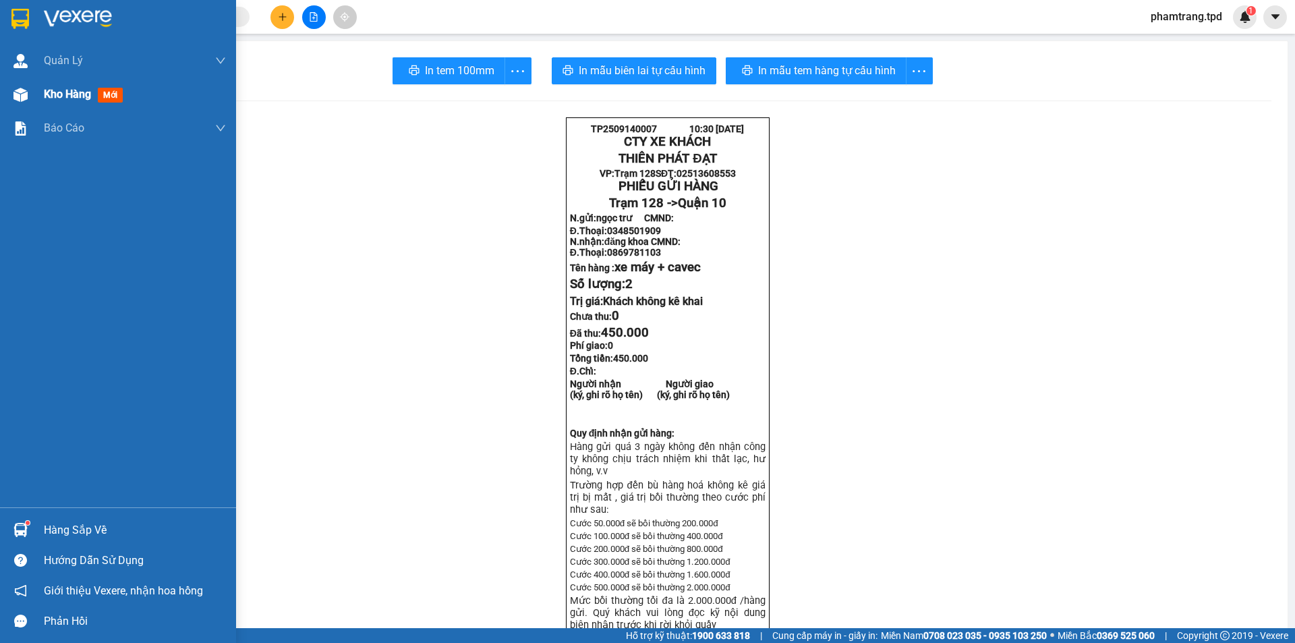
click at [78, 89] on span "Kho hàng" at bounding box center [67, 94] width 47 height 13
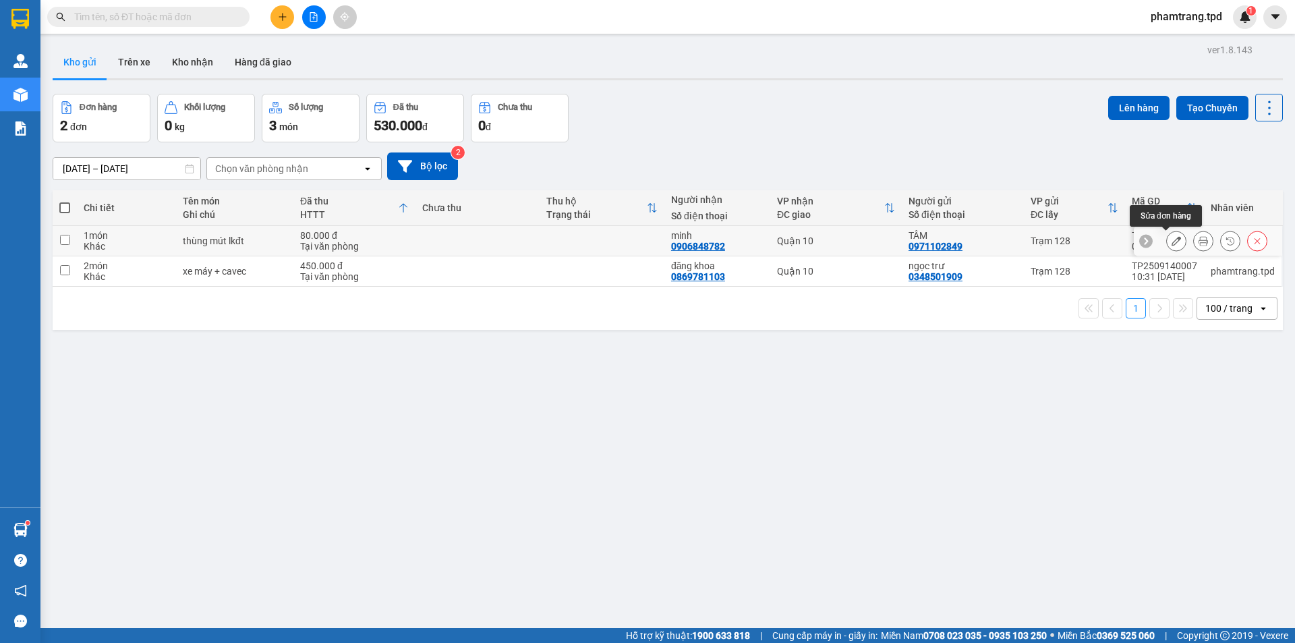
click at [1172, 245] on icon at bounding box center [1176, 240] width 9 height 9
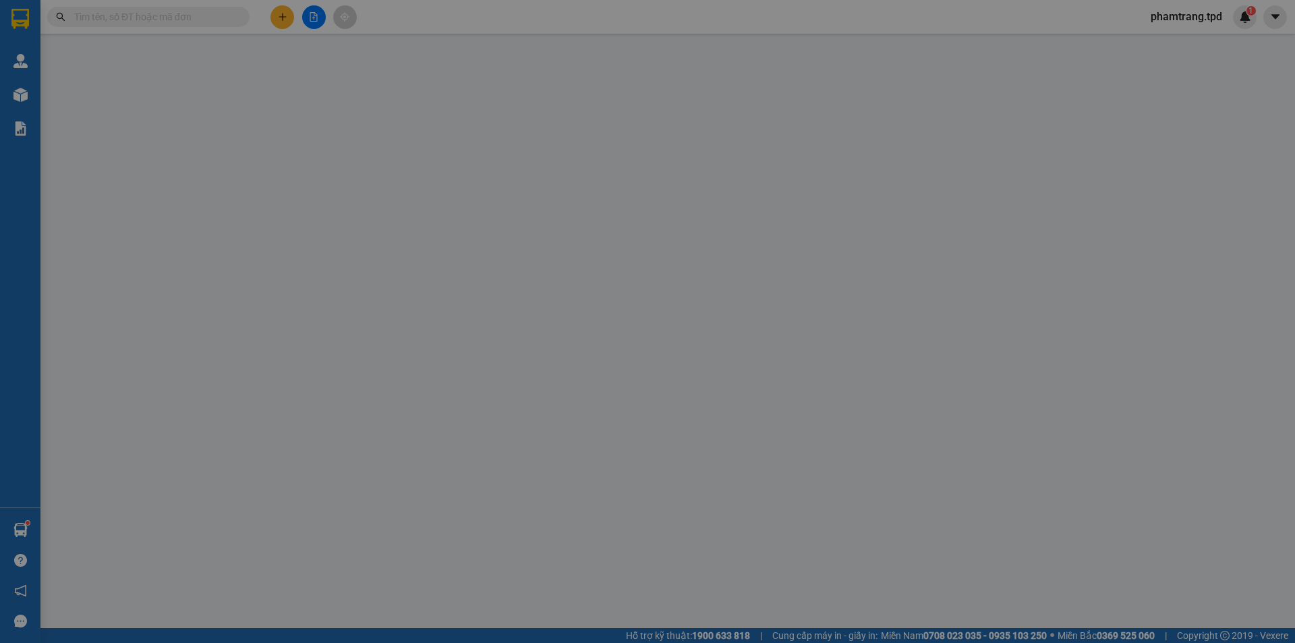
type input "0971102849"
type input "TÂM"
type input "0906848782"
type input "minh"
type input "80.000"
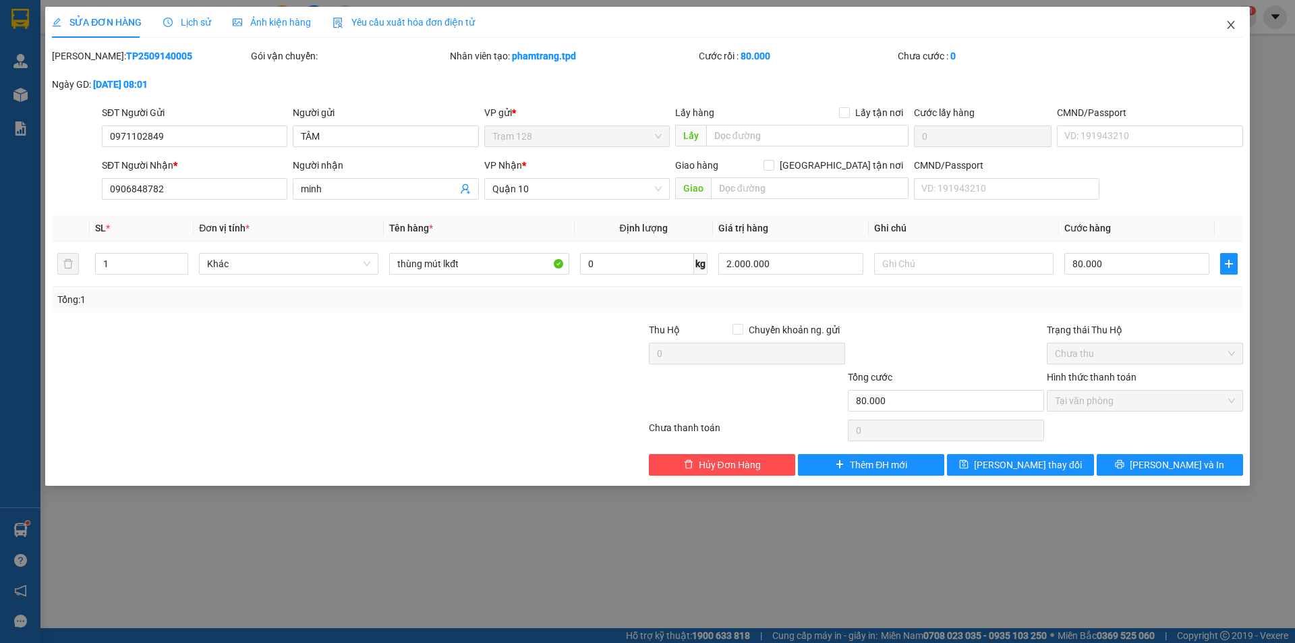
click at [1227, 24] on icon "close" at bounding box center [1231, 25] width 11 height 11
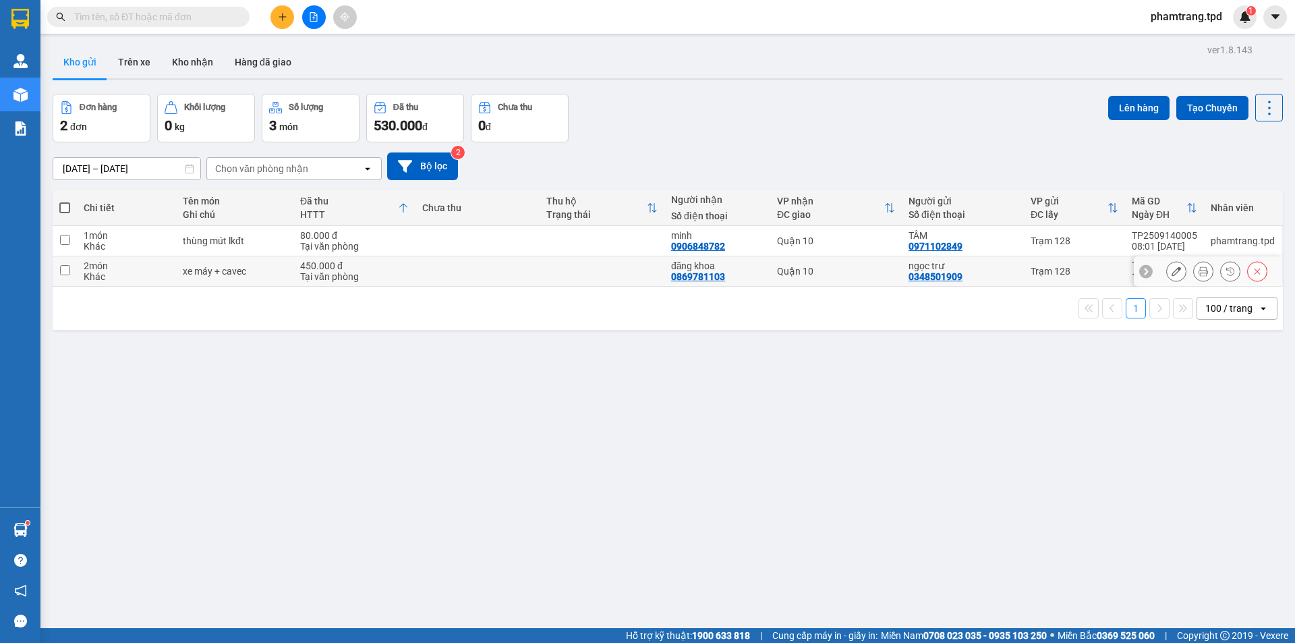
click at [1167, 272] on button at bounding box center [1176, 272] width 19 height 24
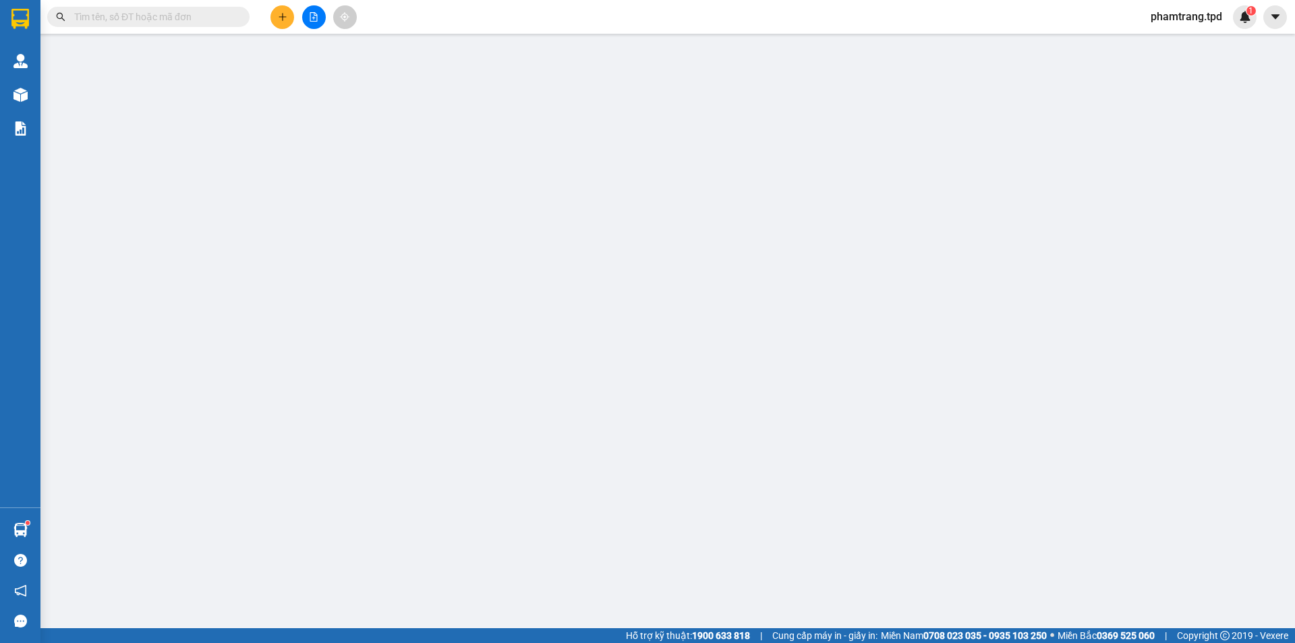
type input "0348501909"
type input "ngọc trư"
type input "0869781103"
type input "đăng khoa"
type input "450.000"
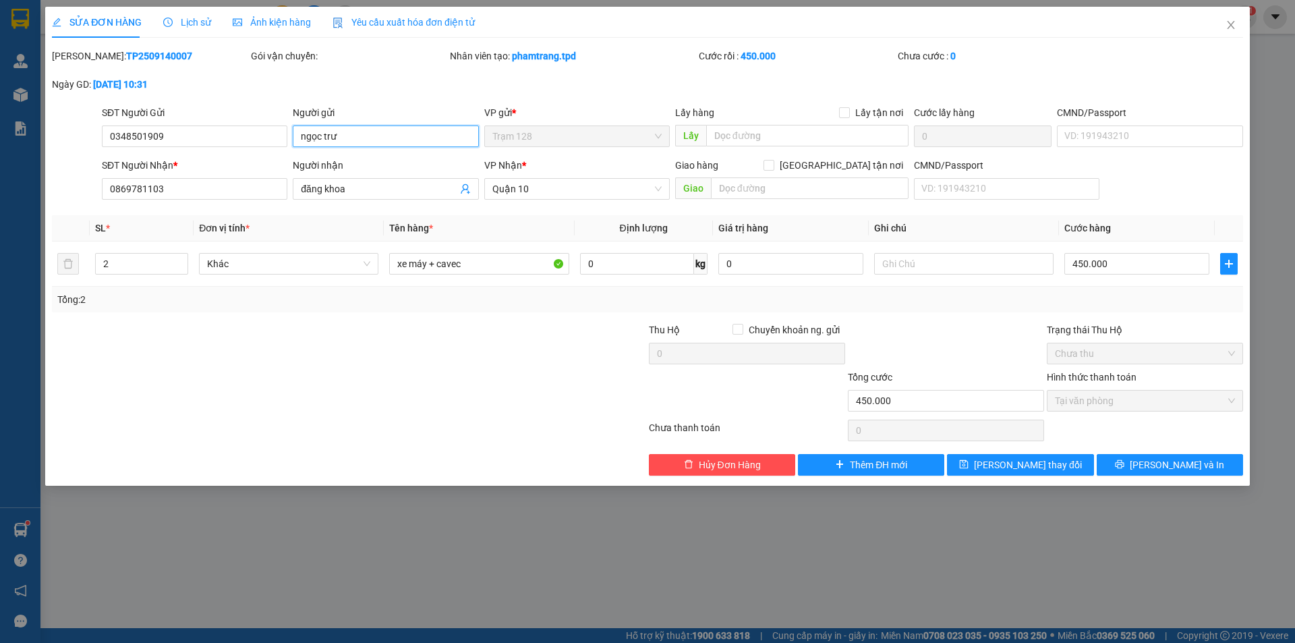
click at [331, 136] on input "ngọc trư" at bounding box center [386, 136] width 186 height 22
type input "[PERSON_NAME]"
click at [1162, 465] on span "[PERSON_NAME] và In" at bounding box center [1177, 464] width 94 height 15
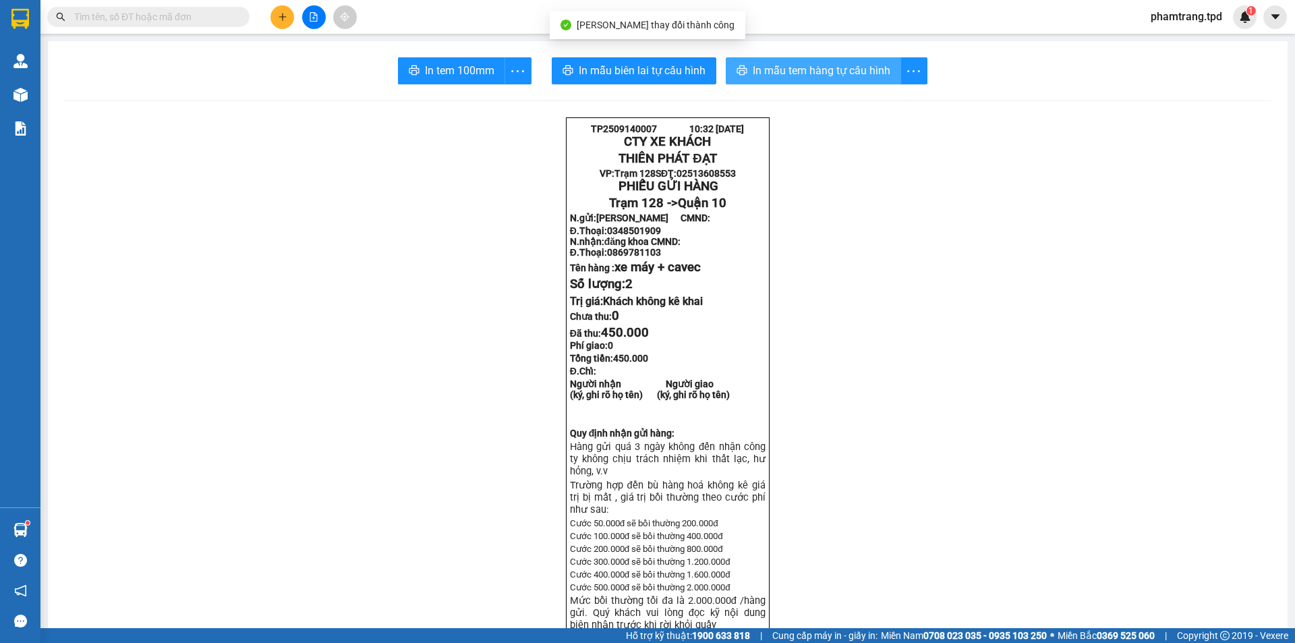
click at [812, 72] on span "In mẫu tem hàng tự cấu hình" at bounding box center [822, 70] width 138 height 17
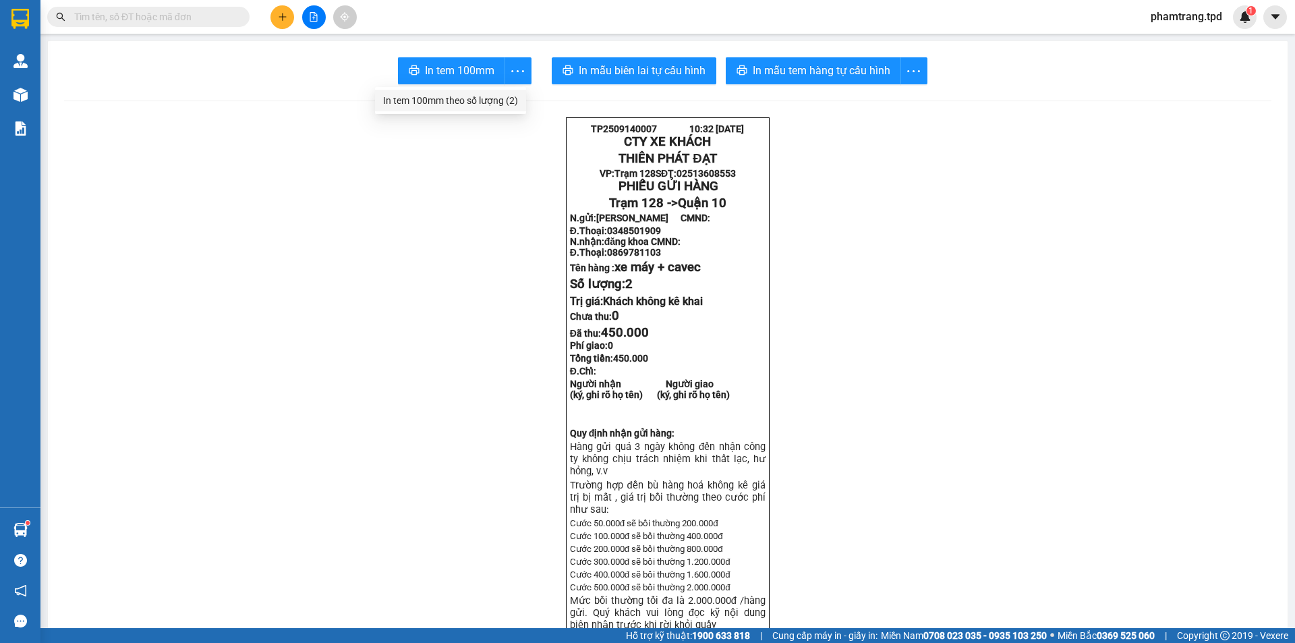
click at [486, 97] on div "In tem 100mm theo số lượng (2)" at bounding box center [450, 100] width 135 height 15
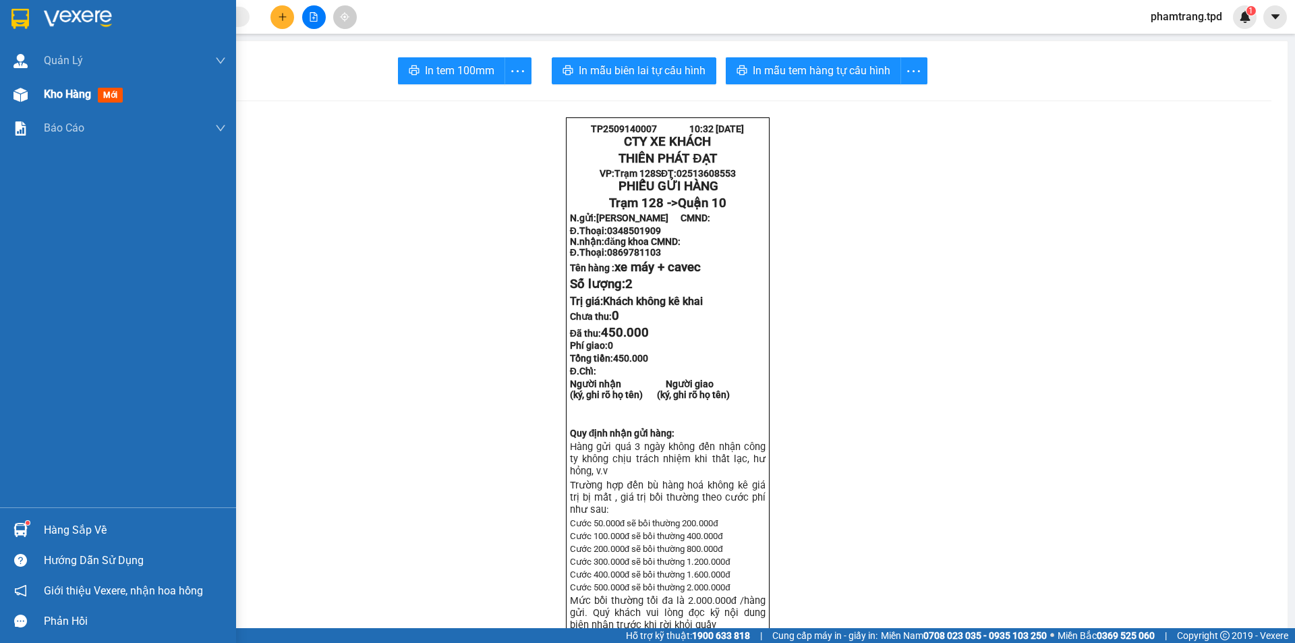
click at [68, 103] on div "Kho hàng mới" at bounding box center [86, 94] width 84 height 17
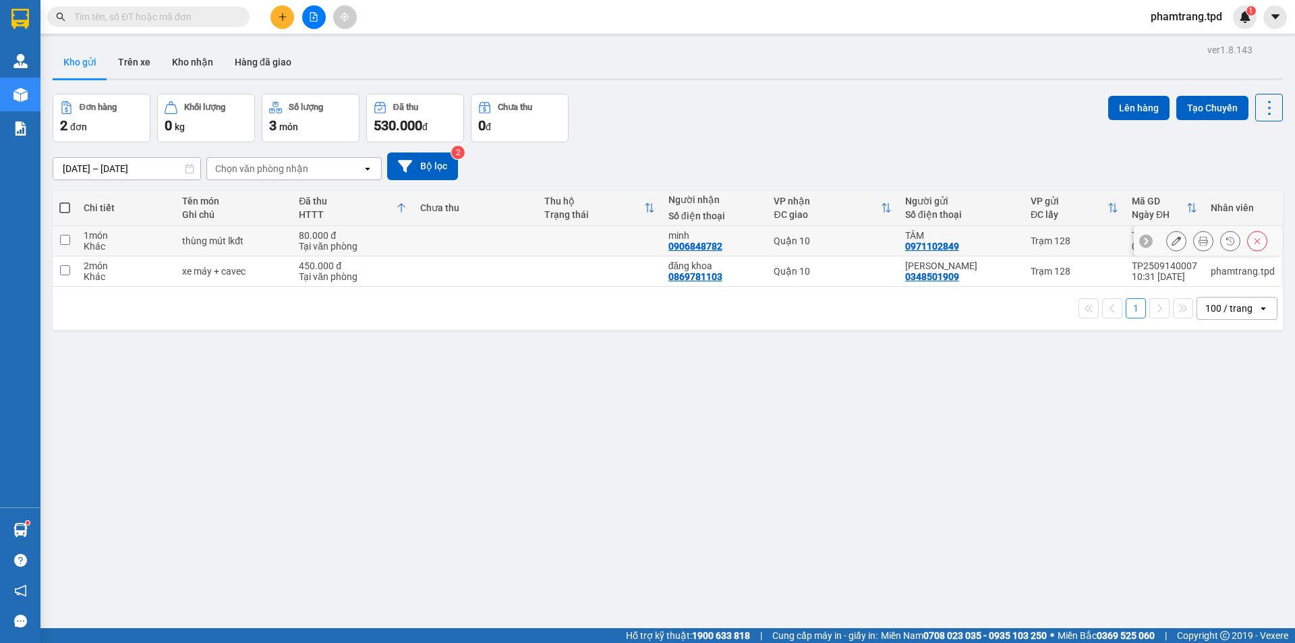
click at [123, 242] on div "Khác" at bounding box center [126, 246] width 85 height 11
checkbox input "true"
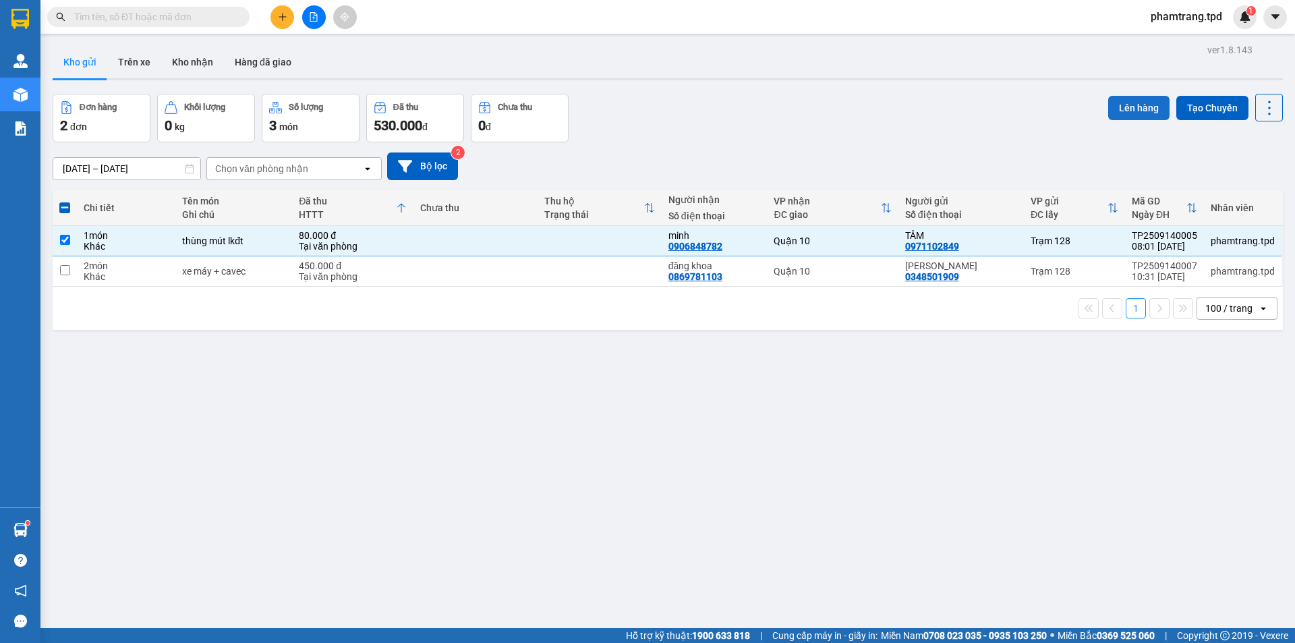
click at [1136, 106] on button "Lên hàng" at bounding box center [1138, 108] width 61 height 24
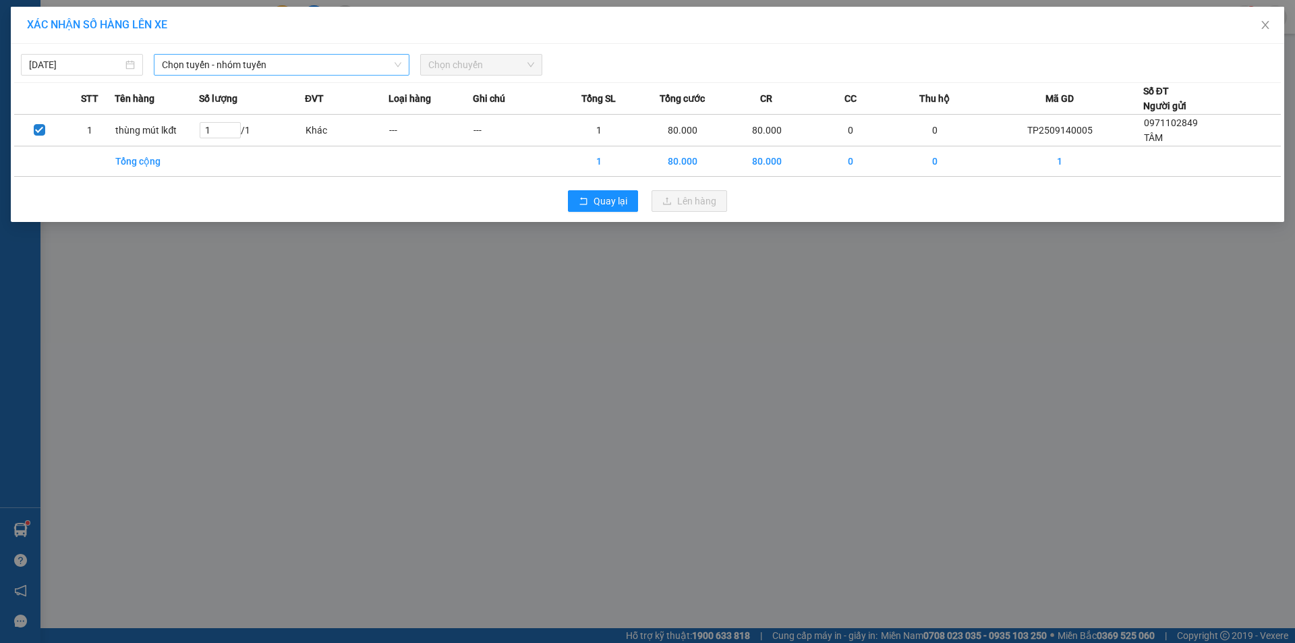
click at [213, 64] on span "Chọn tuyến - nhóm tuyến" at bounding box center [281, 65] width 239 height 20
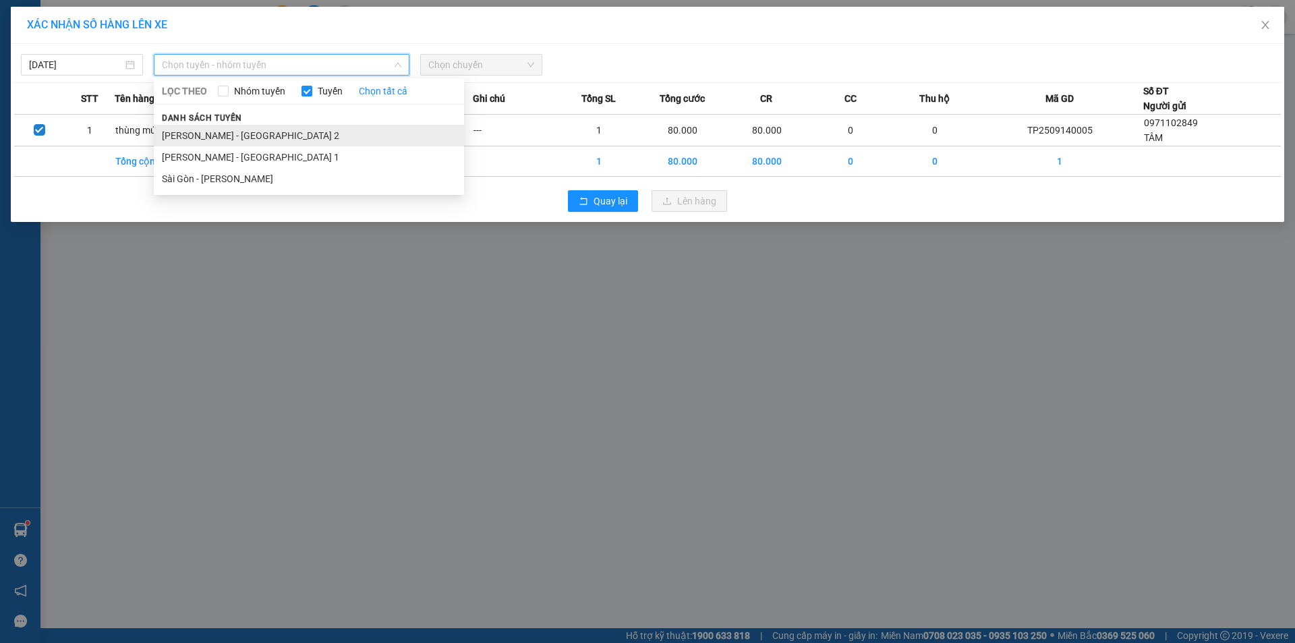
click at [246, 134] on li "[PERSON_NAME] - [GEOGRAPHIC_DATA] 2" at bounding box center [309, 136] width 310 height 22
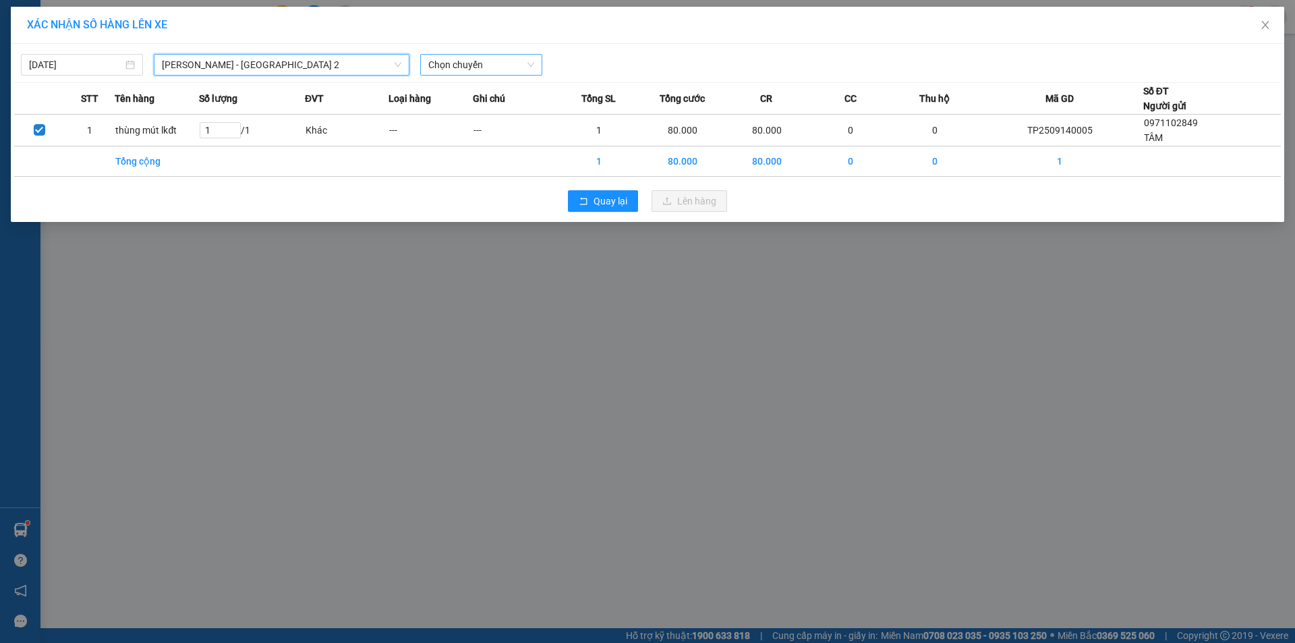
click at [495, 61] on span "Chọn chuyến" at bounding box center [481, 65] width 106 height 20
type input "11"
click at [524, 113] on div "Thêm chuyến " 11:00 "" at bounding box center [492, 114] width 144 height 23
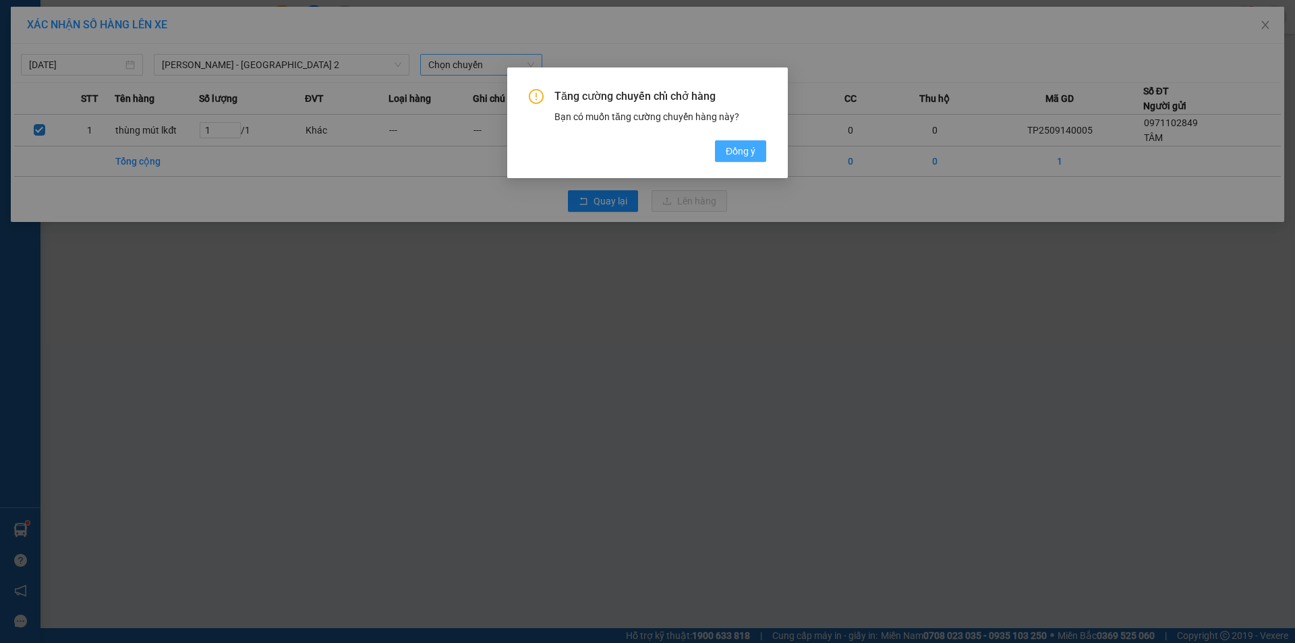
click at [741, 150] on span "Đồng ý" at bounding box center [741, 151] width 30 height 15
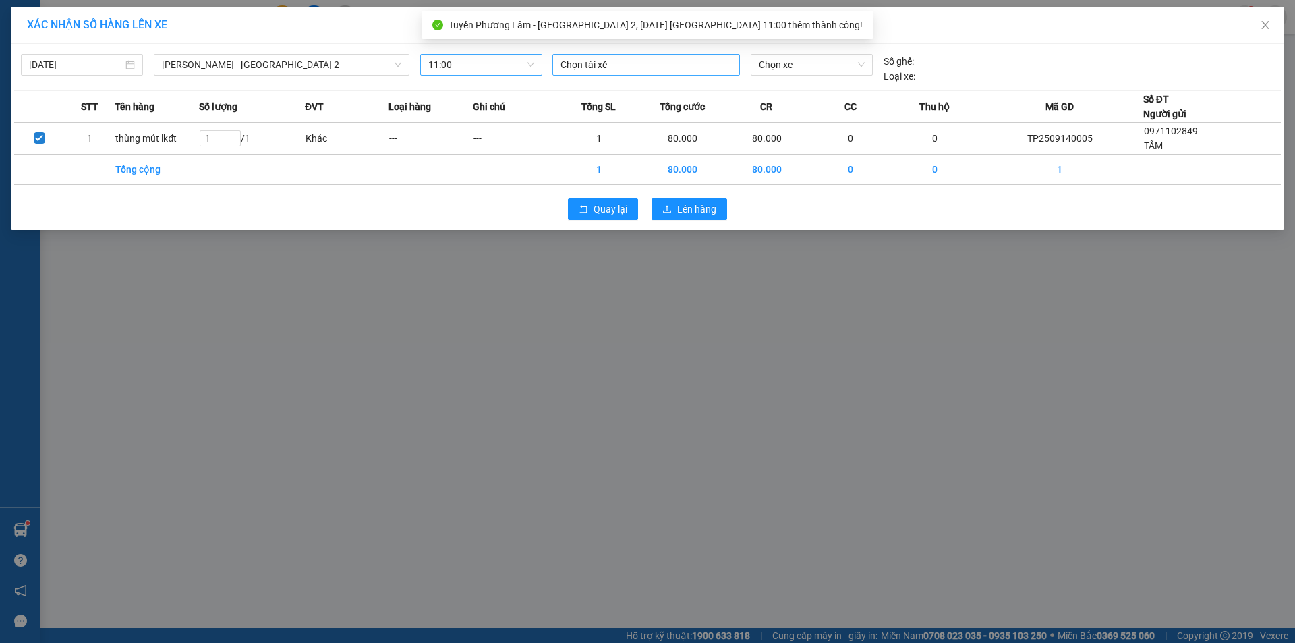
click at [609, 67] on div at bounding box center [646, 65] width 181 height 16
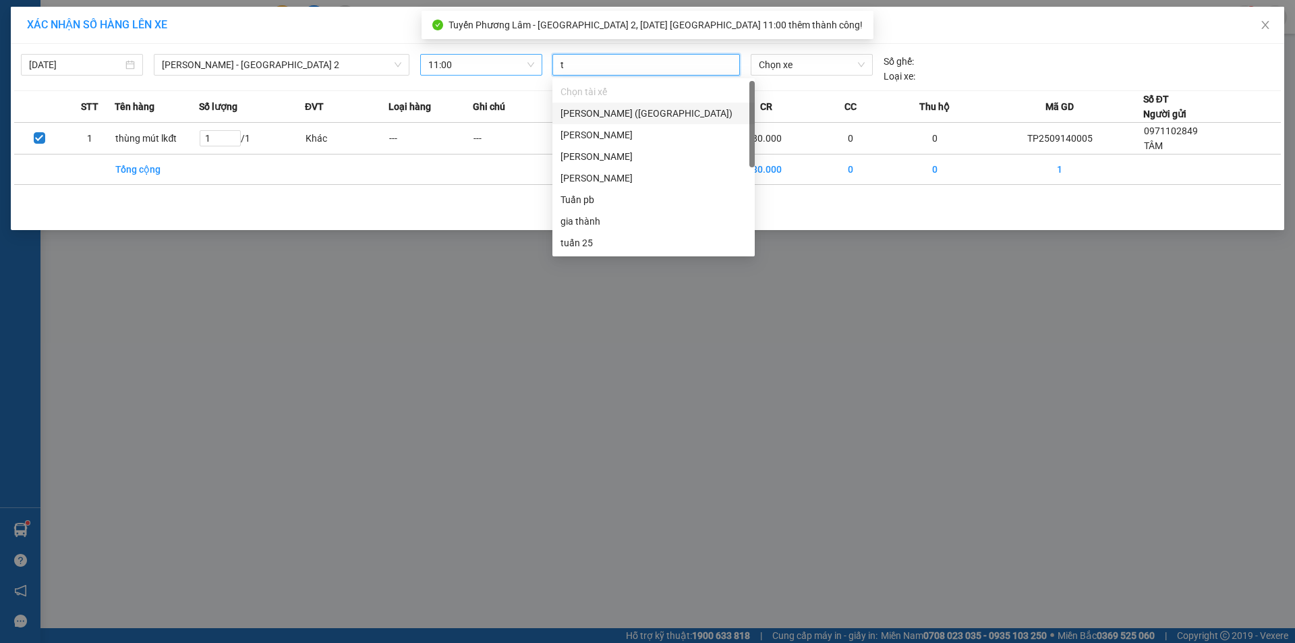
type input "th"
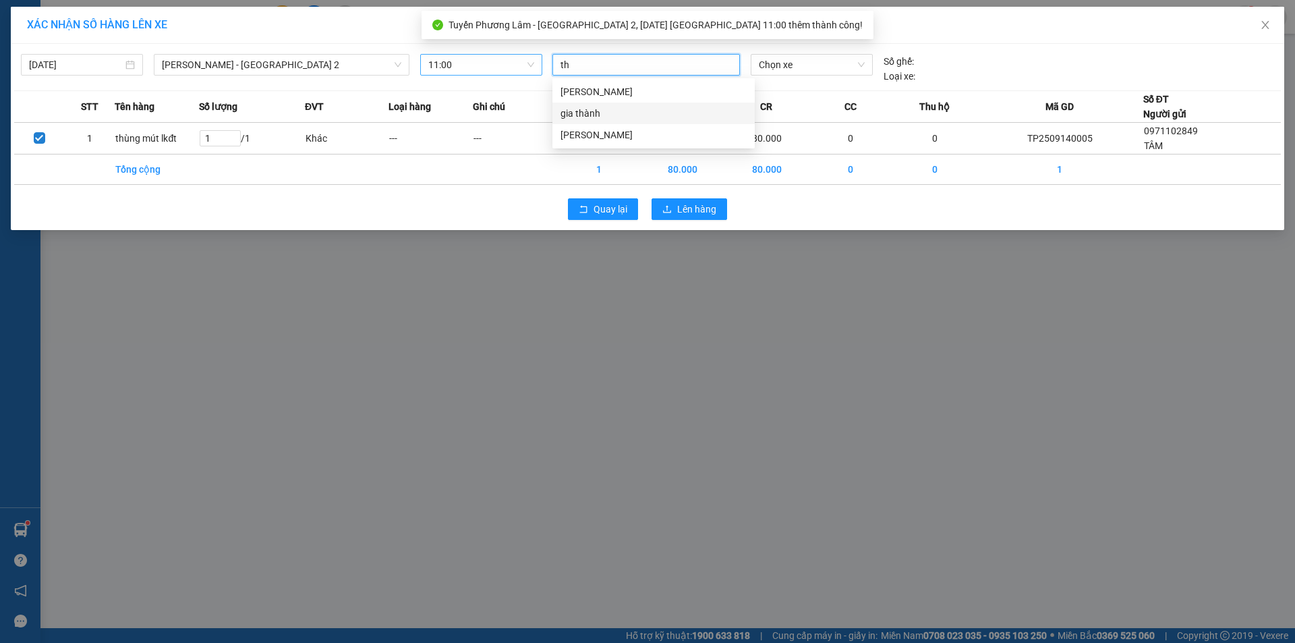
click at [603, 112] on div "gia thành" at bounding box center [654, 113] width 186 height 15
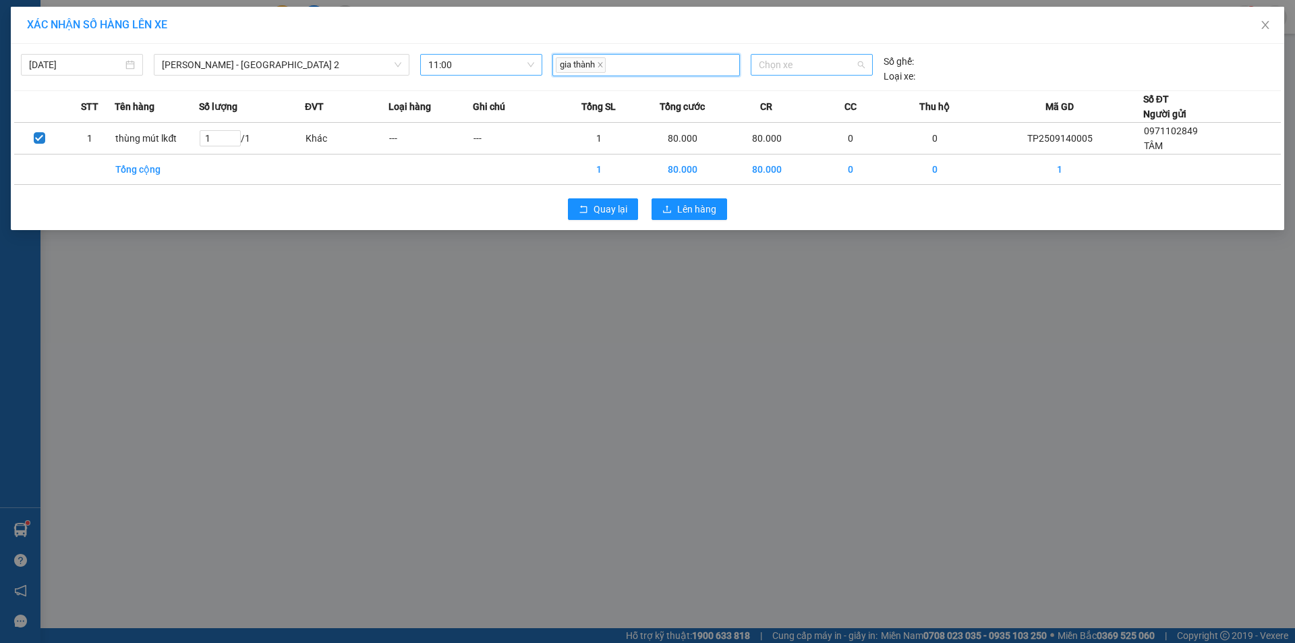
click at [788, 67] on span "Chọn xe" at bounding box center [811, 65] width 105 height 20
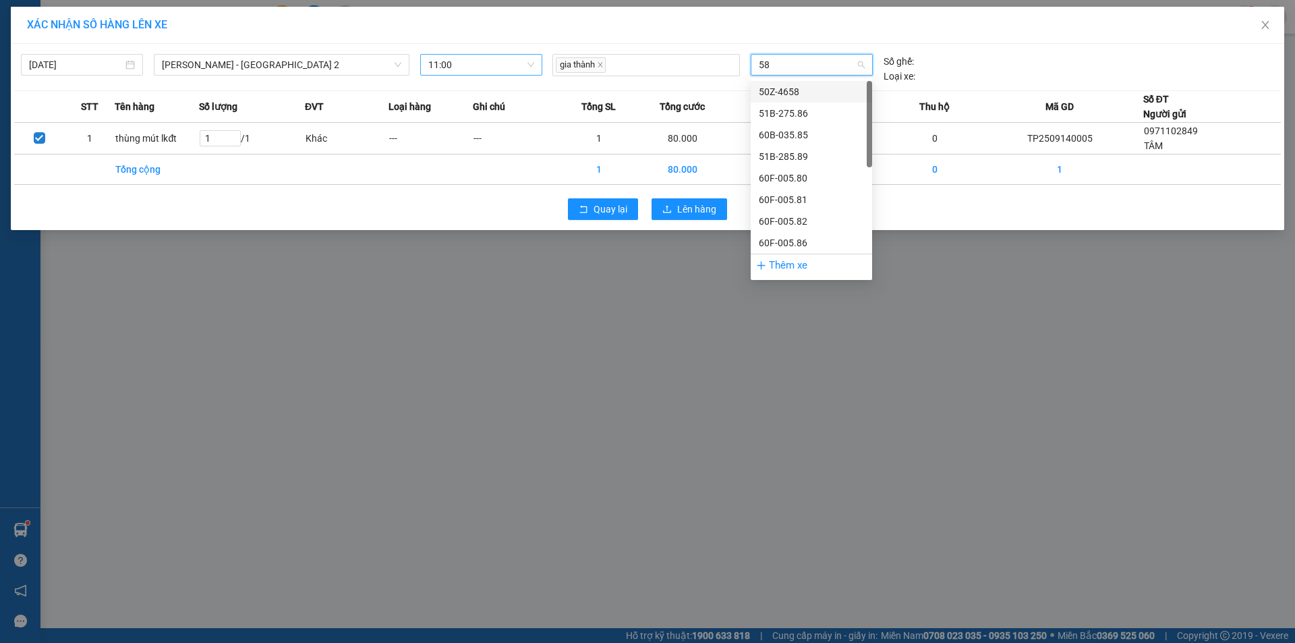
type input "580"
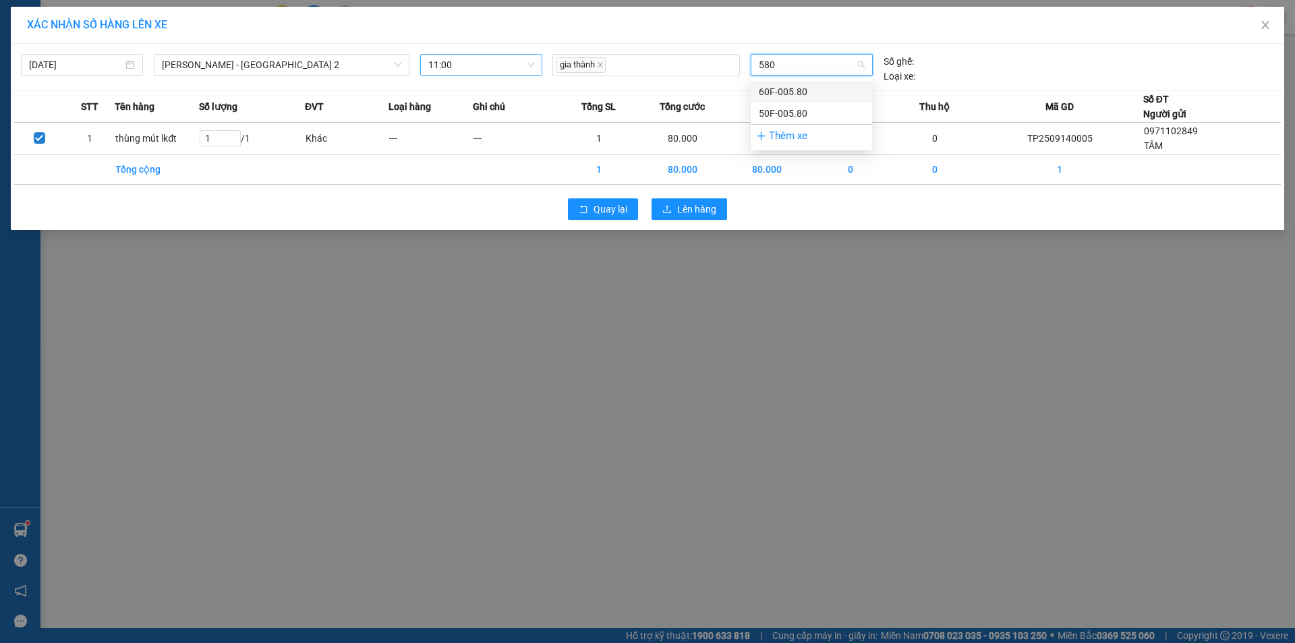
click at [789, 97] on div "60F-005.80" at bounding box center [811, 91] width 105 height 15
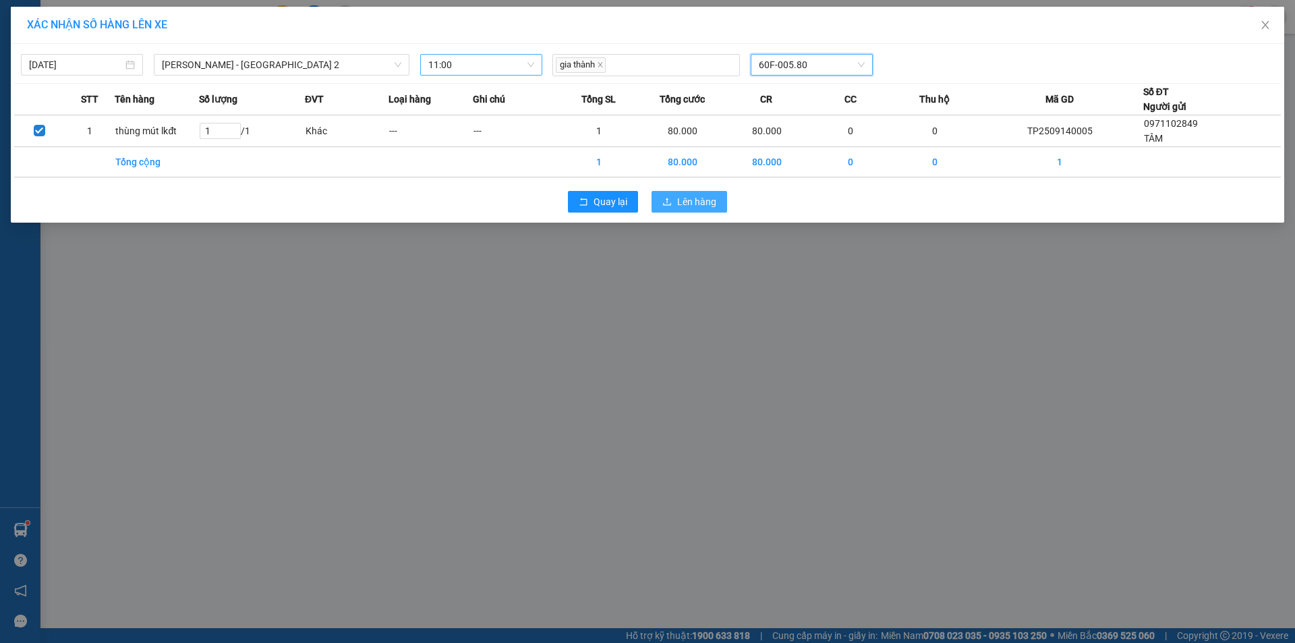
click at [703, 203] on span "Lên hàng" at bounding box center [696, 201] width 39 height 15
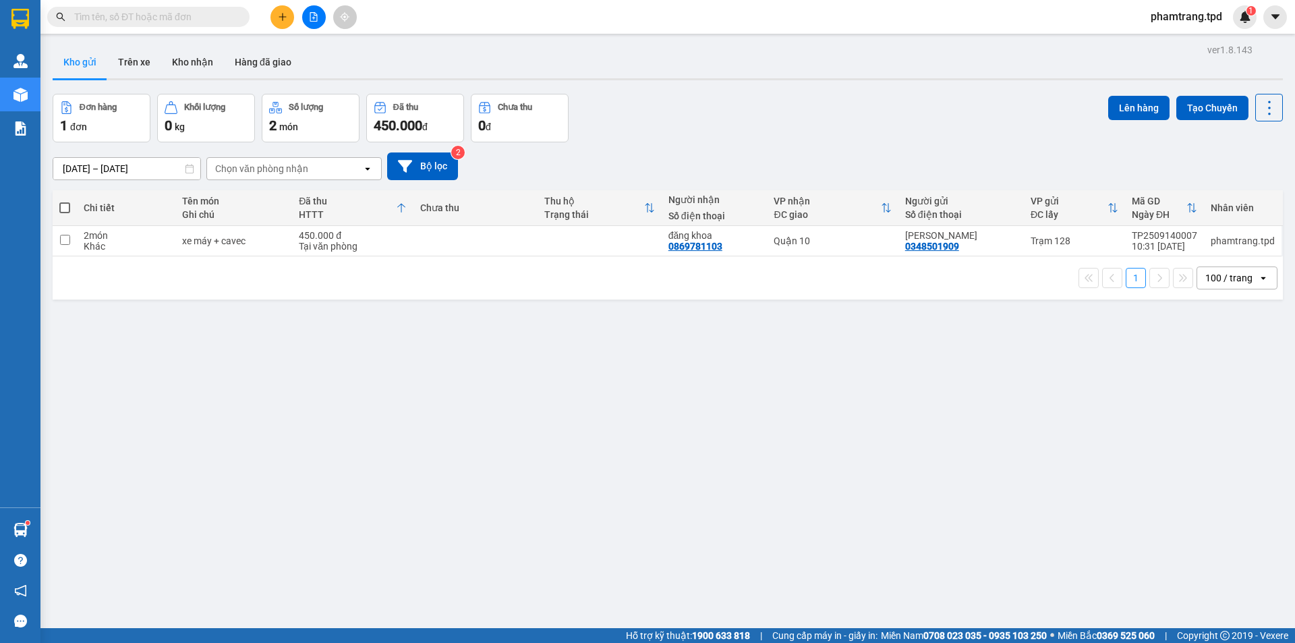
click at [283, 19] on icon "plus" at bounding box center [282, 16] width 9 height 9
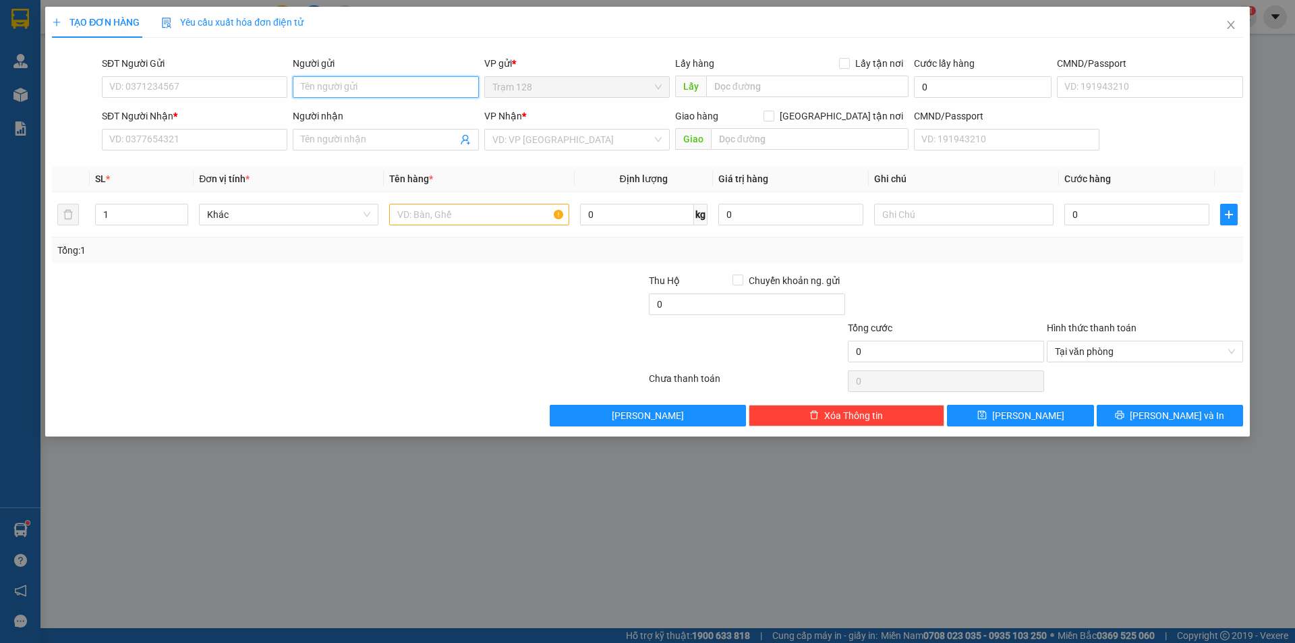
click at [360, 96] on input "Người gửi" at bounding box center [386, 87] width 186 height 22
click at [212, 86] on input "SĐT Người Gửi" at bounding box center [195, 87] width 186 height 22
click at [436, 209] on input "text" at bounding box center [478, 215] width 179 height 22
click at [453, 212] on input "text" at bounding box center [478, 215] width 179 height 22
click at [1104, 210] on input "0" at bounding box center [1137, 215] width 145 height 22
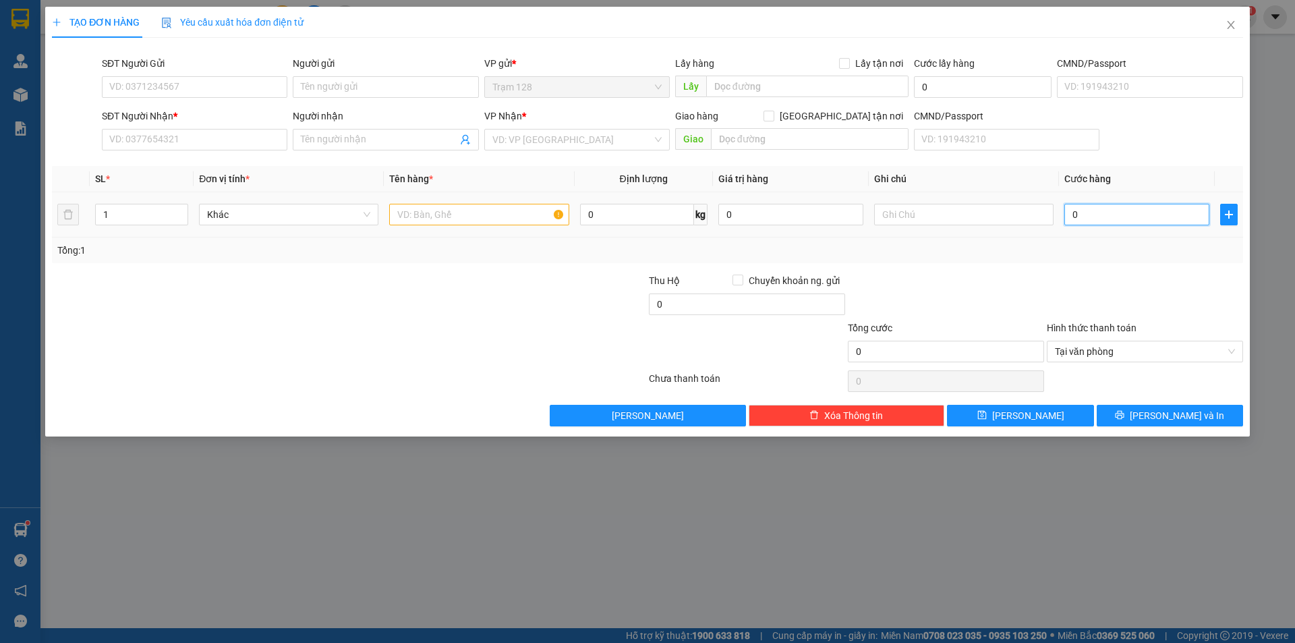
type input "1"
type input "10"
type input "100"
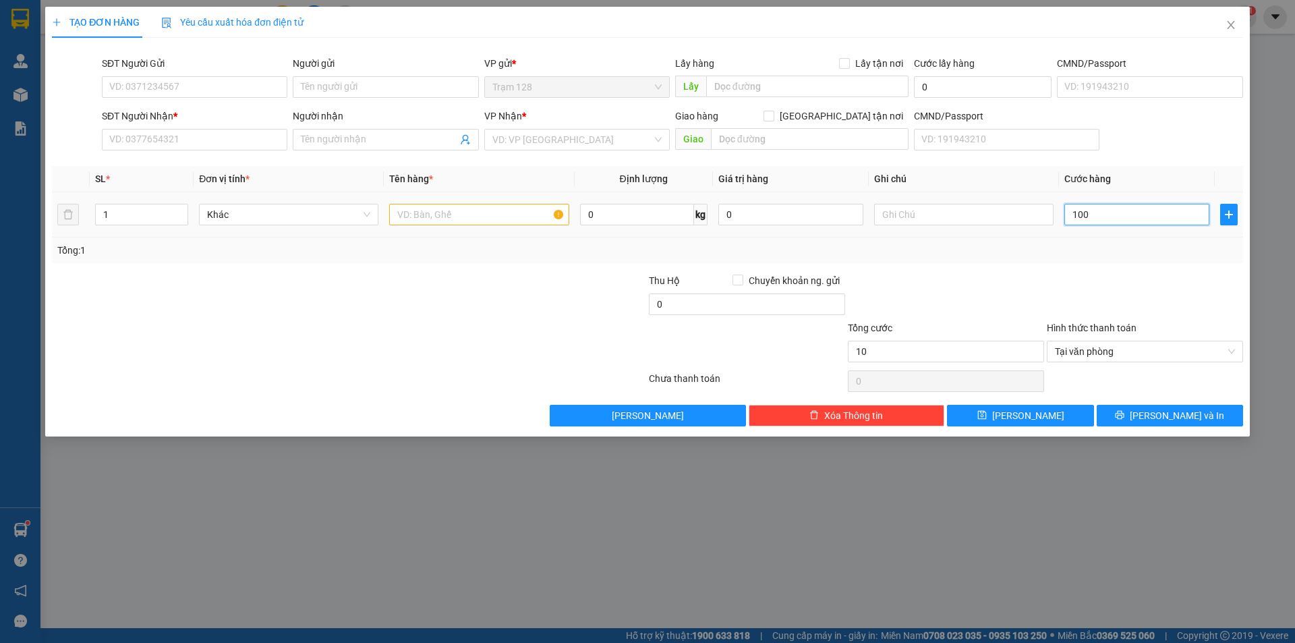
type input "100"
type input "100.000"
click at [1077, 270] on div "Transit Pickup Surcharge Ids Transit Deliver Surcharge Ids Transit Deliver Surc…" at bounding box center [647, 238] width 1191 height 378
click at [432, 208] on input "text" at bounding box center [478, 215] width 179 height 22
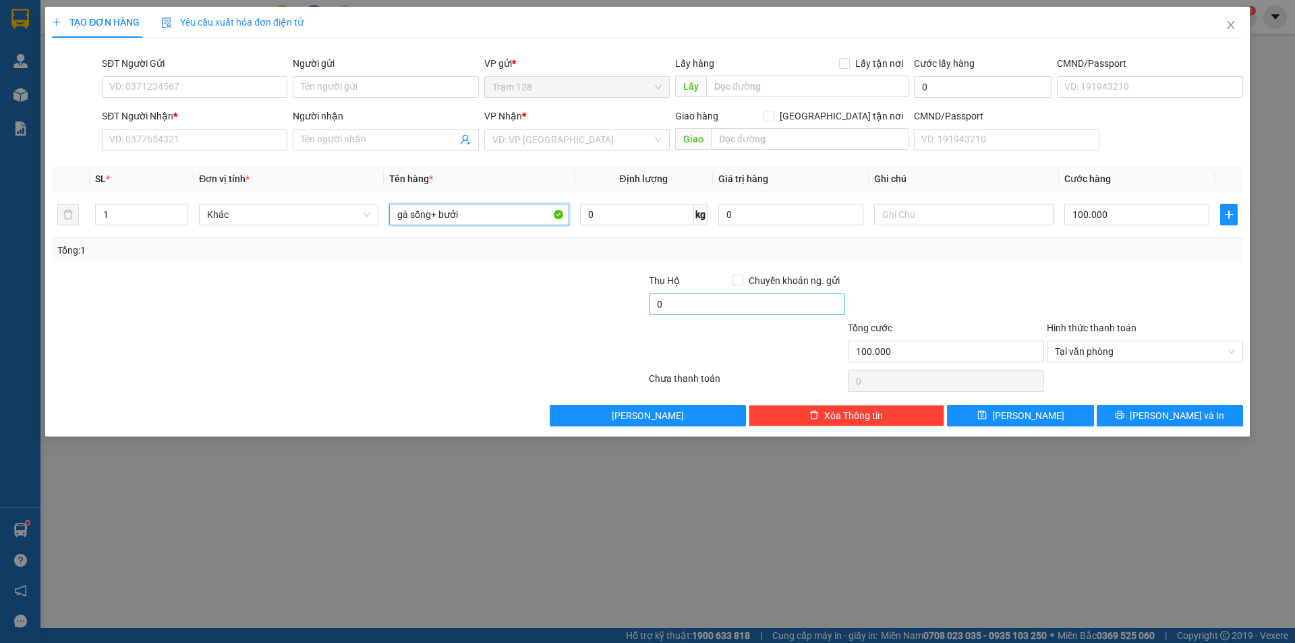
type input "gà sống+ bưởi"
click at [719, 306] on input "0" at bounding box center [747, 304] width 196 height 22
type input "70.000"
click at [476, 302] on div at bounding box center [548, 296] width 199 height 47
click at [933, 215] on input "text" at bounding box center [963, 215] width 179 height 22
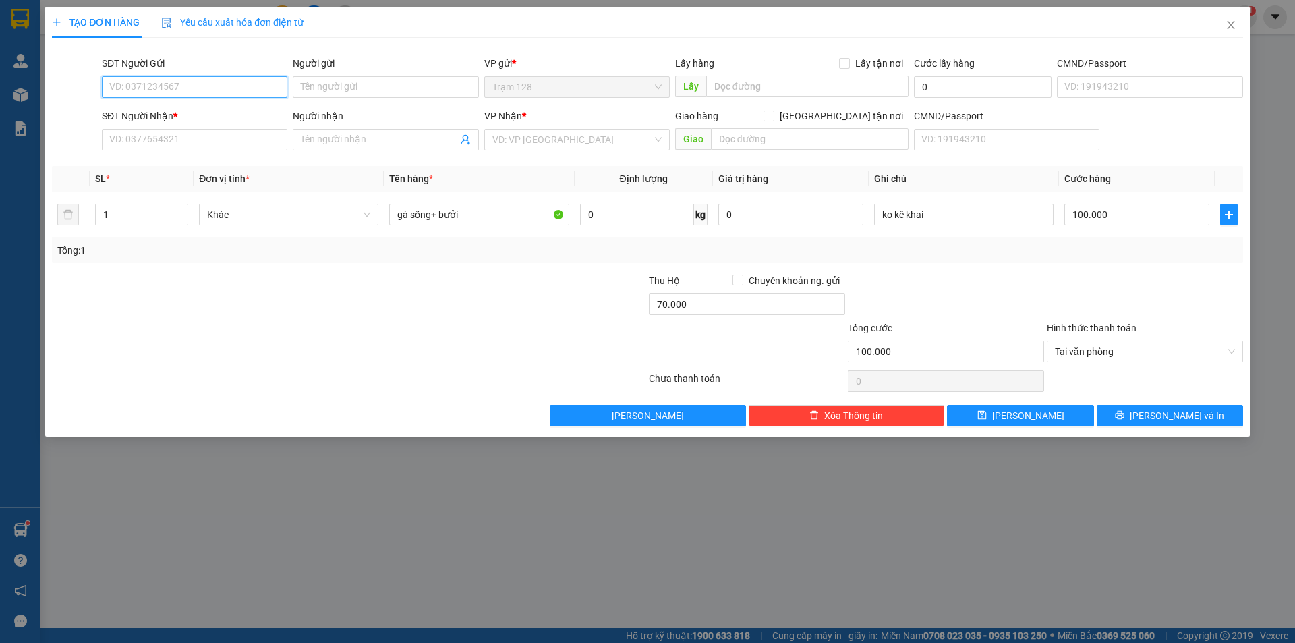
click at [231, 92] on input "SĐT Người Gửi" at bounding box center [195, 87] width 186 height 22
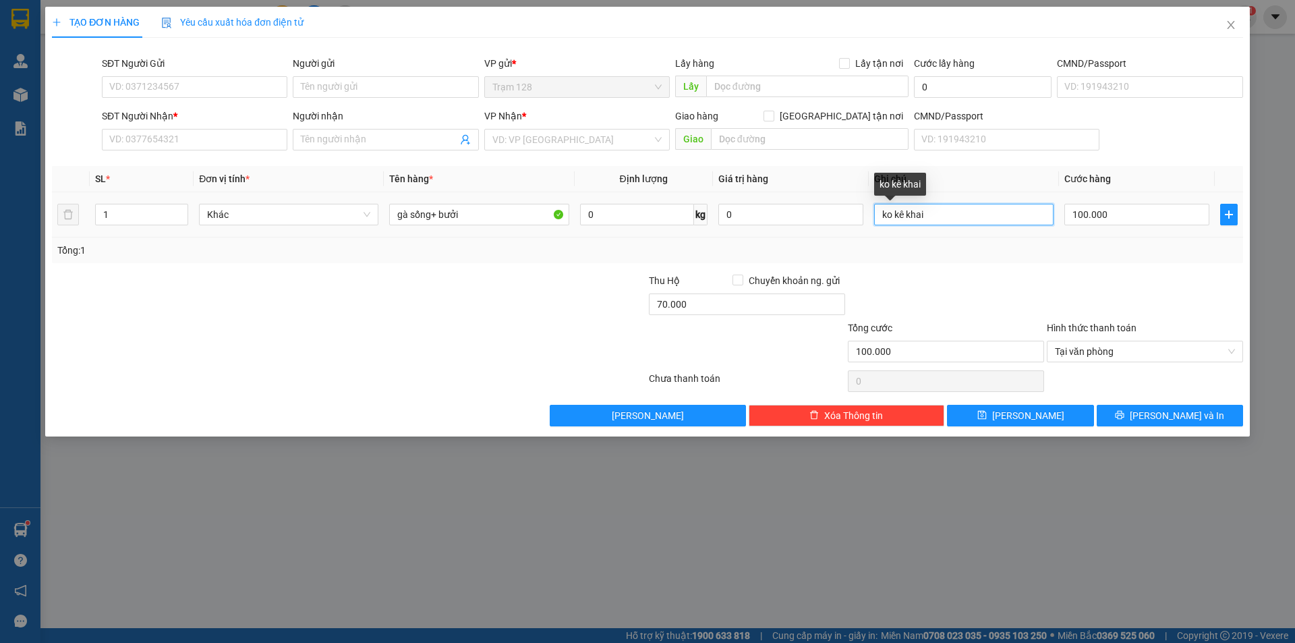
click at [930, 216] on input "ko kê khai" at bounding box center [963, 215] width 179 height 22
click at [912, 261] on div "Tổng: 1" at bounding box center [647, 250] width 1191 height 26
click at [932, 216] on input "ko kê khai" at bounding box center [963, 215] width 179 height 22
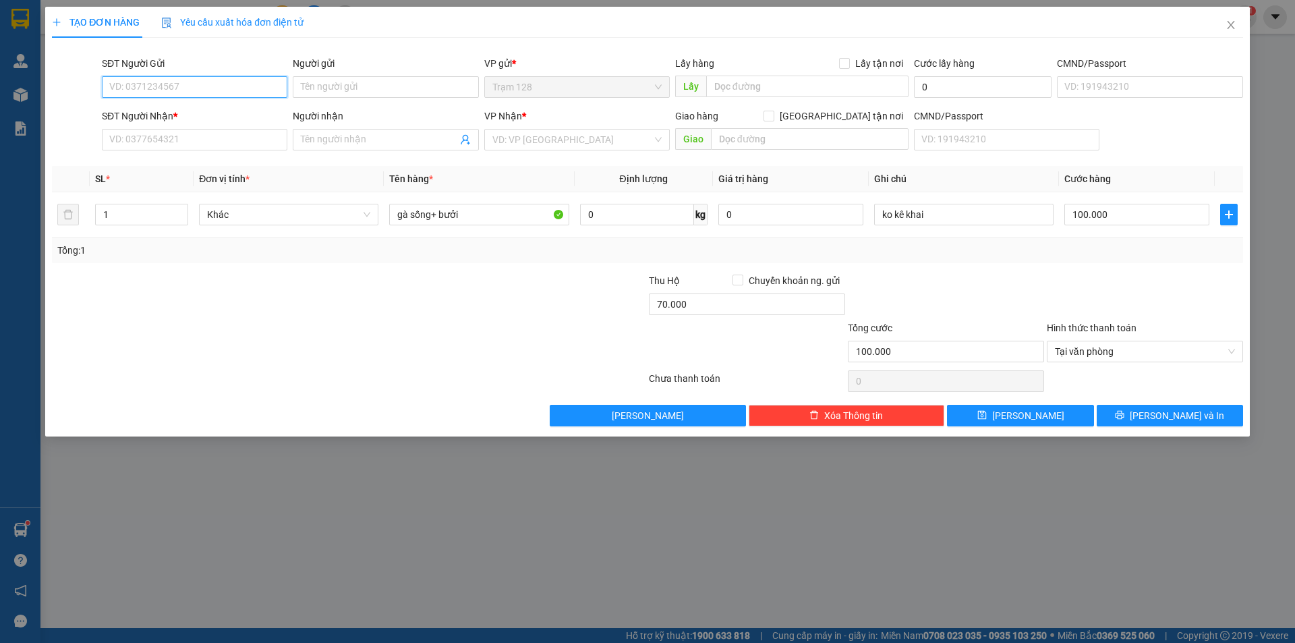
click at [192, 94] on input "SĐT Người Gửi" at bounding box center [195, 87] width 186 height 22
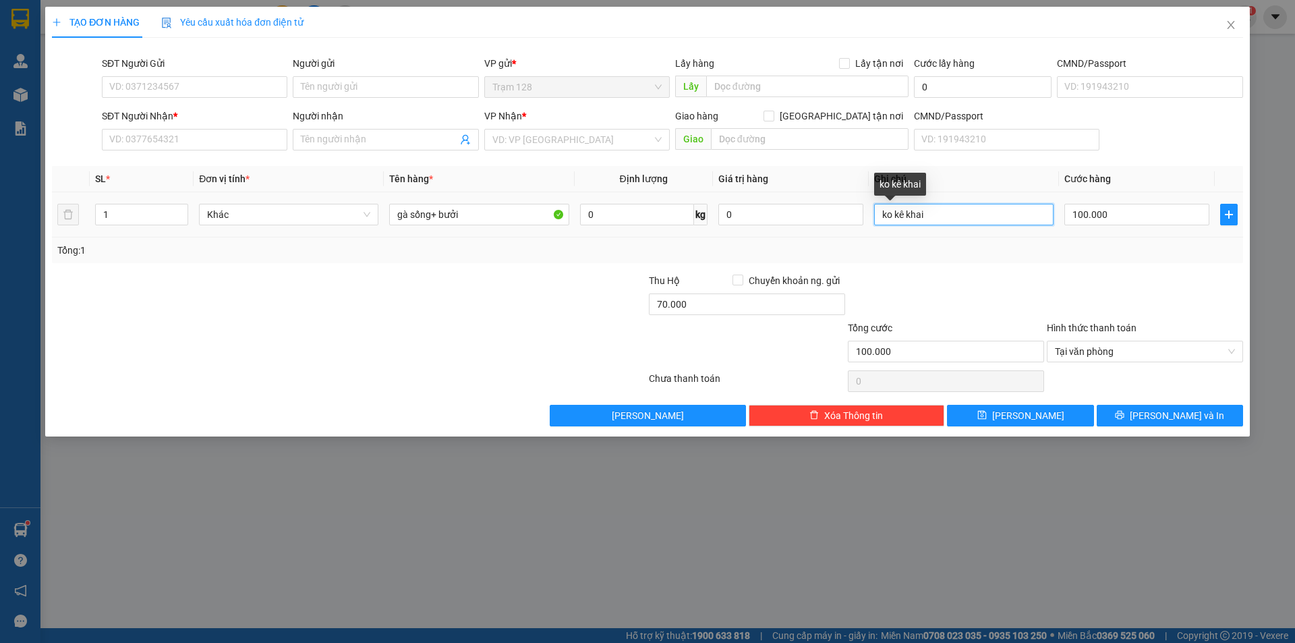
click at [934, 210] on input "ko kê khai" at bounding box center [963, 215] width 179 height 22
type input "ko kê khai, gà chết khách tự chịu"
click at [915, 256] on div "Tổng: 1" at bounding box center [647, 250] width 1181 height 15
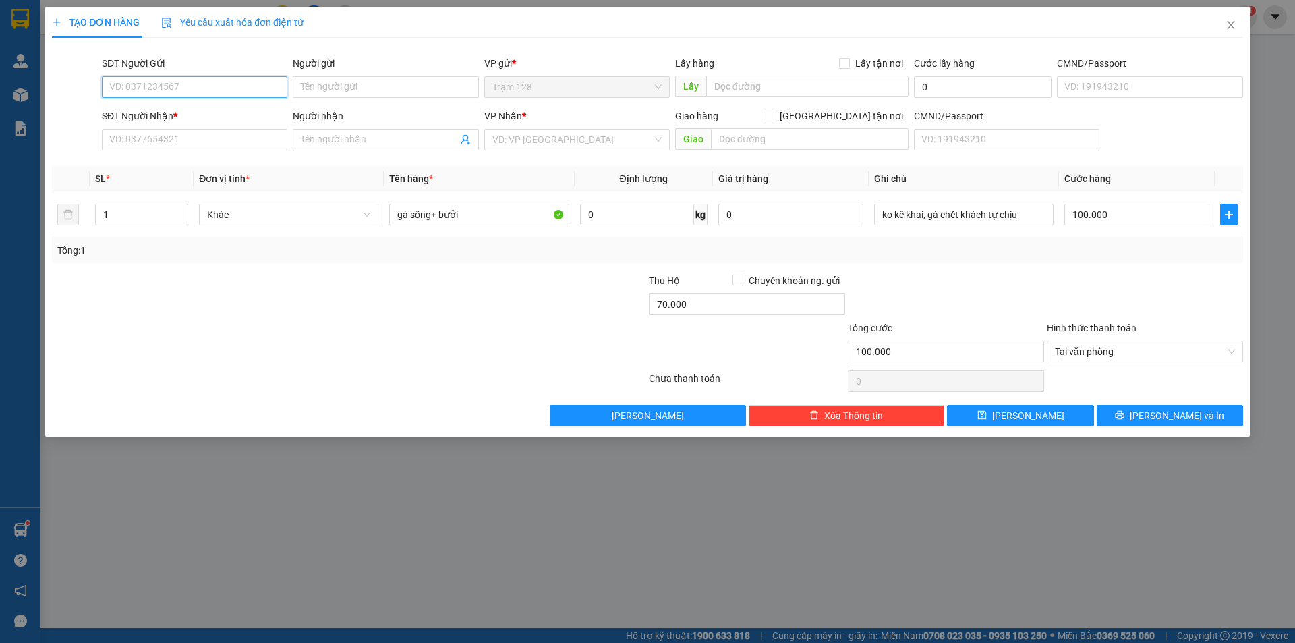
click at [200, 86] on input "SĐT Người Gửi" at bounding box center [195, 87] width 186 height 22
click at [171, 86] on input "SĐT Người Gửi" at bounding box center [195, 87] width 186 height 22
type input "0376212311"
click at [322, 85] on input "Người gửi" at bounding box center [386, 87] width 186 height 22
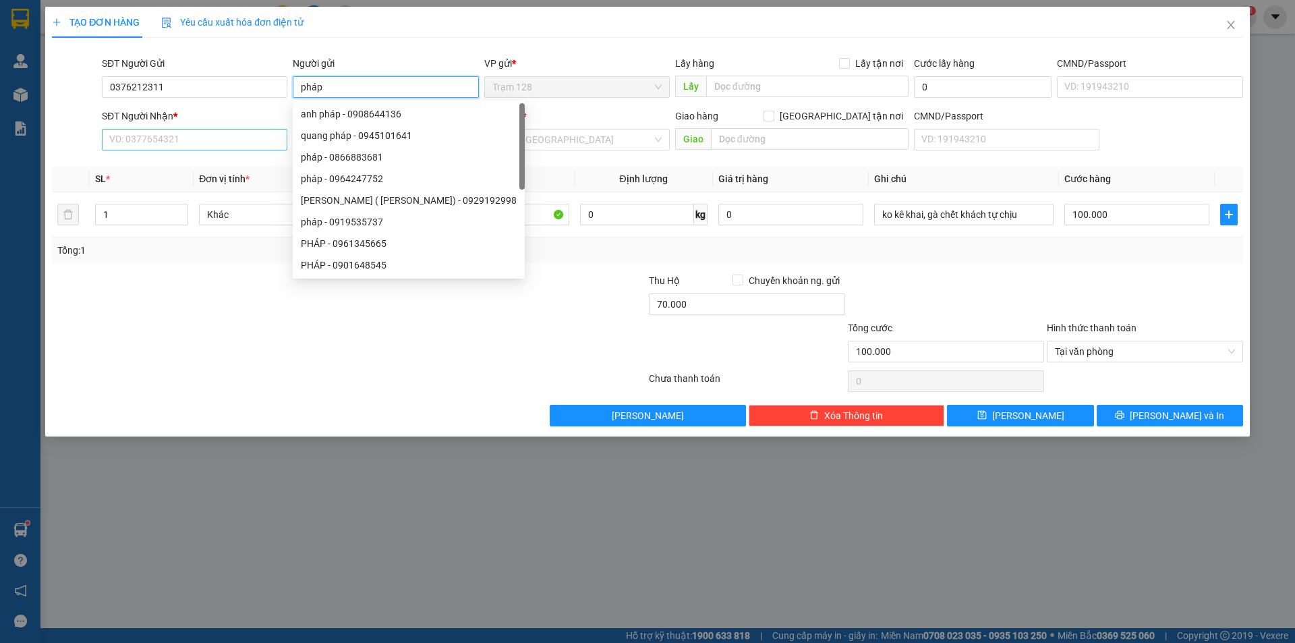
type input "pháp"
click at [171, 143] on input "SĐT Người Nhận *" at bounding box center [195, 140] width 186 height 22
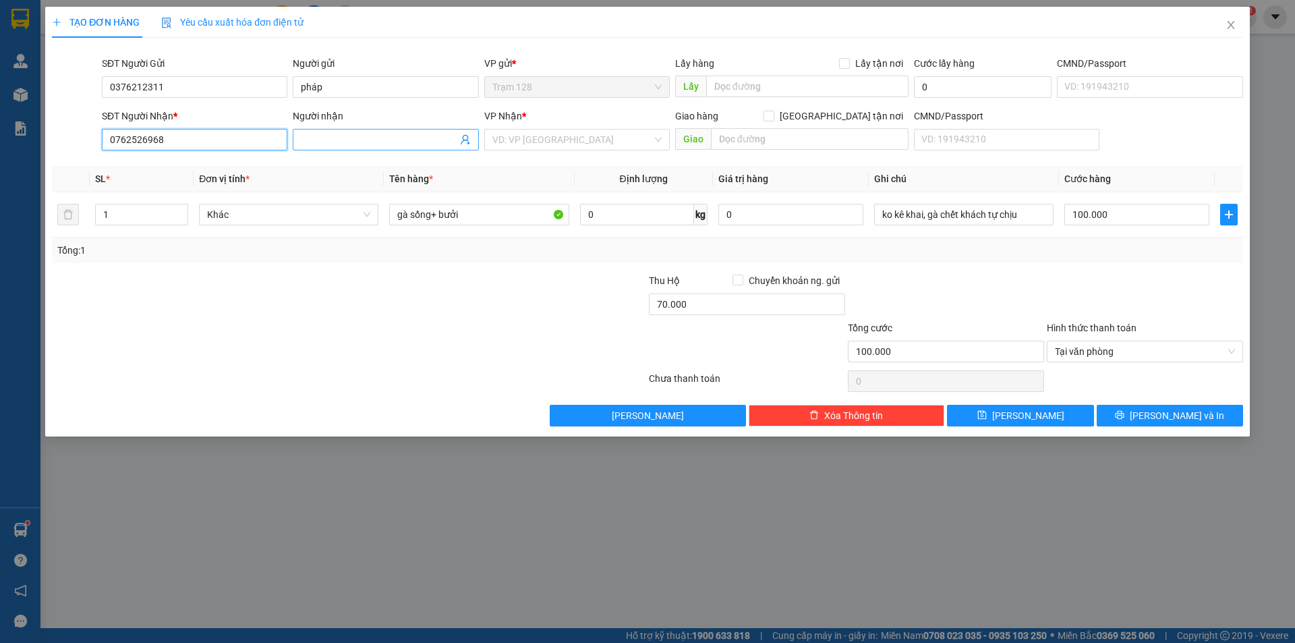
type input "0762526968"
click at [349, 136] on input "Người nhận" at bounding box center [379, 139] width 156 height 15
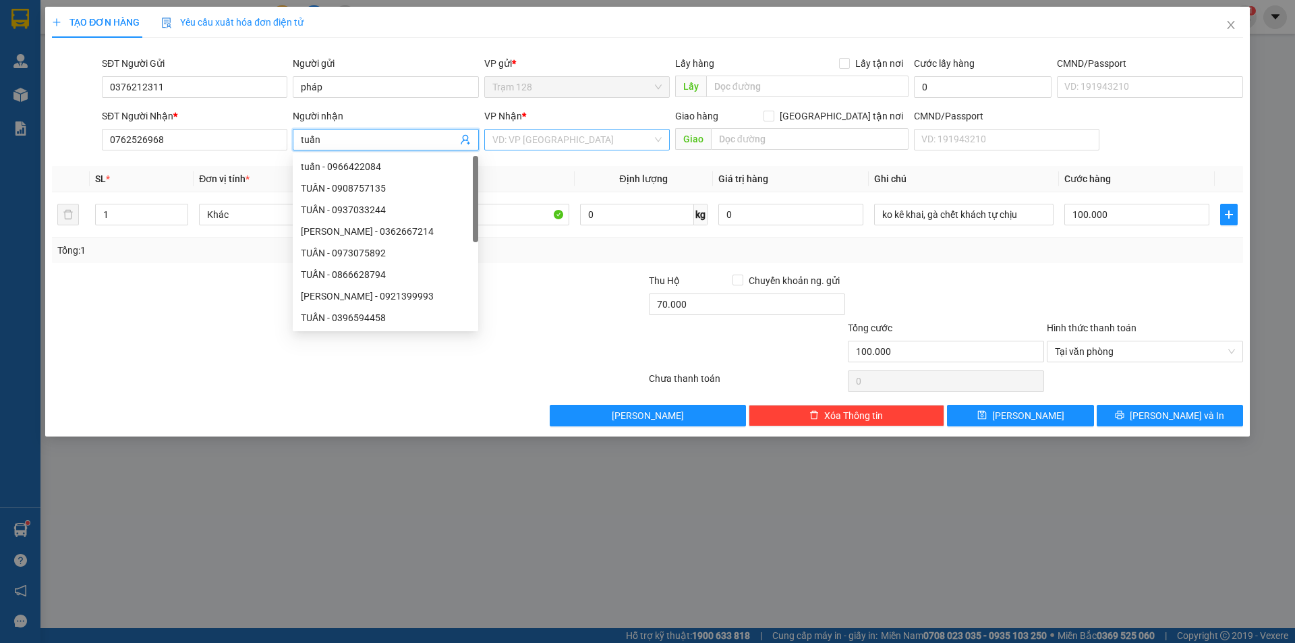
type input "tuấn"
click at [531, 134] on input "search" at bounding box center [572, 140] width 160 height 20
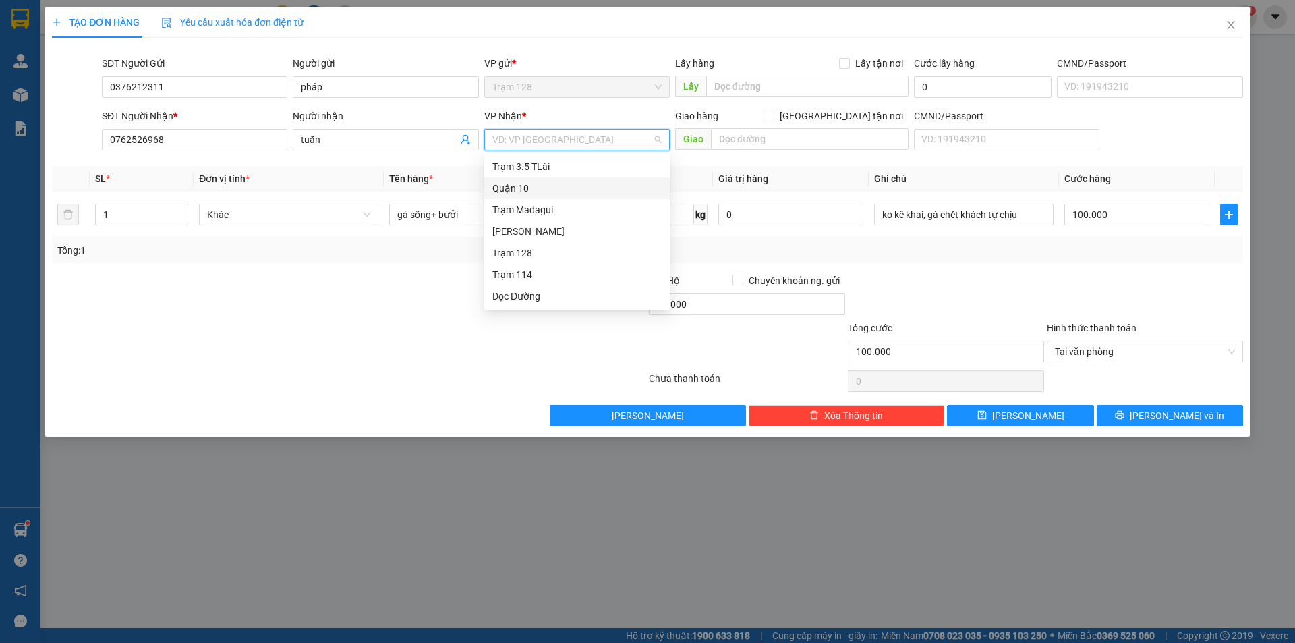
click at [531, 186] on div "Quận 10" at bounding box center [576, 188] width 169 height 15
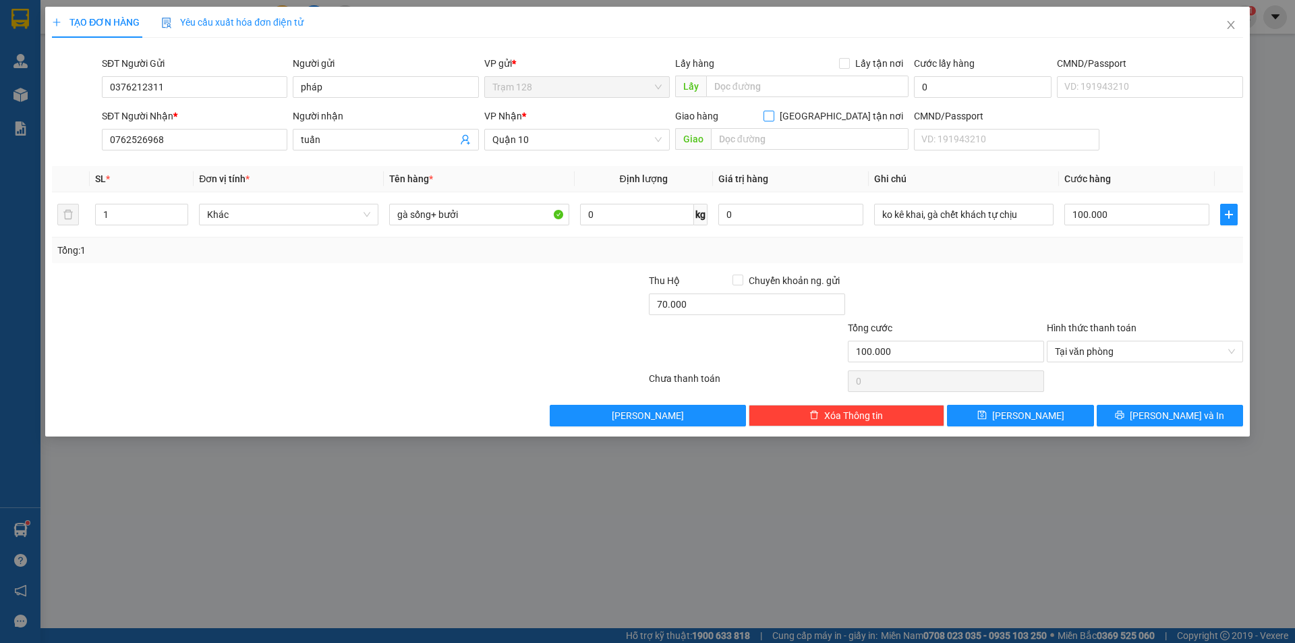
click at [773, 115] on input "[GEOGRAPHIC_DATA] tận nơi" at bounding box center [768, 115] width 9 height 9
checkbox input "true"
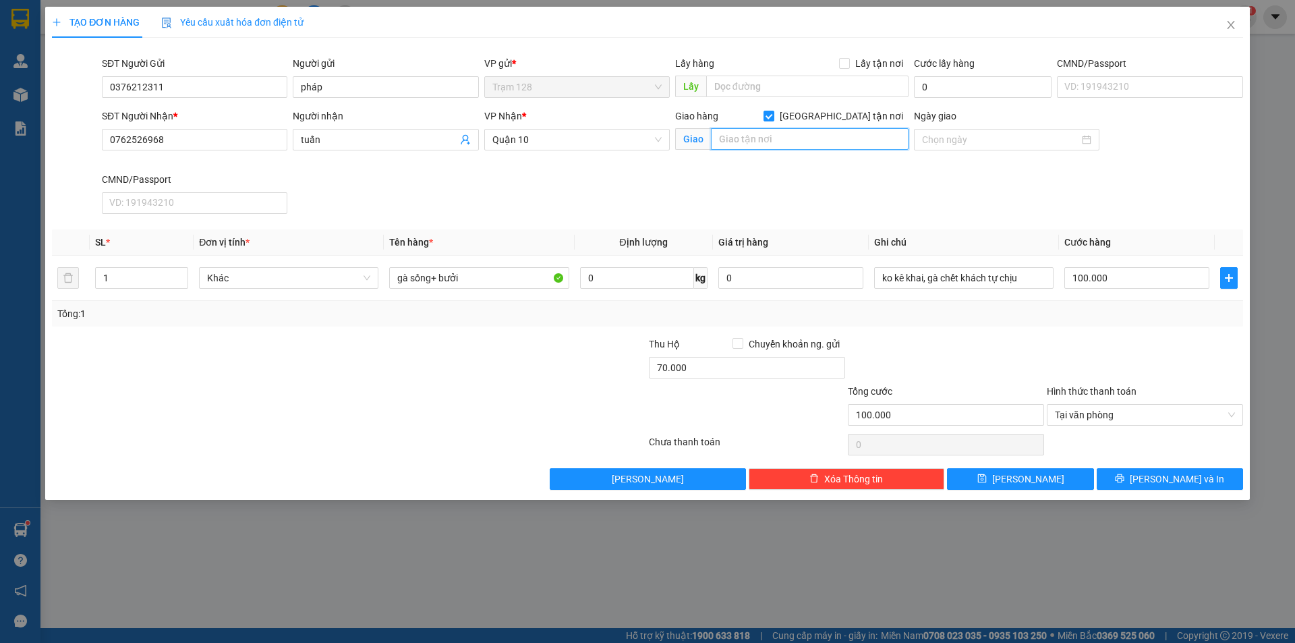
click at [771, 148] on input "text" at bounding box center [810, 139] width 198 height 22
type input "3395 phạm thế hiển p7 q8"
click at [478, 268] on input "gà sống+ bưởi" at bounding box center [478, 278] width 179 height 22
type input "gà sống+ bưởi ( giao liền)"
click at [1156, 478] on button "[PERSON_NAME] và In" at bounding box center [1170, 479] width 146 height 22
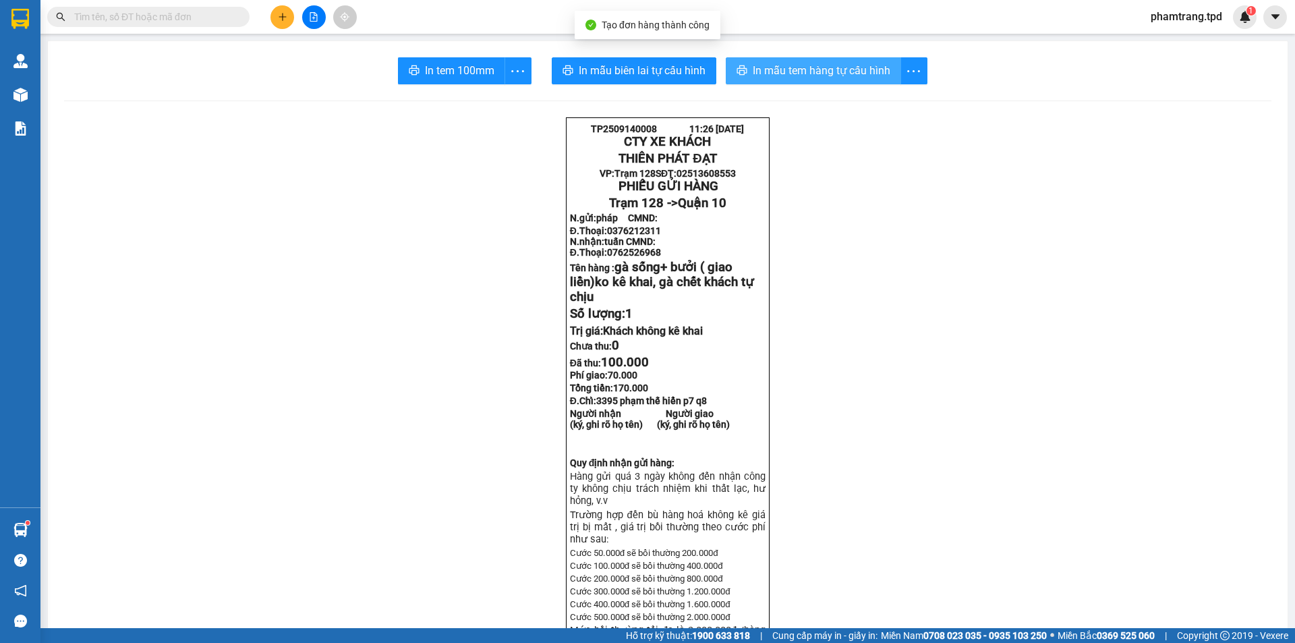
click at [835, 72] on span "In mẫu tem hàng tự cấu hình" at bounding box center [822, 70] width 138 height 17
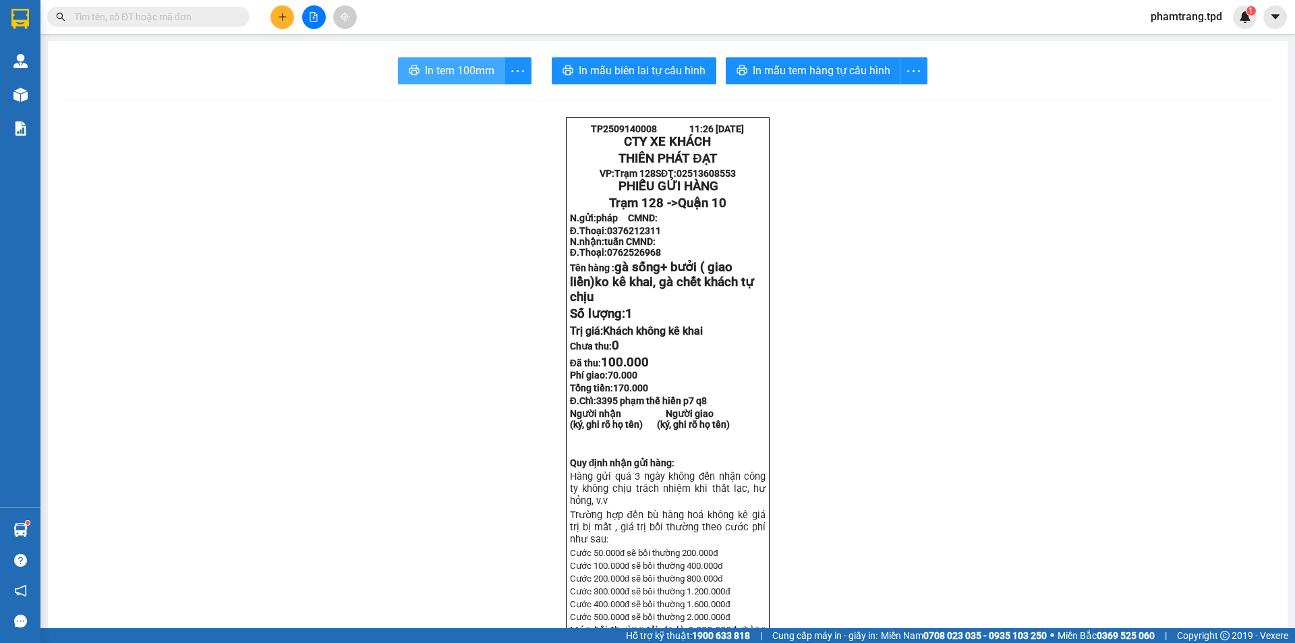
click at [438, 74] on span "In tem 100mm" at bounding box center [459, 70] width 69 height 17
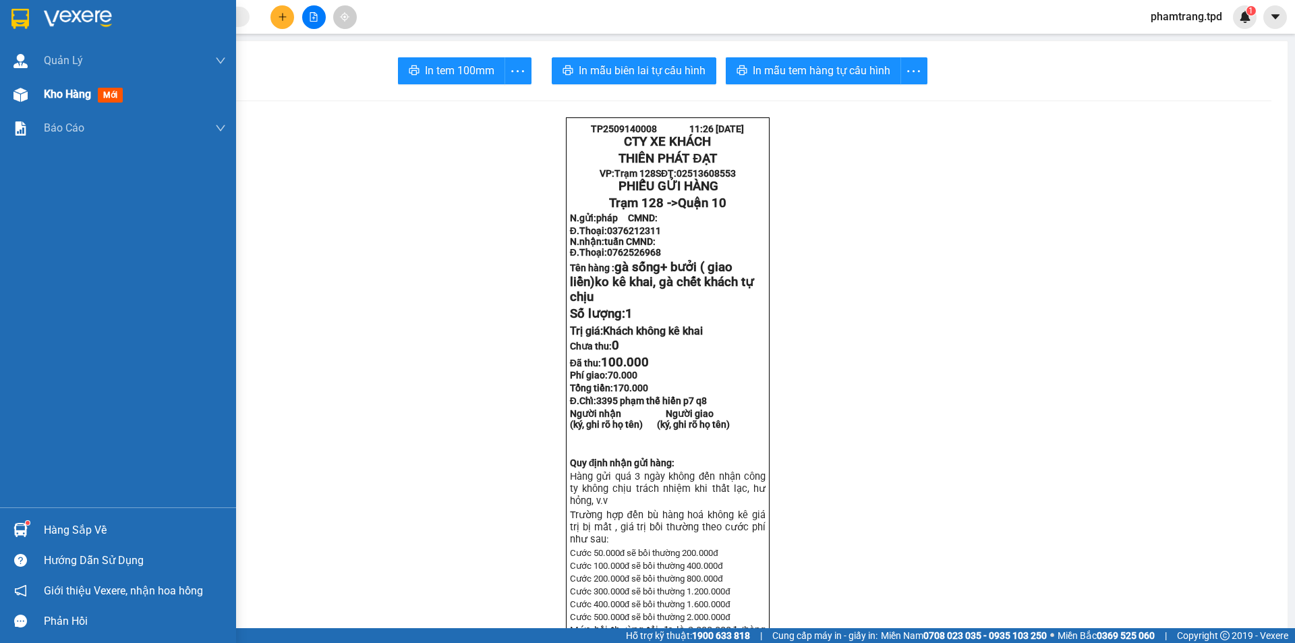
click at [51, 95] on span "Kho hàng" at bounding box center [67, 94] width 47 height 13
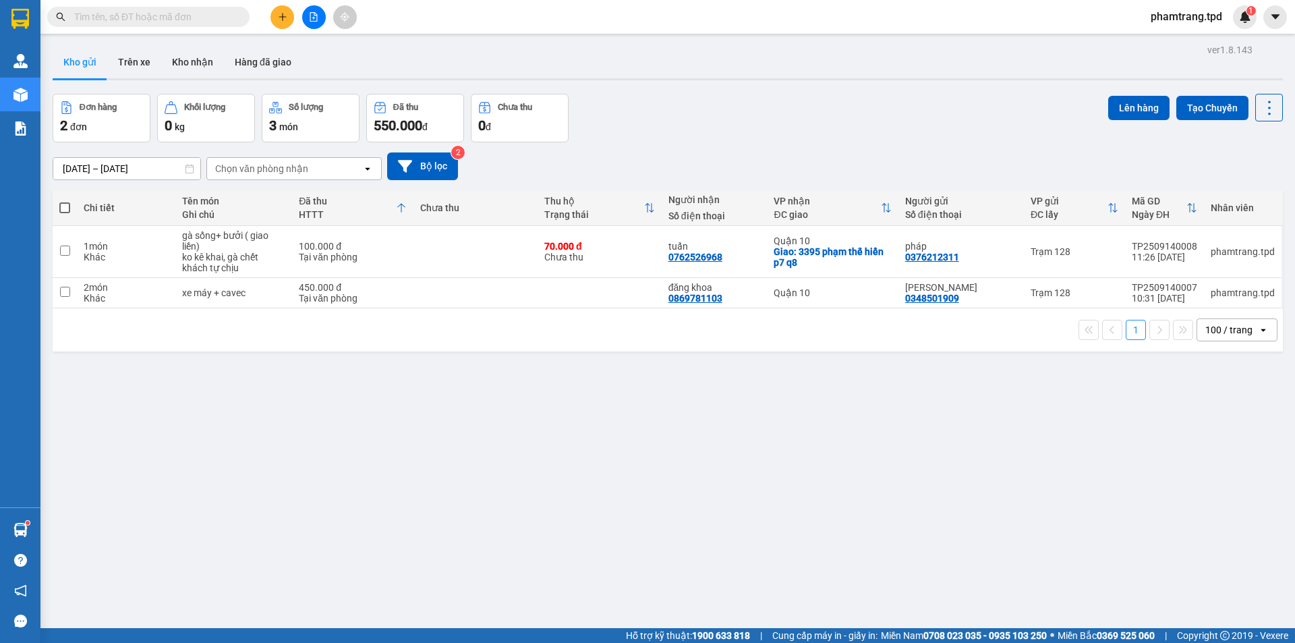
click at [435, 499] on div "ver 1.8.143 Kho gửi Trên xe Kho nhận Hàng đã giao Đơn hàng 2 đơn Khối lượng 0 k…" at bounding box center [667, 361] width 1241 height 643
click at [65, 249] on input "checkbox" at bounding box center [65, 251] width 10 height 10
checkbox input "true"
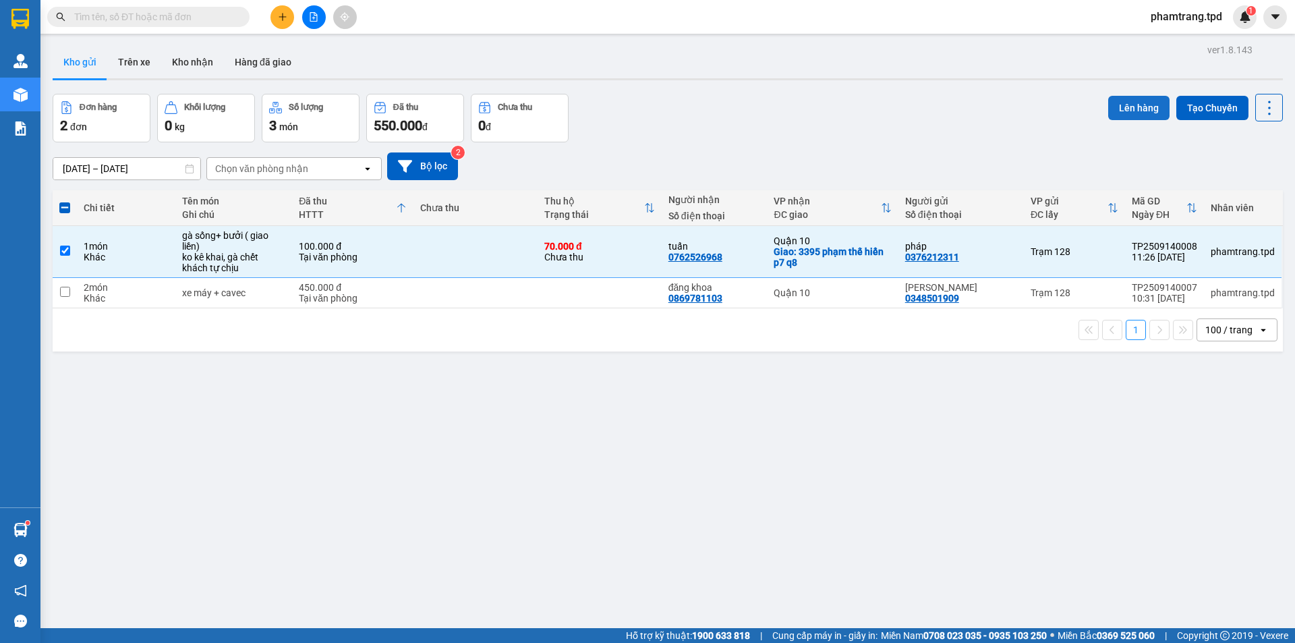
click at [1118, 105] on button "Lên hàng" at bounding box center [1138, 108] width 61 height 24
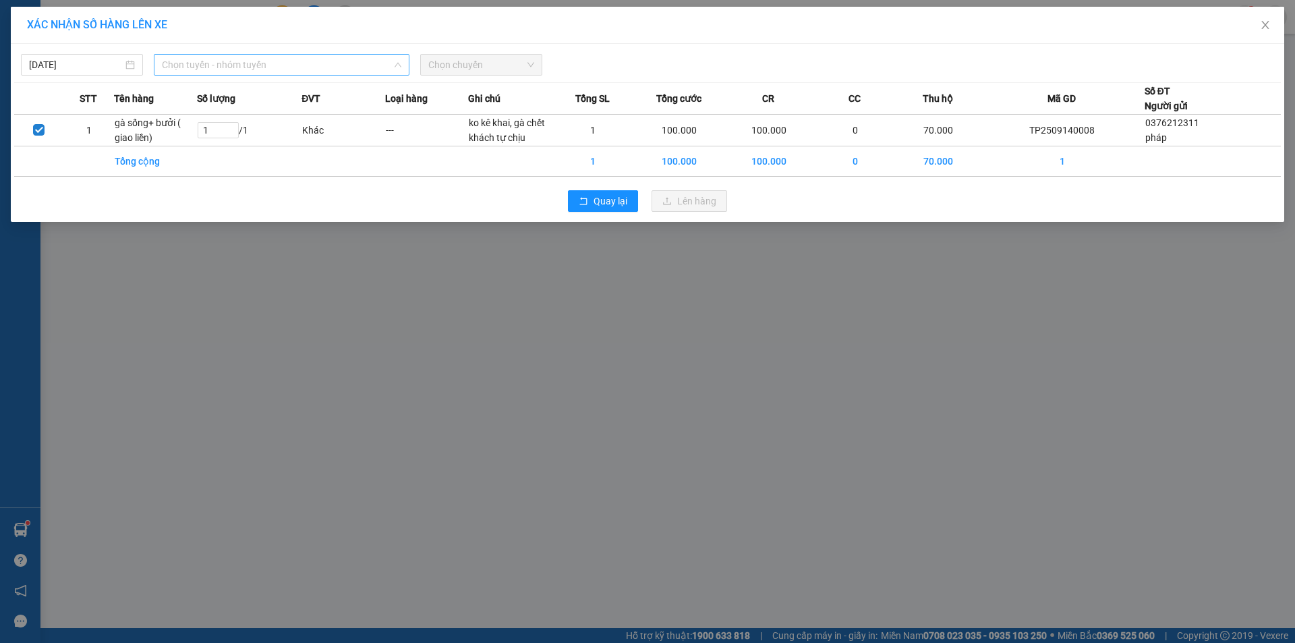
click at [217, 67] on span "Chọn tuyến - nhóm tuyến" at bounding box center [281, 65] width 239 height 20
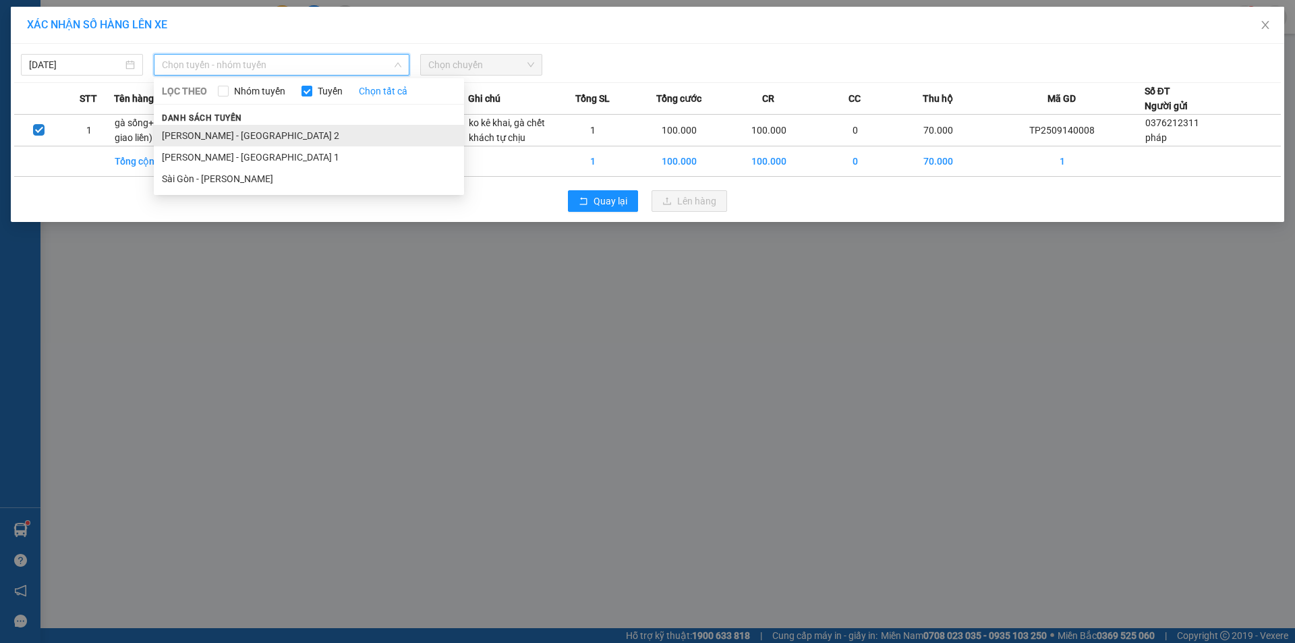
click at [271, 133] on li "[PERSON_NAME] - [GEOGRAPHIC_DATA] 2" at bounding box center [309, 136] width 310 height 22
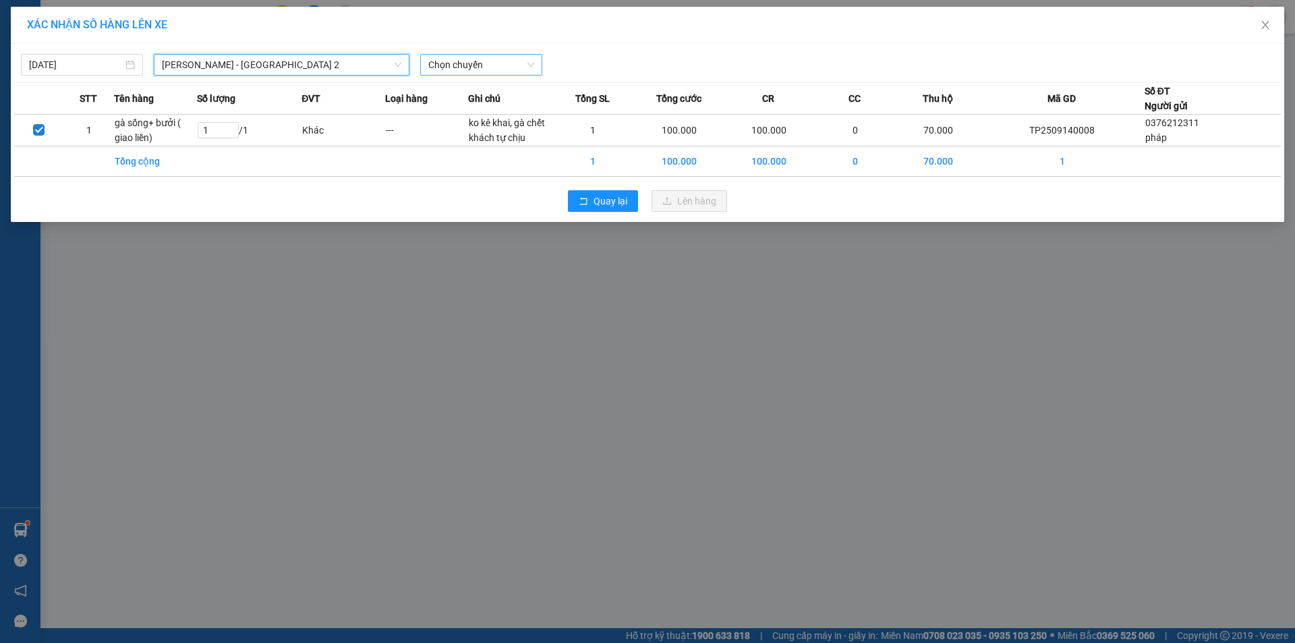
click at [464, 61] on span "Chọn chuyến" at bounding box center [481, 65] width 106 height 20
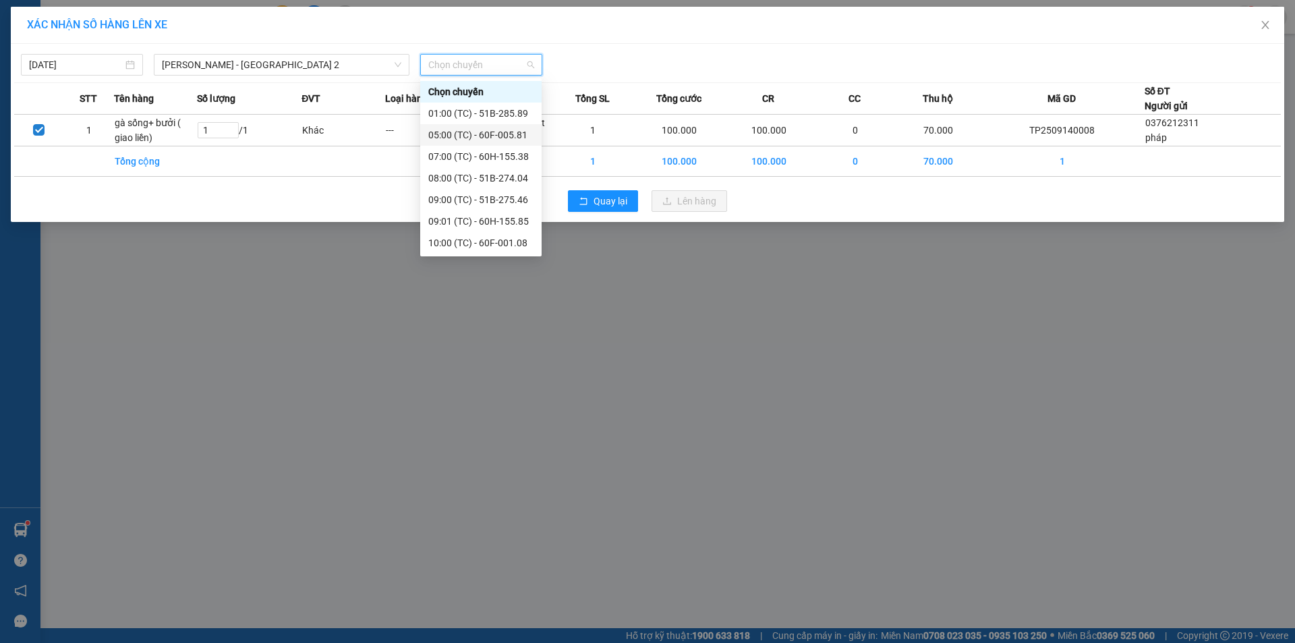
scroll to position [43, 0]
click at [619, 203] on span "Quay lại" at bounding box center [611, 201] width 34 height 15
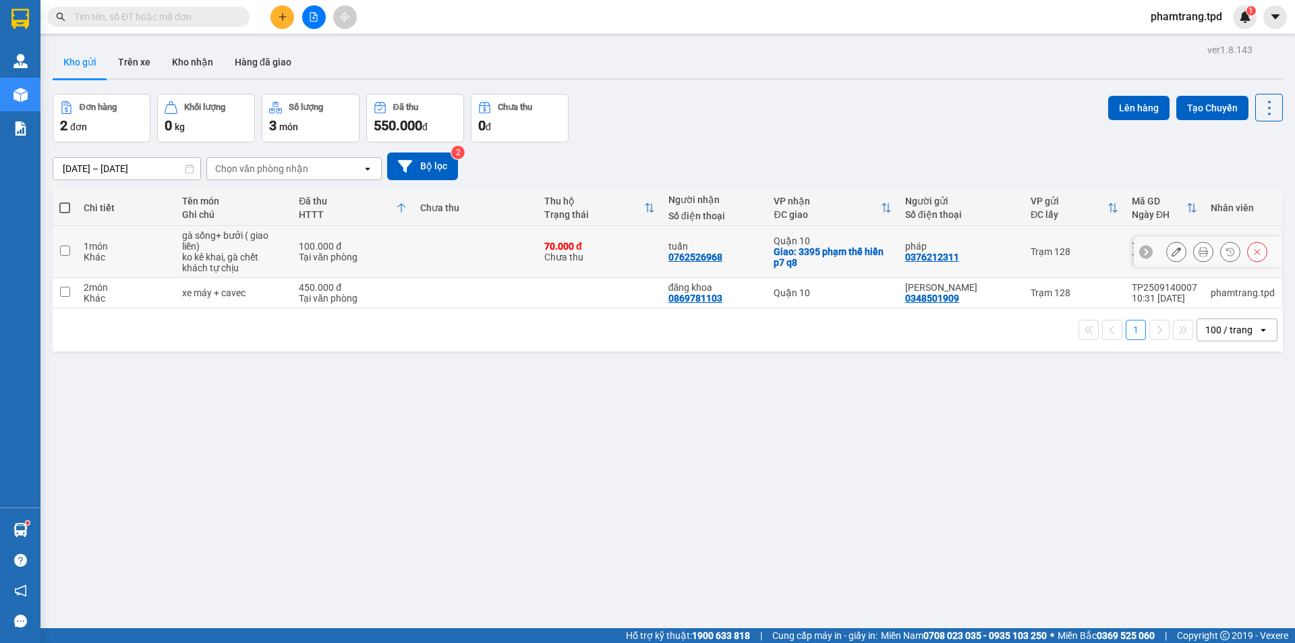
click at [498, 259] on td at bounding box center [476, 252] width 124 height 52
checkbox input "true"
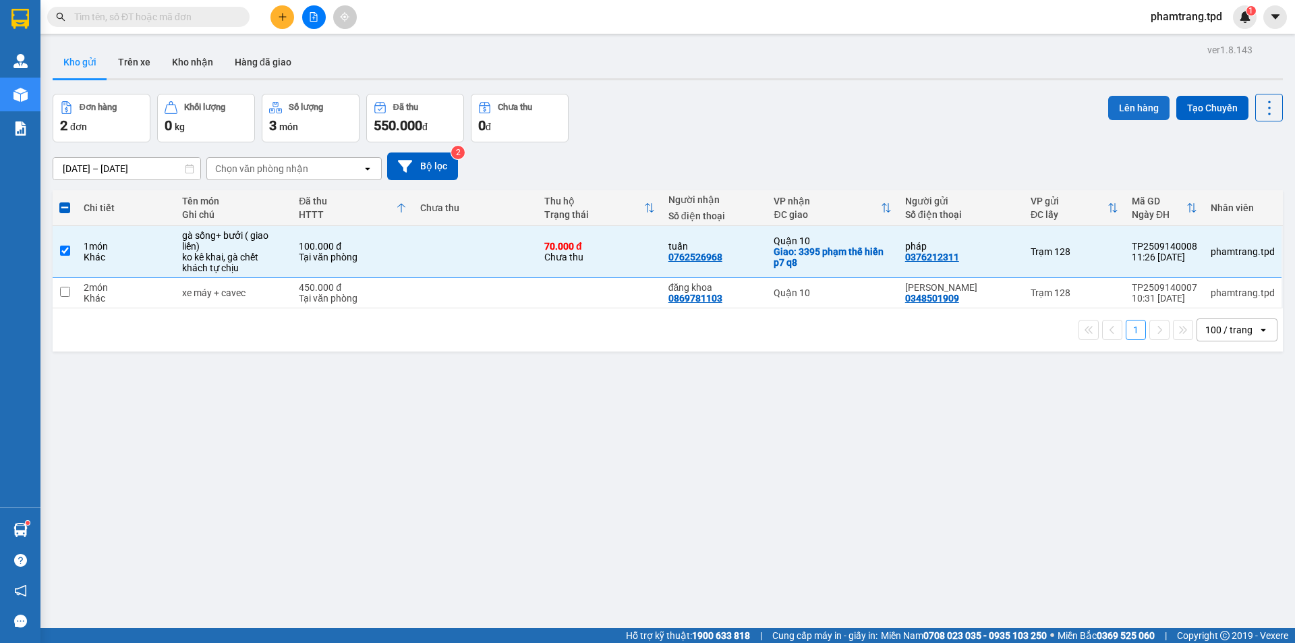
click at [1125, 102] on button "Lên hàng" at bounding box center [1138, 108] width 61 height 24
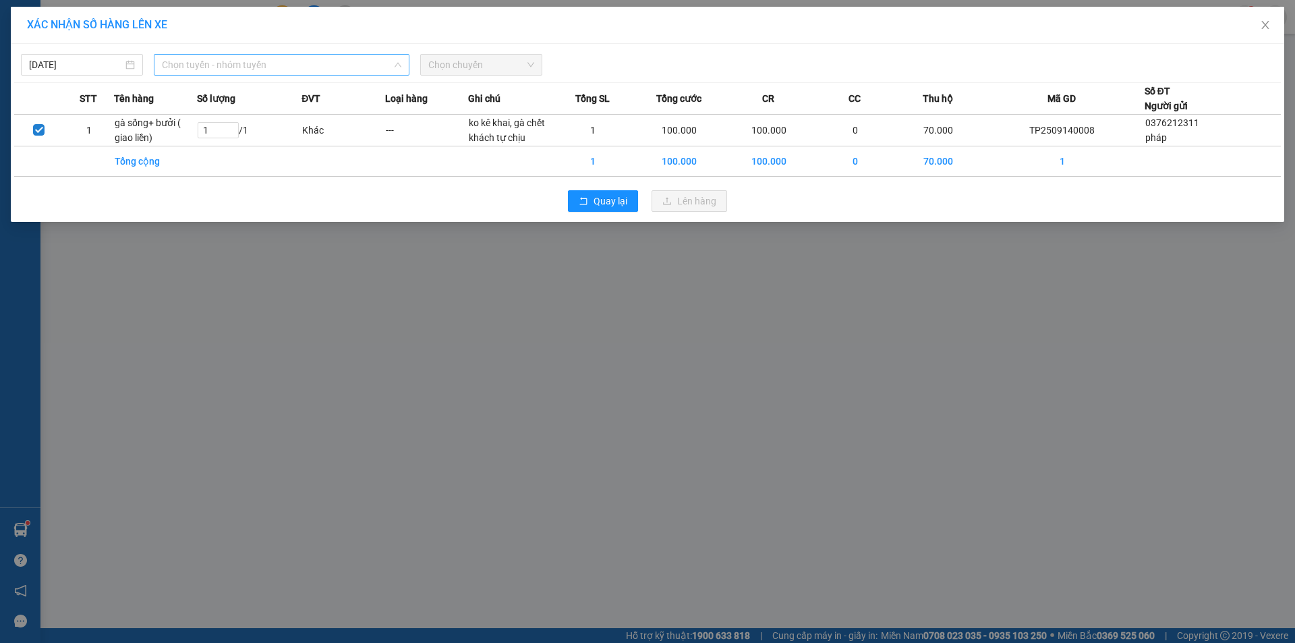
click at [274, 61] on span "Chọn tuyến - nhóm tuyến" at bounding box center [281, 65] width 239 height 20
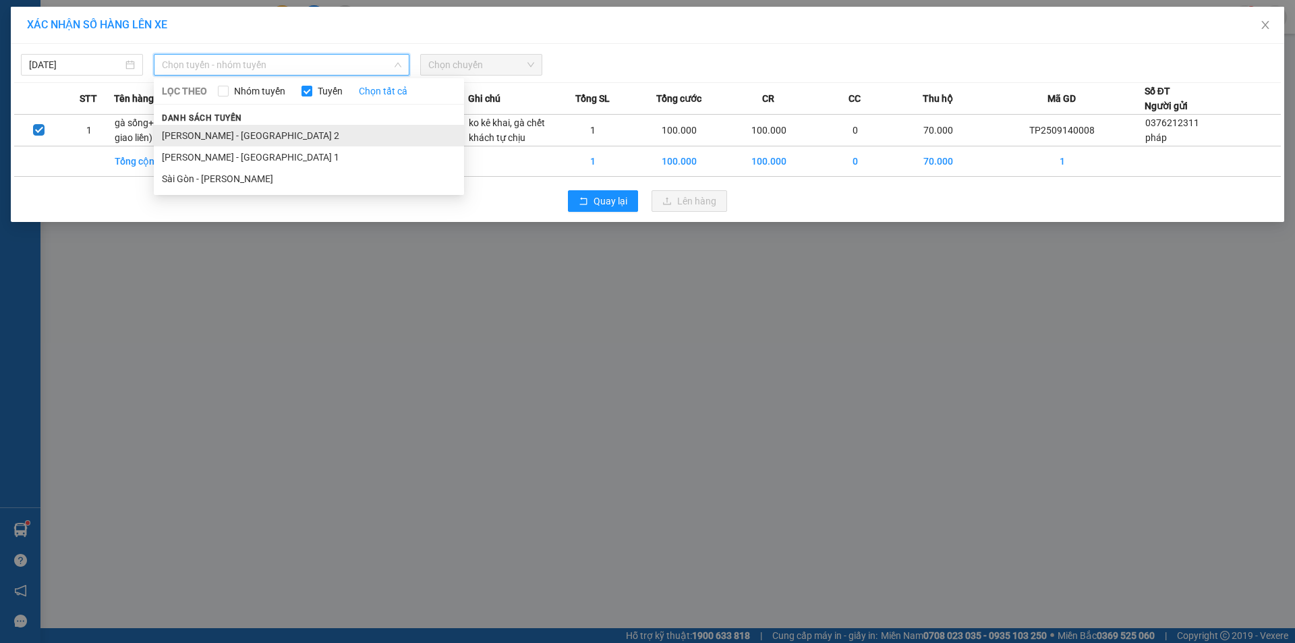
click at [235, 134] on li "[PERSON_NAME] - [GEOGRAPHIC_DATA] 2" at bounding box center [309, 136] width 310 height 22
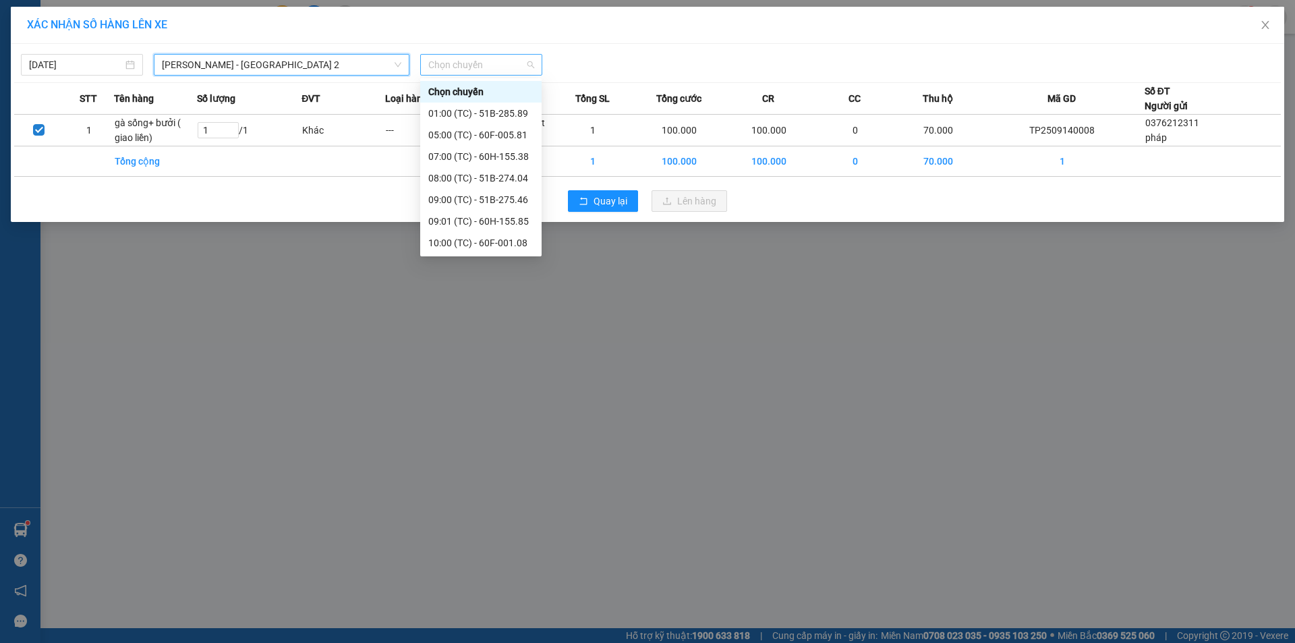
click at [478, 56] on span "Chọn chuyến" at bounding box center [481, 65] width 106 height 20
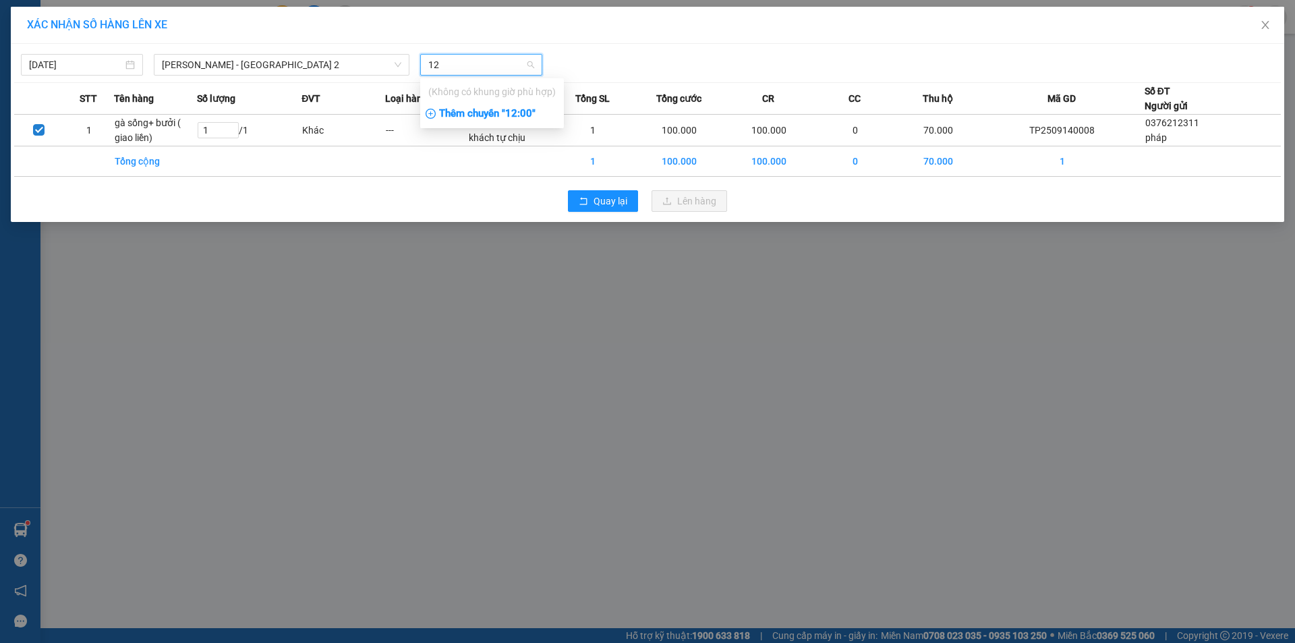
type input "12"
click at [492, 107] on div "Thêm chuyến " 12:00 "" at bounding box center [492, 114] width 144 height 23
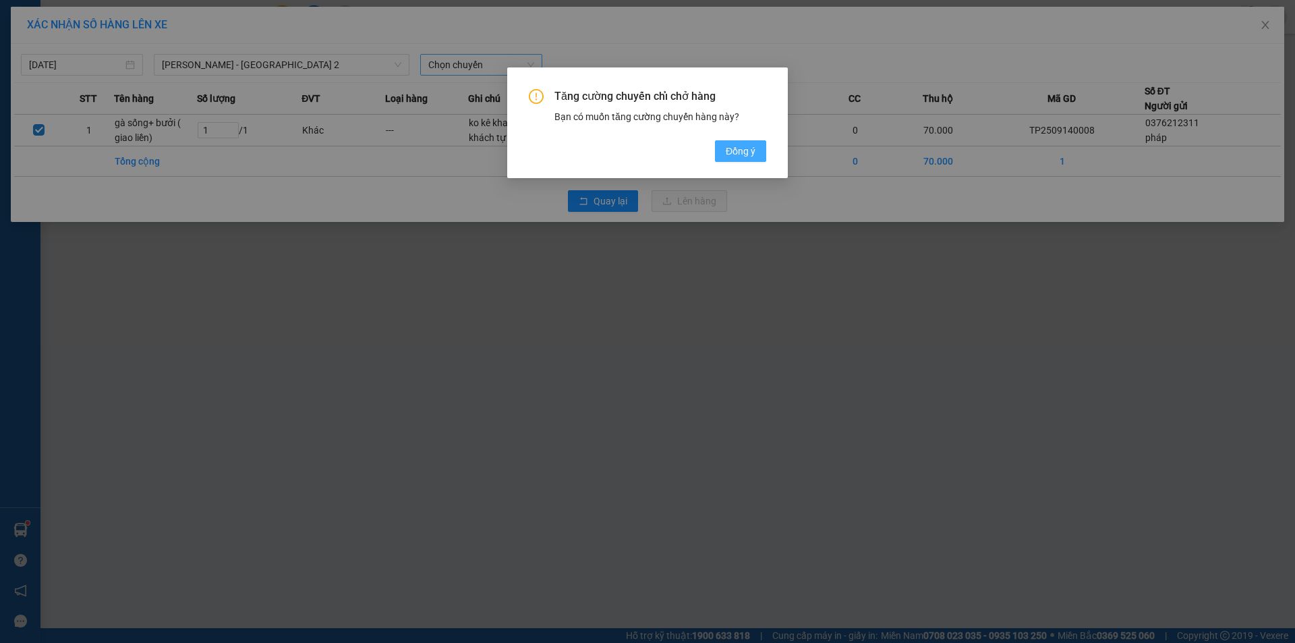
click at [741, 145] on span "Đồng ý" at bounding box center [741, 151] width 30 height 15
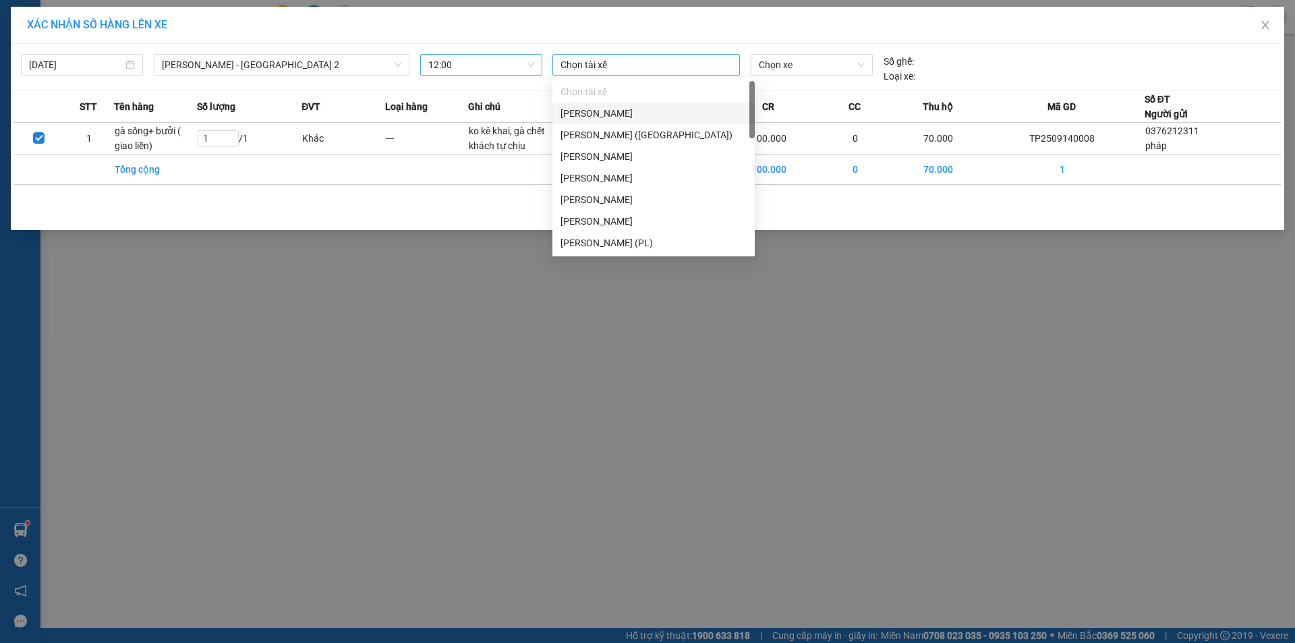
click at [599, 61] on div at bounding box center [646, 65] width 181 height 16
type input "na"
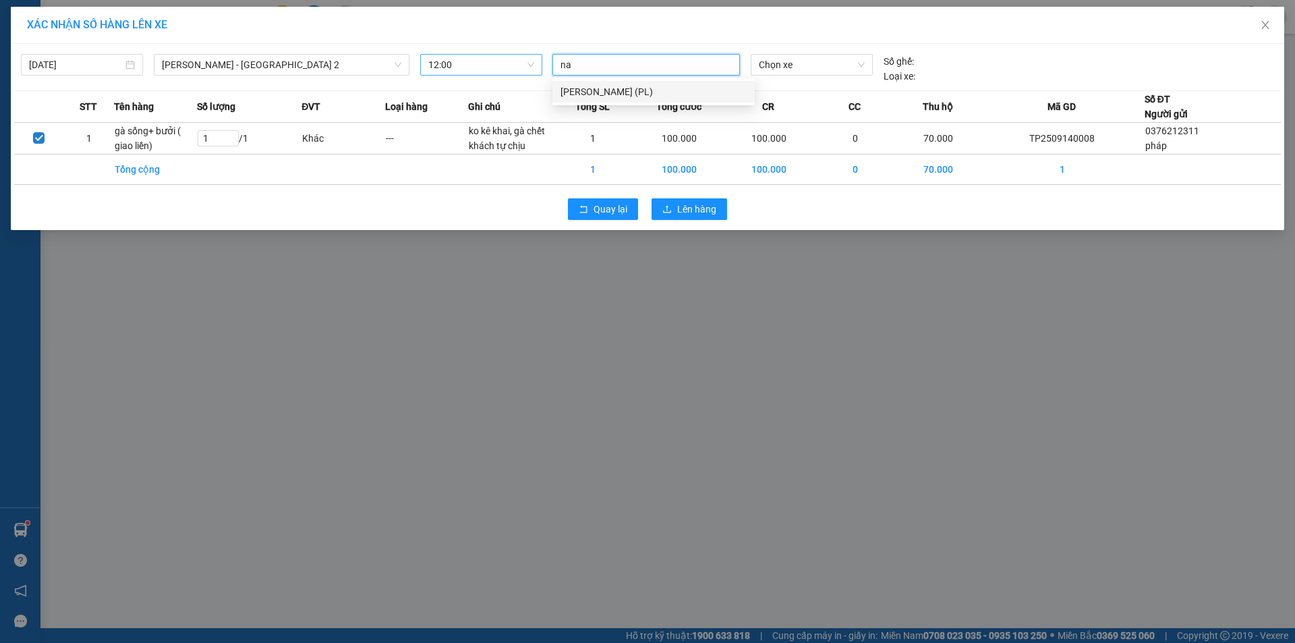
click at [606, 98] on div "Nguyễn Đình Nam (PL)" at bounding box center [654, 91] width 186 height 15
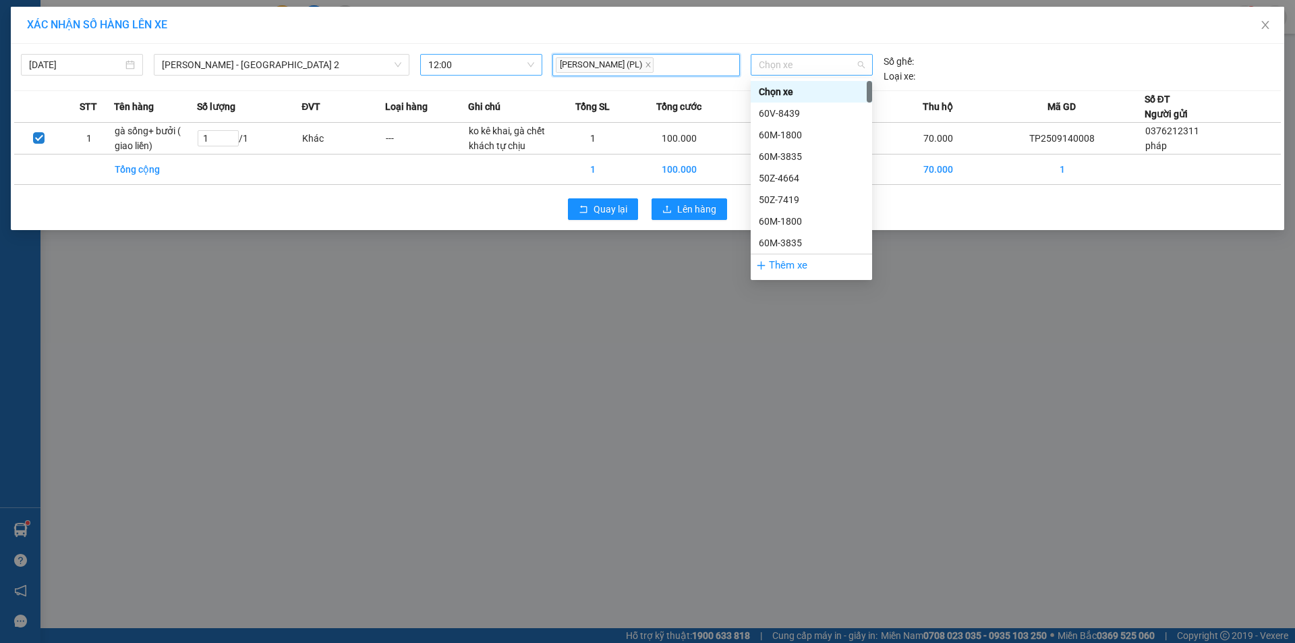
click at [796, 64] on span "Chọn xe" at bounding box center [811, 65] width 105 height 20
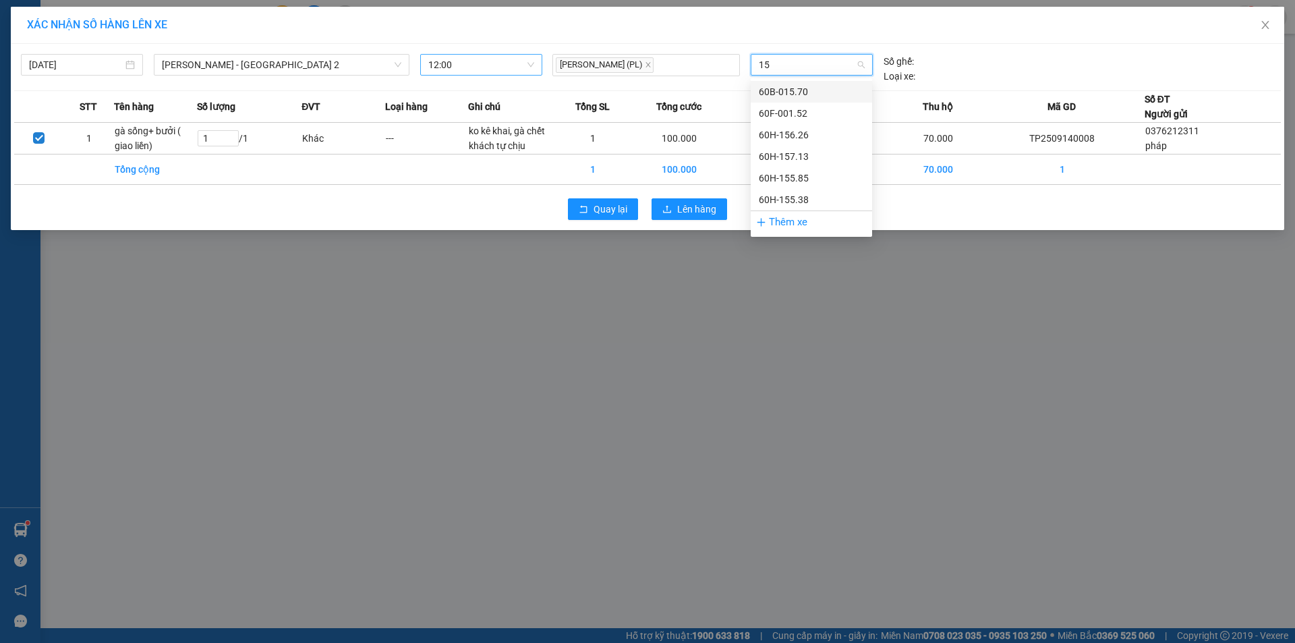
type input "152"
click at [766, 93] on div "60F-001.52" at bounding box center [811, 91] width 105 height 15
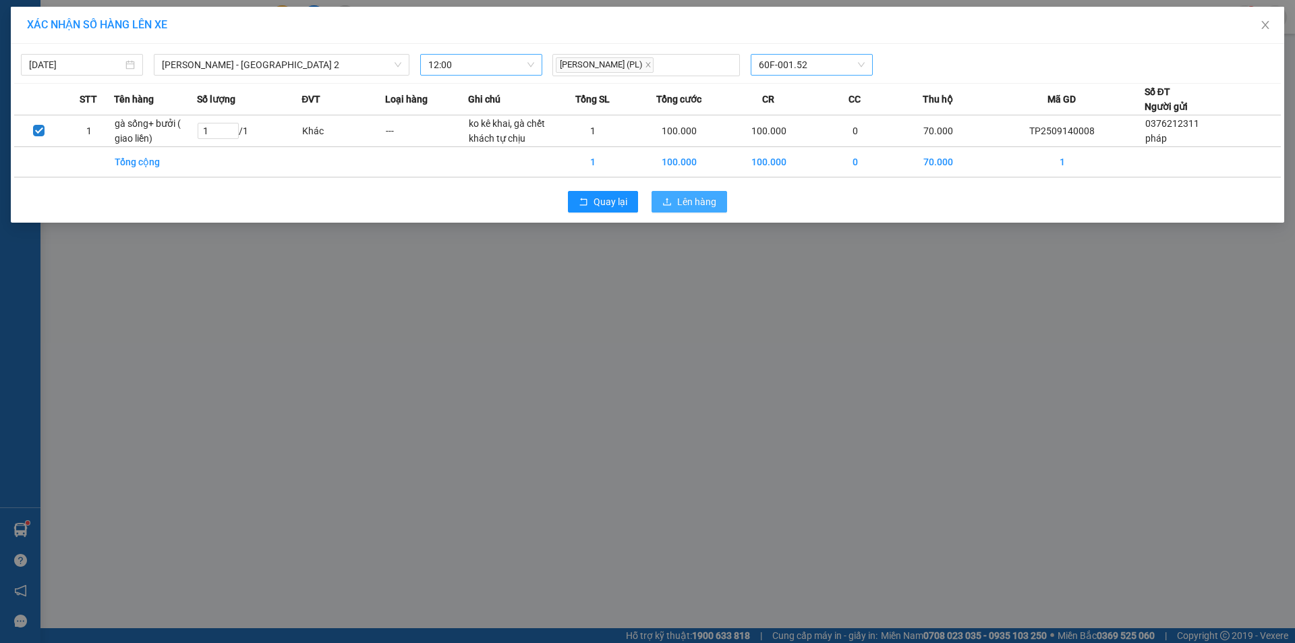
click at [694, 204] on span "Lên hàng" at bounding box center [696, 201] width 39 height 15
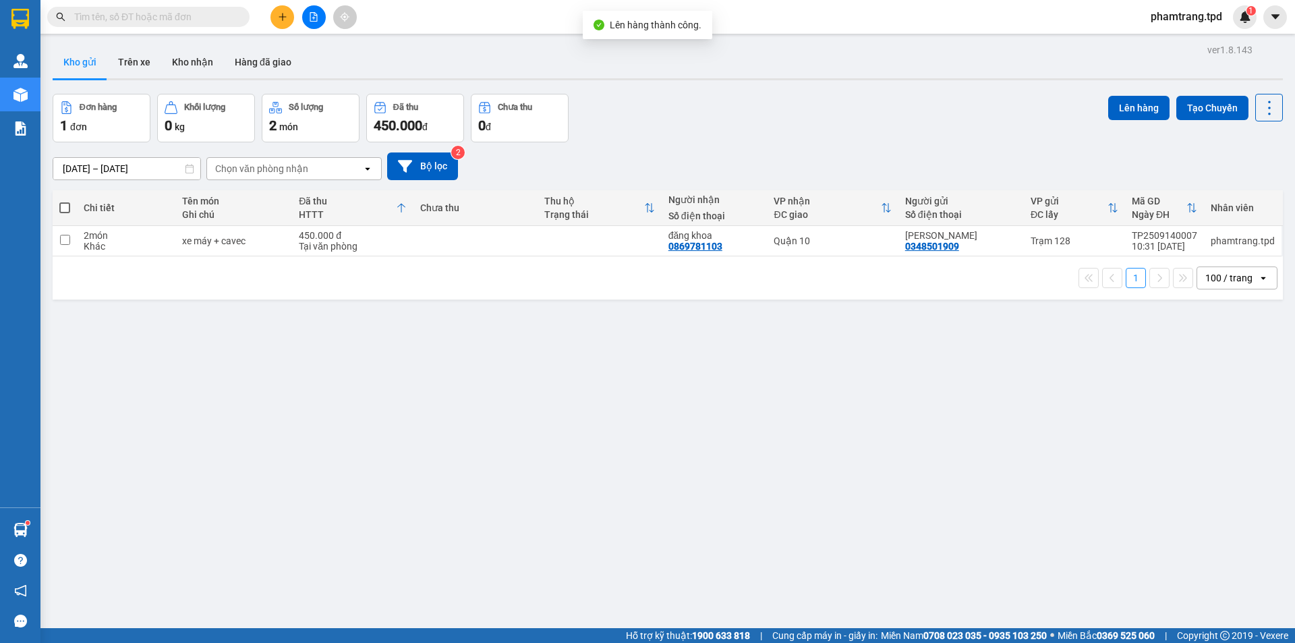
click at [509, 364] on div "ver 1.8.143 Kho gửi Trên xe Kho nhận Hàng đã giao Đơn hàng 1 đơn Khối lượng 0 k…" at bounding box center [667, 361] width 1241 height 643
click at [762, 474] on div "ver 1.8.143 Kho gửi Trên xe Kho nhận Hàng đã giao Đơn hàng 1 đơn Khối lượng 0 k…" at bounding box center [667, 361] width 1241 height 643
click at [499, 429] on div "ver 1.8.143 Kho gửi Trên xe Kho nhận Hàng đã giao Đơn hàng 1 đơn Khối lượng 0 k…" at bounding box center [667, 361] width 1241 height 643
click at [279, 20] on icon "plus" at bounding box center [282, 16] width 9 height 9
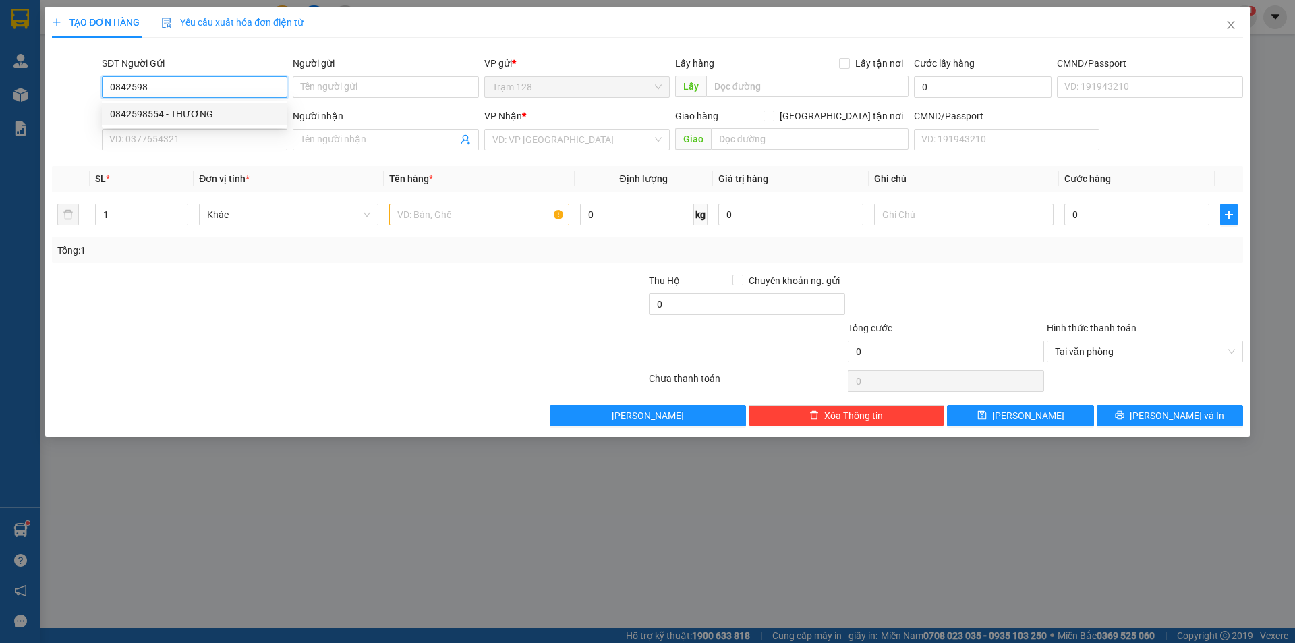
click at [237, 117] on div "0842598554 - THƯƠNG" at bounding box center [194, 114] width 169 height 15
type input "0842598554"
type input "THƯƠNG"
type input "0965805360"
type input "[PERSON_NAME]"
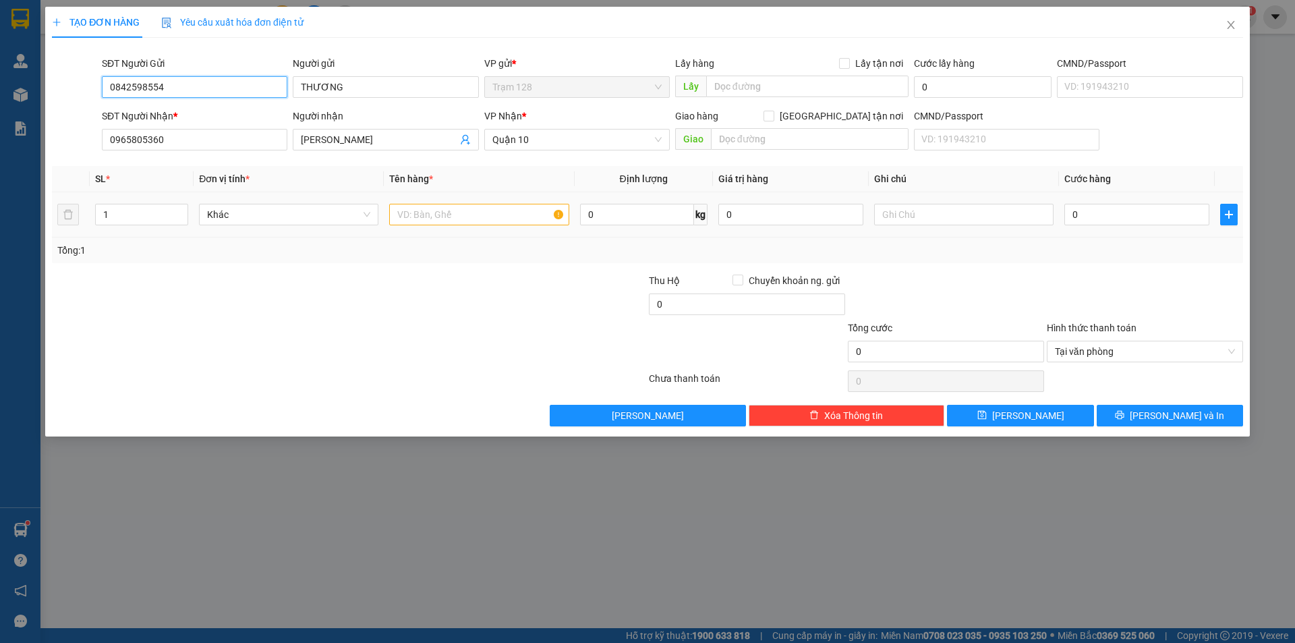
type input "0842598554"
click at [482, 217] on input "text" at bounding box center [478, 215] width 179 height 22
type input "thùng capton (trái cây, đồ ăn)"
type input "gọi gấp"
click at [1112, 217] on input "0" at bounding box center [1137, 215] width 145 height 22
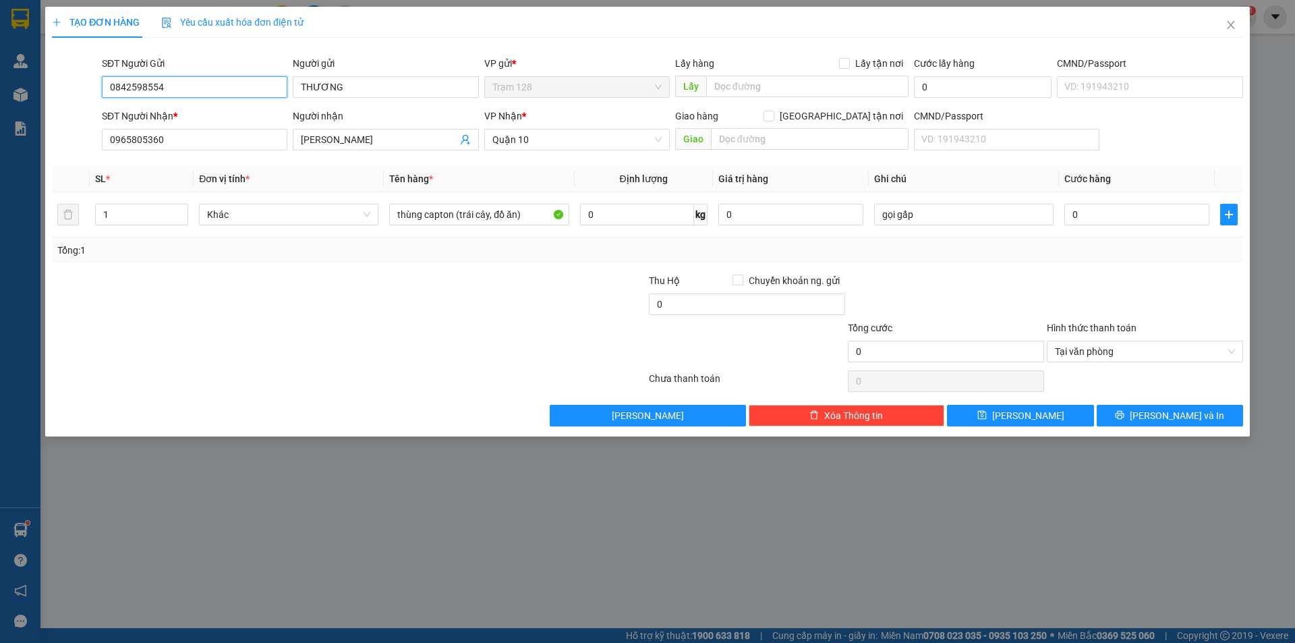
drag, startPoint x: 161, startPoint y: 76, endPoint x: 0, endPoint y: 31, distance: 167.3
click at [0, 31] on div "TẠO ĐƠN HÀNG Yêu cầu xuất hóa đơn điện tử Transit Pickup Surcharge Ids Transit …" at bounding box center [647, 321] width 1295 height 643
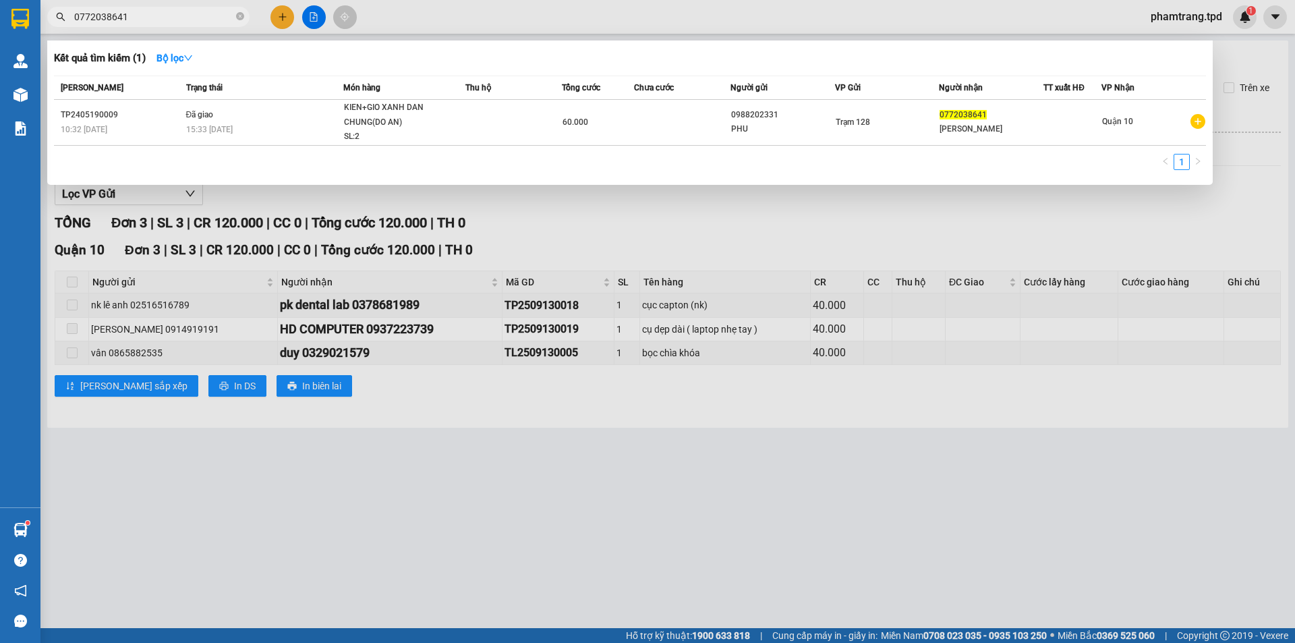
click at [287, 20] on div at bounding box center [647, 321] width 1295 height 643
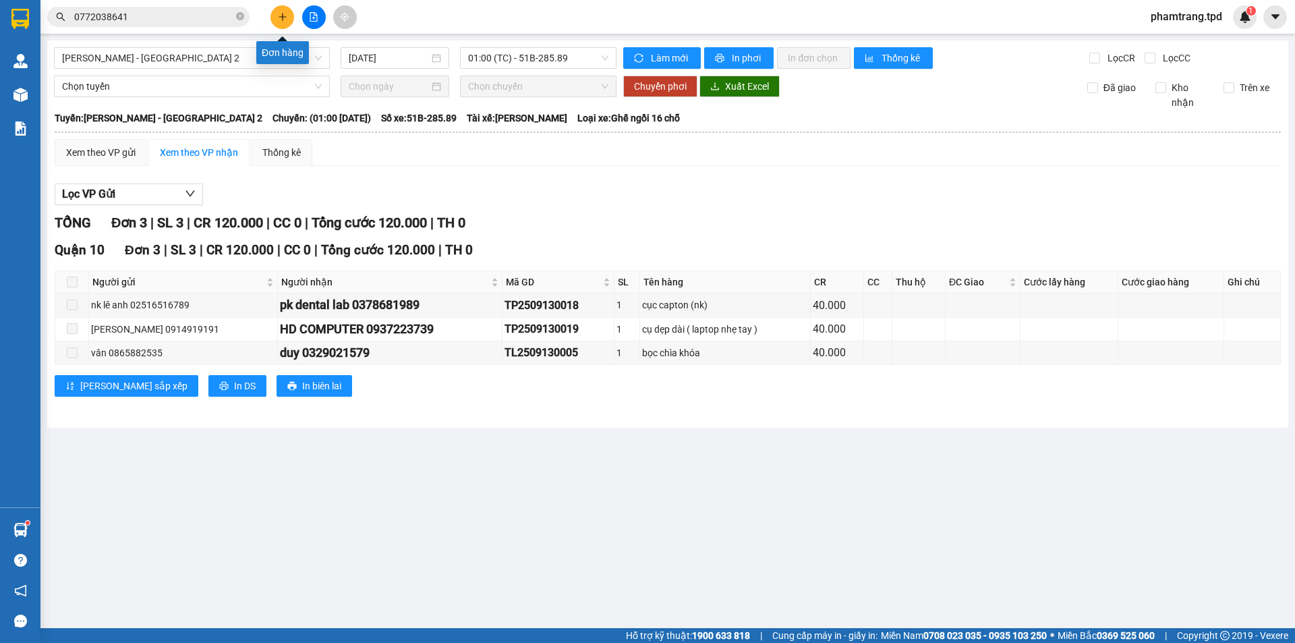
click at [287, 20] on button at bounding box center [283, 17] width 24 height 24
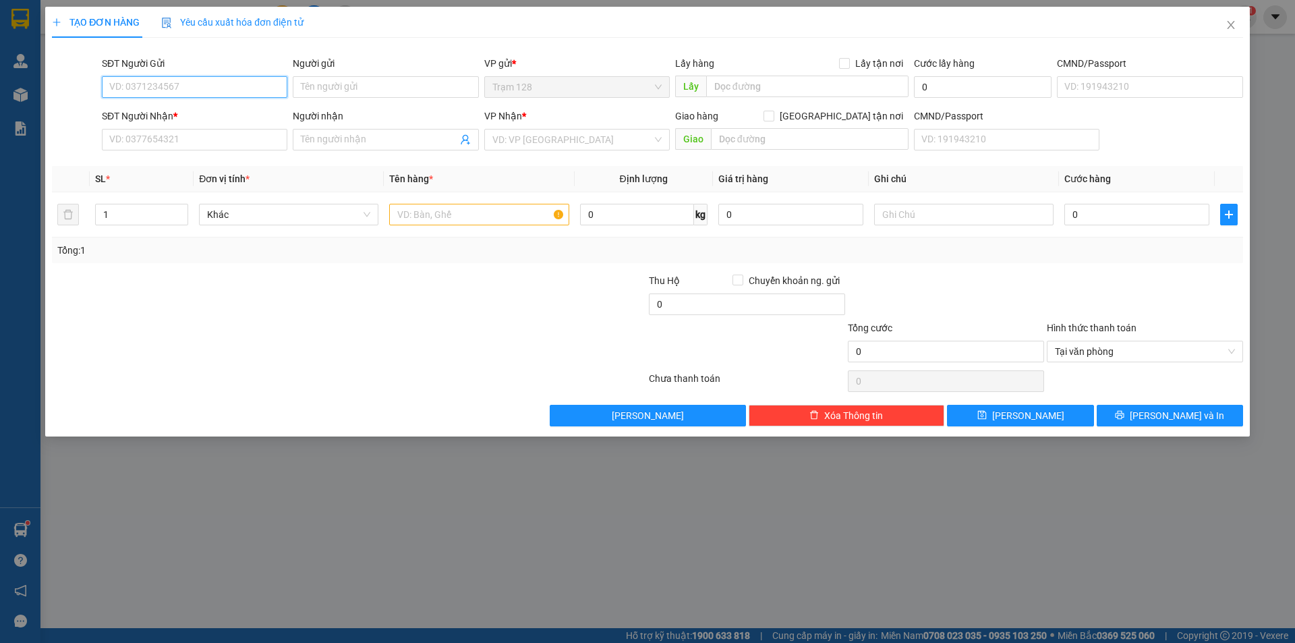
click at [217, 88] on input "SĐT Người Gửi" at bounding box center [195, 87] width 186 height 22
click at [439, 216] on input "text" at bounding box center [478, 215] width 179 height 22
type input "gà + bưởi"
click at [452, 316] on div at bounding box center [548, 296] width 199 height 47
click at [1232, 21] on icon "close" at bounding box center [1231, 25] width 11 height 11
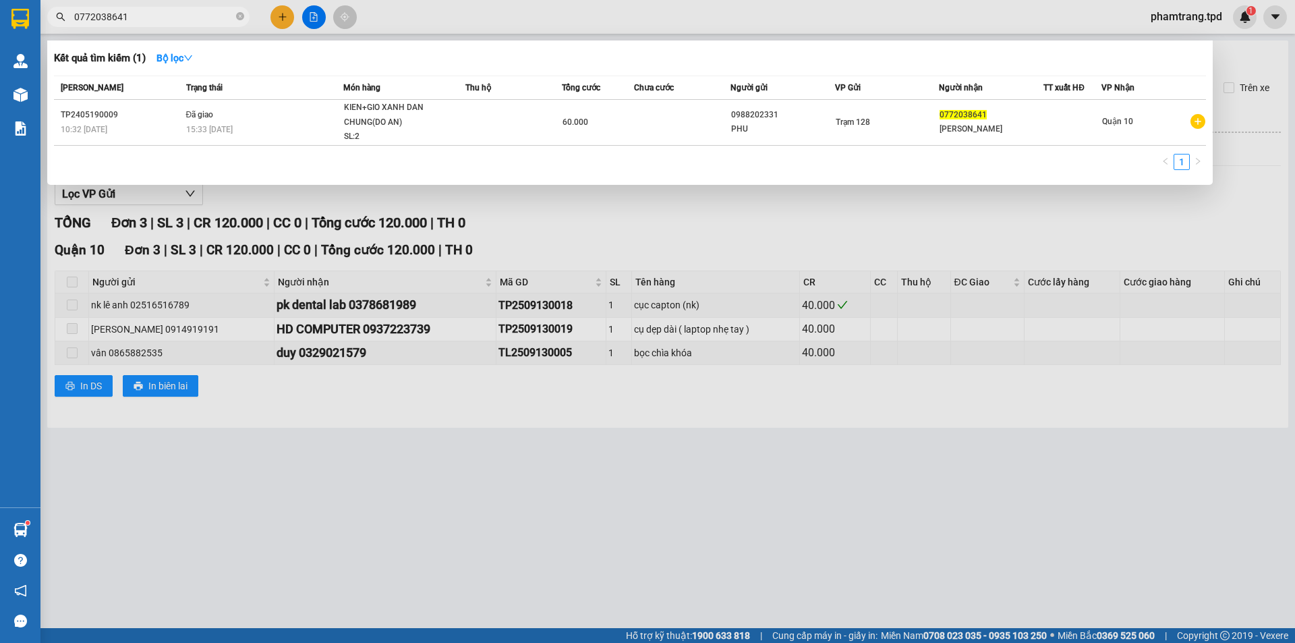
drag, startPoint x: 132, startPoint y: 15, endPoint x: 0, endPoint y: 20, distance: 131.7
click at [0, 20] on section "Kết quả tìm kiếm ( 1 ) Bộ lọc Mã ĐH Trạng thái Món hàng Thu hộ Tổng cước Chưa c…" at bounding box center [647, 321] width 1295 height 643
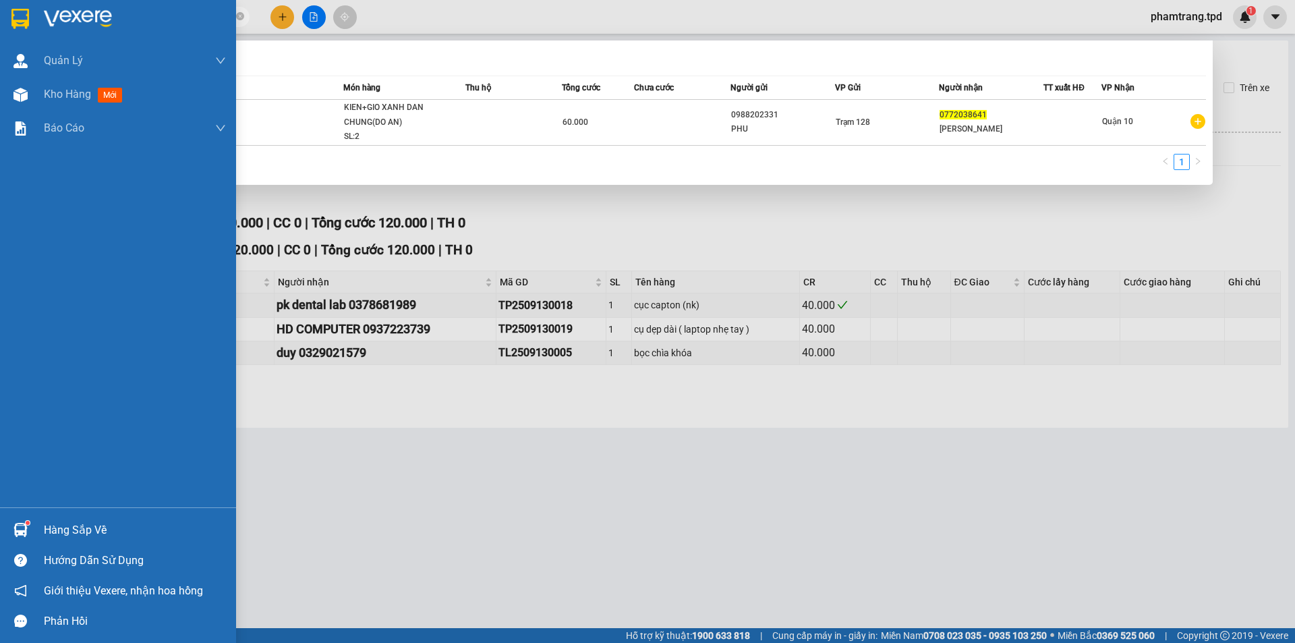
paste input "842598554"
type input "0842598554"
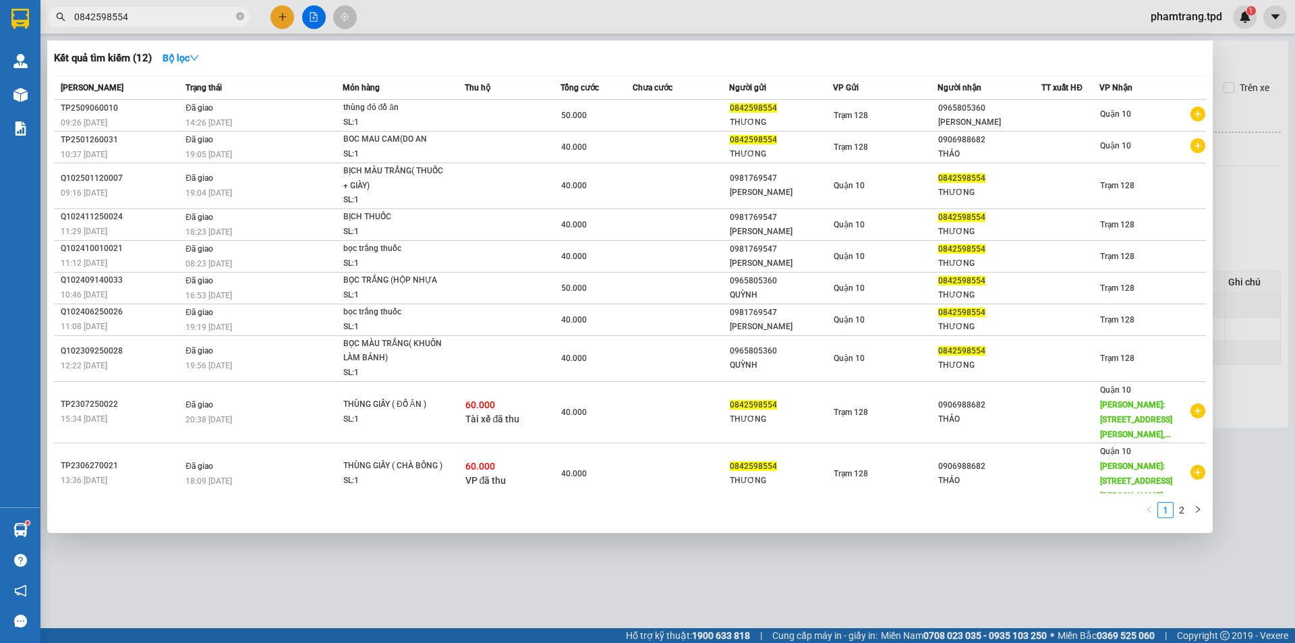
click at [1295, 175] on div at bounding box center [647, 321] width 1295 height 643
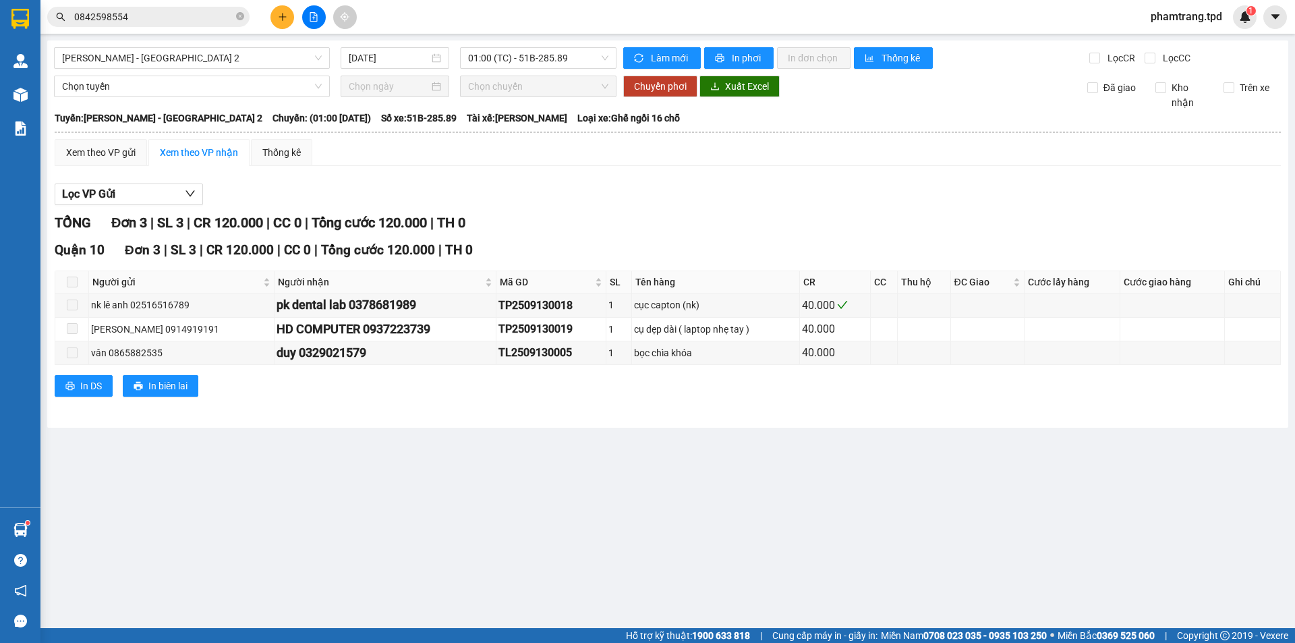
click at [293, 18] on button at bounding box center [283, 17] width 24 height 24
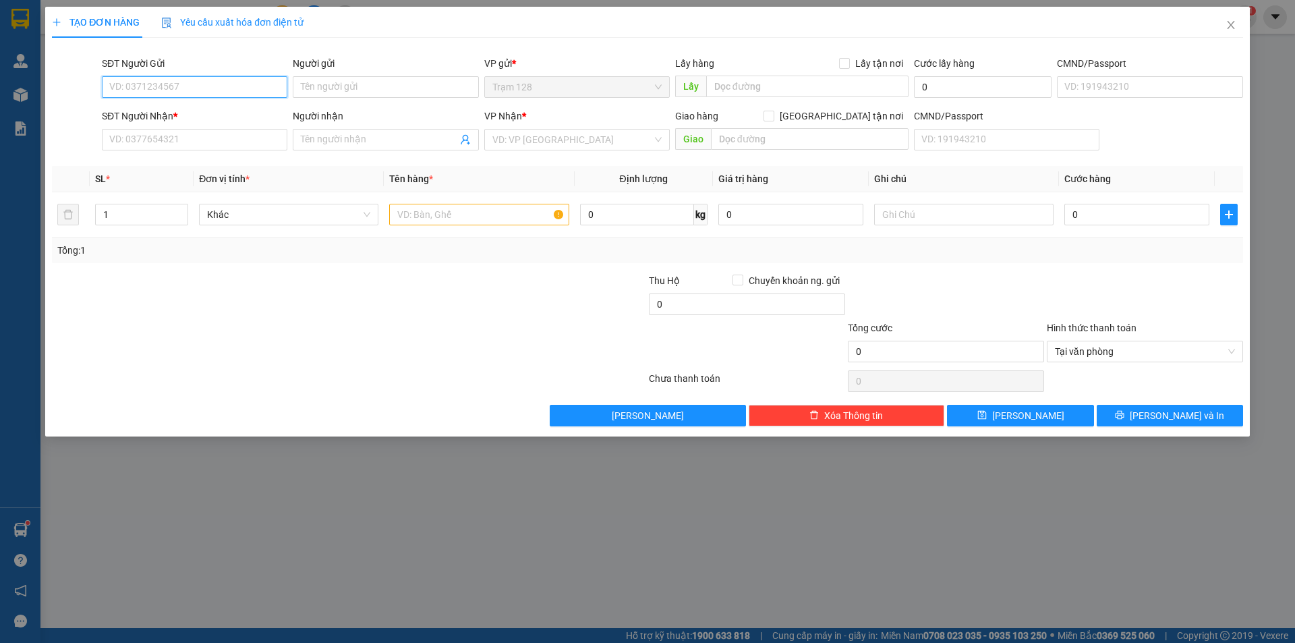
click at [213, 96] on input "SĐT Người Gửi" at bounding box center [195, 87] width 186 height 22
click at [211, 94] on input "SĐT Người Gửi" at bounding box center [195, 87] width 186 height 22
type input "0369622152"
click at [370, 94] on input "Người gửi" at bounding box center [386, 87] width 186 height 22
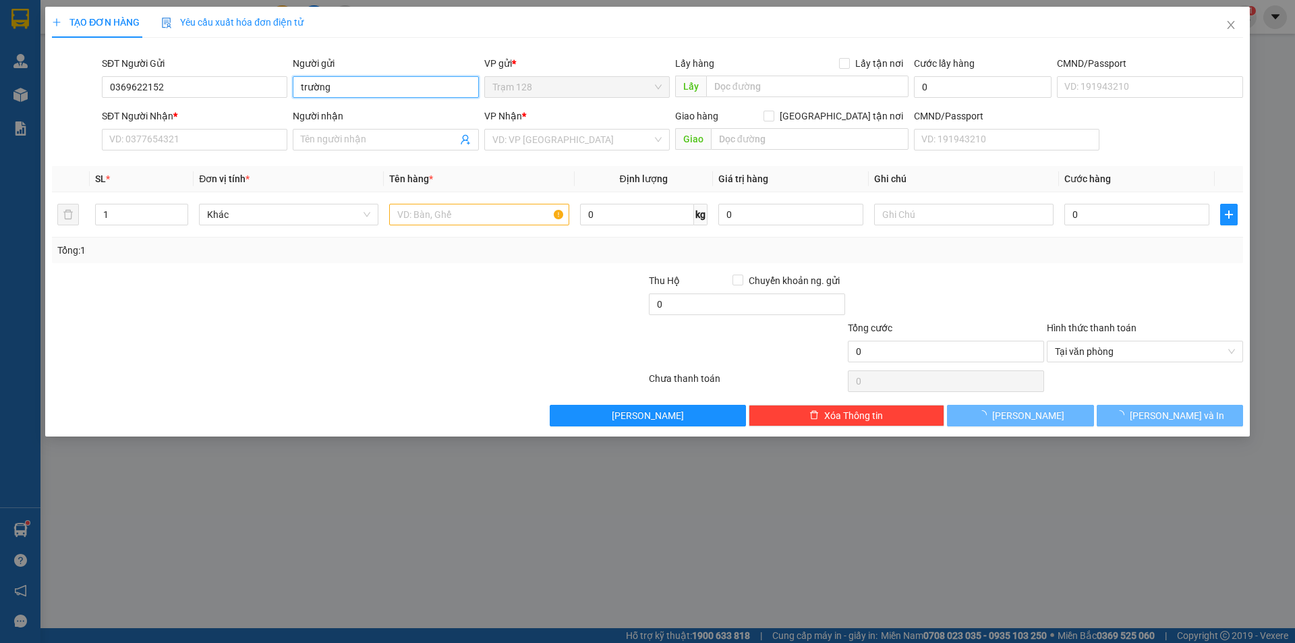
type input "trường"
click at [227, 152] on div "SĐT Người Nhận * VD: 0377654321" at bounding box center [195, 132] width 186 height 47
click at [231, 144] on input "SĐT Người Nhận *" at bounding box center [195, 140] width 186 height 22
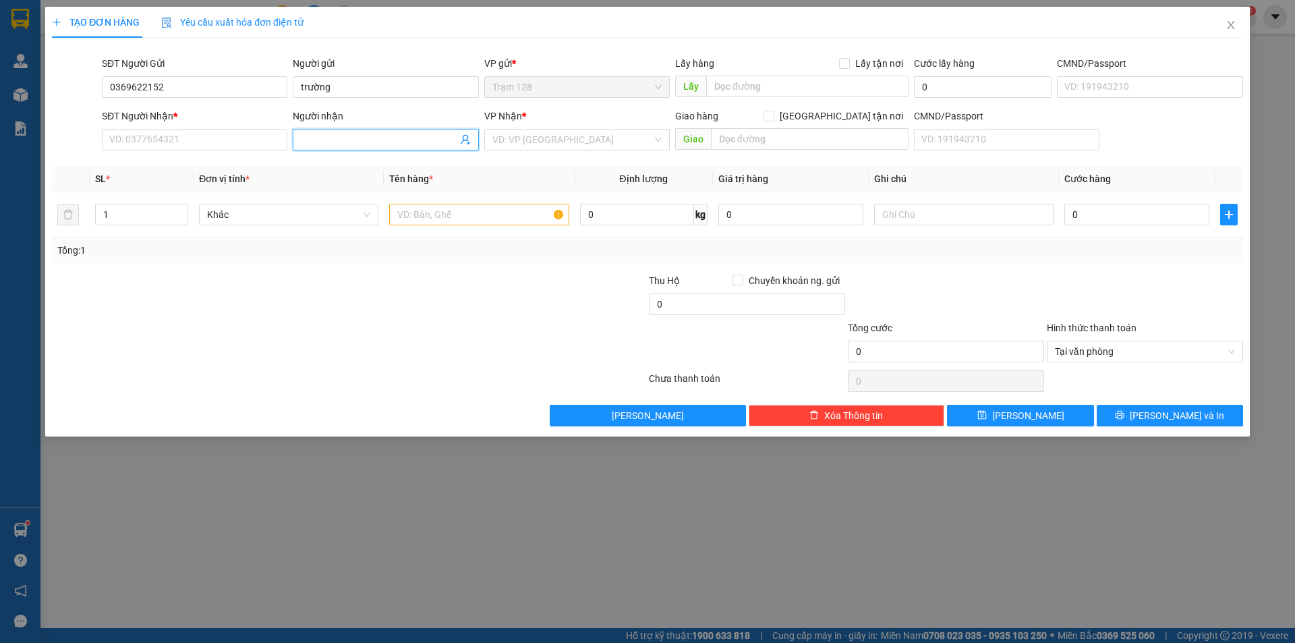
click at [357, 130] on span at bounding box center [386, 140] width 186 height 22
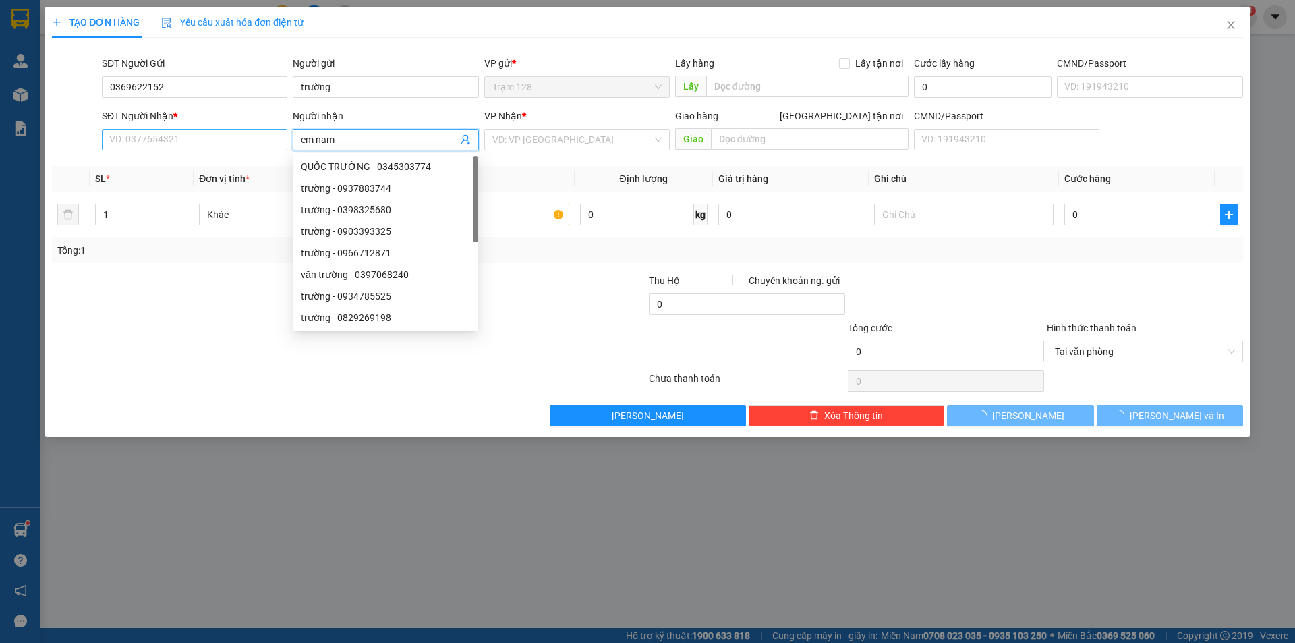
type input "em nam"
click at [214, 131] on input "SĐT Người Nhận *" at bounding box center [195, 140] width 186 height 22
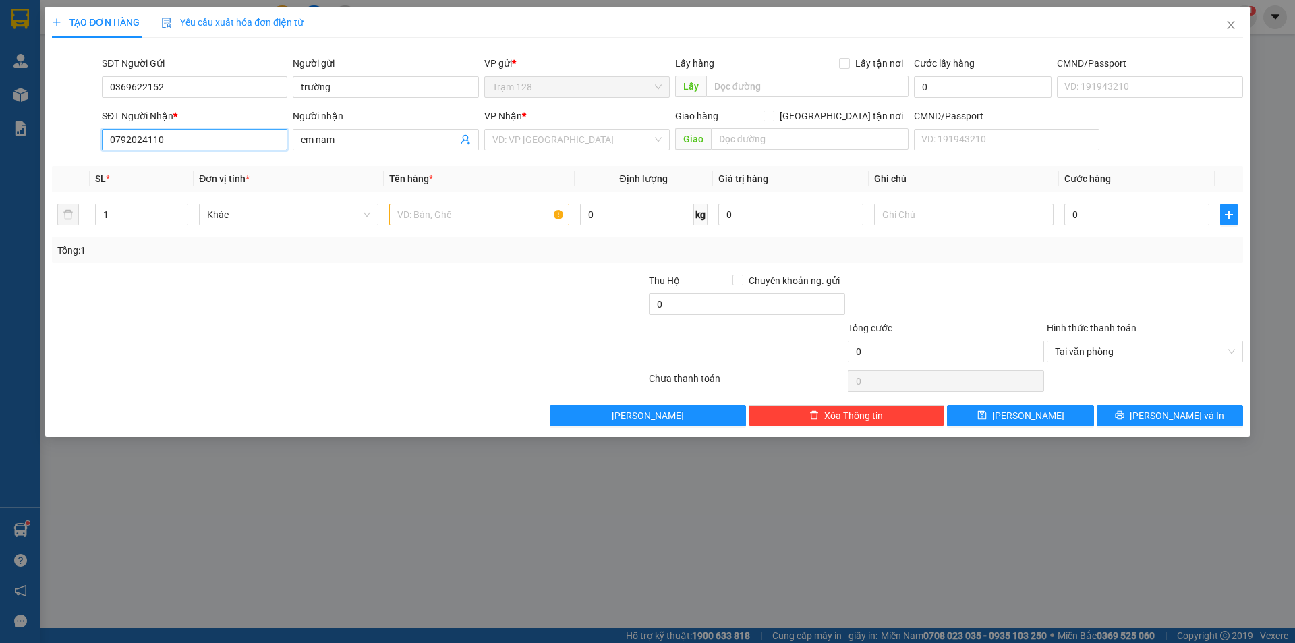
click at [123, 144] on input "0792024110" at bounding box center [195, 140] width 186 height 22
click at [139, 143] on input "0792024110" at bounding box center [195, 140] width 186 height 22
click at [162, 142] on input "0792024110" at bounding box center [195, 140] width 186 height 22
type input "0792024110"
click at [434, 213] on input "text" at bounding box center [478, 215] width 179 height 22
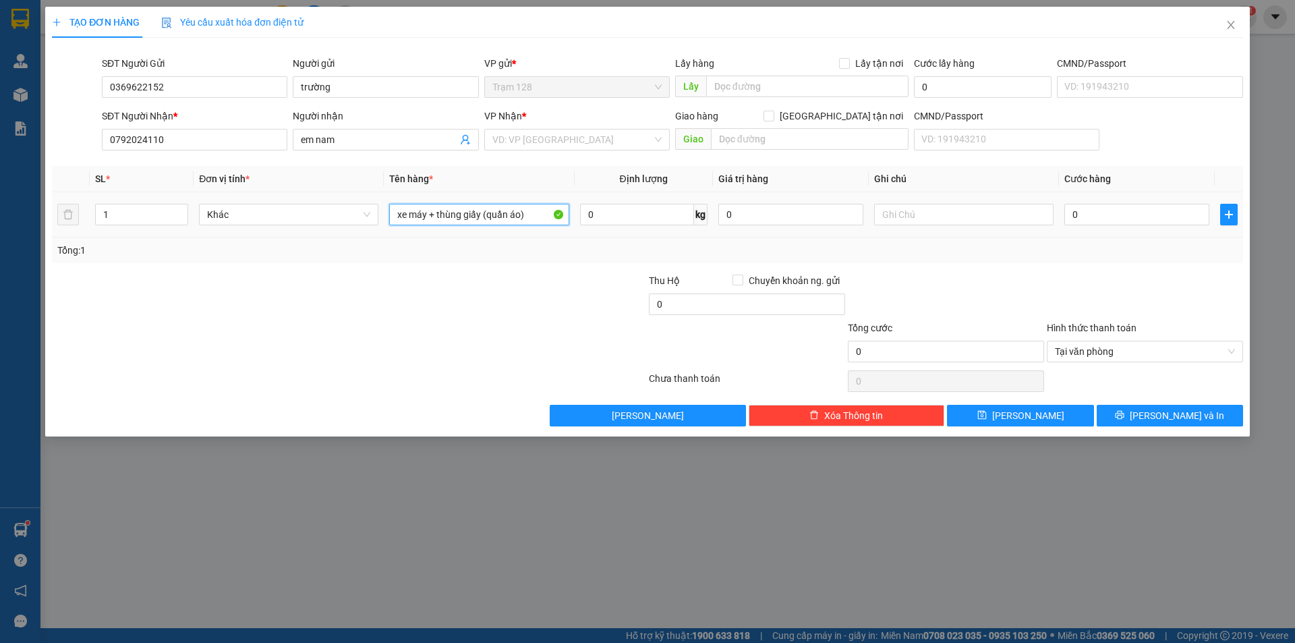
type input "xe máy + thùng giấy (quần áo)"
click at [812, 216] on input "0" at bounding box center [790, 215] width 145 height 22
type input "15.500.000"
click at [1061, 303] on div at bounding box center [1145, 296] width 199 height 47
click at [1148, 219] on input "0" at bounding box center [1137, 215] width 145 height 22
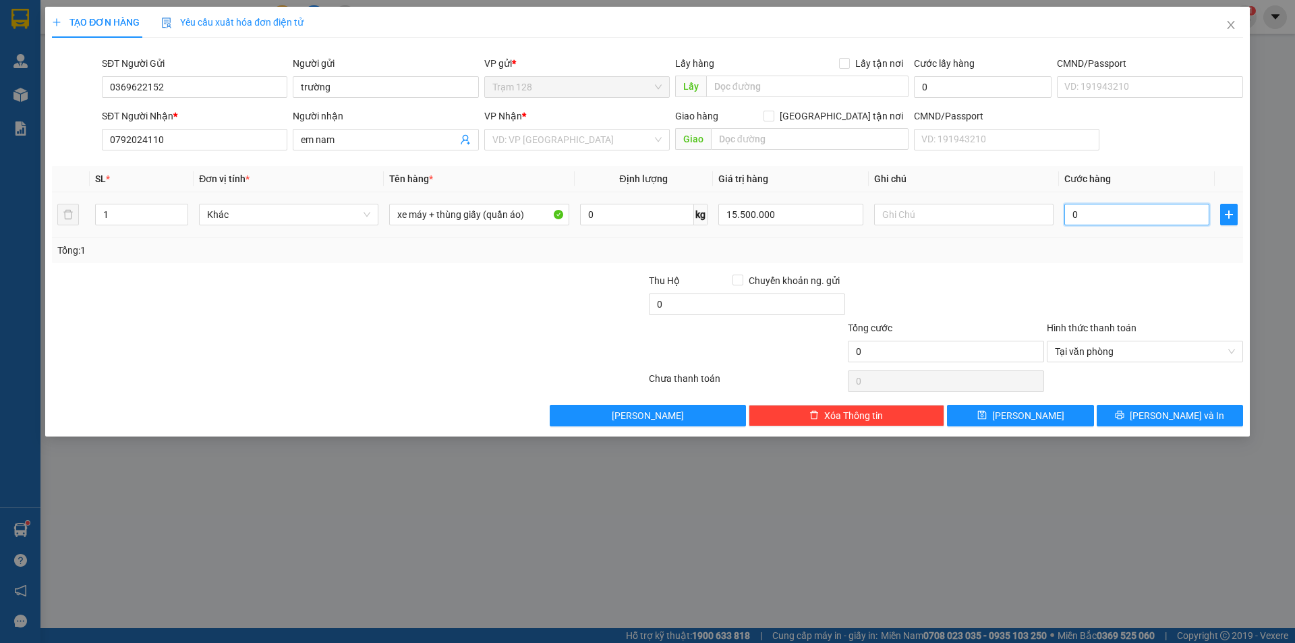
type input "4"
type input "45"
type input "450"
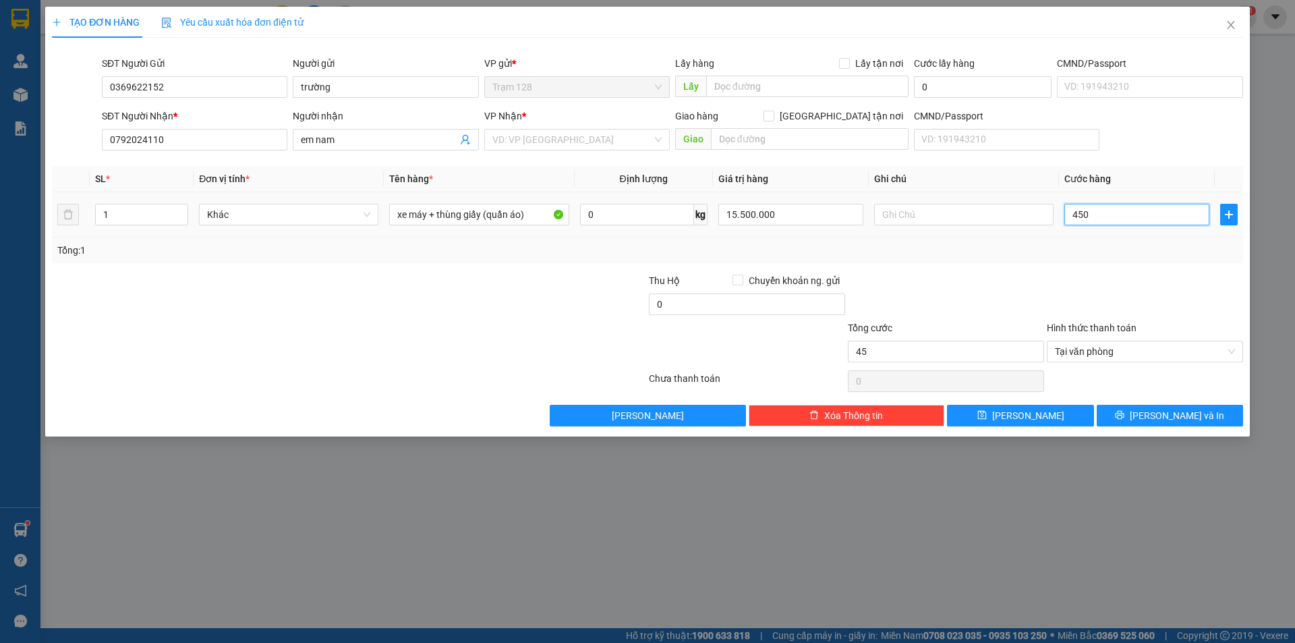
type input "450"
type input "450.000"
click at [1115, 273] on div at bounding box center [1145, 296] width 199 height 47
click at [717, 302] on input "0" at bounding box center [747, 304] width 196 height 22
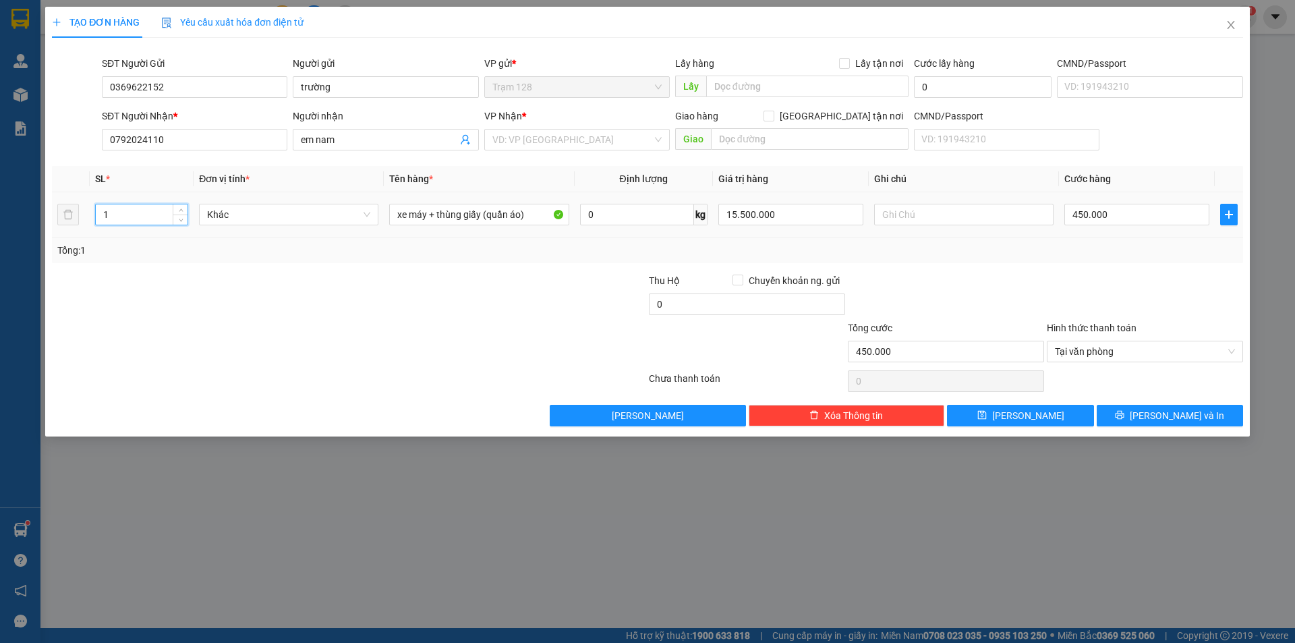
drag, startPoint x: 143, startPoint y: 212, endPoint x: 53, endPoint y: 203, distance: 90.8
click at [53, 203] on tr "1 Khác xe máy + thùng giấy (quần [GEOGRAPHIC_DATA]) 0 kg 15.500.000 450.000" at bounding box center [647, 214] width 1191 height 45
type input "3"
click at [426, 217] on input "xe máy + thùng giấy (quần áo)" at bounding box center [478, 215] width 179 height 22
type input "xe máy + nón bảo hiểm + thùng giấy (quần áo)"
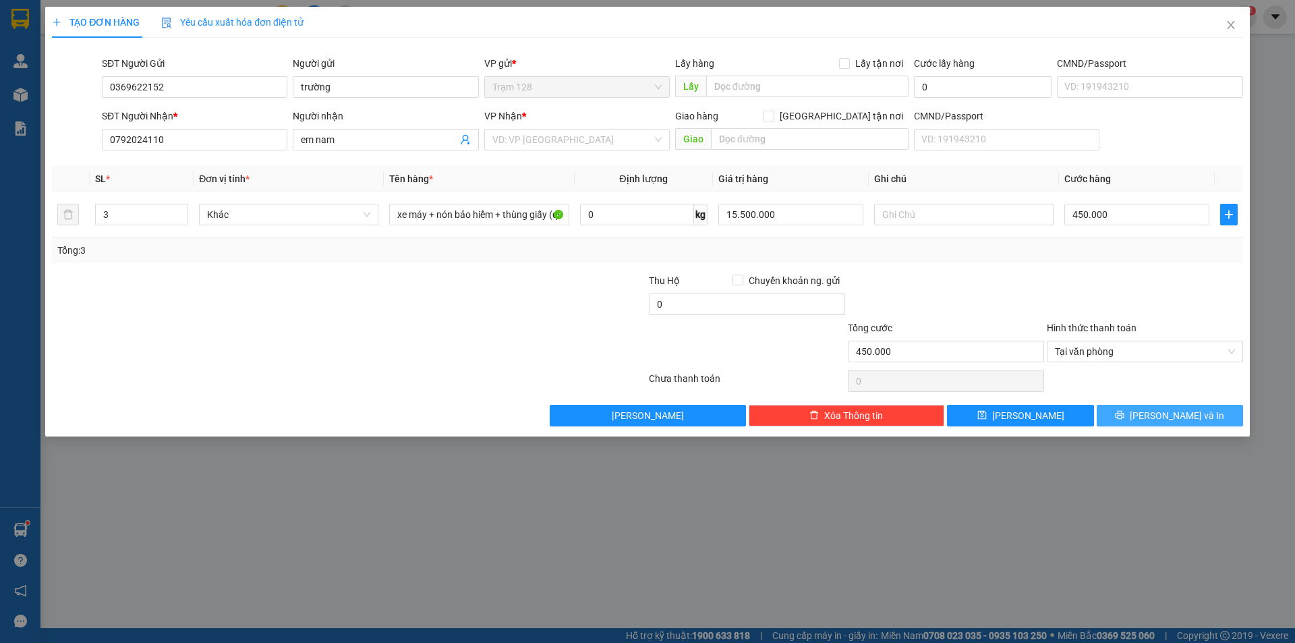
click at [1197, 422] on button "[PERSON_NAME] và In" at bounding box center [1170, 416] width 146 height 22
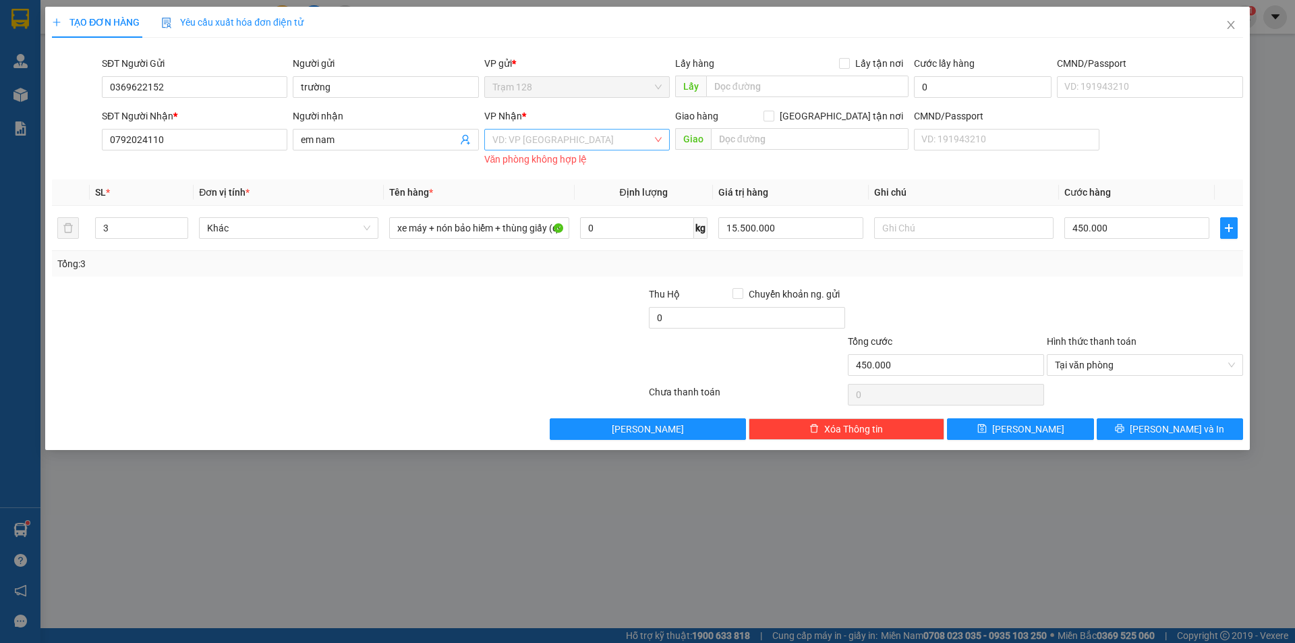
drag, startPoint x: 559, startPoint y: 147, endPoint x: 569, endPoint y: 145, distance: 10.3
click at [561, 147] on input "search" at bounding box center [572, 140] width 160 height 20
click at [572, 190] on div "Quận 10" at bounding box center [576, 188] width 169 height 15
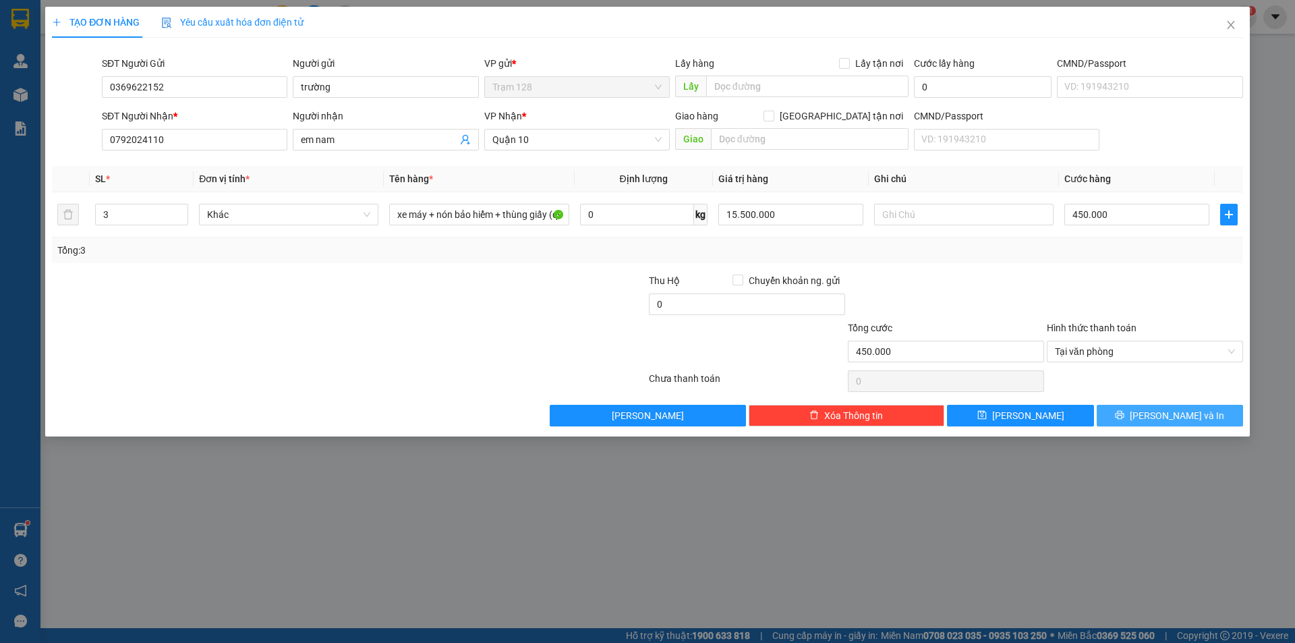
click at [1177, 412] on span "[PERSON_NAME] và In" at bounding box center [1177, 415] width 94 height 15
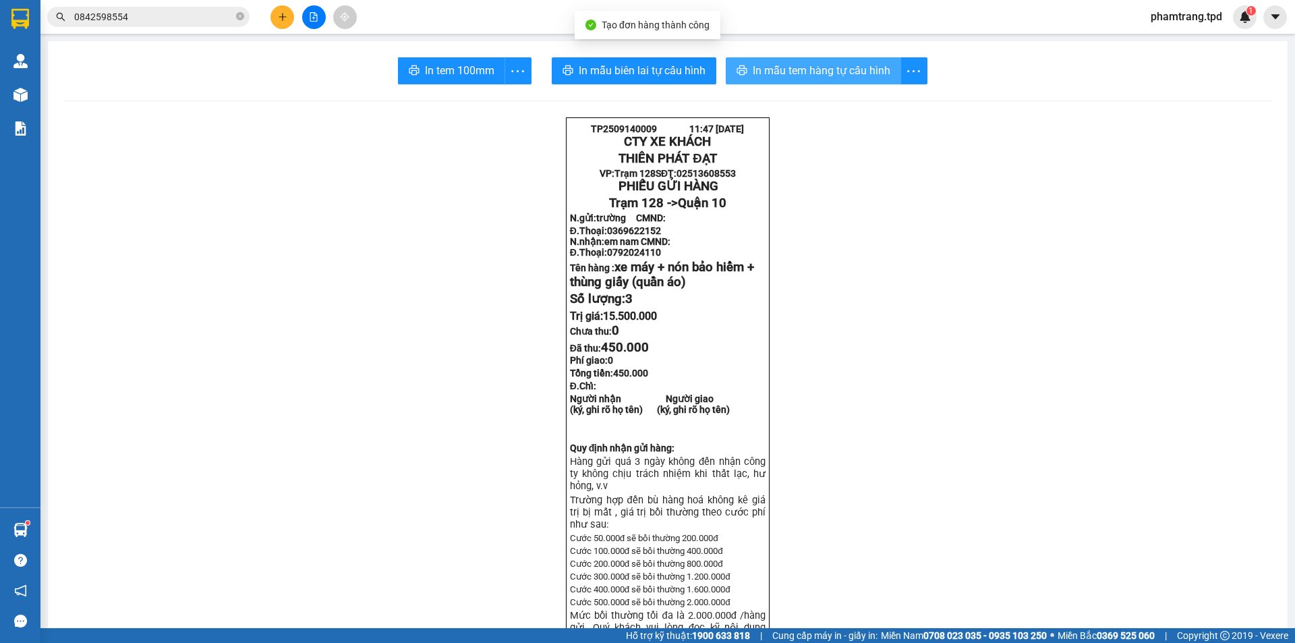
drag, startPoint x: 843, startPoint y: 61, endPoint x: 794, endPoint y: 121, distance: 77.1
click at [741, 74] on icon "printer" at bounding box center [742, 69] width 10 height 9
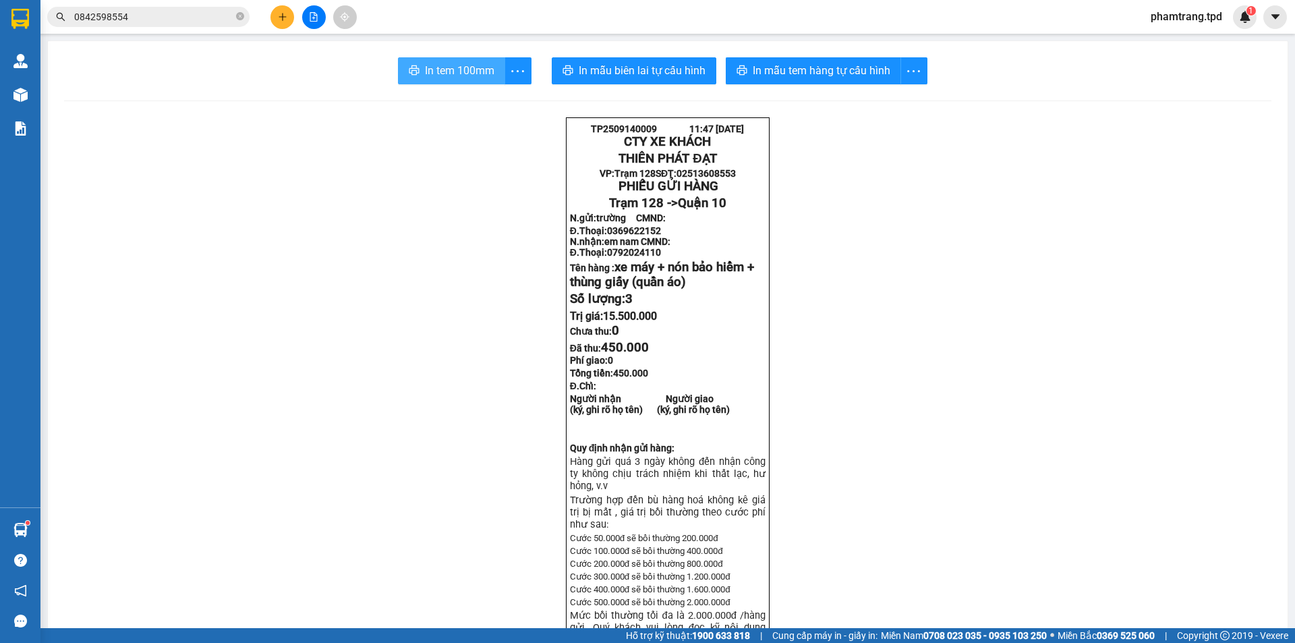
click at [437, 70] on span "In tem 100mm" at bounding box center [459, 70] width 69 height 17
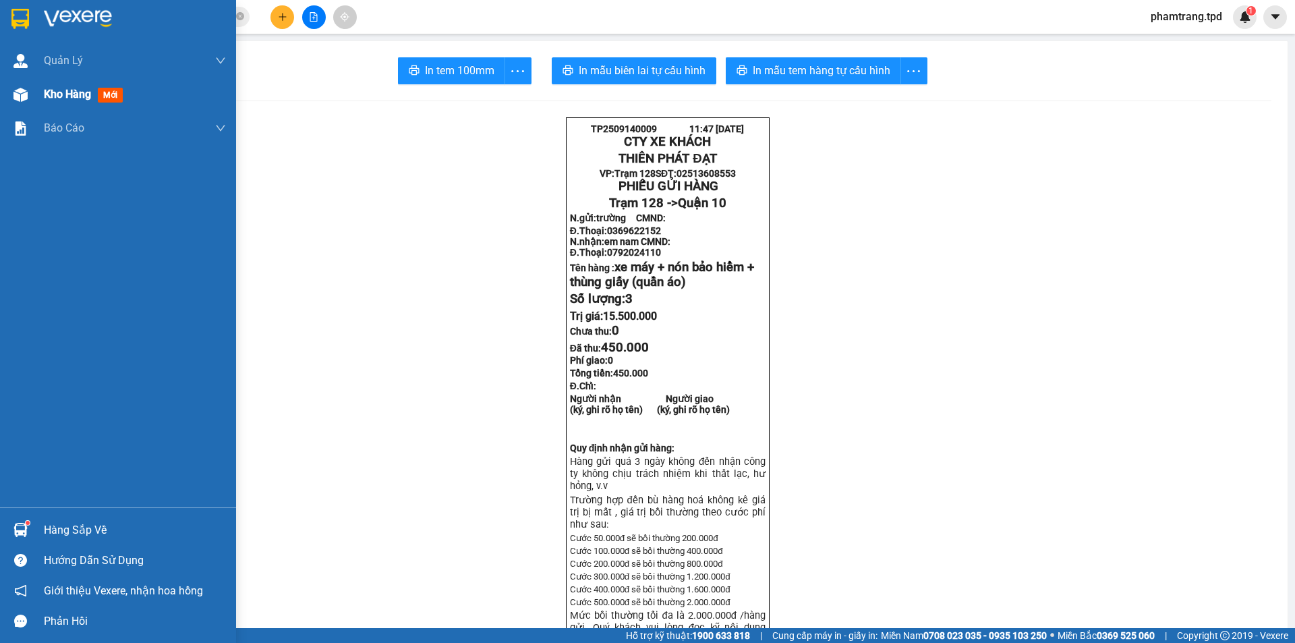
click at [66, 94] on span "Kho hàng" at bounding box center [67, 94] width 47 height 13
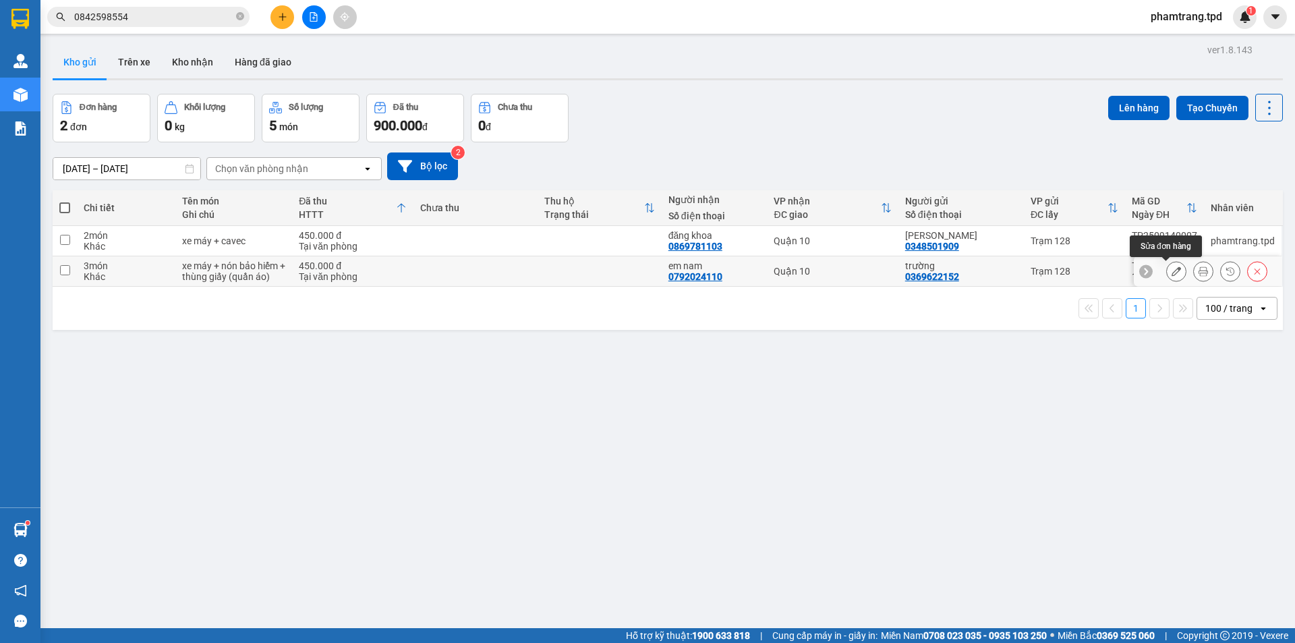
click at [1173, 269] on button at bounding box center [1176, 272] width 19 height 24
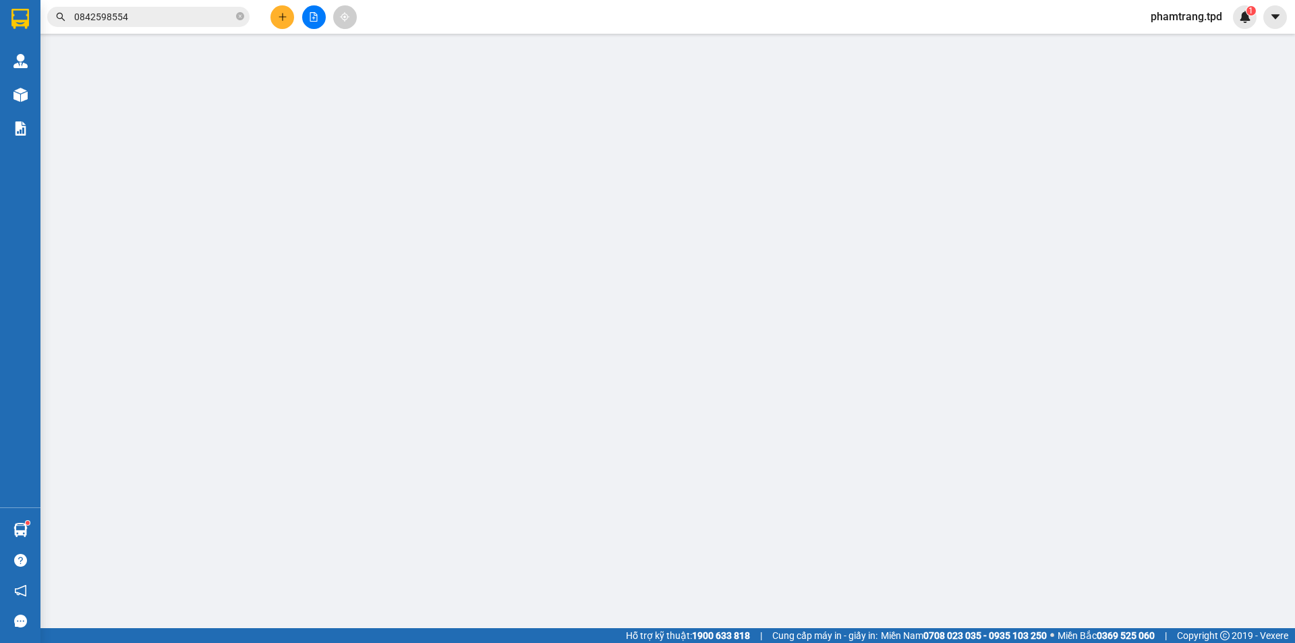
type input "0369622152"
type input "trường"
type input "0792024110"
type input "em nam"
type input "450.000"
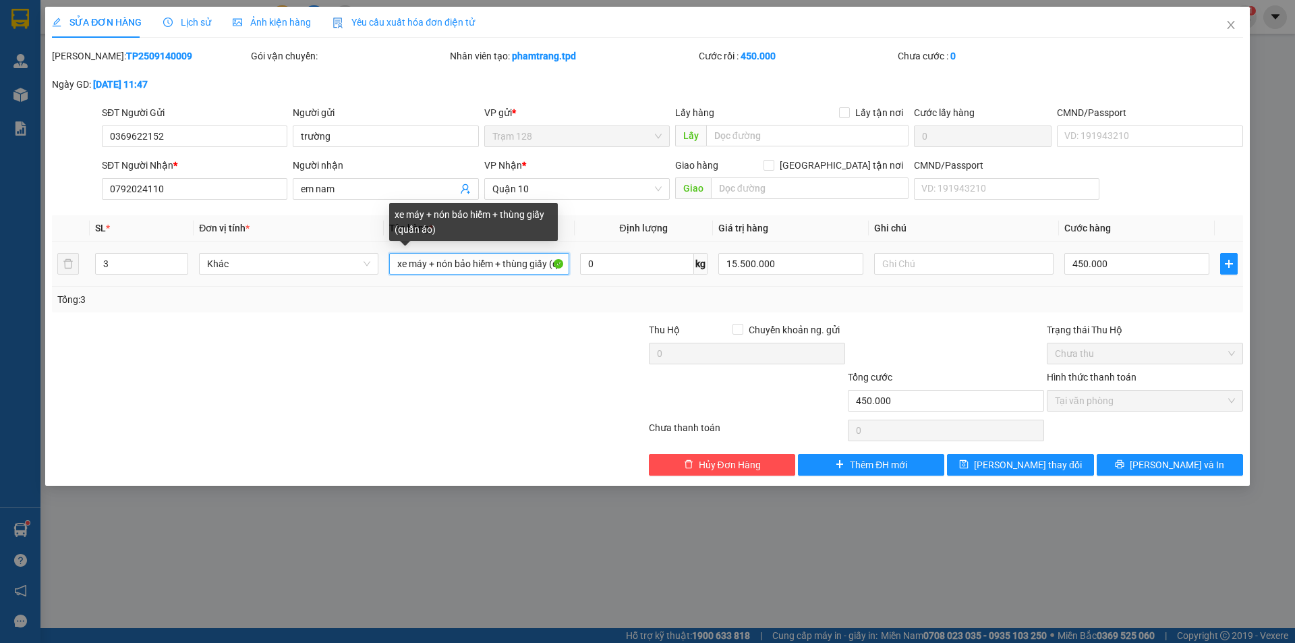
click at [426, 267] on input "xe máy + nón bảo hiểm + thùng giấy (quần áo)" at bounding box center [478, 264] width 179 height 22
drag, startPoint x: 496, startPoint y: 266, endPoint x: 432, endPoint y: 270, distance: 63.5
click at [432, 270] on input "xe máy + nón bảo hiểm + thùng giấy (quần áo)" at bounding box center [478, 264] width 179 height 22
click at [514, 264] on input "xe máy + nón bảo hiểm + thùng giấy (quần áo)" at bounding box center [478, 264] width 179 height 22
click at [505, 266] on input "xe máy + nón bảo hiểm + thùng giấy (quần áo)" at bounding box center [478, 264] width 179 height 22
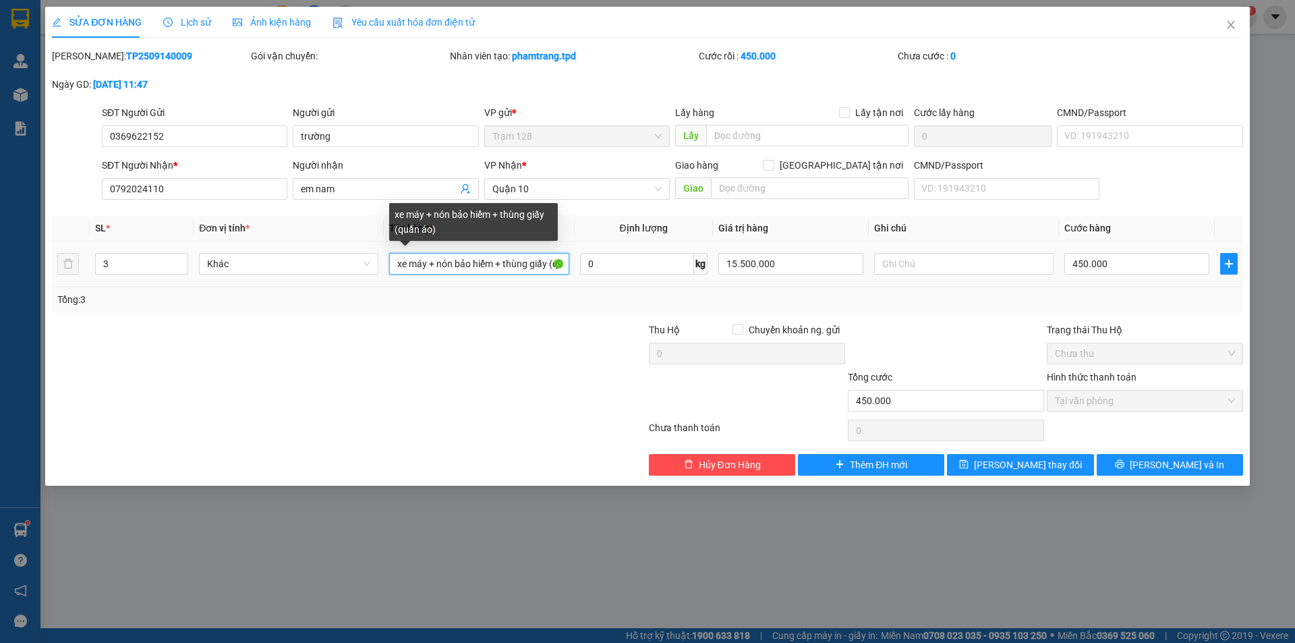
click at [499, 266] on input "xe máy + nón bảo hiểm + thùng giấy (quần áo)" at bounding box center [478, 264] width 179 height 22
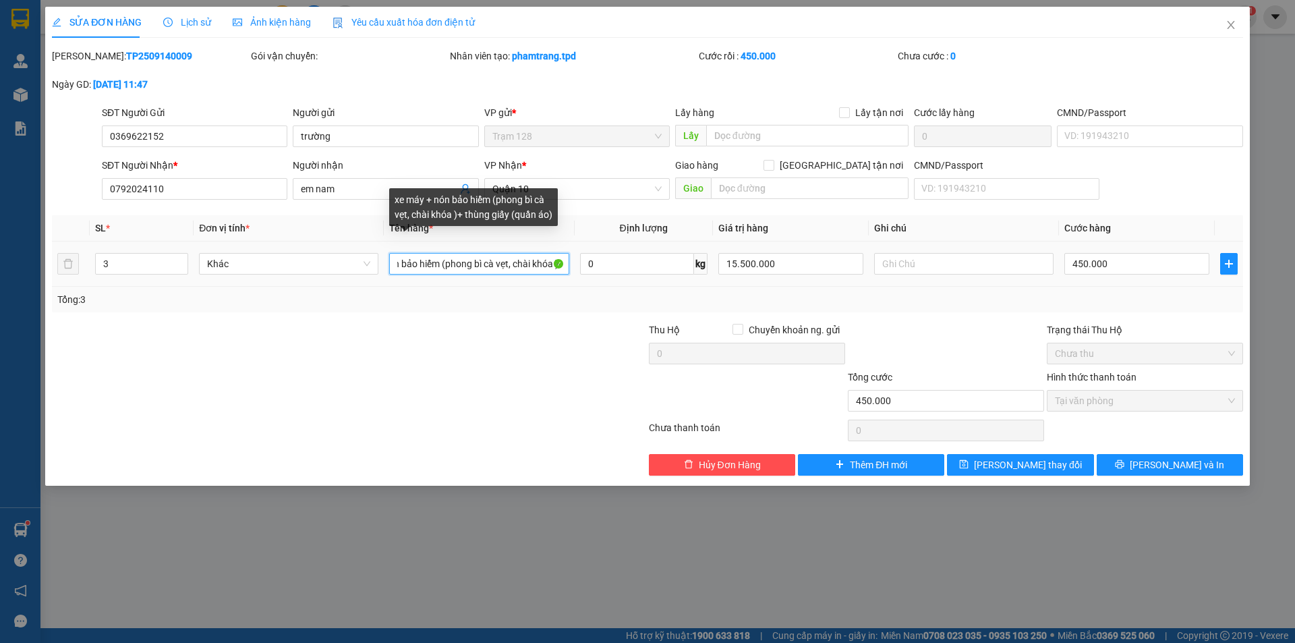
scroll to position [0, 56]
click at [548, 339] on div at bounding box center [548, 345] width 199 height 47
drag, startPoint x: 517, startPoint y: 268, endPoint x: 568, endPoint y: 273, distance: 51.6
click at [568, 273] on input "xe máy + nón bảo hiểm (phong bì cà vẹt, chài khóa )+ thùng giấy (quần áo)" at bounding box center [478, 264] width 179 height 22
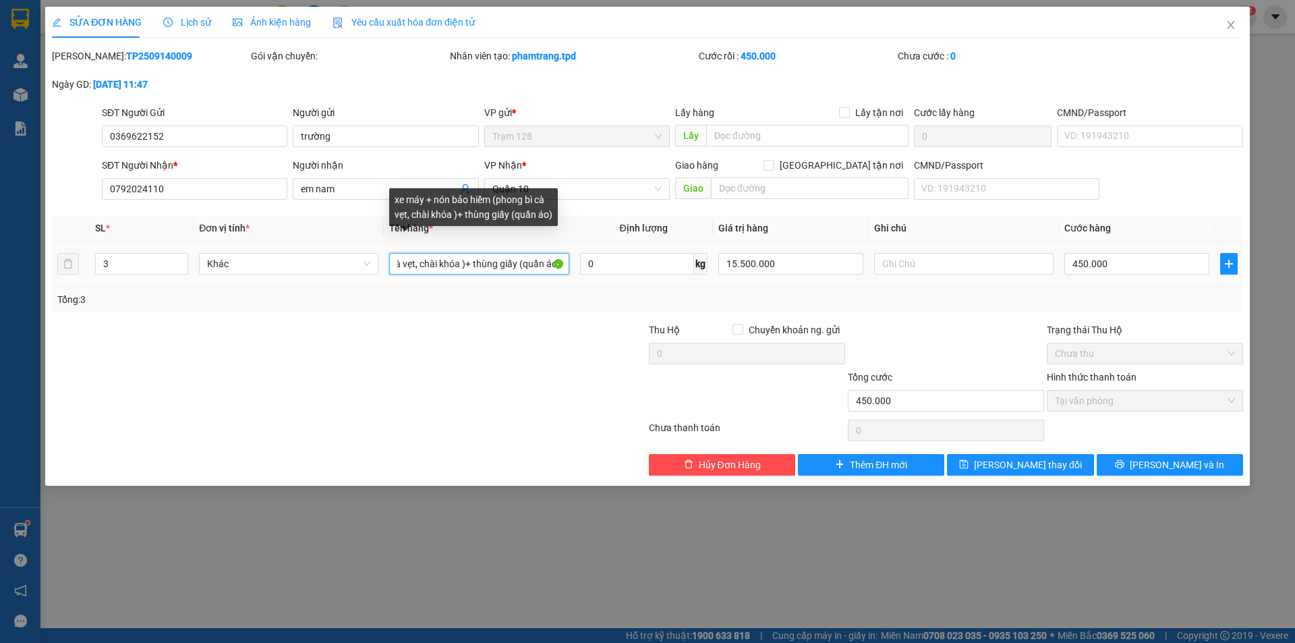
click at [461, 266] on input "xe máy + nón bảo hiểm (phong bì cà vẹt, chài khóa )+ thùng giấy (quần áo)" at bounding box center [478, 264] width 179 height 22
drag, startPoint x: 518, startPoint y: 264, endPoint x: 612, endPoint y: 292, distance: 98.0
click at [615, 293] on div "SL * Đơn vị tính * Tên hàng * Định lượng Giá trị hàng Ghi chú Cước hàng 3 Khác …" at bounding box center [647, 263] width 1191 height 97
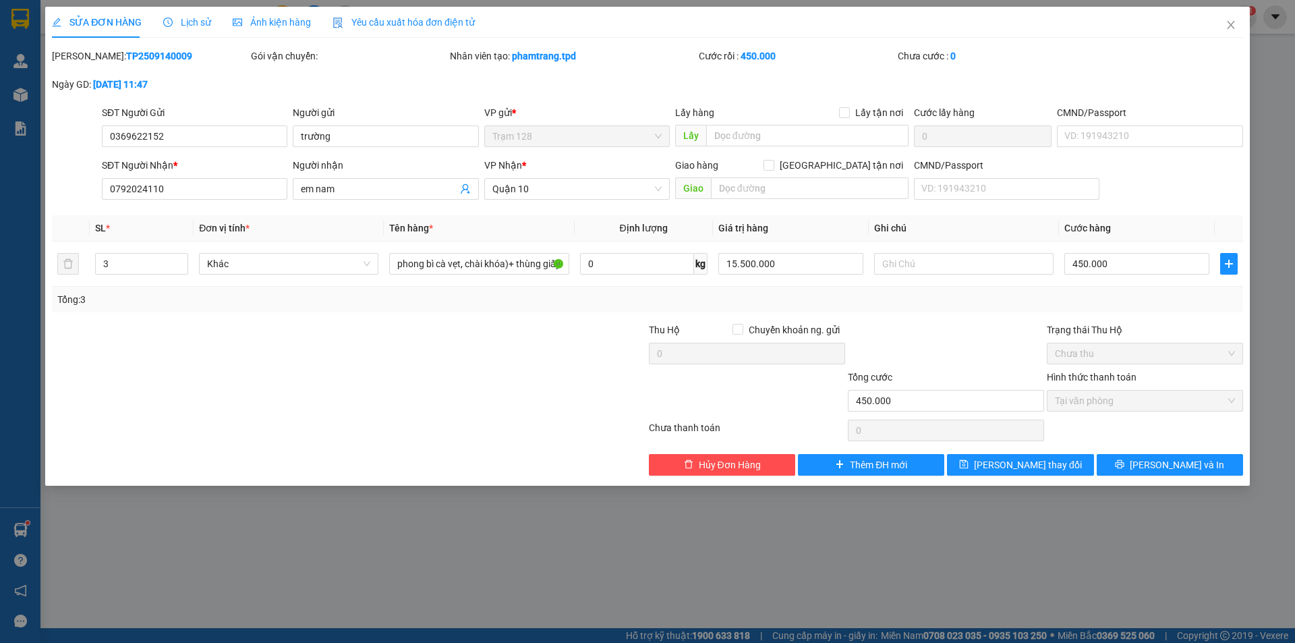
click at [513, 304] on div "Tổng: 3" at bounding box center [647, 299] width 1181 height 15
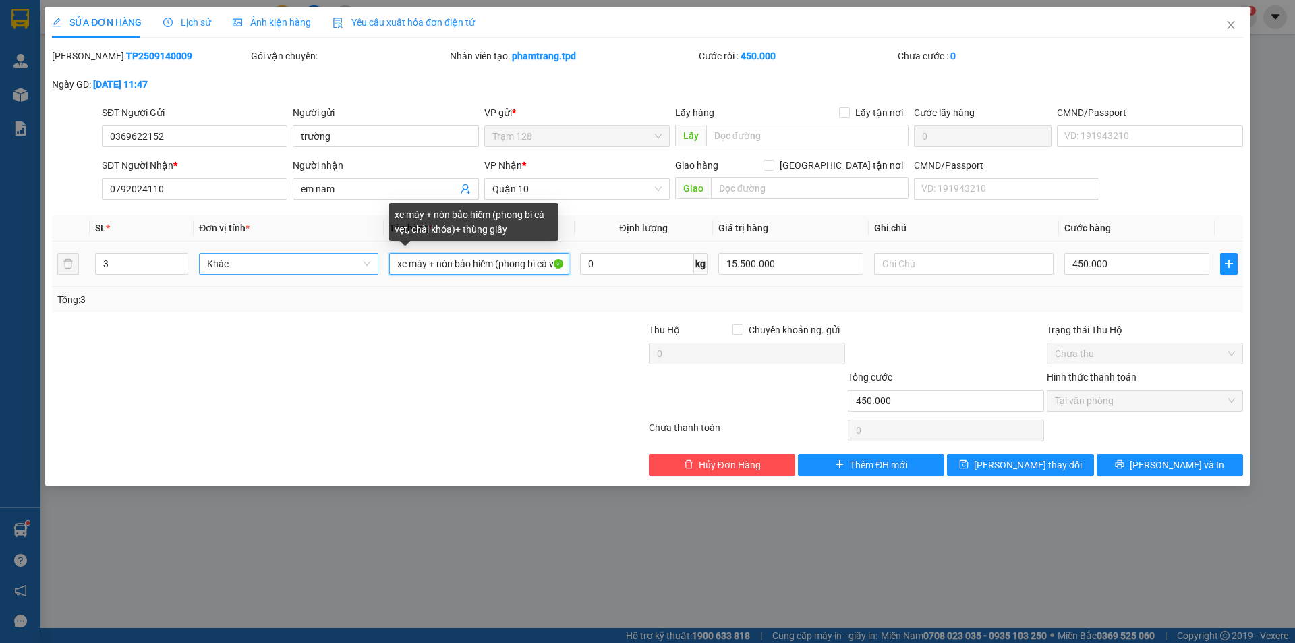
drag, startPoint x: 505, startPoint y: 271, endPoint x: 325, endPoint y: 273, distance: 179.5
click at [325, 273] on tr "3 Khác xe máy + nón bảo hiểm (phong bì cà vẹt, chài khóa)+ thùng giấy 0 kg 15.5…" at bounding box center [647, 264] width 1191 height 45
click at [501, 268] on input "xe máy + nón bảo hiểm (phong bì cà vẹt, chài khóa)+ thùng giấy" at bounding box center [478, 264] width 179 height 22
type input "phong bì cà vẹt, chài khóa)+ thùng giấy"
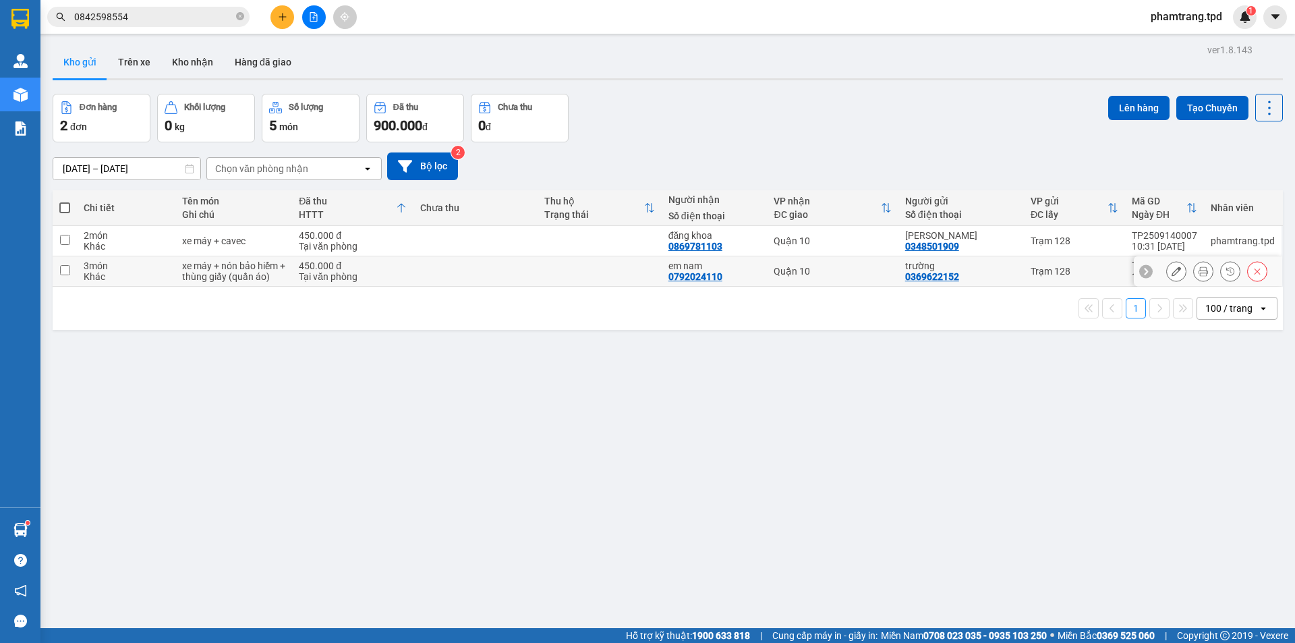
click at [1172, 269] on icon at bounding box center [1176, 270] width 9 height 9
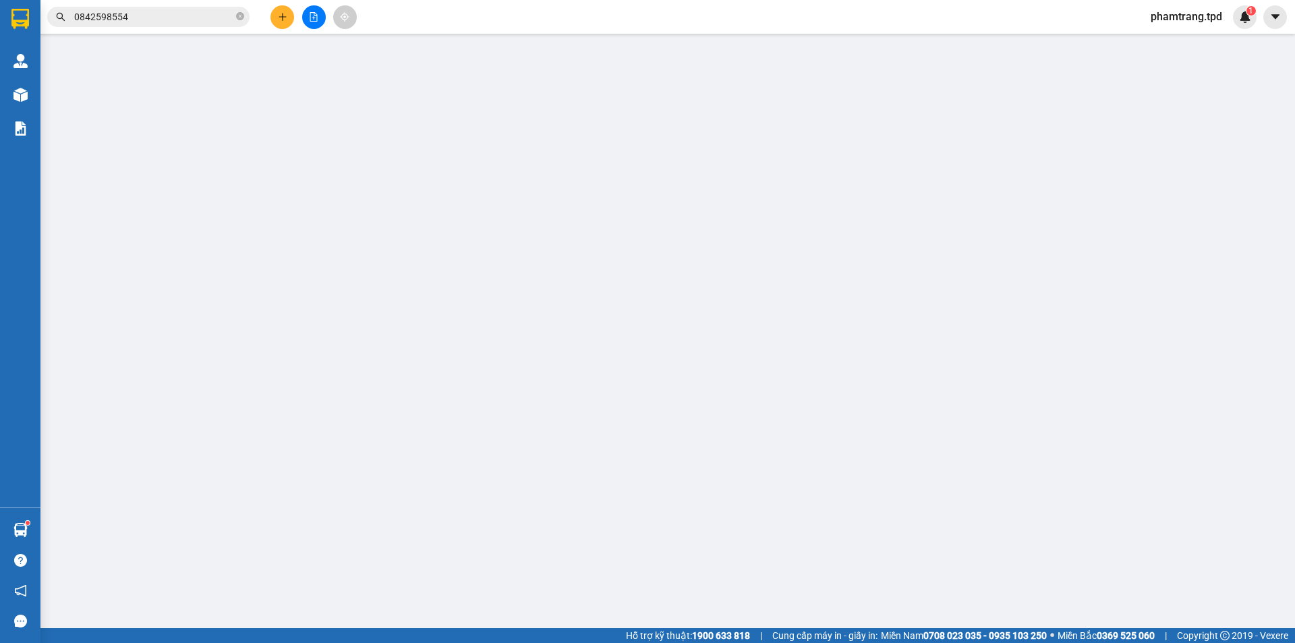
type input "0369622152"
type input "trường"
type input "0792024110"
type input "em nam"
type input "450.000"
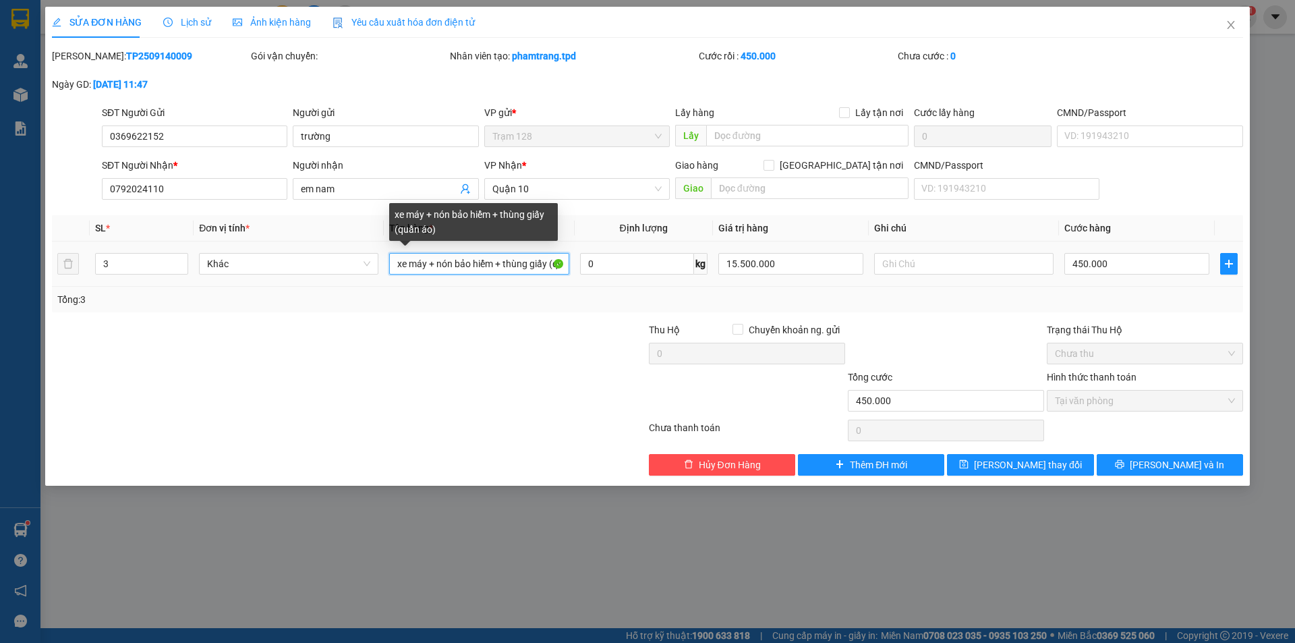
scroll to position [0, 34]
drag, startPoint x: 548, startPoint y: 264, endPoint x: 535, endPoint y: 265, distance: 12.8
click at [578, 269] on tr "3 Khác xe máy + nón bảo hiểm + thùng giấy (quần áo) 0 kg 15.500.000 450.000" at bounding box center [647, 264] width 1191 height 45
click at [524, 263] on input "xe máy + nón bảo hiểm + thùng giấy (quần áo)" at bounding box center [478, 264] width 179 height 22
click at [520, 265] on input "xe máy + nón bảo hiểm + thùng giấy (quần áo)" at bounding box center [478, 264] width 179 height 22
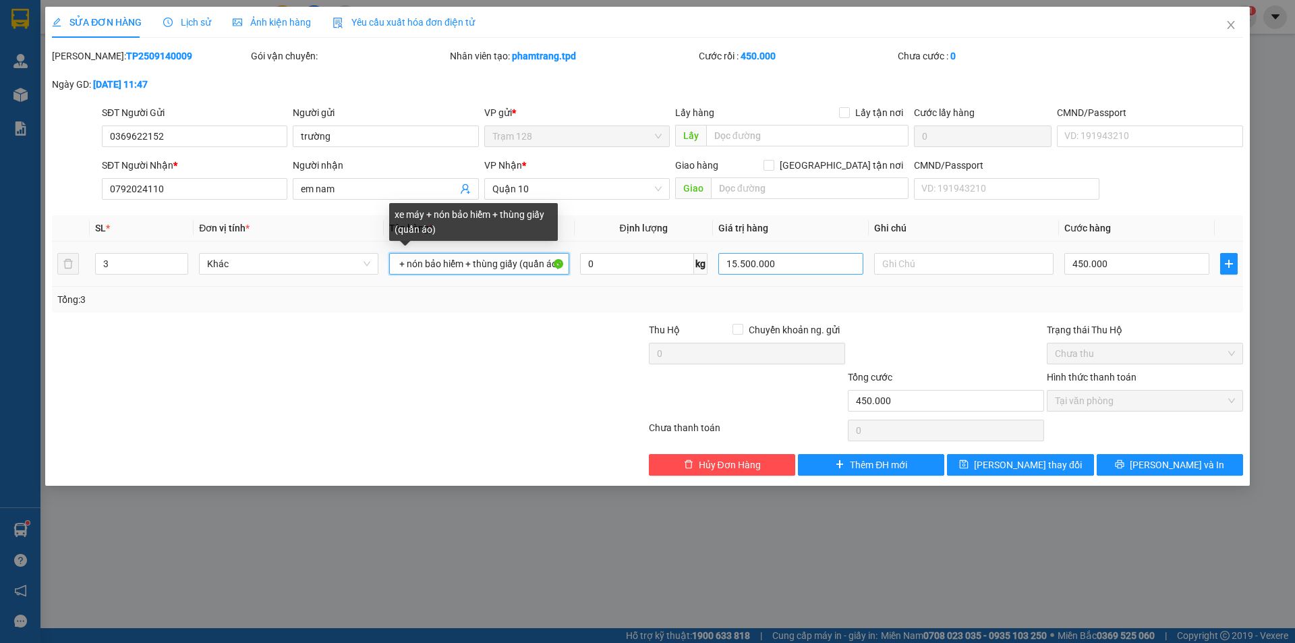
drag, startPoint x: 520, startPoint y: 265, endPoint x: 770, endPoint y: 273, distance: 249.7
click at [770, 273] on tr "3 Khác xe máy + nón bảo hiểm + thùng giấy (quần áo) 0 kg 15.500.000 450.000" at bounding box center [647, 264] width 1191 height 45
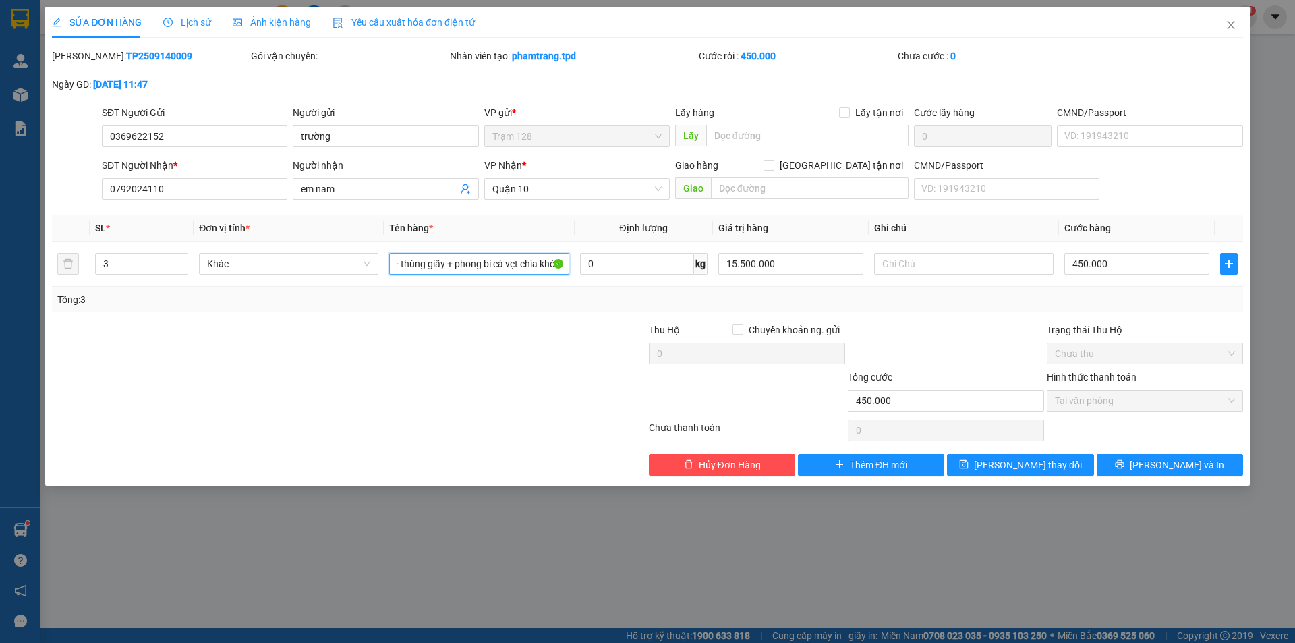
scroll to position [0, 111]
type input "xe máy + nón bảo hiểm + thùng giấy + phong bi cà vẹt chìa khóa"
click at [898, 305] on div "Tổng: 3" at bounding box center [647, 299] width 1181 height 15
click at [1143, 455] on button "[PERSON_NAME] và In" at bounding box center [1170, 465] width 146 height 22
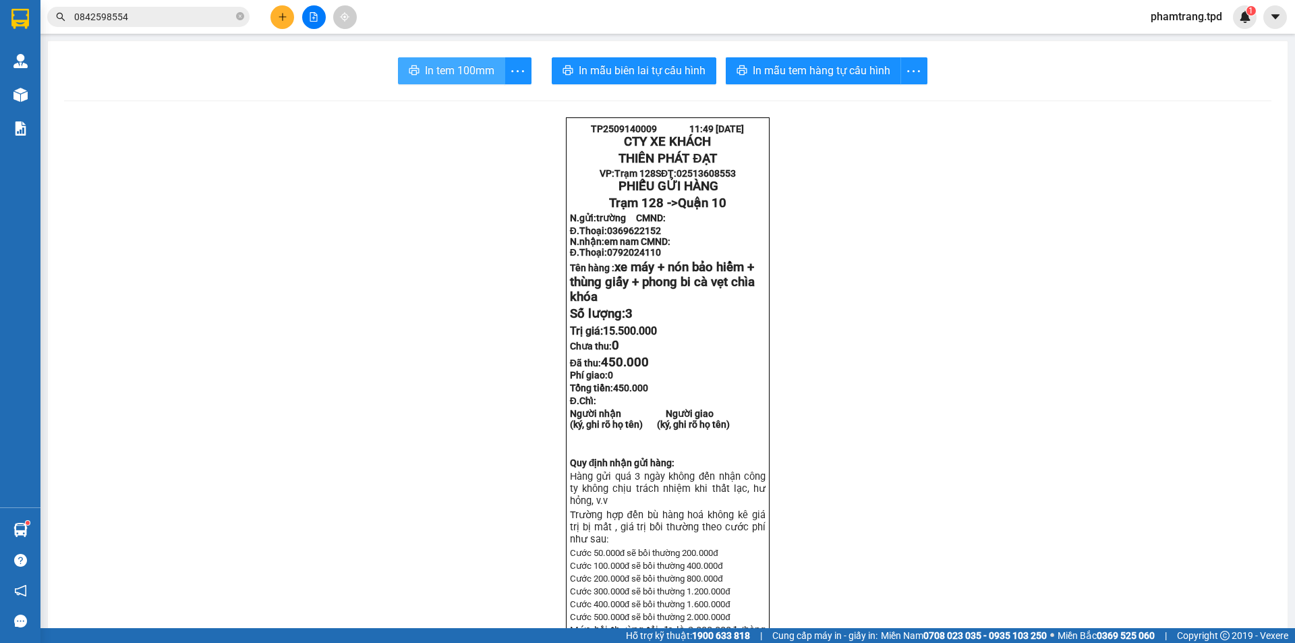
click at [451, 71] on span "In tem 100mm" at bounding box center [459, 70] width 69 height 17
click at [285, 20] on icon "plus" at bounding box center [282, 16] width 9 height 9
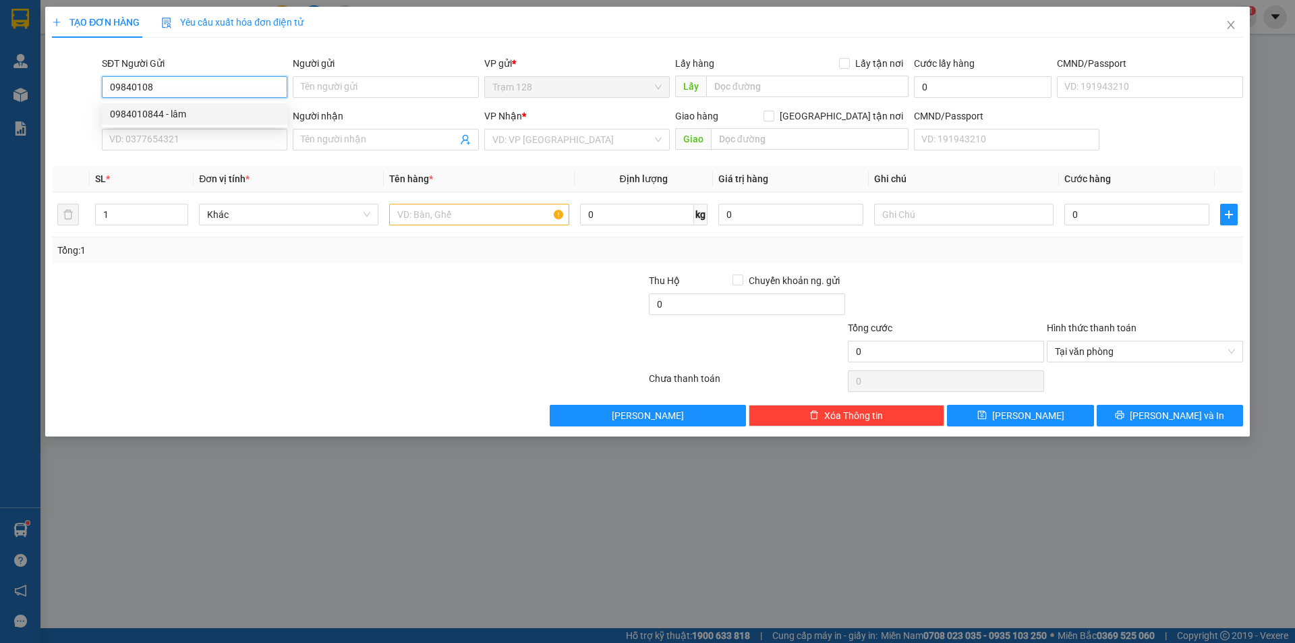
click at [244, 107] on div "0984010844 - lâm" at bounding box center [194, 114] width 169 height 15
type input "0984010844"
type input "lâm"
checkbox input "true"
type input "PHÚ TÚC"
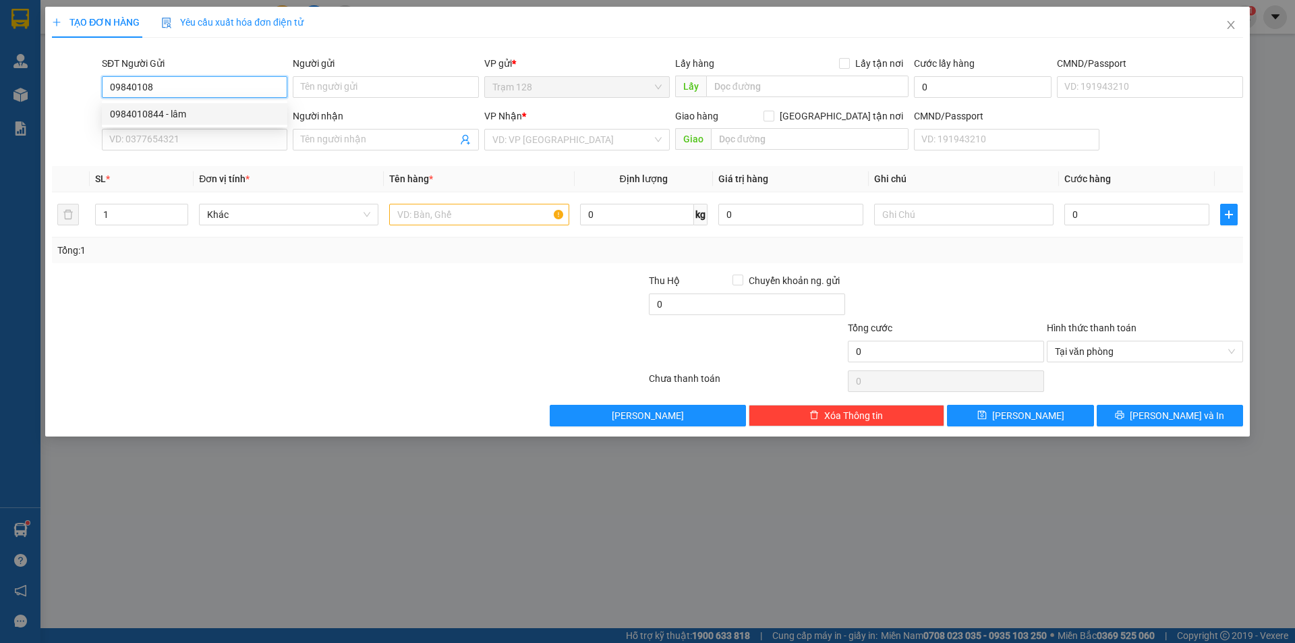
type input "075088002132"
type input "0963317000"
type input "KHẢI"
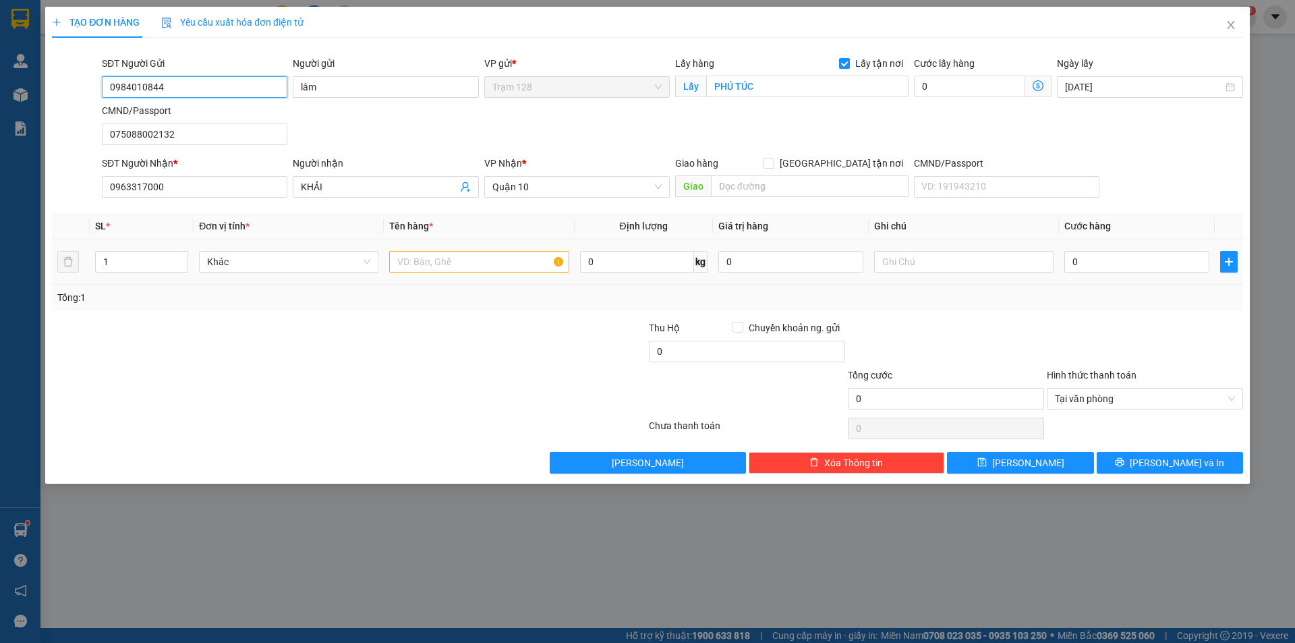
type input "0984010844"
click at [442, 262] on input "text" at bounding box center [478, 262] width 179 height 22
type input "c"
type input "hộp nhỏ ( dthoai )"
type input "4.000.000"
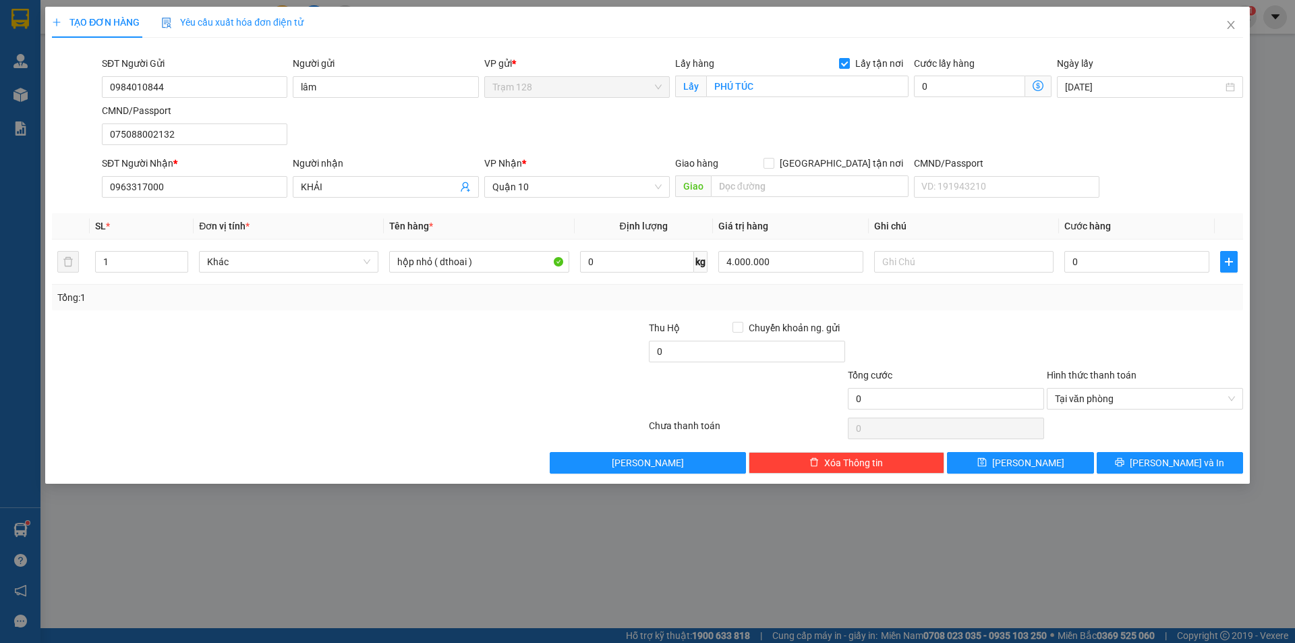
click at [920, 308] on div "Tổng: 1" at bounding box center [647, 298] width 1191 height 26
click at [1153, 266] on input "0" at bounding box center [1137, 262] width 145 height 22
type input "4"
type input "40"
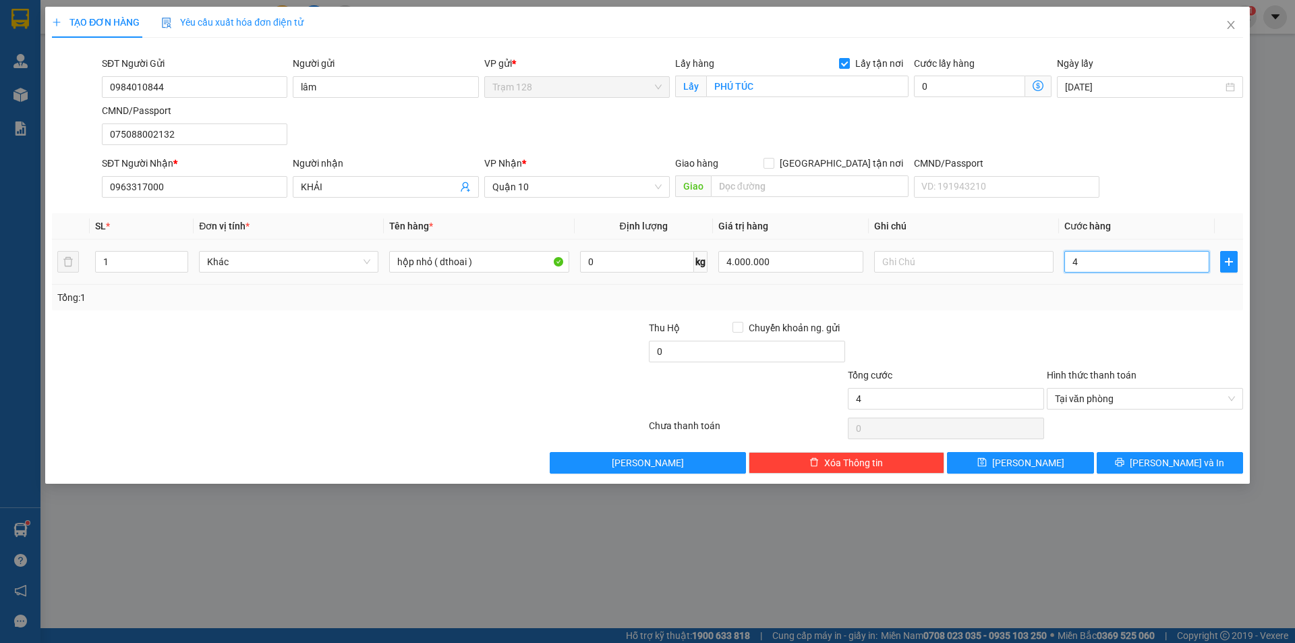
type input "40"
type input "40.000"
click at [1127, 325] on div at bounding box center [1145, 343] width 199 height 47
click at [926, 253] on input "text" at bounding box center [963, 262] width 179 height 22
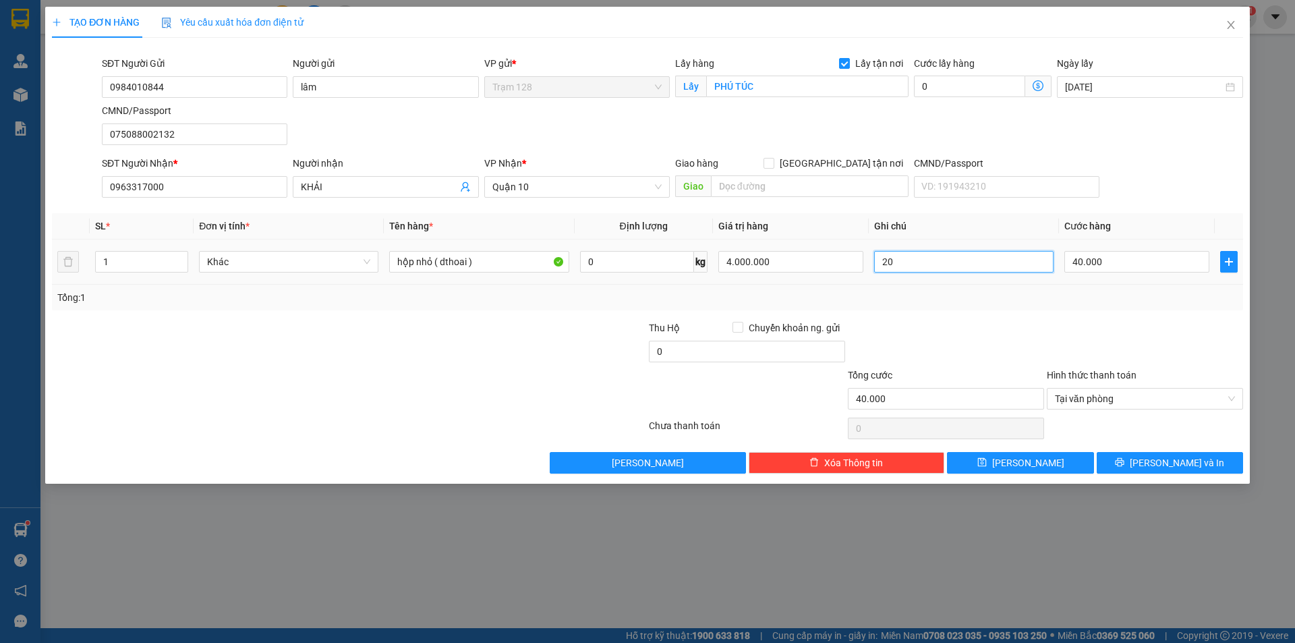
type input "20"
click at [938, 349] on div at bounding box center [946, 343] width 199 height 47
click at [720, 353] on input "0" at bounding box center [747, 352] width 196 height 22
drag, startPoint x: 619, startPoint y: 354, endPoint x: 602, endPoint y: 358, distance: 17.9
click at [602, 358] on div "Thu Hộ Chuyển khoản ng. gửi 0" at bounding box center [648, 343] width 1194 height 47
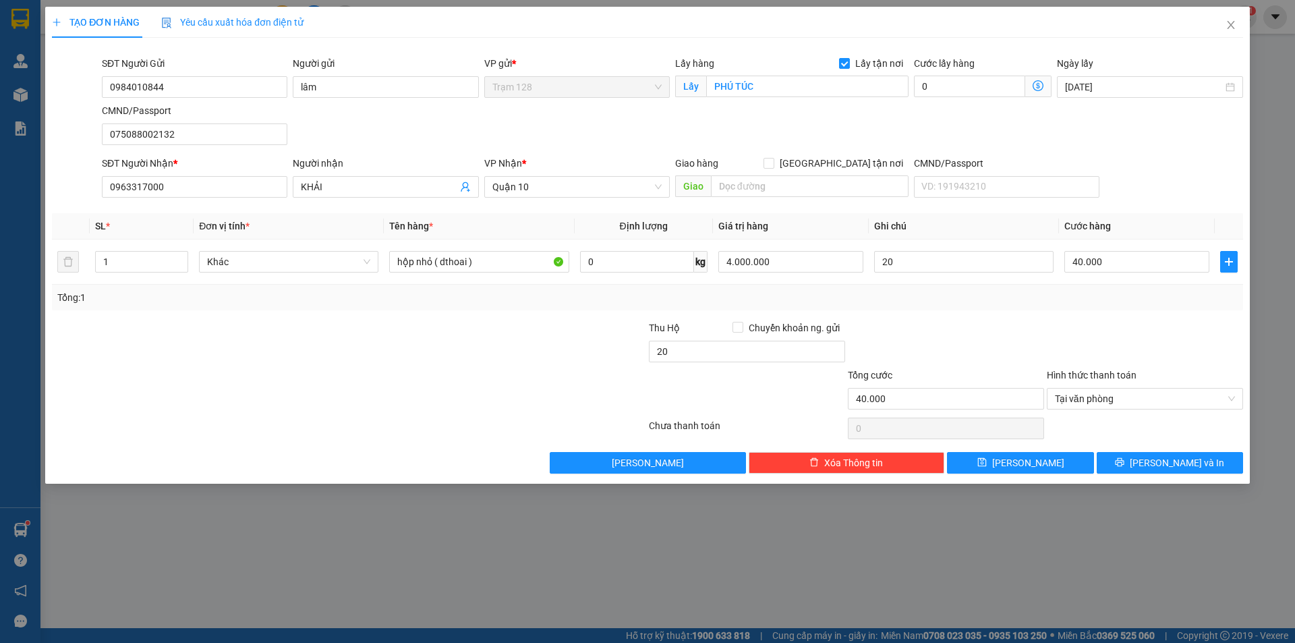
click at [1068, 333] on div at bounding box center [1145, 343] width 199 height 47
type input "20.000"
click at [947, 265] on input "20" at bounding box center [963, 262] width 179 height 22
drag, startPoint x: 981, startPoint y: 268, endPoint x: 901, endPoint y: 267, distance: 79.6
click at [901, 267] on input "20k teienf tx lấy hàng" at bounding box center [963, 262] width 179 height 22
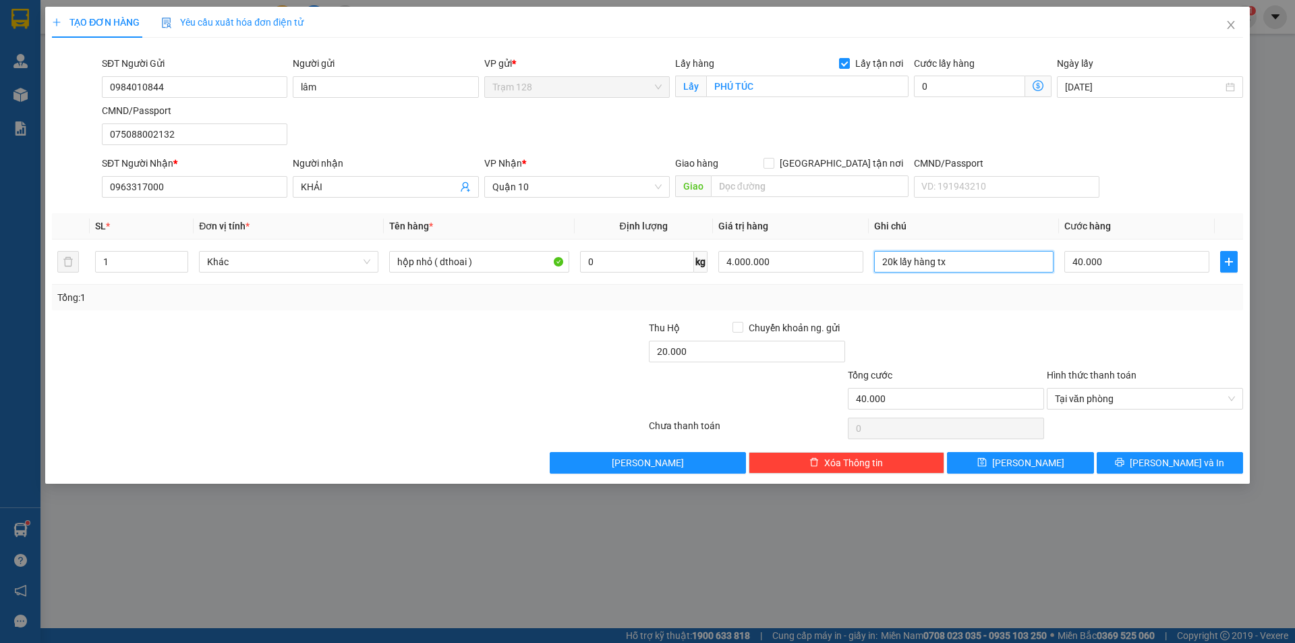
type input "20k lấy hàng tx"
click at [982, 372] on div "Tổng cước" at bounding box center [946, 378] width 196 height 20
click at [1184, 472] on button "[PERSON_NAME] và In" at bounding box center [1170, 463] width 146 height 22
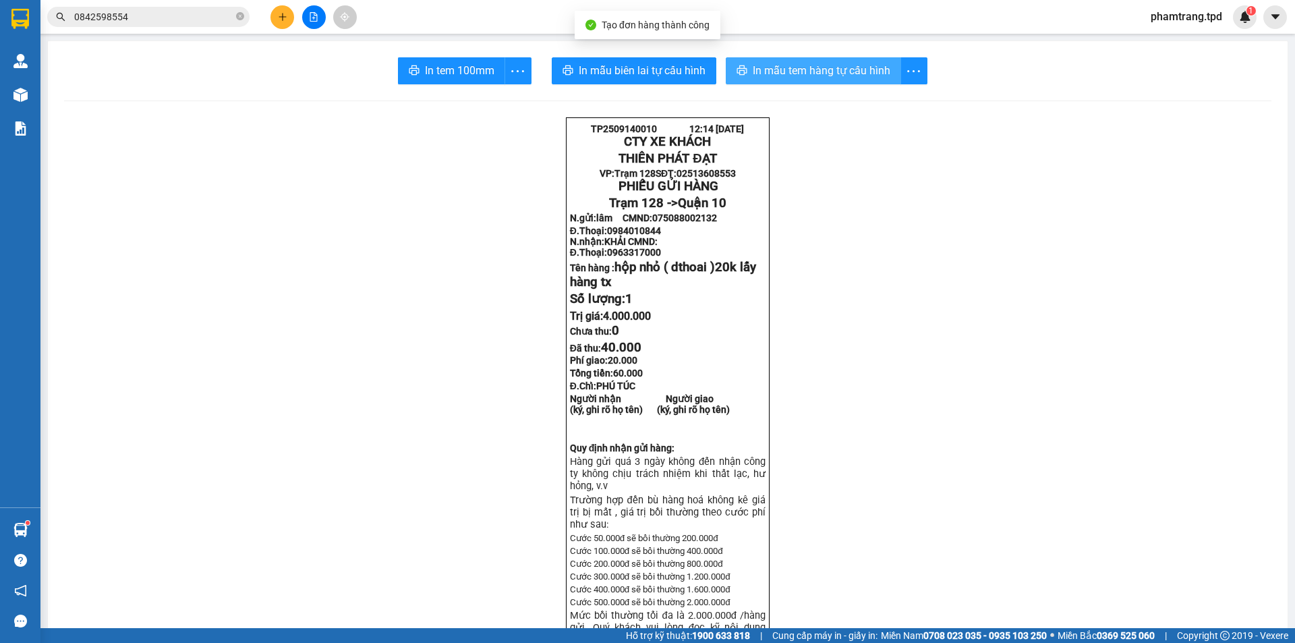
click at [799, 70] on span "In mẫu tem hàng tự cấu hình" at bounding box center [822, 70] width 138 height 17
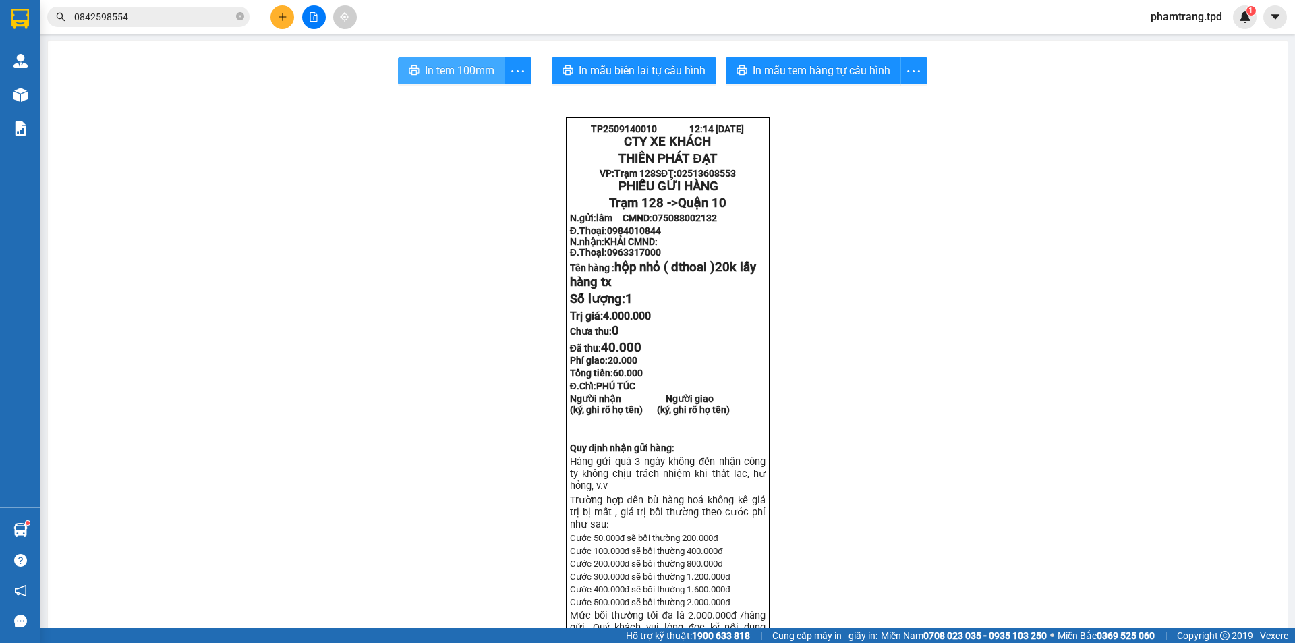
click at [431, 67] on span "In tem 100mm" at bounding box center [459, 70] width 69 height 17
